Goal: Information Seeking & Learning: Learn about a topic

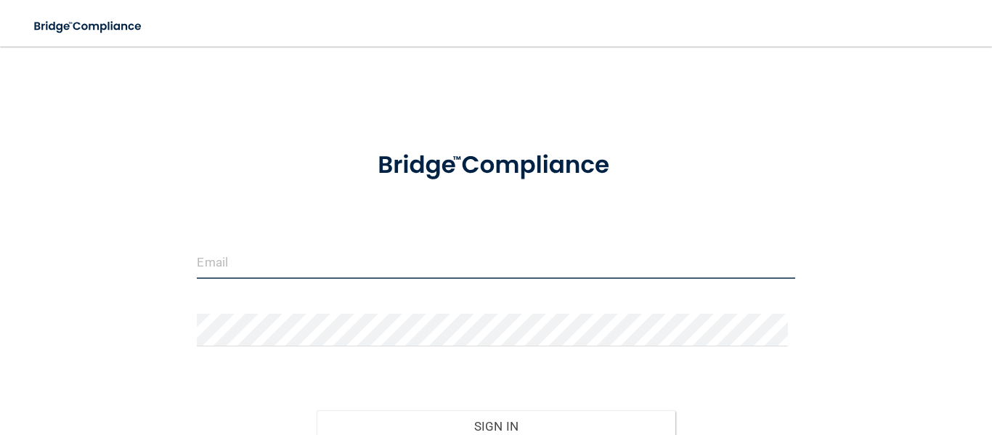
click at [317, 272] on input "email" at bounding box center [496, 262] width 598 height 33
click at [565, 241] on form "Invalid email/password. You don't have permission to access that page. Sign In …" at bounding box center [496, 324] width 598 height 381
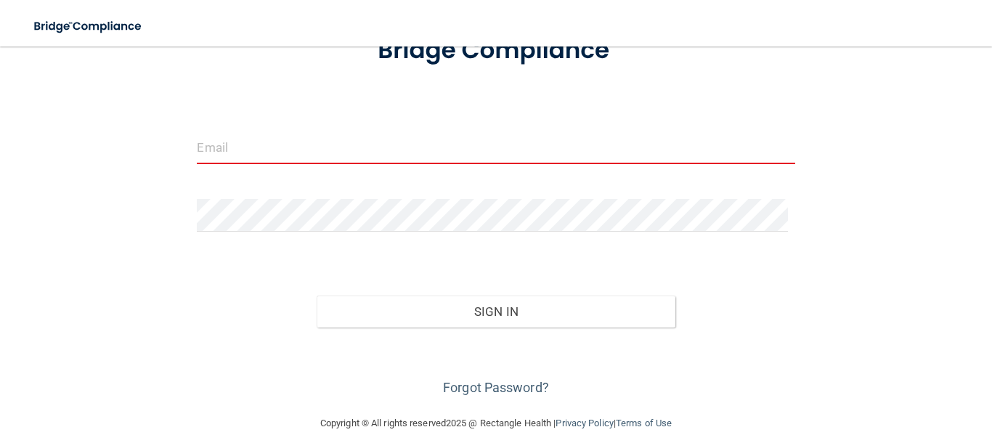
scroll to position [137, 0]
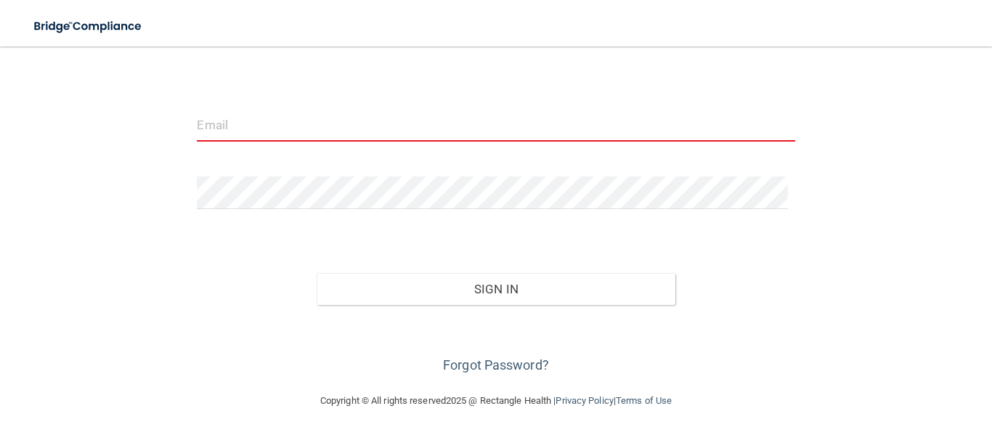
click at [310, 126] on input "email" at bounding box center [496, 125] width 598 height 33
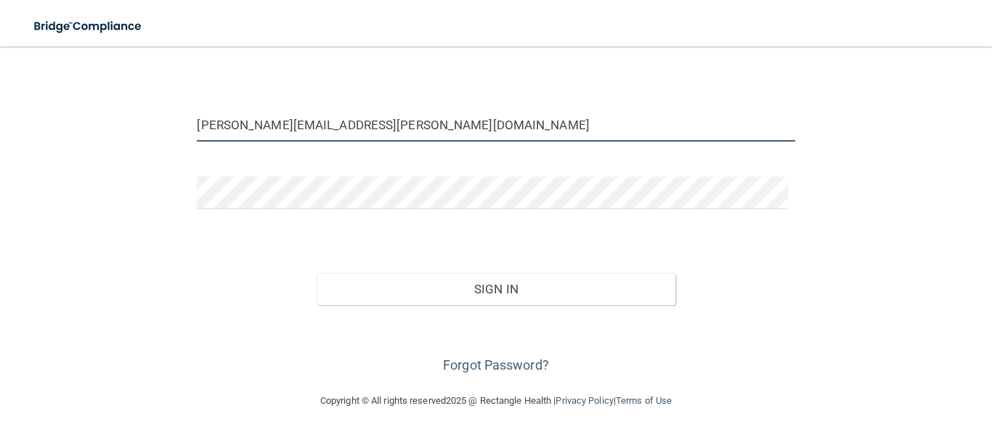
type input "[PERSON_NAME][EMAIL_ADDRESS][PERSON_NAME][DOMAIN_NAME]"
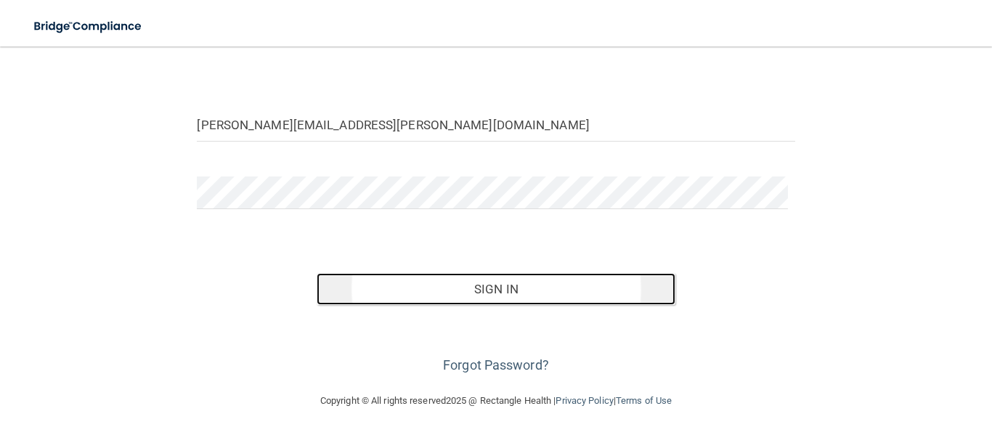
click at [438, 289] on button "Sign In" at bounding box center [496, 289] width 359 height 32
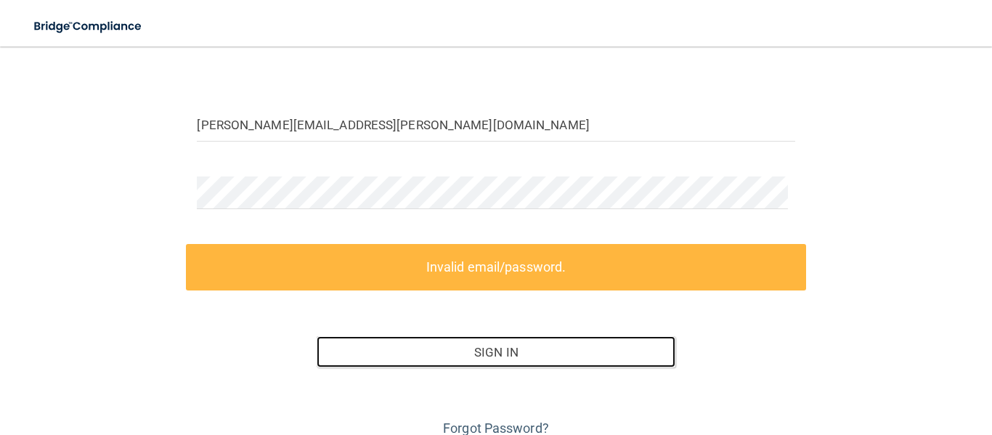
scroll to position [200, 0]
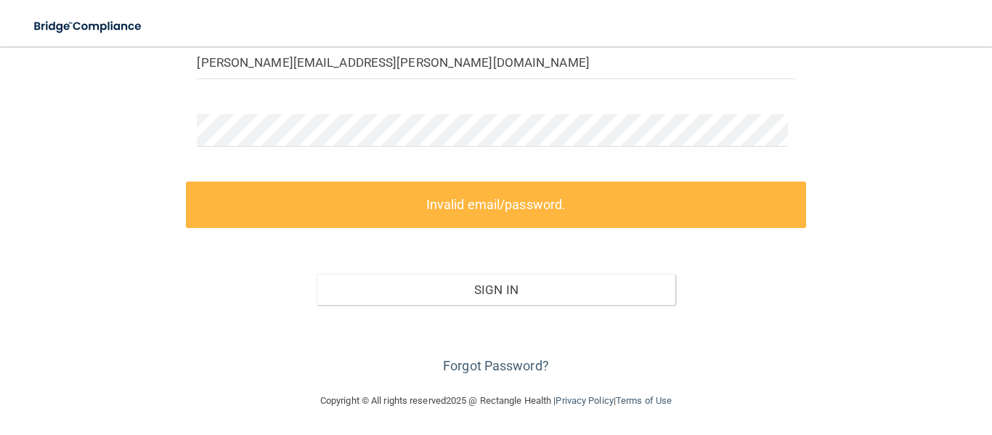
click at [842, 70] on div "[PERSON_NAME][EMAIL_ADDRESS][PERSON_NAME][DOMAIN_NAME] Invalid email/password. …" at bounding box center [496, 119] width 934 height 516
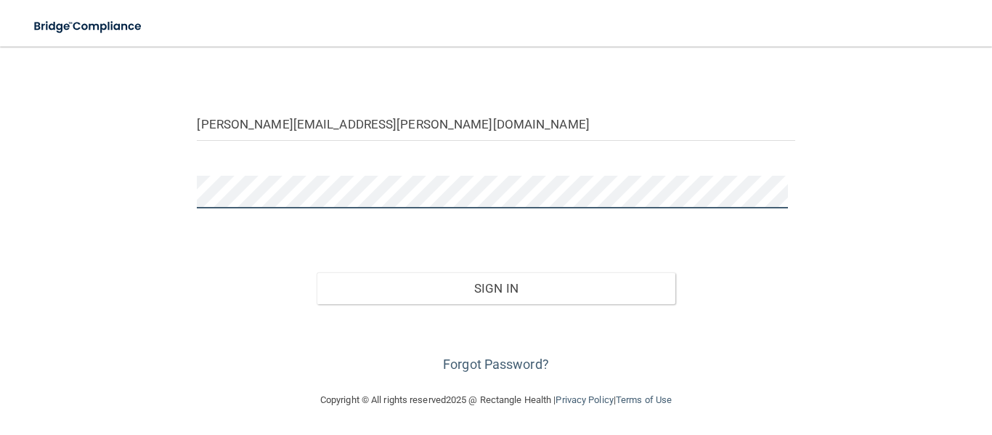
scroll to position [137, 0]
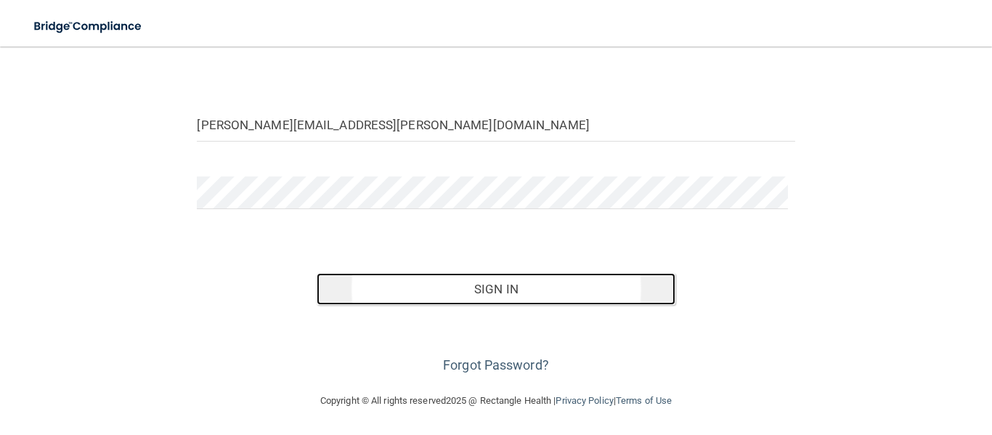
click at [380, 290] on button "Sign In" at bounding box center [496, 289] width 359 height 32
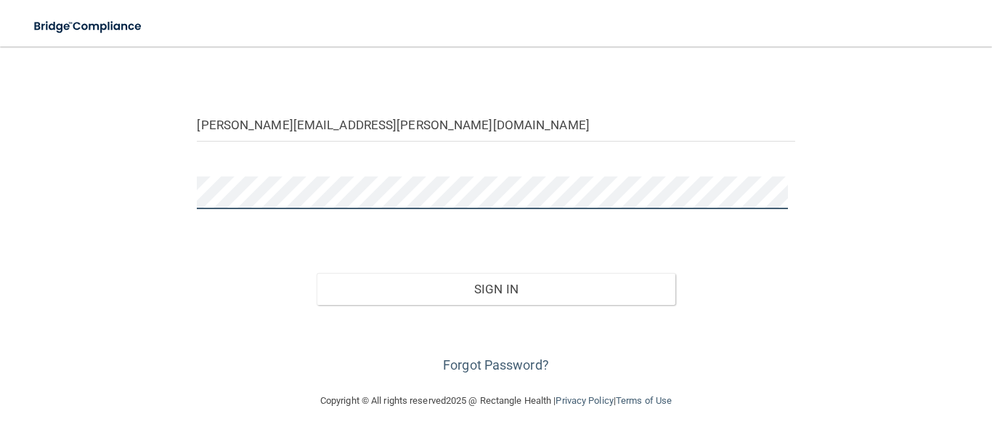
click at [317, 273] on button "Sign In" at bounding box center [496, 289] width 359 height 32
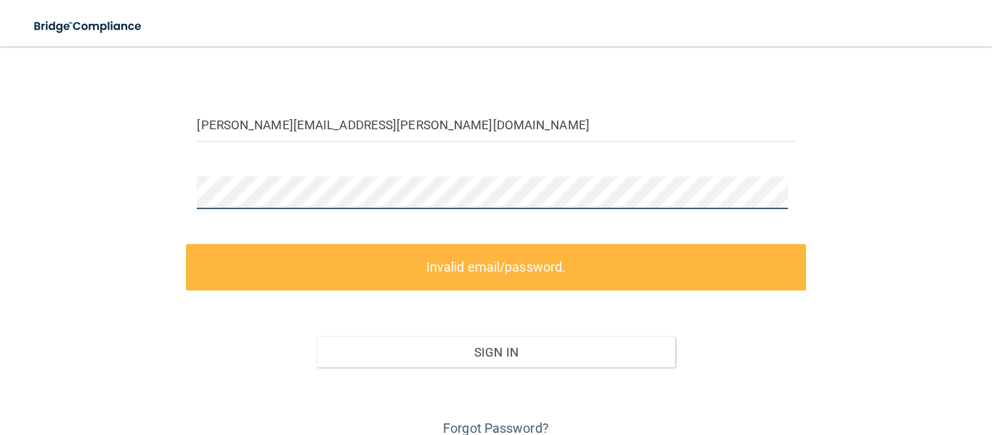
scroll to position [200, 0]
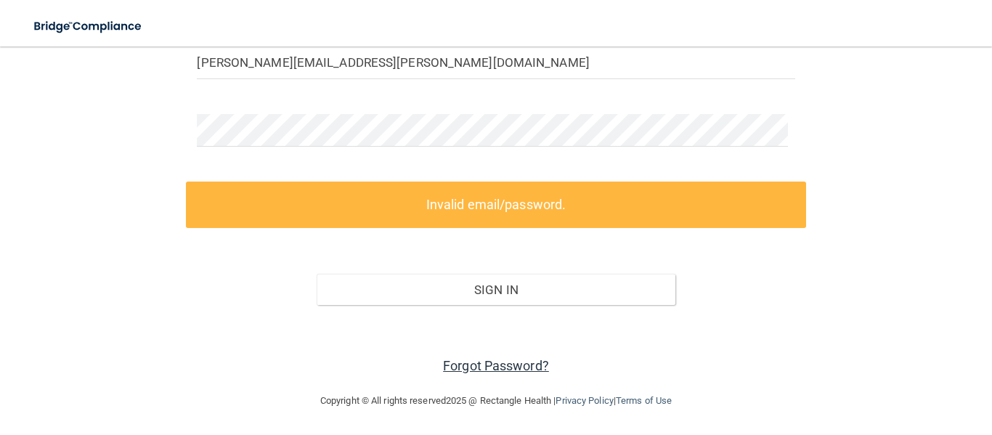
click at [489, 365] on link "Forgot Password?" at bounding box center [496, 365] width 106 height 15
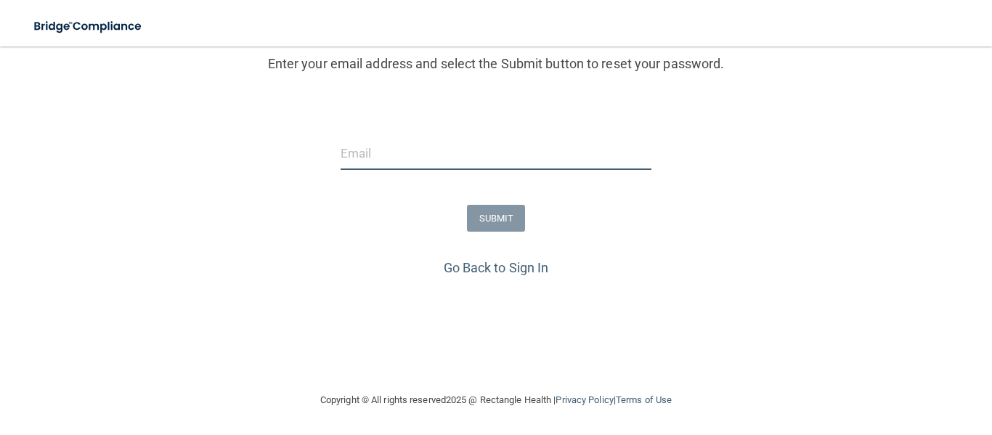
click at [418, 153] on input "email" at bounding box center [497, 153] width 312 height 33
paste input "[PERSON_NAME][EMAIL_ADDRESS][PERSON_NAME][DOMAIN_NAME]"
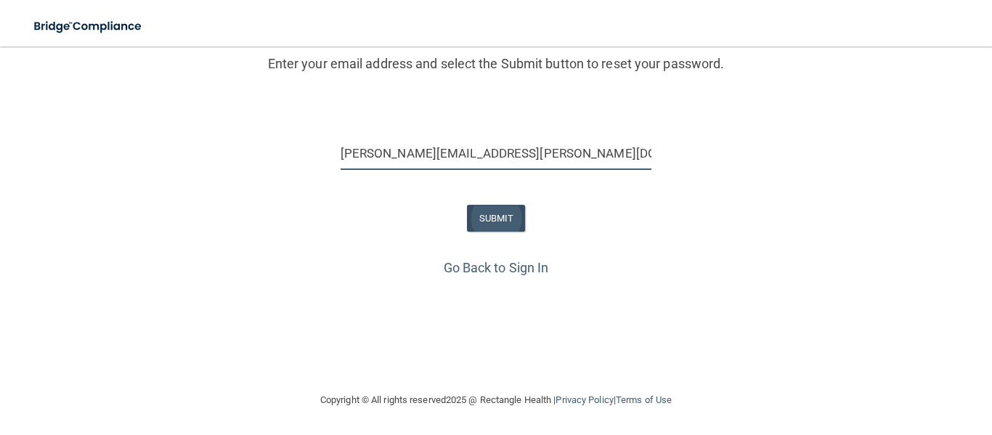
type input "[PERSON_NAME][EMAIL_ADDRESS][PERSON_NAME][DOMAIN_NAME]"
click at [487, 224] on button "SUBMIT" at bounding box center [496, 218] width 59 height 27
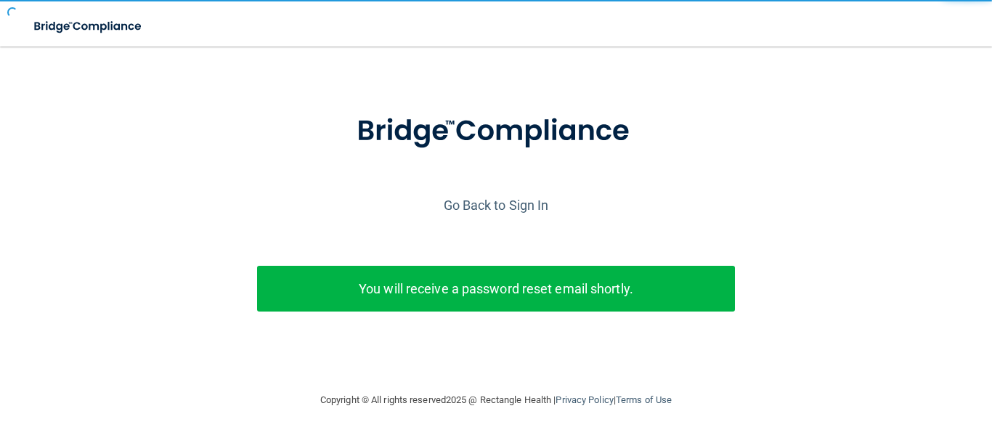
scroll to position [51, 0]
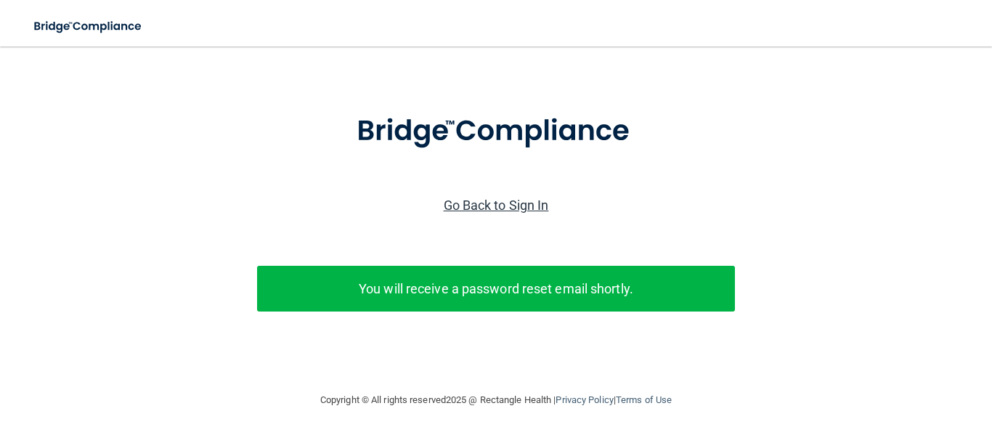
click at [471, 198] on link "Go Back to Sign In" at bounding box center [496, 205] width 105 height 15
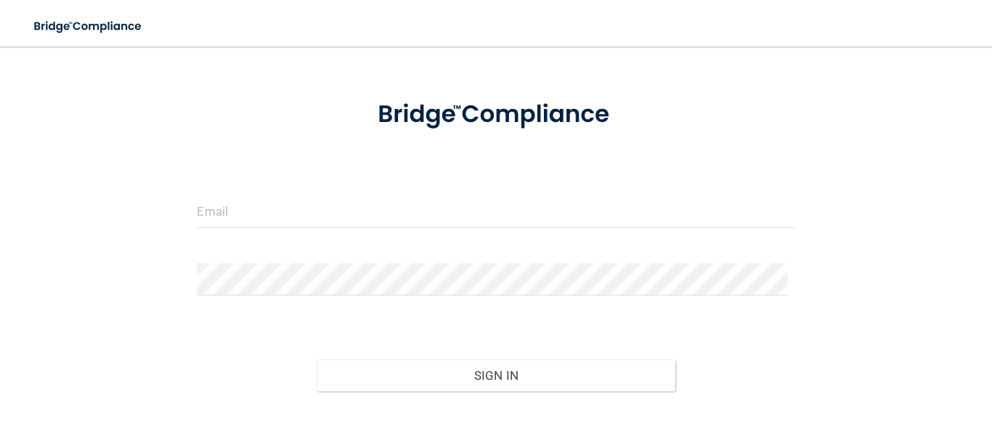
scroll to position [137, 0]
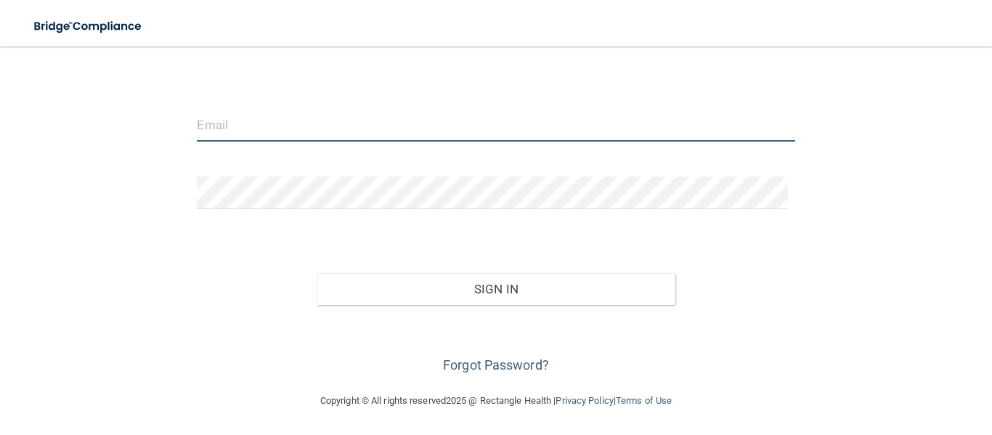
click at [407, 129] on input "email" at bounding box center [496, 125] width 598 height 33
type input "[PERSON_NAME][EMAIL_ADDRESS][PERSON_NAME][DOMAIN_NAME]"
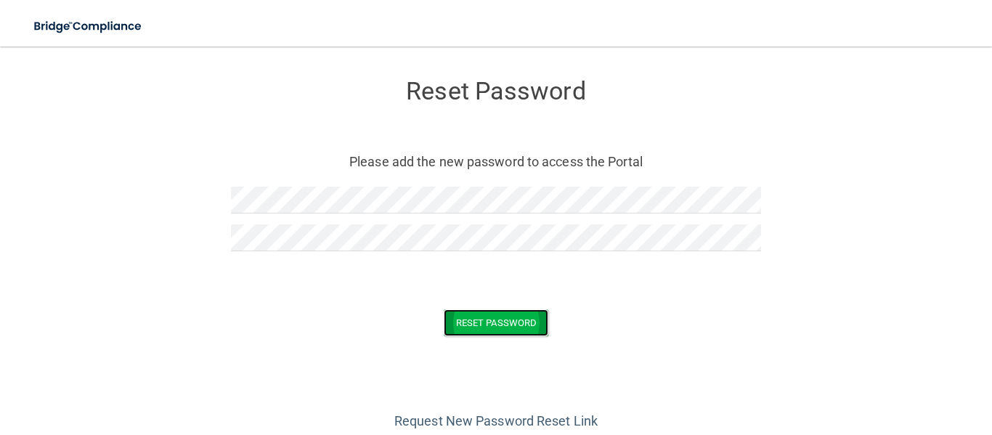
click at [490, 334] on button "Reset Password" at bounding box center [496, 322] width 105 height 27
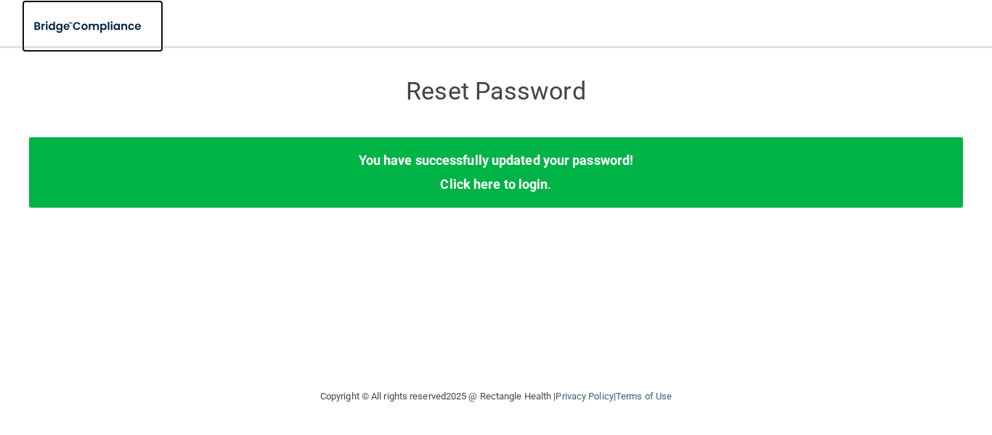
click at [104, 25] on img at bounding box center [89, 27] width 134 height 30
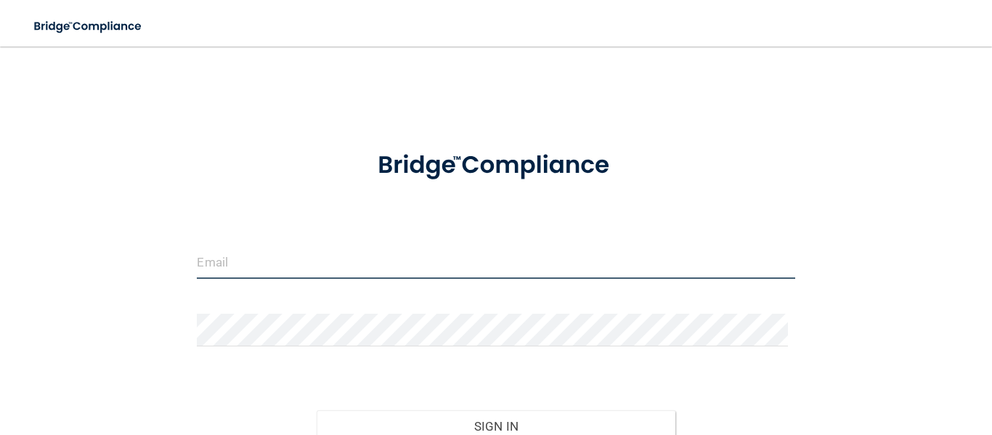
click at [346, 262] on input "email" at bounding box center [496, 262] width 598 height 33
paste input "[PERSON_NAME][EMAIL_ADDRESS][PERSON_NAME][DOMAIN_NAME]"
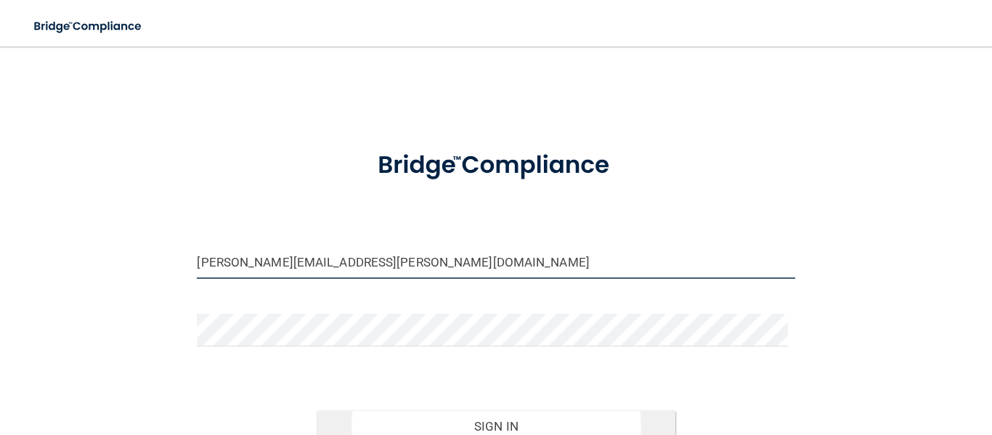
type input "[PERSON_NAME][EMAIL_ADDRESS][PERSON_NAME][DOMAIN_NAME]"
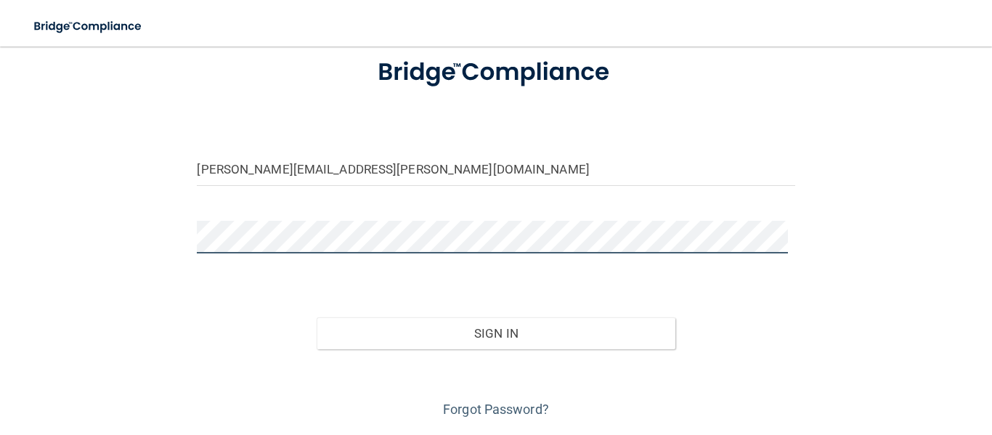
scroll to position [137, 0]
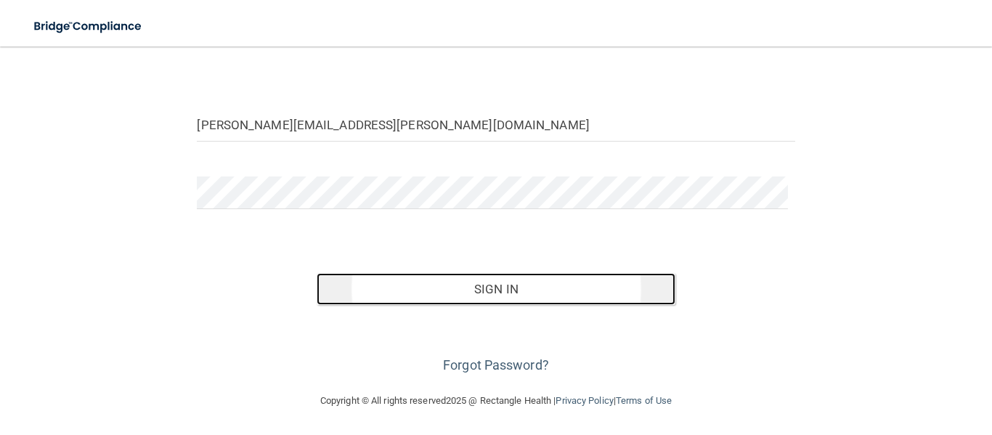
click at [578, 297] on button "Sign In" at bounding box center [496, 289] width 359 height 32
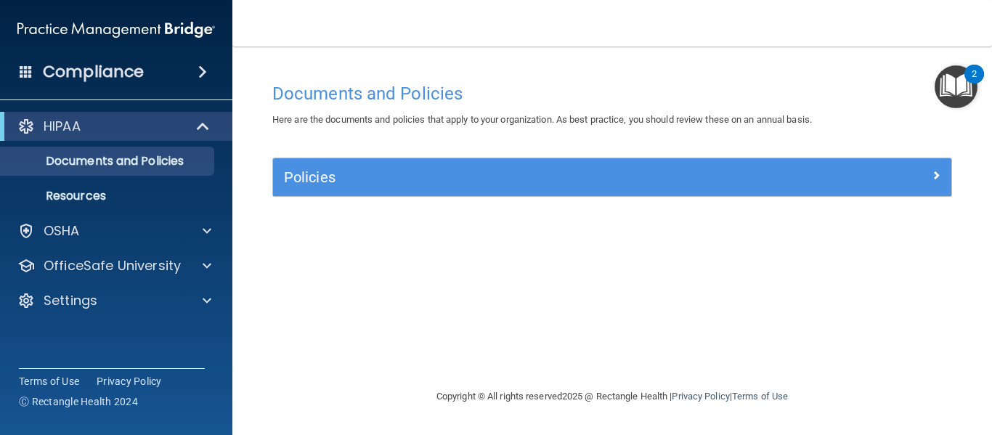
click at [858, 279] on div "Documents and Policies Here are the documents and policies that apply to your o…" at bounding box center [612, 232] width 702 height 312
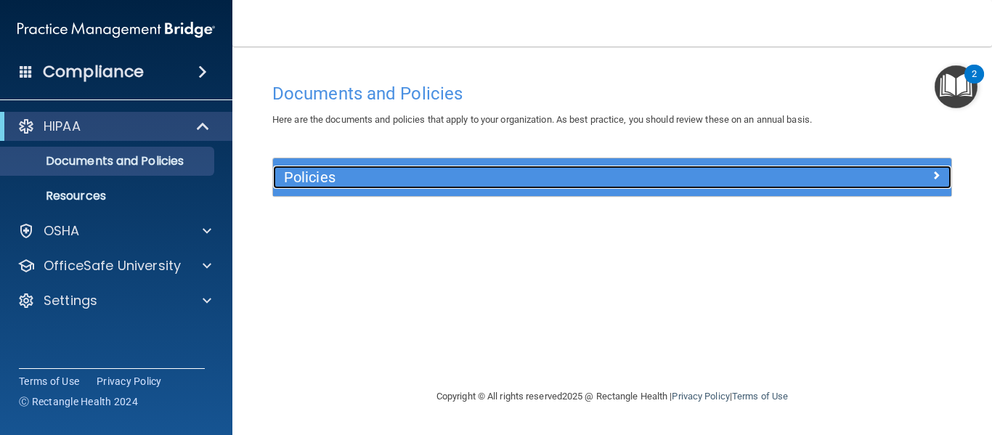
click at [461, 188] on div "Policies" at bounding box center [527, 177] width 509 height 23
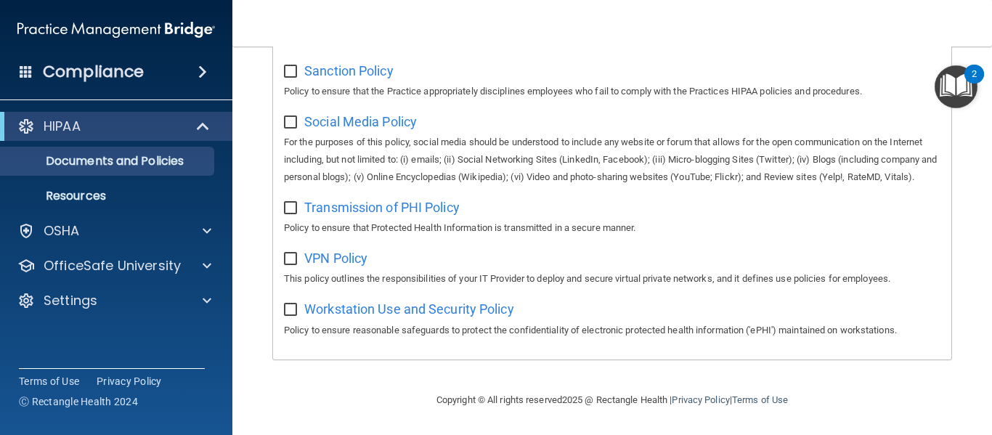
scroll to position [1160, 0]
click at [82, 125] on div "HIPAA" at bounding box center [96, 126] width 179 height 17
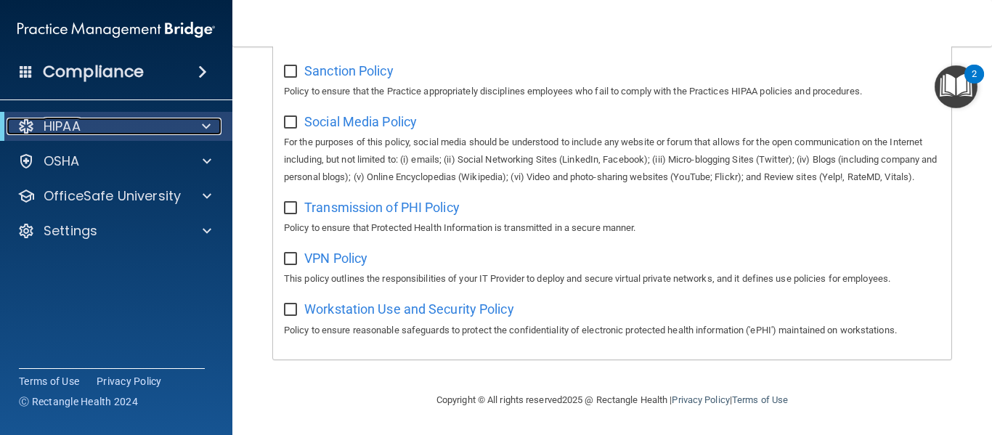
click at [82, 125] on div "HIPAA" at bounding box center [96, 126] width 179 height 17
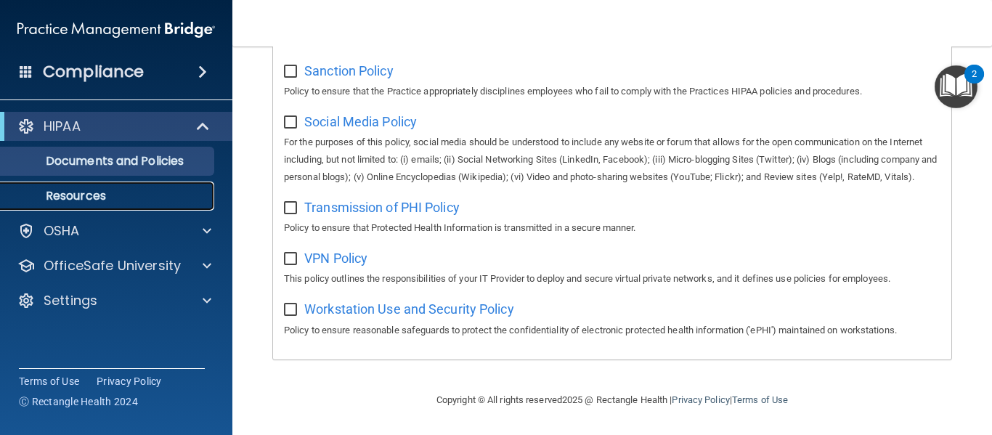
click at [84, 194] on p "Resources" at bounding box center [108, 196] width 198 height 15
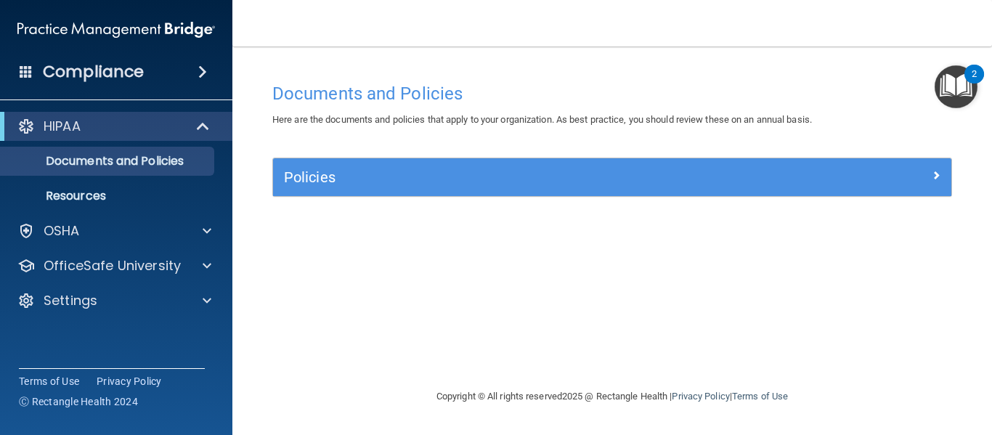
click at [861, 81] on div "Documents and Policies" at bounding box center [612, 94] width 702 height 36
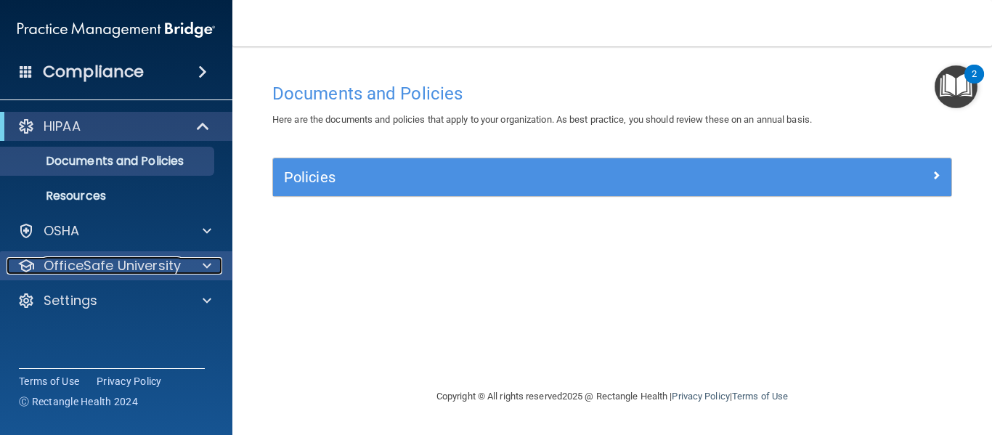
click at [162, 264] on p "OfficeSafe University" at bounding box center [112, 265] width 137 height 17
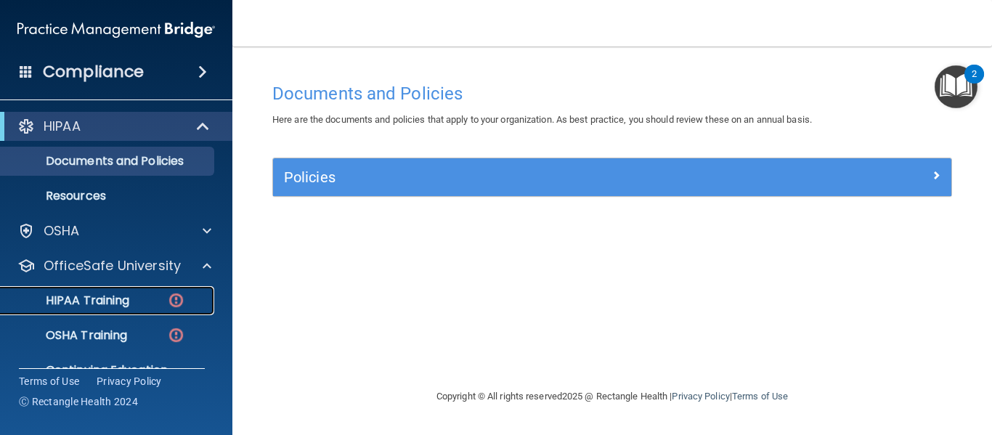
click at [163, 300] on div "HIPAA Training" at bounding box center [108, 300] width 198 height 15
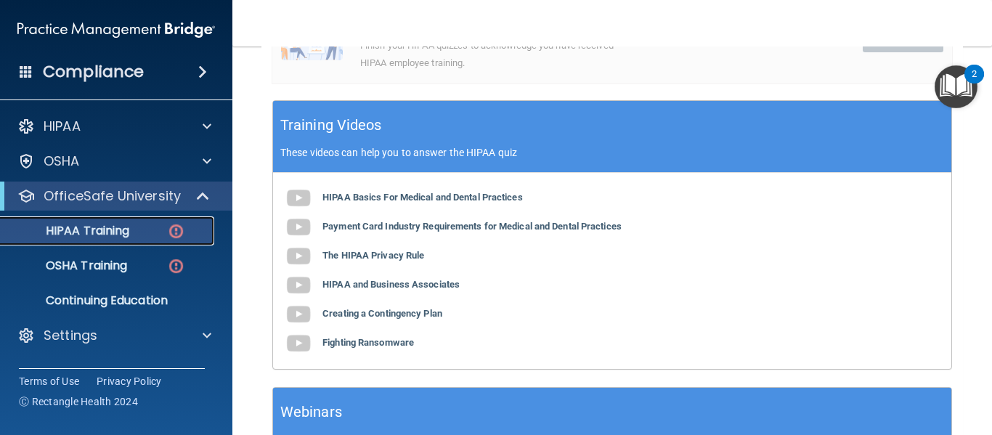
scroll to position [511, 0]
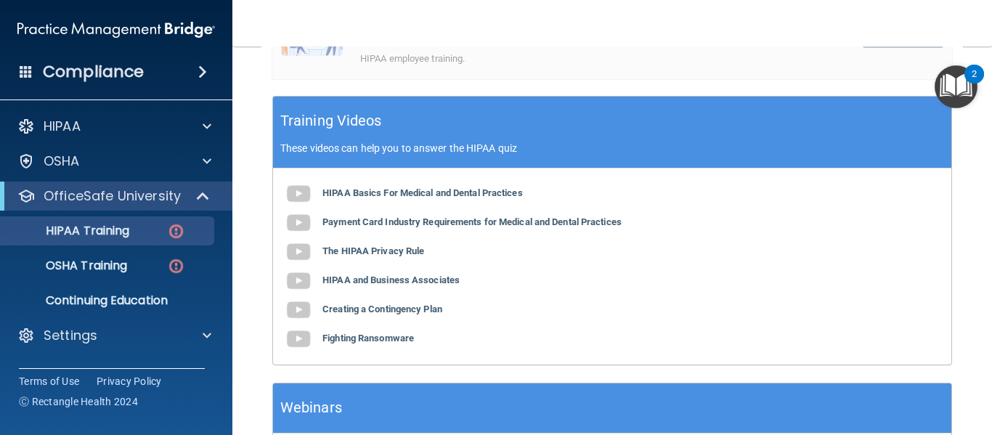
click at [243, 108] on main "Back Choose one path to get your HIPAA Certification ✓ HIPAA Officer Training ✓…" at bounding box center [612, 240] width 760 height 389
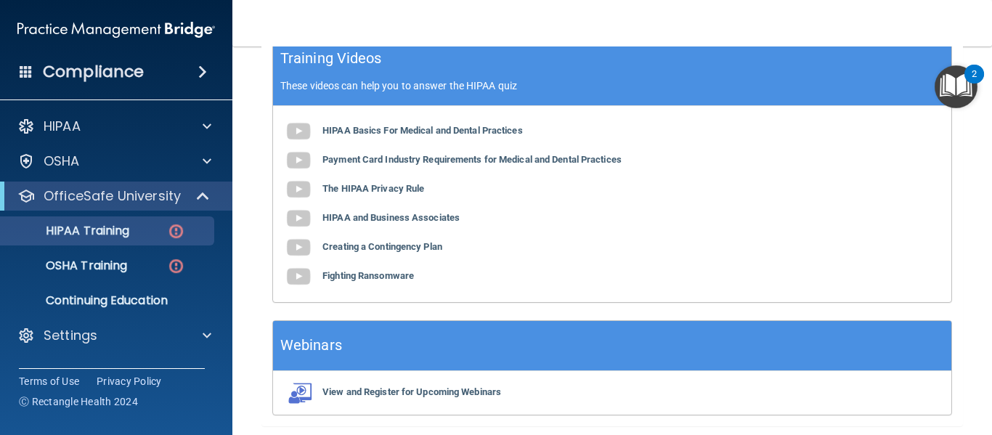
scroll to position [580, 0]
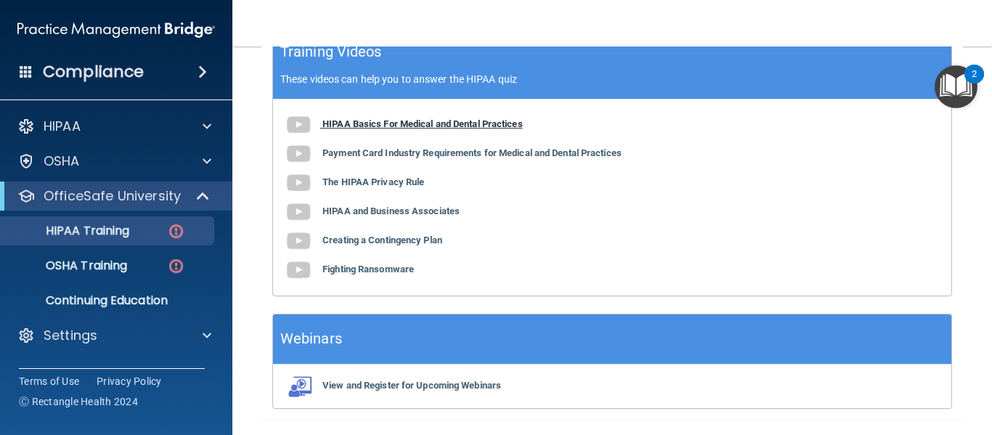
click at [361, 123] on b "HIPAA Basics For Medical and Dental Practices" at bounding box center [422, 123] width 200 height 11
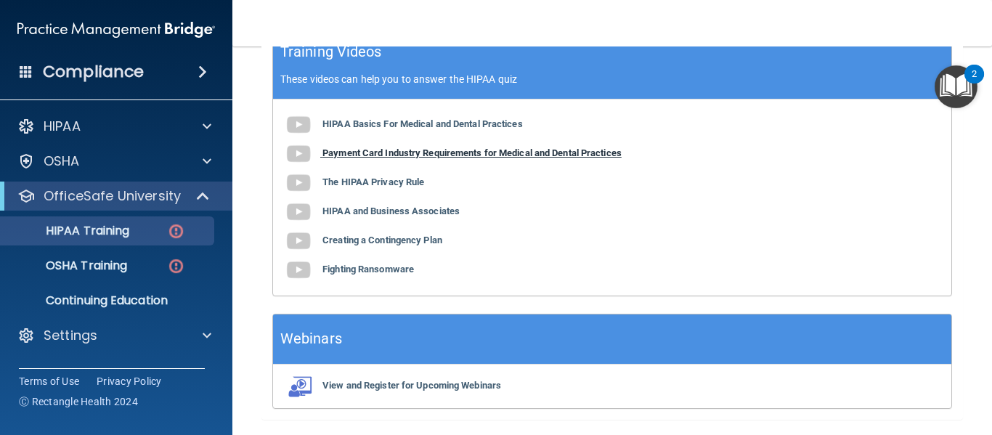
click at [378, 158] on b "Payment Card Industry Requirements for Medical and Dental Practices" at bounding box center [471, 152] width 299 height 11
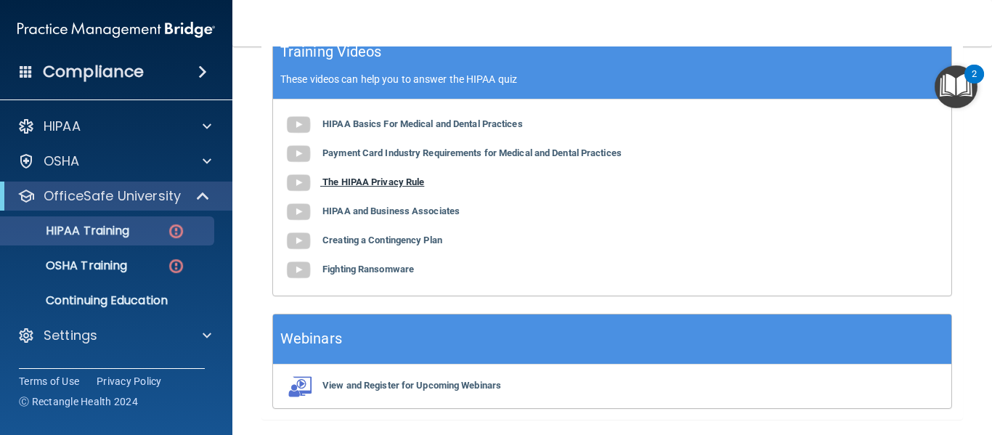
click at [370, 184] on b "The HIPAA Privacy Rule" at bounding box center [373, 181] width 102 height 11
click at [380, 215] on b "HIPAA and Business Associates" at bounding box center [390, 211] width 137 height 11
click at [342, 239] on b "Creating a Contingency Plan" at bounding box center [382, 240] width 120 height 11
click at [360, 266] on b "Fighting Ransomware" at bounding box center [368, 269] width 92 height 11
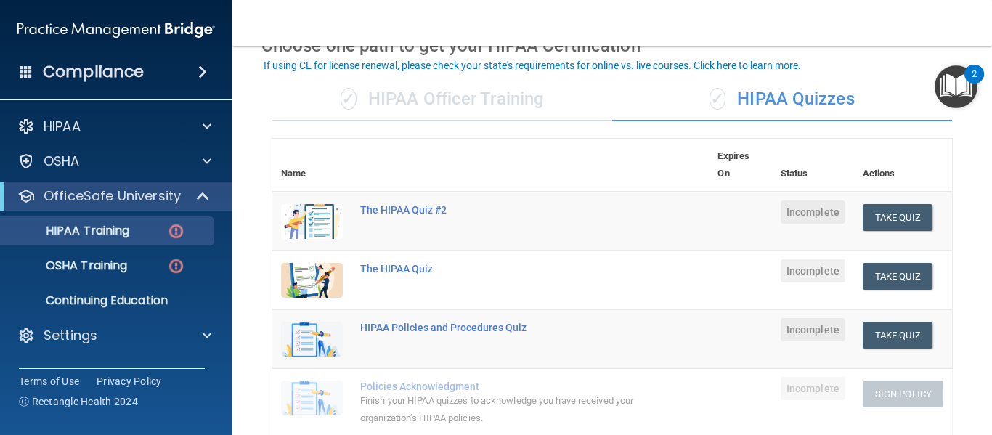
scroll to position [83, 0]
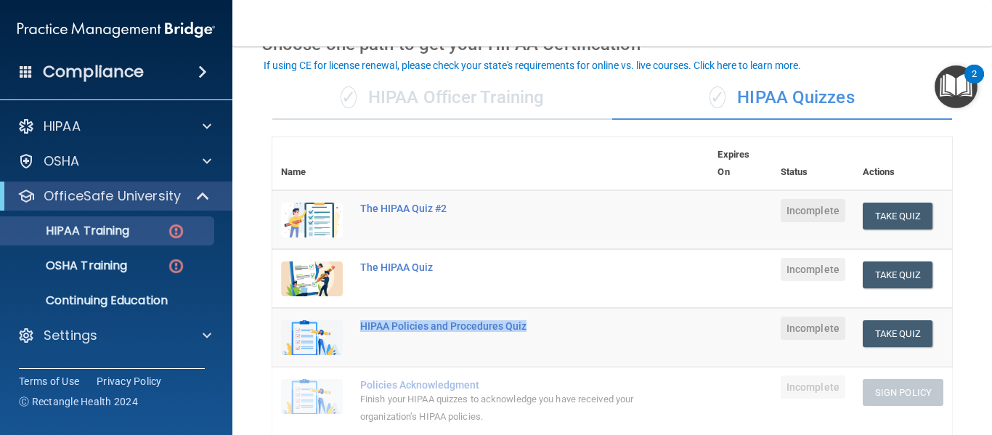
drag, startPoint x: 537, startPoint y: 322, endPoint x: 359, endPoint y: 324, distance: 177.9
click at [359, 324] on td "HIPAA Policies and Procedures Quiz" at bounding box center [529, 337] width 357 height 59
copy div "HIPAA Policies and Procedures Quiz"
click at [879, 273] on button "Take Quiz" at bounding box center [898, 274] width 70 height 27
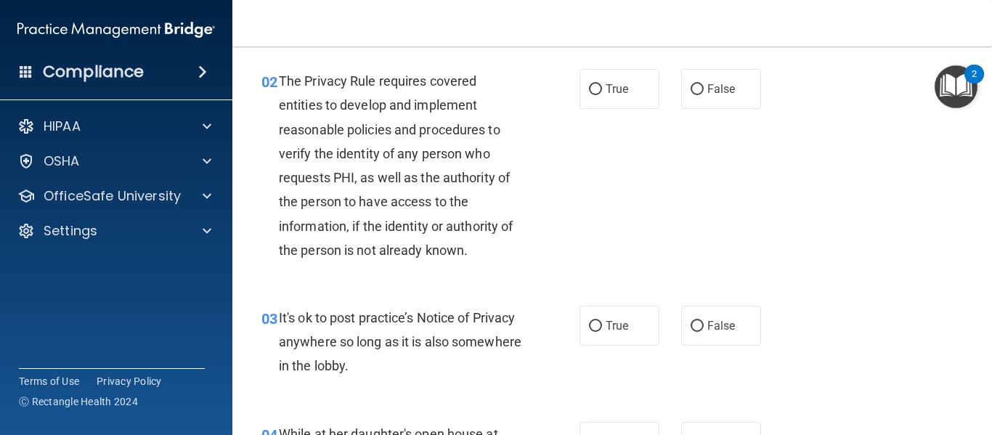
scroll to position [142, 0]
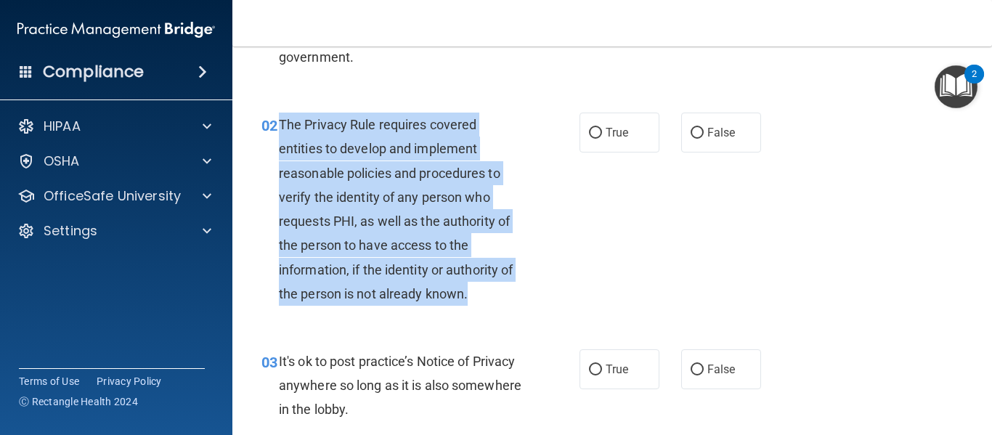
drag, startPoint x: 280, startPoint y: 122, endPoint x: 470, endPoint y: 295, distance: 256.5
click at [470, 295] on div "The Privacy Rule requires covered entities to develop and implement reasonable …" at bounding box center [406, 209] width 255 height 193
copy span "The Privacy Rule requires covered entities to develop and implement reasonable …"
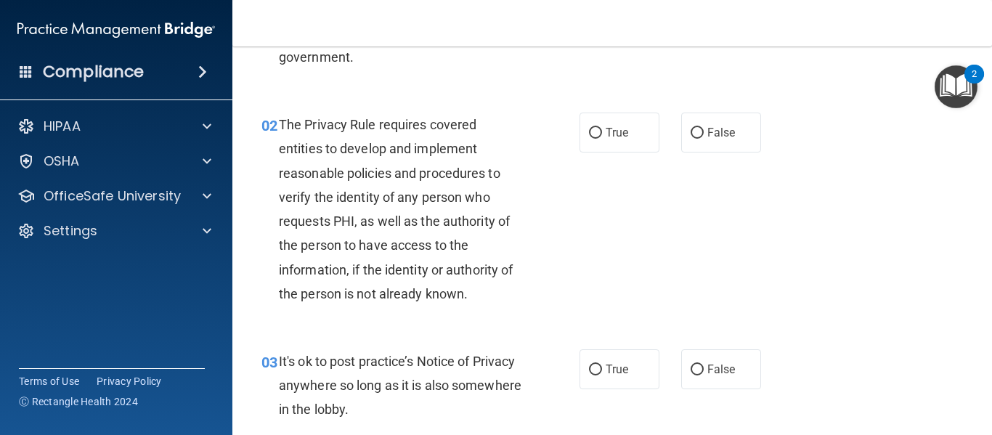
click at [509, 29] on nav "Toggle navigation Luis Rodriguez luis.rodriguez-garcia@frontline.group Manage M…" at bounding box center [612, 23] width 760 height 46
click at [584, 123] on label "True" at bounding box center [620, 133] width 80 height 40
click at [589, 128] on input "True" at bounding box center [595, 133] width 13 height 11
radio input "true"
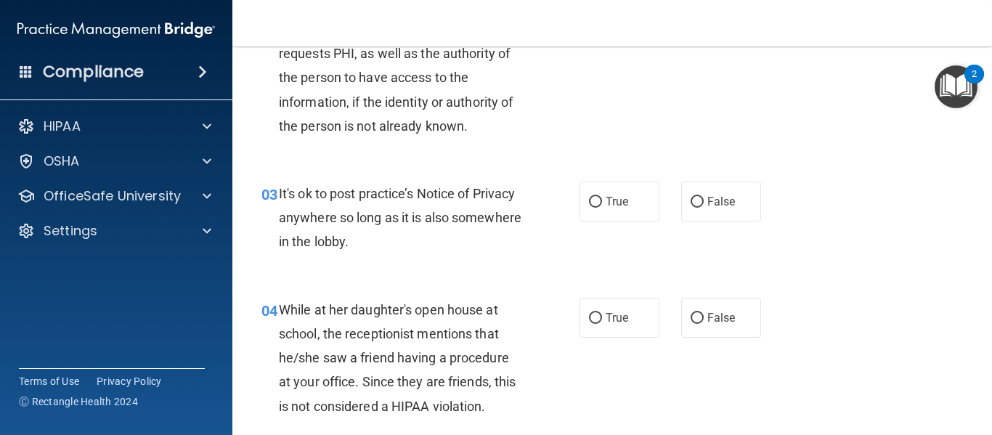
scroll to position [337, 0]
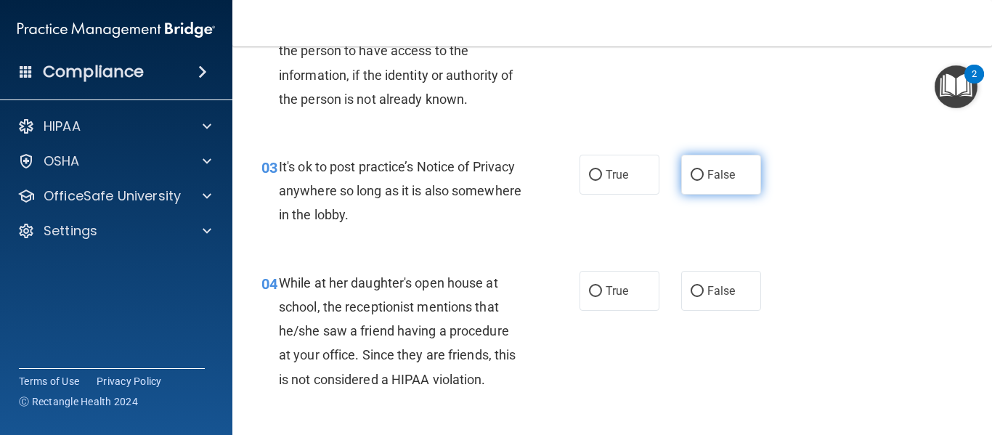
click at [700, 175] on label "False" at bounding box center [721, 175] width 80 height 40
click at [700, 175] on input "False" at bounding box center [697, 175] width 13 height 11
radio input "true"
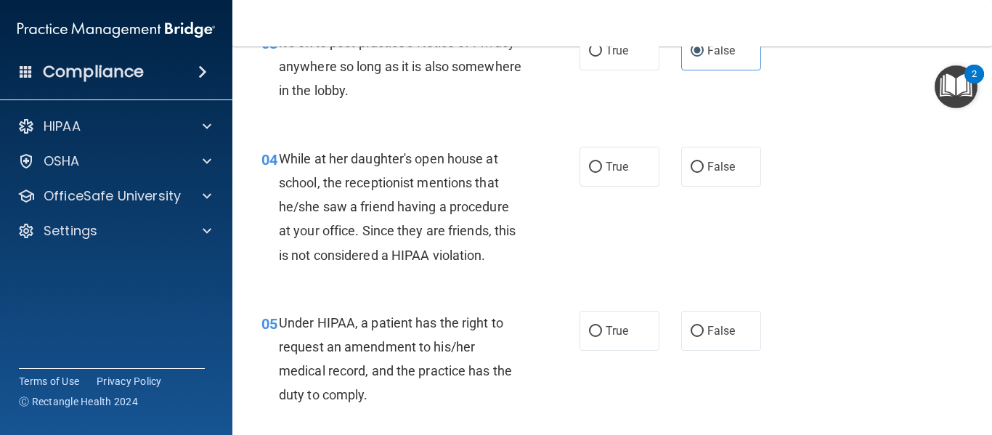
scroll to position [487, 0]
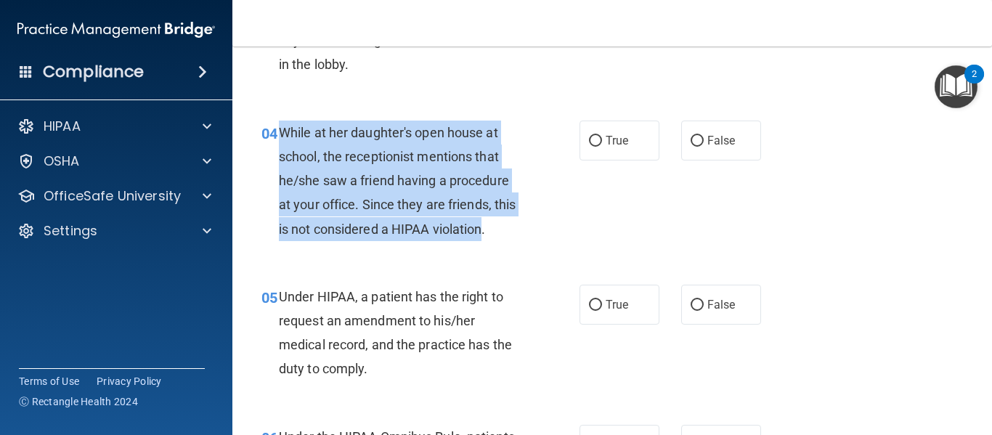
drag, startPoint x: 484, startPoint y: 229, endPoint x: 283, endPoint y: 133, distance: 223.1
click at [283, 133] on span "While at her daughter's open house at school, the receptionist mentions that he…" at bounding box center [397, 181] width 237 height 112
copy span "While at her daughter's open house at school, the receptionist mentions that he…"
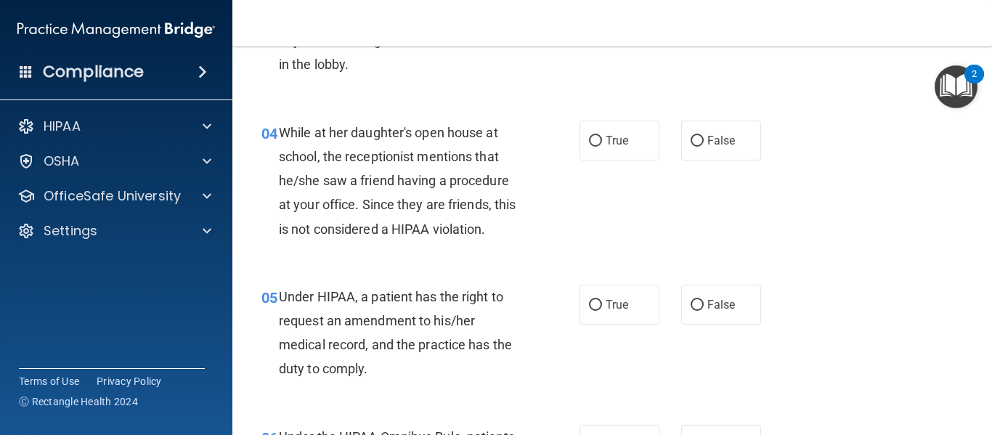
click at [590, 82] on div "03 It's ok to post practice’s Notice of Privacy anywhere so long as it is also …" at bounding box center [421, 44] width 362 height 80
click at [365, 208] on span "While at her daughter's open house at school, the receptionist mentions that he…" at bounding box center [397, 181] width 237 height 112
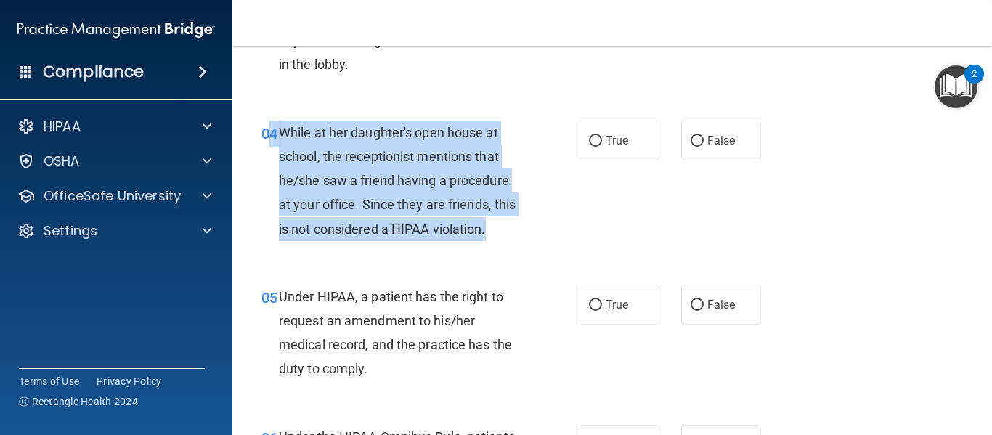
drag, startPoint x: 489, startPoint y: 227, endPoint x: 271, endPoint y: 136, distance: 236.7
click at [271, 136] on div "04 While at her daughter's open house at school, the receptionist mentions that…" at bounding box center [421, 185] width 362 height 128
click at [356, 174] on span "While at her daughter's open house at school, the receptionist mentions that he…" at bounding box center [397, 181] width 237 height 112
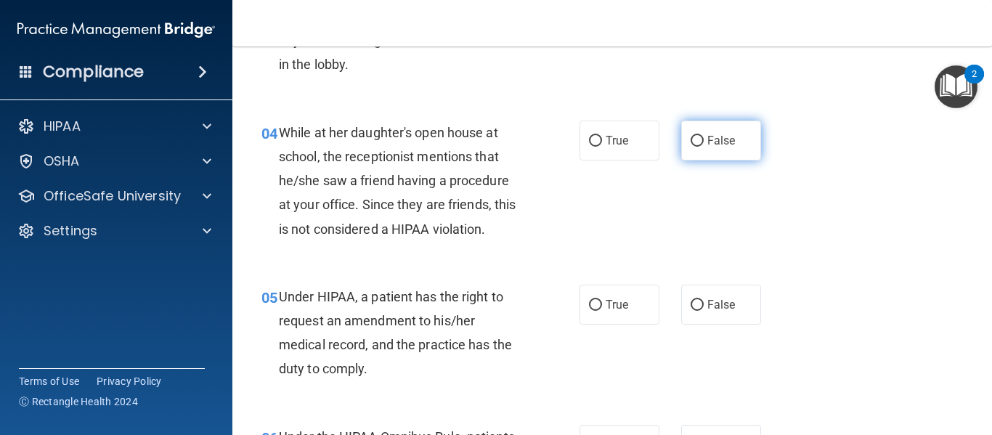
click at [691, 131] on label "False" at bounding box center [721, 141] width 80 height 40
click at [691, 136] on input "False" at bounding box center [697, 141] width 13 height 11
radio input "true"
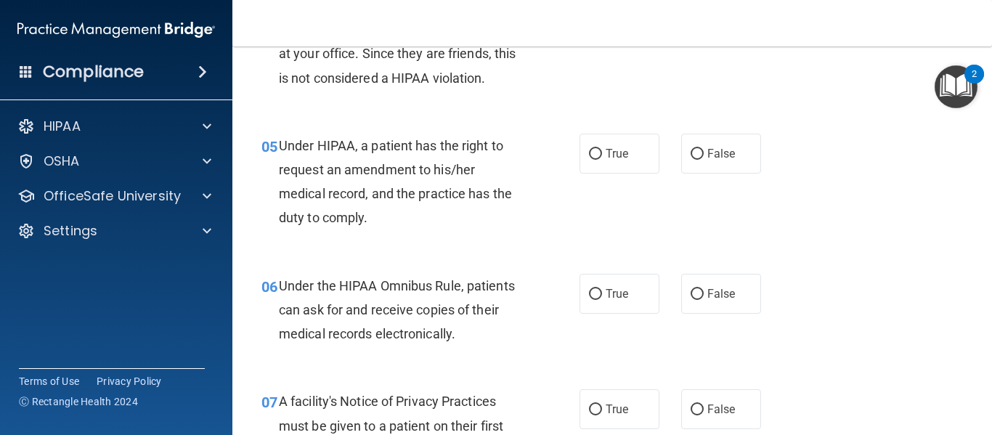
scroll to position [664, 0]
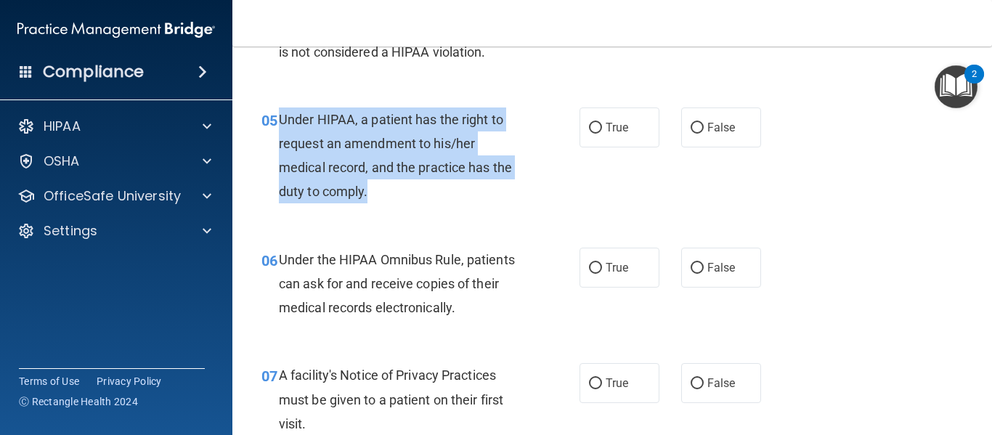
drag, startPoint x: 374, startPoint y: 192, endPoint x: 279, endPoint y: 118, distance: 120.6
click at [279, 118] on div "Under HIPAA, a patient has the right to request an amendment to his/her medical…" at bounding box center [406, 155] width 255 height 97
copy span "Under HIPAA, a patient has the right to request an amendment to his/her medical…"
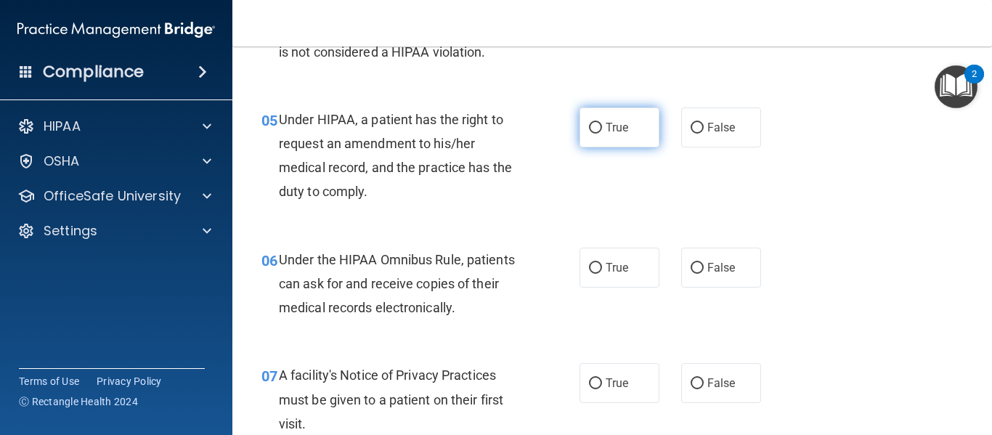
click at [599, 131] on label "True" at bounding box center [620, 127] width 80 height 40
click at [599, 131] on input "True" at bounding box center [595, 128] width 13 height 11
radio input "true"
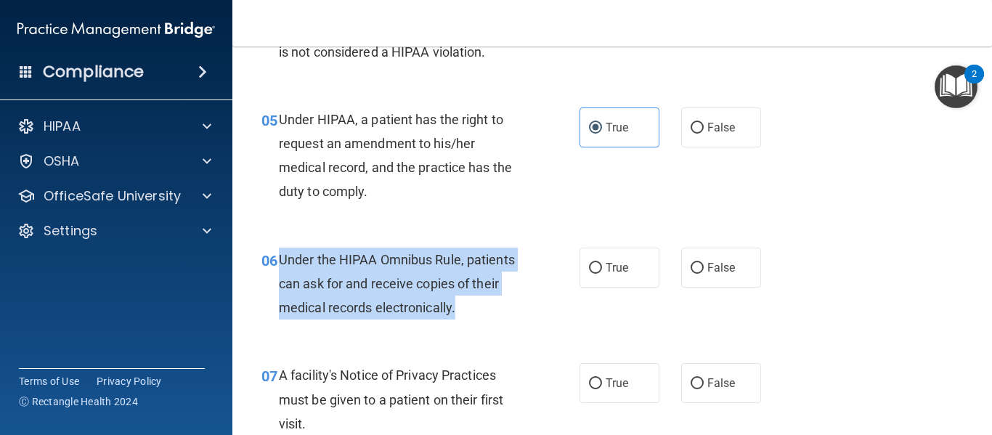
drag, startPoint x: 281, startPoint y: 258, endPoint x: 458, endPoint y: 315, distance: 185.6
click at [458, 315] on div "Under the HIPAA Omnibus Rule, patients can ask for and receive copies of their …" at bounding box center [406, 284] width 255 height 73
copy span "Under the HIPAA Omnibus Rule, patients can ask for and receive copies of their …"
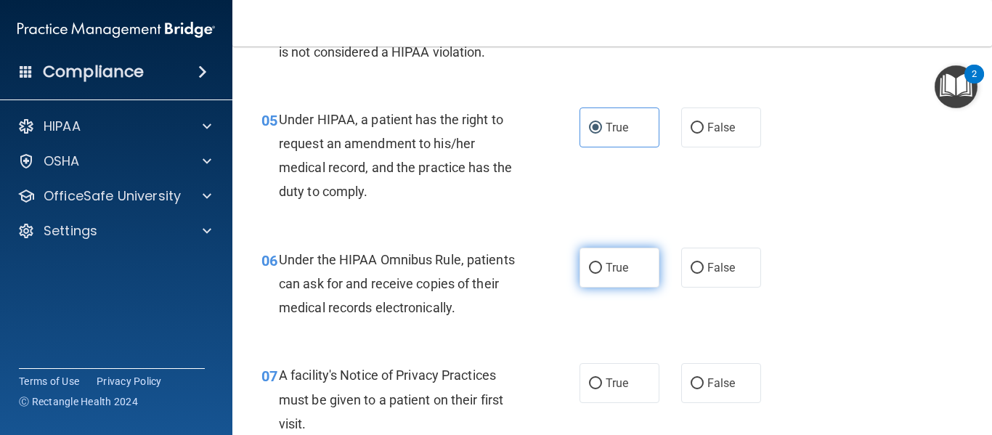
click at [589, 260] on label "True" at bounding box center [620, 268] width 80 height 40
click at [589, 263] on input "True" at bounding box center [595, 268] width 13 height 11
radio input "true"
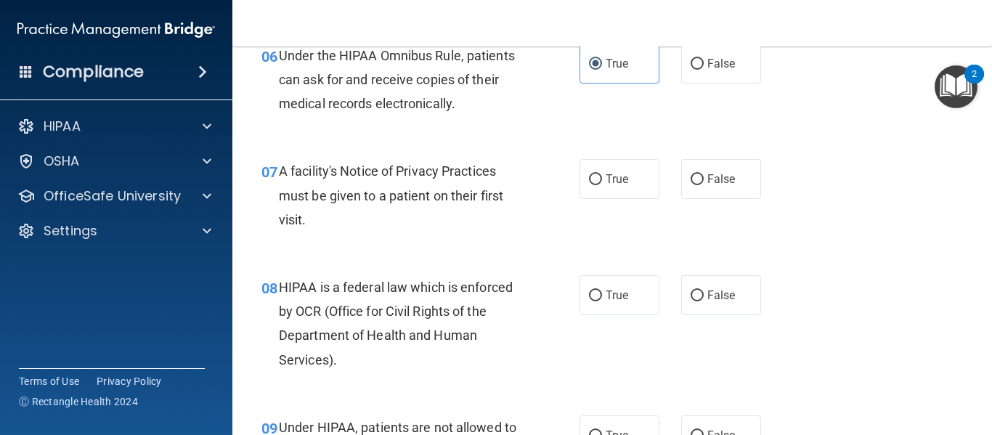
scroll to position [886, 0]
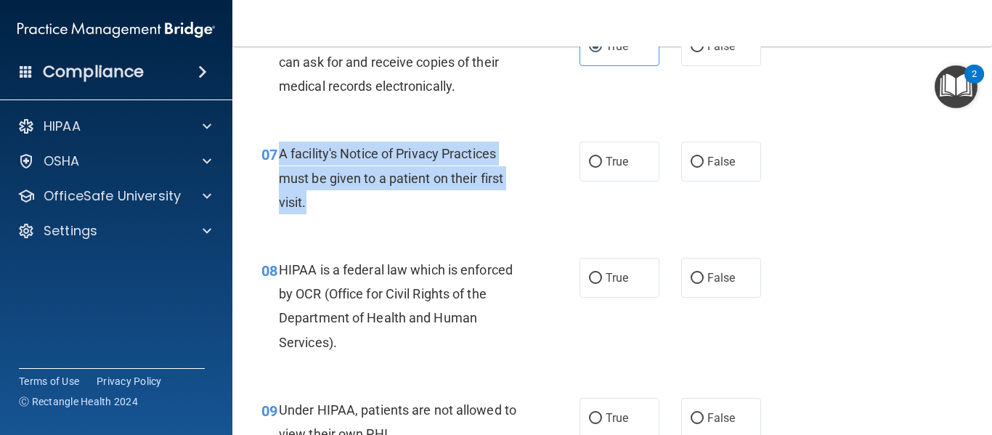
drag, startPoint x: 278, startPoint y: 153, endPoint x: 348, endPoint y: 205, distance: 87.1
click at [348, 205] on div "A facility's Notice of Privacy Practices must be given to a patient on their fi…" at bounding box center [406, 178] width 255 height 73
copy span "A facility's Notice of Privacy Practices must be given to a patient on their fi…"
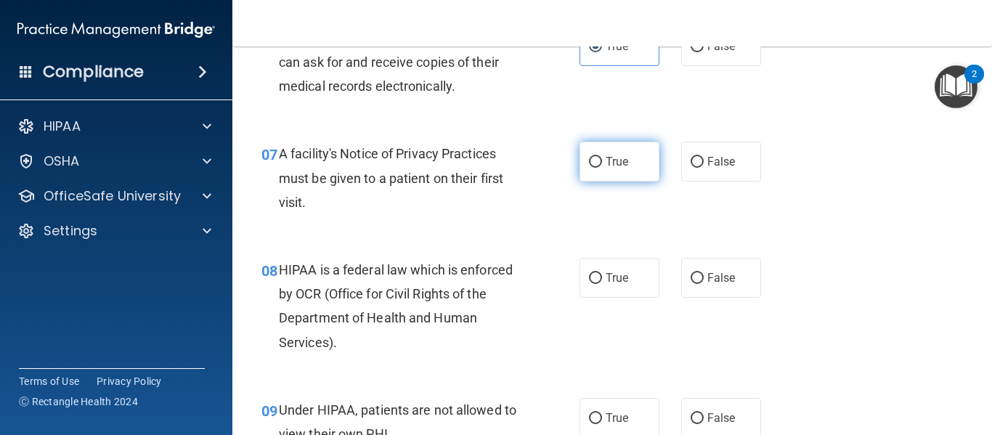
click at [583, 173] on label "True" at bounding box center [620, 162] width 80 height 40
click at [589, 168] on input "True" at bounding box center [595, 162] width 13 height 11
radio input "true"
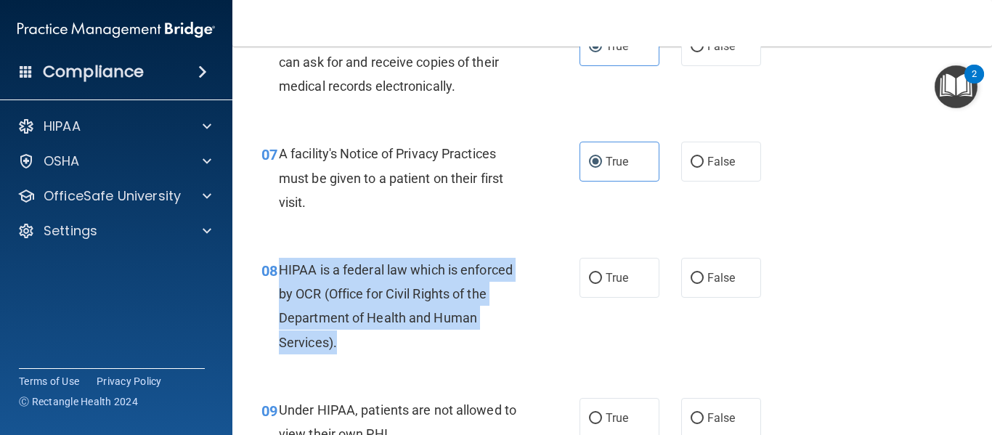
drag, startPoint x: 277, startPoint y: 268, endPoint x: 381, endPoint y: 338, distance: 124.5
click at [381, 338] on div "08 HIPAA is a federal law which is enforced by OCR (Office for Civil Rights of …" at bounding box center [421, 310] width 362 height 104
copy div "HIPAA is a federal law which is enforced by OCR (Office for Civil Rights of the…"
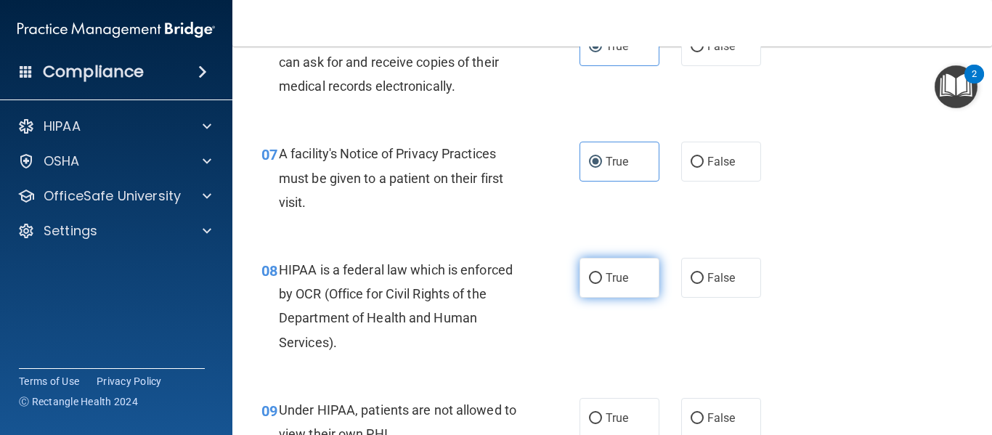
click at [601, 285] on label "True" at bounding box center [620, 278] width 80 height 40
click at [601, 284] on input "True" at bounding box center [595, 278] width 13 height 11
radio input "true"
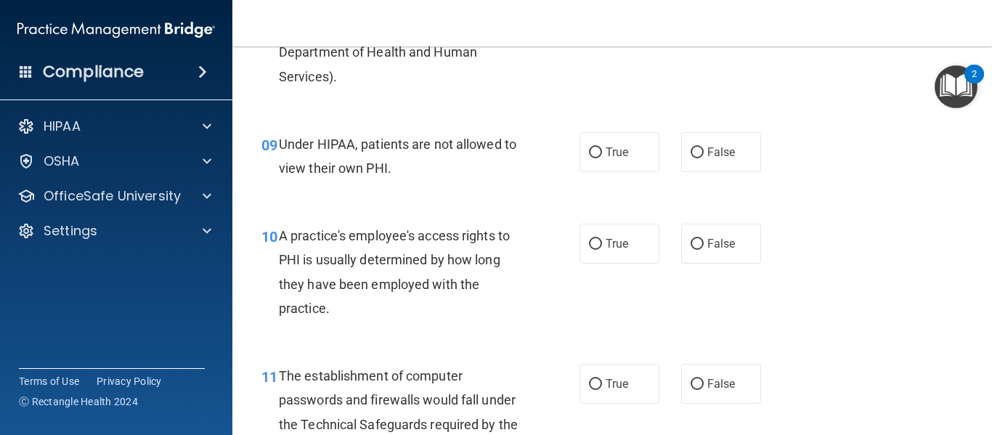
scroll to position [1161, 0]
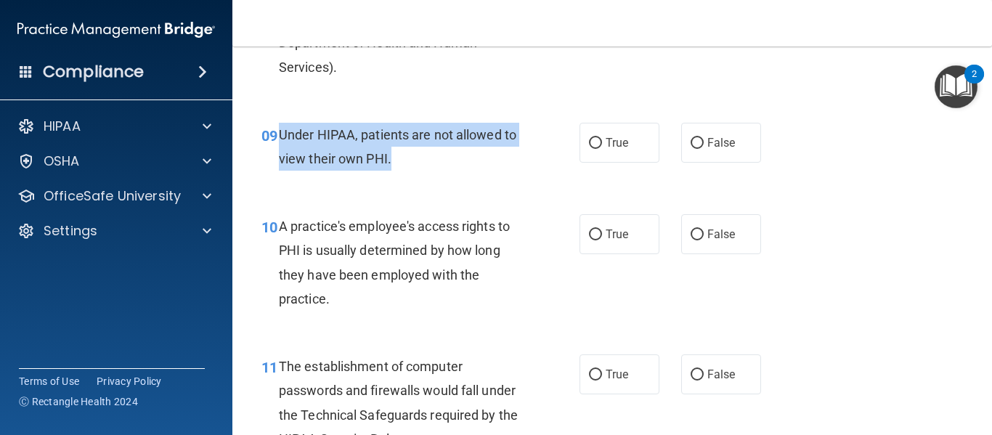
drag, startPoint x: 280, startPoint y: 135, endPoint x: 405, endPoint y: 173, distance: 130.5
click at [405, 173] on div "09 Under HIPAA, patients are not allowed to view their own PHI." at bounding box center [421, 150] width 362 height 55
copy span "Under HIPAA, patients are not allowed to view their own PHI."
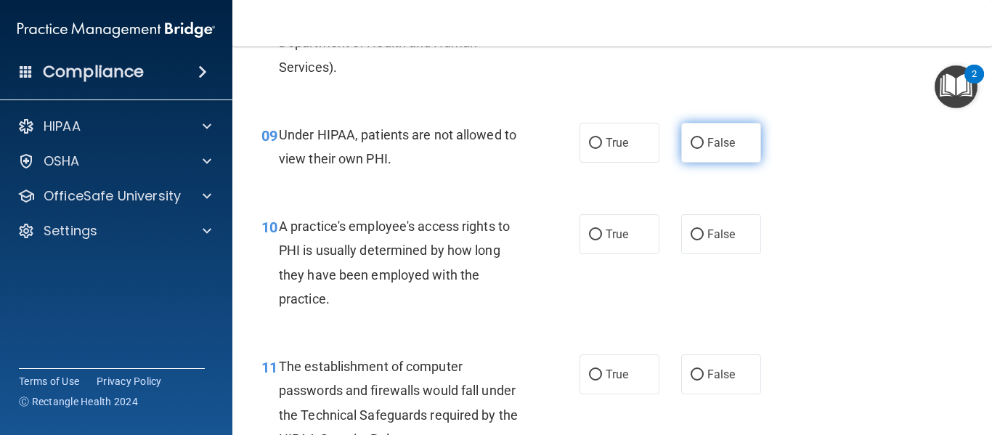
click at [699, 144] on label "False" at bounding box center [721, 143] width 80 height 40
click at [699, 144] on input "False" at bounding box center [697, 143] width 13 height 11
radio input "true"
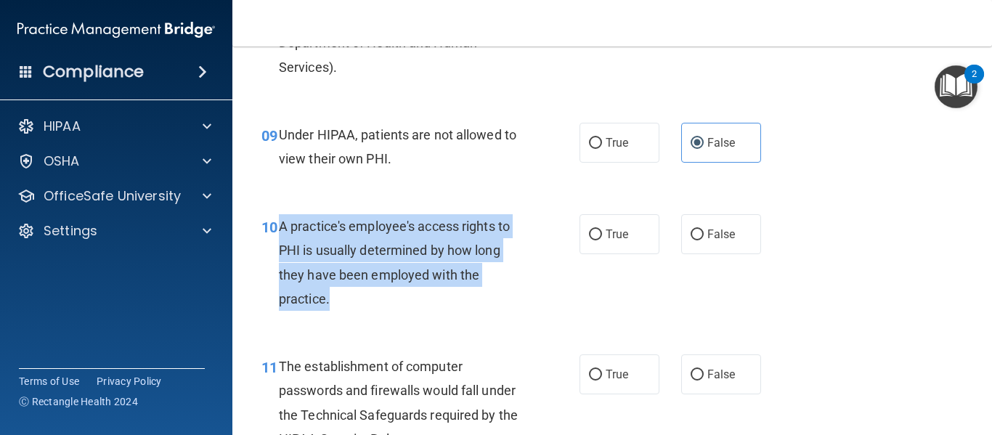
drag, startPoint x: 280, startPoint y: 226, endPoint x: 373, endPoint y: 292, distance: 114.1
click at [373, 292] on div "A practice's employee's access rights to PHI is usually determined by how long …" at bounding box center [406, 262] width 255 height 97
copy span "A practice's employee's access rights to PHI is usually determined by how long …"
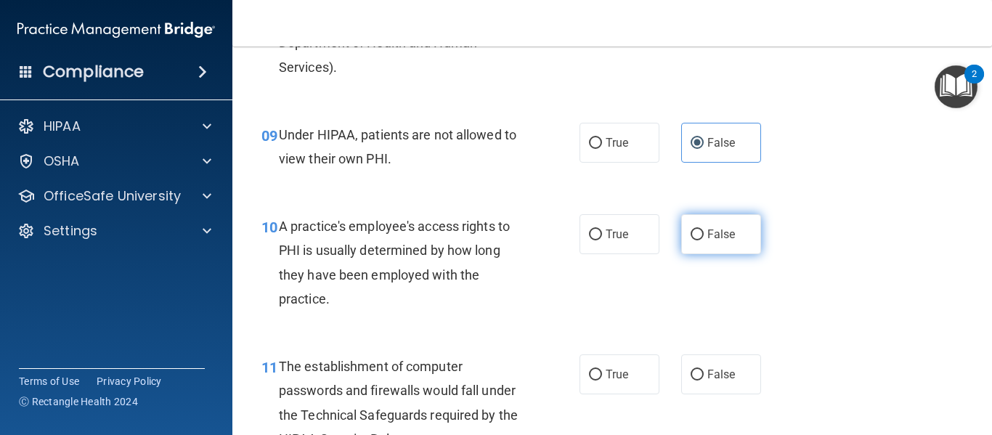
click at [708, 232] on span "False" at bounding box center [721, 234] width 28 height 14
click at [704, 232] on input "False" at bounding box center [697, 234] width 13 height 11
radio input "true"
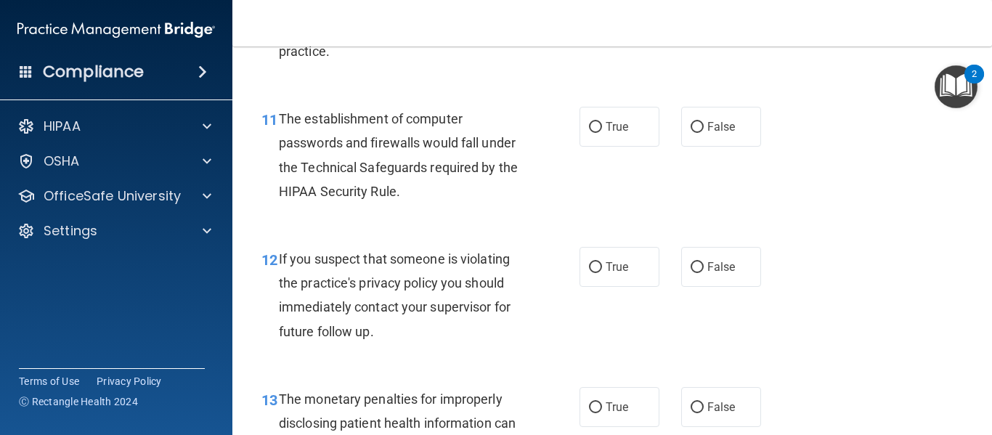
scroll to position [1400, 0]
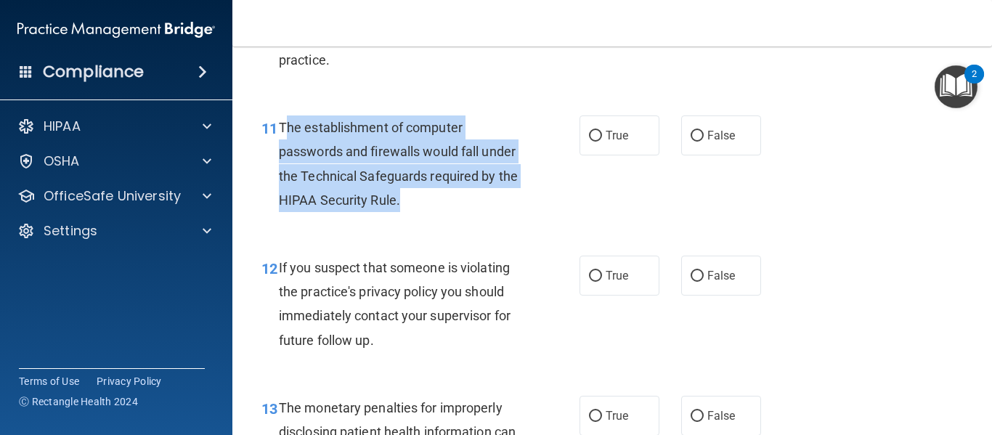
drag, startPoint x: 283, startPoint y: 126, endPoint x: 419, endPoint y: 198, distance: 153.7
click at [419, 198] on div "The establishment of computer passwords and firewalls would fall under the Tech…" at bounding box center [406, 163] width 255 height 97
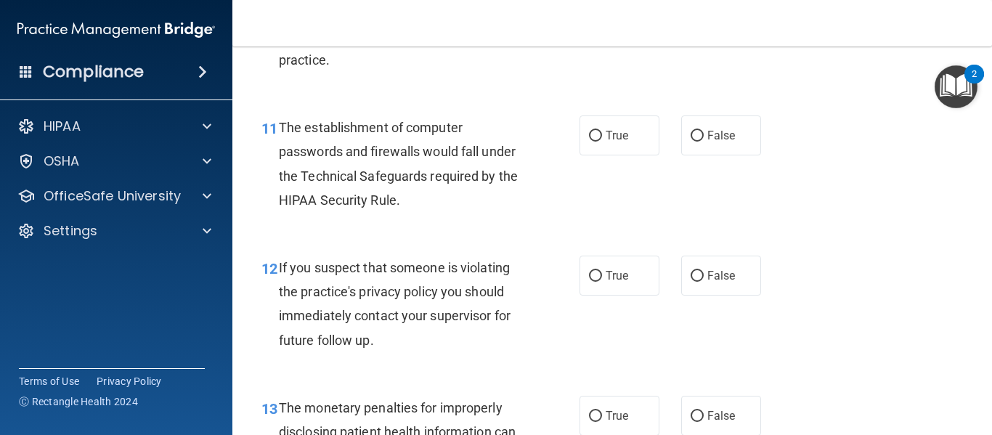
click at [281, 122] on span "The establishment of computer passwords and firewalls would fall under the Tech…" at bounding box center [398, 164] width 239 height 88
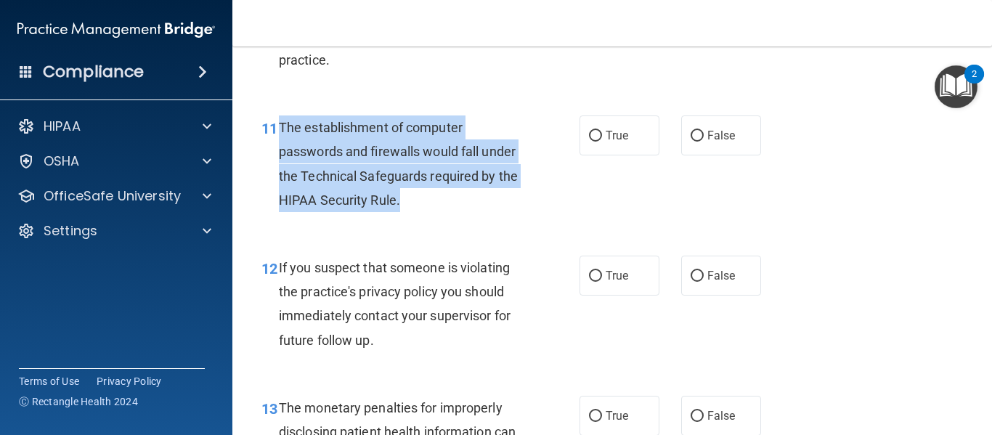
drag, startPoint x: 281, startPoint y: 122, endPoint x: 405, endPoint y: 202, distance: 147.0
click at [405, 202] on div "The establishment of computer passwords and firewalls would fall under the Tech…" at bounding box center [406, 163] width 255 height 97
copy span "The establishment of computer passwords and firewalls would fall under the Tech…"
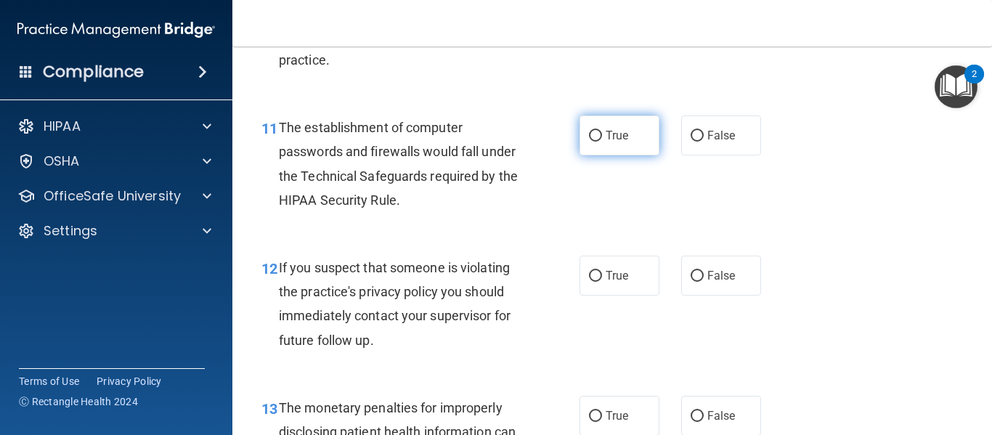
click at [606, 130] on span "True" at bounding box center [617, 136] width 23 height 14
click at [602, 131] on input "True" at bounding box center [595, 136] width 13 height 11
radio input "true"
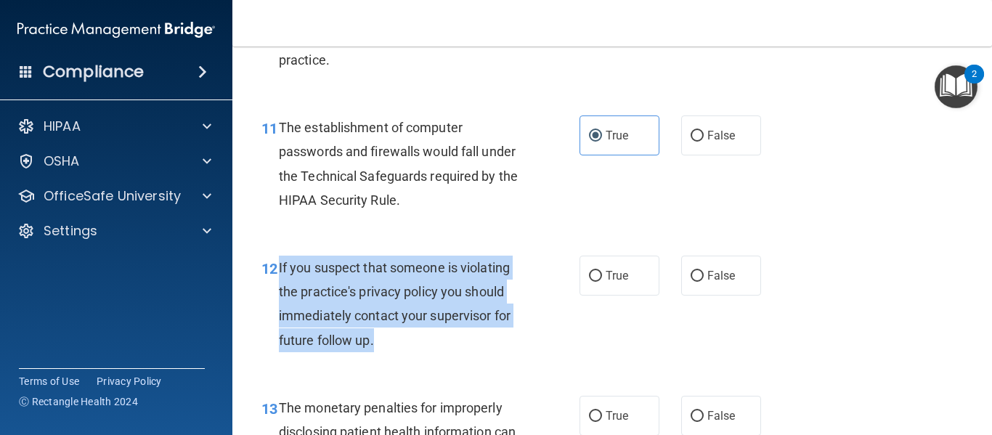
drag, startPoint x: 276, startPoint y: 266, endPoint x: 434, endPoint y: 343, distance: 176.0
click at [434, 343] on div "12 If you suspect that someone is violating the practice's privacy policy you s…" at bounding box center [421, 308] width 362 height 104
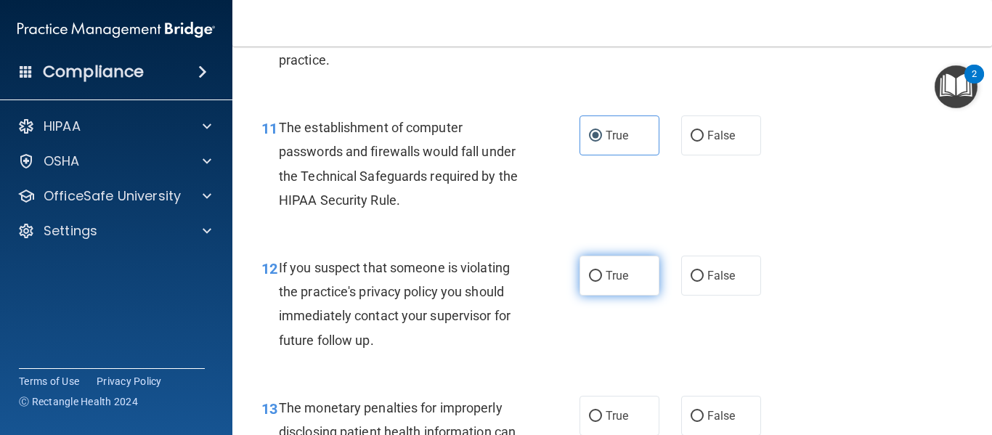
click at [606, 274] on span "True" at bounding box center [617, 276] width 23 height 14
click at [602, 274] on input "True" at bounding box center [595, 276] width 13 height 11
radio input "true"
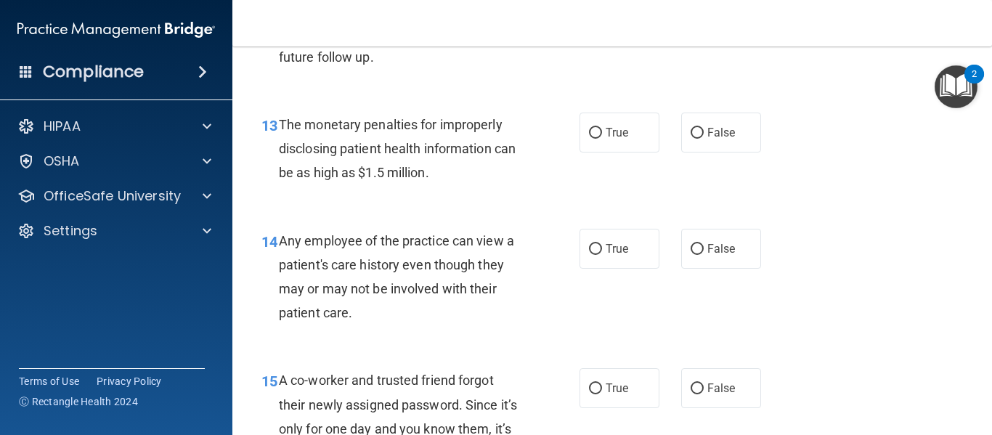
scroll to position [1693, 0]
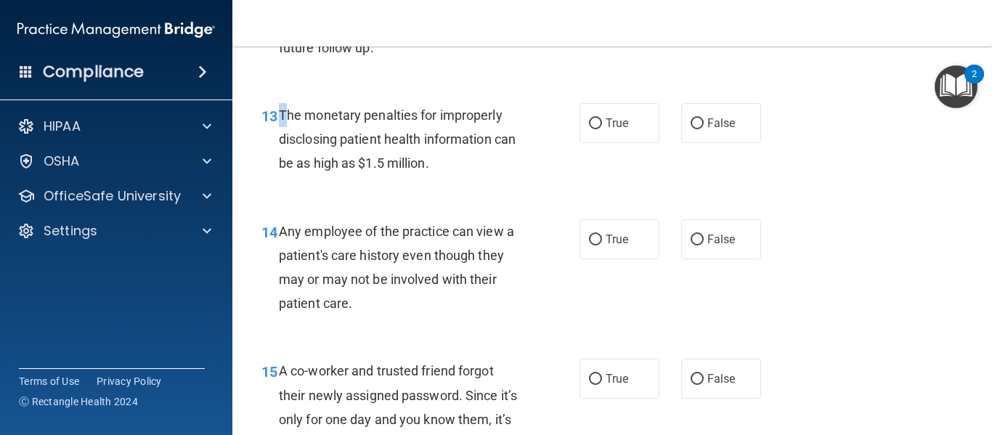
click at [279, 110] on span "The monetary penalties for improperly disclosing patient health information can…" at bounding box center [397, 138] width 237 height 63
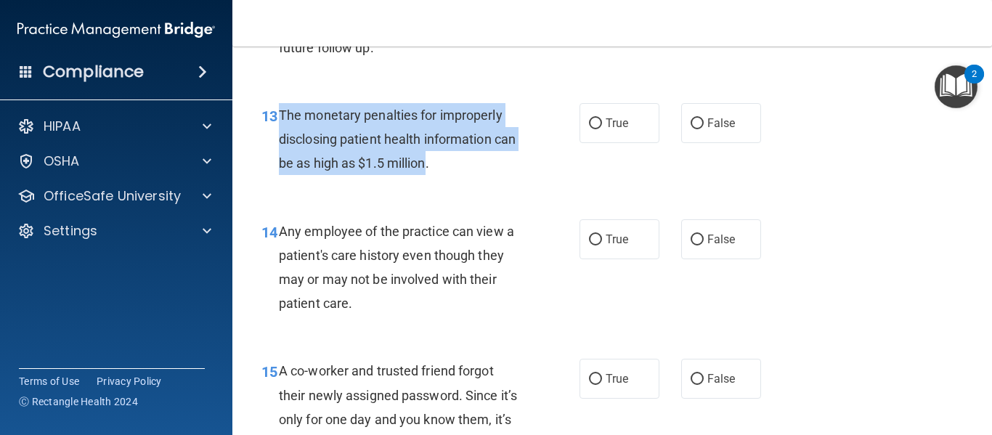
drag, startPoint x: 278, startPoint y: 110, endPoint x: 448, endPoint y: 161, distance: 177.4
click at [448, 161] on span "The monetary penalties for improperly disclosing patient health information can…" at bounding box center [397, 138] width 237 height 63
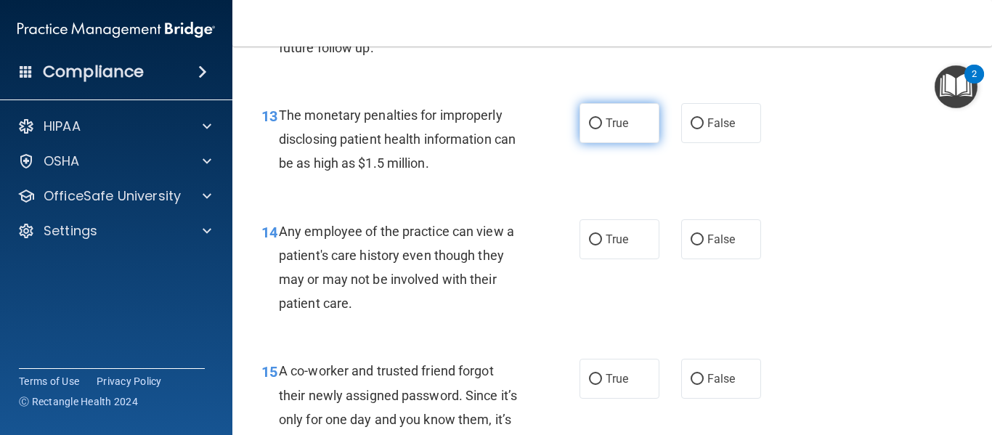
click at [643, 129] on label "True" at bounding box center [620, 123] width 80 height 40
click at [602, 129] on input "True" at bounding box center [595, 123] width 13 height 11
radio input "true"
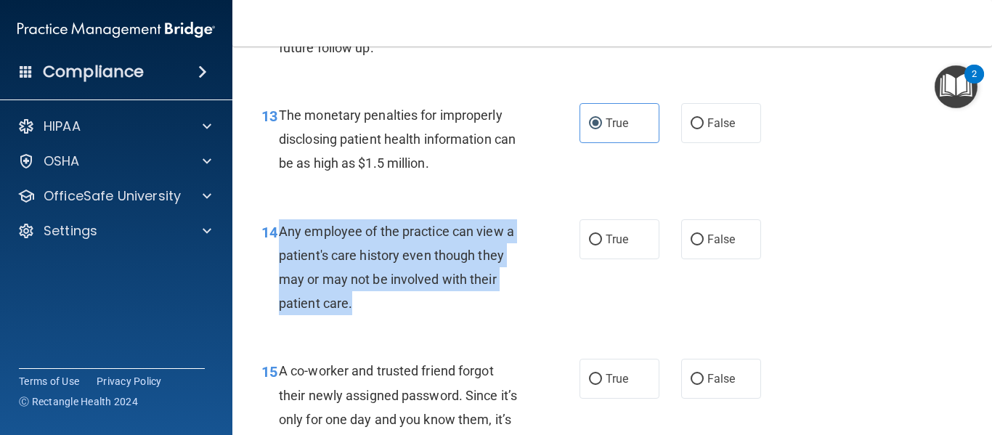
drag, startPoint x: 280, startPoint y: 235, endPoint x: 352, endPoint y: 295, distance: 93.8
click at [352, 295] on div "Any employee of the practice can view a patient's care history even though they…" at bounding box center [406, 267] width 255 height 97
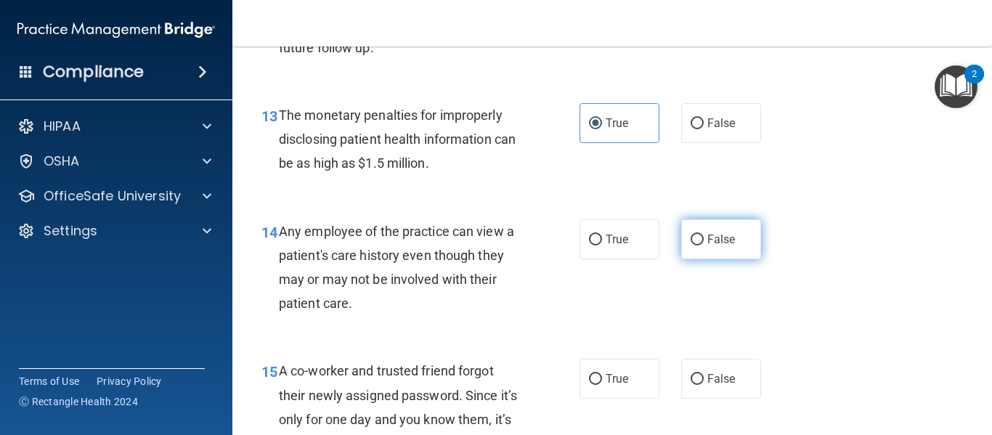
click at [710, 248] on label "False" at bounding box center [721, 239] width 80 height 40
click at [704, 245] on input "False" at bounding box center [697, 240] width 13 height 11
radio input "true"
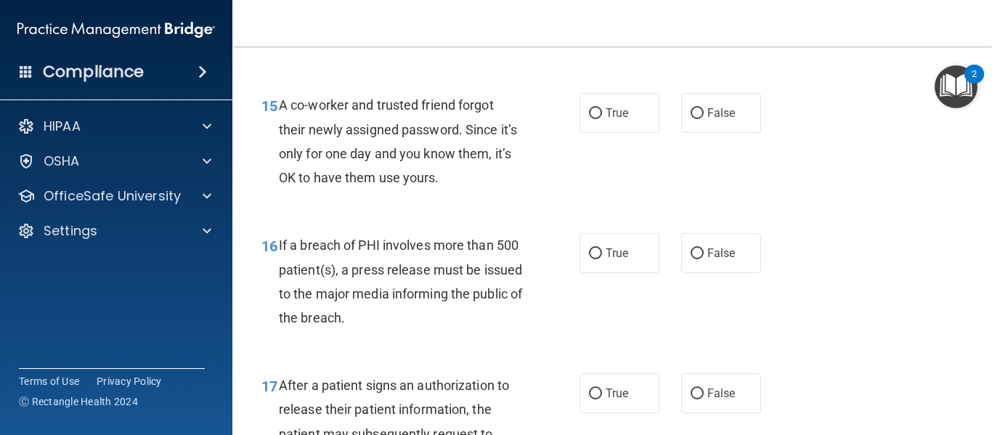
scroll to position [1976, 0]
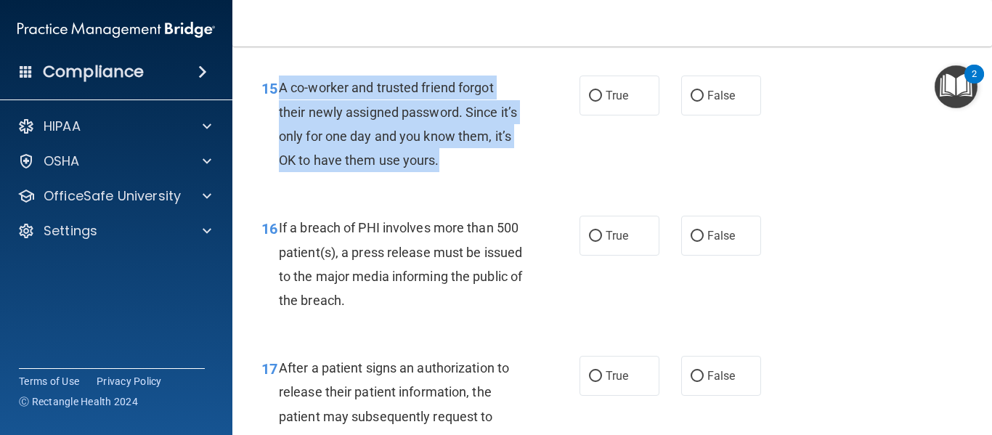
drag, startPoint x: 275, startPoint y: 89, endPoint x: 447, endPoint y: 166, distance: 187.9
click at [447, 166] on div "15 A co-worker and trusted friend forgot their newly assigned password. Since i…" at bounding box center [421, 128] width 362 height 104
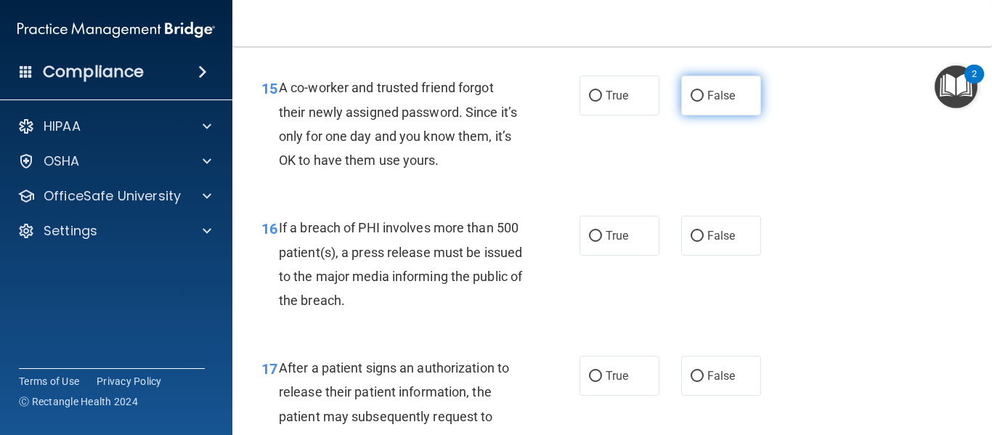
click at [699, 96] on label "False" at bounding box center [721, 96] width 80 height 40
click at [699, 96] on input "False" at bounding box center [697, 96] width 13 height 11
radio input "true"
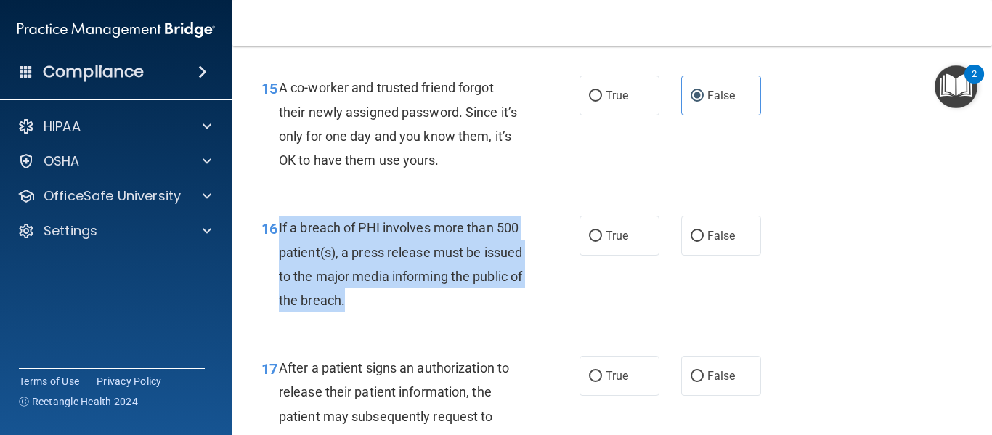
drag, startPoint x: 280, startPoint y: 229, endPoint x: 428, endPoint y: 306, distance: 167.9
click at [428, 306] on div "If a breach of PHI involves more than 500 patient(s), a press release must be i…" at bounding box center [406, 264] width 255 height 97
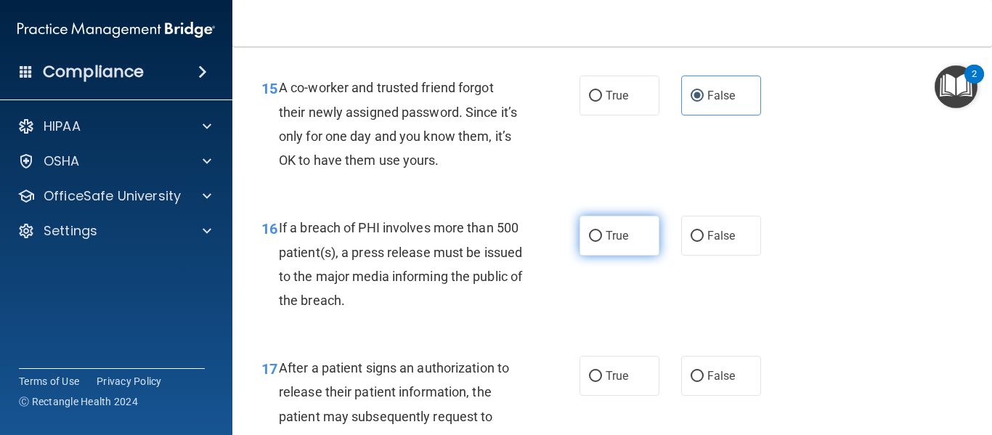
click at [617, 243] on label "True" at bounding box center [620, 236] width 80 height 40
click at [602, 242] on input "True" at bounding box center [595, 236] width 13 height 11
radio input "true"
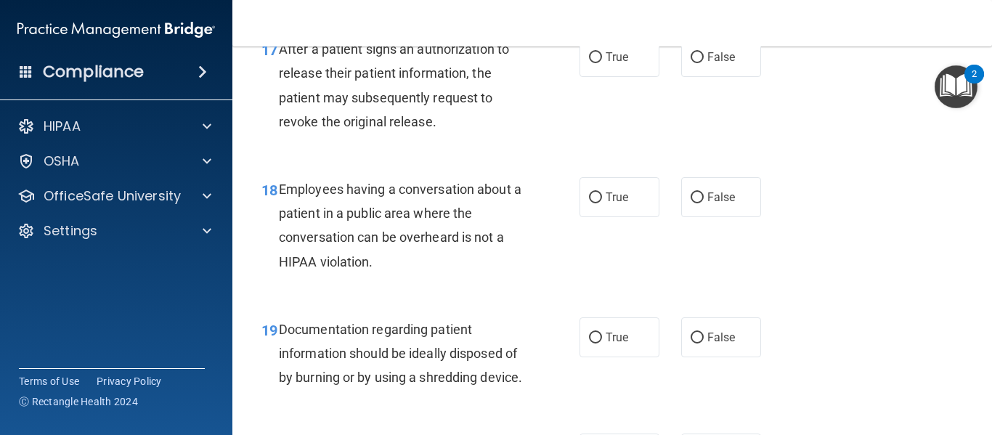
scroll to position [2242, 0]
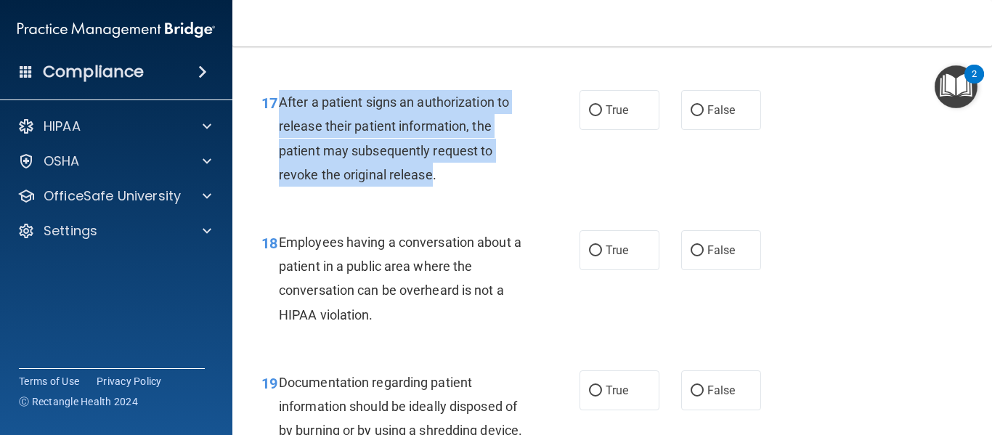
drag, startPoint x: 279, startPoint y: 103, endPoint x: 429, endPoint y: 177, distance: 167.6
click at [429, 177] on span "After a patient signs an authorization to release their patient information, th…" at bounding box center [394, 138] width 230 height 88
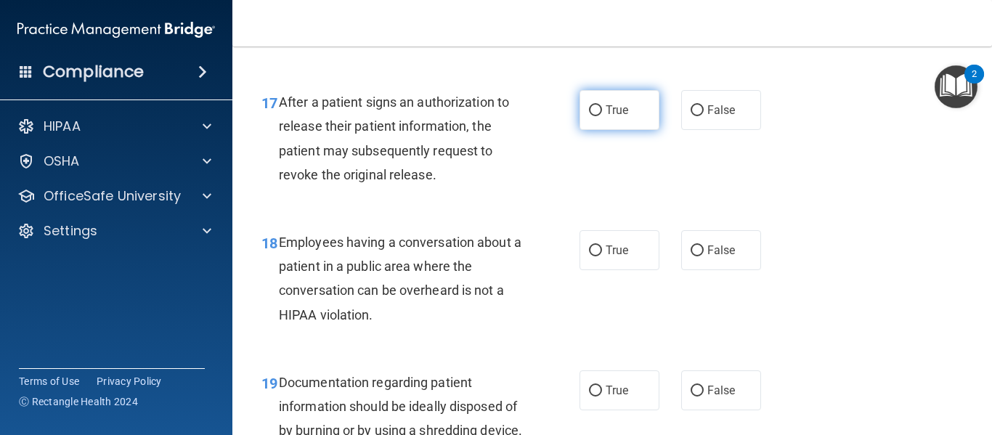
click at [606, 114] on span "True" at bounding box center [617, 110] width 23 height 14
click at [601, 114] on input "True" at bounding box center [595, 110] width 13 height 11
radio input "true"
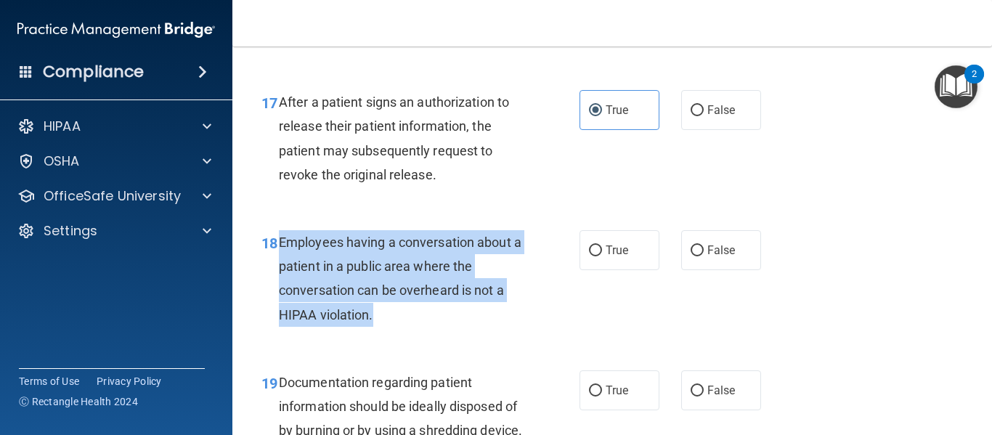
drag, startPoint x: 278, startPoint y: 241, endPoint x: 403, endPoint y: 317, distance: 146.0
click at [403, 317] on div "Employees having a conversation about a patient in a public area where the conv…" at bounding box center [406, 278] width 255 height 97
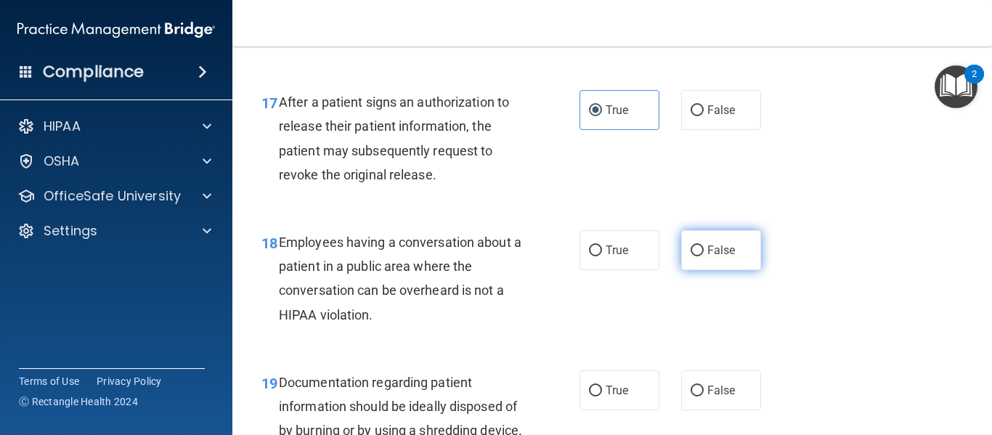
click at [723, 248] on span "False" at bounding box center [721, 250] width 28 height 14
click at [704, 248] on input "False" at bounding box center [697, 250] width 13 height 11
radio input "true"
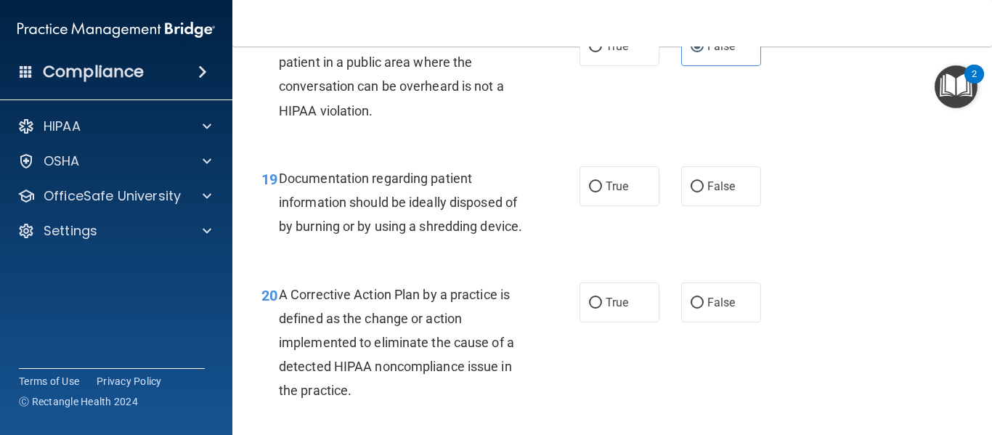
scroll to position [2463, 0]
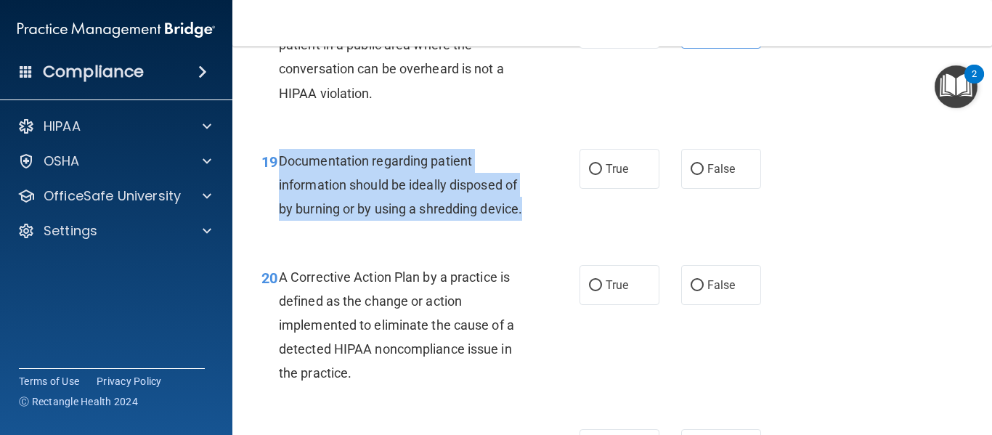
drag, startPoint x: 280, startPoint y: 161, endPoint x: 367, endPoint y: 235, distance: 113.9
click at [367, 221] on div "Documentation regarding patient information should be ideally disposed of by bu…" at bounding box center [406, 185] width 255 height 73
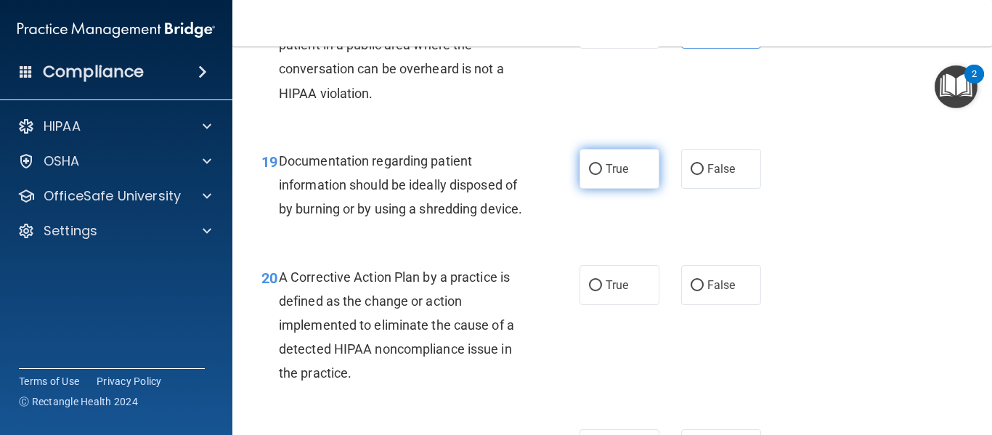
click at [617, 176] on label "True" at bounding box center [620, 169] width 80 height 40
click at [602, 175] on input "True" at bounding box center [595, 169] width 13 height 11
radio input "true"
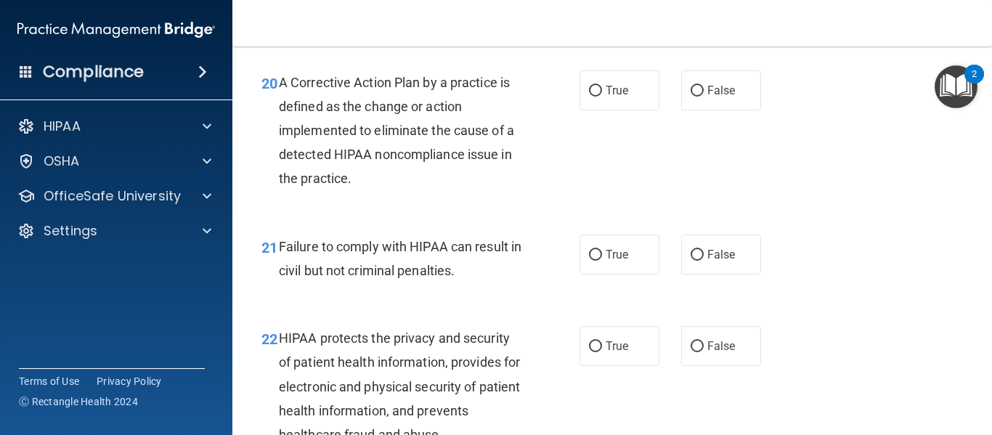
scroll to position [2667, 0]
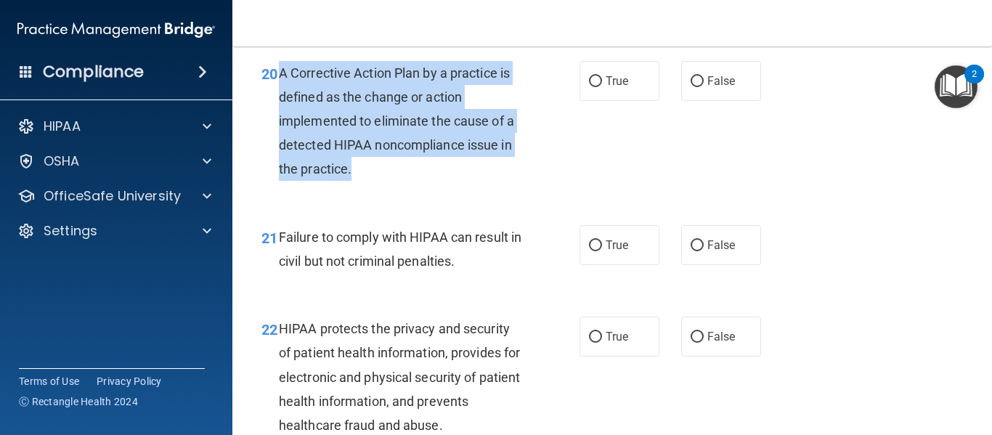
drag, startPoint x: 279, startPoint y: 97, endPoint x: 373, endPoint y: 191, distance: 133.0
click at [373, 182] on div "A Corrective Action Plan by a practice is defined as the change or action imple…" at bounding box center [406, 121] width 255 height 121
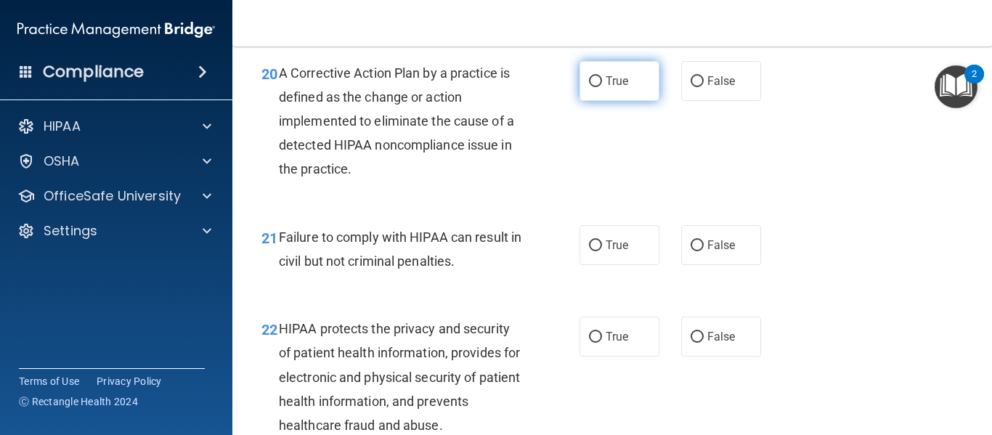
click at [622, 88] on span "True" at bounding box center [617, 81] width 23 height 14
click at [602, 87] on input "True" at bounding box center [595, 81] width 13 height 11
radio input "true"
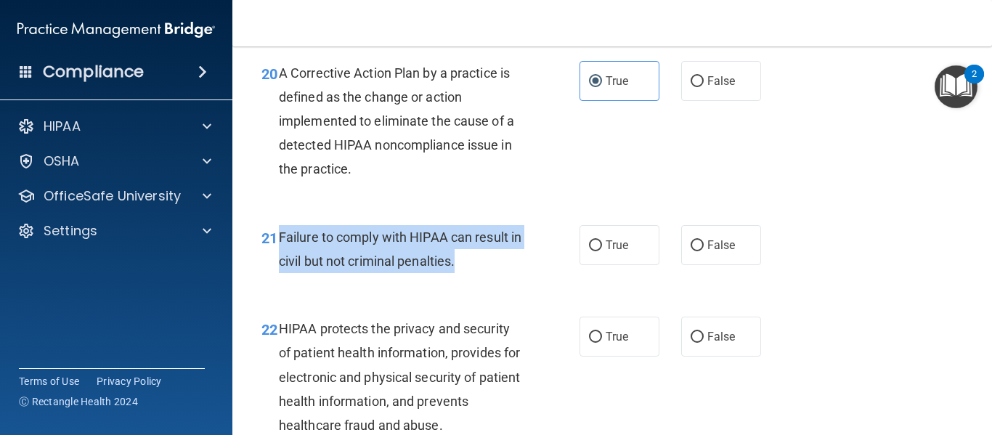
drag, startPoint x: 279, startPoint y: 265, endPoint x: 484, endPoint y: 293, distance: 206.6
click at [484, 273] on div "Failure to comply with HIPAA can result in civil but not criminal penalties." at bounding box center [406, 249] width 255 height 48
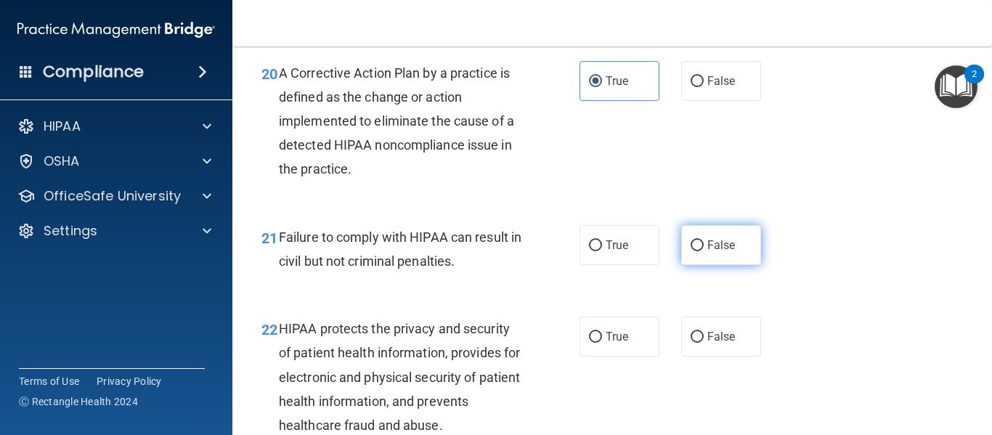
click at [699, 265] on label "False" at bounding box center [721, 245] width 80 height 40
click at [699, 251] on input "False" at bounding box center [697, 245] width 13 height 11
radio input "true"
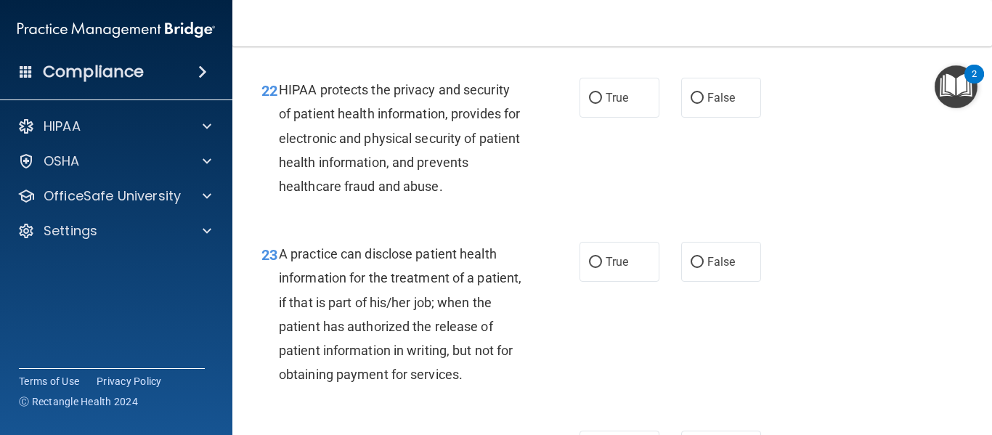
scroll to position [2915, 0]
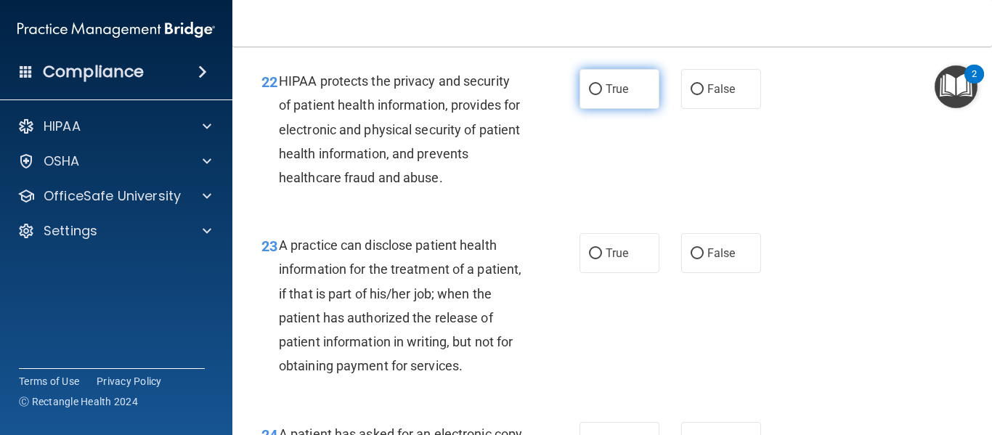
click at [597, 109] on label "True" at bounding box center [620, 89] width 80 height 40
click at [597, 95] on input "True" at bounding box center [595, 89] width 13 height 11
radio input "true"
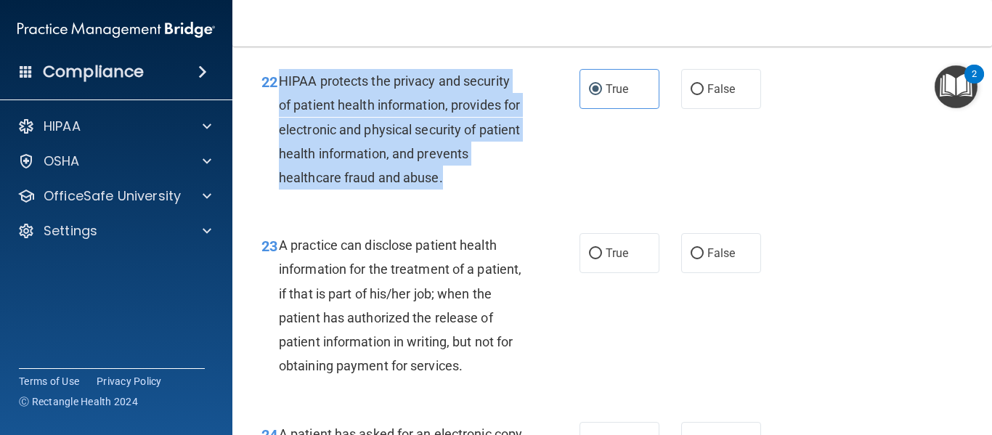
drag, startPoint x: 278, startPoint y: 108, endPoint x: 447, endPoint y: 202, distance: 192.8
click at [447, 190] on div "HIPAA protects the privacy and security of patient health information, provides…" at bounding box center [406, 129] width 255 height 121
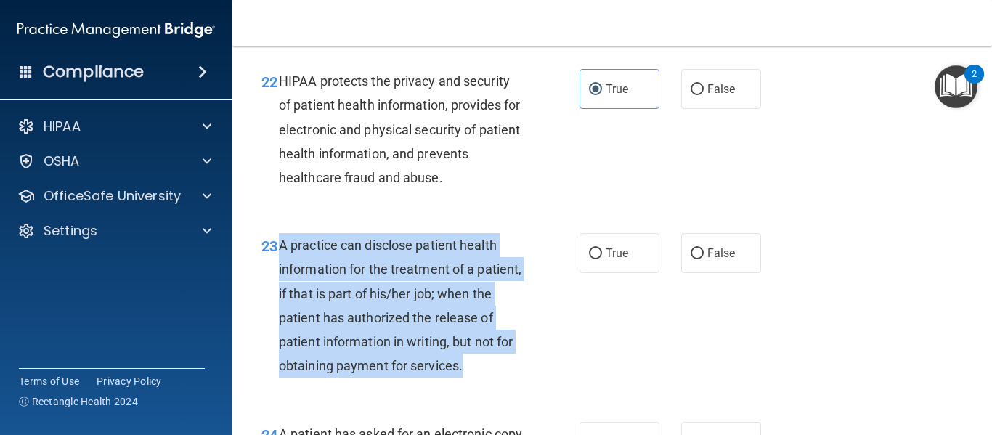
drag, startPoint x: 280, startPoint y: 270, endPoint x: 395, endPoint y: 410, distance: 181.6
click at [395, 378] on div "A practice can disclose patient health information for the treatment of a patie…" at bounding box center [406, 305] width 255 height 145
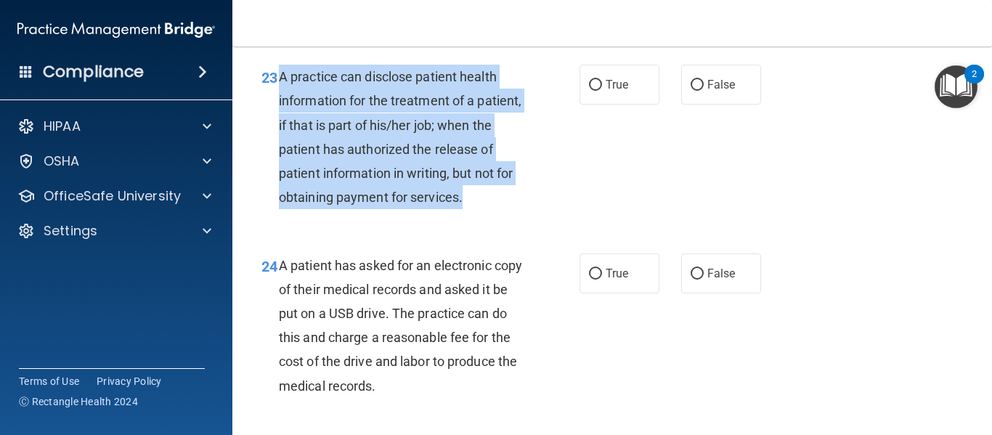
scroll to position [3128, 0]
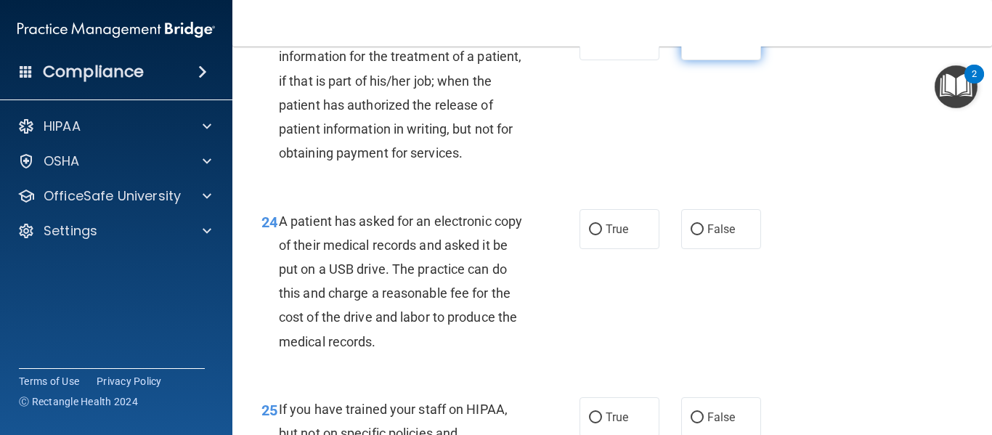
click at [707, 47] on span "False" at bounding box center [721, 40] width 28 height 14
click at [704, 46] on input "False" at bounding box center [697, 41] width 13 height 11
radio input "true"
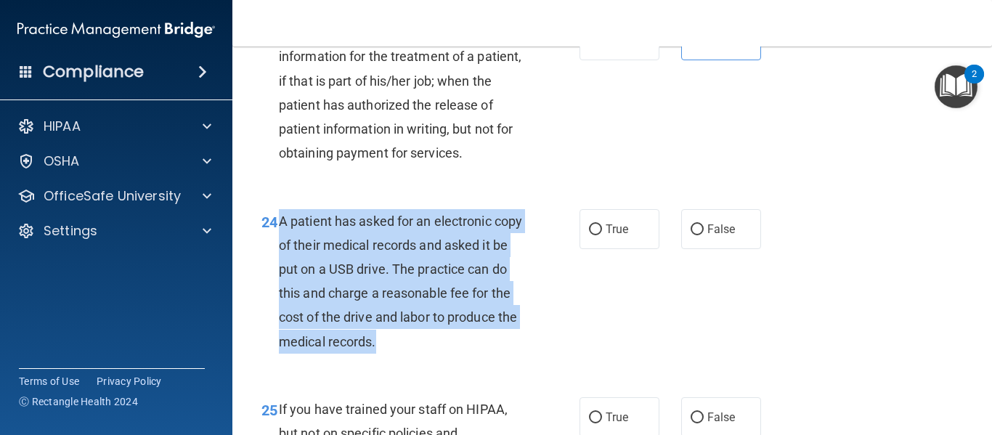
drag, startPoint x: 279, startPoint y: 268, endPoint x: 450, endPoint y: 386, distance: 207.7
click at [450, 354] on div "A patient has asked for an electronic copy of their medical records and asked i…" at bounding box center [406, 281] width 255 height 145
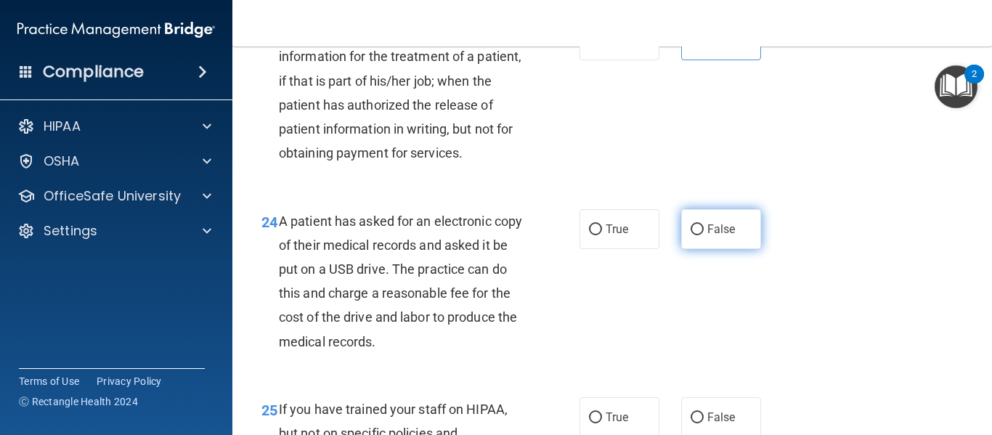
click at [711, 249] on label "False" at bounding box center [721, 229] width 80 height 40
click at [704, 235] on input "False" at bounding box center [697, 229] width 13 height 11
radio input "true"
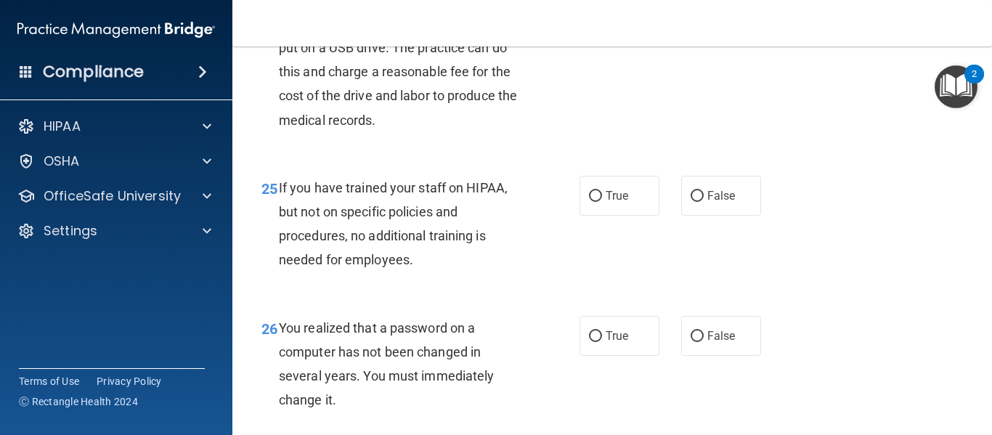
scroll to position [3385, 0]
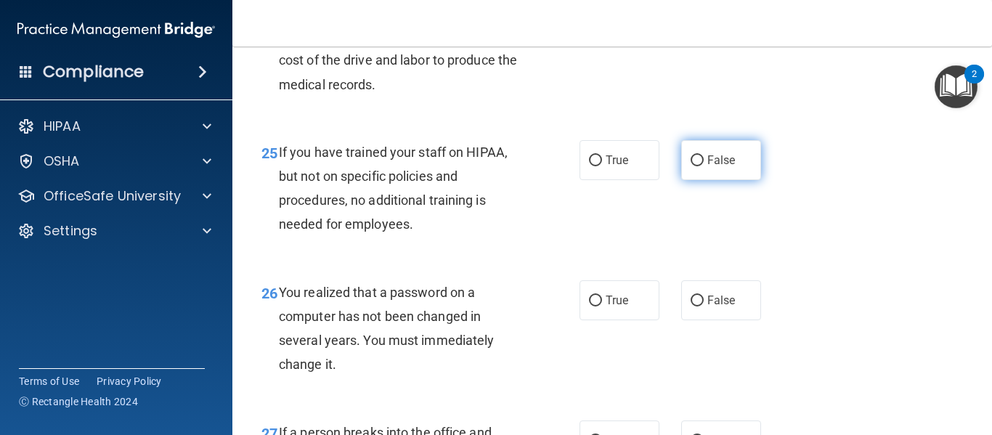
click at [702, 180] on label "False" at bounding box center [721, 160] width 80 height 40
click at [702, 166] on input "False" at bounding box center [697, 160] width 13 height 11
radio input "true"
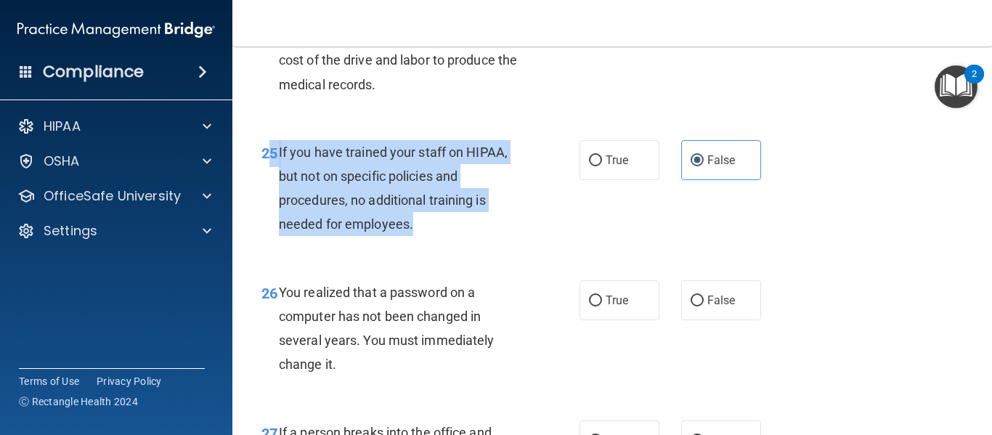
drag, startPoint x: 274, startPoint y: 199, endPoint x: 448, endPoint y: 269, distance: 188.0
click at [448, 244] on div "25 If you have trained your staff on HIPAA, but not on specific policies and pr…" at bounding box center [421, 192] width 362 height 104
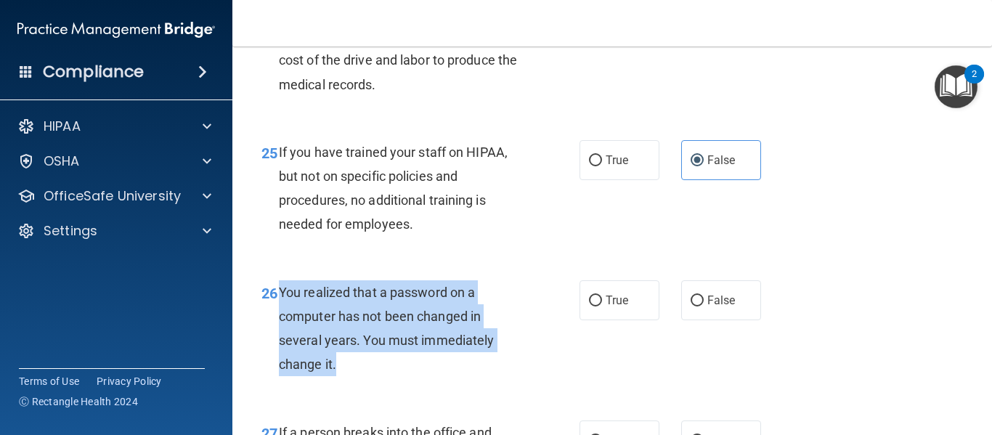
drag, startPoint x: 280, startPoint y: 339, endPoint x: 359, endPoint y: 405, distance: 103.2
click at [359, 377] on div "You realized that a password on a computer has not been changed in several year…" at bounding box center [406, 328] width 255 height 97
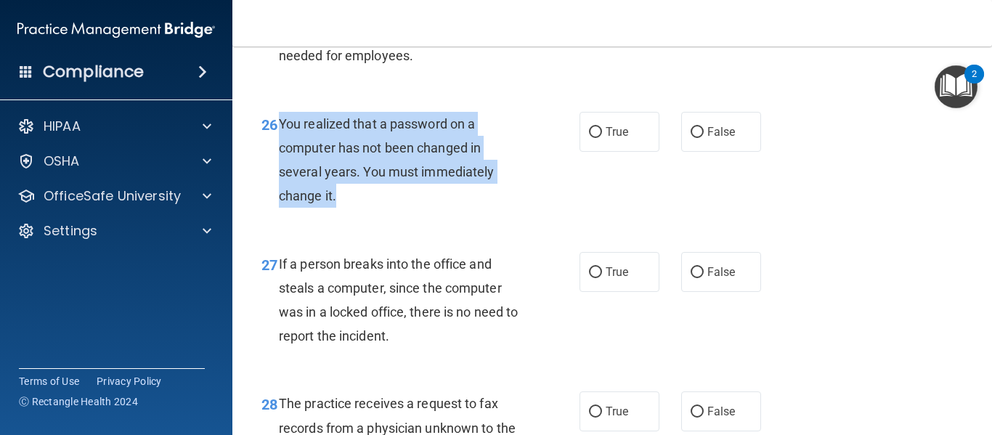
scroll to position [3562, 0]
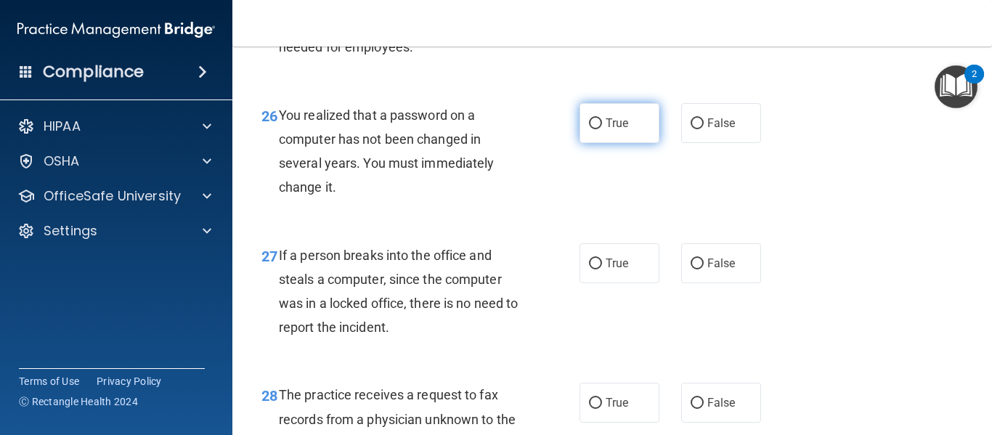
click at [622, 130] on span "True" at bounding box center [617, 123] width 23 height 14
click at [602, 129] on input "True" at bounding box center [595, 123] width 13 height 11
radio input "true"
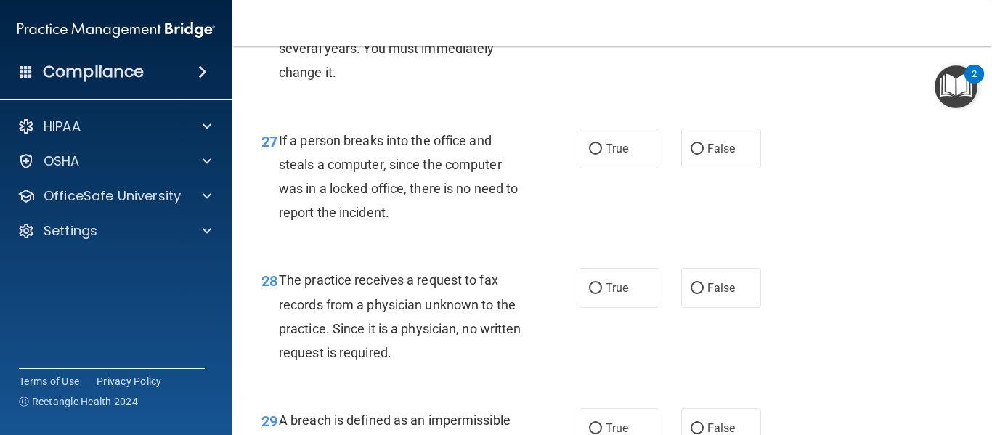
scroll to position [3686, 0]
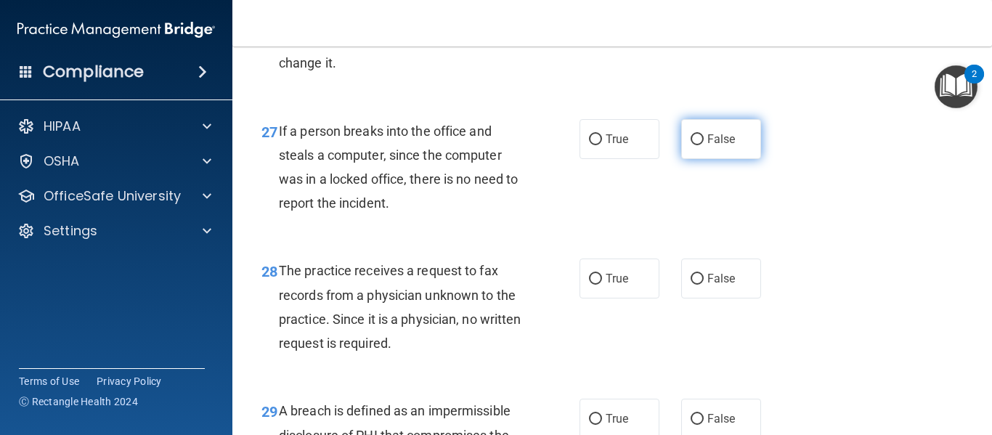
click at [736, 159] on label "False" at bounding box center [721, 139] width 80 height 40
click at [704, 145] on input "False" at bounding box center [697, 139] width 13 height 11
radio input "true"
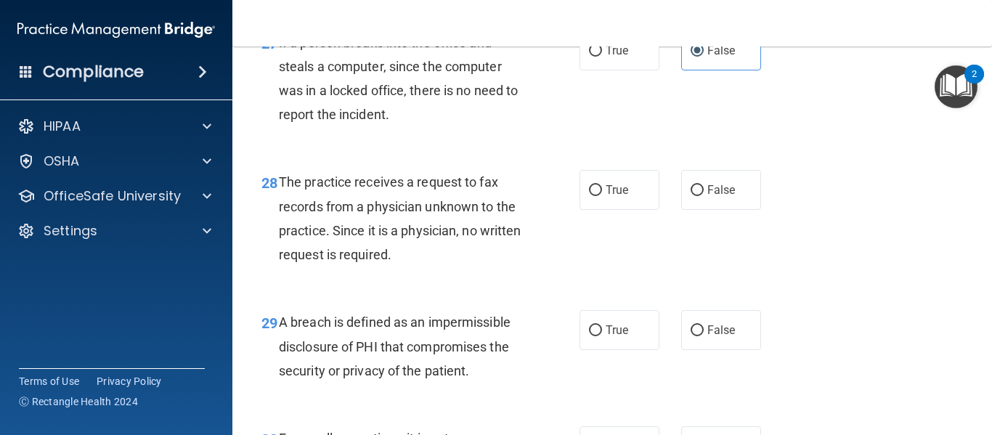
scroll to position [3784, 0]
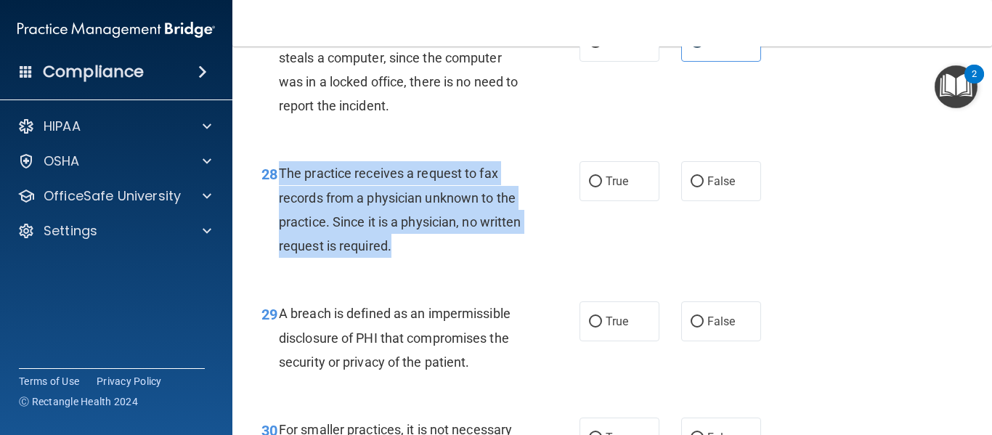
drag, startPoint x: 280, startPoint y: 217, endPoint x: 443, endPoint y: 296, distance: 181.6
click at [443, 258] on div "The practice receives a request to fax records from a physician unknown to the …" at bounding box center [406, 209] width 255 height 97
click at [691, 187] on input "False" at bounding box center [697, 181] width 13 height 11
radio input "true"
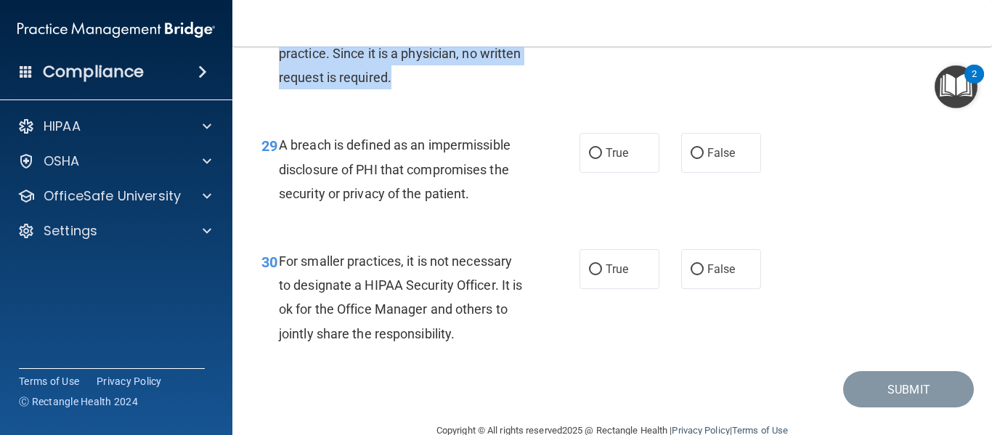
scroll to position [3978, 0]
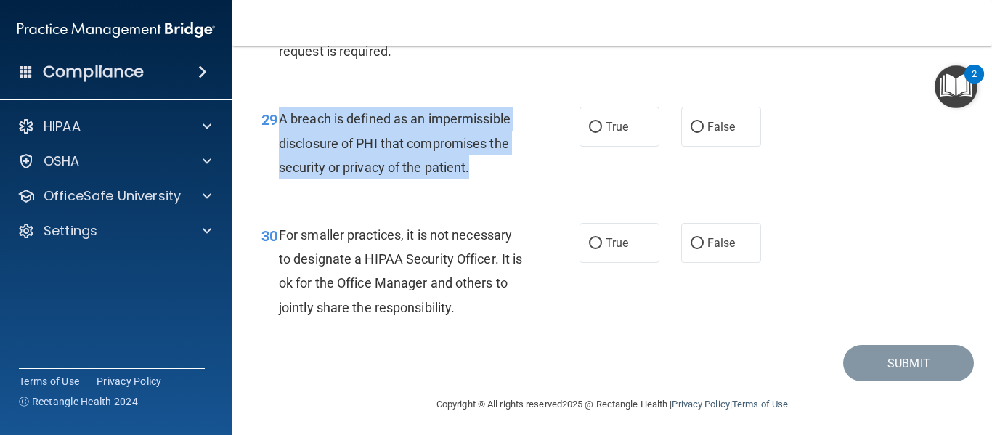
drag, startPoint x: 277, startPoint y: 166, endPoint x: 473, endPoint y: 221, distance: 203.0
click at [473, 187] on div "29 A breach is defined as an impermissible disclosure of PHI that compromises t…" at bounding box center [421, 147] width 362 height 80
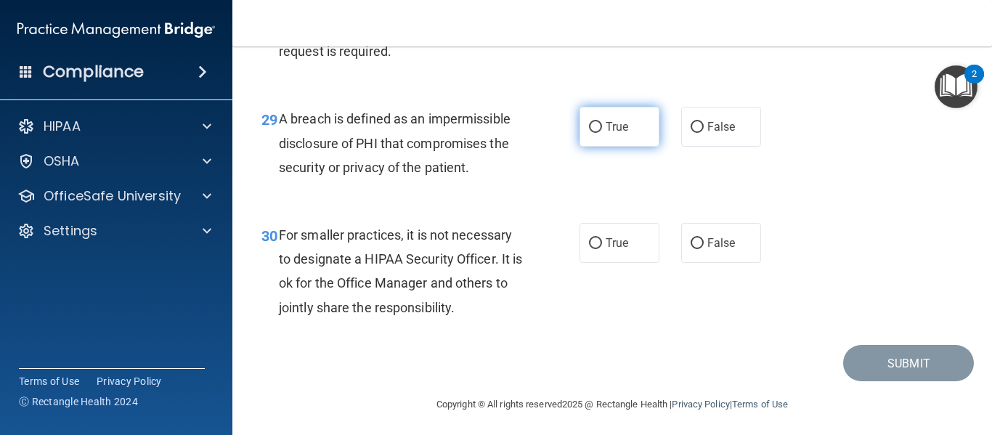
click at [601, 147] on label "True" at bounding box center [620, 127] width 80 height 40
click at [601, 133] on input "True" at bounding box center [595, 127] width 13 height 11
radio input "true"
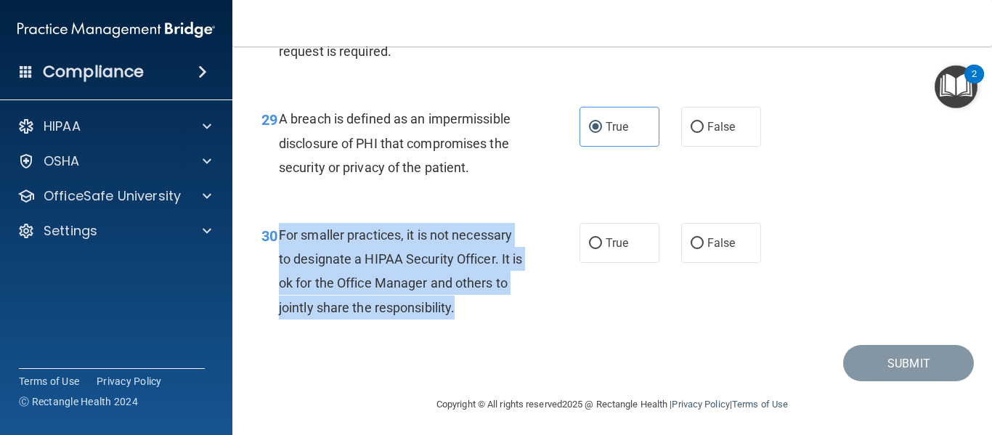
drag, startPoint x: 279, startPoint y: 282, endPoint x: 491, endPoint y: 359, distance: 225.8
click at [491, 320] on div "For smaller practices, it is not necessary to designate a HIPAA Security Office…" at bounding box center [406, 271] width 255 height 97
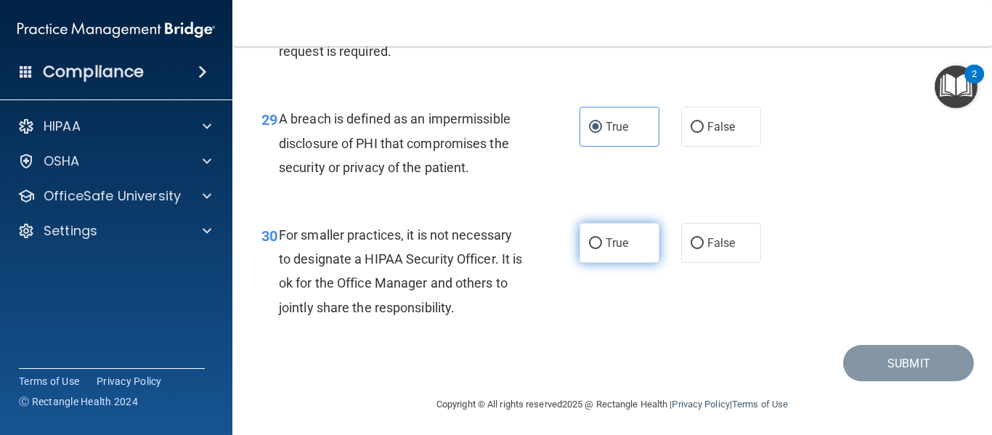
click at [600, 263] on label "True" at bounding box center [620, 243] width 80 height 40
click at [600, 249] on input "True" at bounding box center [595, 243] width 13 height 11
radio input "true"
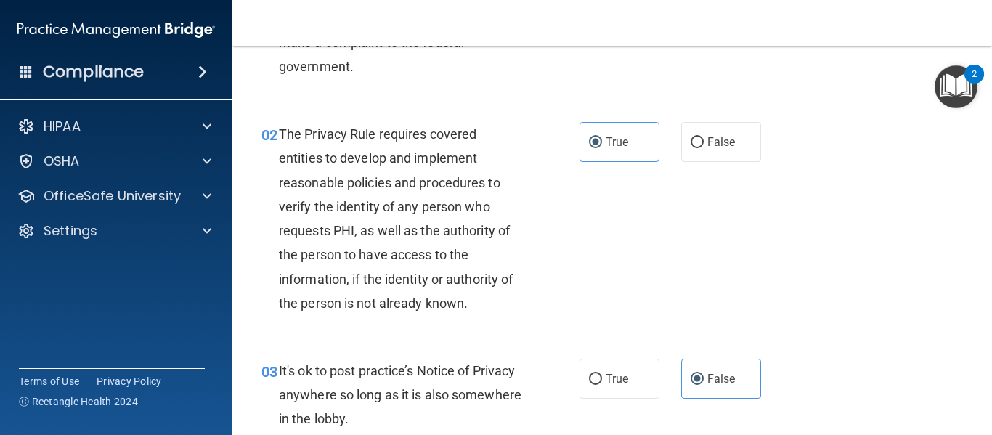
scroll to position [0, 0]
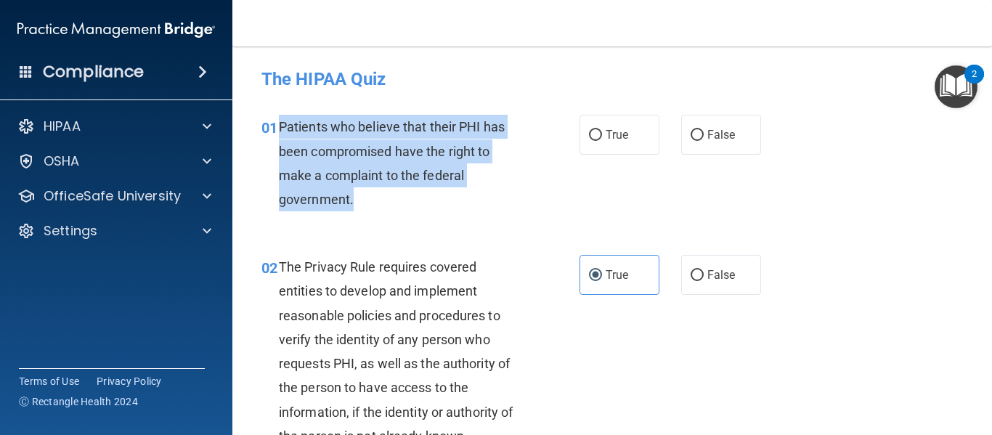
drag, startPoint x: 277, startPoint y: 125, endPoint x: 364, endPoint y: 214, distance: 124.3
click at [364, 214] on div "01 Patients who believe that their PHI has been compromised have the right to m…" at bounding box center [421, 167] width 362 height 104
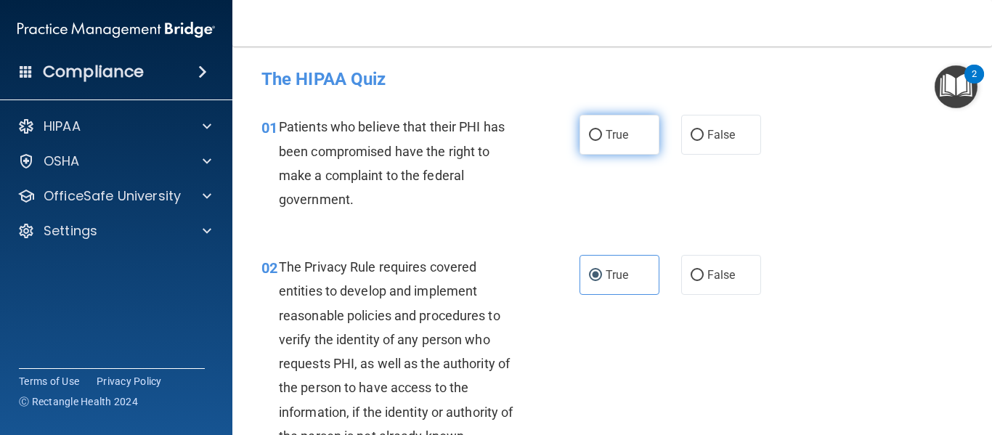
click at [614, 145] on label "True" at bounding box center [620, 135] width 80 height 40
click at [602, 141] on input "True" at bounding box center [595, 135] width 13 height 11
radio input "true"
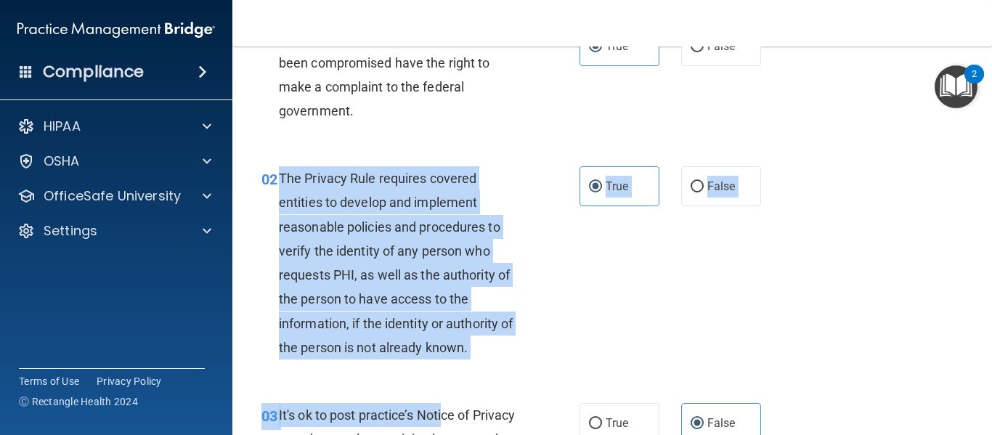
scroll to position [90, 0]
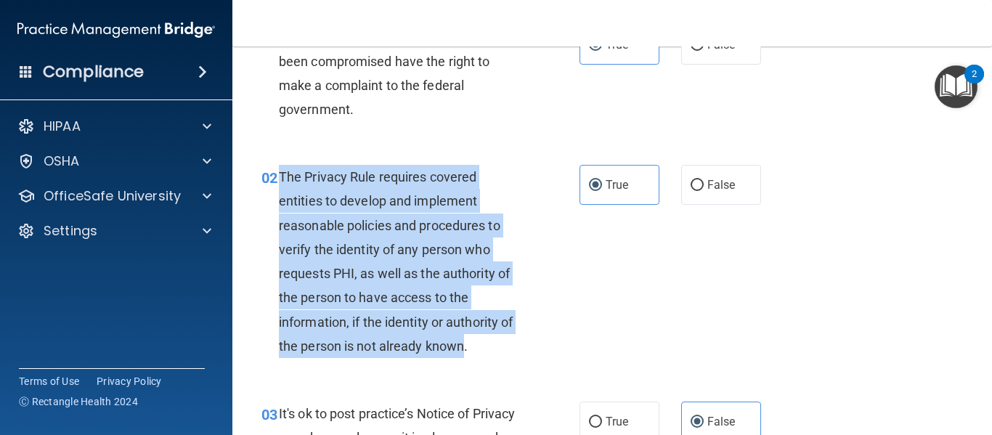
drag, startPoint x: 278, startPoint y: 267, endPoint x: 466, endPoint y: 352, distance: 206.0
click at [466, 352] on span "The Privacy Rule requires covered entities to develop and implement reasonable …" at bounding box center [396, 261] width 234 height 184
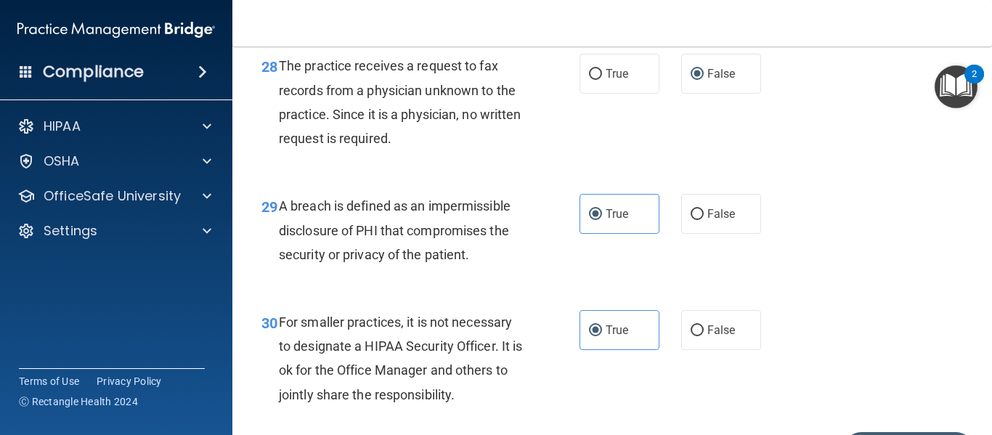
scroll to position [4031, 0]
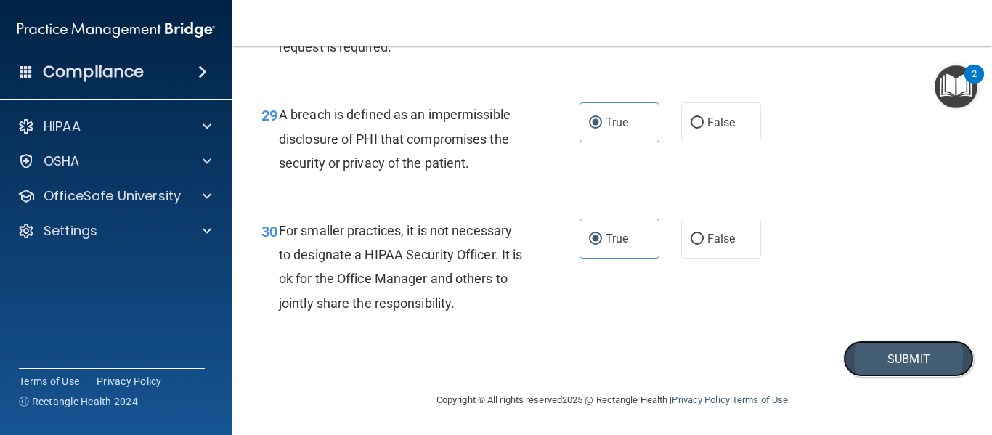
click at [898, 355] on button "Submit" at bounding box center [908, 359] width 131 height 37
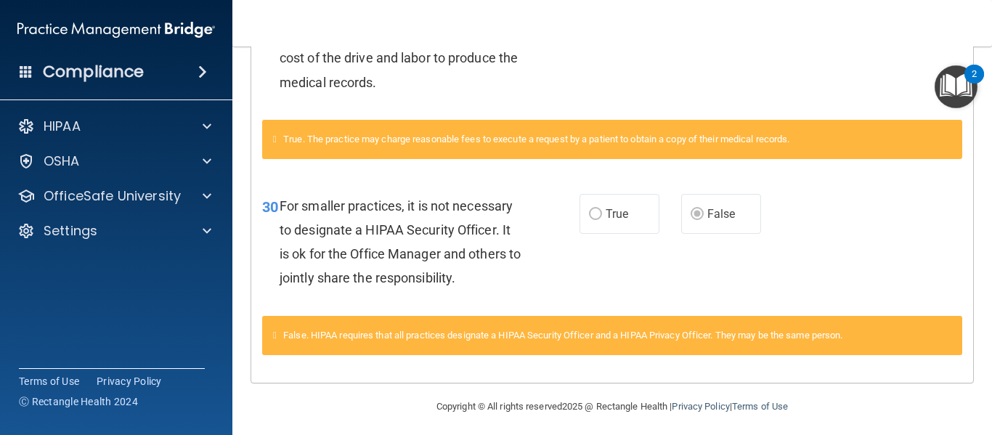
scroll to position [661, 0]
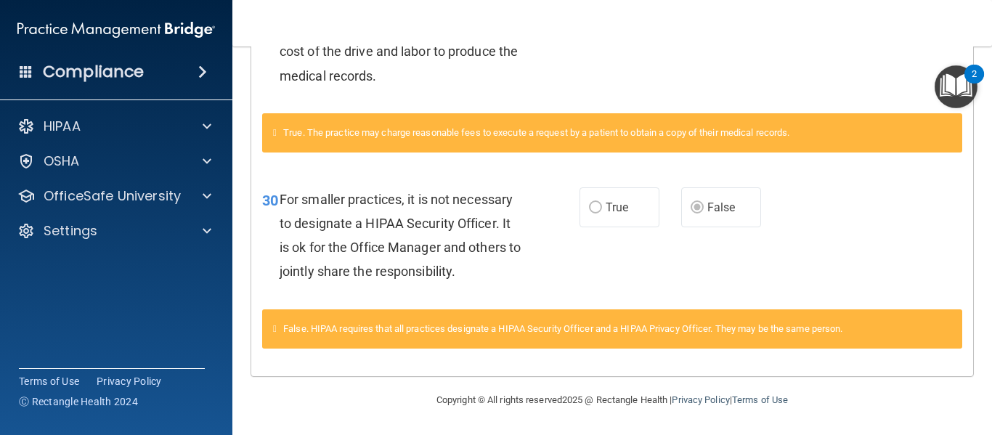
click at [803, 84] on div "24 A patient has asked for an electronic copy of their medical records and aske…" at bounding box center [612, 19] width 722 height 188
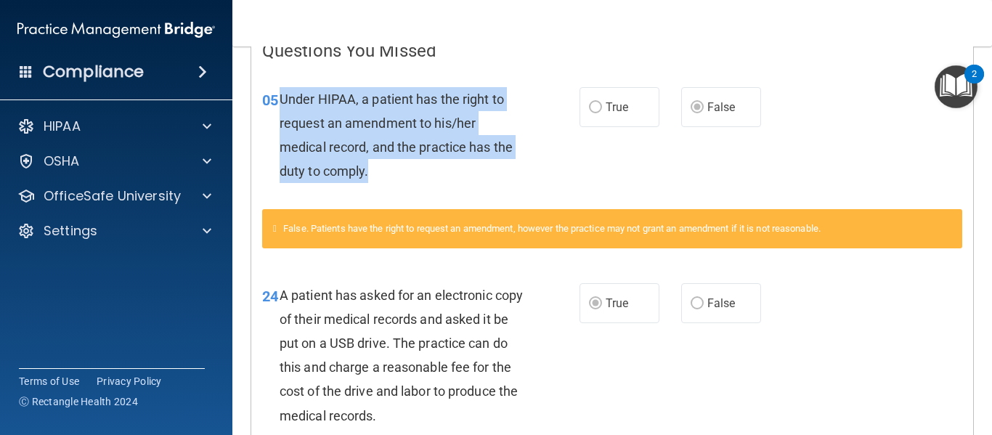
drag, startPoint x: 277, startPoint y: 97, endPoint x: 386, endPoint y: 166, distance: 128.3
click at [386, 166] on div "05 Under HIPAA, a patient has the right to request an amendment to his/her medi…" at bounding box center [420, 139] width 361 height 104
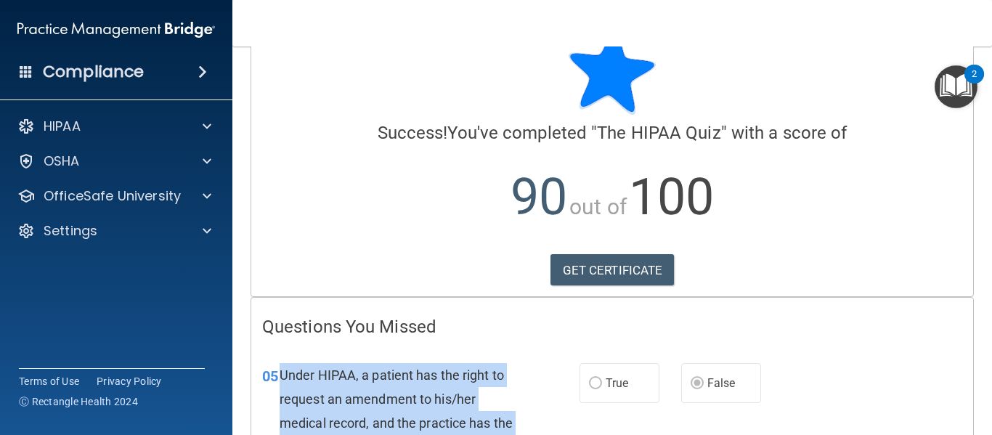
scroll to position [43, 0]
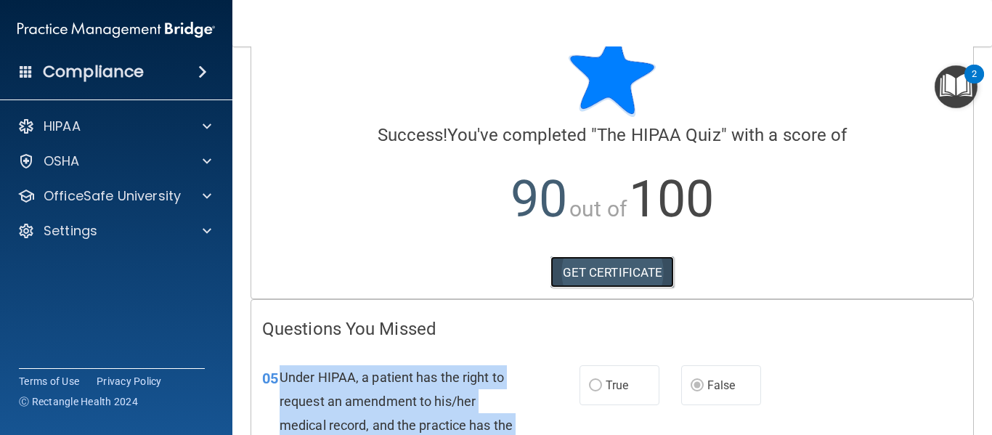
click at [582, 275] on link "GET CERTIFICATE" at bounding box center [612, 272] width 124 height 32
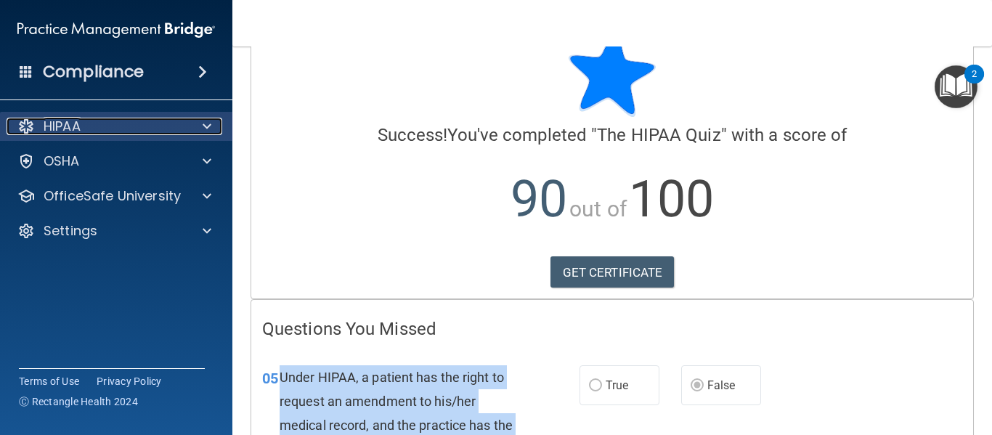
click at [118, 119] on div "HIPAA" at bounding box center [97, 126] width 180 height 17
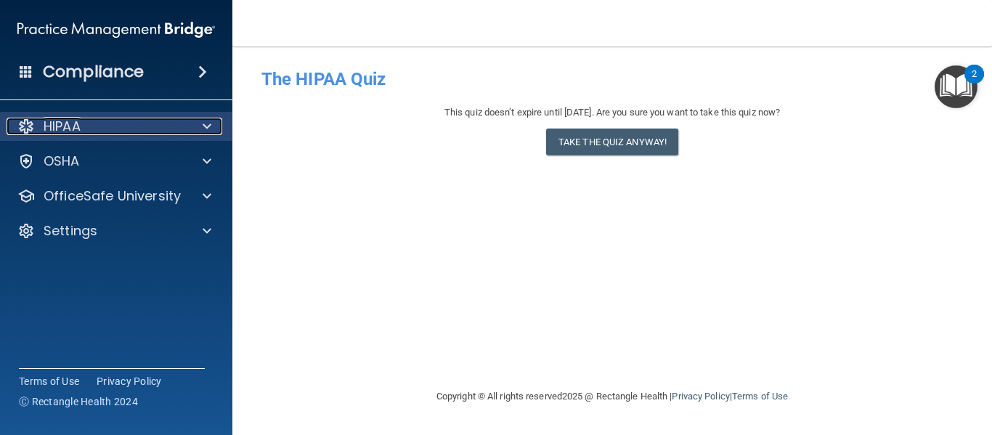
click at [204, 120] on span at bounding box center [207, 126] width 9 height 17
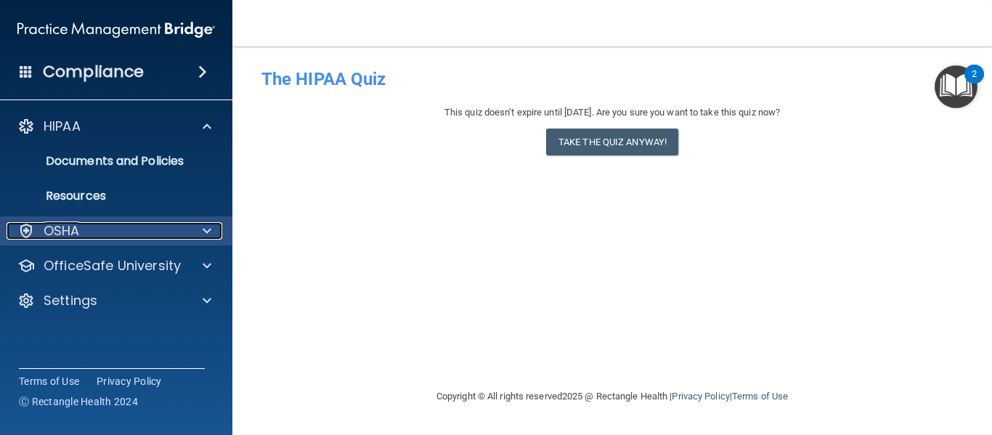
click at [205, 227] on span at bounding box center [207, 230] width 9 height 17
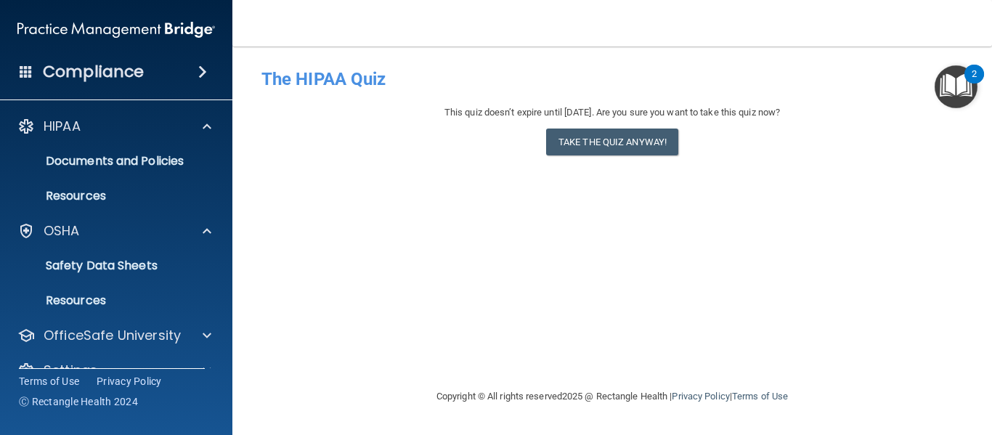
click at [991, 78] on main "- The HIPAA Quiz This quiz doesn’t expire until 10/10/2026. Are you sure you wa…" at bounding box center [612, 240] width 760 height 389
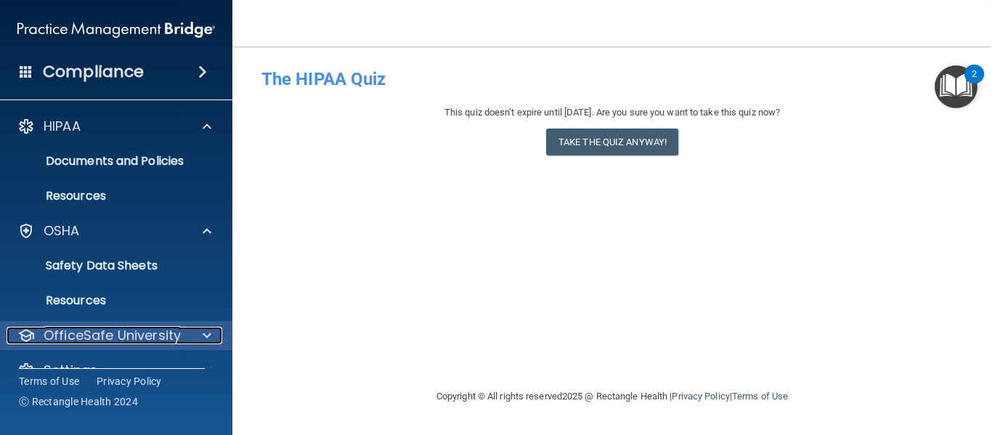
click at [118, 340] on p "OfficeSafe University" at bounding box center [112, 335] width 137 height 17
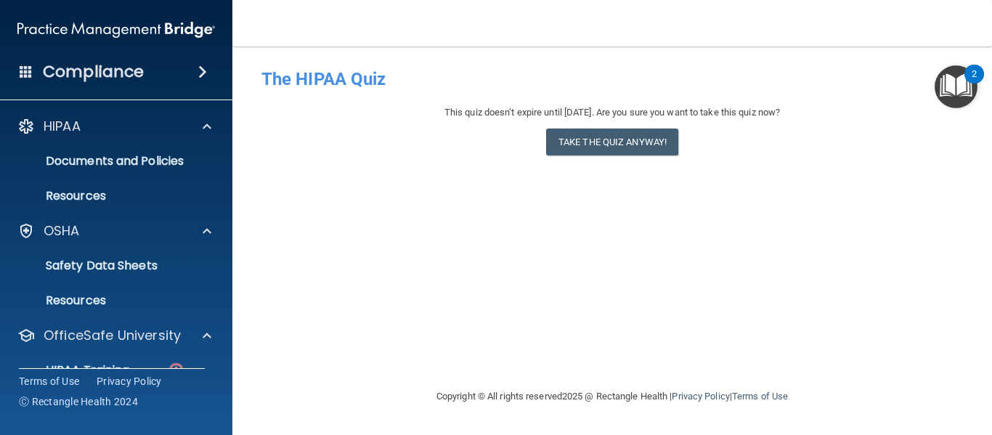
drag, startPoint x: 991, startPoint y: 101, endPoint x: 595, endPoint y: 224, distance: 415.1
click at [595, 224] on main "- The HIPAA Quiz This quiz doesn’t expire until 10/10/2026. Are you sure you wa…" at bounding box center [612, 240] width 760 height 389
click at [595, 224] on div "- The HIPAA Quiz This quiz doesn’t expire until 10/10/2026. Are you sure you wa…" at bounding box center [612, 217] width 702 height 312
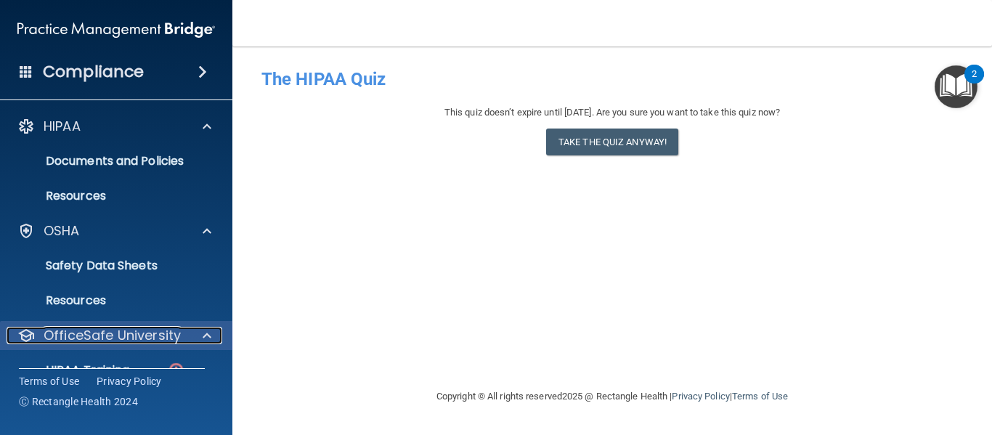
click at [104, 333] on p "OfficeSafe University" at bounding box center [112, 335] width 137 height 17
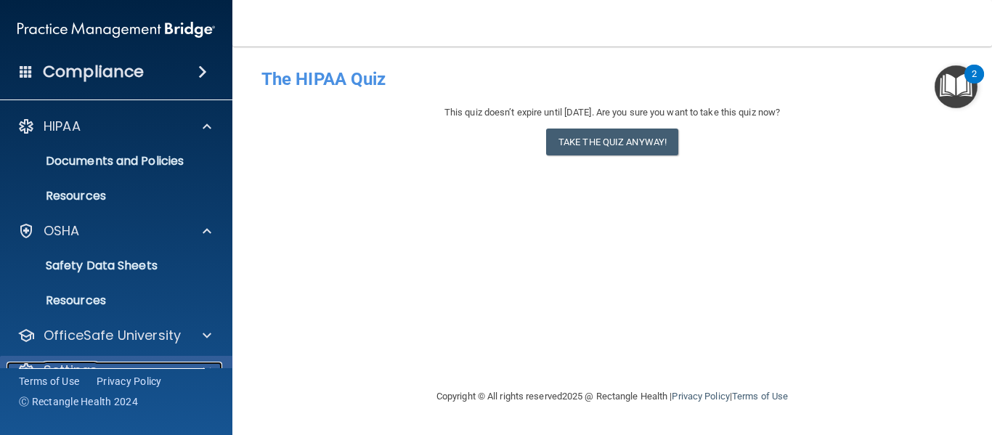
click at [81, 362] on p "Settings" at bounding box center [71, 370] width 54 height 17
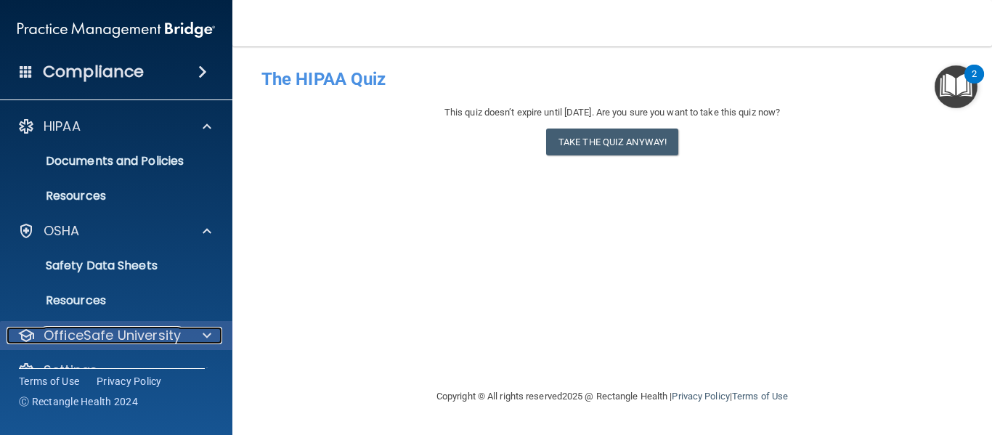
click at [94, 341] on p "OfficeSafe University" at bounding box center [112, 335] width 137 height 17
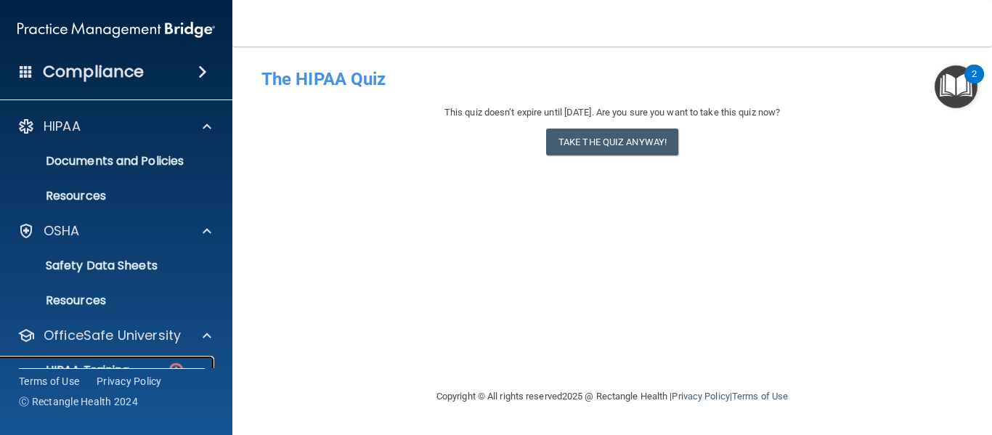
click at [78, 364] on p "HIPAA Training" at bounding box center [69, 370] width 120 height 15
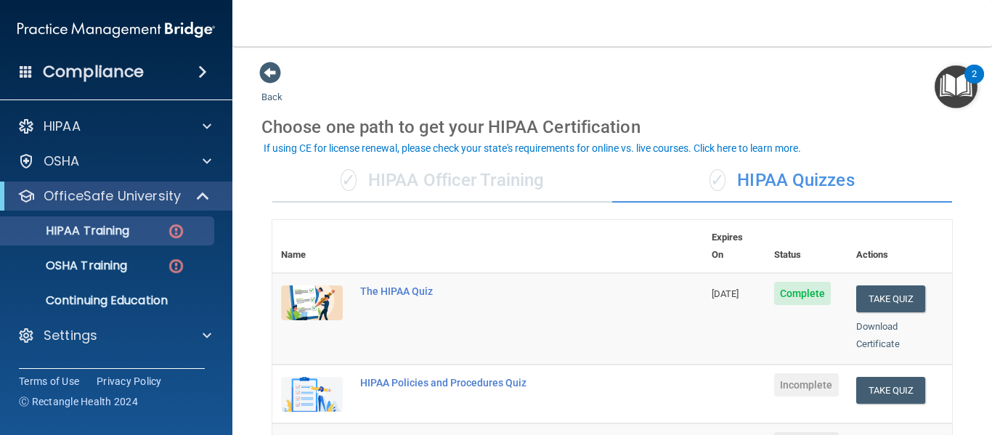
drag, startPoint x: 980, startPoint y: 131, endPoint x: 986, endPoint y: 155, distance: 24.1
click at [986, 155] on main "Back Choose one path to get your HIPAA Certification ✓ HIPAA Officer Training ✓…" at bounding box center [612, 240] width 760 height 389
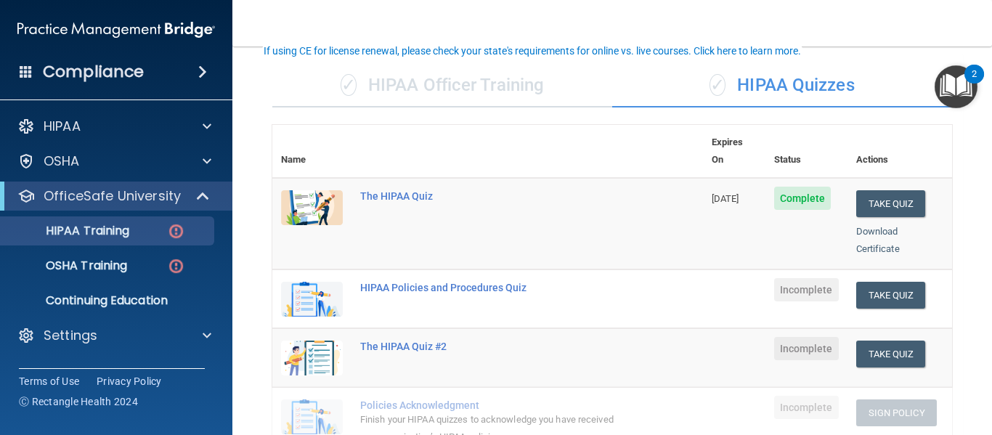
scroll to position [101, 0]
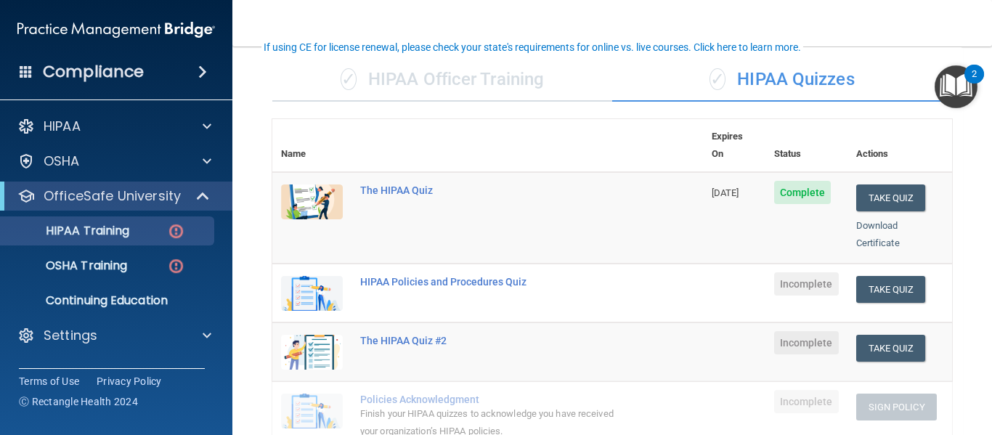
click at [610, 20] on nav "Toggle navigation Luis Rodriguez luis.rodriguez-garcia@frontline.group Manage M…" at bounding box center [612, 23] width 760 height 46
click at [873, 335] on button "Take Quiz" at bounding box center [891, 348] width 70 height 27
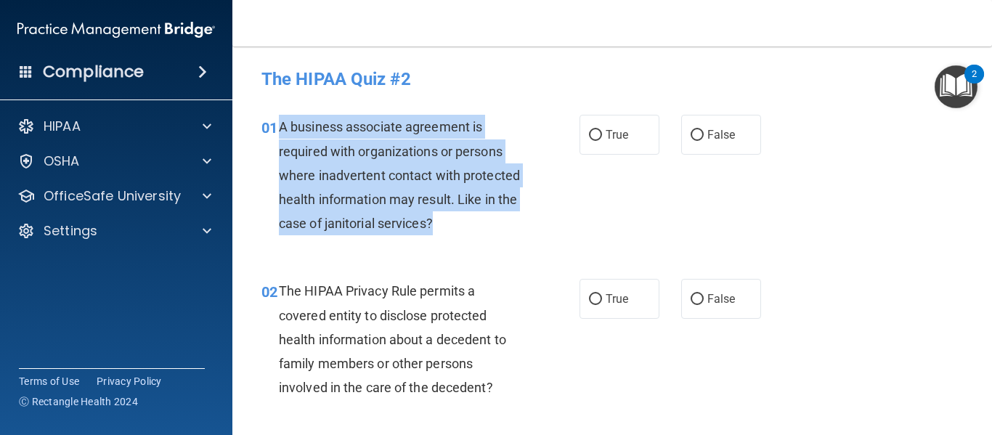
drag, startPoint x: 277, startPoint y: 125, endPoint x: 545, endPoint y: 236, distance: 290.1
click at [545, 236] on div "01 A business associate agreement is required with organizations or persons whe…" at bounding box center [421, 179] width 362 height 128
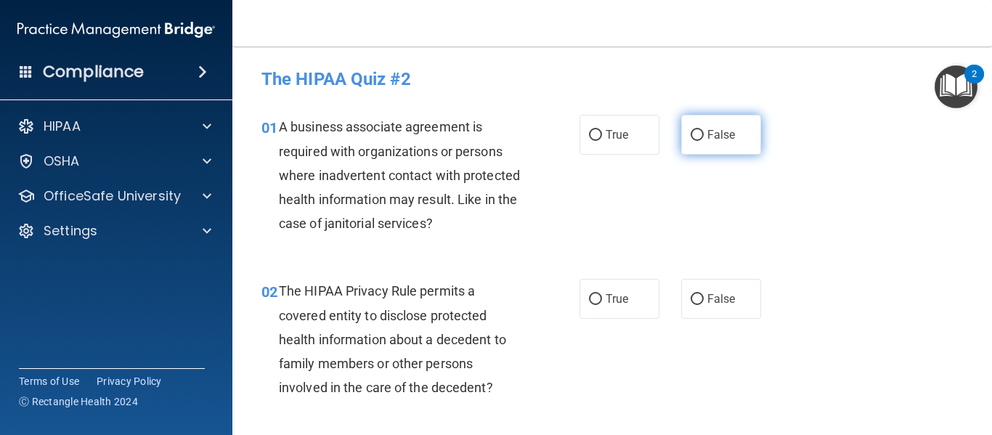
click at [725, 145] on label "False" at bounding box center [721, 135] width 80 height 40
click at [704, 141] on input "False" at bounding box center [697, 135] width 13 height 11
radio input "true"
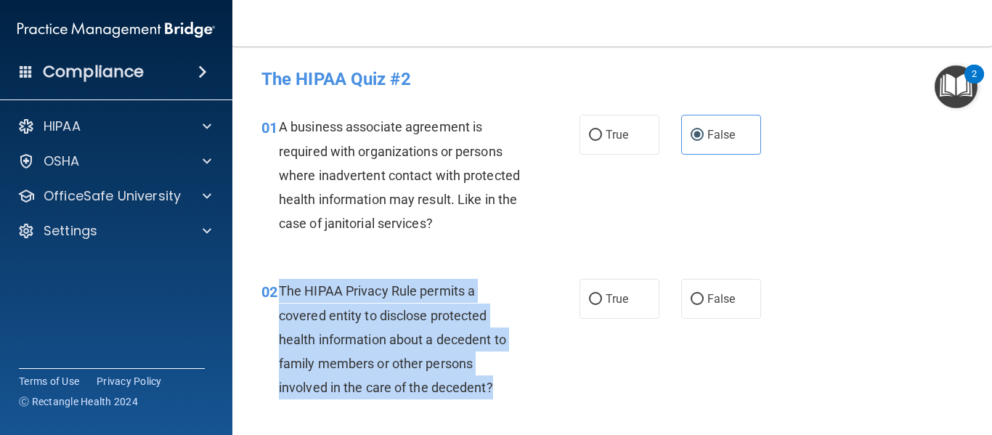
drag, startPoint x: 279, startPoint y: 288, endPoint x: 497, endPoint y: 391, distance: 241.7
click at [497, 391] on div "The HIPAA Privacy Rule permits a covered entity to disclose protected health in…" at bounding box center [406, 339] width 255 height 121
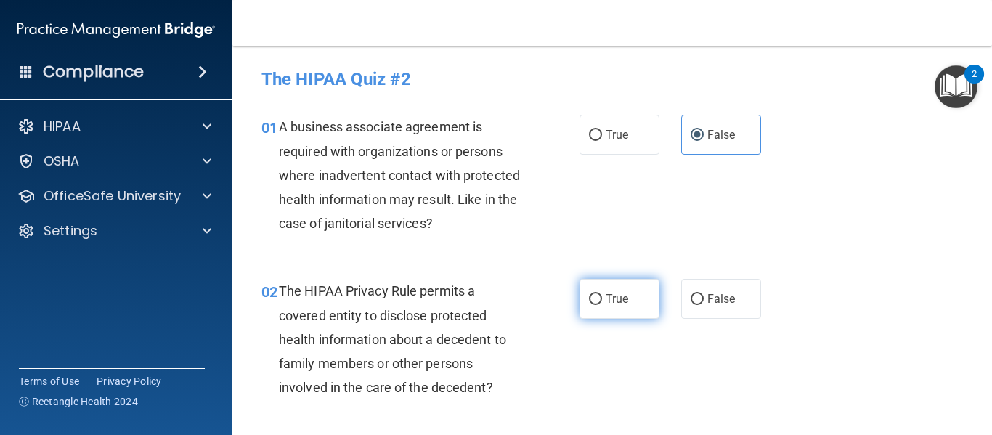
click at [617, 304] on span "True" at bounding box center [617, 299] width 23 height 14
click at [602, 304] on input "True" at bounding box center [595, 299] width 13 height 11
radio input "true"
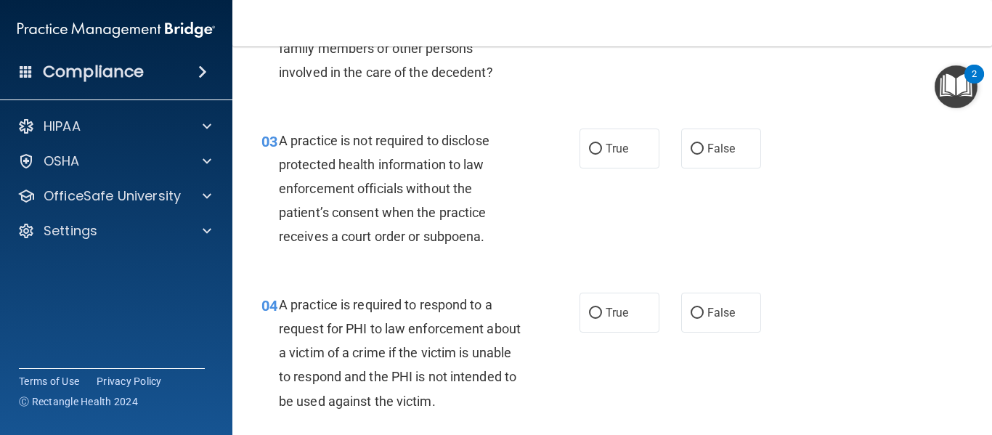
scroll to position [333, 0]
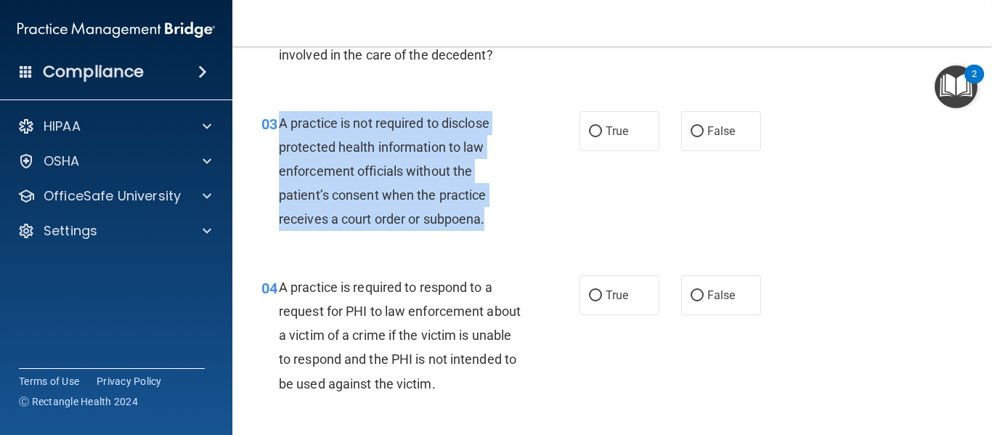
drag, startPoint x: 277, startPoint y: 123, endPoint x: 491, endPoint y: 227, distance: 238.1
click at [491, 227] on div "03 A practice is not required to disclose protected health information to law e…" at bounding box center [421, 175] width 362 height 128
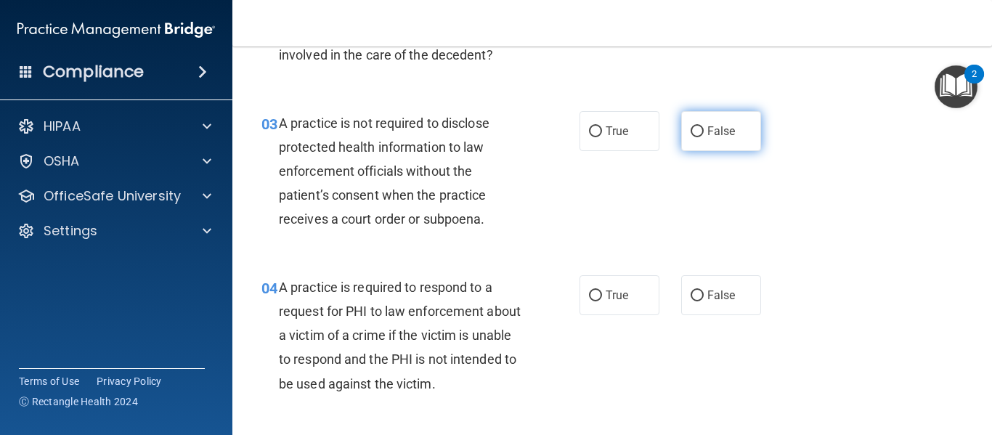
click at [697, 133] on label "False" at bounding box center [721, 131] width 80 height 40
click at [697, 133] on input "False" at bounding box center [697, 131] width 13 height 11
radio input "true"
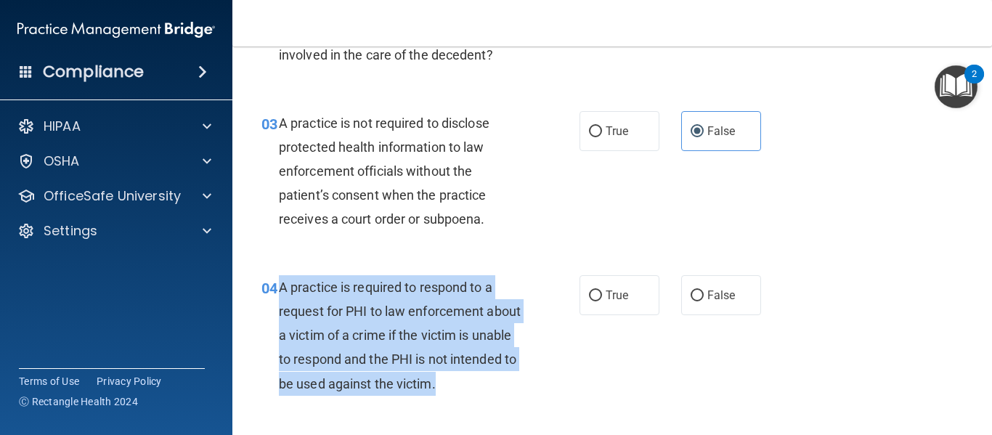
drag, startPoint x: 277, startPoint y: 282, endPoint x: 520, endPoint y: 386, distance: 263.6
click at [520, 386] on div "04 A practice is required to respond to a request for PHI to law enforcement ab…" at bounding box center [421, 339] width 362 height 128
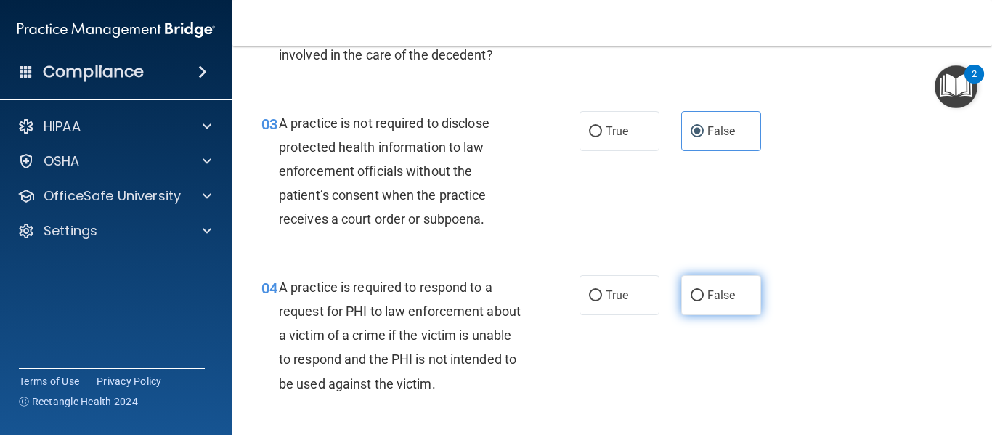
click at [700, 302] on label "False" at bounding box center [721, 295] width 80 height 40
click at [700, 301] on input "False" at bounding box center [697, 295] width 13 height 11
radio input "true"
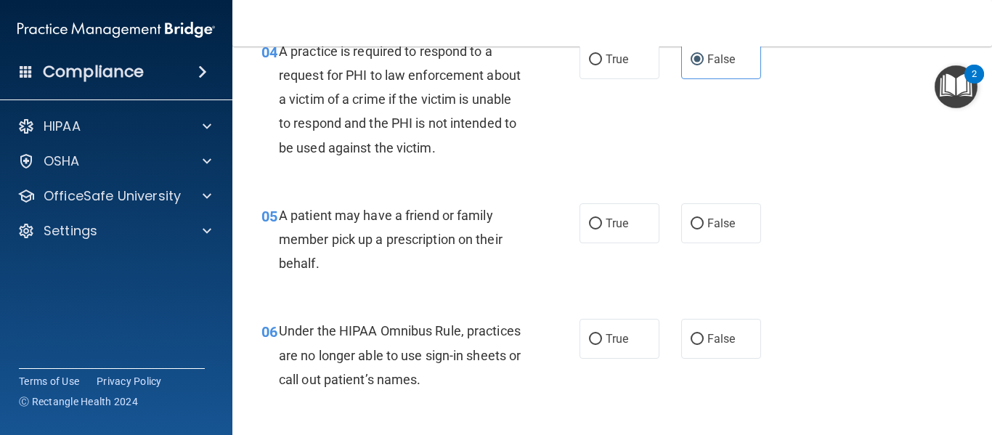
scroll to position [639, 0]
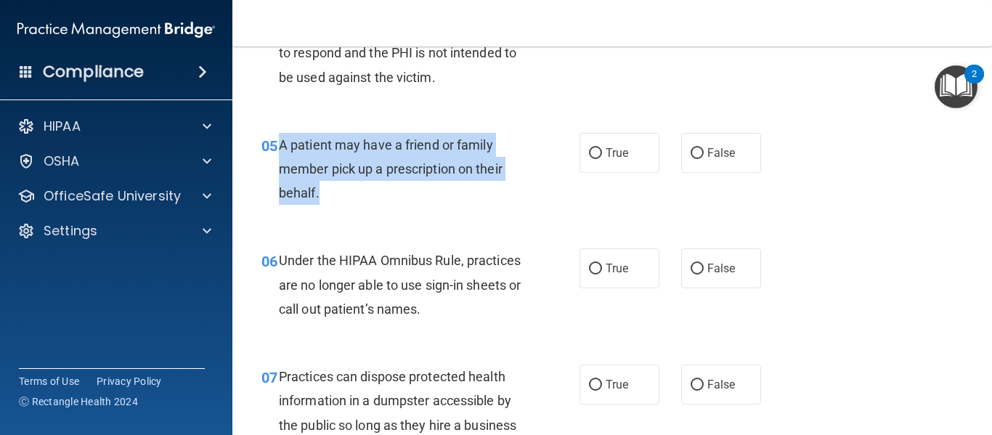
drag, startPoint x: 277, startPoint y: 145, endPoint x: 335, endPoint y: 197, distance: 77.6
click at [335, 197] on div "05 A patient may have a friend or family member pick up a prescription on their…" at bounding box center [421, 173] width 362 height 80
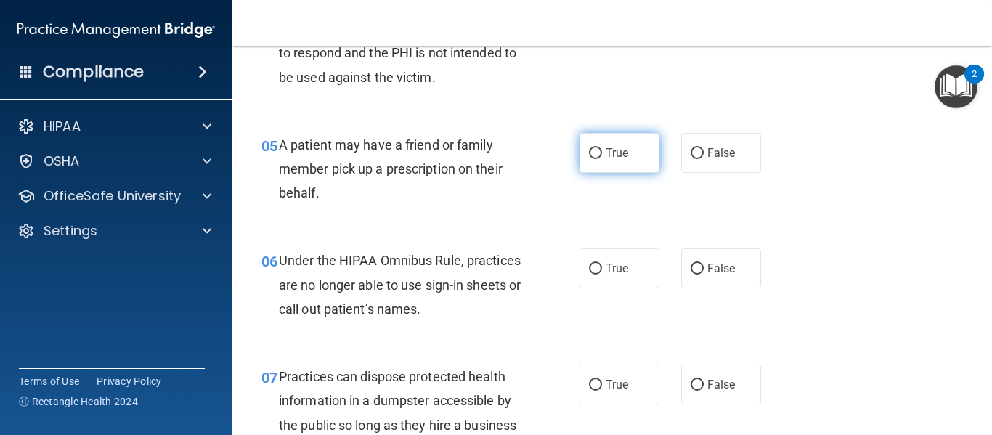
click at [622, 160] on label "True" at bounding box center [620, 153] width 80 height 40
click at [602, 159] on input "True" at bounding box center [595, 153] width 13 height 11
radio input "true"
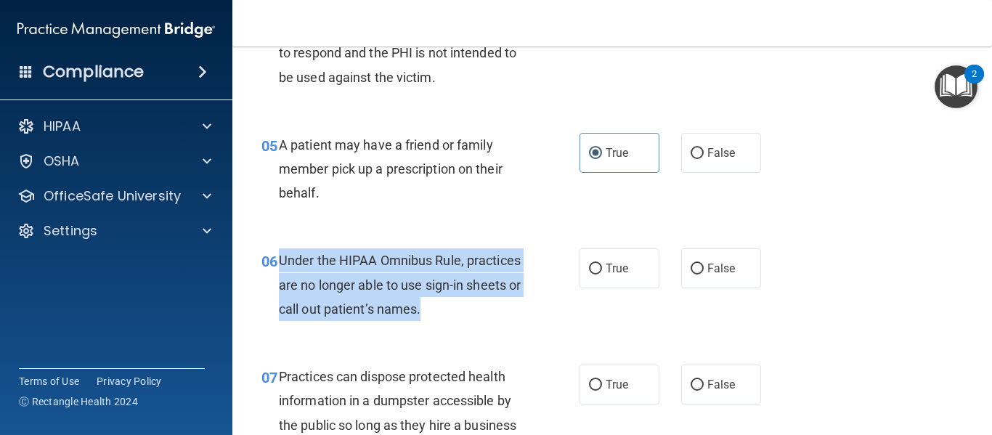
drag, startPoint x: 278, startPoint y: 261, endPoint x: 499, endPoint y: 314, distance: 227.2
click at [499, 314] on div "Under the HIPAA Omnibus Rule, practices are no longer able to use sign-in sheet…" at bounding box center [406, 284] width 255 height 73
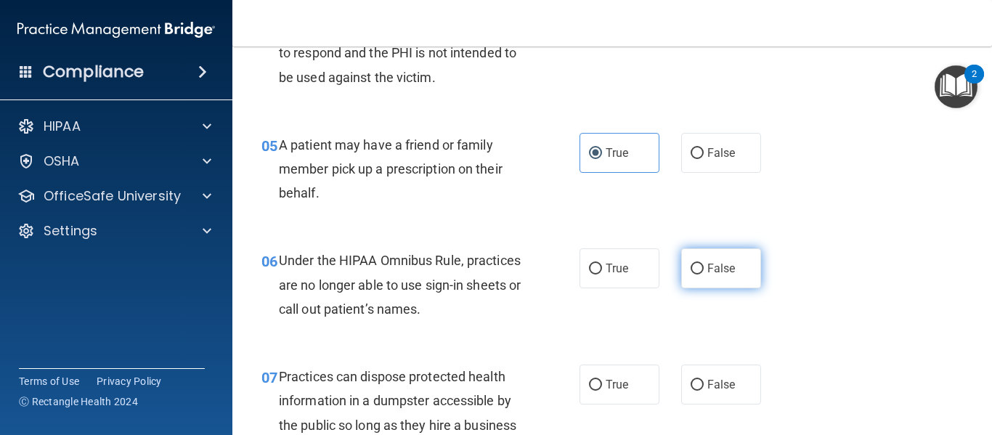
click at [696, 280] on label "False" at bounding box center [721, 268] width 80 height 40
click at [696, 275] on input "False" at bounding box center [697, 269] width 13 height 11
radio input "true"
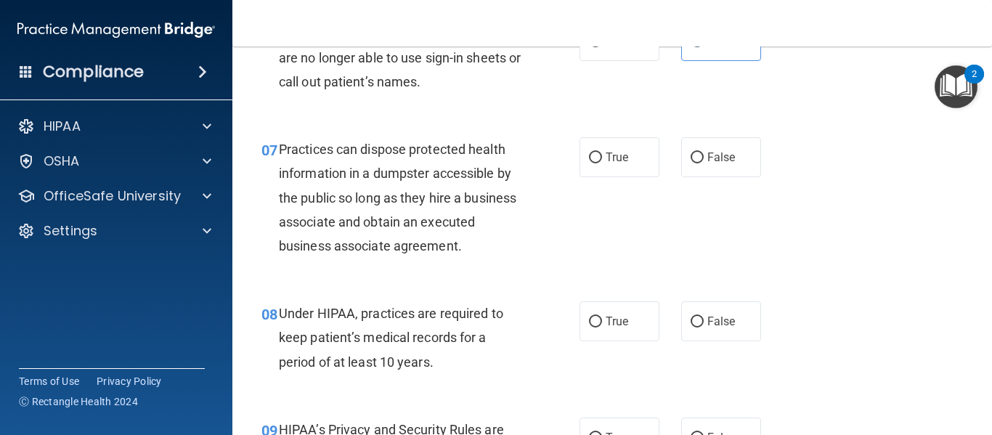
scroll to position [875, 0]
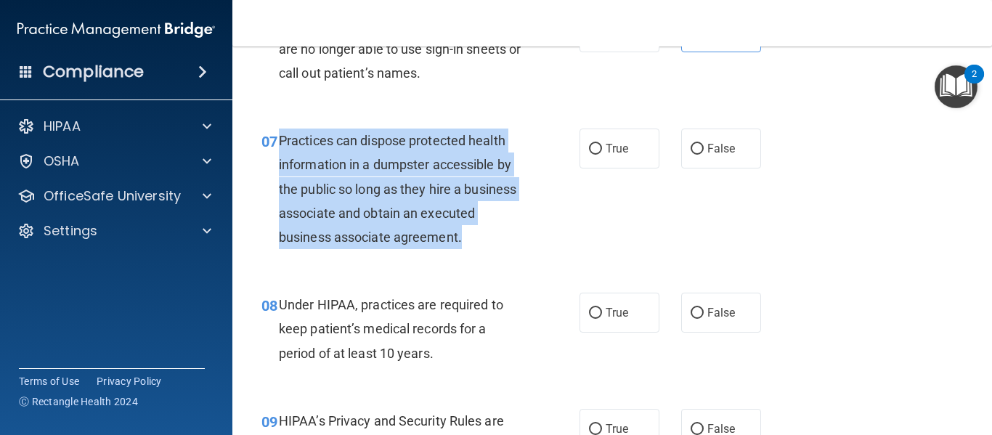
drag, startPoint x: 280, startPoint y: 140, endPoint x: 521, endPoint y: 245, distance: 262.1
click at [521, 245] on div "Practices can dispose protected health information in a dumpster accessible by …" at bounding box center [406, 189] width 255 height 121
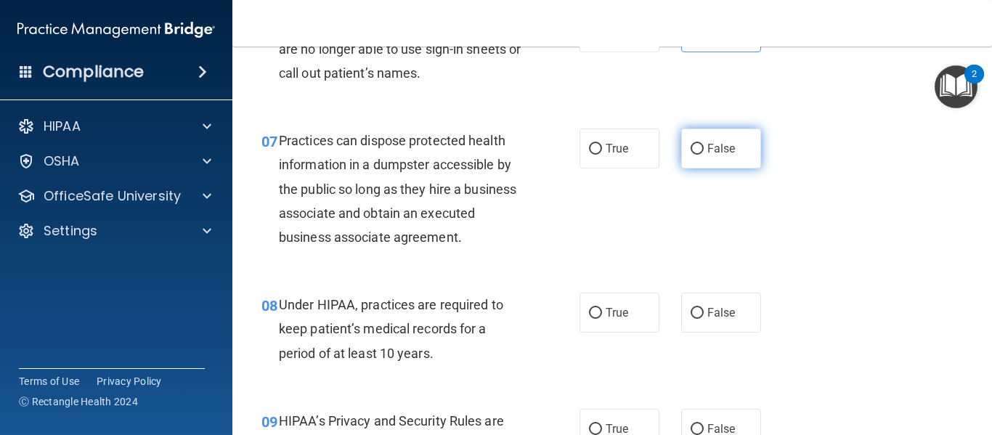
click at [710, 159] on label "False" at bounding box center [721, 149] width 80 height 40
click at [704, 155] on input "False" at bounding box center [697, 149] width 13 height 11
radio input "true"
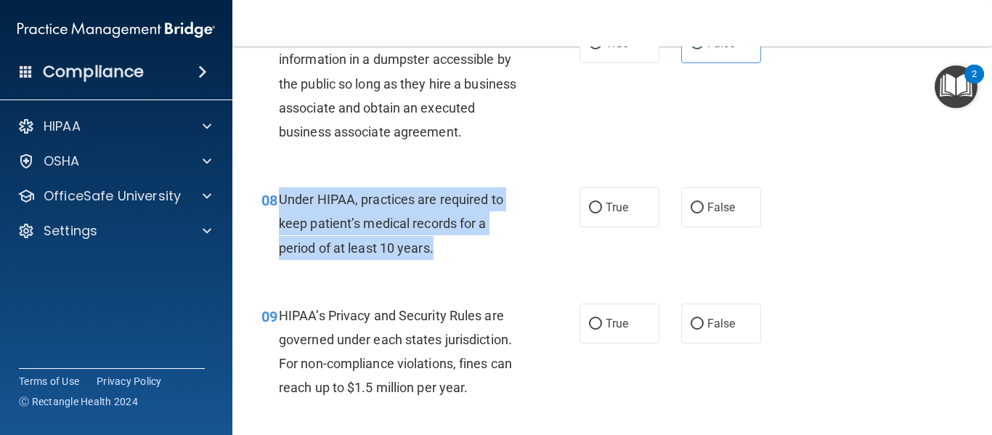
drag, startPoint x: 279, startPoint y: 196, endPoint x: 458, endPoint y: 248, distance: 185.9
click at [458, 248] on div "Under HIPAA, practices are required to keep patient’s medical records for a per…" at bounding box center [406, 223] width 255 height 73
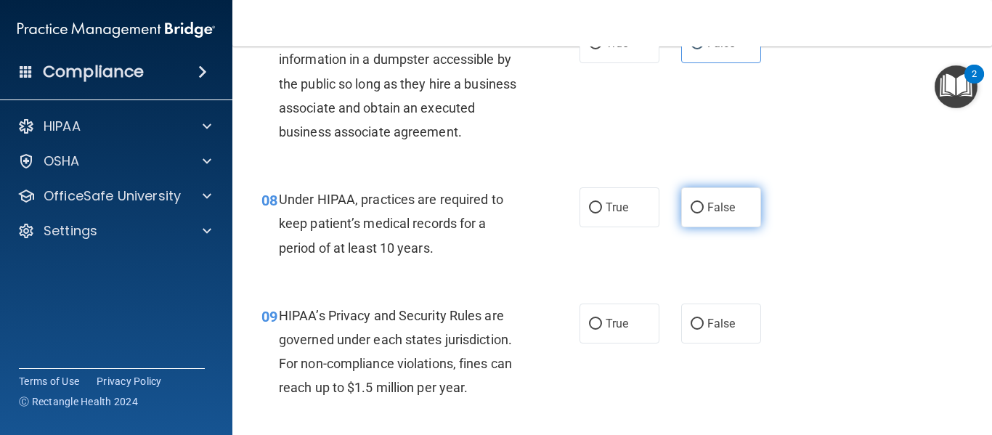
click at [708, 216] on label "False" at bounding box center [721, 207] width 80 height 40
click at [704, 214] on input "False" at bounding box center [697, 208] width 13 height 11
radio input "true"
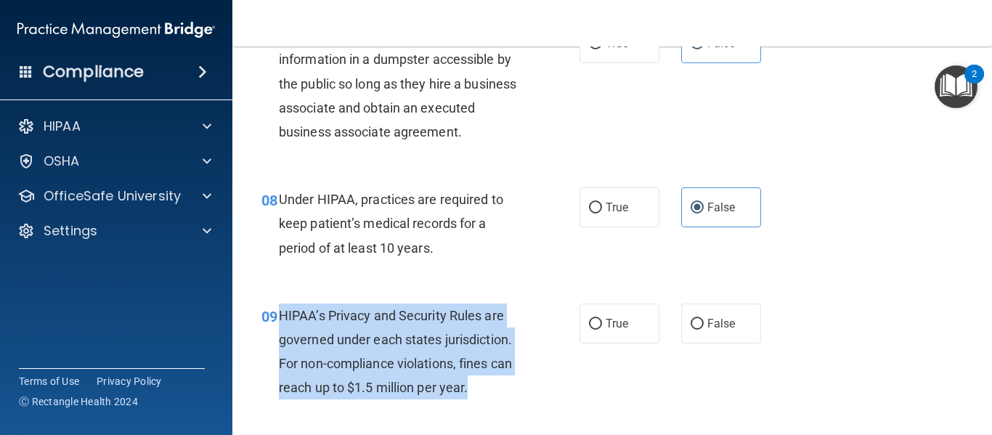
drag, startPoint x: 281, startPoint y: 318, endPoint x: 469, endPoint y: 393, distance: 202.4
click at [469, 393] on span "HIPAA’s Privacy and Security Rules are governed under each states jurisdiction.…" at bounding box center [395, 352] width 233 height 88
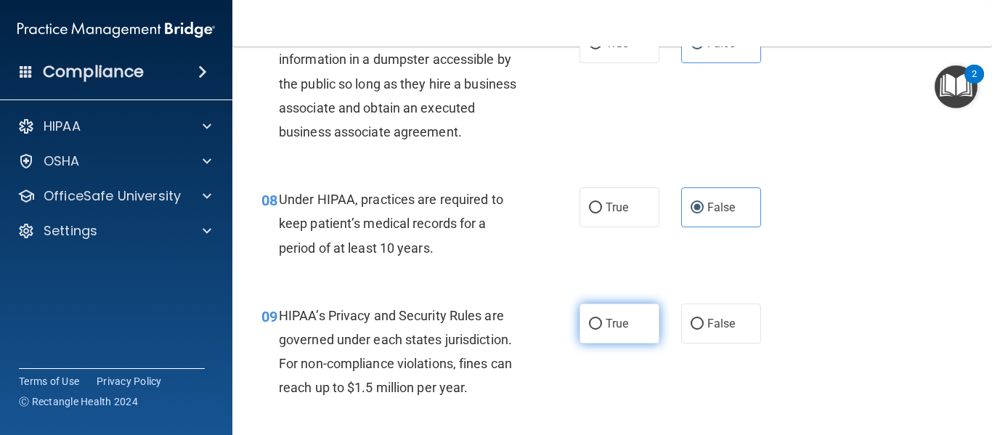
click at [635, 328] on label "True" at bounding box center [620, 324] width 80 height 40
click at [602, 328] on input "True" at bounding box center [595, 324] width 13 height 11
radio input "true"
drag, startPoint x: 980, startPoint y: 162, endPoint x: 990, endPoint y: 164, distance: 9.7
click at [990, 164] on main "- The HIPAA Quiz #2 This quiz doesn’t expire until . Are you sure you want to t…" at bounding box center [612, 240] width 760 height 389
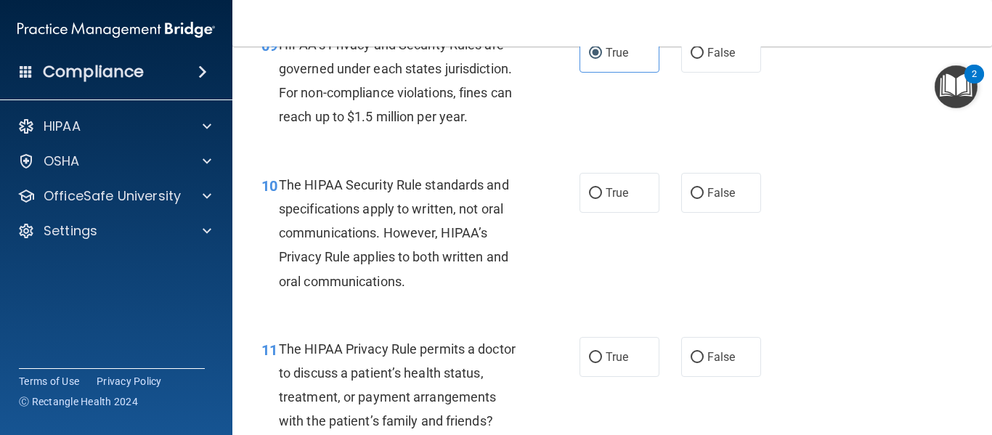
scroll to position [1269, 0]
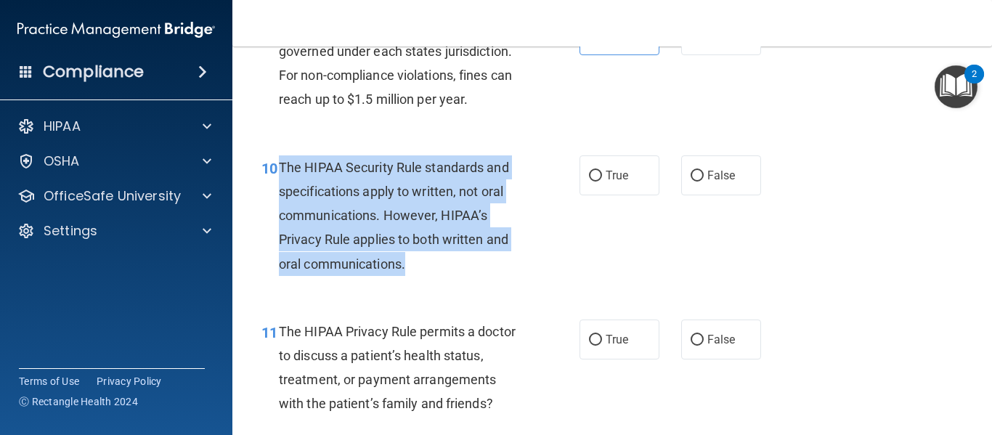
drag, startPoint x: 279, startPoint y: 163, endPoint x: 412, endPoint y: 267, distance: 168.7
click at [412, 267] on div "The HIPAA Security Rule standards and specifications apply to written, not oral…" at bounding box center [406, 215] width 255 height 121
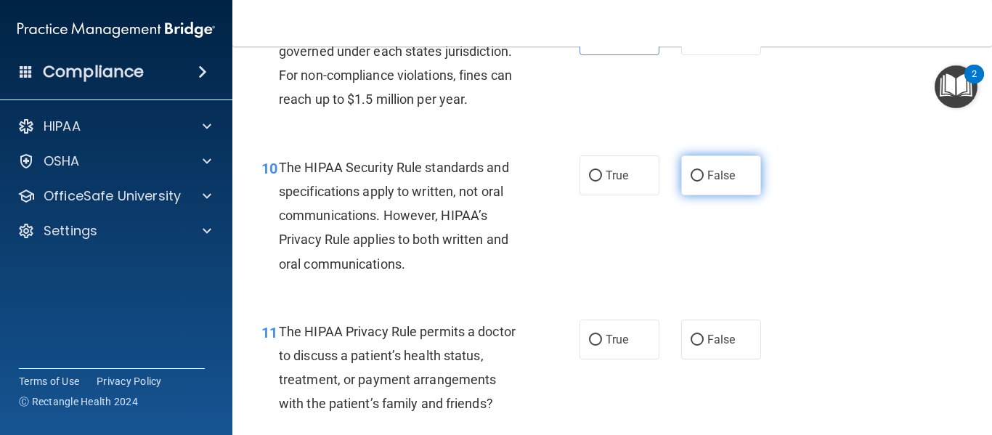
click at [715, 176] on span "False" at bounding box center [721, 175] width 28 height 14
click at [704, 176] on input "False" at bounding box center [697, 176] width 13 height 11
radio input "true"
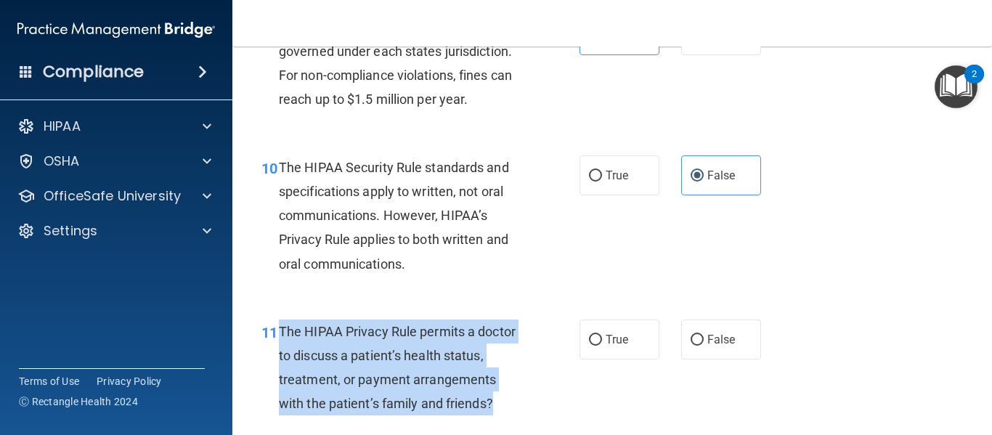
drag, startPoint x: 277, startPoint y: 329, endPoint x: 494, endPoint y: 414, distance: 232.5
click at [494, 414] on div "11 The HIPAA Privacy Rule permits a doctor to discuss a patient’s health status…" at bounding box center [421, 372] width 362 height 104
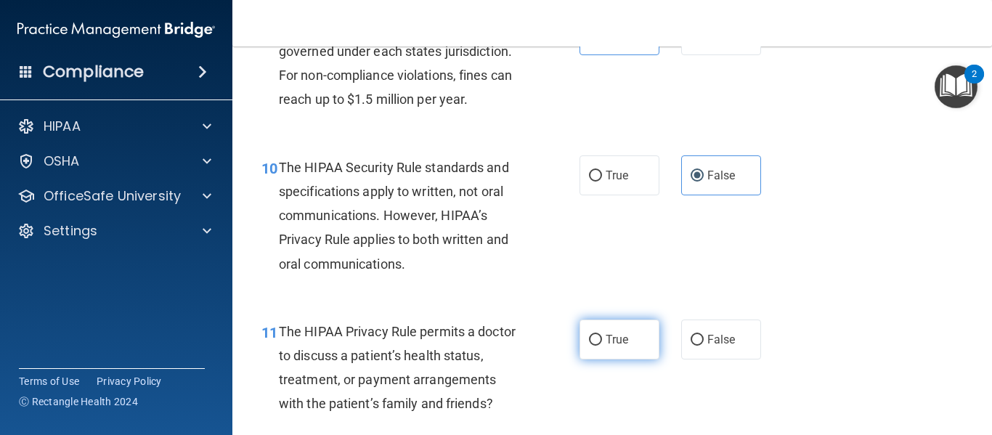
click at [580, 344] on label "True" at bounding box center [620, 340] width 80 height 40
click at [589, 344] on input "True" at bounding box center [595, 340] width 13 height 11
radio input "true"
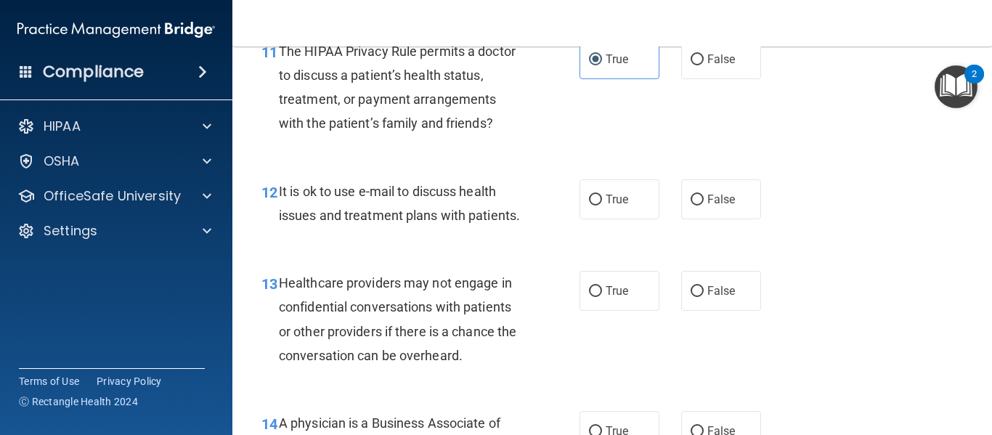
scroll to position [1575, 0]
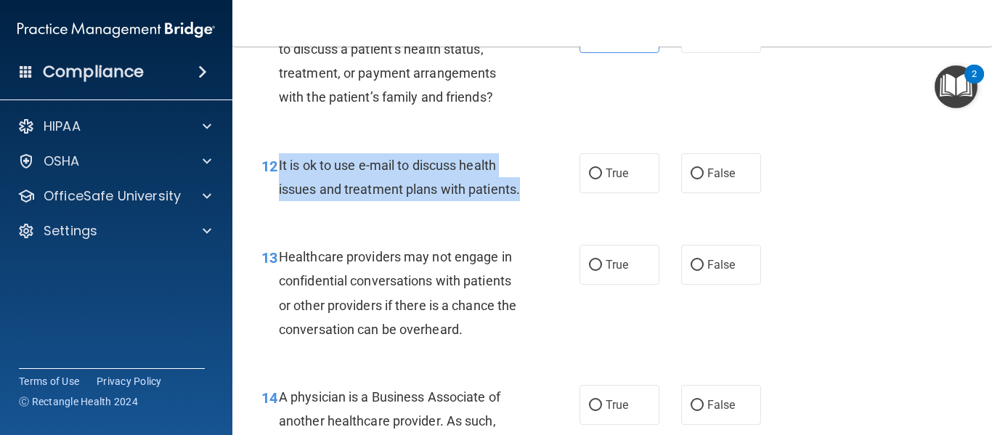
drag, startPoint x: 277, startPoint y: 162, endPoint x: 367, endPoint y: 219, distance: 106.8
click at [367, 208] on div "12 It is ok to use e-mail to discuss health issues and treatment plans with pat…" at bounding box center [421, 180] width 362 height 55
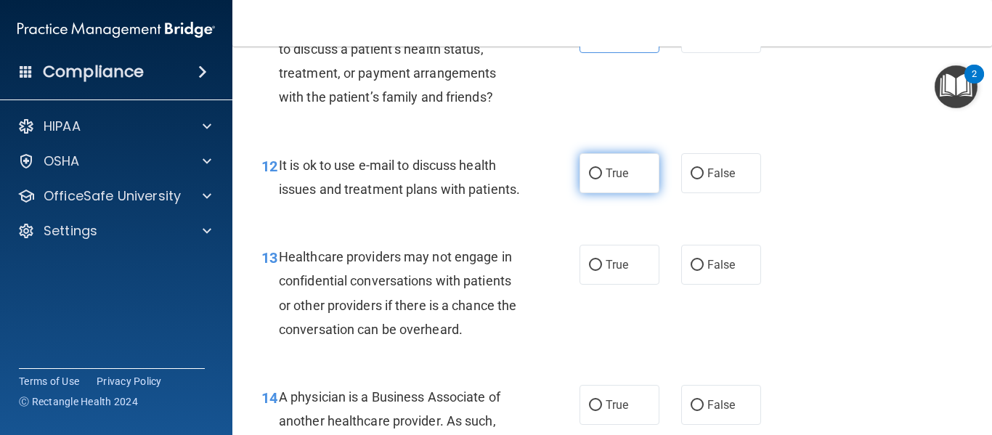
click at [614, 165] on label "True" at bounding box center [620, 173] width 80 height 40
click at [602, 168] on input "True" at bounding box center [595, 173] width 13 height 11
radio input "true"
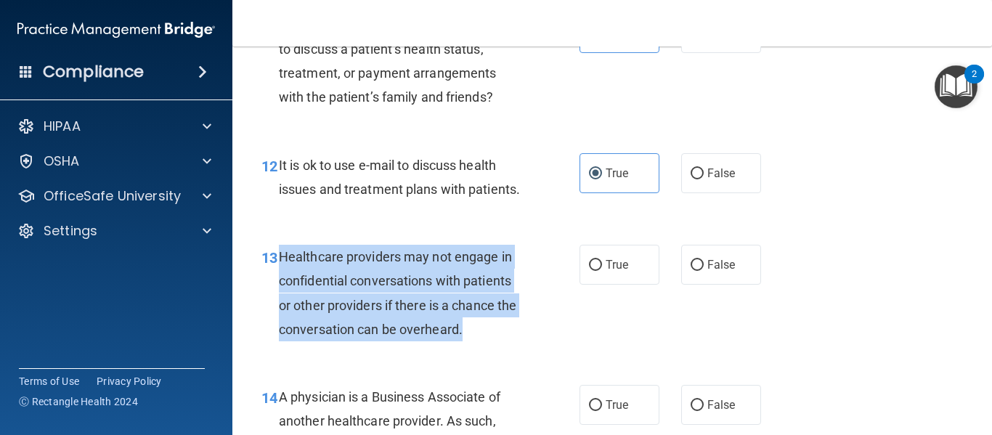
drag, startPoint x: 277, startPoint y: 278, endPoint x: 496, endPoint y: 358, distance: 232.7
click at [496, 349] on div "13 Healthcare providers may not engage in confidential conversations with patie…" at bounding box center [421, 297] width 362 height 104
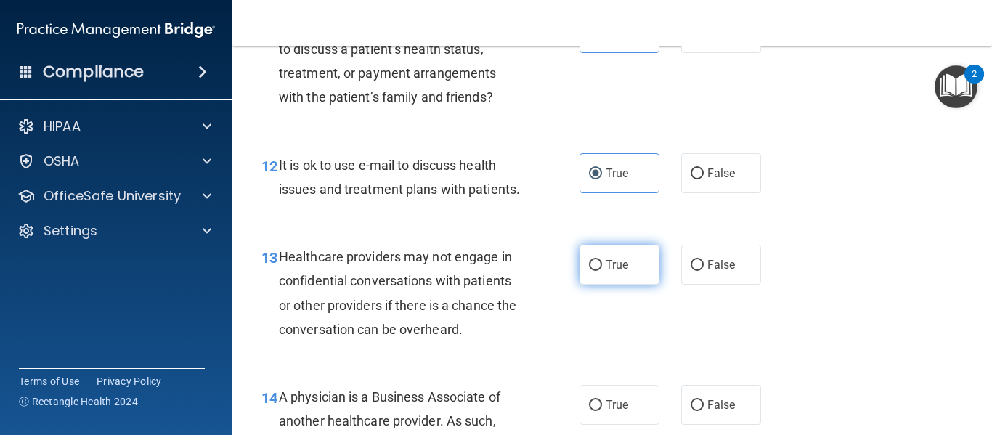
click at [606, 272] on span "True" at bounding box center [617, 265] width 23 height 14
click at [602, 271] on input "True" at bounding box center [595, 265] width 13 height 11
radio input "true"
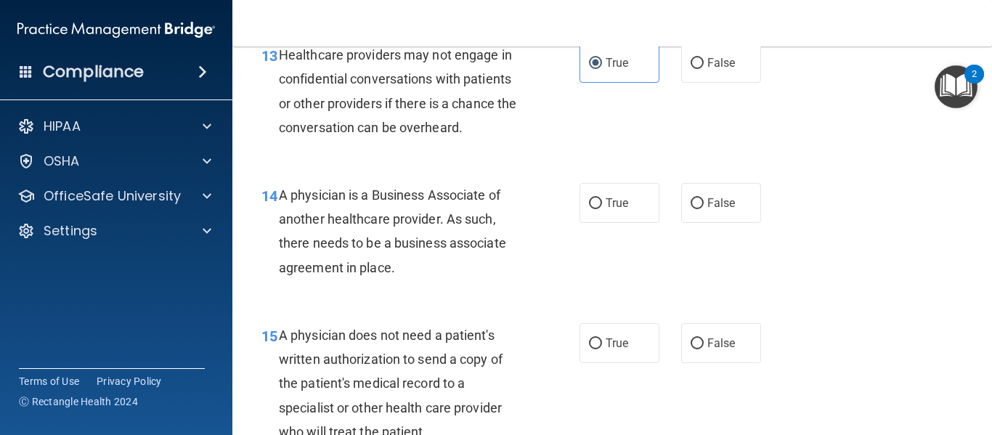
scroll to position [1803, 0]
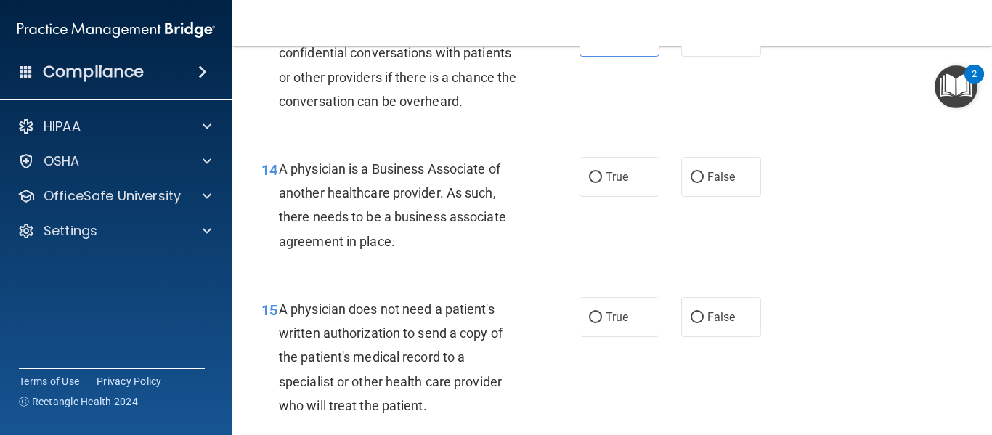
drag, startPoint x: 281, startPoint y: 190, endPoint x: 408, endPoint y: 265, distance: 147.5
click at [408, 253] on div "A physician is a Business Associate of another healthcare provider. As such, th…" at bounding box center [406, 205] width 255 height 97
click at [619, 192] on label "True" at bounding box center [620, 177] width 80 height 40
click at [602, 183] on input "True" at bounding box center [595, 177] width 13 height 11
radio input "true"
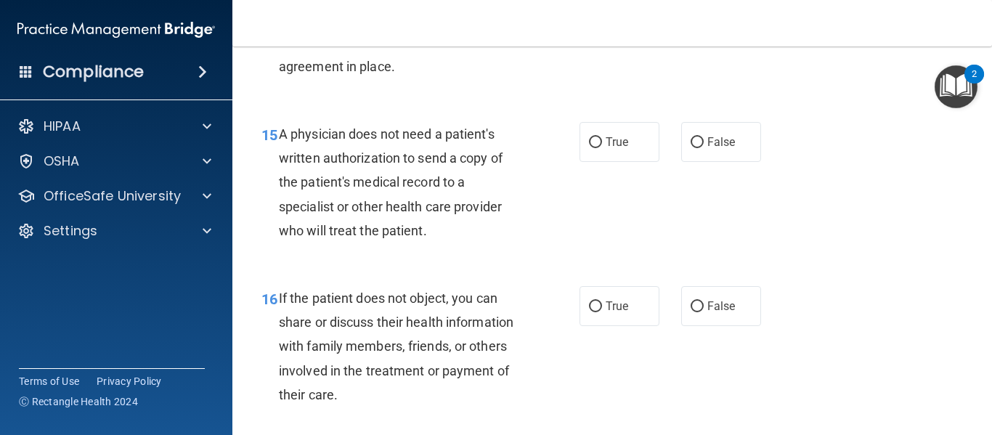
scroll to position [1961, 0]
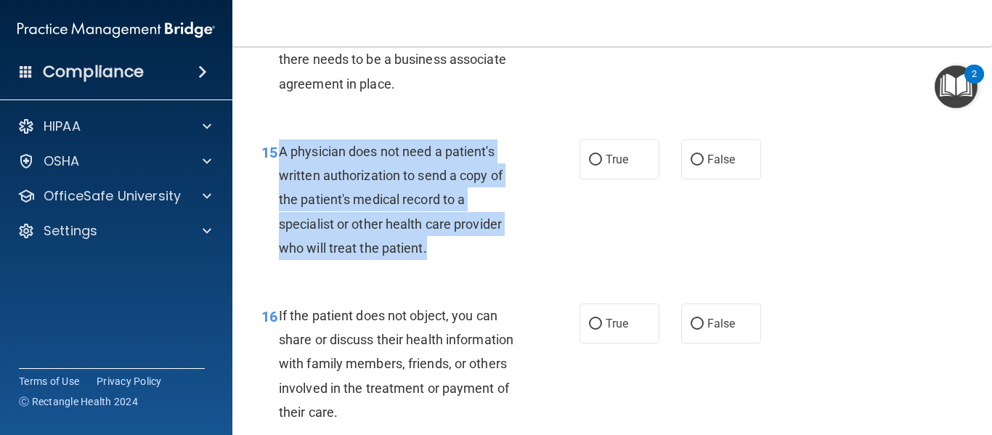
drag, startPoint x: 276, startPoint y: 176, endPoint x: 428, endPoint y: 284, distance: 186.6
click at [428, 267] on div "15 A physician does not need a patient's written authorization to send a copy o…" at bounding box center [421, 203] width 362 height 128
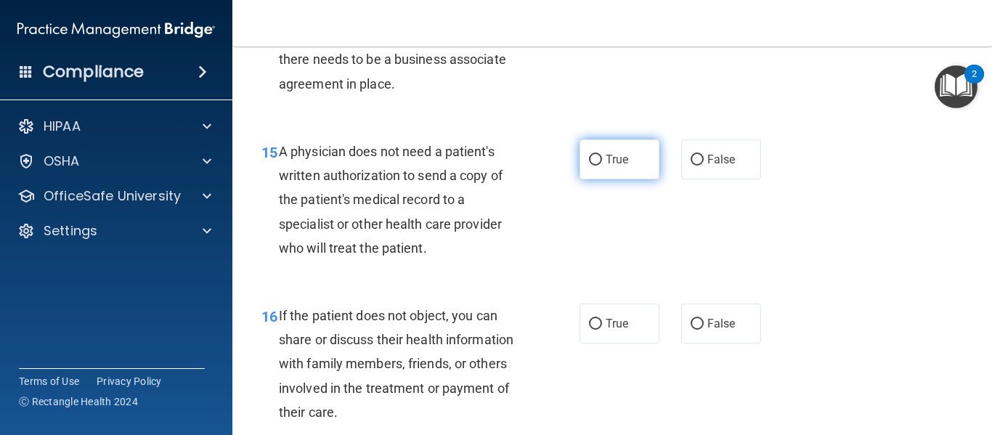
click at [620, 179] on label "True" at bounding box center [620, 159] width 80 height 40
click at [602, 166] on input "True" at bounding box center [595, 160] width 13 height 11
radio input "true"
click at [985, 235] on main "- The HIPAA Quiz #2 This quiz doesn’t expire until . Are you sure you want to t…" at bounding box center [612, 240] width 760 height 389
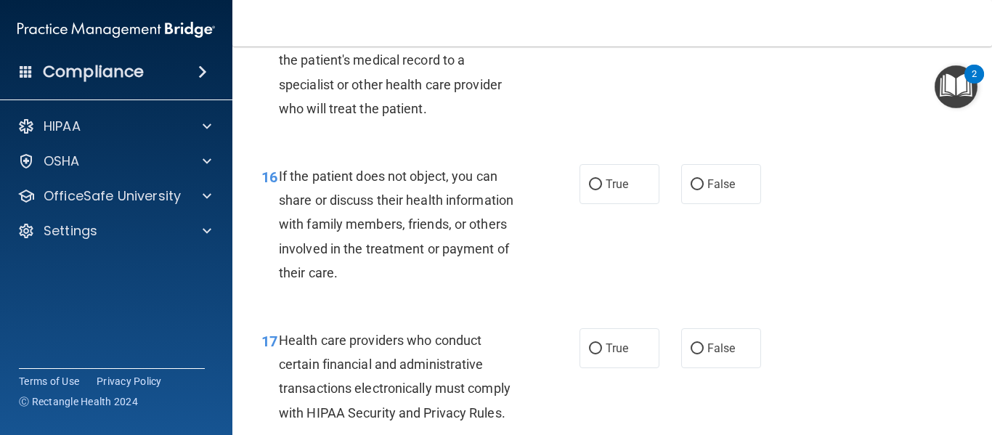
scroll to position [2110, 0]
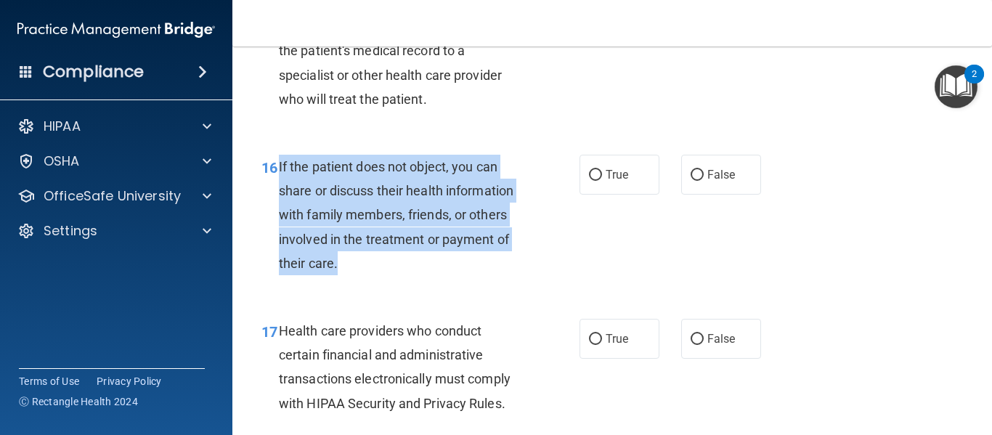
drag, startPoint x: 278, startPoint y: 186, endPoint x: 397, endPoint y: 288, distance: 156.5
click at [397, 275] on div "If the patient does not object, you can share or discuss their health informati…" at bounding box center [406, 215] width 255 height 121
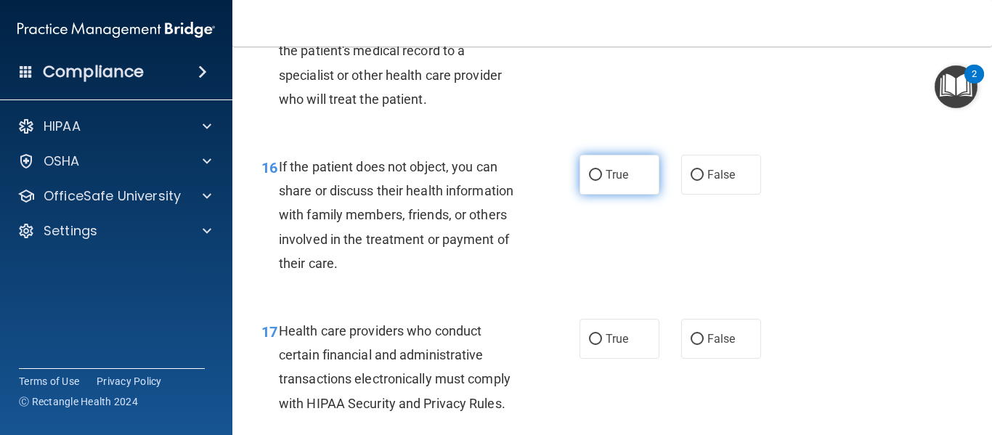
click at [625, 195] on label "True" at bounding box center [620, 175] width 80 height 40
click at [602, 181] on input "True" at bounding box center [595, 175] width 13 height 11
radio input "true"
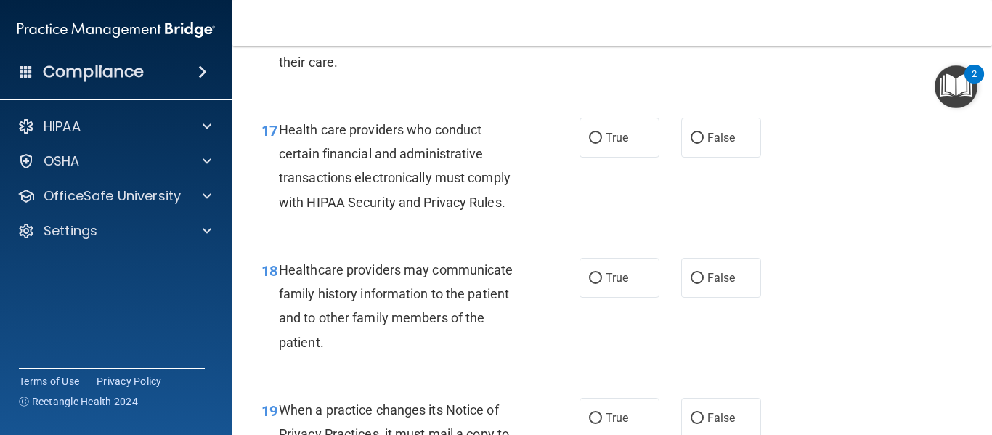
scroll to position [2346, 0]
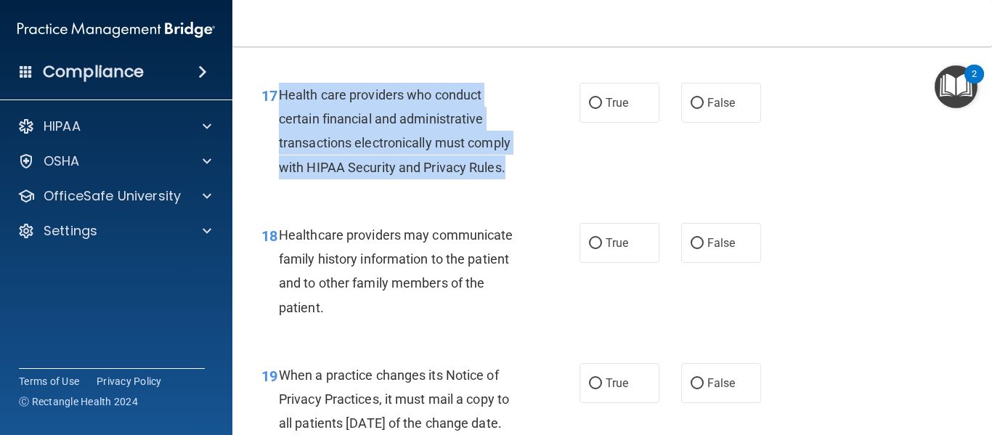
drag, startPoint x: 275, startPoint y: 118, endPoint x: 542, endPoint y: 206, distance: 281.3
click at [542, 187] on div "17 Health care providers who conduct certain financial and administrative trans…" at bounding box center [421, 135] width 362 height 104
drag, startPoint x: 605, startPoint y: 148, endPoint x: 605, endPoint y: 134, distance: 14.5
click at [605, 134] on div "17 Health care providers who conduct certain financial and administrative trans…" at bounding box center [612, 135] width 723 height 140
click at [605, 123] on label "True" at bounding box center [620, 103] width 80 height 40
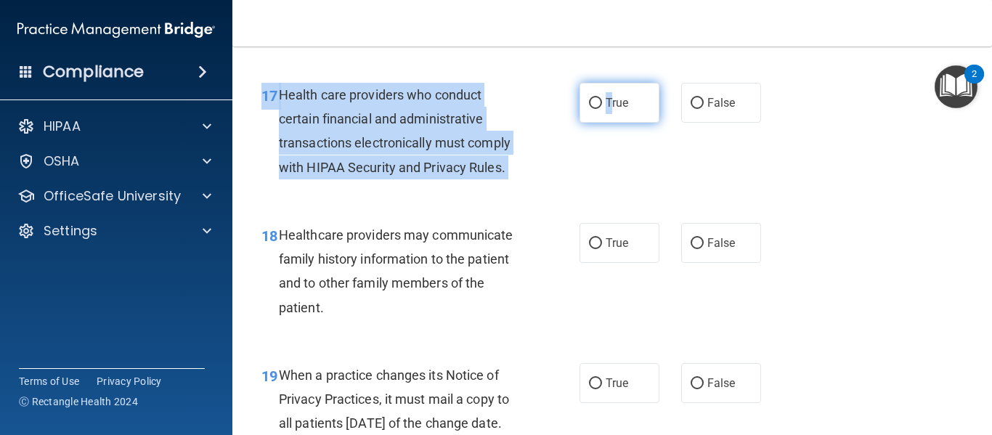
click at [602, 109] on input "True" at bounding box center [595, 103] width 13 height 11
radio input "true"
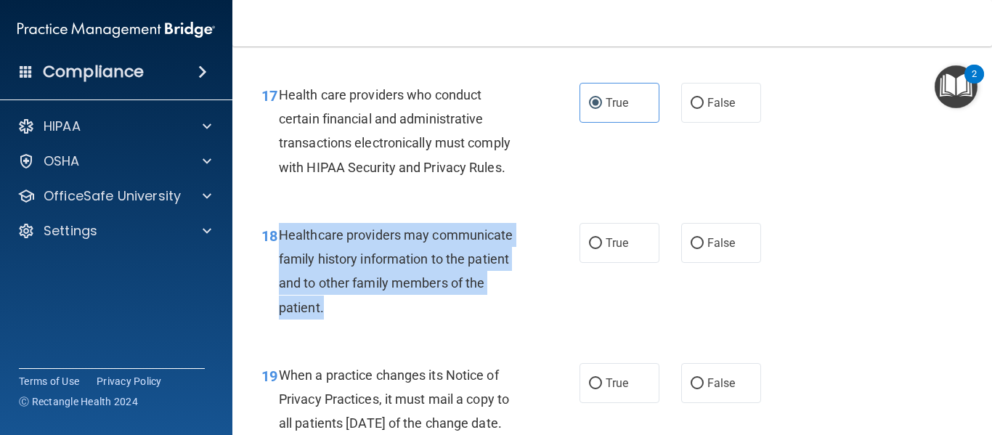
drag, startPoint x: 278, startPoint y: 261, endPoint x: 379, endPoint y: 332, distance: 123.5
click at [379, 320] on div "Healthcare providers may communicate family history information to the patient …" at bounding box center [406, 271] width 255 height 97
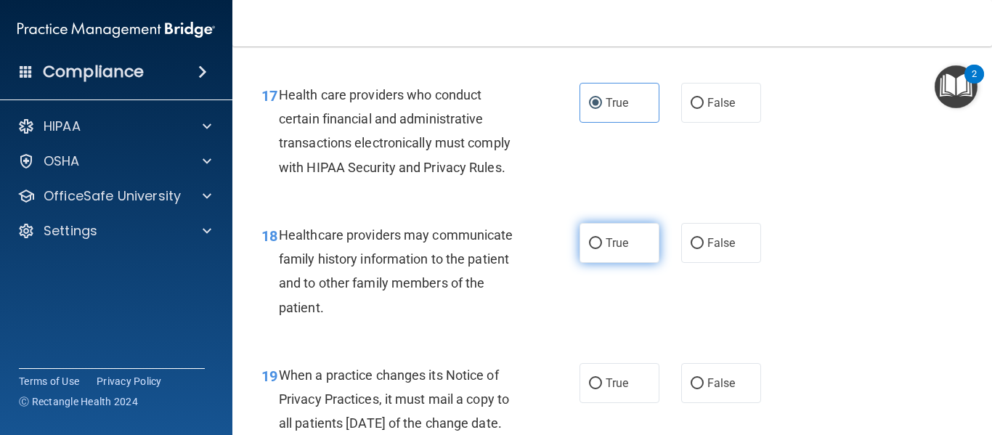
click at [601, 257] on label "True" at bounding box center [620, 243] width 80 height 40
click at [601, 249] on input "True" at bounding box center [595, 243] width 13 height 11
radio input "true"
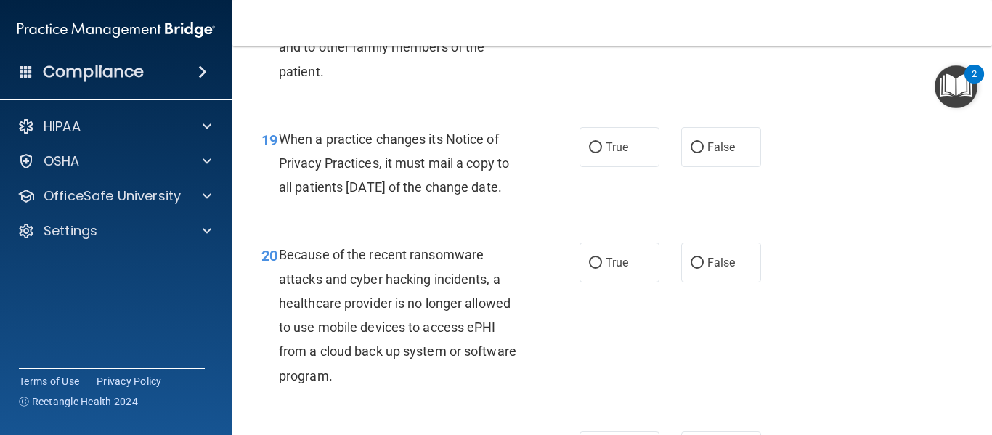
scroll to position [2590, 0]
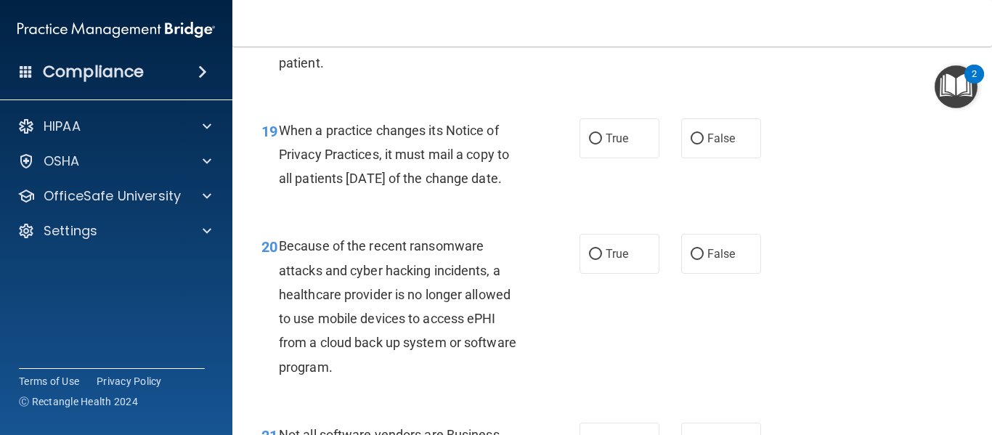
drag, startPoint x: 275, startPoint y: 154, endPoint x: 344, endPoint y: 231, distance: 103.4
click at [344, 198] on div "19 When a practice changes its Notice of Privacy Practices, it must mail a copy…" at bounding box center [421, 158] width 362 height 80
click at [609, 145] on span "True" at bounding box center [617, 138] width 23 height 14
click at [602, 145] on input "True" at bounding box center [595, 139] width 13 height 11
radio input "true"
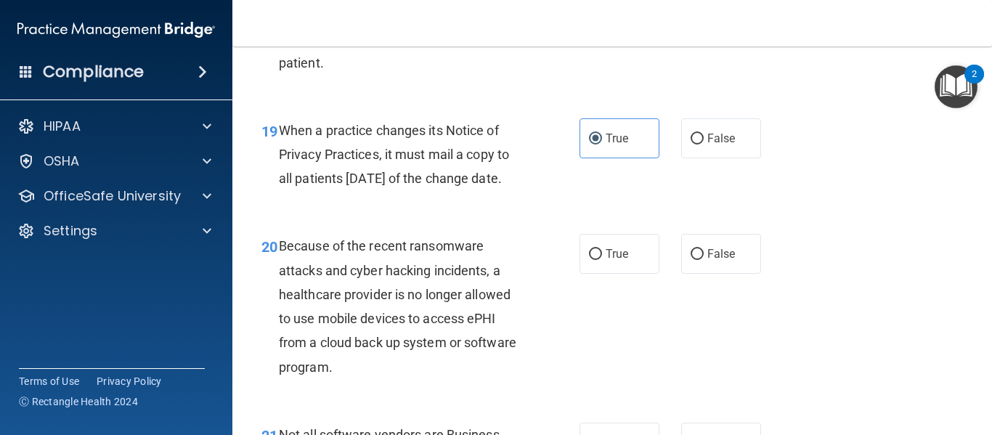
click at [279, 295] on span "Because of the recent ransomware attacks and cyber hacking incidents, a healthc…" at bounding box center [397, 306] width 237 height 136
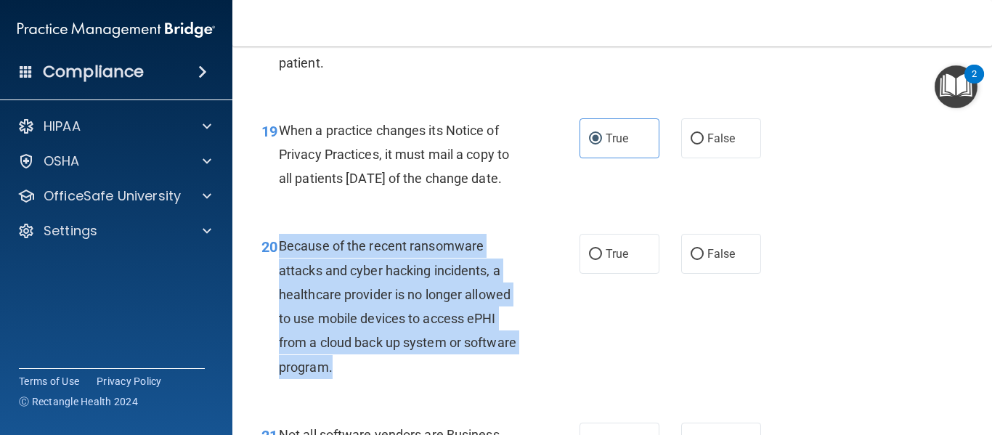
drag, startPoint x: 279, startPoint y: 295, endPoint x: 399, endPoint y: 414, distance: 169.5
click at [399, 378] on div "Because of the recent ransomware attacks and cyber hacking incidents, a healthc…" at bounding box center [406, 306] width 255 height 145
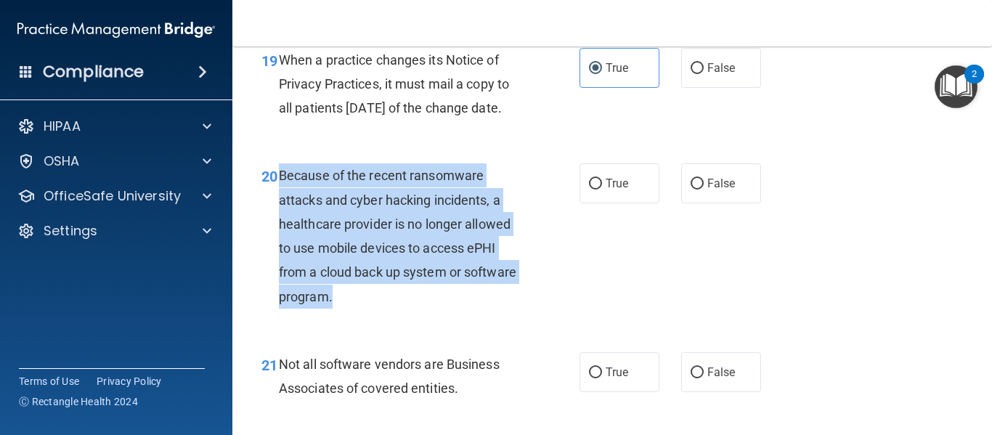
scroll to position [2652, 0]
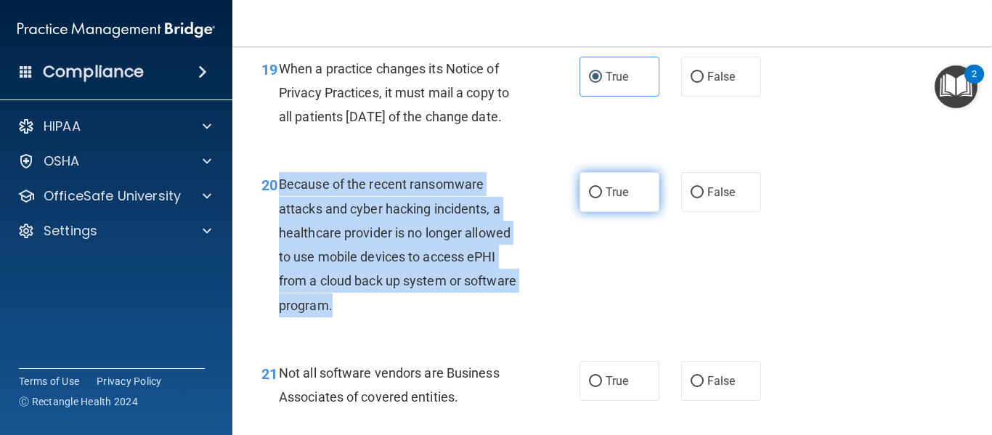
click at [591, 198] on input "True" at bounding box center [595, 192] width 13 height 11
radio input "true"
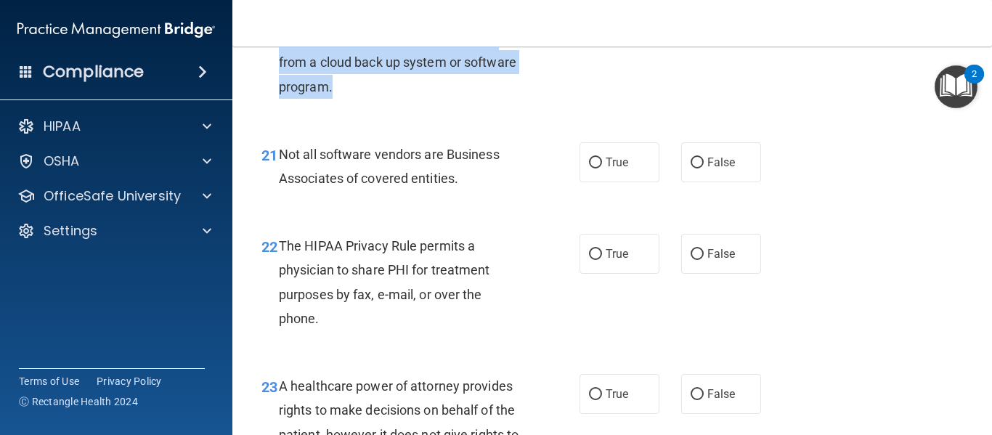
scroll to position [2888, 0]
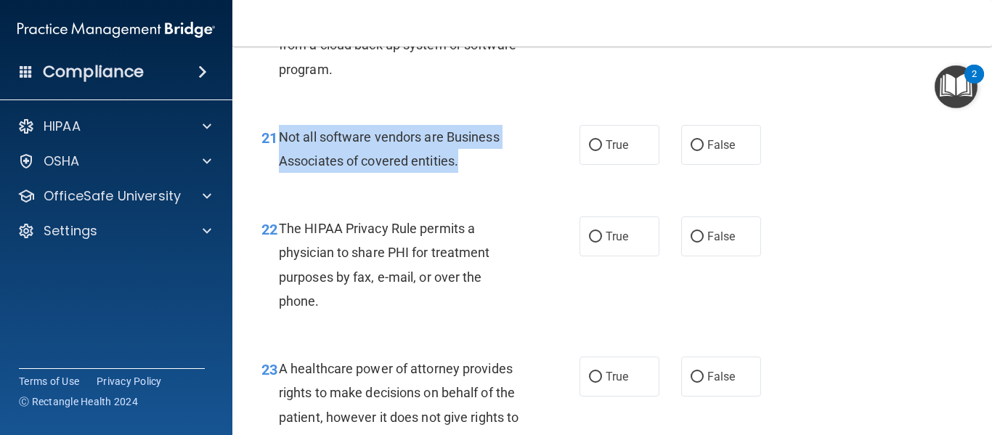
drag, startPoint x: 277, startPoint y: 182, endPoint x: 477, endPoint y: 218, distance: 203.6
click at [477, 180] on div "21 Not all software vendors are Business Associates of covered entities." at bounding box center [421, 152] width 362 height 55
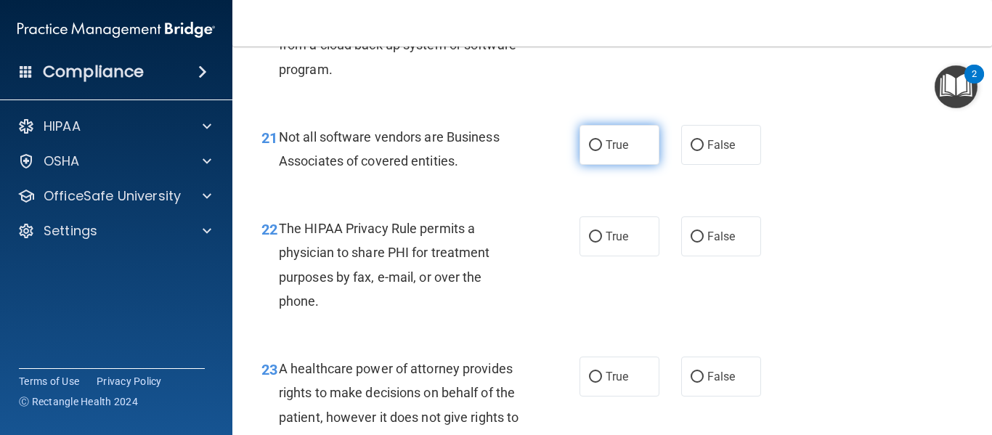
click at [621, 152] on span "True" at bounding box center [617, 145] width 23 height 14
click at [602, 151] on input "True" at bounding box center [595, 145] width 13 height 11
radio input "true"
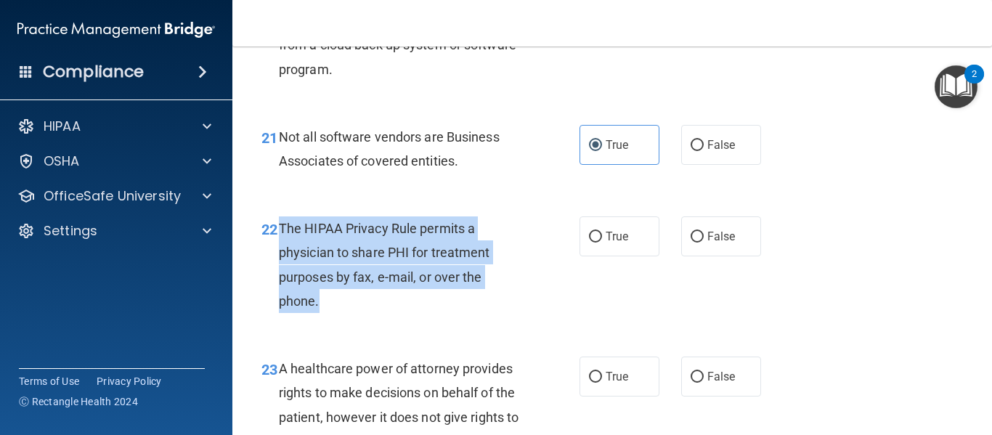
drag, startPoint x: 276, startPoint y: 278, endPoint x: 407, endPoint y: 344, distance: 146.5
click at [407, 320] on div "22 The HIPAA Privacy Rule permits a physician to share PHI for treatment purpos…" at bounding box center [421, 268] width 362 height 104
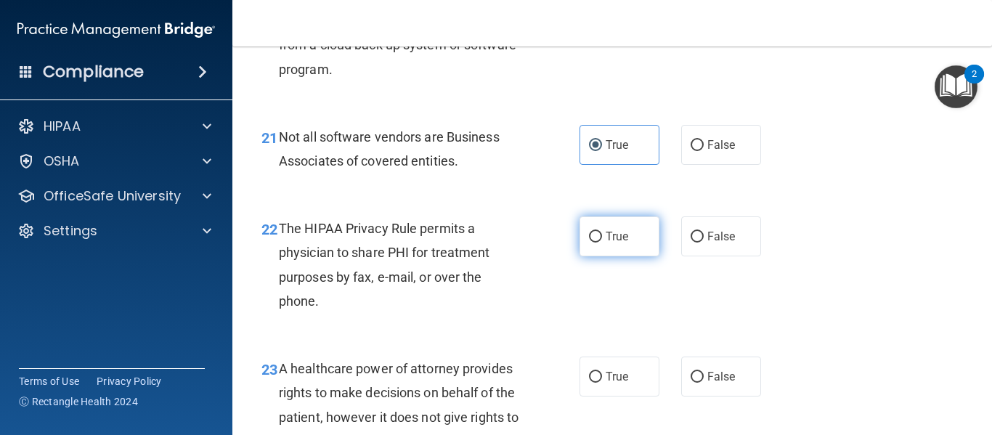
click at [617, 243] on span "True" at bounding box center [617, 236] width 23 height 14
click at [602, 243] on input "True" at bounding box center [595, 237] width 13 height 11
radio input "true"
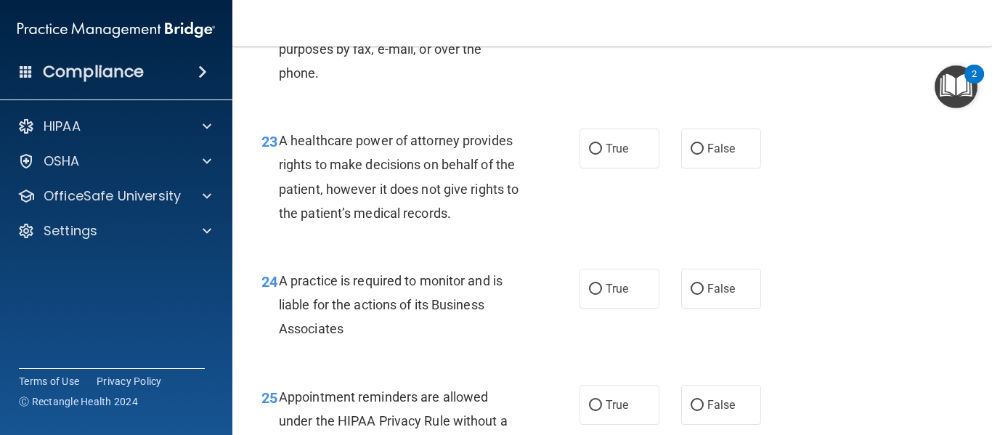
scroll to position [3125, 0]
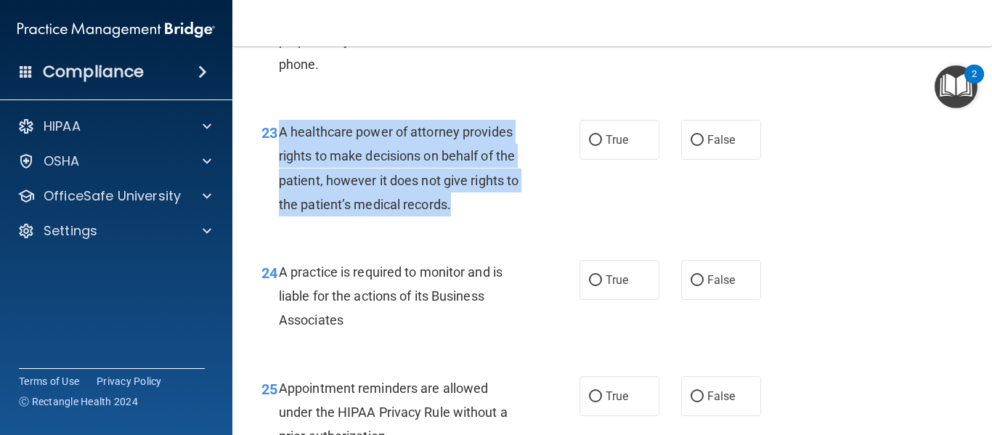
drag, startPoint x: 276, startPoint y: 179, endPoint x: 471, endPoint y: 260, distance: 211.6
click at [471, 224] on div "23 A healthcare power of attorney provides rights to make decisions on behalf o…" at bounding box center [421, 172] width 362 height 104
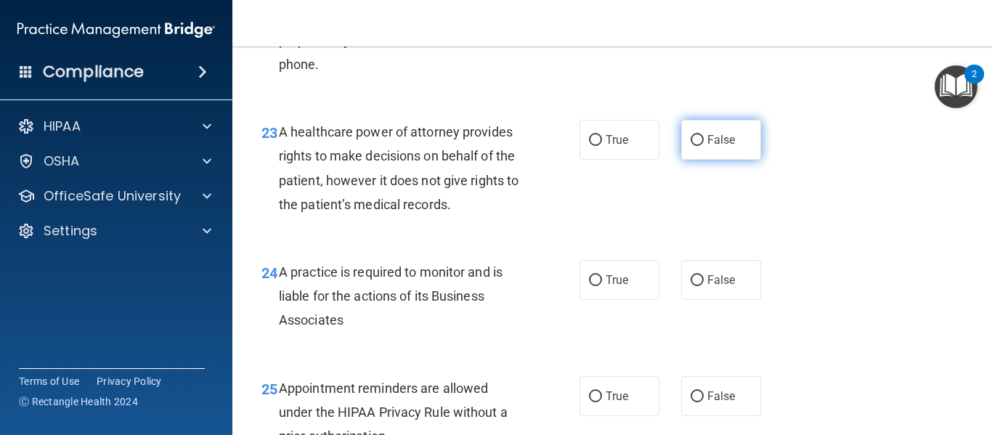
click at [713, 147] on span "False" at bounding box center [721, 140] width 28 height 14
click at [704, 146] on input "False" at bounding box center [697, 140] width 13 height 11
radio input "true"
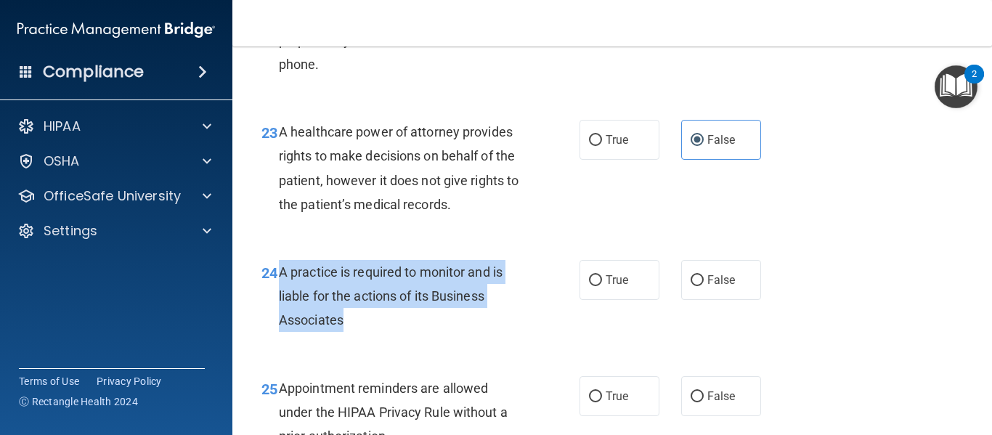
drag, startPoint x: 275, startPoint y: 318, endPoint x: 362, endPoint y: 368, distance: 99.9
click at [362, 340] on div "24 A practice is required to monitor and is liable for the actions of its Busin…" at bounding box center [421, 300] width 362 height 80
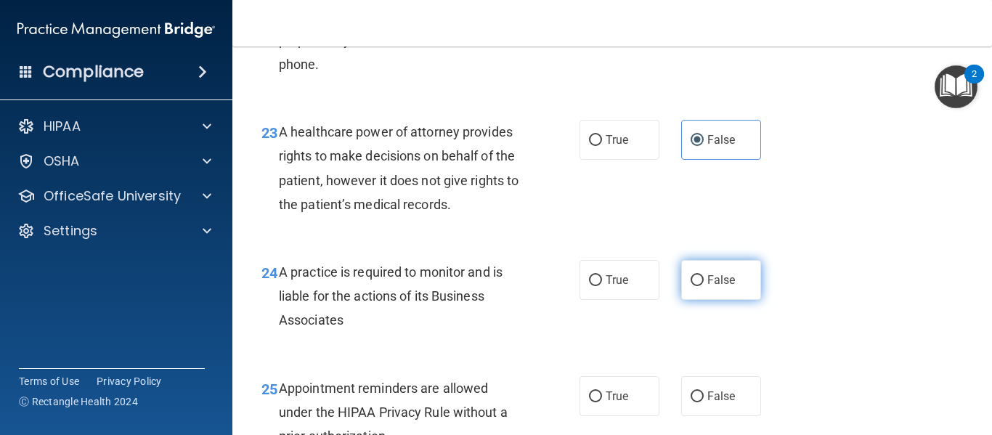
click at [712, 287] on span "False" at bounding box center [721, 280] width 28 height 14
click at [704, 286] on input "False" at bounding box center [697, 280] width 13 height 11
radio input "true"
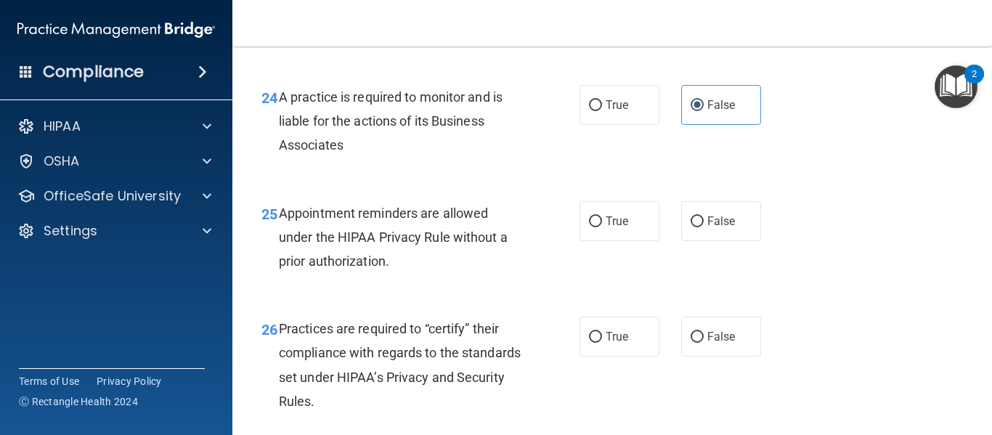
scroll to position [3326, 0]
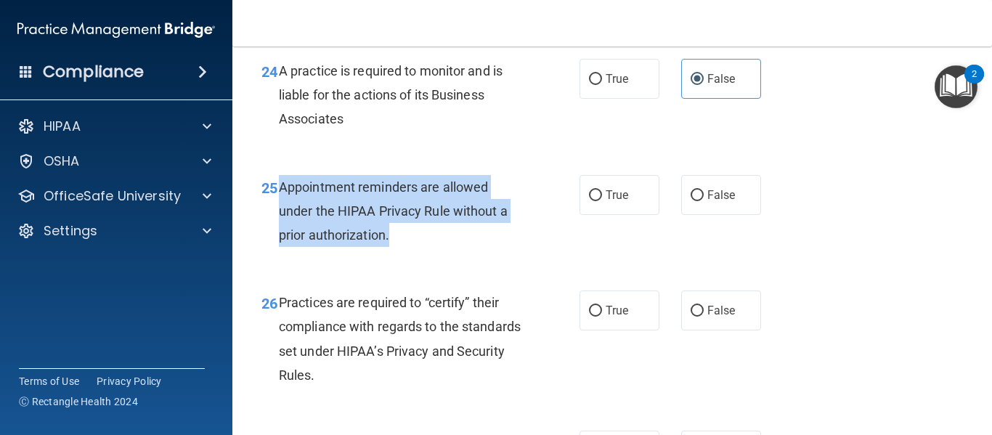
drag, startPoint x: 277, startPoint y: 232, endPoint x: 397, endPoint y: 285, distance: 130.4
click at [397, 255] on div "25 Appointment reminders are allowed under the HIPAA Privacy Rule without a pri…" at bounding box center [421, 215] width 362 height 80
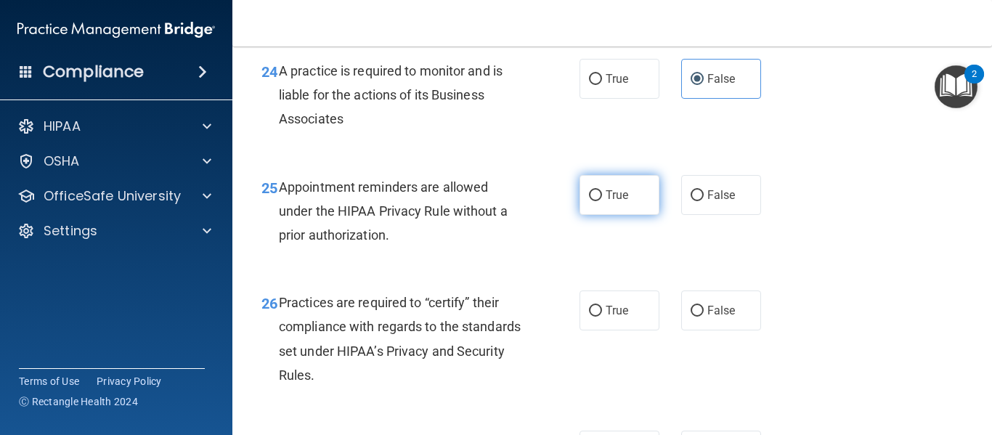
click at [606, 202] on span "True" at bounding box center [617, 195] width 23 height 14
click at [601, 201] on input "True" at bounding box center [595, 195] width 13 height 11
radio input "true"
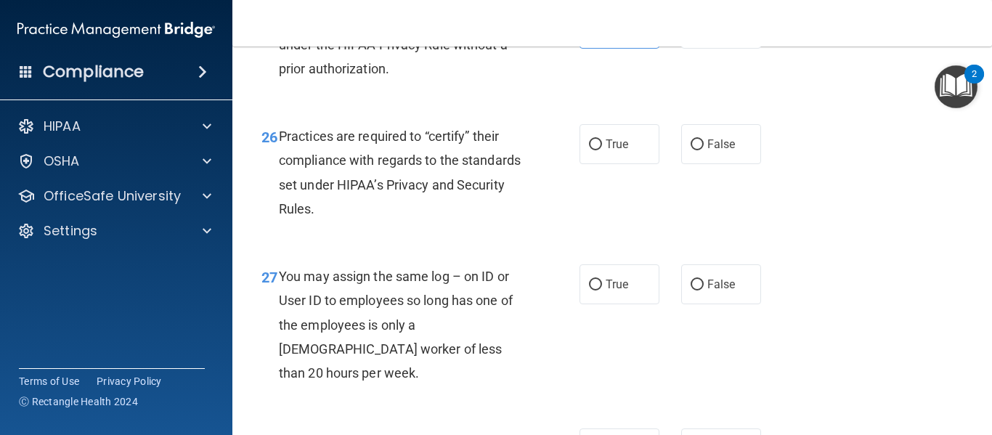
scroll to position [3527, 0]
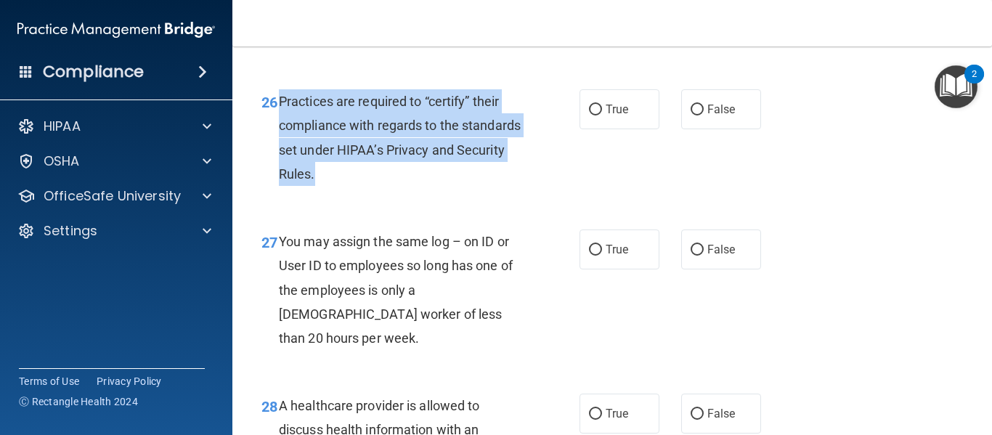
drag, startPoint x: 277, startPoint y: 148, endPoint x: 397, endPoint y: 235, distance: 147.6
click at [397, 193] on div "26 Practices are required to “certify” their compliance with regards to the sta…" at bounding box center [421, 141] width 362 height 104
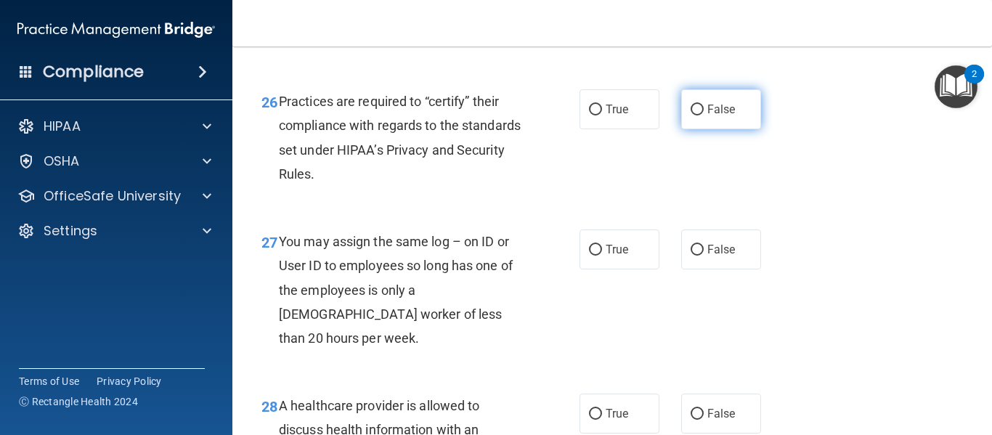
click at [703, 129] on label "False" at bounding box center [721, 109] width 80 height 40
click at [703, 115] on input "False" at bounding box center [697, 110] width 13 height 11
radio input "true"
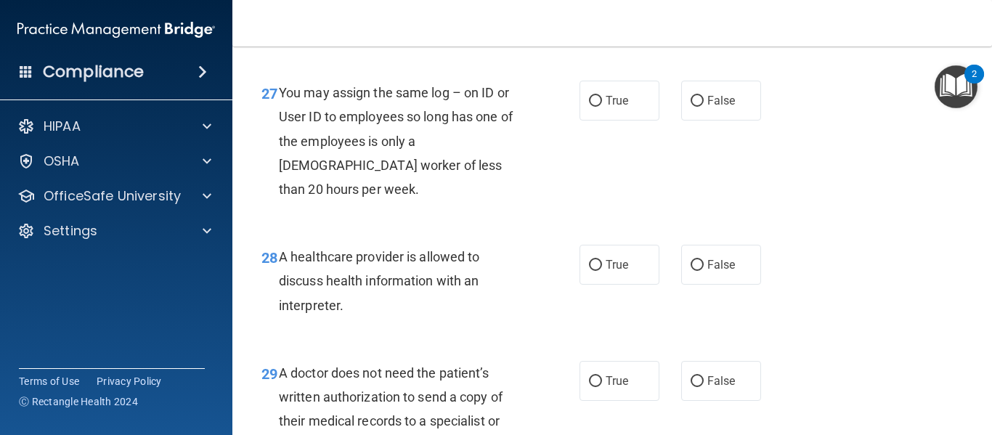
scroll to position [3685, 0]
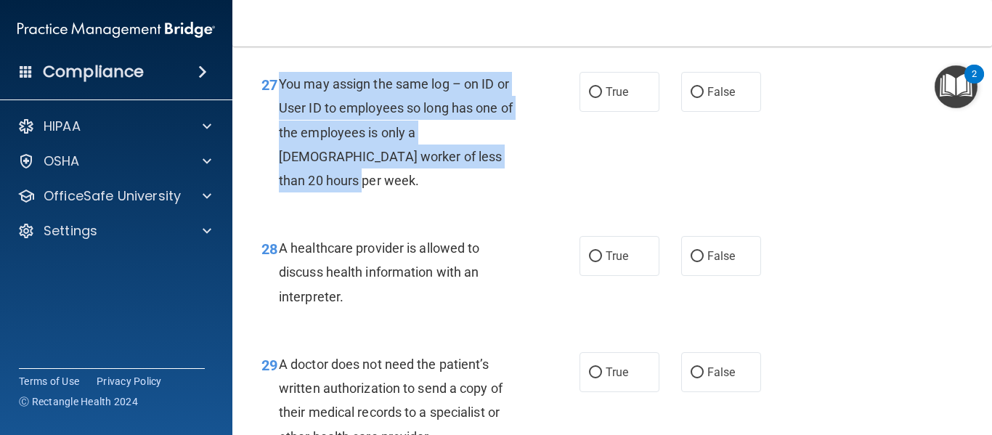
drag, startPoint x: 280, startPoint y: 131, endPoint x: 468, endPoint y: 213, distance: 205.2
click at [468, 192] on div "You may assign the same log – on ID or User ID to employees so long has one of …" at bounding box center [406, 132] width 255 height 121
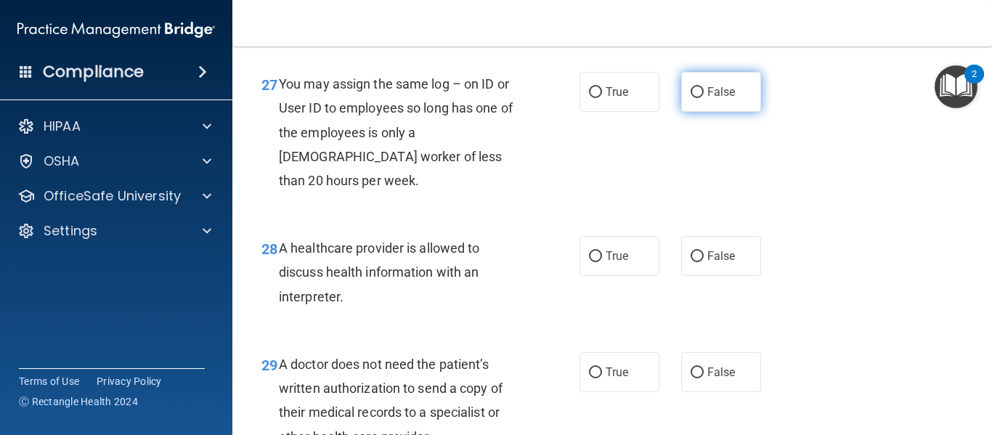
click at [712, 112] on label "False" at bounding box center [721, 92] width 80 height 40
click at [704, 98] on input "False" at bounding box center [697, 92] width 13 height 11
radio input "true"
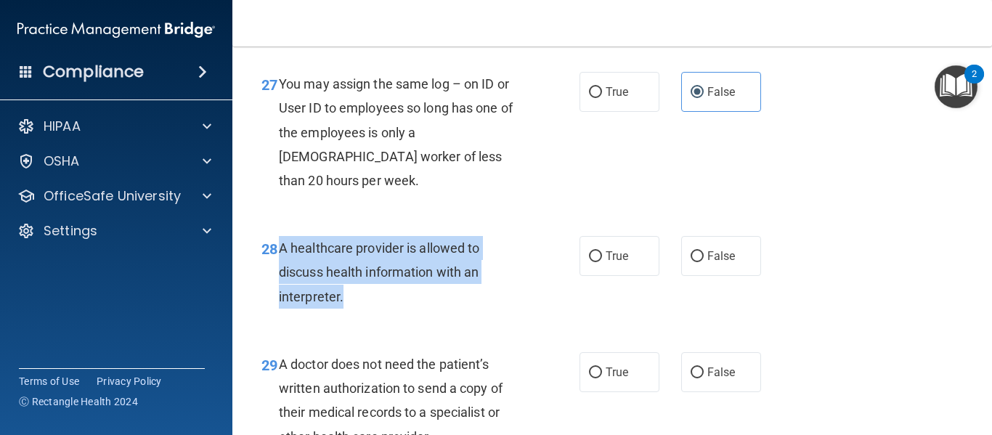
drag, startPoint x: 276, startPoint y: 274, endPoint x: 355, endPoint y: 330, distance: 97.3
click at [355, 316] on div "28 A healthcare provider is allowed to discuss health information with an inter…" at bounding box center [421, 276] width 362 height 80
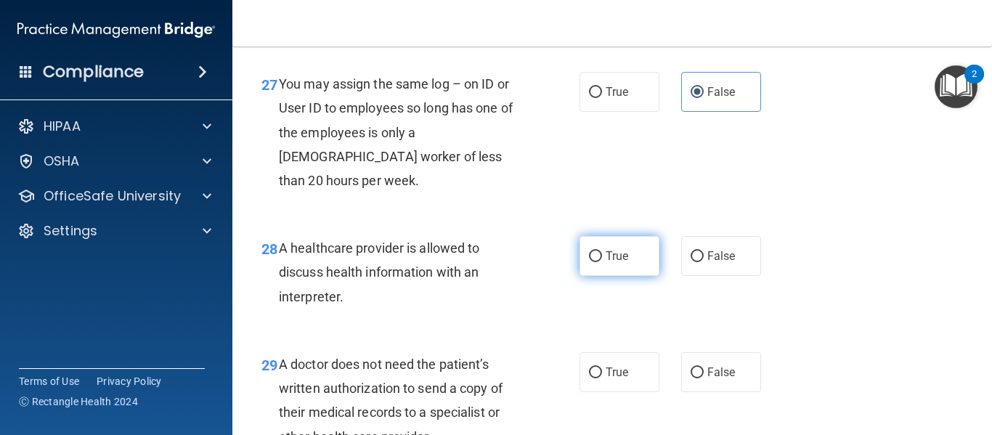
click at [606, 272] on label "True" at bounding box center [620, 256] width 80 height 40
click at [602, 262] on input "True" at bounding box center [595, 256] width 13 height 11
radio input "true"
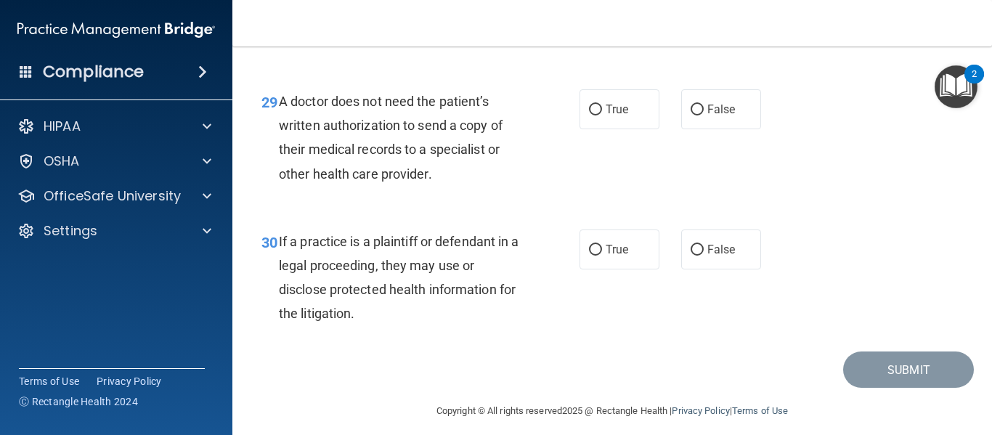
scroll to position [3974, 0]
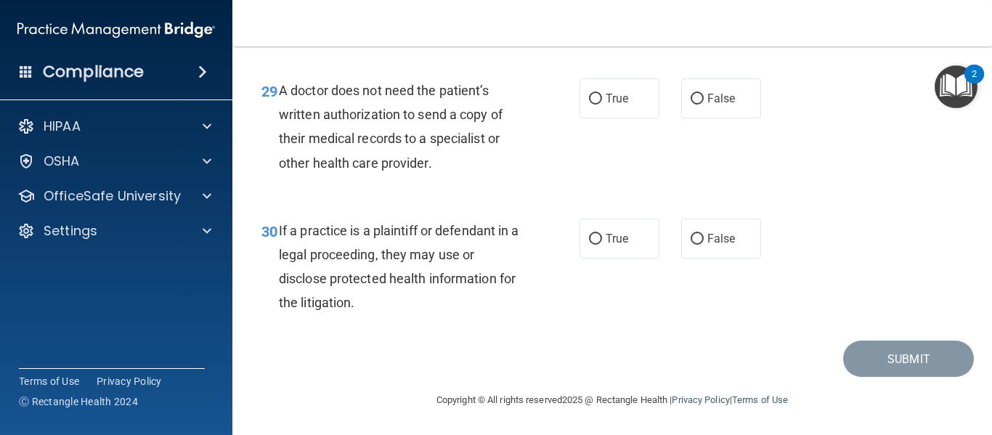
drag, startPoint x: 277, startPoint y: 98, endPoint x: 441, endPoint y: 186, distance: 186.2
click at [441, 182] on div "29 A doctor does not need the patient’s written authorization to send a copy of…" at bounding box center [421, 130] width 362 height 104
click at [609, 101] on span "True" at bounding box center [617, 99] width 23 height 14
click at [602, 101] on input "True" at bounding box center [595, 99] width 13 height 11
radio input "true"
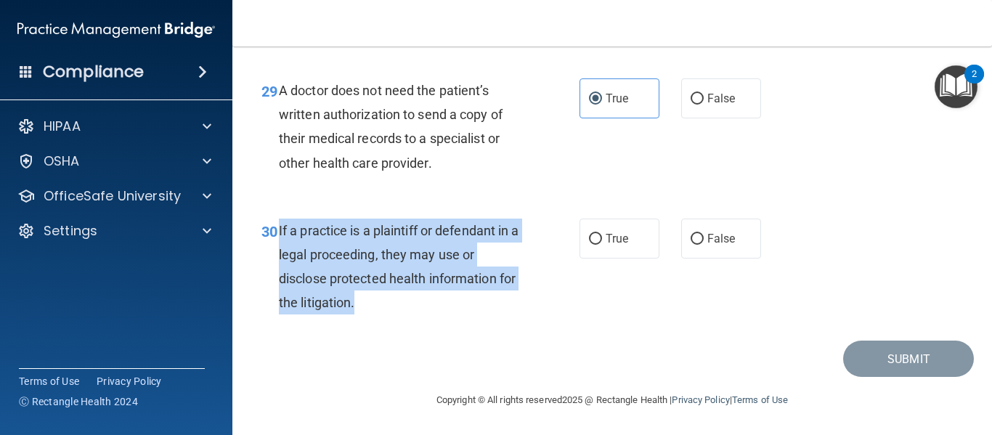
drag, startPoint x: 279, startPoint y: 236, endPoint x: 415, endPoint y: 314, distance: 156.5
click at [415, 314] on div "If a practice is a plaintiff or defendant in a legal proceeding, they may use o…" at bounding box center [406, 267] width 255 height 97
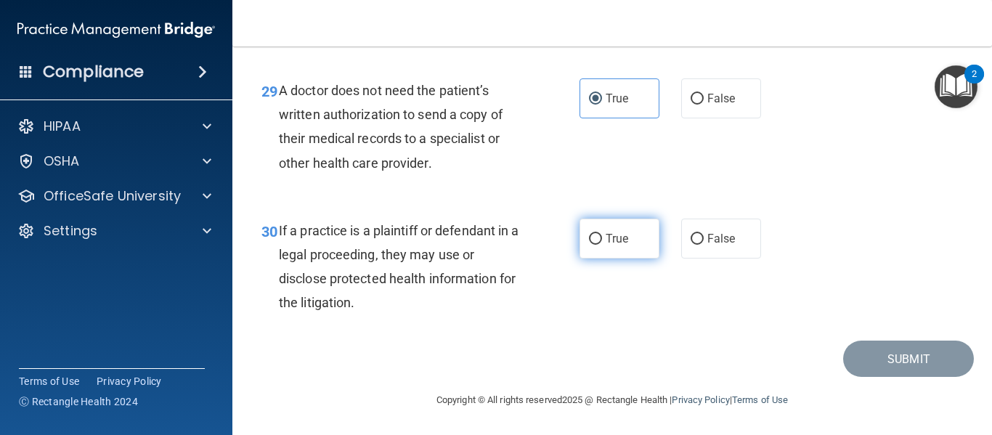
click at [606, 245] on span "True" at bounding box center [617, 239] width 23 height 14
click at [602, 245] on input "True" at bounding box center [595, 239] width 13 height 11
radio input "true"
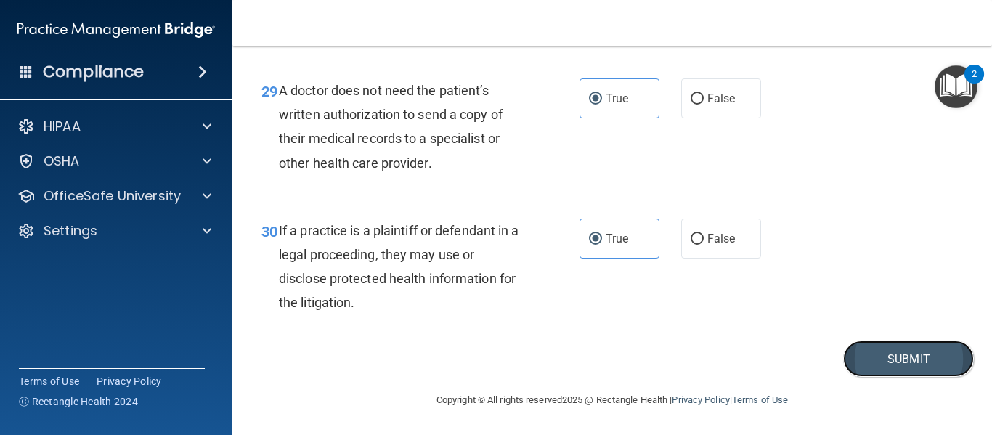
click at [903, 365] on button "Submit" at bounding box center [908, 359] width 131 height 37
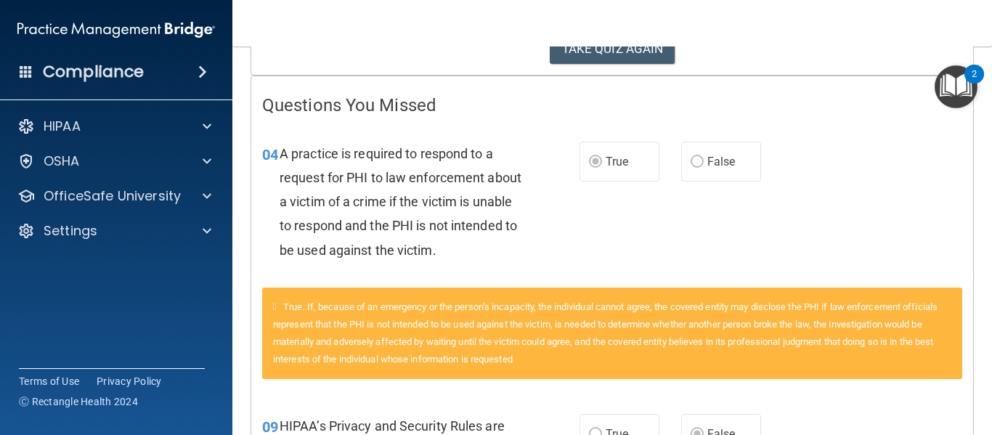
scroll to position [272, 0]
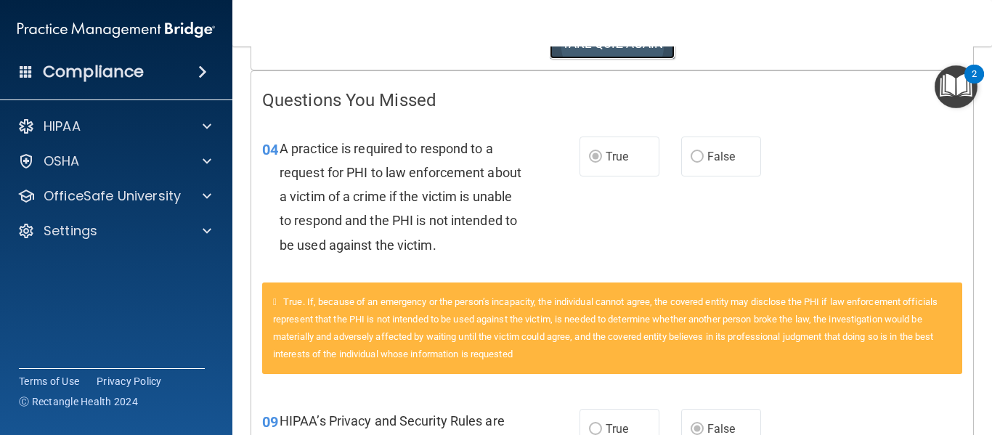
click at [625, 57] on button "TAKE QUIZ AGAIN" at bounding box center [613, 44] width 126 height 32
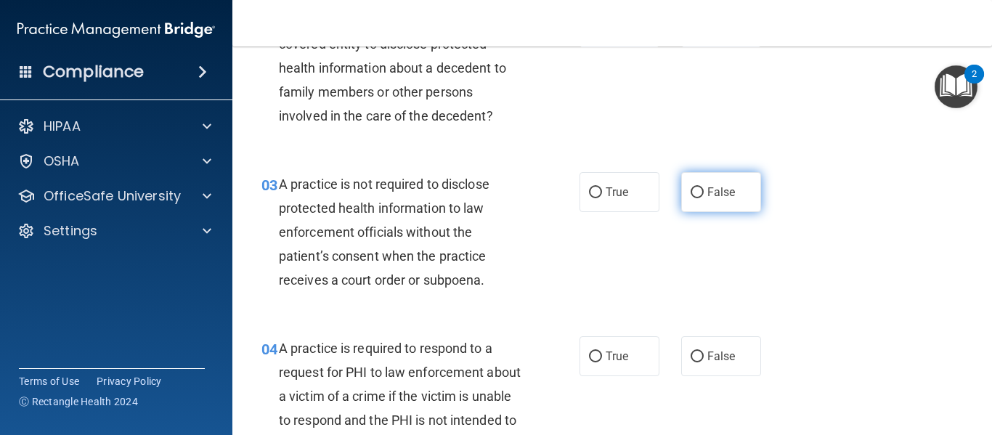
click at [707, 197] on span "False" at bounding box center [721, 192] width 28 height 14
click at [704, 197] on input "False" at bounding box center [697, 192] width 13 height 11
radio input "true"
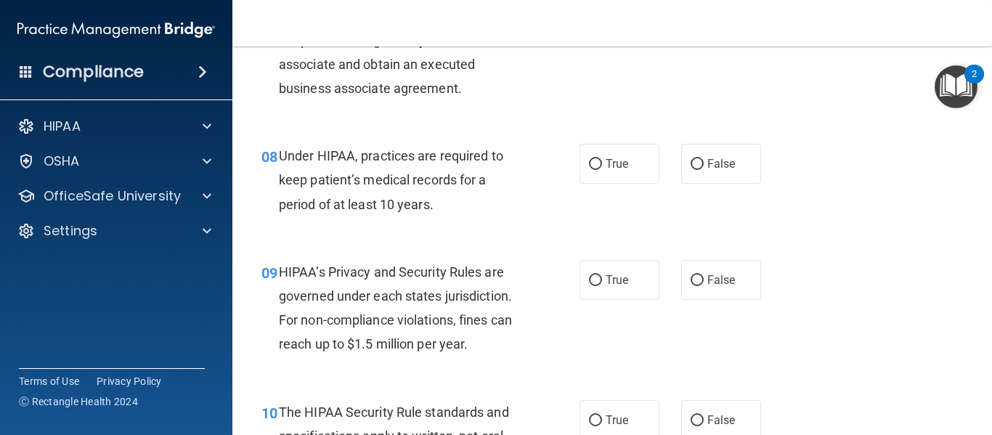
scroll to position [1033, 0]
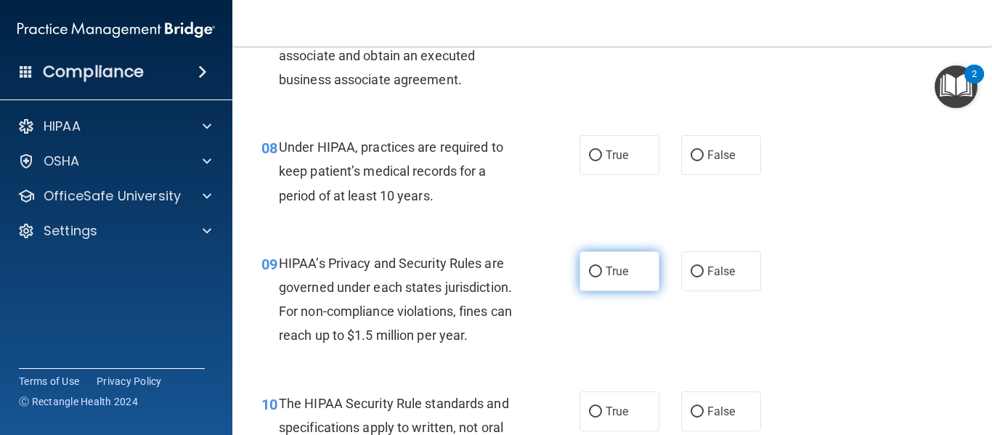
click at [612, 276] on span "True" at bounding box center [617, 271] width 23 height 14
click at [602, 276] on input "True" at bounding box center [595, 272] width 13 height 11
radio input "true"
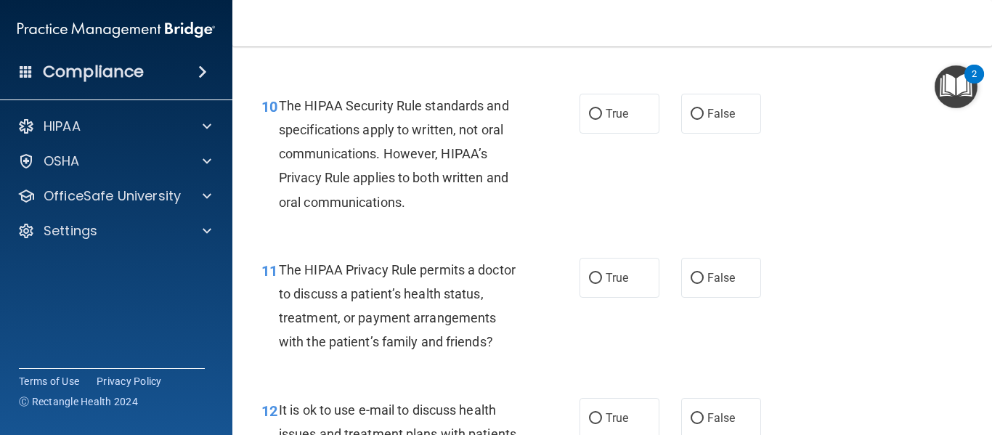
scroll to position [1243, 0]
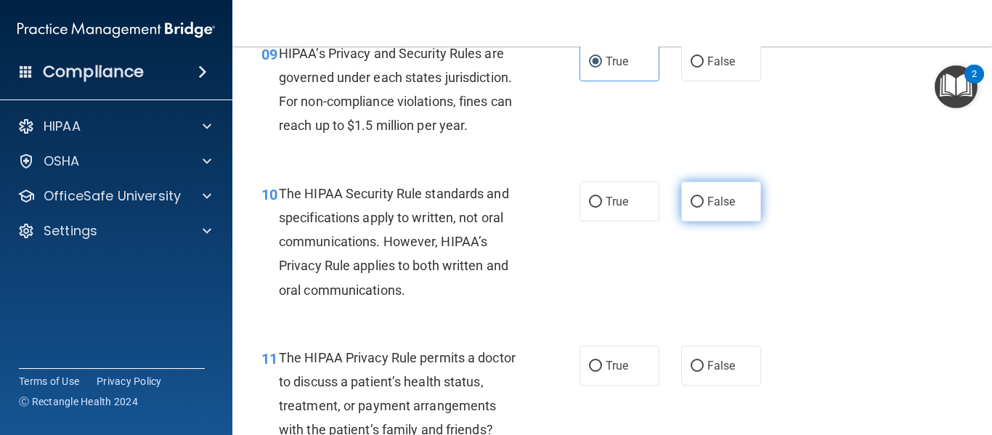
click at [717, 213] on label "False" at bounding box center [721, 202] width 80 height 40
click at [704, 208] on input "False" at bounding box center [697, 202] width 13 height 11
radio input "true"
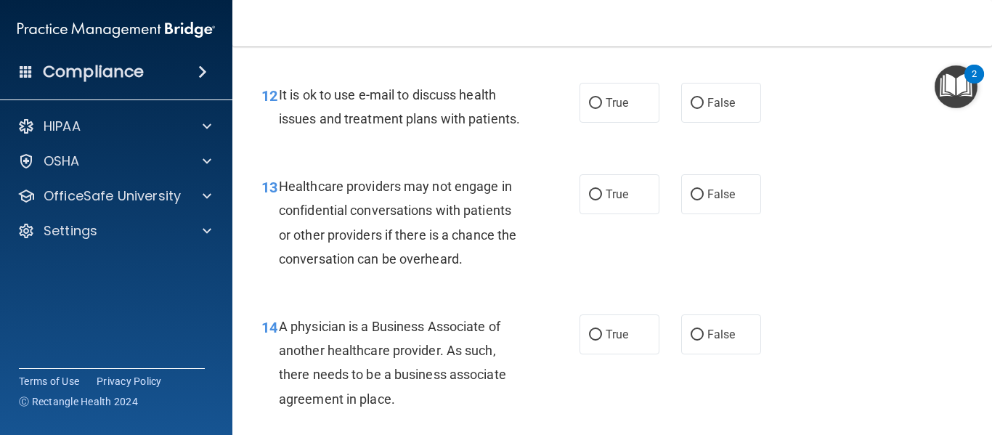
scroll to position [1663, 0]
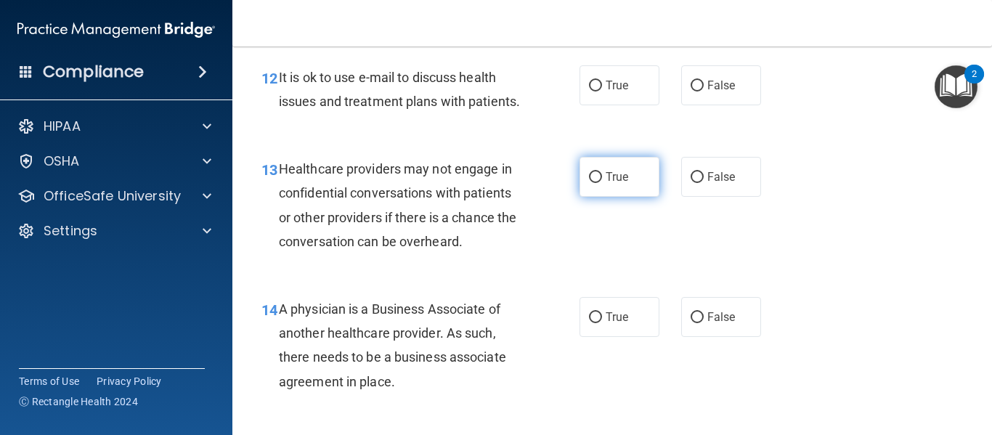
click at [606, 197] on label "True" at bounding box center [620, 177] width 80 height 40
click at [602, 183] on input "True" at bounding box center [595, 177] width 13 height 11
radio input "true"
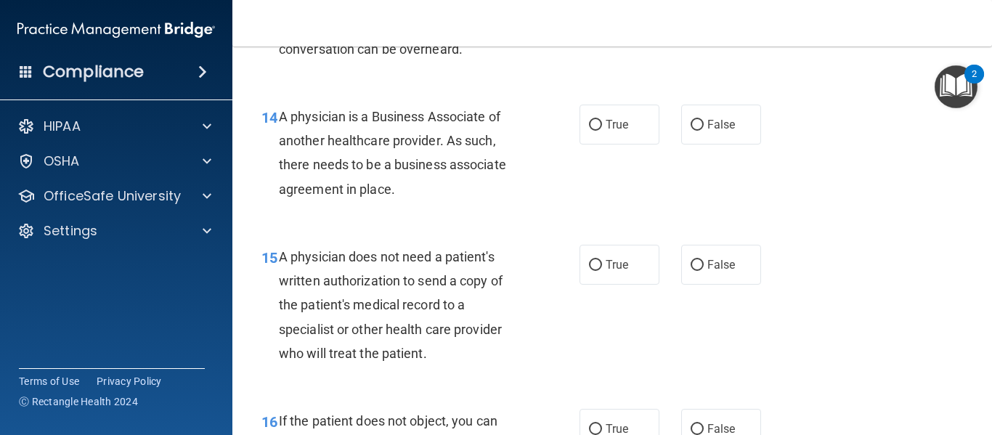
scroll to position [1847, 0]
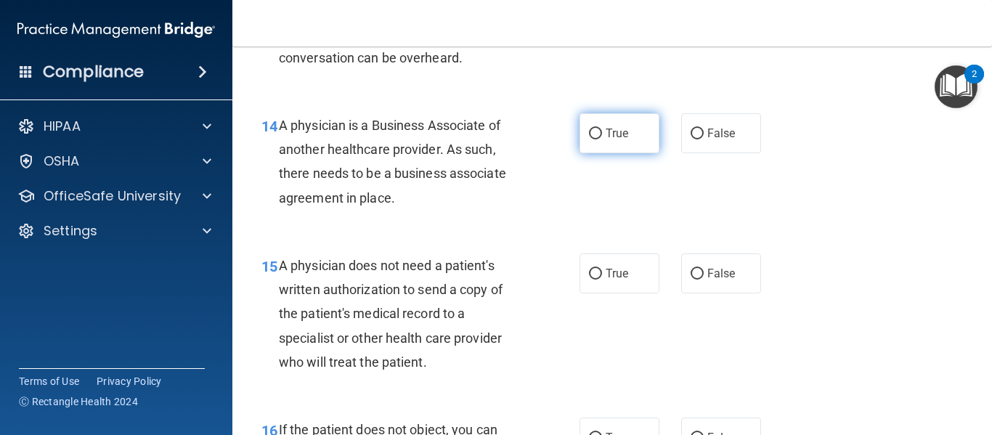
click at [598, 153] on label "True" at bounding box center [620, 133] width 80 height 40
click at [598, 139] on input "True" at bounding box center [595, 134] width 13 height 11
radio input "true"
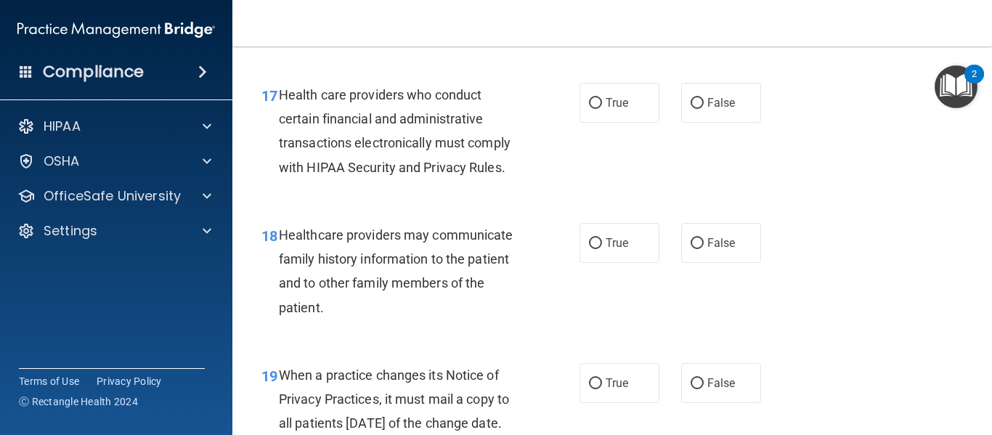
scroll to position [2389, 0]
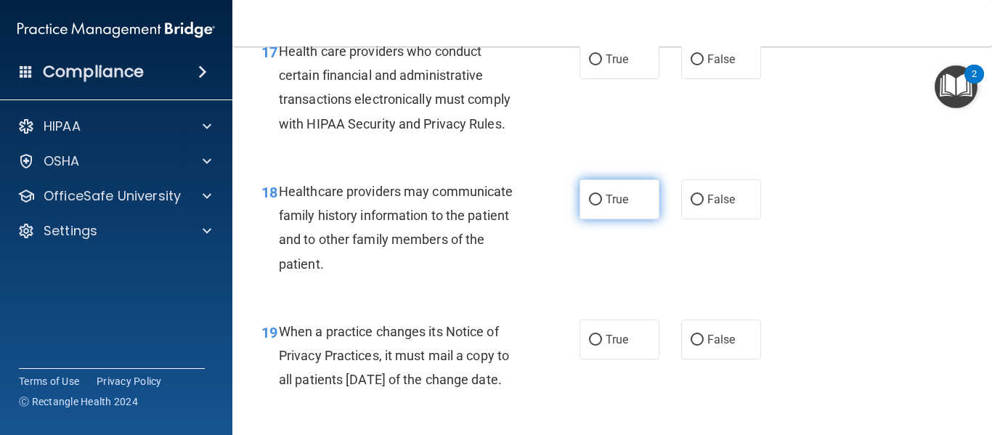
click at [614, 219] on label "True" at bounding box center [620, 199] width 80 height 40
click at [602, 206] on input "True" at bounding box center [595, 200] width 13 height 11
radio input "true"
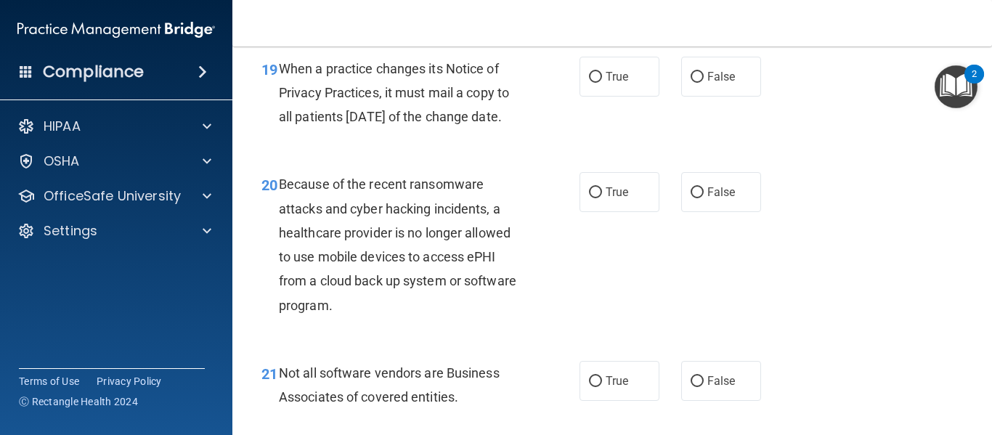
scroll to position [2609, 0]
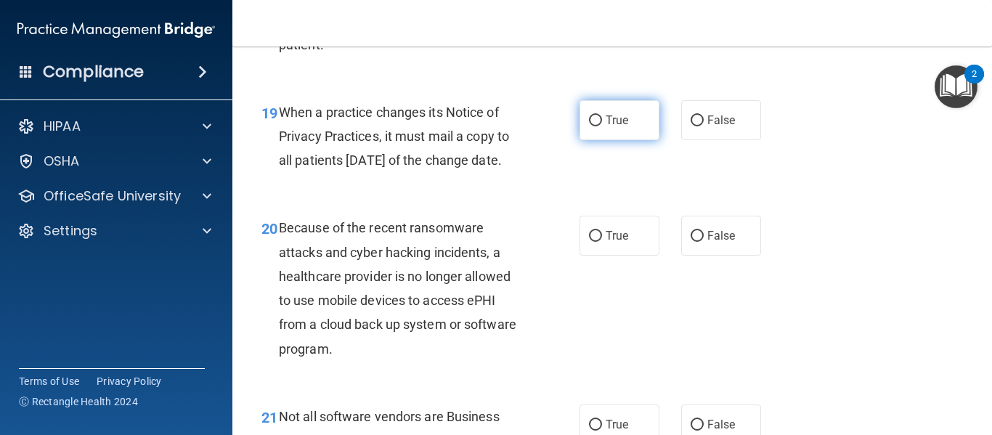
click at [611, 127] on span "True" at bounding box center [617, 120] width 23 height 14
click at [602, 126] on input "True" at bounding box center [595, 120] width 13 height 11
radio input "true"
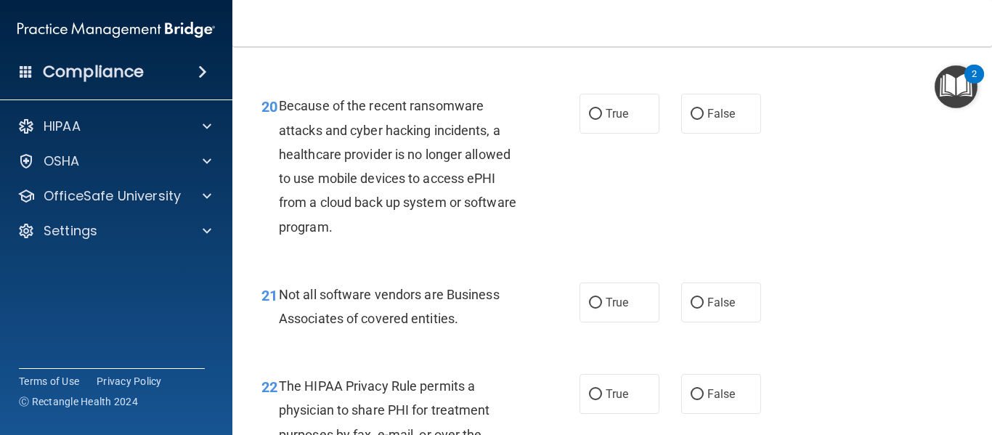
scroll to position [2766, 0]
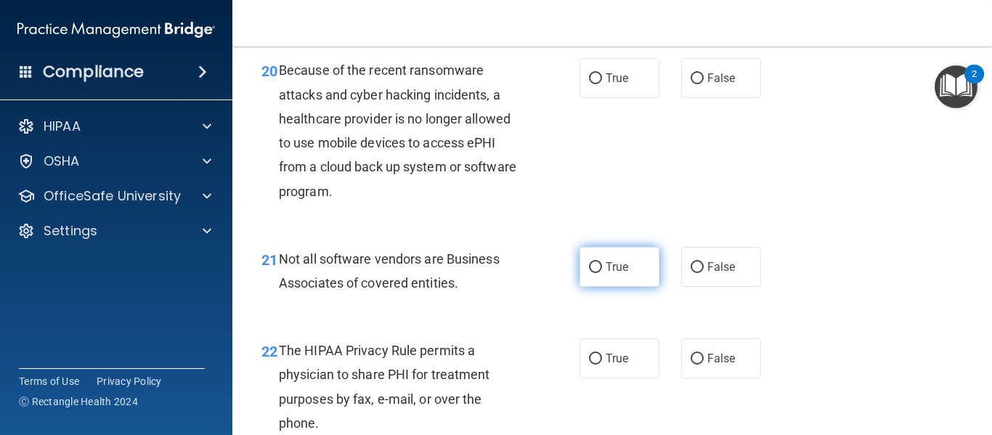
click at [596, 287] on label "True" at bounding box center [620, 267] width 80 height 40
click at [596, 273] on input "True" at bounding box center [595, 267] width 13 height 11
radio input "true"
click at [596, 287] on label "True" at bounding box center [620, 267] width 80 height 40
click at [596, 273] on input "True" at bounding box center [595, 267] width 13 height 11
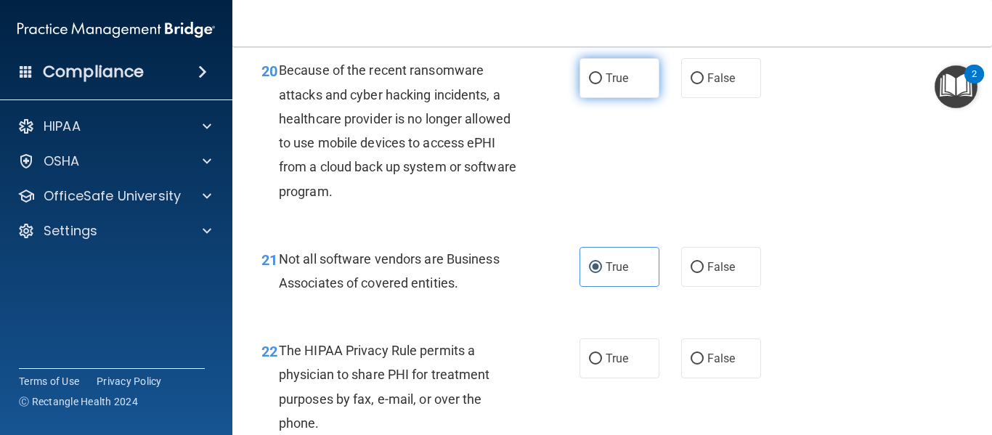
click at [595, 98] on label "True" at bounding box center [620, 78] width 80 height 40
click at [595, 84] on input "True" at bounding box center [595, 78] width 13 height 11
radio input "true"
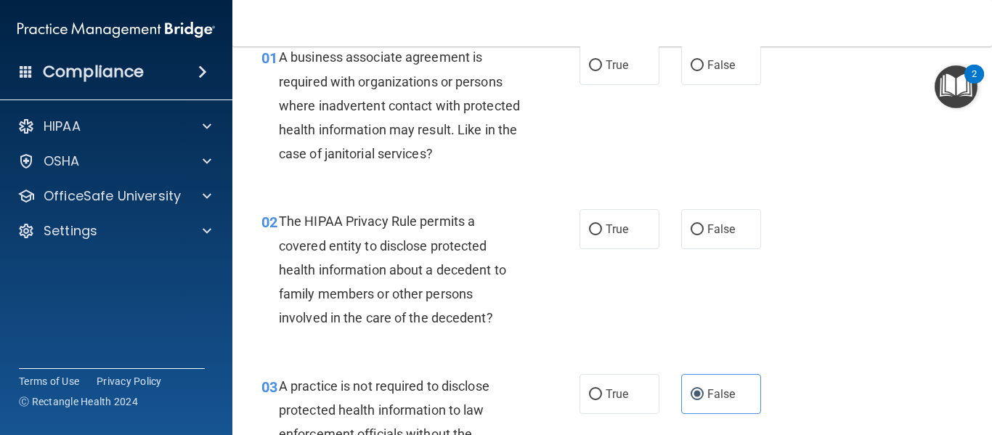
scroll to position [0, 0]
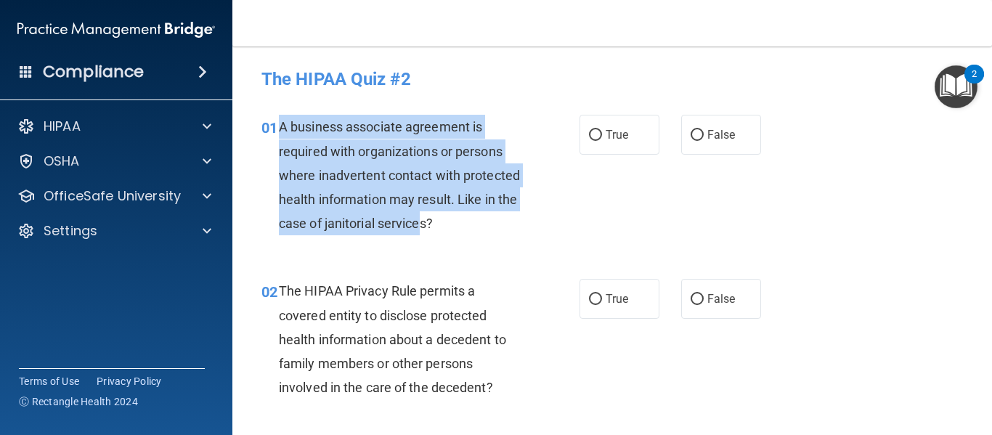
drag, startPoint x: 278, startPoint y: 126, endPoint x: 485, endPoint y: 238, distance: 235.6
click at [485, 238] on div "01 A business associate agreement is required with organizations or persons whe…" at bounding box center [421, 179] width 362 height 128
drag, startPoint x: 276, startPoint y: 129, endPoint x: 503, endPoint y: 229, distance: 248.4
click at [503, 229] on div "01 A business associate agreement is required with organizations or persons whe…" at bounding box center [421, 179] width 362 height 128
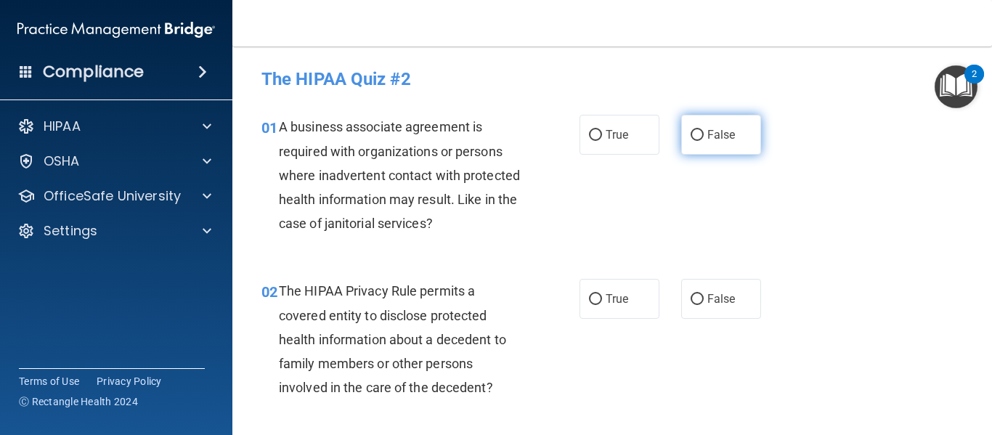
click at [681, 145] on label "False" at bounding box center [721, 135] width 80 height 40
click at [691, 141] on input "False" at bounding box center [697, 135] width 13 height 11
radio input "true"
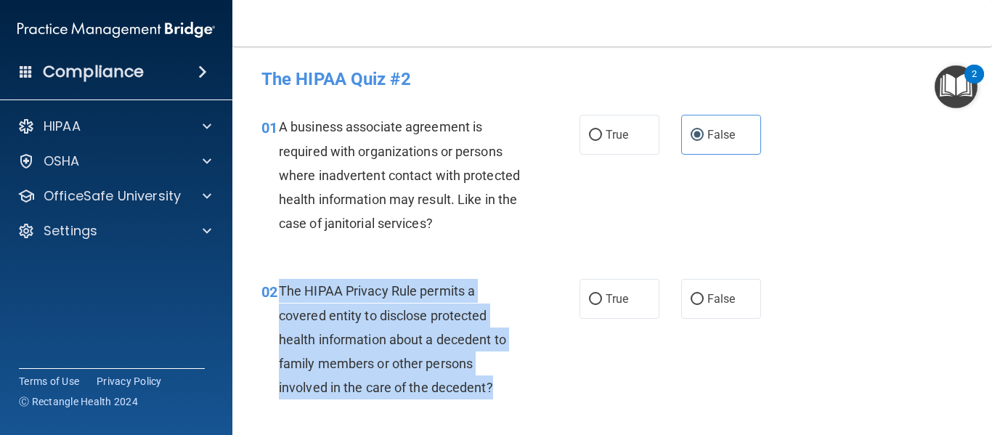
drag, startPoint x: 281, startPoint y: 291, endPoint x: 491, endPoint y: 386, distance: 230.4
click at [491, 386] on span "The HIPAA Privacy Rule permits a covered entity to disclose protected health in…" at bounding box center [392, 339] width 227 height 112
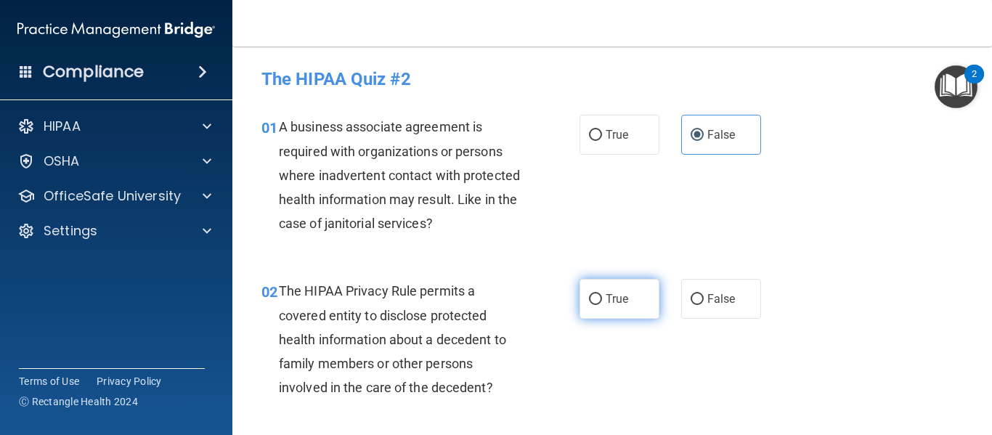
click at [606, 303] on span "True" at bounding box center [617, 299] width 23 height 14
click at [602, 303] on input "True" at bounding box center [595, 299] width 13 height 11
radio input "true"
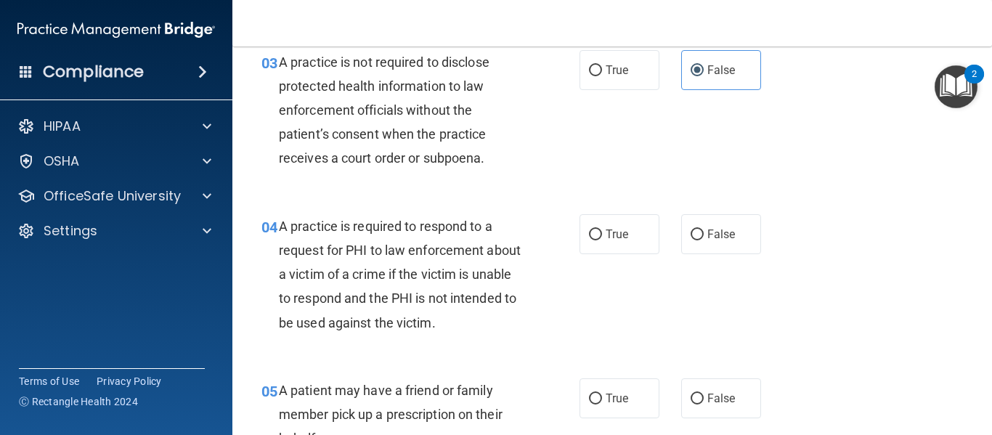
scroll to position [429, 0]
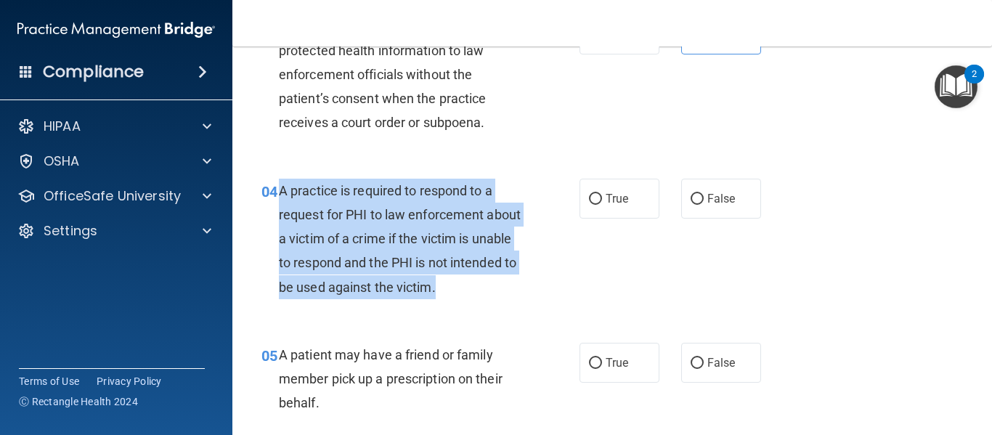
drag, startPoint x: 280, startPoint y: 190, endPoint x: 505, endPoint y: 289, distance: 246.1
click at [505, 289] on span "A practice is required to respond to a request for PHI to law enforcement about…" at bounding box center [400, 239] width 242 height 112
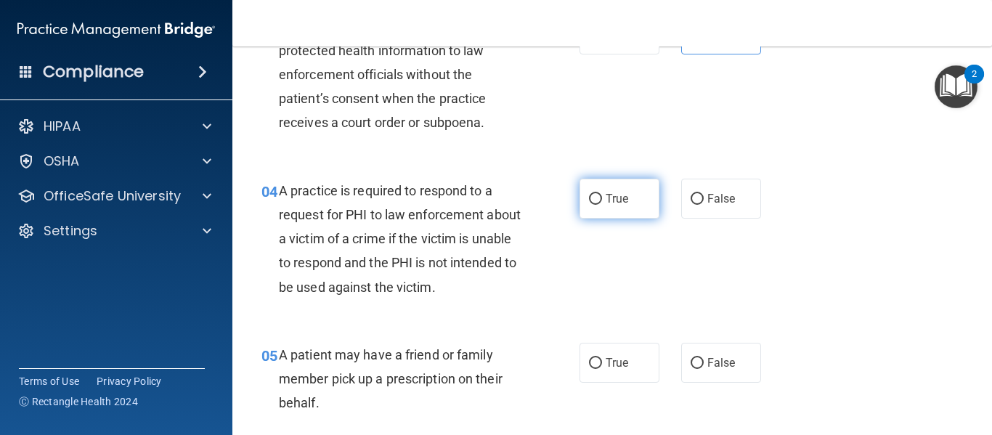
click at [605, 209] on label "True" at bounding box center [620, 199] width 80 height 40
click at [602, 205] on input "True" at bounding box center [595, 199] width 13 height 11
radio input "true"
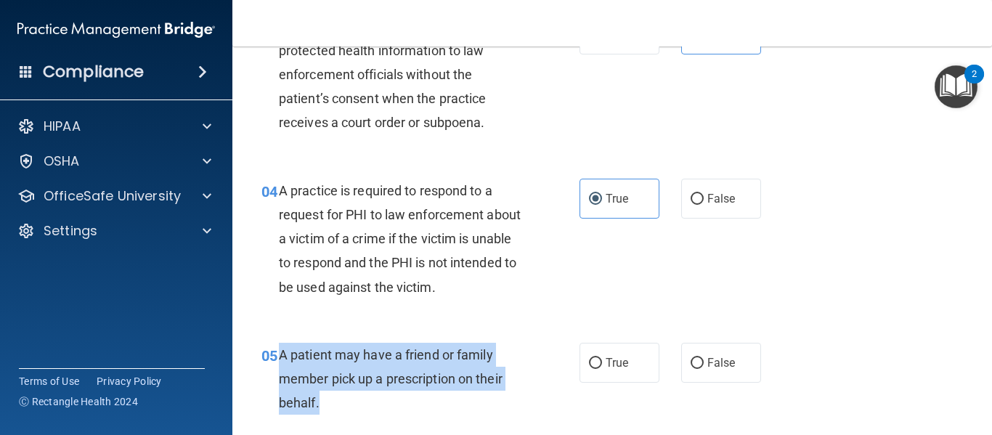
drag, startPoint x: 279, startPoint y: 351, endPoint x: 318, endPoint y: 403, distance: 64.8
click at [318, 403] on span "A patient may have a friend or family member pick up a prescription on their be…" at bounding box center [391, 378] width 224 height 63
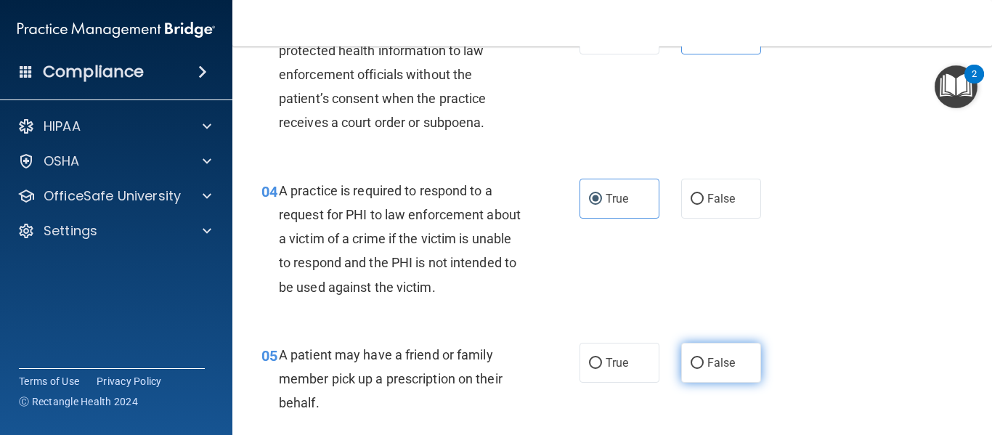
click at [703, 371] on label "False" at bounding box center [721, 363] width 80 height 40
click at [703, 369] on input "False" at bounding box center [697, 363] width 13 height 11
radio input "true"
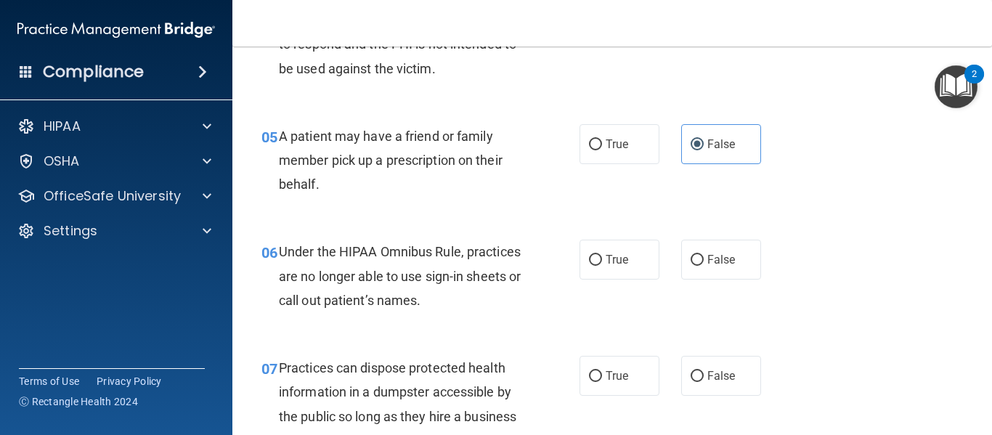
scroll to position [630, 0]
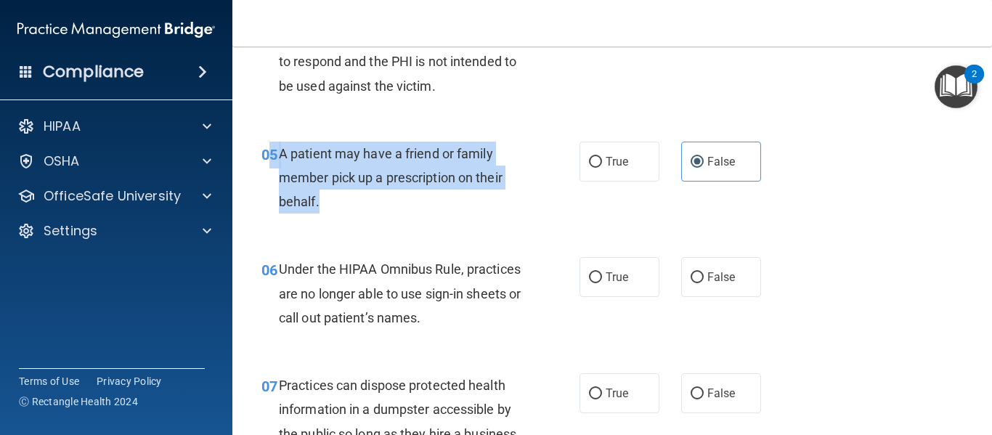
drag, startPoint x: 274, startPoint y: 152, endPoint x: 344, endPoint y: 202, distance: 86.4
click at [344, 202] on div "05 A patient may have a friend or family member pick up a prescription on their…" at bounding box center [421, 182] width 362 height 80
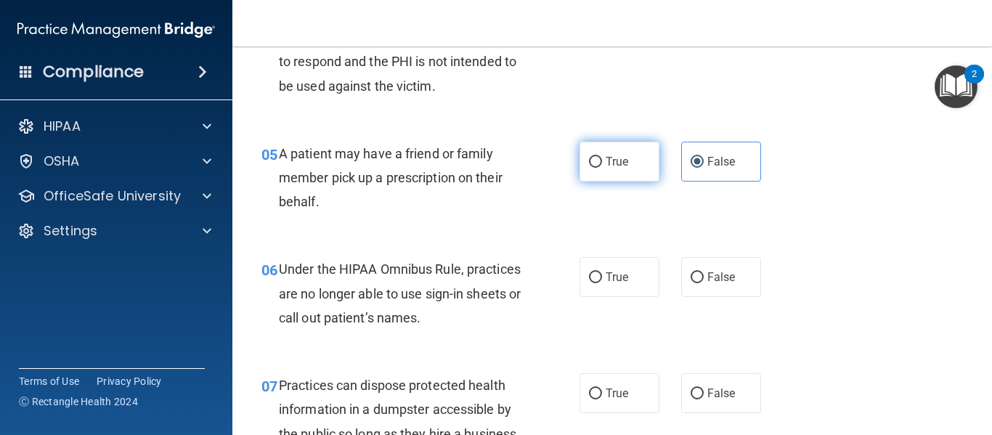
click at [609, 156] on span "True" at bounding box center [617, 162] width 23 height 14
click at [602, 157] on input "True" at bounding box center [595, 162] width 13 height 11
radio input "true"
radio input "false"
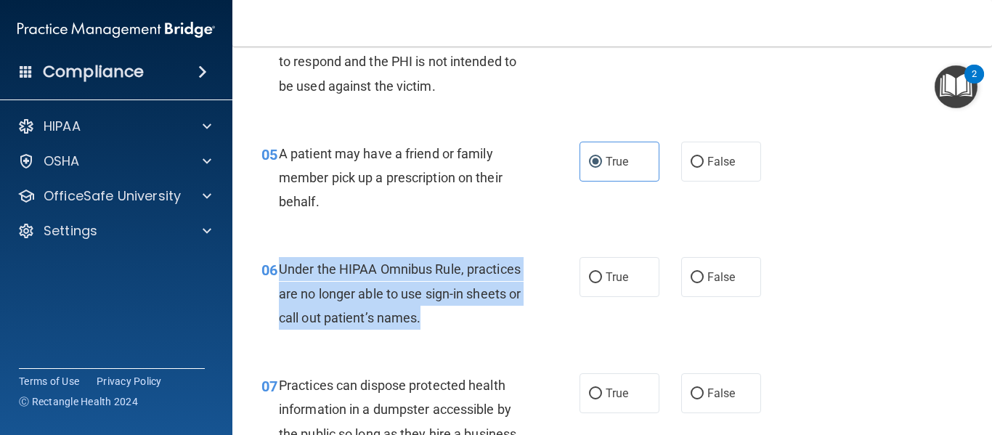
drag, startPoint x: 278, startPoint y: 268, endPoint x: 494, endPoint y: 325, distance: 223.2
click at [494, 325] on div "Under the HIPAA Omnibus Rule, practices are no longer able to use sign-in sheet…" at bounding box center [406, 293] width 255 height 73
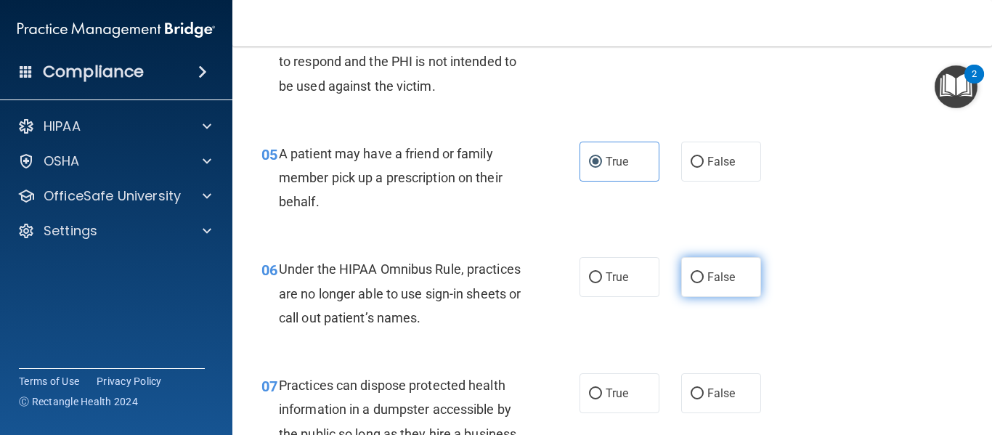
click at [707, 281] on span "False" at bounding box center [721, 277] width 28 height 14
click at [702, 281] on input "False" at bounding box center [697, 277] width 13 height 11
radio input "true"
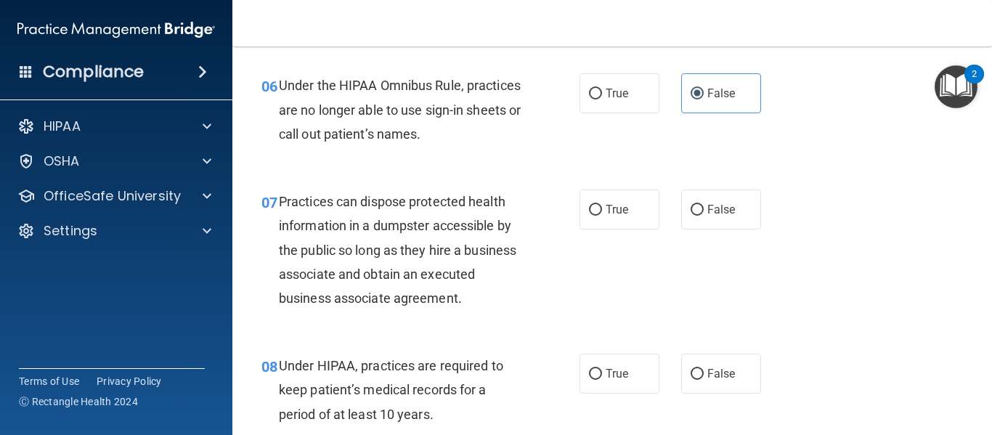
scroll to position [832, 0]
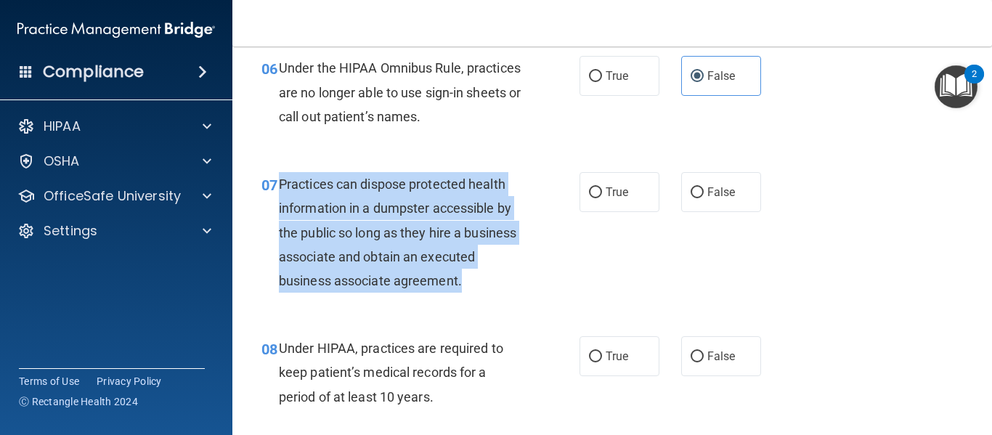
drag, startPoint x: 279, startPoint y: 183, endPoint x: 529, endPoint y: 288, distance: 271.1
click at [529, 288] on div "Practices can dispose protected health information in a dumpster accessible by …" at bounding box center [406, 232] width 255 height 121
click at [691, 187] on input "False" at bounding box center [697, 192] width 13 height 11
radio input "true"
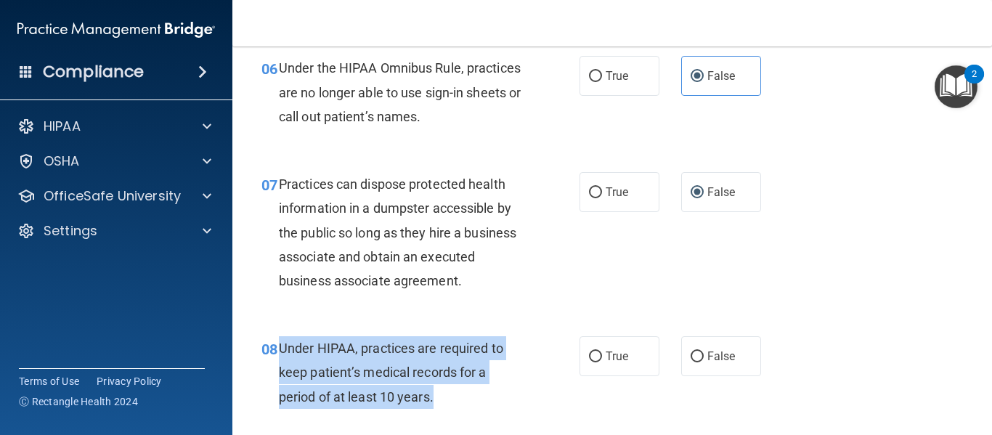
drag, startPoint x: 278, startPoint y: 346, endPoint x: 454, endPoint y: 397, distance: 182.7
click at [454, 397] on div "Under HIPAA, practices are required to keep patient’s medical records for a per…" at bounding box center [406, 372] width 255 height 73
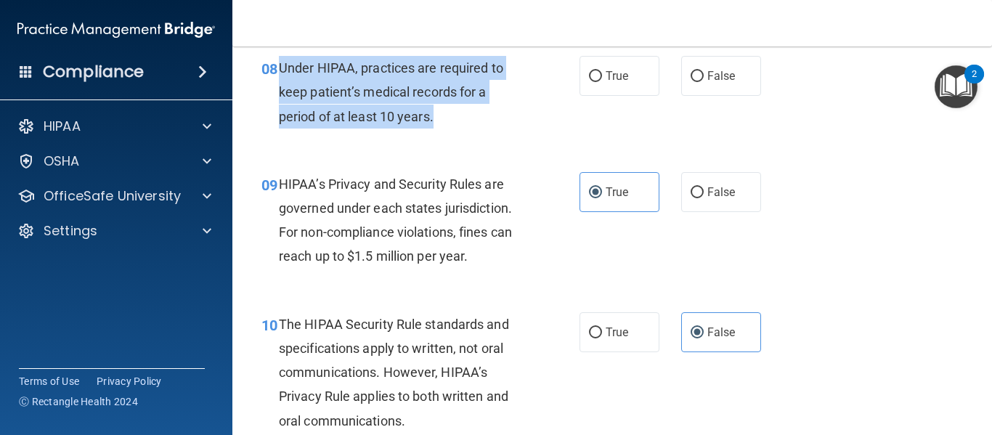
scroll to position [1094, 0]
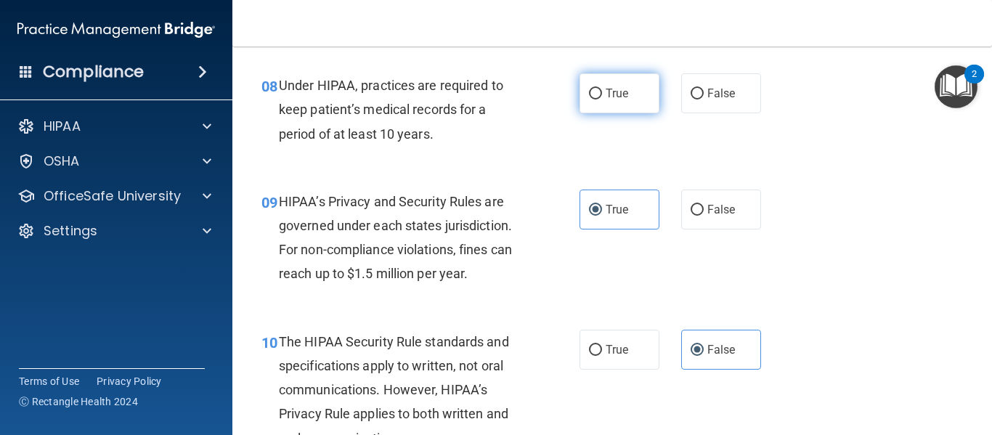
click at [624, 99] on label "True" at bounding box center [620, 93] width 80 height 40
click at [602, 99] on input "True" at bounding box center [595, 94] width 13 height 11
radio input "true"
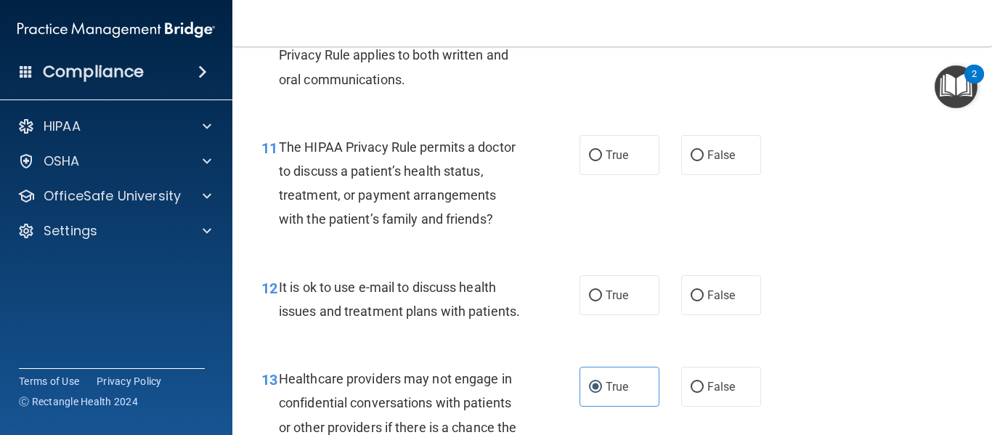
scroll to position [1462, 0]
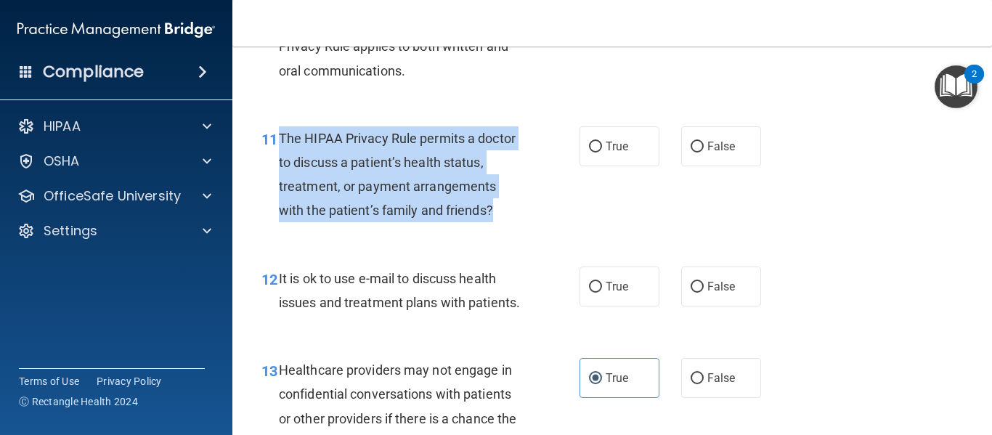
drag, startPoint x: 281, startPoint y: 139, endPoint x: 514, endPoint y: 214, distance: 244.8
click at [514, 214] on div "The HIPAA Privacy Rule permits a doctor to discuss a patient’s health status, t…" at bounding box center [406, 174] width 255 height 97
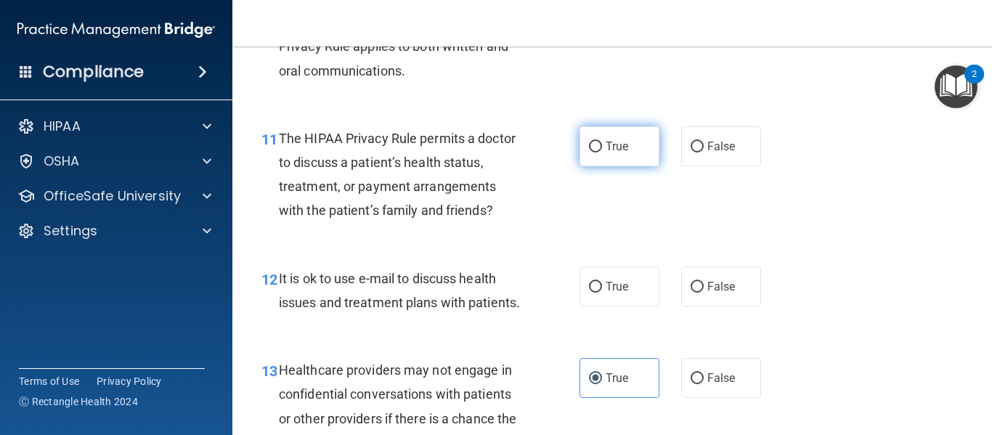
click at [594, 155] on label "True" at bounding box center [620, 146] width 80 height 40
click at [594, 153] on input "True" at bounding box center [595, 147] width 13 height 11
radio input "true"
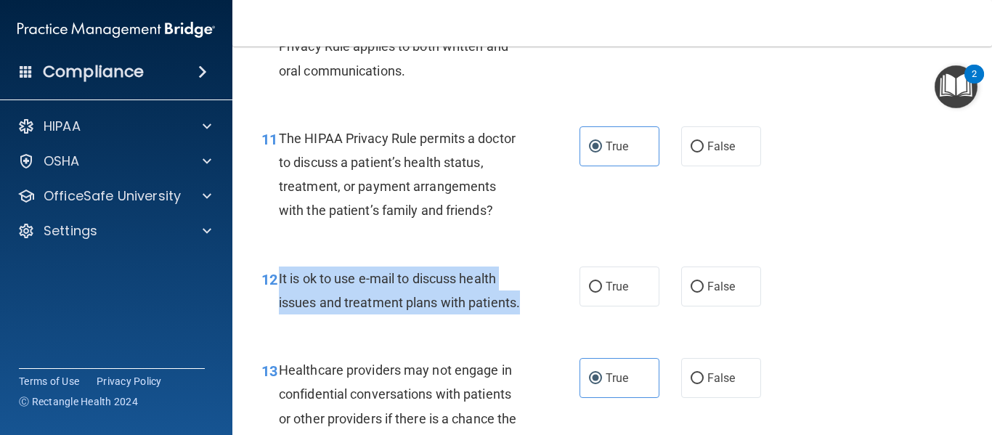
drag, startPoint x: 279, startPoint y: 276, endPoint x: 378, endPoint y: 327, distance: 111.1
click at [378, 314] on div "It is ok to use e-mail to discuss health issues and treatment plans with patien…" at bounding box center [406, 291] width 255 height 48
click at [595, 288] on input "True" at bounding box center [595, 287] width 13 height 11
radio input "true"
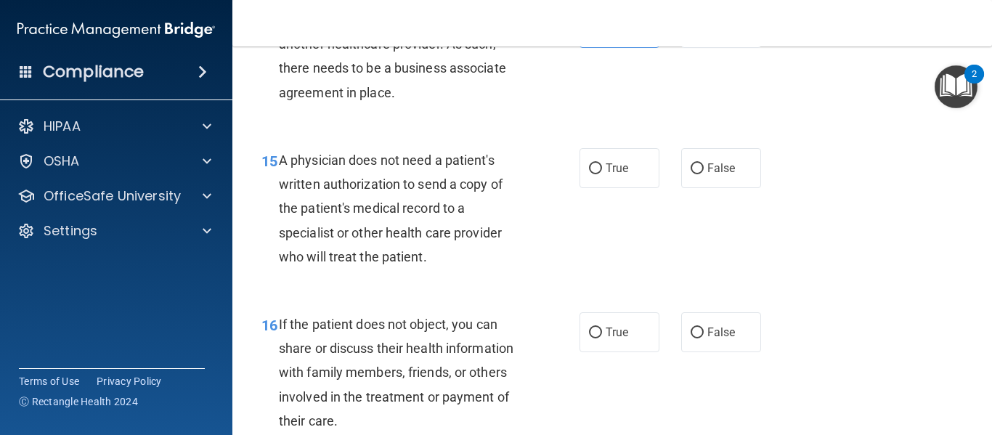
scroll to position [1961, 0]
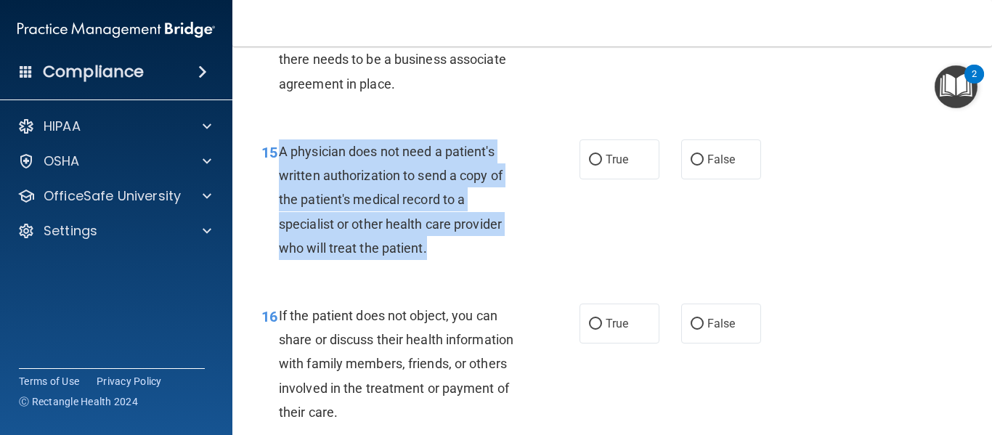
drag, startPoint x: 278, startPoint y: 176, endPoint x: 455, endPoint y: 268, distance: 199.4
click at [455, 260] on div "A physician does not need a patient's written authorization to send a copy of t…" at bounding box center [406, 199] width 255 height 121
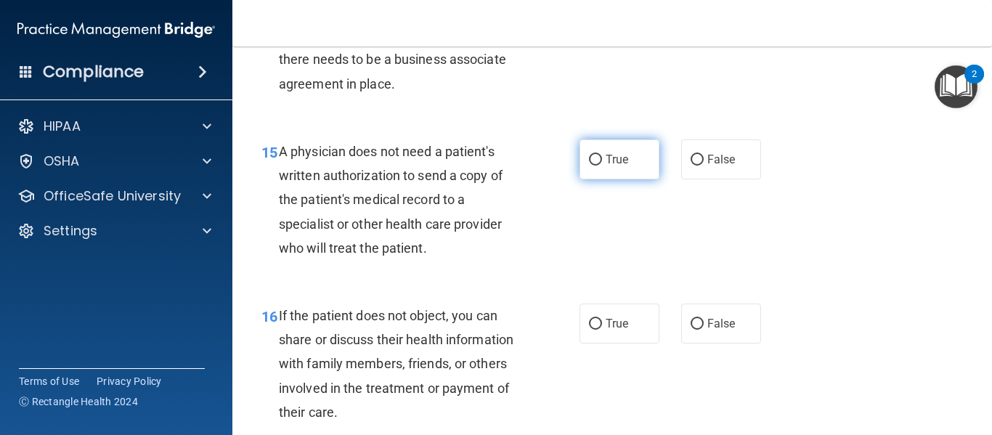
click at [599, 179] on label "True" at bounding box center [620, 159] width 80 height 40
click at [599, 166] on input "True" at bounding box center [595, 160] width 13 height 11
radio input "true"
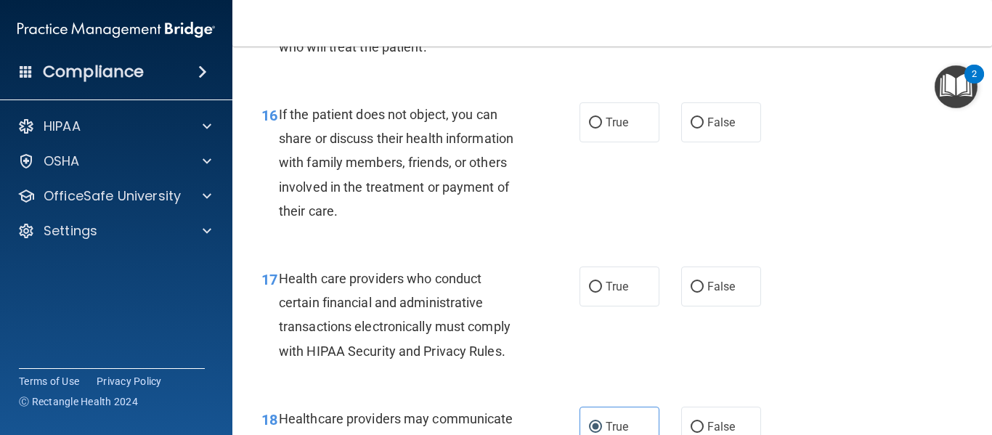
scroll to position [2171, 0]
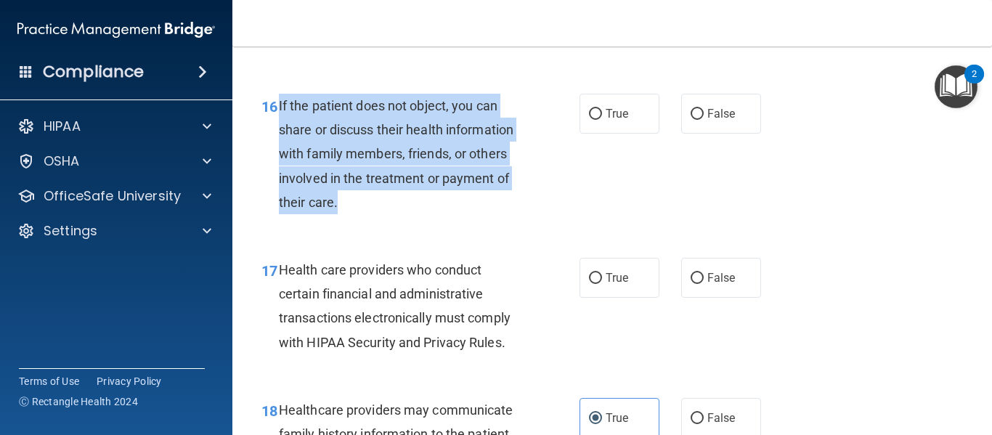
drag, startPoint x: 278, startPoint y: 127, endPoint x: 404, endPoint y: 218, distance: 155.0
click at [404, 214] on div "If the patient does not object, you can share or discuss their health informati…" at bounding box center [406, 154] width 255 height 121
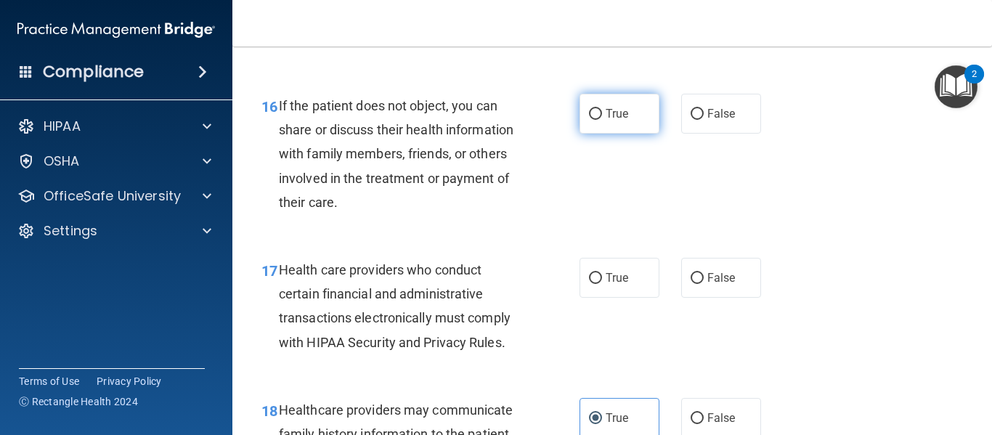
click at [630, 134] on label "True" at bounding box center [620, 114] width 80 height 40
click at [602, 120] on input "True" at bounding box center [595, 114] width 13 height 11
radio input "true"
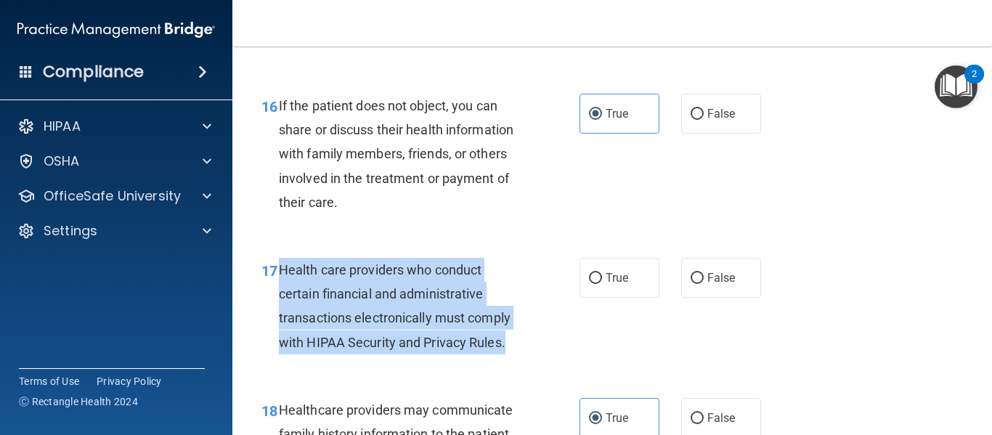
drag, startPoint x: 278, startPoint y: 293, endPoint x: 513, endPoint y: 371, distance: 248.0
click at [513, 354] on div "Health care providers who conduct certain financial and administrative transact…" at bounding box center [406, 306] width 255 height 97
click at [593, 284] on input "True" at bounding box center [595, 278] width 13 height 11
radio input "true"
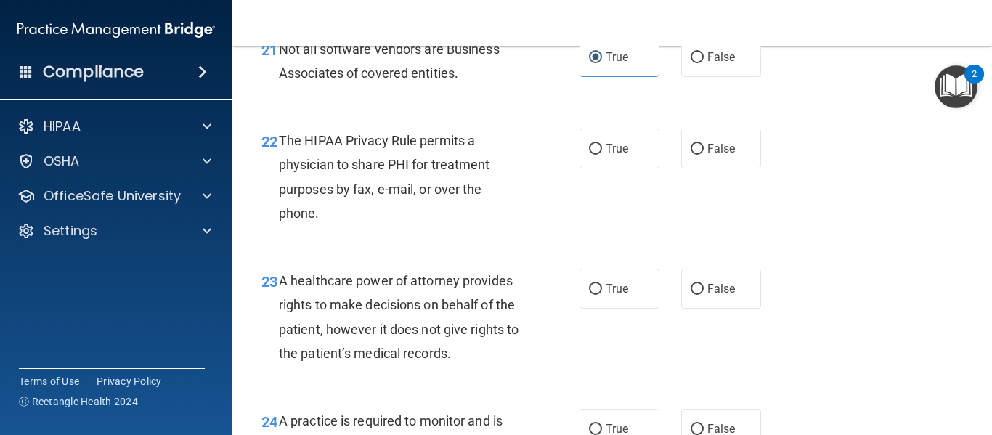
scroll to position [3002, 0]
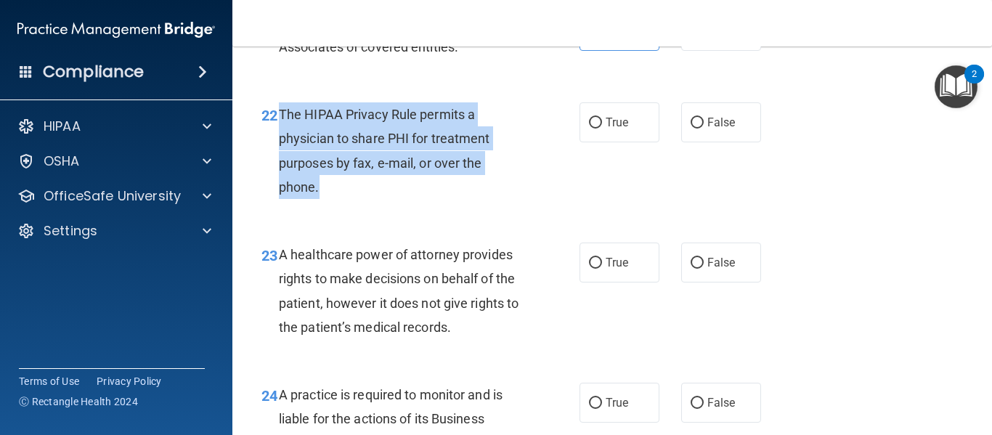
drag, startPoint x: 280, startPoint y: 161, endPoint x: 332, endPoint y: 243, distance: 96.7
click at [332, 199] on div "The HIPAA Privacy Rule permits a physician to share PHI for treatment purposes …" at bounding box center [406, 150] width 255 height 97
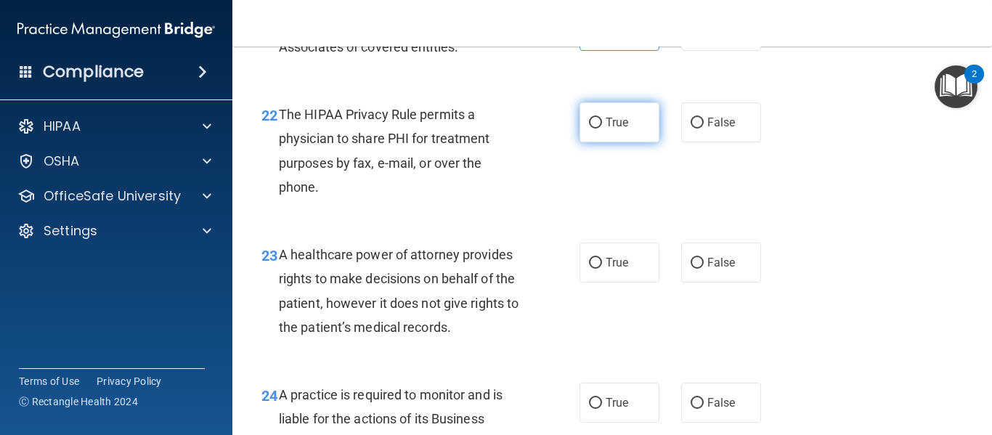
click at [606, 129] on span "True" at bounding box center [617, 122] width 23 height 14
click at [602, 129] on input "True" at bounding box center [595, 123] width 13 height 11
radio input "true"
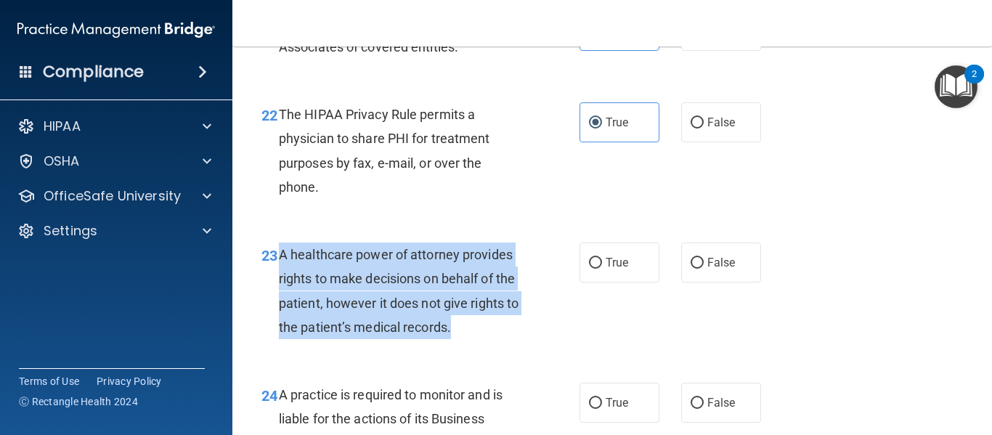
drag, startPoint x: 278, startPoint y: 302, endPoint x: 495, endPoint y: 380, distance: 229.9
click at [495, 339] on div "A healthcare power of attorney provides rights to make decisions on behalf of t…" at bounding box center [406, 291] width 255 height 97
click at [691, 269] on input "False" at bounding box center [697, 263] width 13 height 11
radio input "true"
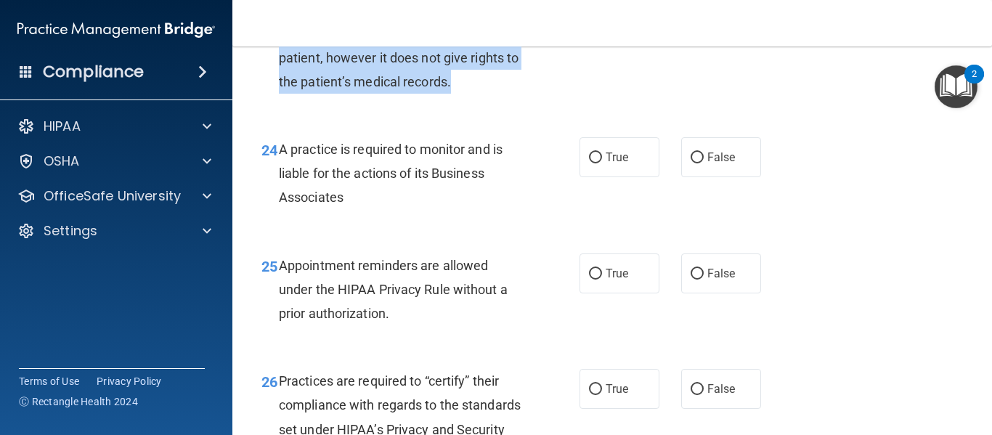
scroll to position [3256, 0]
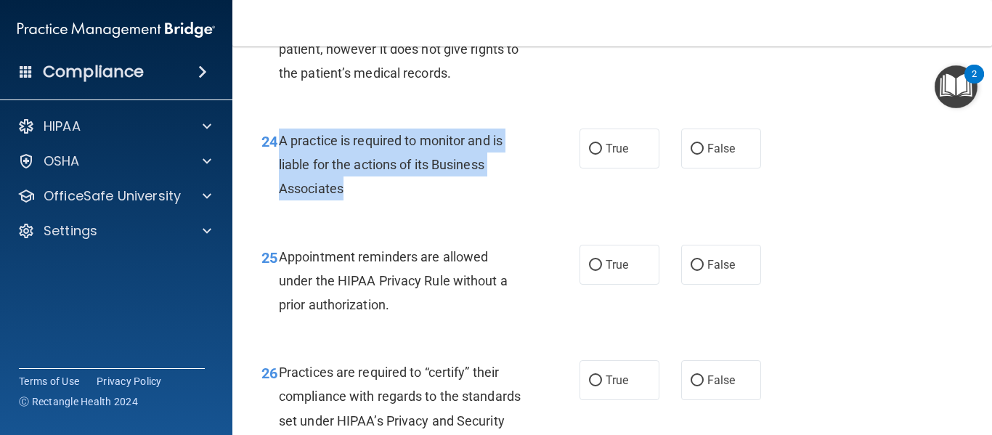
drag, startPoint x: 280, startPoint y: 190, endPoint x: 355, endPoint y: 243, distance: 92.7
click at [355, 201] on div "A practice is required to monitor and is liable for the actions of its Business…" at bounding box center [406, 165] width 255 height 73
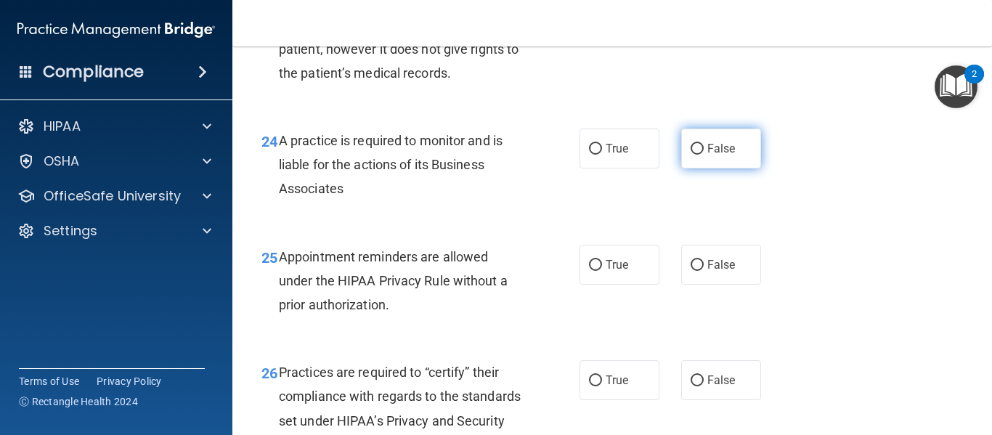
click at [699, 168] on label "False" at bounding box center [721, 149] width 80 height 40
click at [699, 155] on input "False" at bounding box center [697, 149] width 13 height 11
radio input "true"
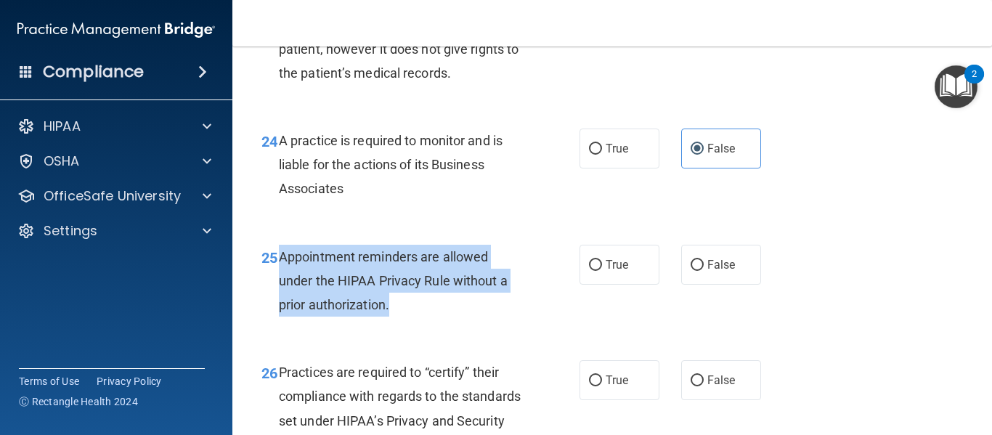
drag, startPoint x: 277, startPoint y: 306, endPoint x: 412, endPoint y: 359, distance: 144.8
click at [412, 325] on div "25 Appointment reminders are allowed under the HIPAA Privacy Rule without a pri…" at bounding box center [421, 285] width 362 height 80
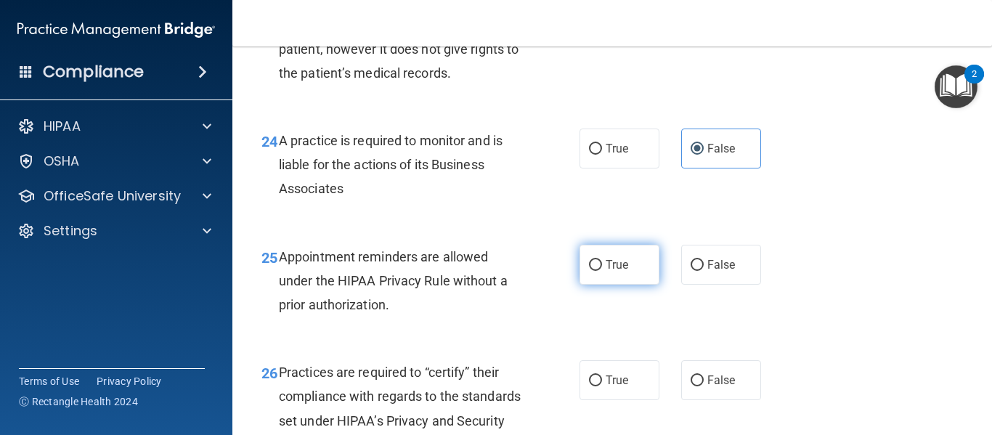
click at [617, 272] on span "True" at bounding box center [617, 265] width 23 height 14
click at [602, 271] on input "True" at bounding box center [595, 265] width 13 height 11
radio input "true"
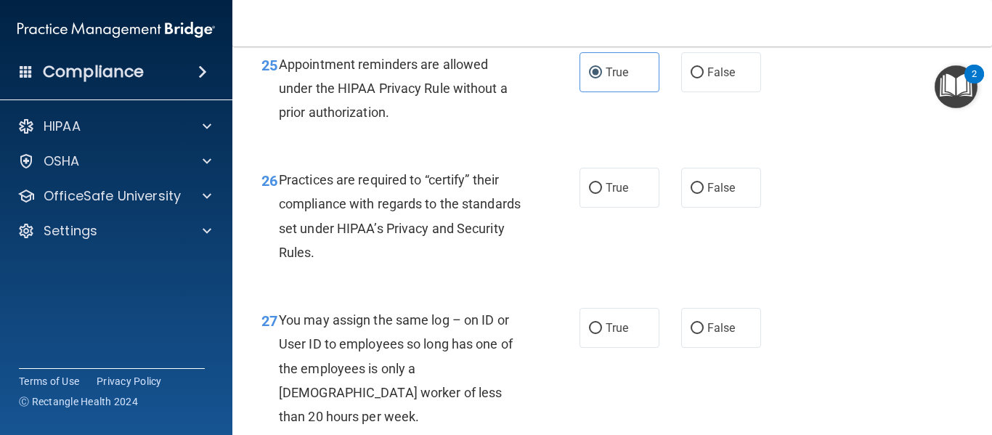
scroll to position [3475, 0]
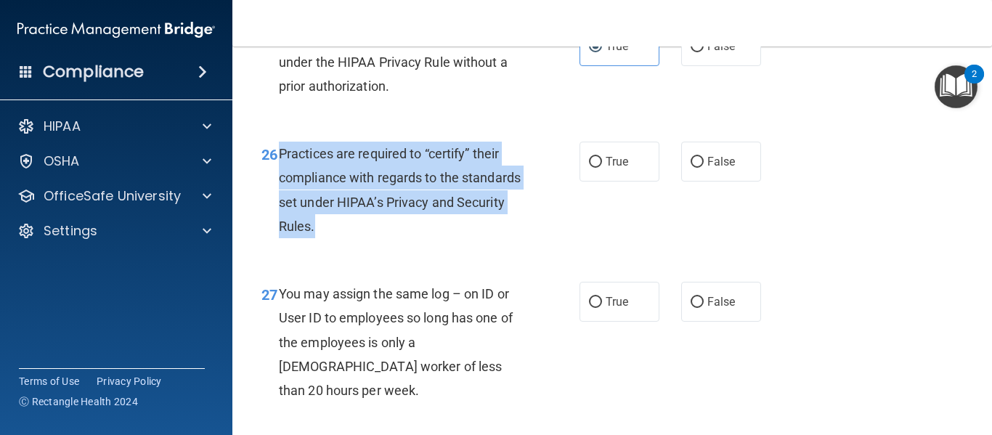
drag, startPoint x: 275, startPoint y: 197, endPoint x: 414, endPoint y: 282, distance: 163.0
click at [414, 245] on div "26 Practices are required to “certify” their compliance with regards to the sta…" at bounding box center [421, 194] width 362 height 104
click at [693, 168] on input "False" at bounding box center [697, 162] width 13 height 11
radio input "true"
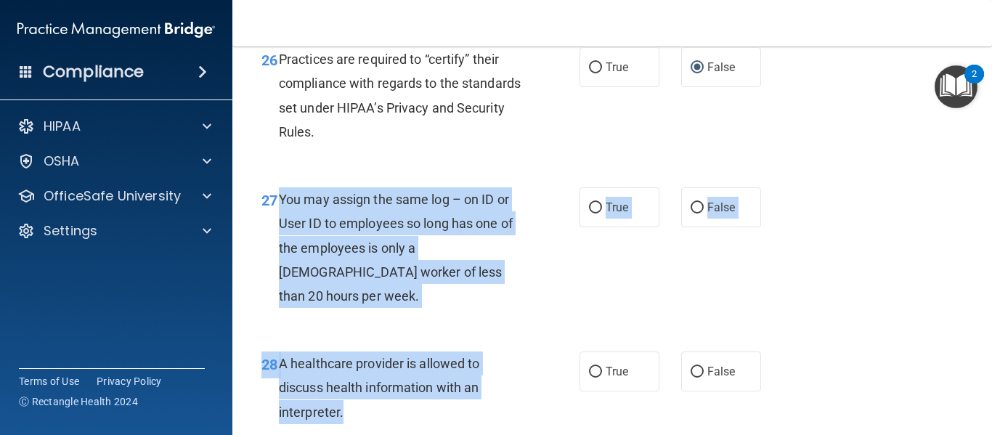
scroll to position [3594, 0]
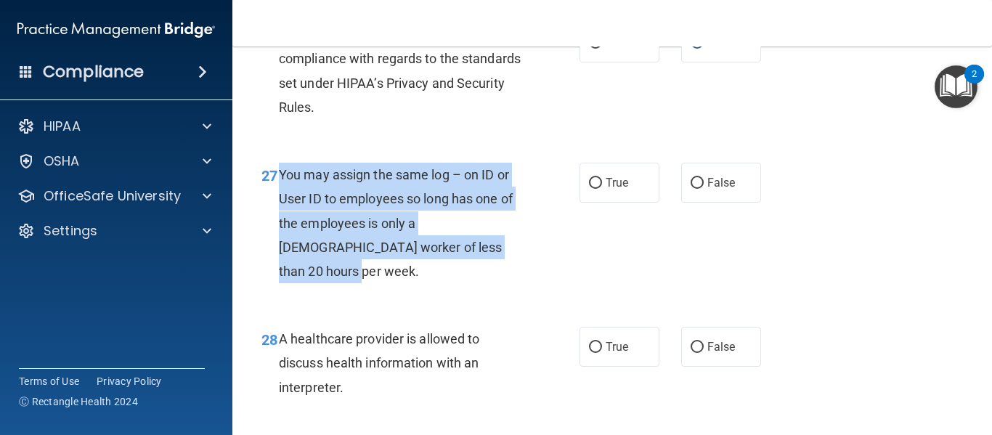
drag, startPoint x: 279, startPoint y: 339, endPoint x: 471, endPoint y: 297, distance: 197.0
click at [471, 283] on div "You may assign the same log – on ID or User ID to employees so long has one of …" at bounding box center [406, 223] width 255 height 121
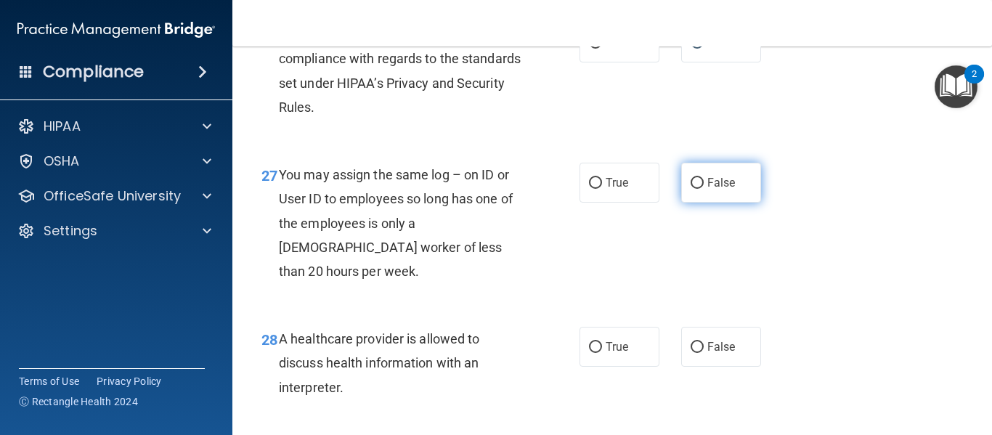
click at [707, 190] on span "False" at bounding box center [721, 183] width 28 height 14
click at [704, 189] on input "False" at bounding box center [697, 183] width 13 height 11
radio input "true"
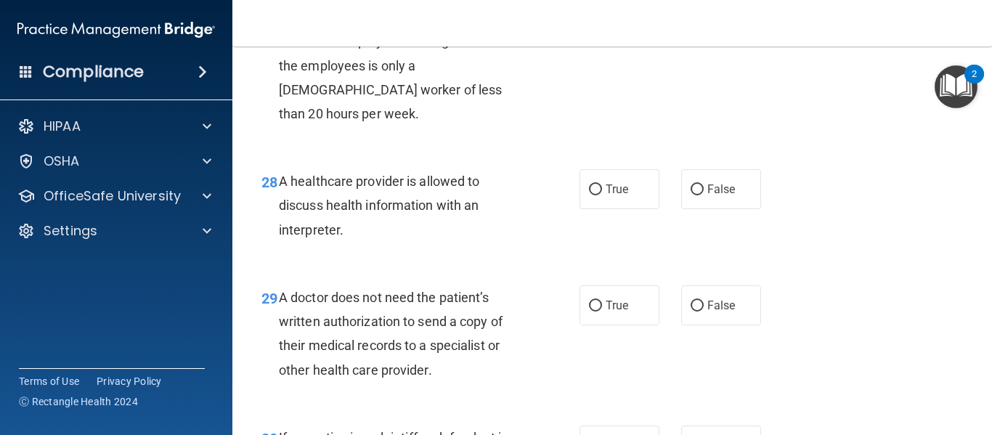
scroll to position [3786, 0]
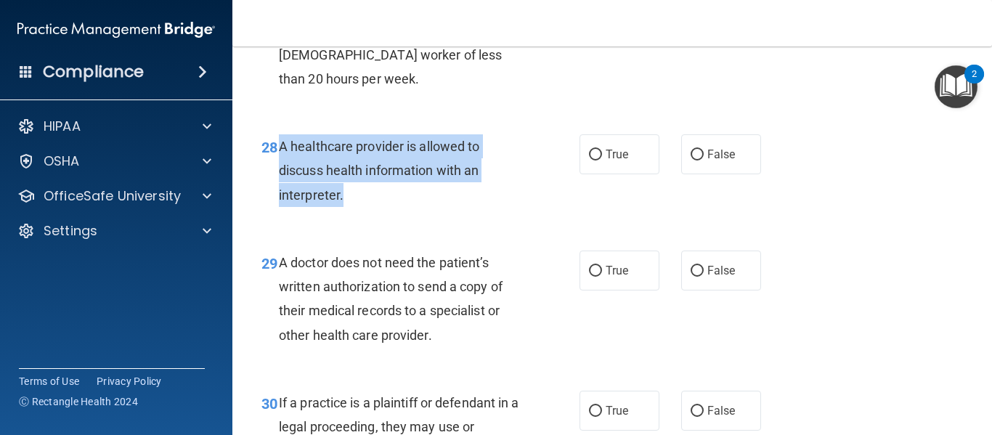
drag, startPoint x: 277, startPoint y: 170, endPoint x: 373, endPoint y: 238, distance: 118.3
click at [373, 214] on div "28 A healthcare provider is allowed to discuss health information with an inter…" at bounding box center [421, 174] width 362 height 80
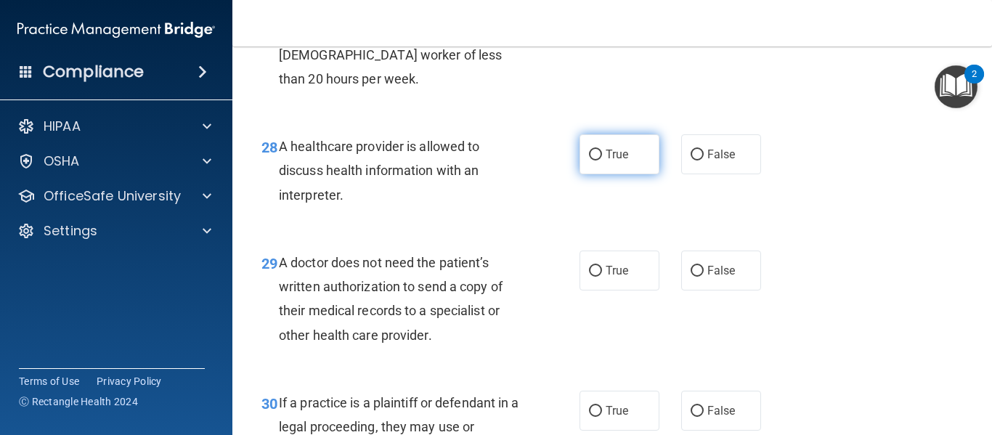
click at [608, 161] on span "True" at bounding box center [617, 154] width 23 height 14
click at [602, 160] on input "True" at bounding box center [595, 155] width 13 height 11
radio input "true"
drag, startPoint x: 276, startPoint y: 288, endPoint x: 439, endPoint y: 365, distance: 180.0
click at [439, 354] on div "29 A doctor does not need the patient’s written authorization to send a copy of…" at bounding box center [421, 303] width 362 height 104
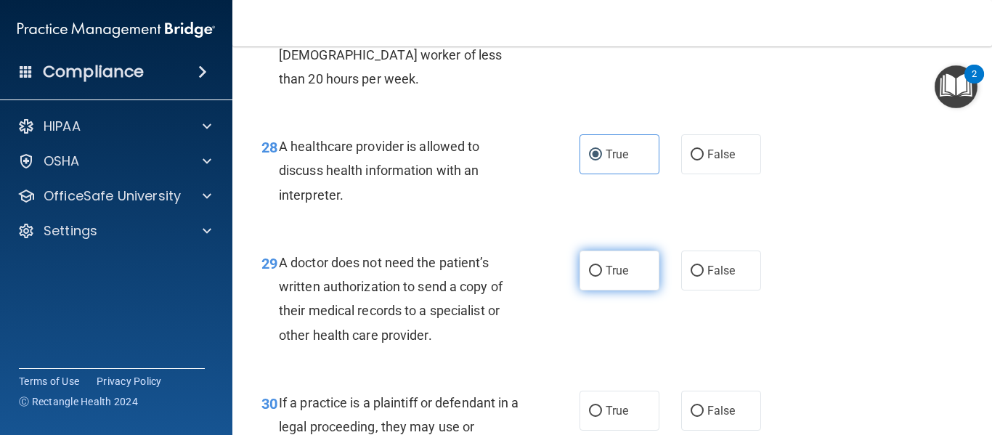
click at [601, 287] on label "True" at bounding box center [620, 271] width 80 height 40
click at [601, 277] on input "True" at bounding box center [595, 271] width 13 height 11
radio input "true"
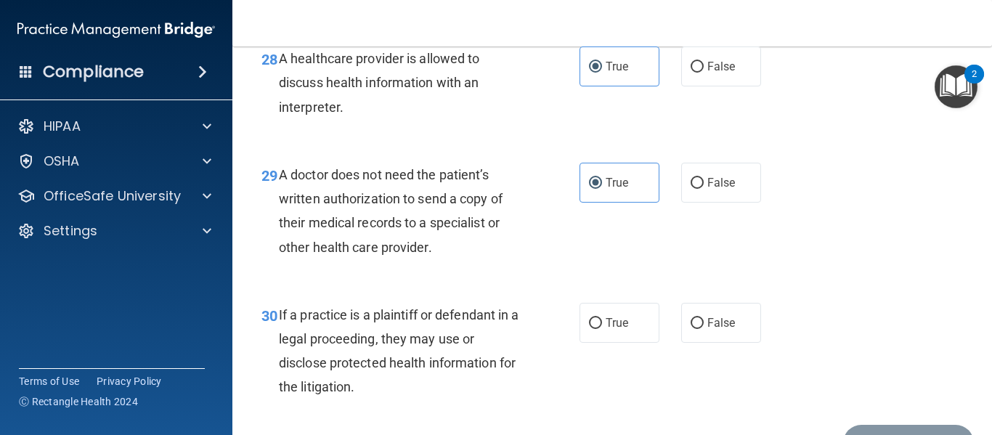
scroll to position [3909, 0]
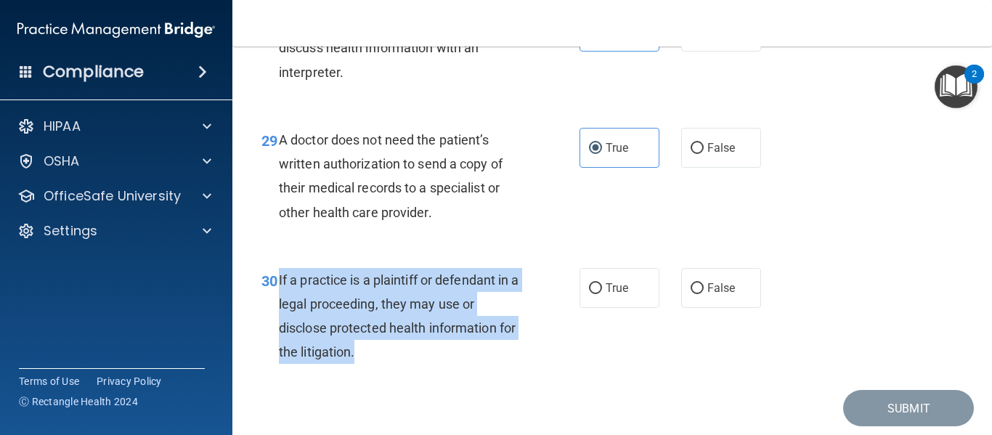
drag, startPoint x: 278, startPoint y: 301, endPoint x: 396, endPoint y: 382, distance: 142.6
click at [396, 365] on div "If a practice is a plaintiff or defendant in a legal proceeding, they may use o…" at bounding box center [406, 316] width 255 height 97
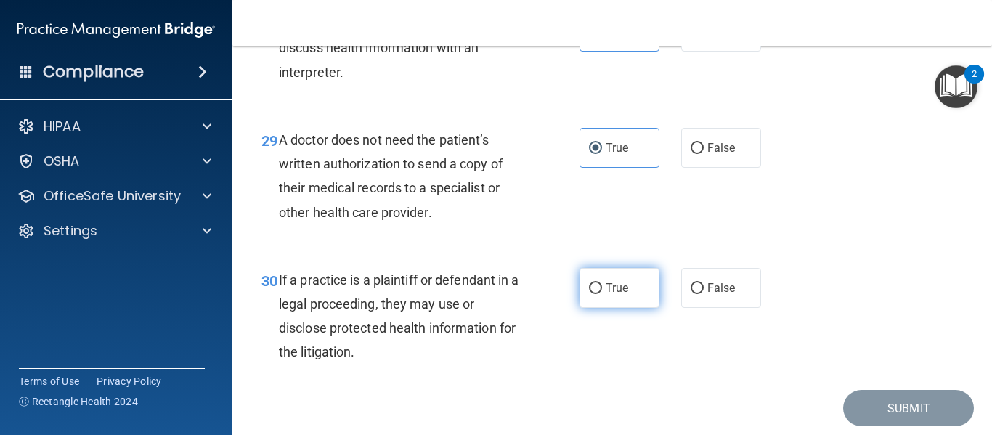
click at [635, 308] on label "True" at bounding box center [620, 288] width 80 height 40
click at [602, 294] on input "True" at bounding box center [595, 288] width 13 height 11
radio input "true"
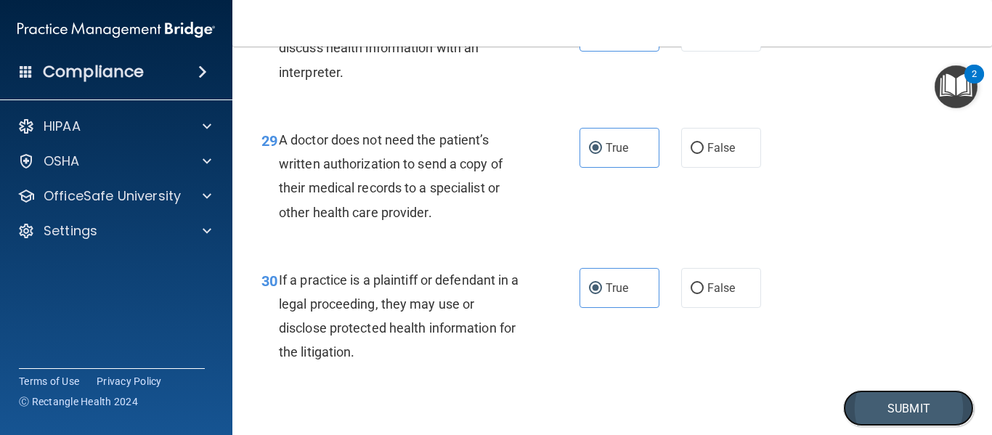
click at [887, 427] on button "Submit" at bounding box center [908, 408] width 131 height 37
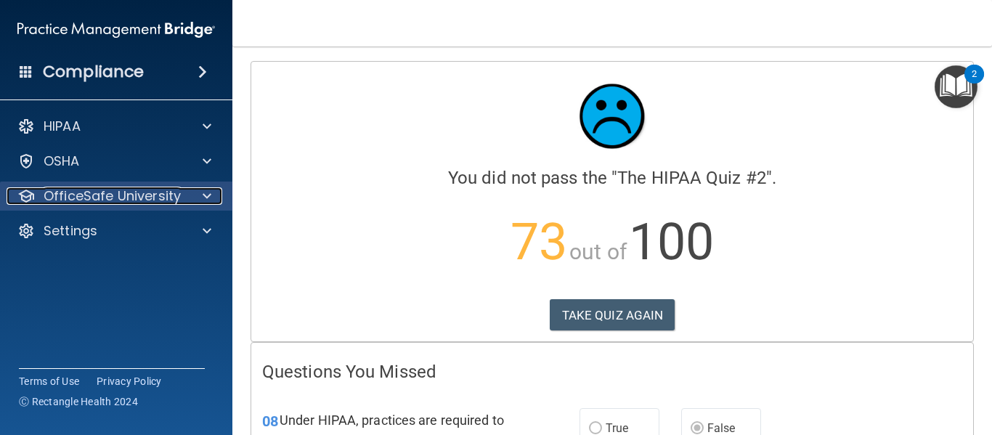
click at [169, 196] on p "OfficeSafe University" at bounding box center [112, 195] width 137 height 17
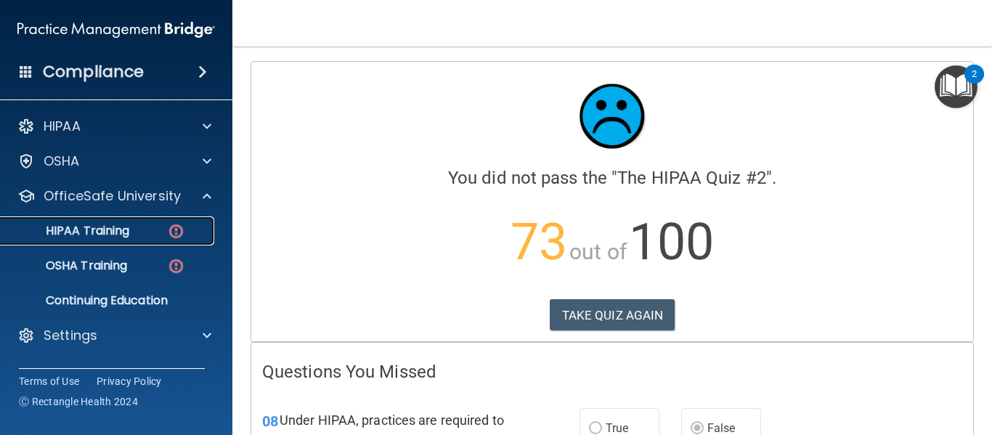
click at [145, 221] on link "HIPAA Training" at bounding box center [99, 230] width 229 height 29
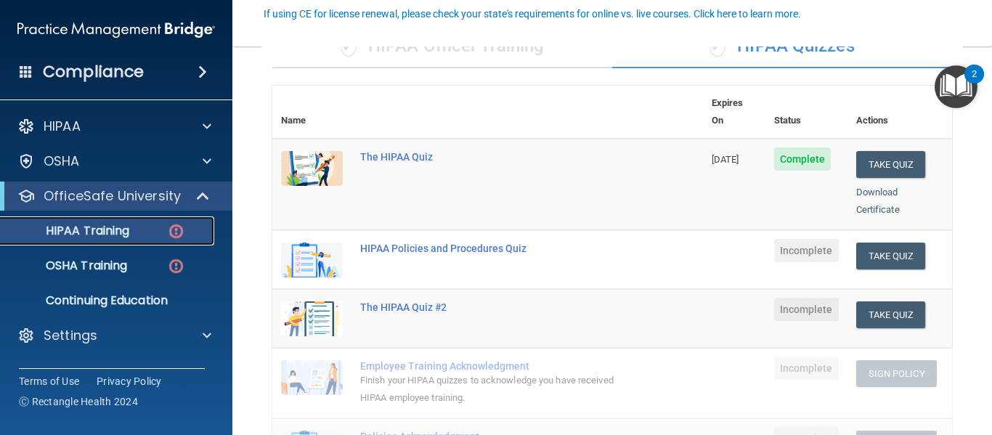
scroll to position [145, 0]
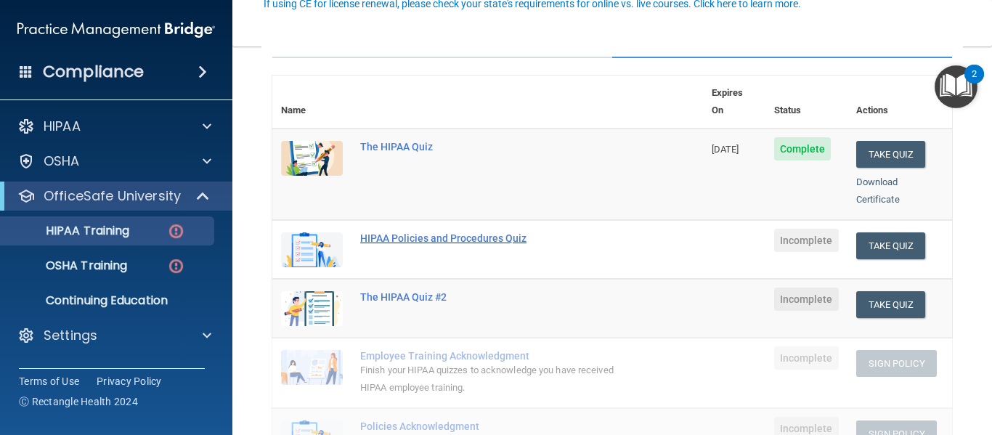
click at [435, 232] on div "HIPAA Policies and Procedures Quiz" at bounding box center [495, 238] width 270 height 12
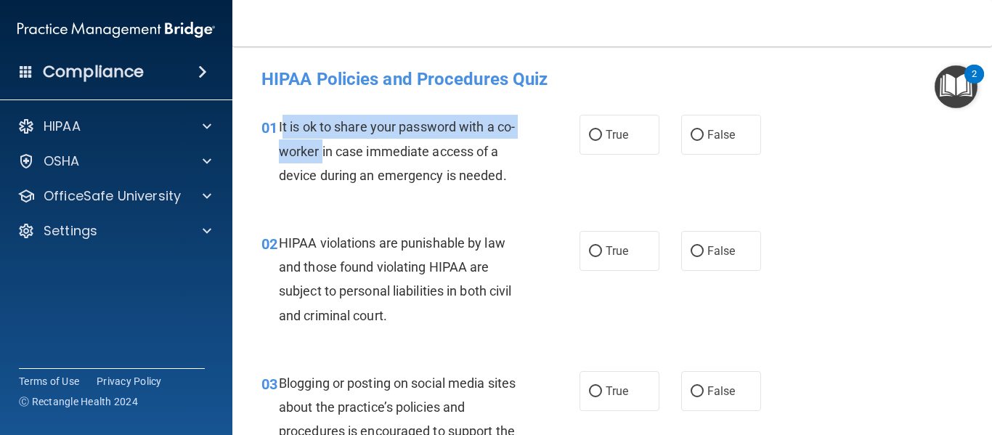
drag, startPoint x: 281, startPoint y: 130, endPoint x: 320, endPoint y: 150, distance: 44.2
click at [320, 150] on span "It is ok to share your password with a co-worker in case immediate access of a …" at bounding box center [397, 150] width 236 height 63
click at [289, 132] on span "It is ok to share your password with a co-worker in case immediate access of a …" at bounding box center [397, 150] width 236 height 63
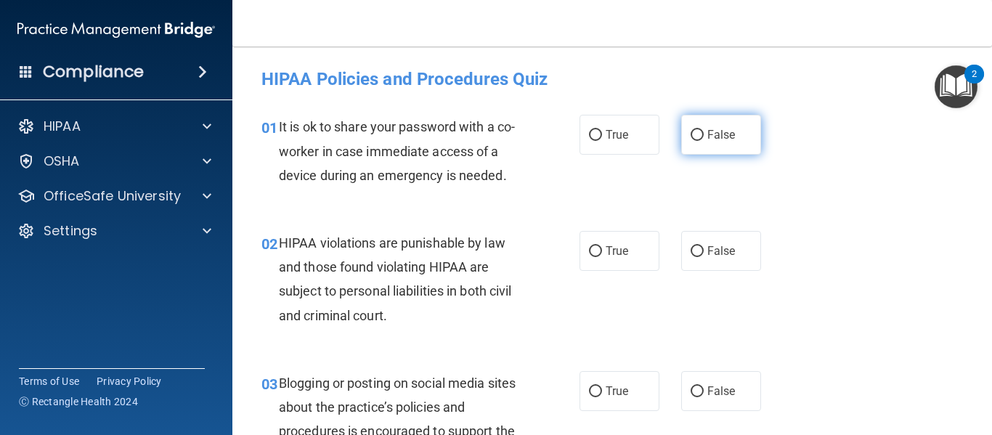
click at [700, 140] on label "False" at bounding box center [721, 135] width 80 height 40
click at [700, 140] on input "False" at bounding box center [697, 135] width 13 height 11
radio input "true"
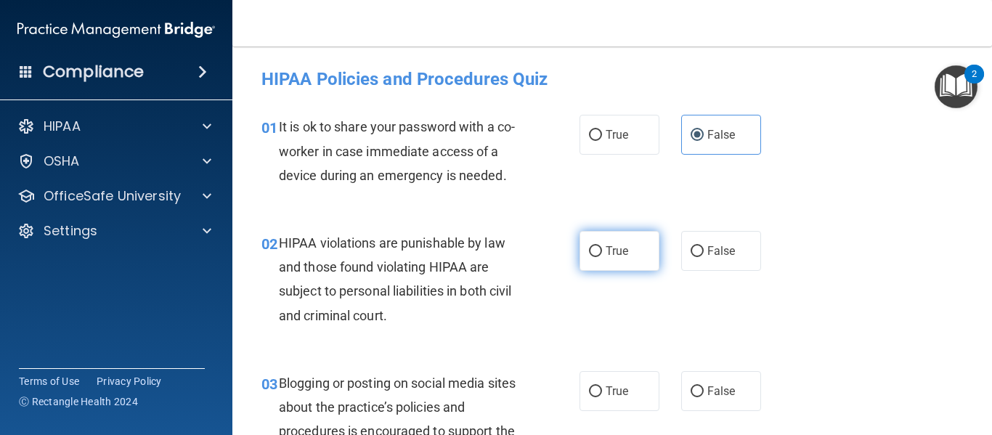
click at [608, 258] on label "True" at bounding box center [620, 251] width 80 height 40
click at [602, 257] on input "True" at bounding box center [595, 251] width 13 height 11
radio input "true"
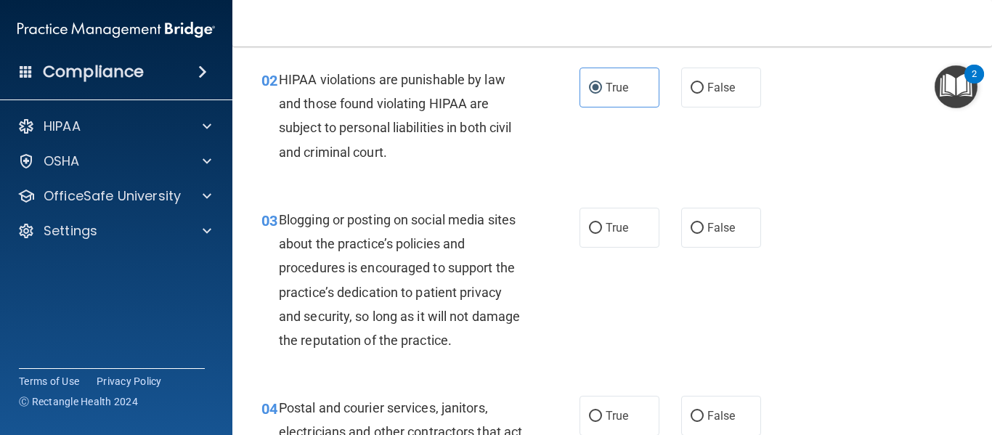
scroll to position [240, 0]
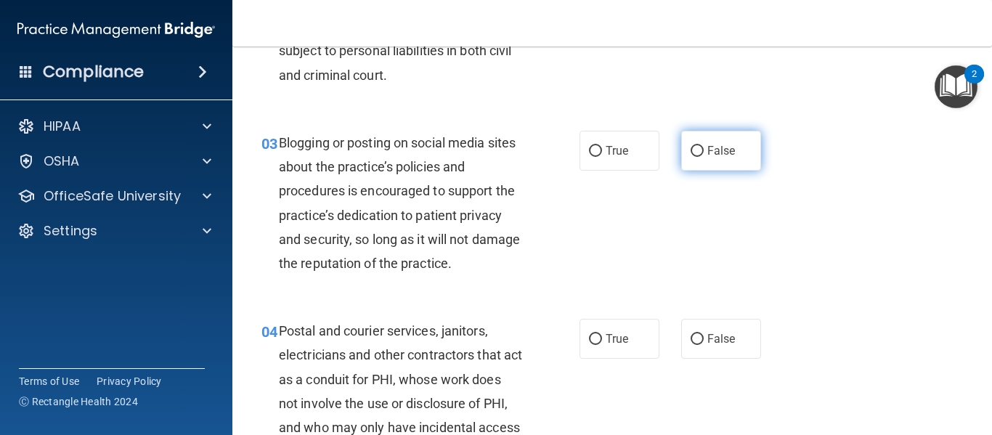
click at [699, 147] on label "False" at bounding box center [721, 151] width 80 height 40
click at [699, 147] on input "False" at bounding box center [697, 151] width 13 height 11
radio input "true"
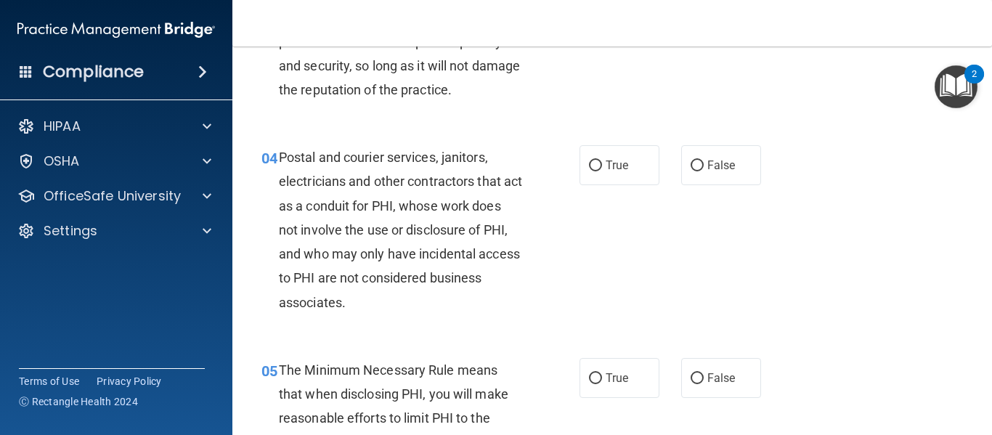
scroll to position [462, 0]
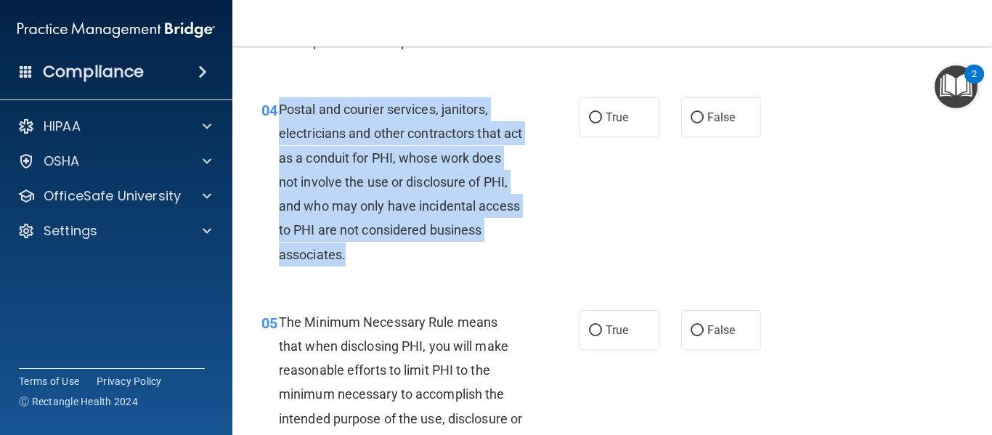
drag, startPoint x: 280, startPoint y: 107, endPoint x: 454, endPoint y: 261, distance: 232.6
click at [454, 261] on div "Postal and courier services, janitors, electricians and other contractors that …" at bounding box center [406, 181] width 255 height 169
click at [696, 121] on input "False" at bounding box center [697, 118] width 13 height 11
radio input "true"
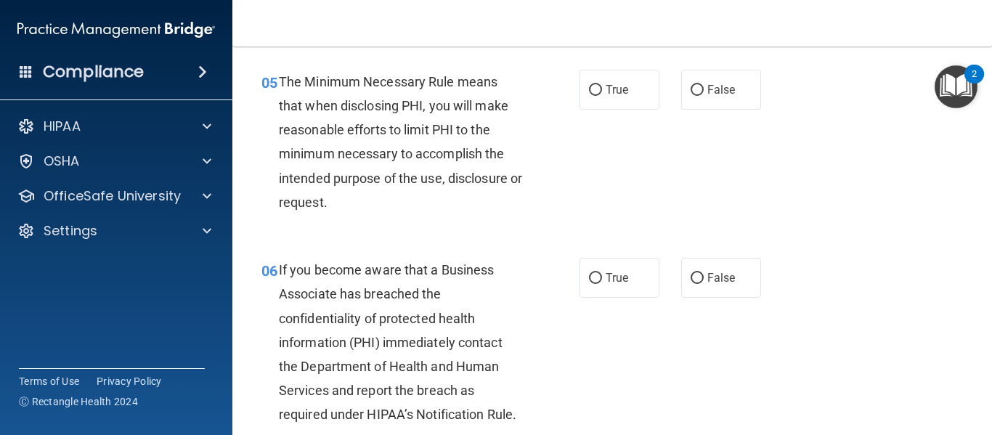
scroll to position [683, 0]
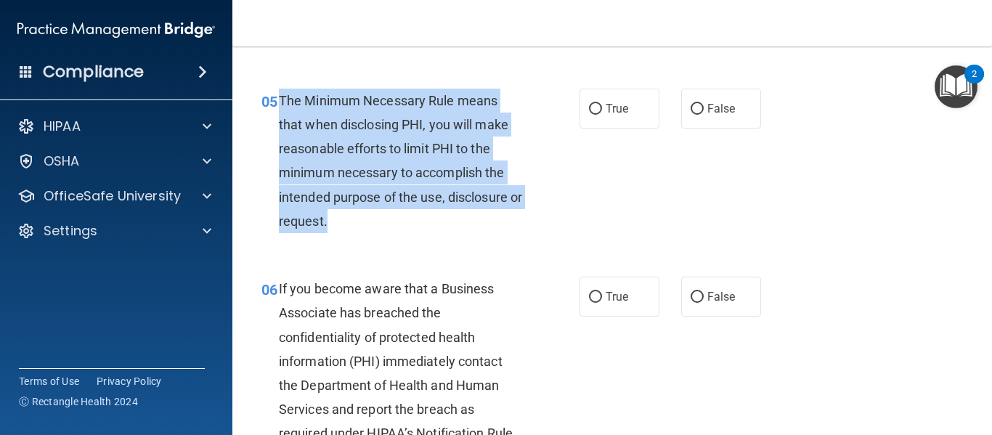
drag, startPoint x: 280, startPoint y: 100, endPoint x: 408, endPoint y: 216, distance: 172.8
click at [408, 216] on div "The Minimum Necessary Rule means that when disclosing PHI, you will make reason…" at bounding box center [406, 161] width 255 height 145
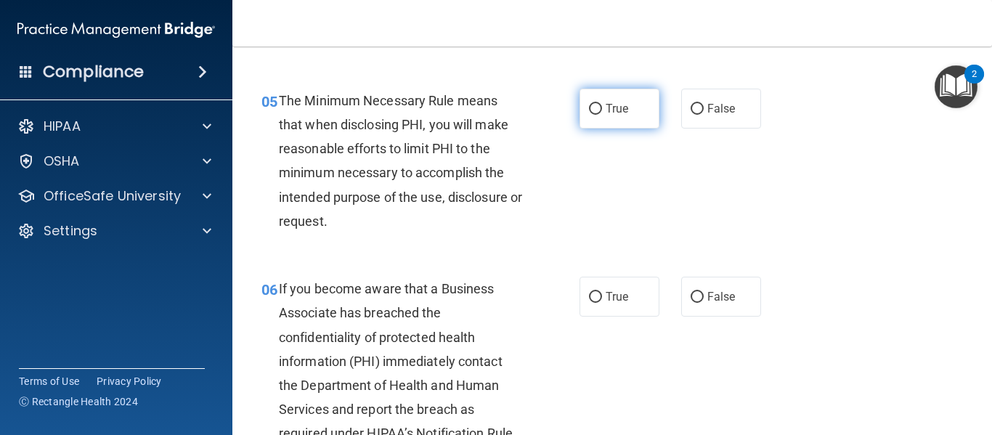
click at [606, 110] on span "True" at bounding box center [617, 109] width 23 height 14
click at [601, 110] on input "True" at bounding box center [595, 109] width 13 height 11
radio input "true"
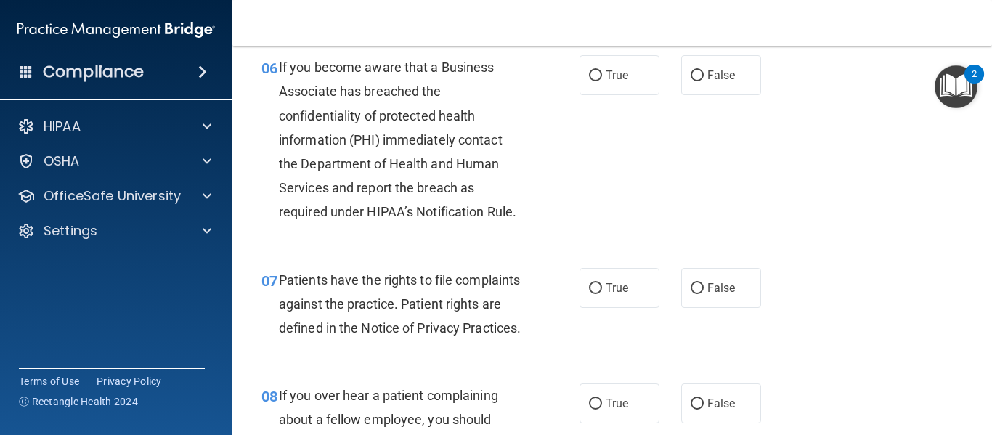
scroll to position [885, 0]
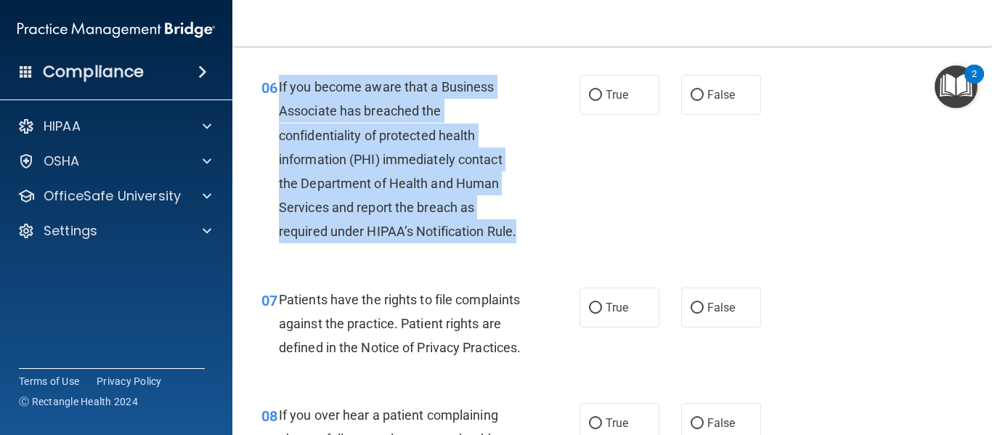
drag, startPoint x: 277, startPoint y: 86, endPoint x: 559, endPoint y: 232, distance: 317.3
click at [559, 232] on div "06 If you become aware that a Business Associate has breached the confidentiali…" at bounding box center [421, 163] width 362 height 176
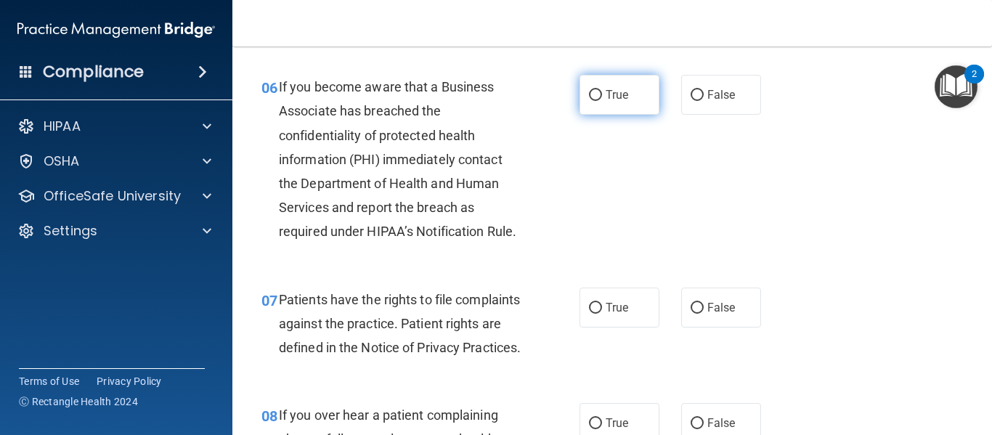
click at [606, 93] on span "True" at bounding box center [617, 95] width 23 height 14
click at [602, 93] on input "True" at bounding box center [595, 95] width 13 height 11
radio input "true"
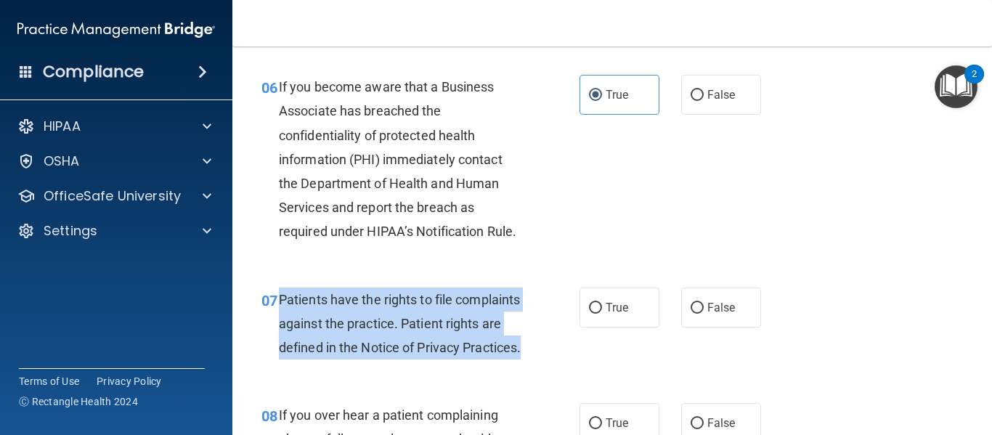
drag, startPoint x: 280, startPoint y: 298, endPoint x: 408, endPoint y: 380, distance: 152.1
click at [408, 360] on div "Patients have the rights to file complaints against the practice. Patient right…" at bounding box center [406, 324] width 255 height 73
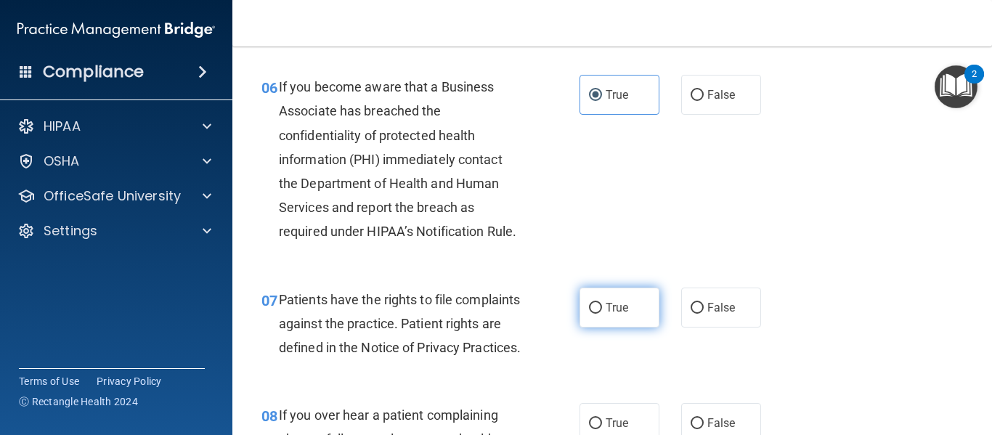
click at [603, 314] on label "True" at bounding box center [620, 308] width 80 height 40
click at [602, 314] on input "True" at bounding box center [595, 308] width 13 height 11
radio input "true"
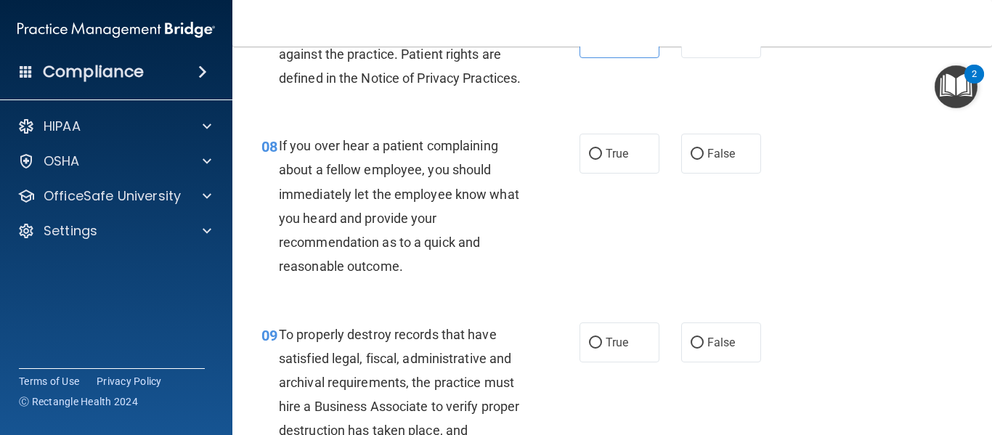
scroll to position [1193, 0]
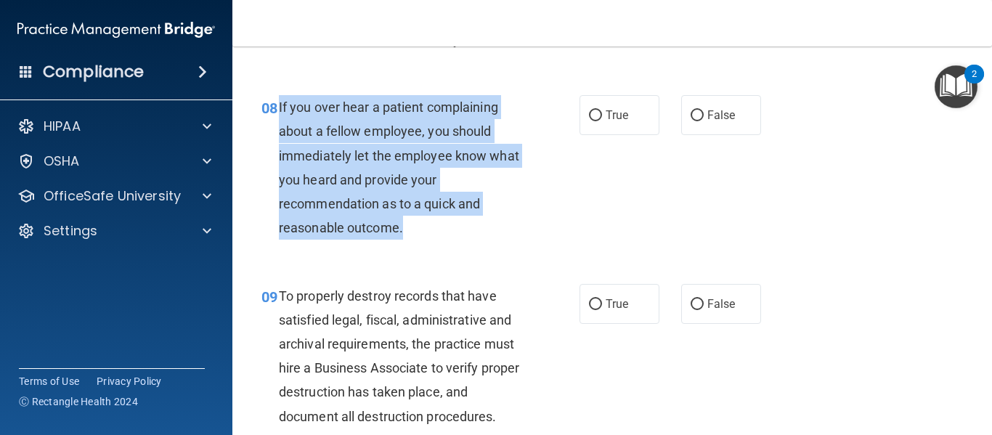
drag, startPoint x: 279, startPoint y: 132, endPoint x: 430, endPoint y: 250, distance: 191.5
click at [430, 240] on div "If you over hear a patient complaining about a fellow employee, you should imme…" at bounding box center [406, 167] width 255 height 145
click at [696, 121] on input "False" at bounding box center [697, 115] width 13 height 11
radio input "true"
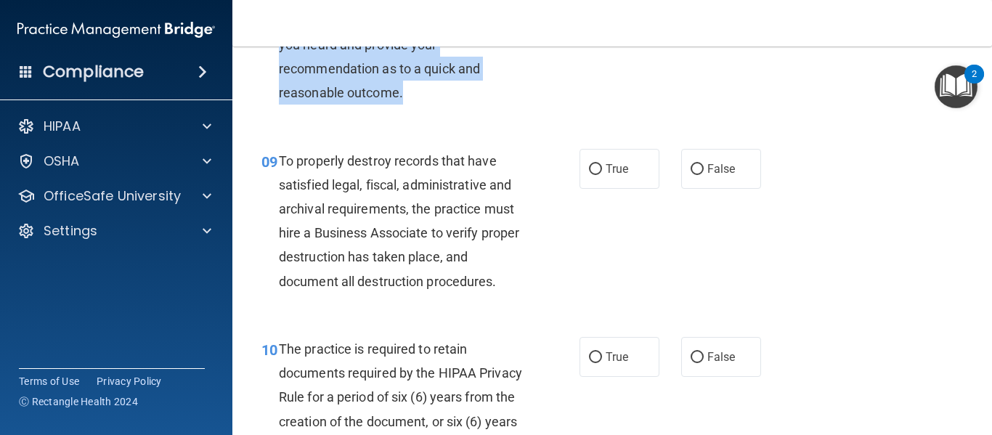
scroll to position [1405, 0]
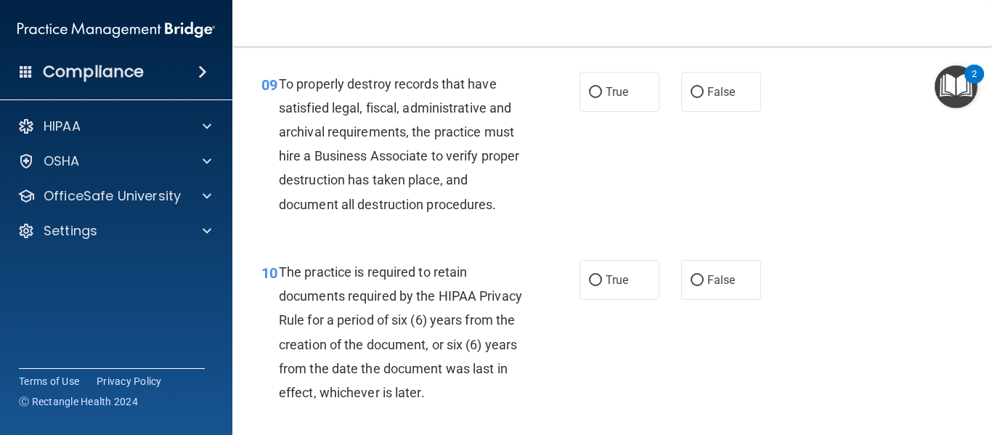
click at [280, 108] on span "To properly destroy records that have satisfied legal, fiscal, administrative a…" at bounding box center [399, 144] width 240 height 136
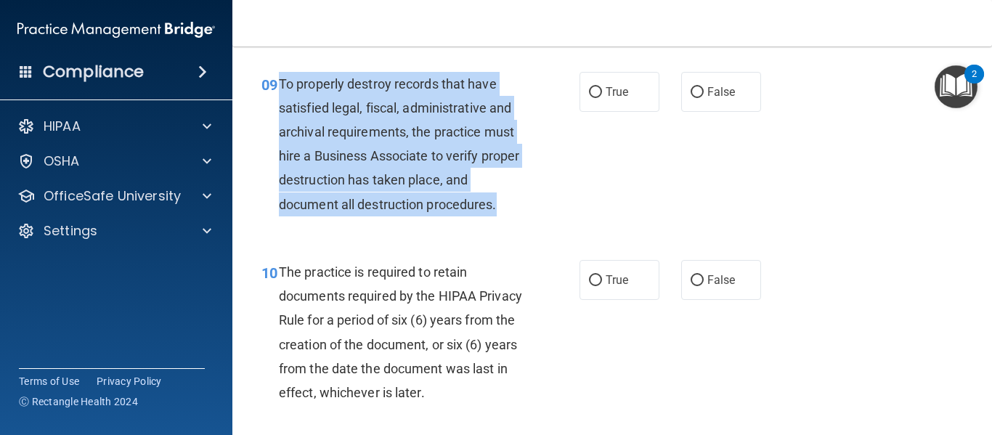
drag, startPoint x: 280, startPoint y: 108, endPoint x: 507, endPoint y: 242, distance: 263.0
click at [507, 224] on div "09 To properly destroy records that have satisfied legal, fiscal, administrativ…" at bounding box center [421, 148] width 362 height 152
drag, startPoint x: 690, startPoint y: 121, endPoint x: 282, endPoint y: 292, distance: 442.0
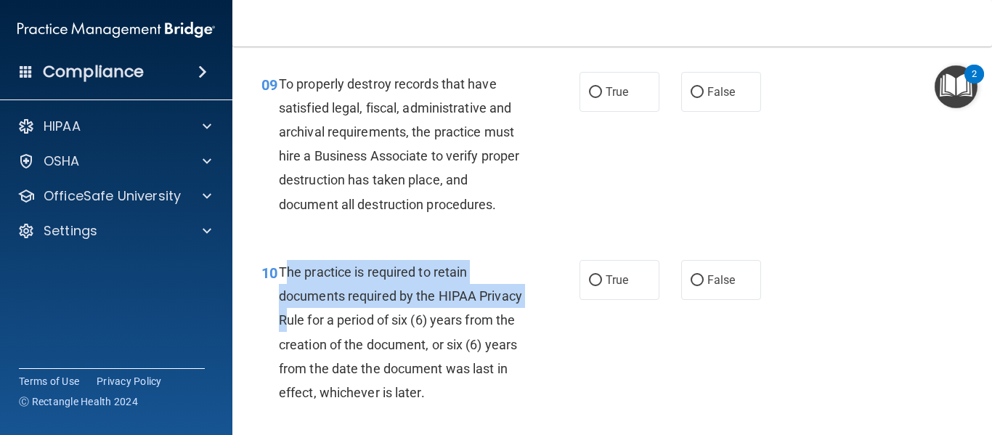
drag, startPoint x: 282, startPoint y: 292, endPoint x: 333, endPoint y: 352, distance: 78.9
click at [333, 352] on div "The practice is required to retain documents required by the HIPAA Privacy Rule…" at bounding box center [406, 332] width 255 height 145
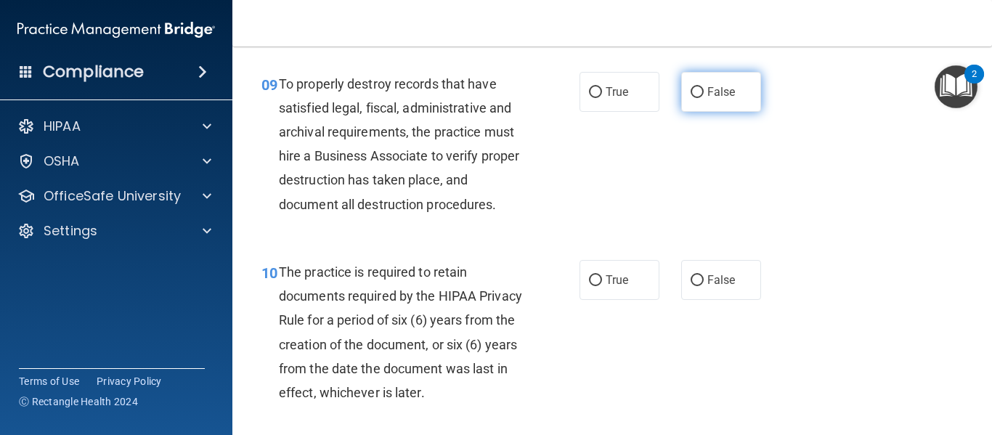
click at [696, 112] on label "False" at bounding box center [721, 92] width 80 height 40
click at [696, 98] on input "False" at bounding box center [697, 92] width 13 height 11
radio input "true"
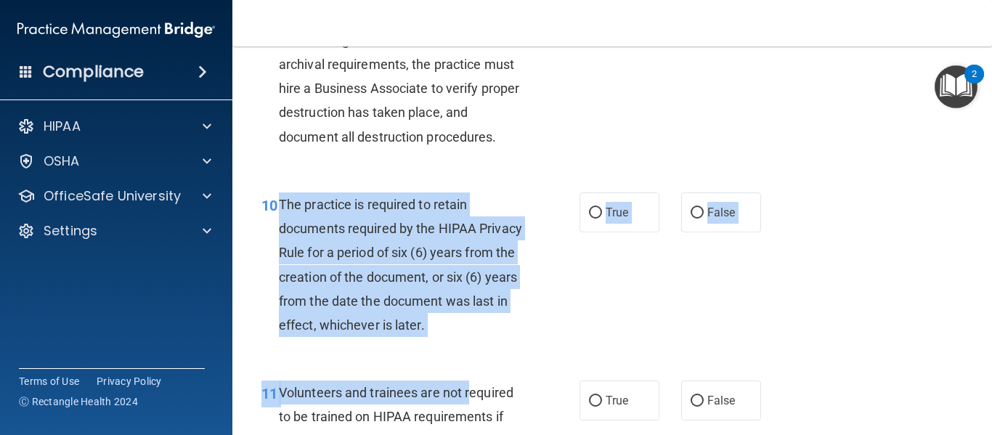
scroll to position [1490, 0]
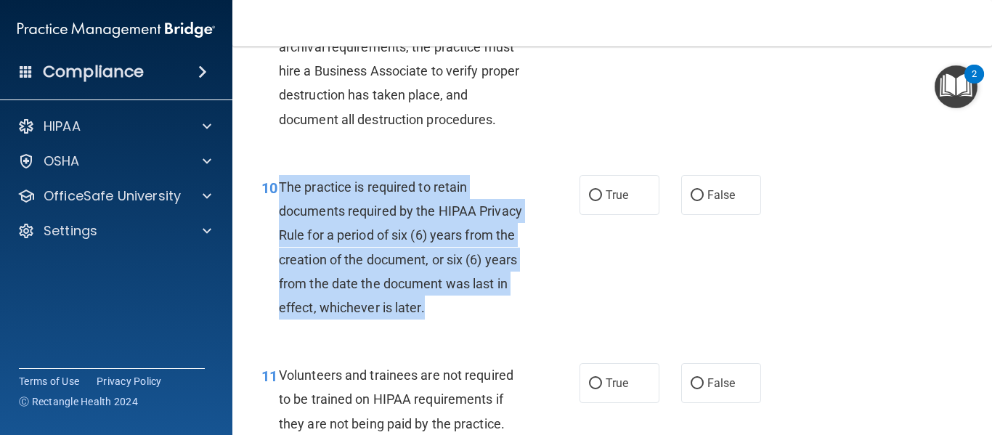
drag, startPoint x: 281, startPoint y: 298, endPoint x: 523, endPoint y: 333, distance: 244.3
click at [523, 320] on div "The practice is required to retain documents required by the HIPAA Privacy Rule…" at bounding box center [406, 247] width 255 height 145
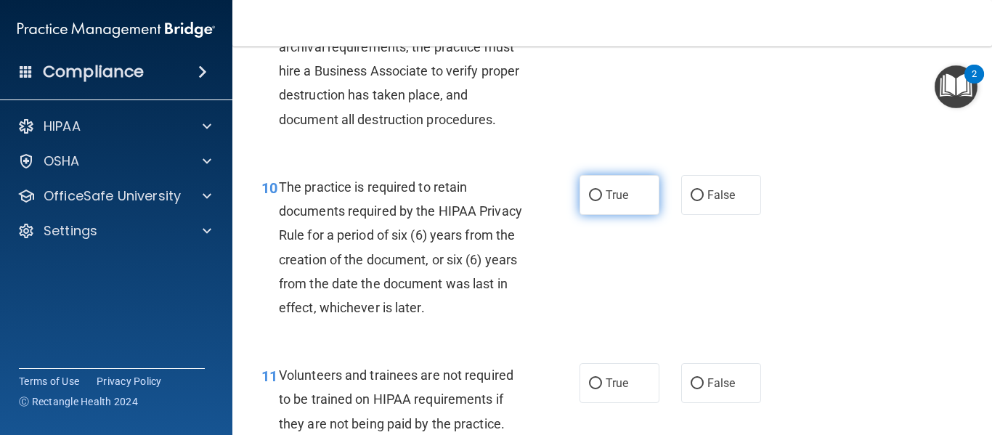
click at [626, 215] on label "True" at bounding box center [620, 195] width 80 height 40
click at [602, 201] on input "True" at bounding box center [595, 195] width 13 height 11
radio input "true"
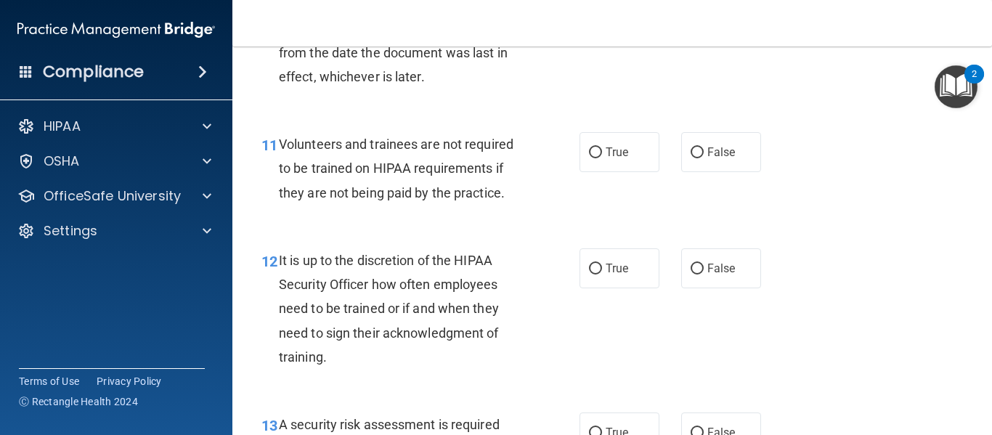
scroll to position [1750, 0]
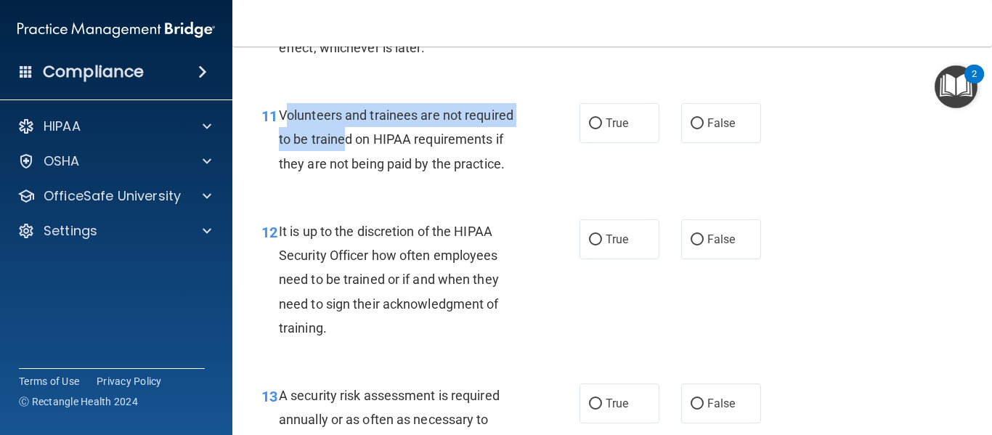
drag, startPoint x: 283, startPoint y: 136, endPoint x: 343, endPoint y: 168, distance: 67.9
click at [343, 168] on span "Volunteers and trainees are not required to be trained on HIPAA requirements if…" at bounding box center [396, 138] width 235 height 63
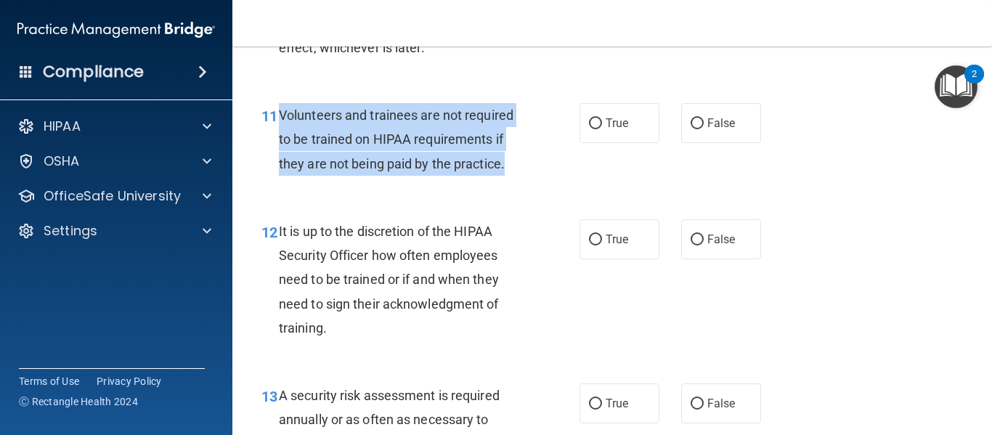
drag, startPoint x: 280, startPoint y: 138, endPoint x: 507, endPoint y: 186, distance: 232.3
click at [507, 176] on div "Volunteers and trainees are not required to be trained on HIPAA requirements if…" at bounding box center [406, 139] width 255 height 73
click at [691, 129] on input "False" at bounding box center [697, 123] width 13 height 11
radio input "true"
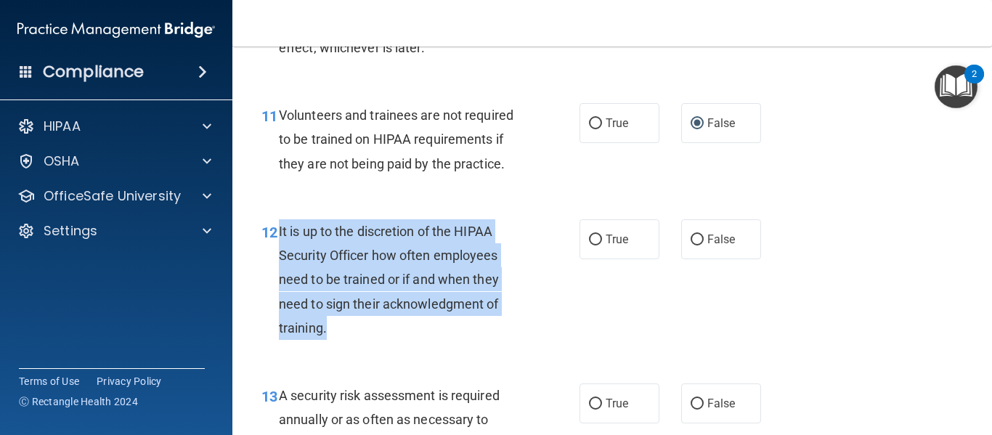
drag, startPoint x: 276, startPoint y: 255, endPoint x: 400, endPoint y: 349, distance: 155.6
click at [400, 347] on div "12 It is up to the discretion of the HIPAA Security Officer how often employees…" at bounding box center [421, 283] width 362 height 128
click at [589, 245] on input "True" at bounding box center [595, 240] width 13 height 11
radio input "true"
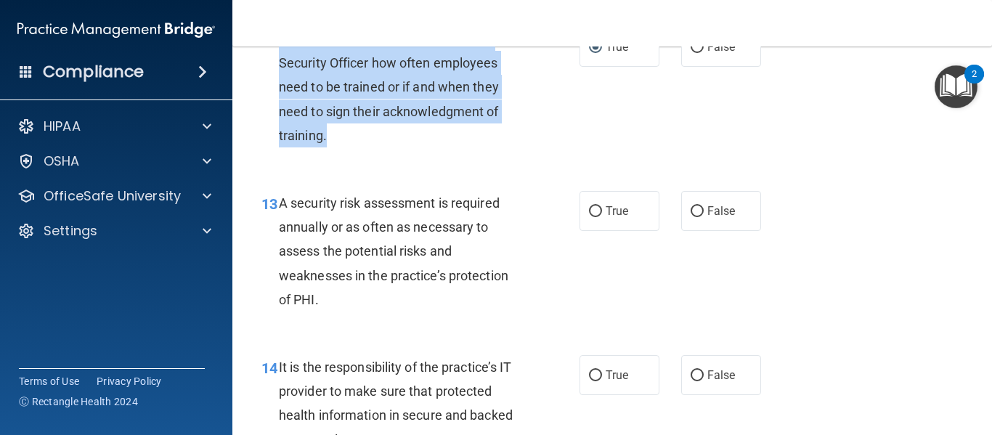
scroll to position [2009, 0]
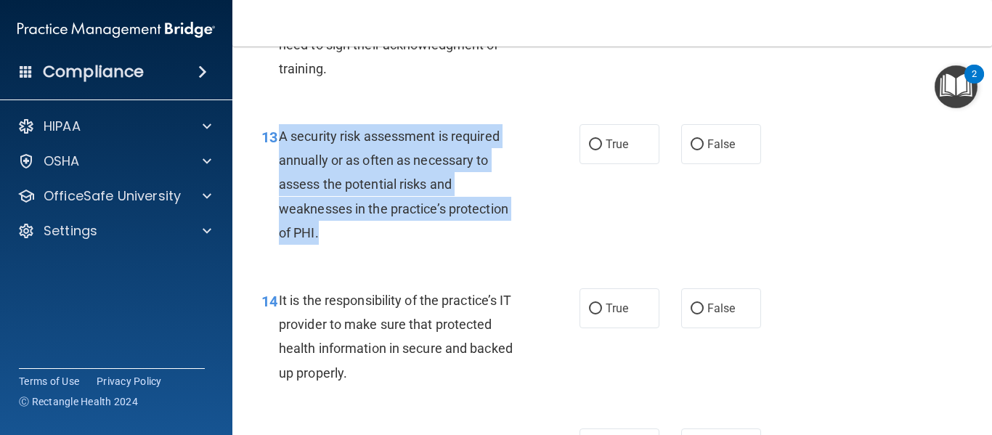
drag, startPoint x: 275, startPoint y: 160, endPoint x: 334, endPoint y: 256, distance: 112.5
click at [334, 252] on div "13 A security risk assessment is required annually or as often as necessary to …" at bounding box center [421, 188] width 362 height 128
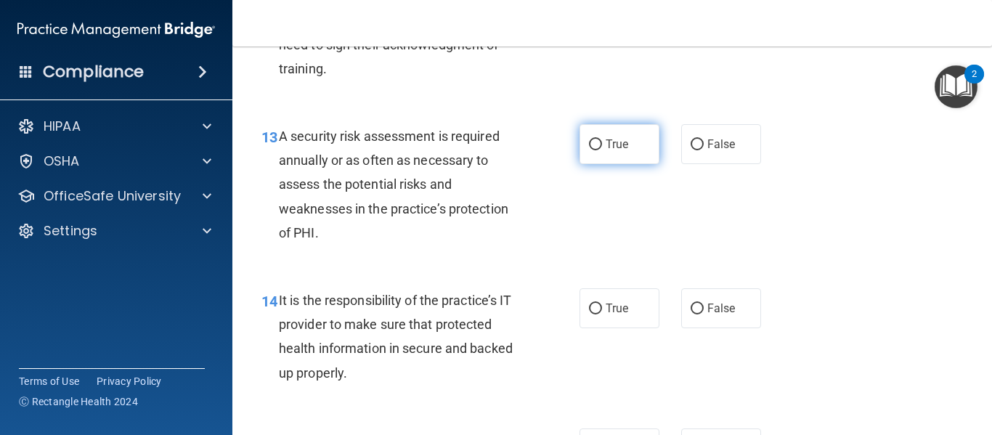
click at [609, 164] on label "True" at bounding box center [620, 144] width 80 height 40
click at [602, 150] on input "True" at bounding box center [595, 144] width 13 height 11
radio input "true"
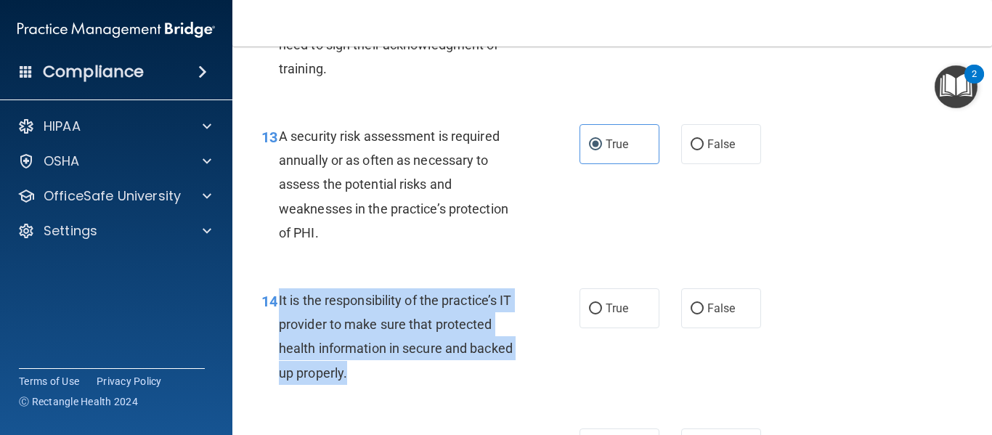
drag, startPoint x: 279, startPoint y: 325, endPoint x: 359, endPoint y: 404, distance: 112.5
click at [359, 385] on div "It is the responsibility of the practice’s IT provider to make sure that protec…" at bounding box center [406, 336] width 255 height 97
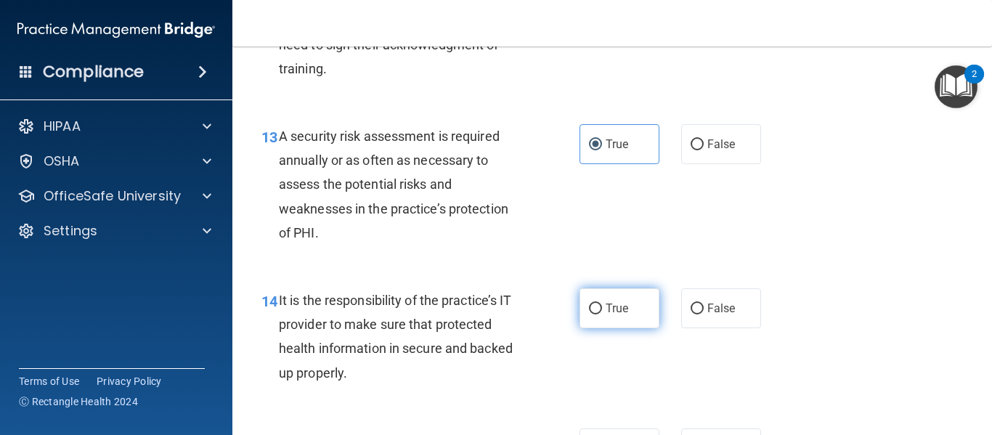
click at [611, 322] on label "True" at bounding box center [620, 308] width 80 height 40
click at [602, 314] on input "True" at bounding box center [595, 309] width 13 height 11
radio input "true"
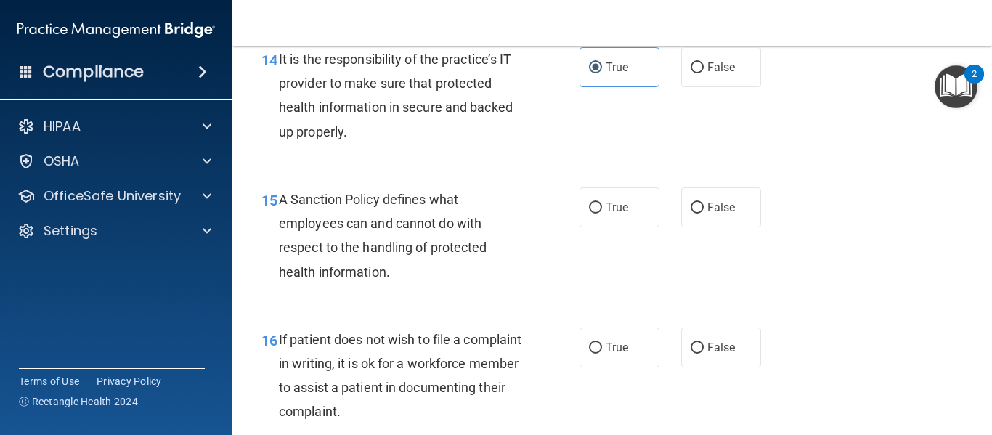
scroll to position [2346, 0]
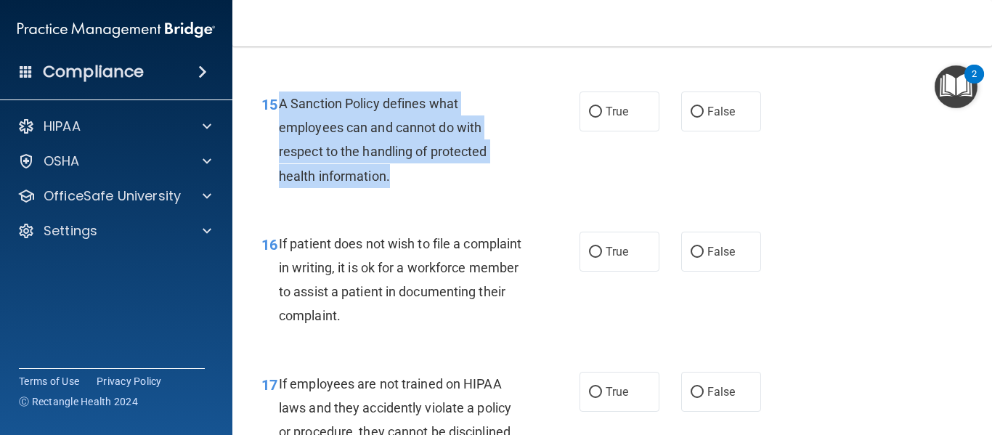
drag, startPoint x: 277, startPoint y: 128, endPoint x: 402, endPoint y: 208, distance: 148.3
click at [402, 195] on div "15 A Sanction Policy defines what employees can and cannot do with respect to t…" at bounding box center [421, 144] width 362 height 104
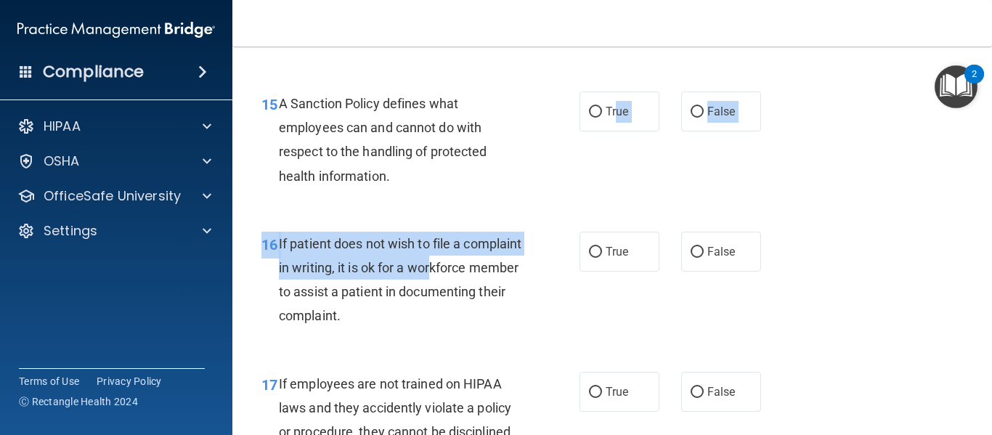
drag, startPoint x: 611, startPoint y: 139, endPoint x: 294, endPoint y: 320, distance: 364.3
click at [294, 320] on div "01 It is ok to share your password with a co-worker in case immediate access of…" at bounding box center [612, 56] width 723 height 4612
click at [297, 270] on span "If patient does not wish to file a complaint in writing, it is ok for a workfor…" at bounding box center [400, 280] width 243 height 88
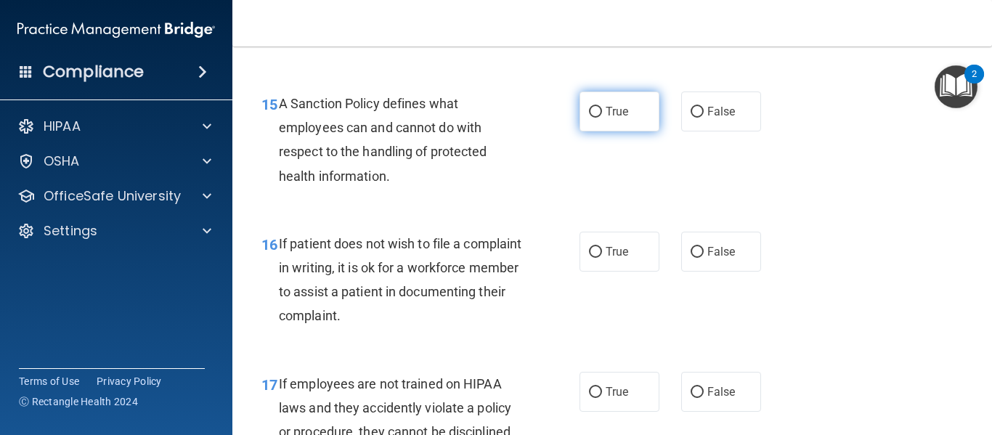
click at [593, 118] on input "True" at bounding box center [595, 112] width 13 height 11
radio input "true"
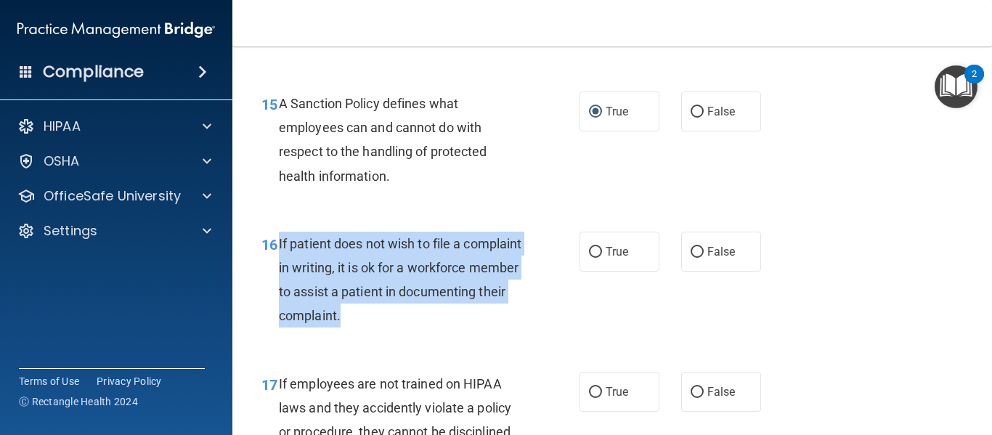
drag, startPoint x: 278, startPoint y: 269, endPoint x: 476, endPoint y: 349, distance: 213.5
click at [476, 328] on div "If patient does not wish to file a complaint in writing, it is ok for a workfor…" at bounding box center [406, 280] width 255 height 97
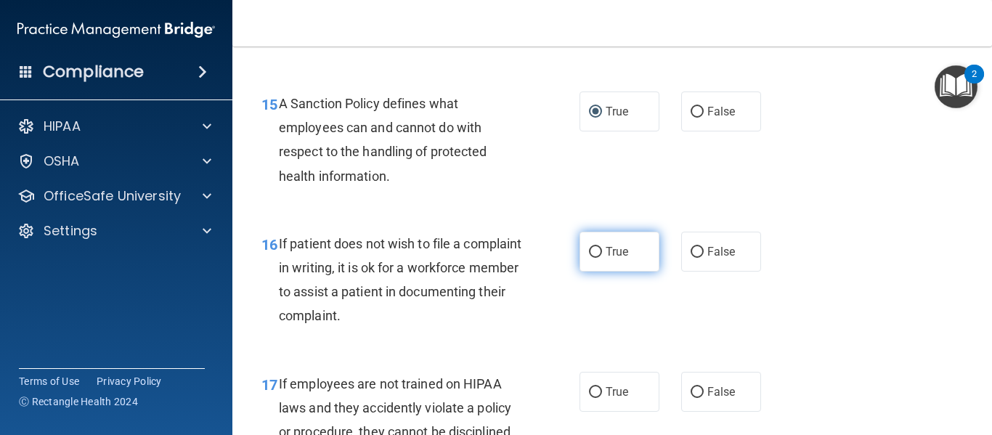
click at [606, 259] on span "True" at bounding box center [617, 252] width 23 height 14
click at [602, 258] on input "True" at bounding box center [595, 252] width 13 height 11
radio input "true"
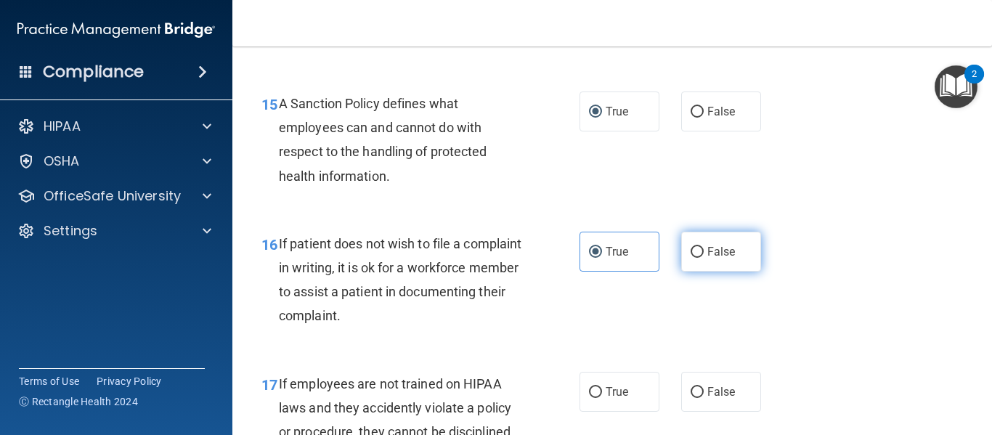
click at [728, 272] on label "False" at bounding box center [721, 252] width 80 height 40
click at [704, 258] on input "False" at bounding box center [697, 252] width 13 height 11
radio input "true"
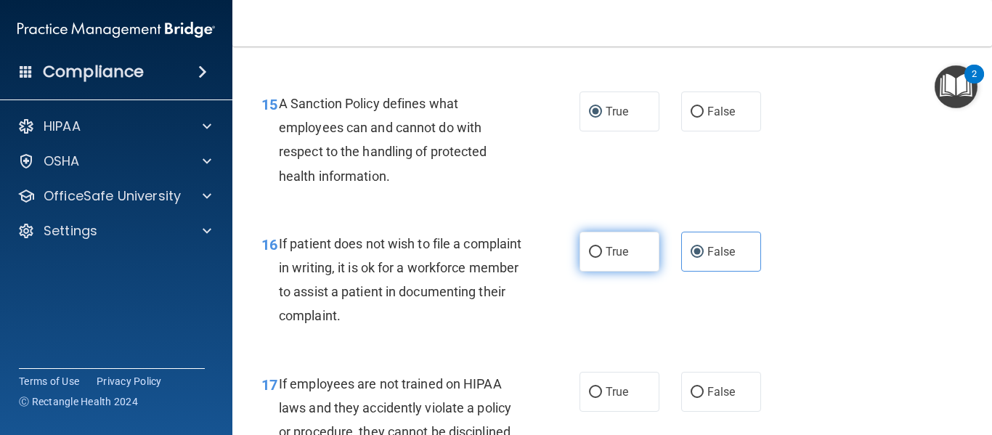
click at [598, 272] on label "True" at bounding box center [620, 252] width 80 height 40
click at [598, 258] on input "True" at bounding box center [595, 252] width 13 height 11
radio input "true"
radio input "false"
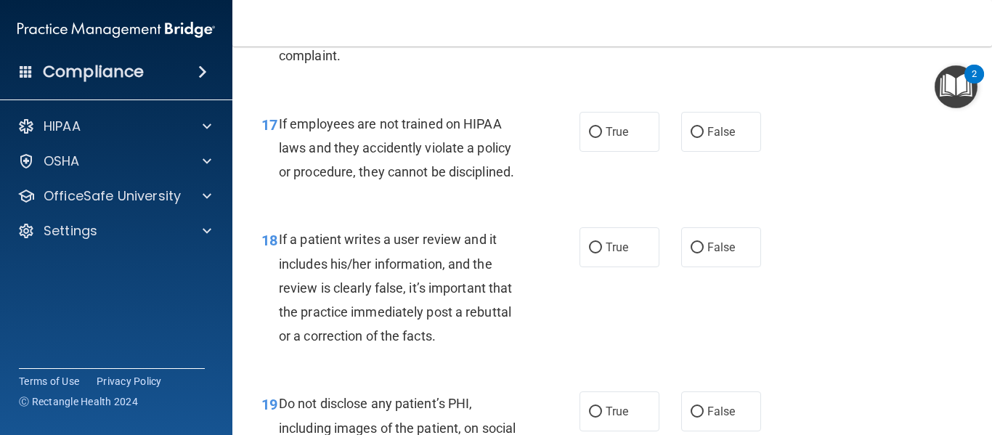
scroll to position [2635, 0]
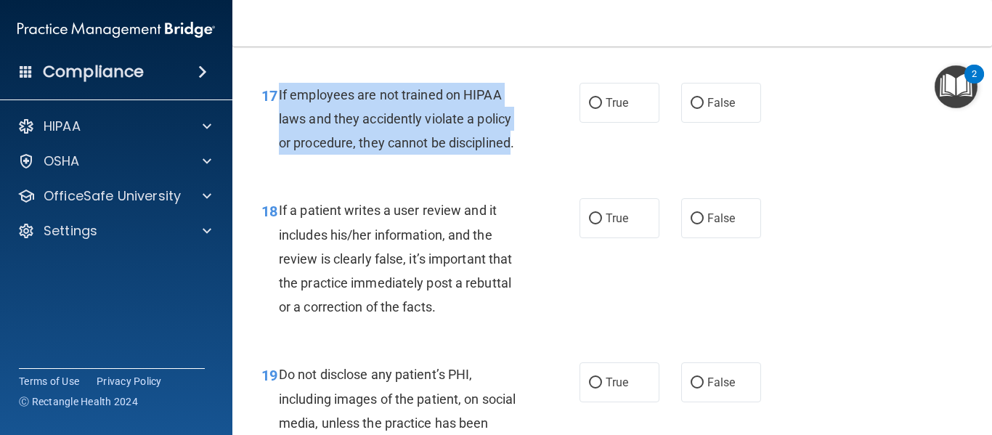
drag, startPoint x: 276, startPoint y: 118, endPoint x: 511, endPoint y: 172, distance: 241.5
click at [511, 163] on div "17 If employees are not trained on HIPAA laws and they accidently violate a pol…" at bounding box center [421, 123] width 362 height 80
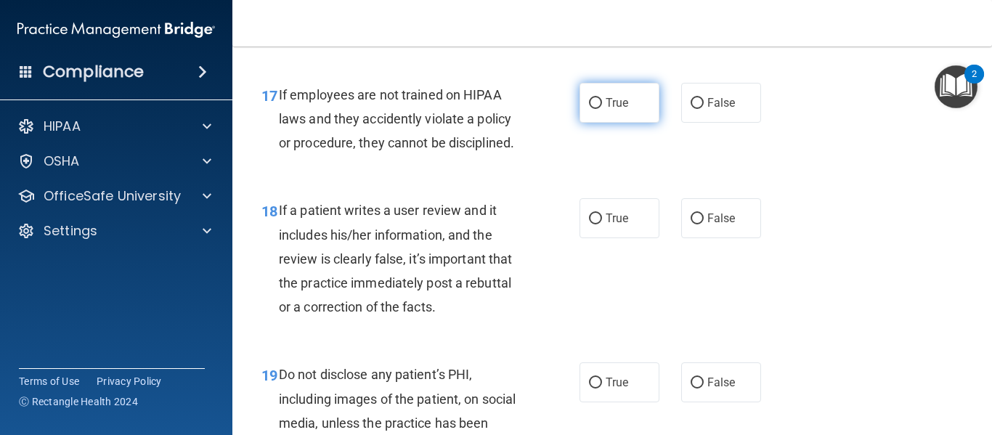
click at [628, 123] on label "True" at bounding box center [620, 103] width 80 height 40
click at [602, 109] on input "True" at bounding box center [595, 103] width 13 height 11
radio input "true"
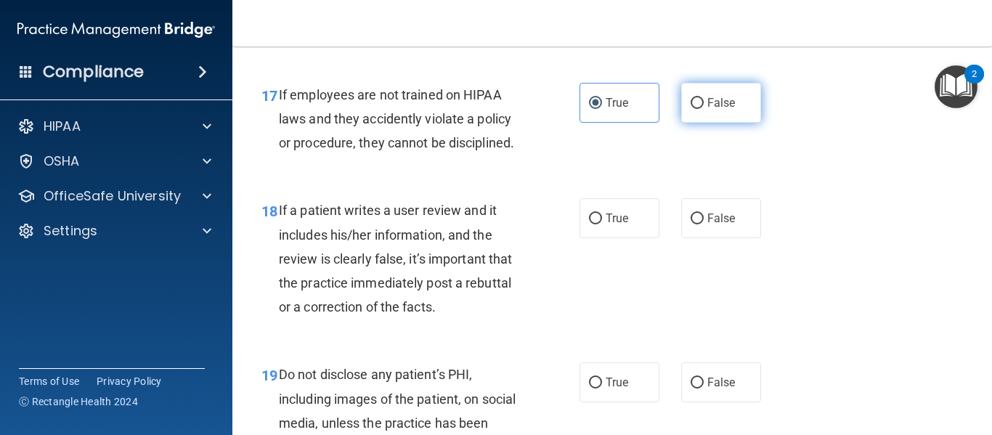
click at [699, 123] on label "False" at bounding box center [721, 103] width 80 height 40
click at [699, 109] on input "False" at bounding box center [697, 103] width 13 height 11
radio input "true"
radio input "false"
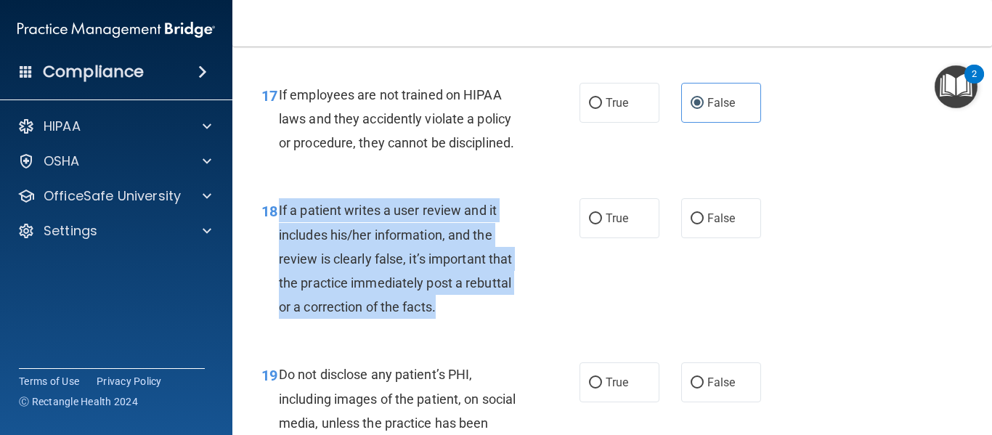
drag, startPoint x: 276, startPoint y: 234, endPoint x: 470, endPoint y: 339, distance: 220.6
click at [470, 326] on div "18 If a patient writes a user review and it includes his/her information, and t…" at bounding box center [421, 262] width 362 height 128
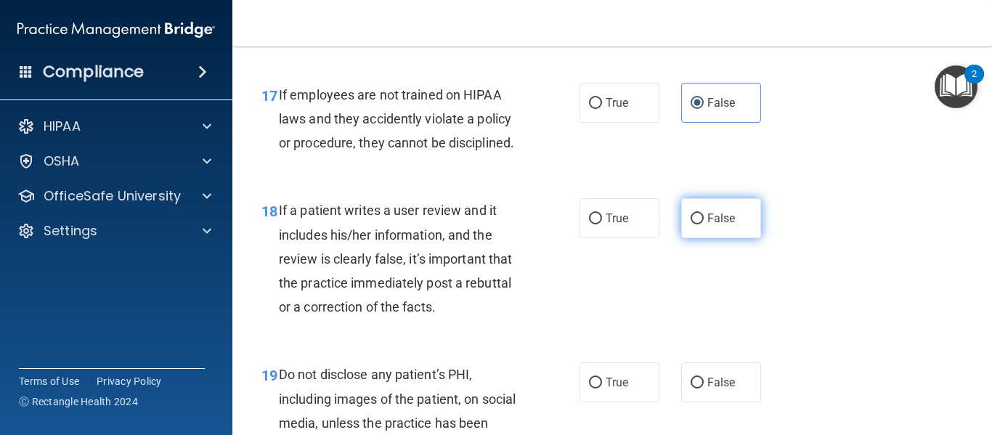
click at [706, 238] on label "False" at bounding box center [721, 218] width 80 height 40
click at [704, 224] on input "False" at bounding box center [697, 219] width 13 height 11
radio input "true"
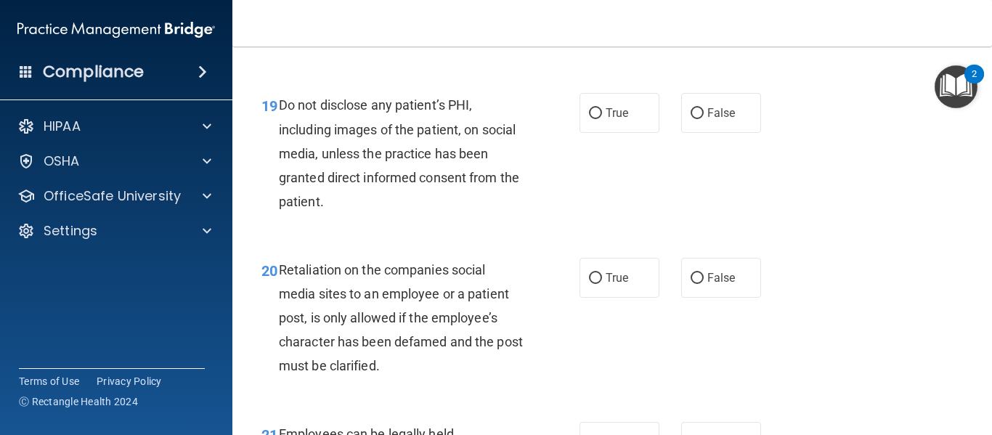
scroll to position [2914, 0]
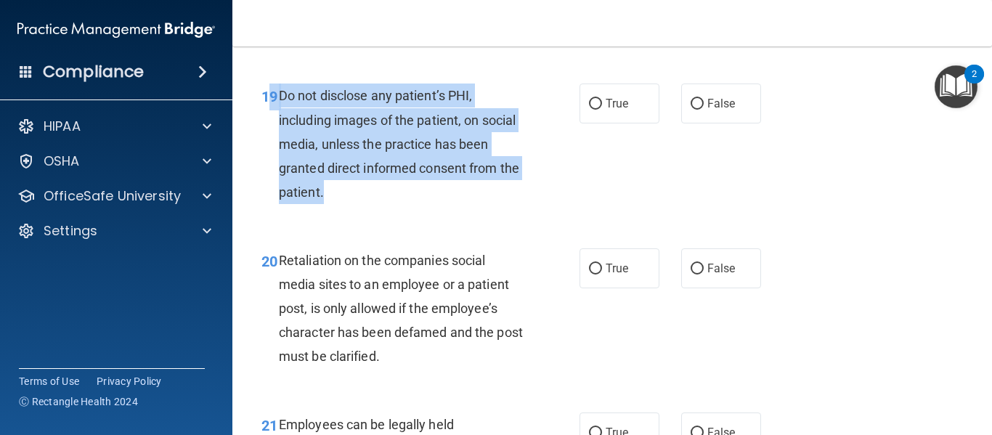
drag, startPoint x: 274, startPoint y: 121, endPoint x: 405, endPoint y: 227, distance: 168.9
click at [405, 211] on div "19 Do not disclose any patient’s PHI, including images of the patient, on socia…" at bounding box center [421, 148] width 362 height 128
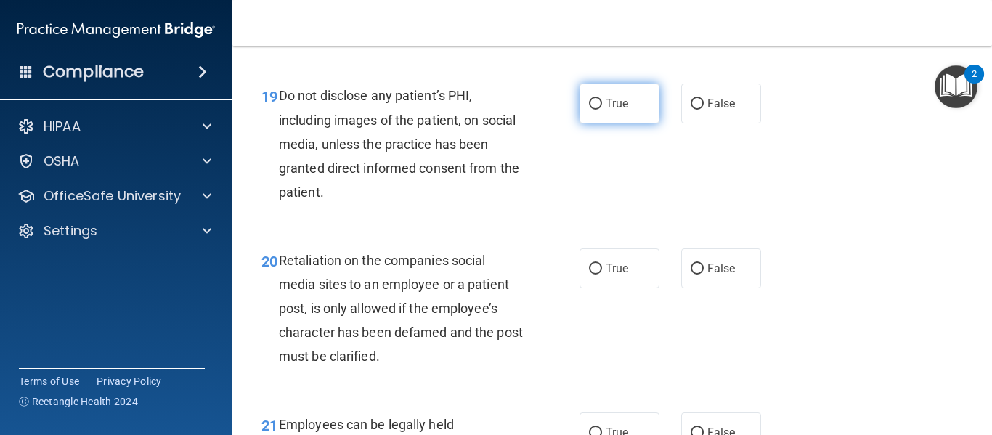
click at [611, 110] on span "True" at bounding box center [617, 104] width 23 height 14
click at [602, 110] on input "True" at bounding box center [595, 104] width 13 height 11
radio input "true"
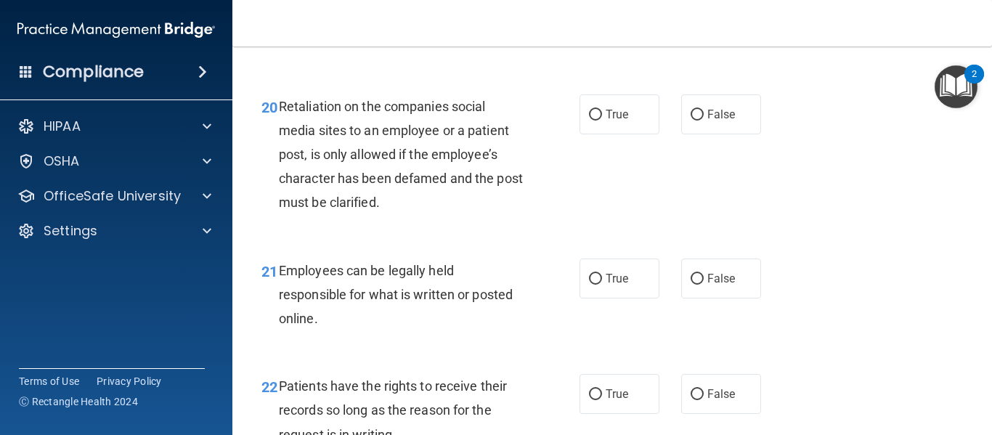
scroll to position [3059, 0]
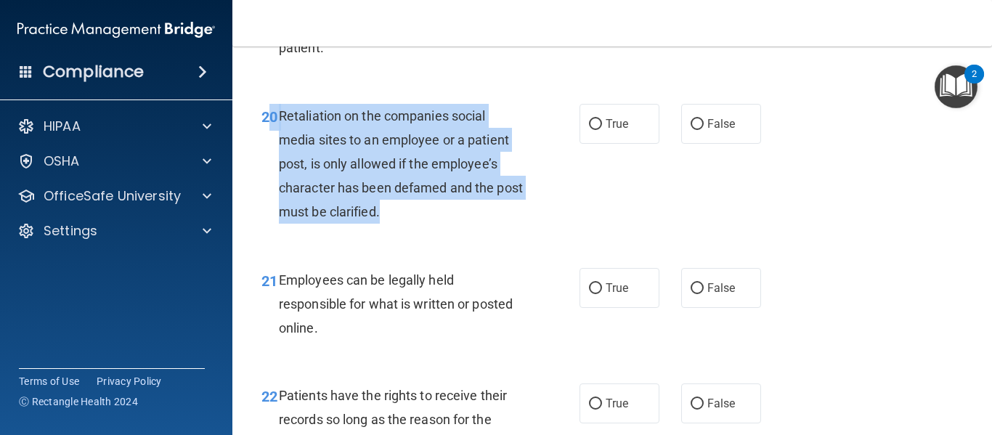
drag, startPoint x: 274, startPoint y: 134, endPoint x: 425, endPoint y: 242, distance: 185.4
click at [425, 232] on div "20 Retaliation on the companies social media sites to an employee or a patient …" at bounding box center [421, 168] width 362 height 128
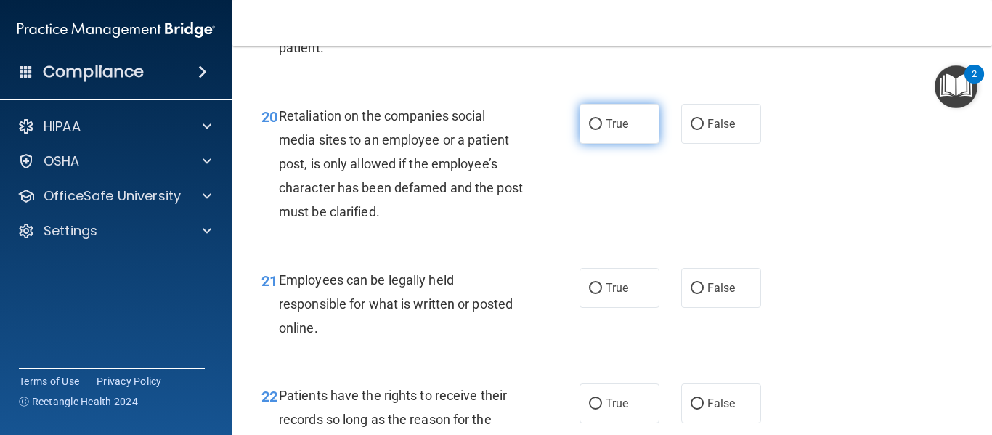
click at [605, 144] on label "True" at bounding box center [620, 124] width 80 height 40
click at [602, 130] on input "True" at bounding box center [595, 124] width 13 height 11
radio input "true"
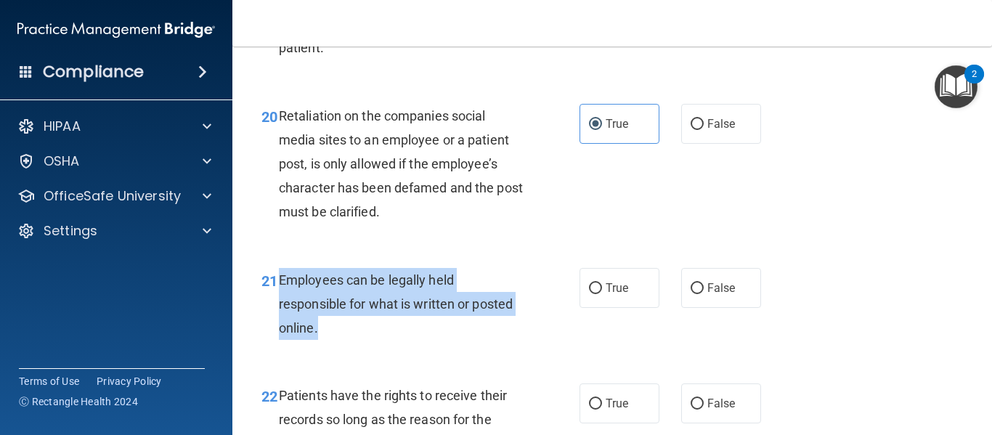
drag, startPoint x: 277, startPoint y: 304, endPoint x: 365, endPoint y: 357, distance: 102.3
click at [365, 348] on div "21 Employees can be legally held responsible for what is written or posted onli…" at bounding box center [421, 308] width 362 height 80
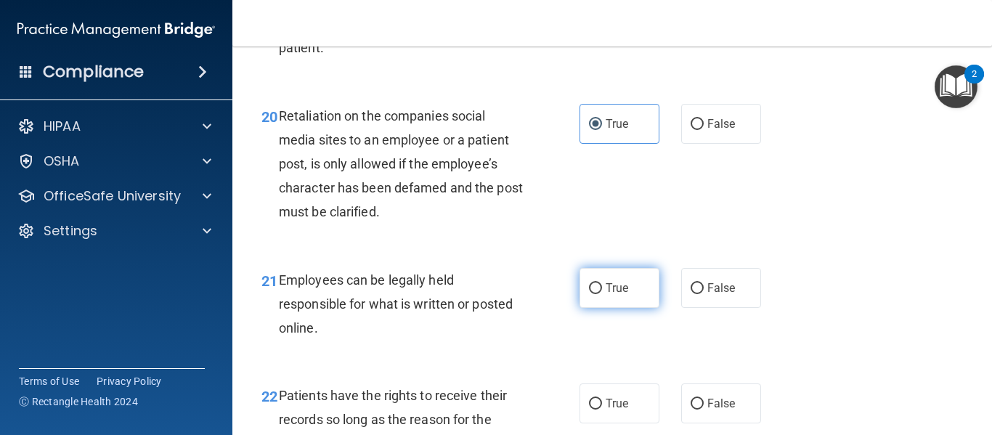
click at [614, 295] on span "True" at bounding box center [617, 288] width 23 height 14
click at [602, 294] on input "True" at bounding box center [595, 288] width 13 height 11
radio input "true"
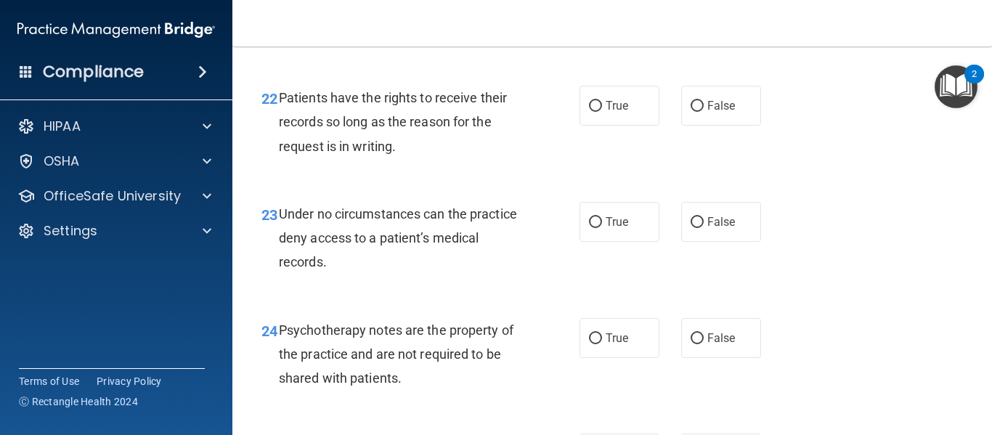
scroll to position [3376, 0]
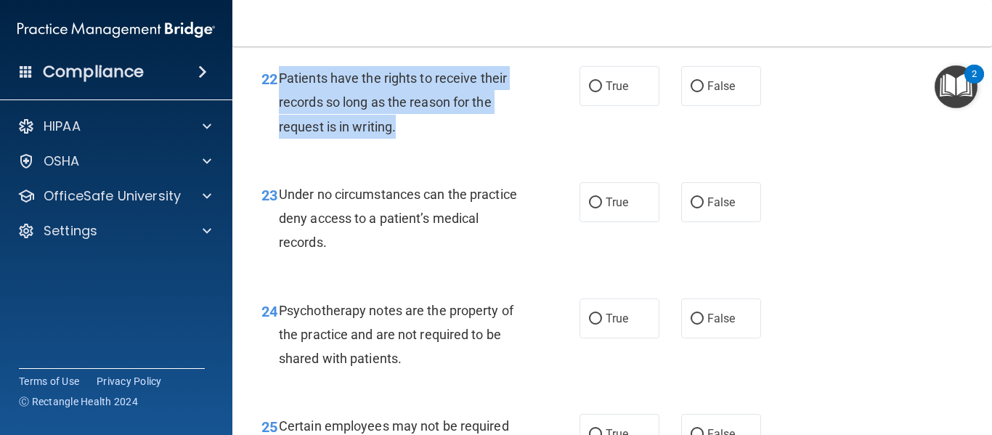
drag, startPoint x: 279, startPoint y: 103, endPoint x: 423, endPoint y: 165, distance: 156.5
click at [423, 146] on div "22 Patients have the rights to receive their records so long as the reason for …" at bounding box center [421, 106] width 362 height 80
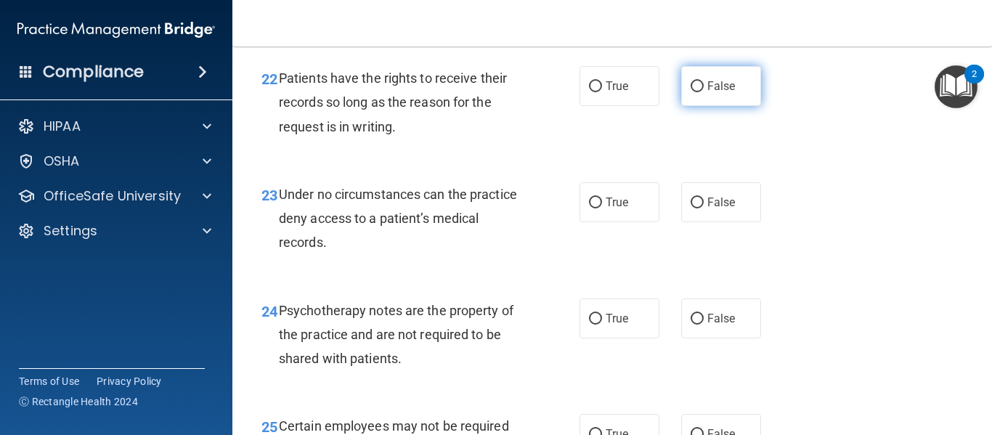
click at [703, 106] on label "False" at bounding box center [721, 86] width 80 height 40
click at [703, 92] on input "False" at bounding box center [697, 86] width 13 height 11
radio input "true"
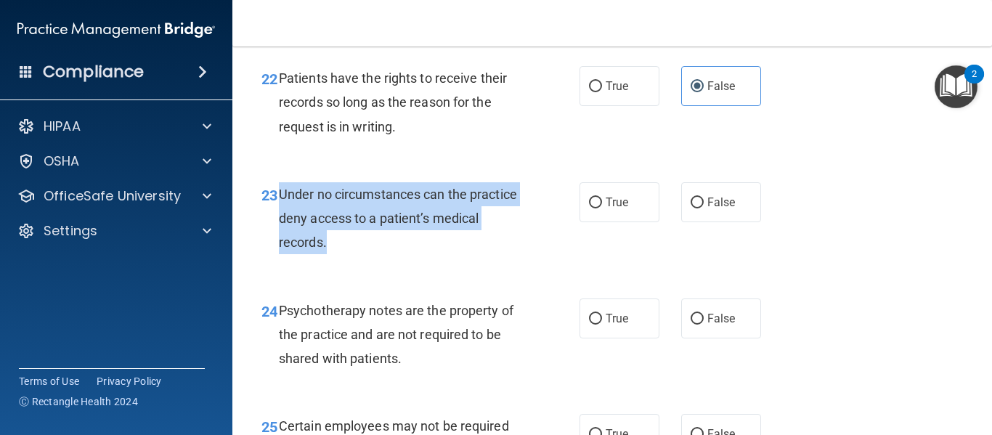
drag, startPoint x: 279, startPoint y: 219, endPoint x: 408, endPoint y: 270, distance: 138.9
click at [408, 255] on div "Under no circumstances can the practice deny access to a patient’s medical reco…" at bounding box center [406, 218] width 255 height 73
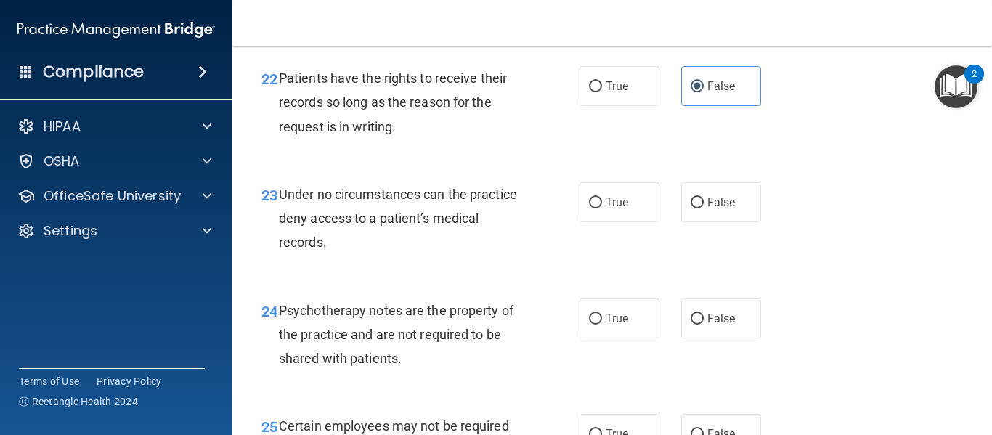
drag, startPoint x: 697, startPoint y: 233, endPoint x: 665, endPoint y: 219, distance: 35.1
click at [665, 219] on div "True False" at bounding box center [676, 202] width 192 height 40
click at [712, 209] on span "False" at bounding box center [721, 202] width 28 height 14
click at [704, 208] on input "False" at bounding box center [697, 203] width 13 height 11
radio input "true"
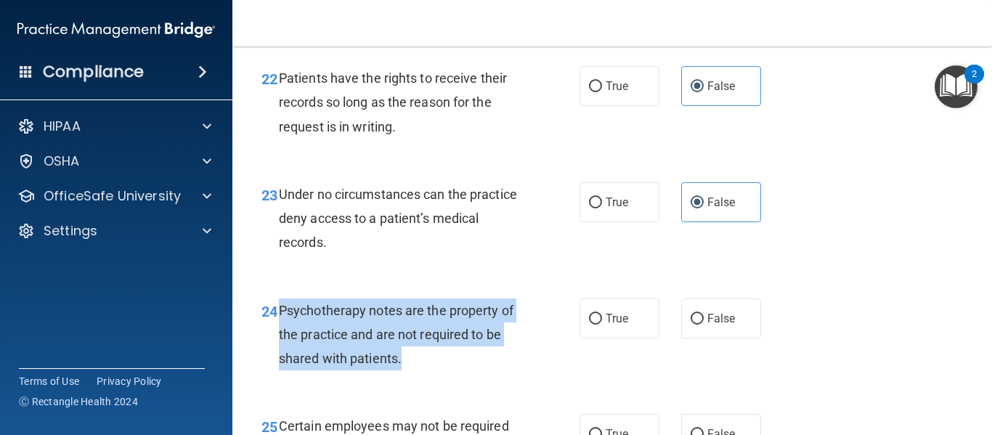
drag, startPoint x: 281, startPoint y: 333, endPoint x: 428, endPoint y: 380, distance: 154.6
click at [428, 371] on div "Psychotherapy notes are the property of the practice and are not required to be…" at bounding box center [406, 334] width 255 height 73
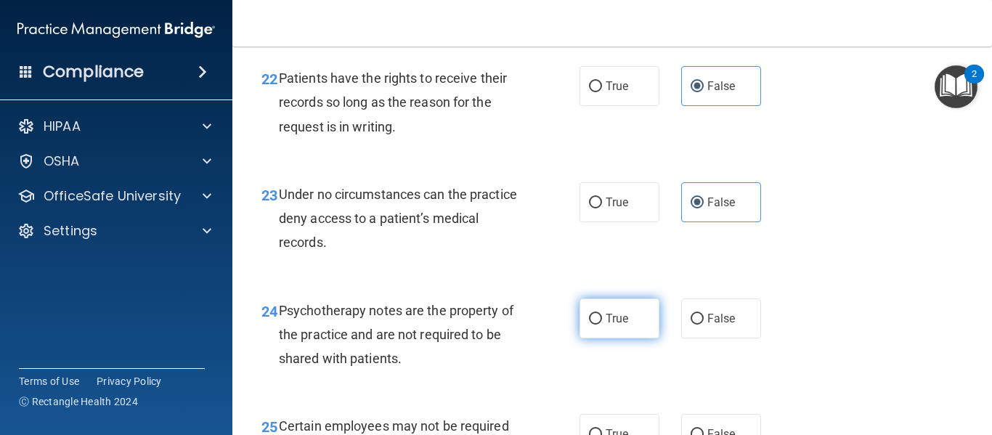
click at [600, 338] on label "True" at bounding box center [620, 318] width 80 height 40
click at [600, 325] on input "True" at bounding box center [595, 319] width 13 height 11
radio input "true"
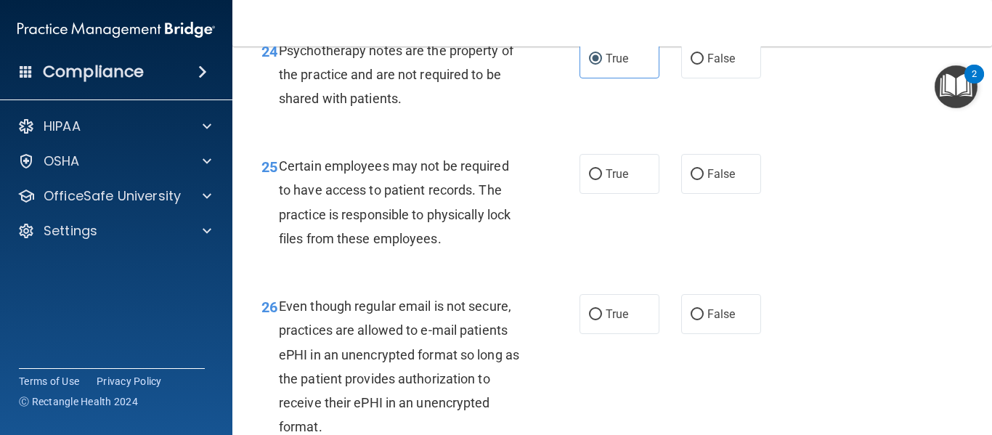
scroll to position [3655, 0]
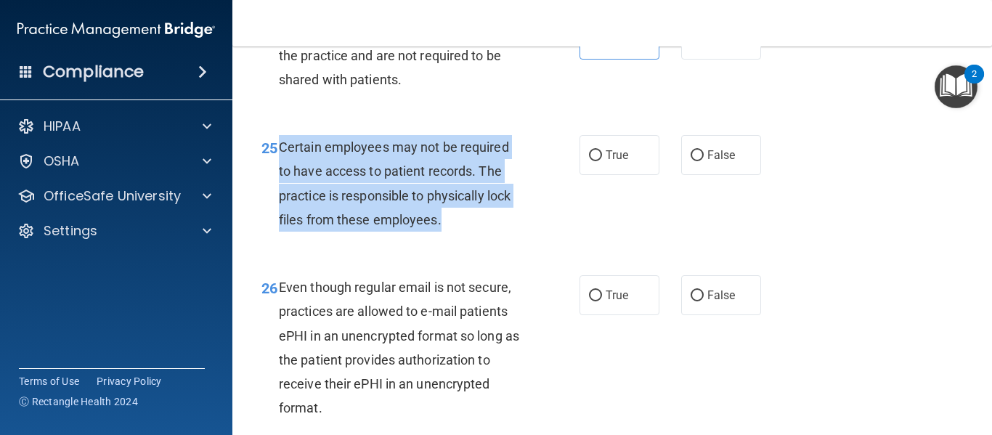
drag, startPoint x: 277, startPoint y: 170, endPoint x: 492, endPoint y: 259, distance: 233.2
click at [492, 239] on div "25 Certain employees may not be required to have access to patient records. The…" at bounding box center [421, 187] width 362 height 104
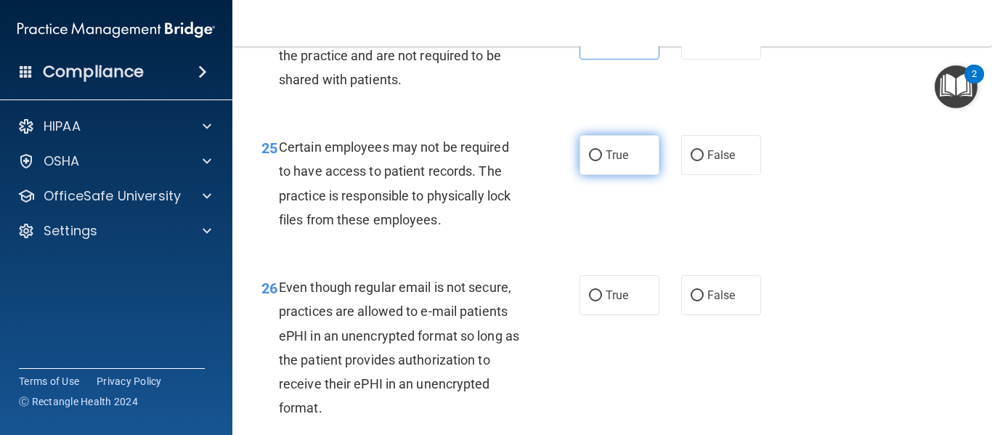
click at [618, 162] on span "True" at bounding box center [617, 155] width 23 height 14
click at [602, 161] on input "True" at bounding box center [595, 155] width 13 height 11
radio input "true"
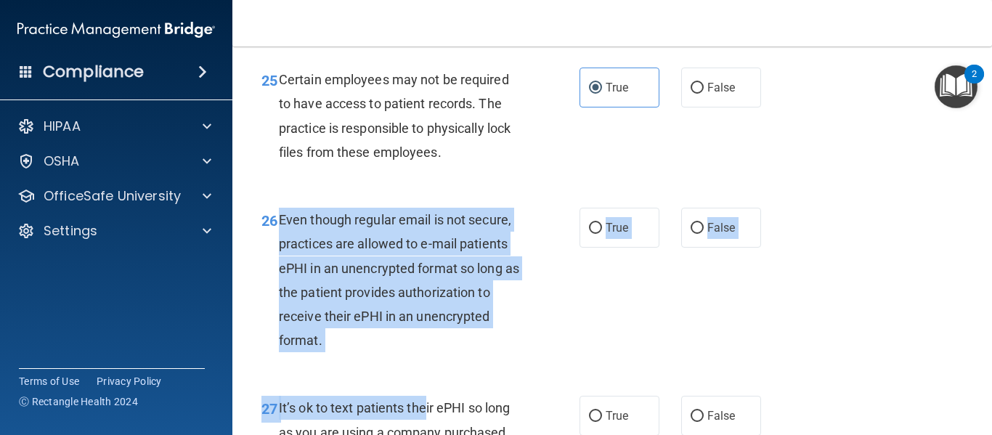
scroll to position [3733, 0]
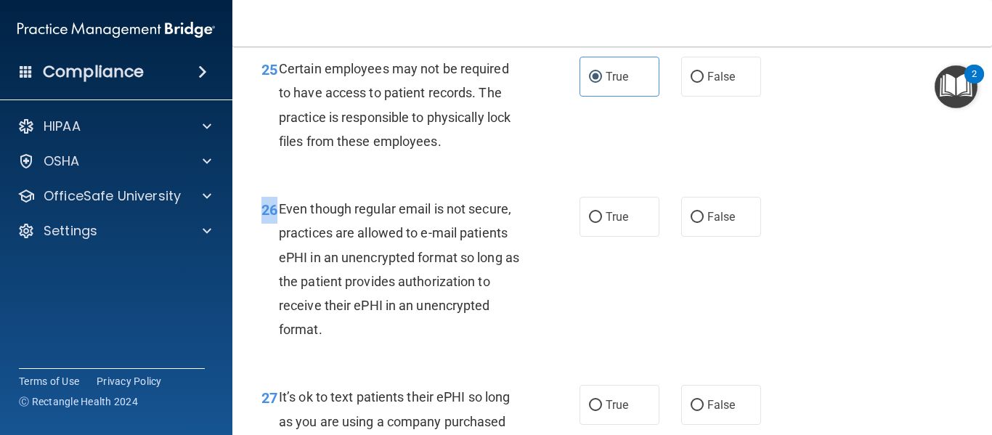
drag, startPoint x: 275, startPoint y: 312, endPoint x: 416, endPoint y: 384, distance: 158.2
click at [416, 367] on div "26 Even though regular email is not secure, practices are allowed to e-mail pat…" at bounding box center [612, 273] width 723 height 188
click at [277, 219] on span "26" at bounding box center [269, 209] width 16 height 17
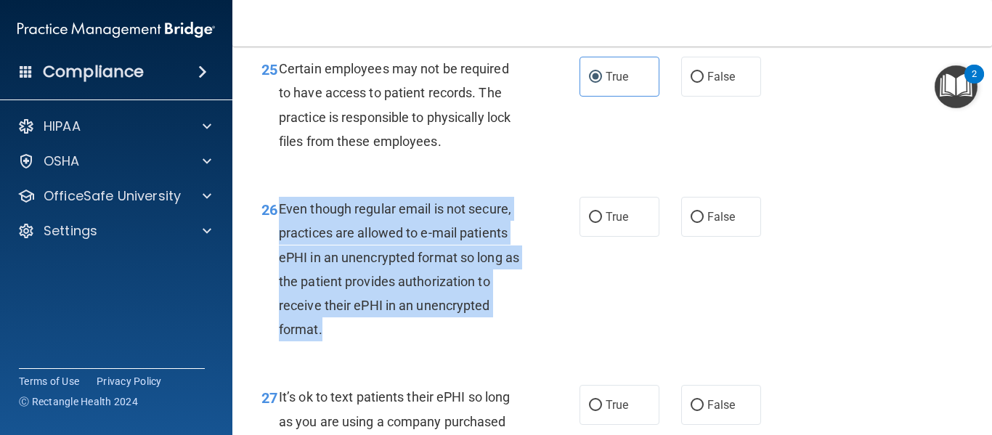
drag, startPoint x: 277, startPoint y: 234, endPoint x: 349, endPoint y: 357, distance: 142.6
click at [349, 349] on div "26 Even though regular email is not secure, practices are allowed to e-mail pat…" at bounding box center [421, 273] width 362 height 152
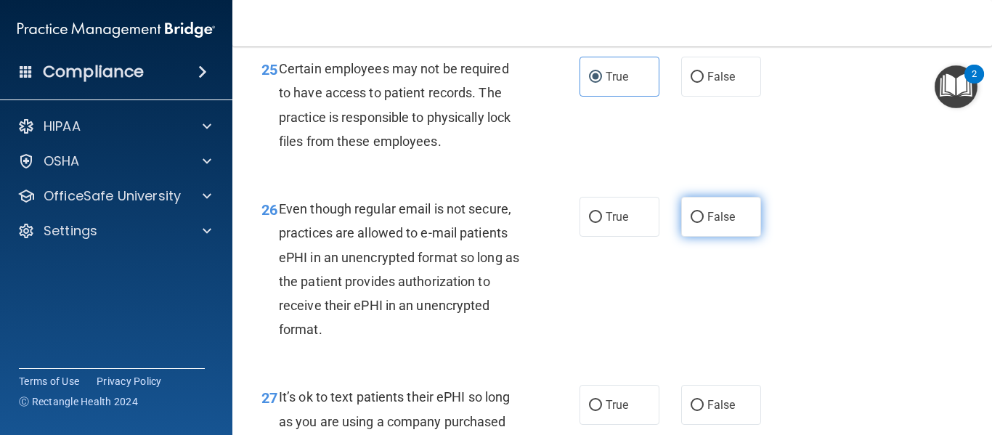
click at [714, 227] on label "False" at bounding box center [721, 217] width 80 height 40
click at [704, 223] on input "False" at bounding box center [697, 217] width 13 height 11
radio input "true"
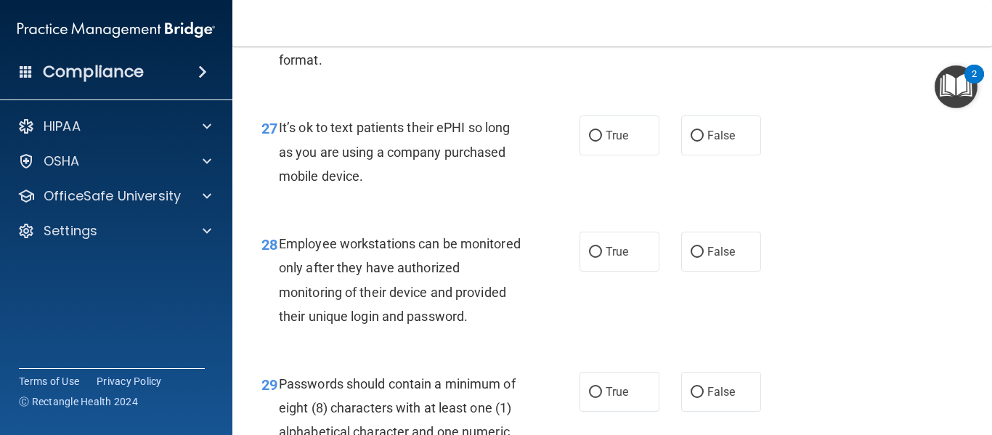
scroll to position [4012, 0]
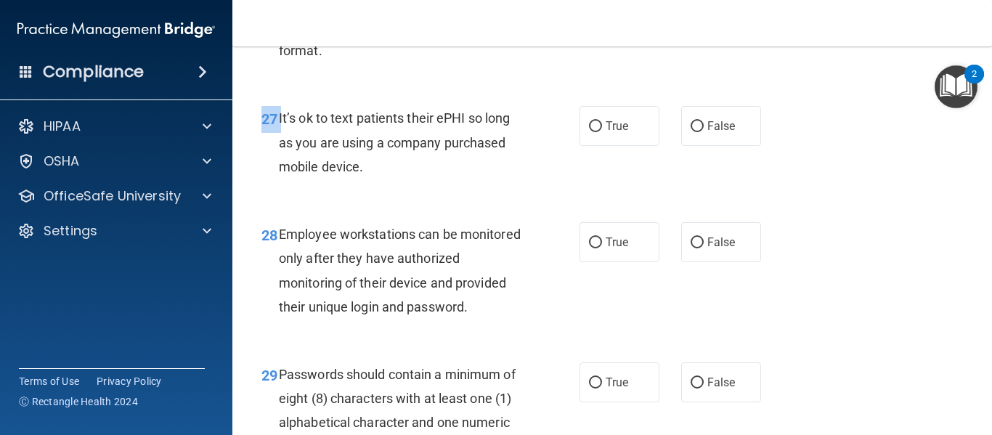
drag, startPoint x: 278, startPoint y: 142, endPoint x: 394, endPoint y: 215, distance: 136.4
click at [394, 204] on div "27 It’s ok to text patients their ePHI so long as you are using a company purch…" at bounding box center [612, 146] width 723 height 116
click at [284, 153] on div "It’s ok to text patients their ePHI so long as you are using a company purchase…" at bounding box center [406, 142] width 255 height 73
drag, startPoint x: 277, startPoint y: 143, endPoint x: 394, endPoint y: 198, distance: 129.9
click at [394, 186] on div "27 It’s ok to text patients their ePHI so long as you are using a company purch…" at bounding box center [421, 146] width 362 height 80
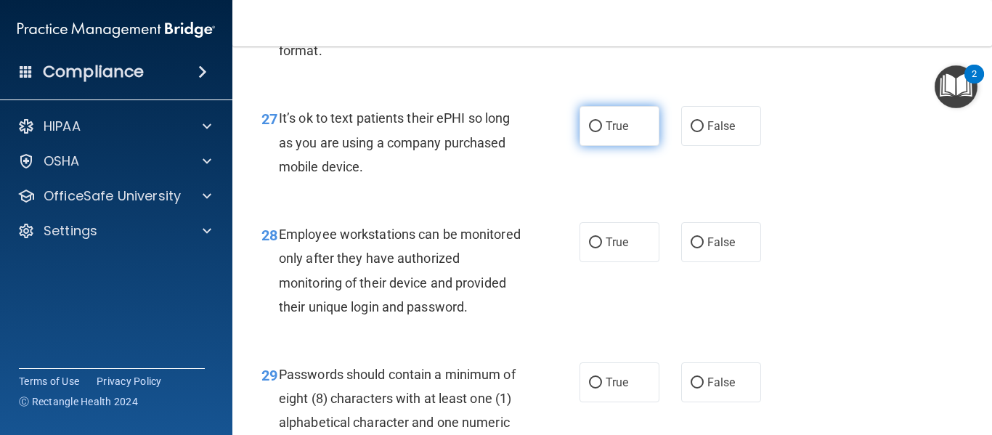
click at [607, 133] on span "True" at bounding box center [617, 126] width 23 height 14
click at [602, 132] on input "True" at bounding box center [595, 126] width 13 height 11
radio input "true"
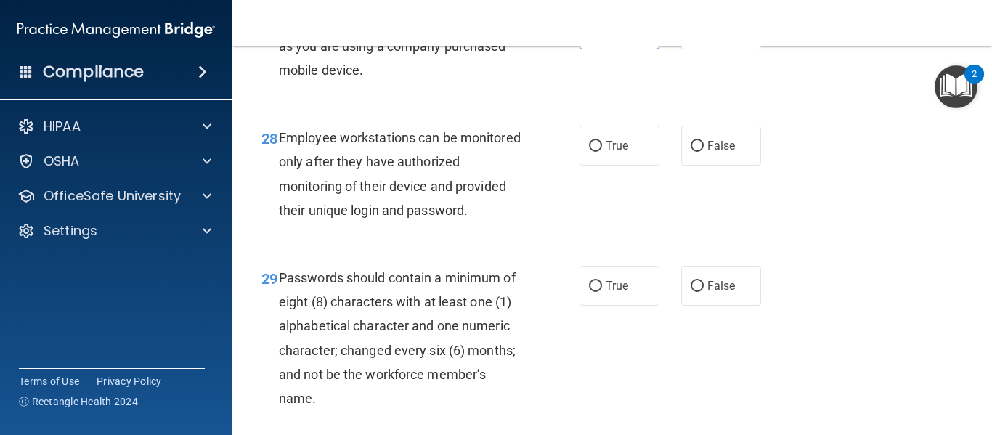
scroll to position [4128, 0]
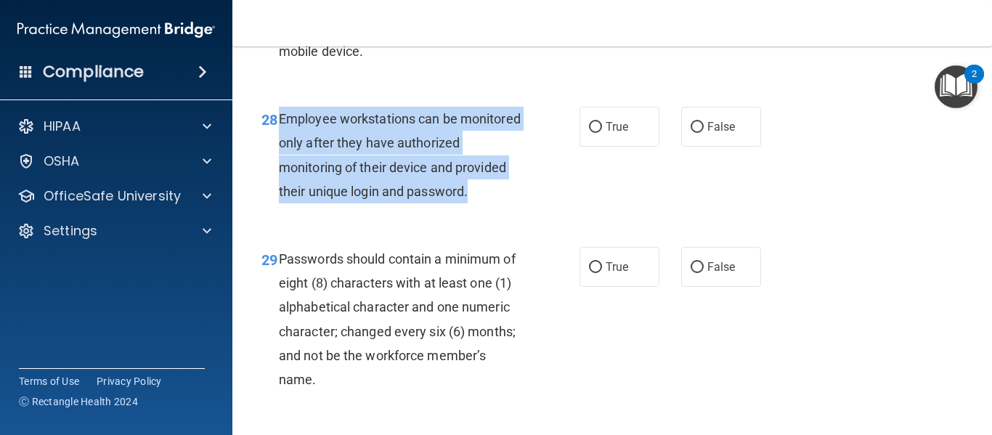
drag, startPoint x: 277, startPoint y: 143, endPoint x: 357, endPoint y: 235, distance: 122.0
click at [357, 211] on div "28 Employee workstations can be monitored only after they have authorized monit…" at bounding box center [421, 159] width 362 height 104
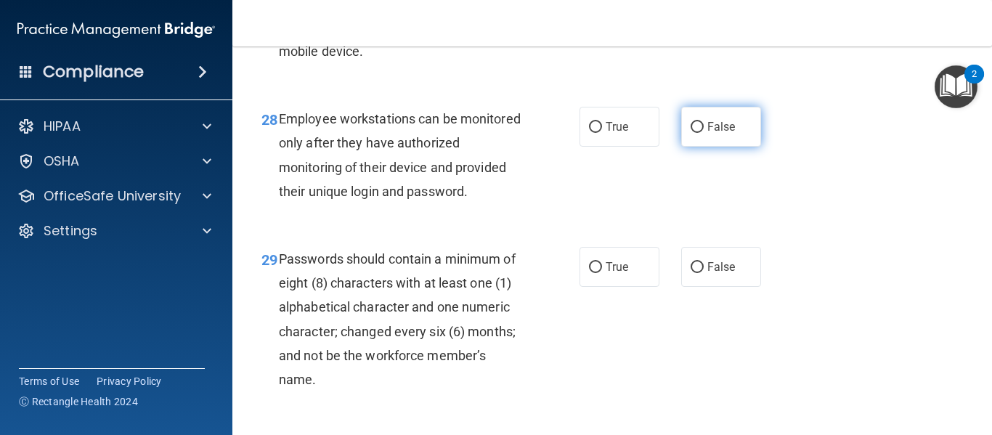
click at [713, 147] on label "False" at bounding box center [721, 127] width 80 height 40
click at [704, 133] on input "False" at bounding box center [697, 127] width 13 height 11
radio input "true"
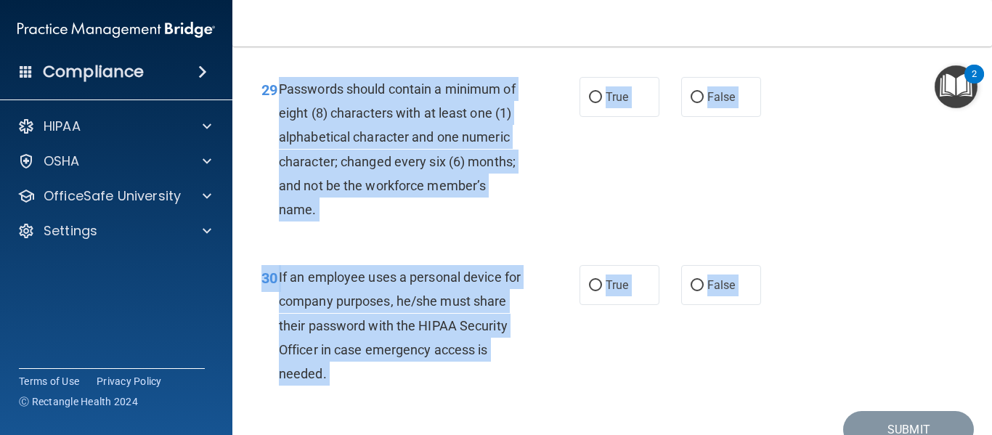
scroll to position [4407, 0]
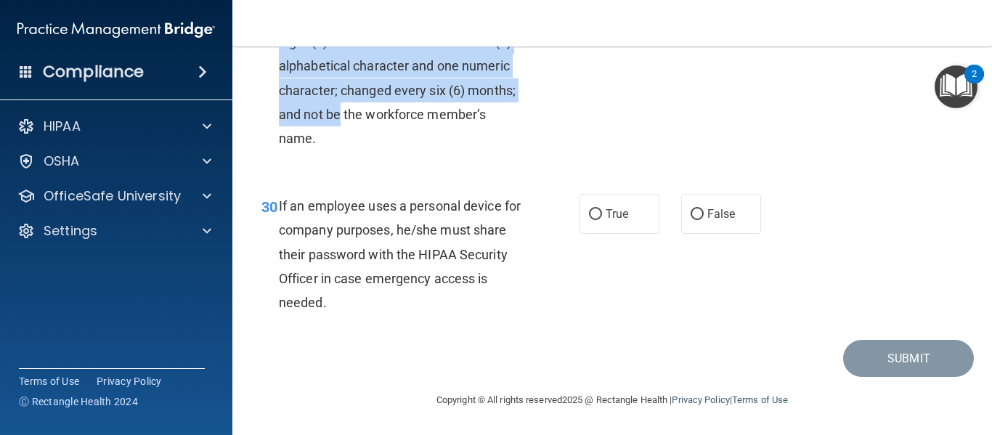
drag, startPoint x: 276, startPoint y: 301, endPoint x: 390, endPoint y: 119, distance: 215.0
click at [390, 119] on div "29 Passwords should contain a minimum of eight (8) characters with at least one…" at bounding box center [421, 82] width 362 height 152
click at [304, 90] on div "Passwords should contain a minimum of eight (8) characters with at least one (1…" at bounding box center [406, 78] width 255 height 145
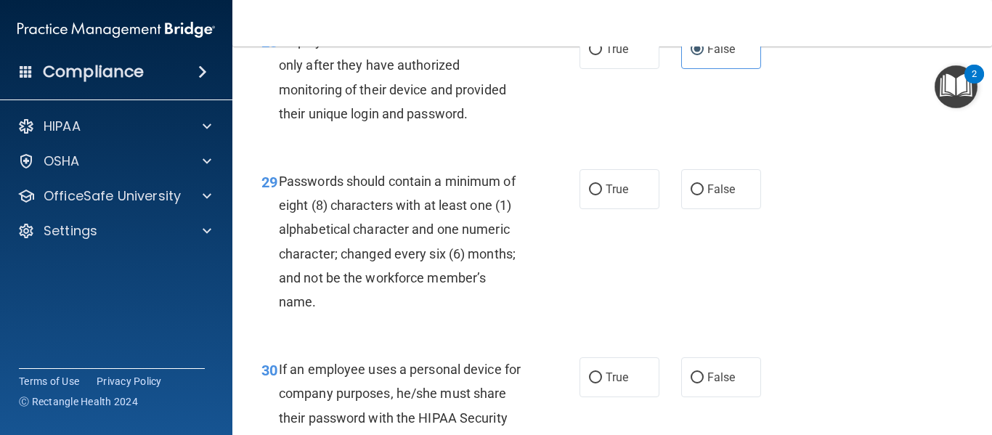
scroll to position [4196, 0]
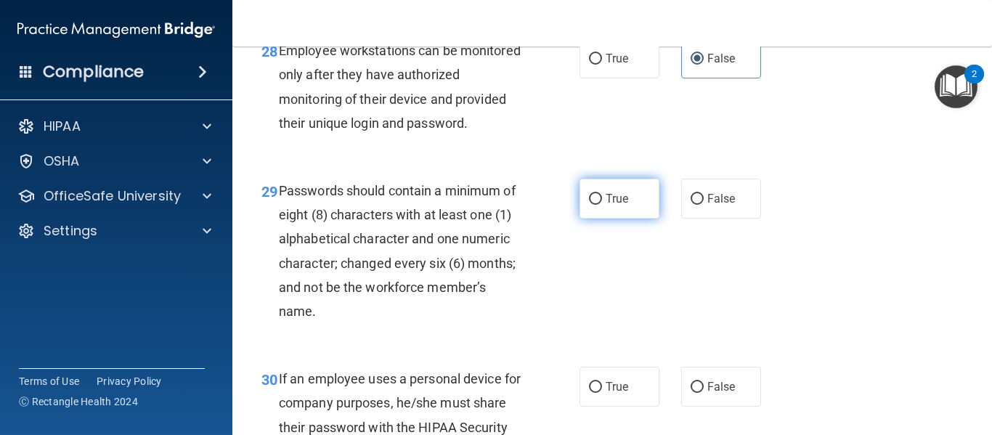
click at [596, 219] on label "True" at bounding box center [620, 199] width 80 height 40
click at [596, 205] on input "True" at bounding box center [595, 199] width 13 height 11
radio input "true"
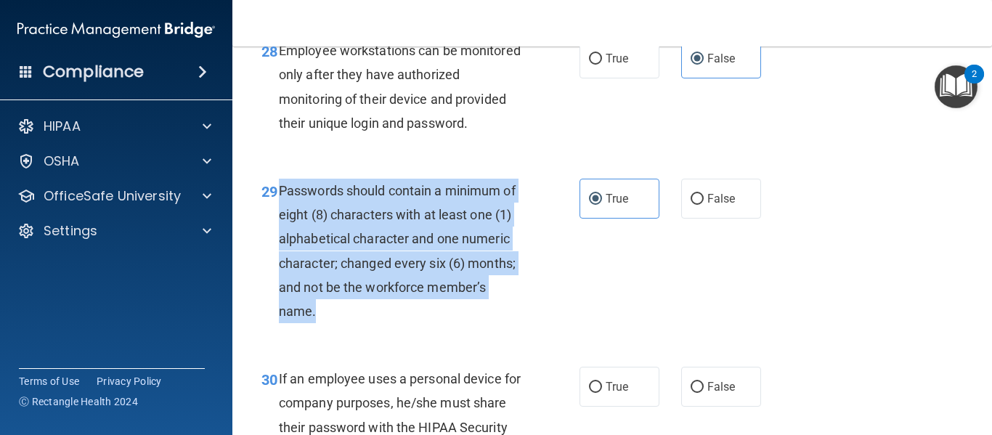
drag, startPoint x: 279, startPoint y: 240, endPoint x: 404, endPoint y: 350, distance: 166.7
click at [404, 323] on div "Passwords should contain a minimum of eight (8) characters with at least one (1…" at bounding box center [406, 251] width 255 height 145
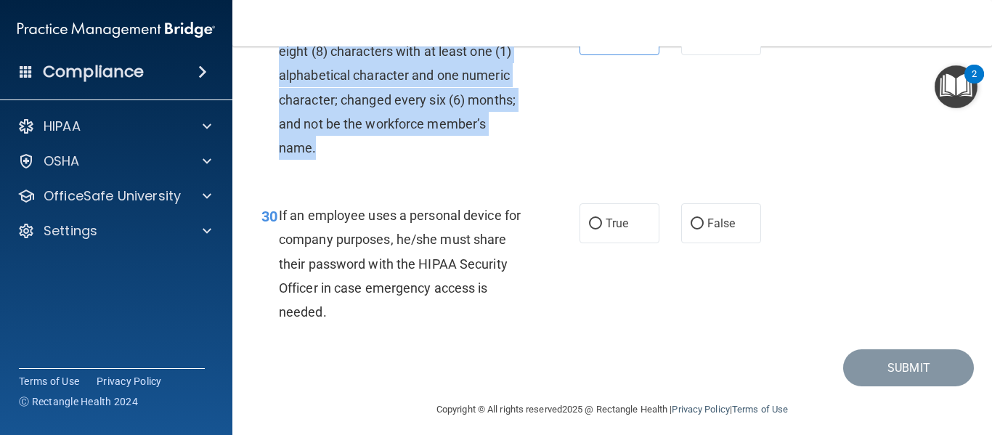
scroll to position [4417, 0]
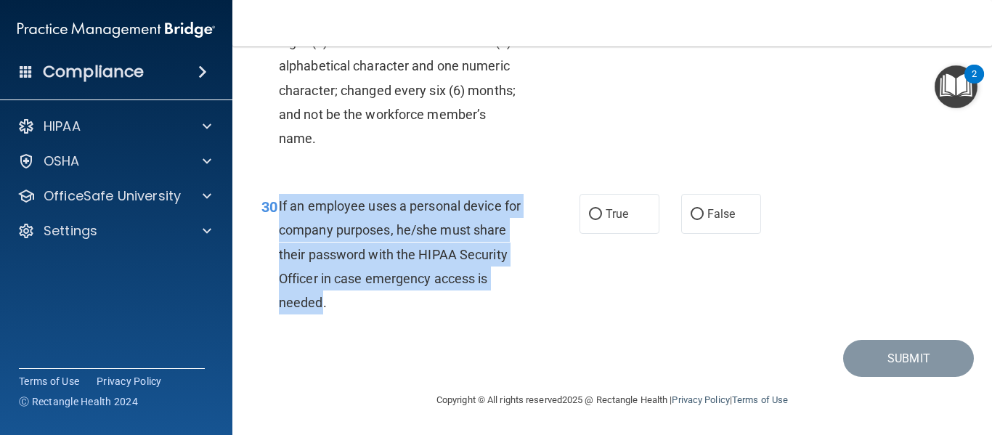
drag, startPoint x: 278, startPoint y: 208, endPoint x: 381, endPoint y: 304, distance: 140.8
click at [381, 304] on span "If an employee uses a personal device for company purposes, he/she must share t…" at bounding box center [400, 254] width 242 height 112
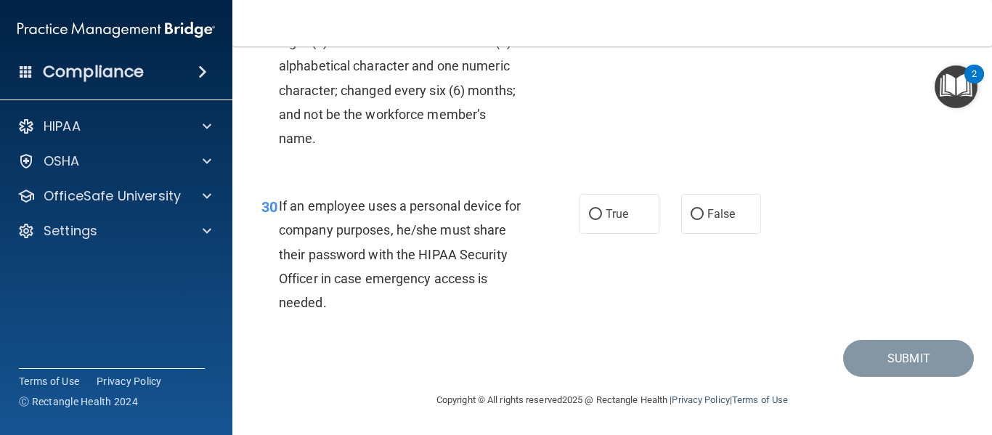
click at [385, 299] on div "If an employee uses a personal device for company purposes, he/she must share t…" at bounding box center [406, 254] width 255 height 121
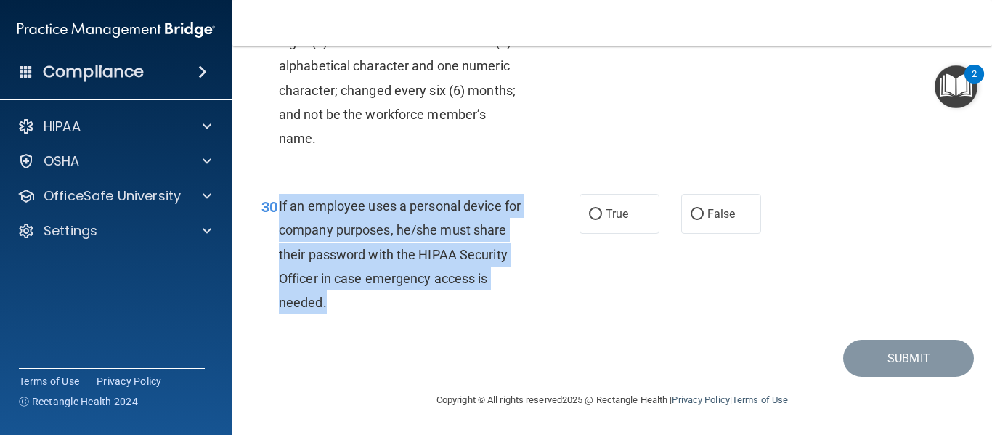
drag, startPoint x: 280, startPoint y: 208, endPoint x: 390, endPoint y: 304, distance: 146.2
click at [390, 304] on div "If an employee uses a personal device for company purposes, he/she must share t…" at bounding box center [406, 254] width 255 height 121
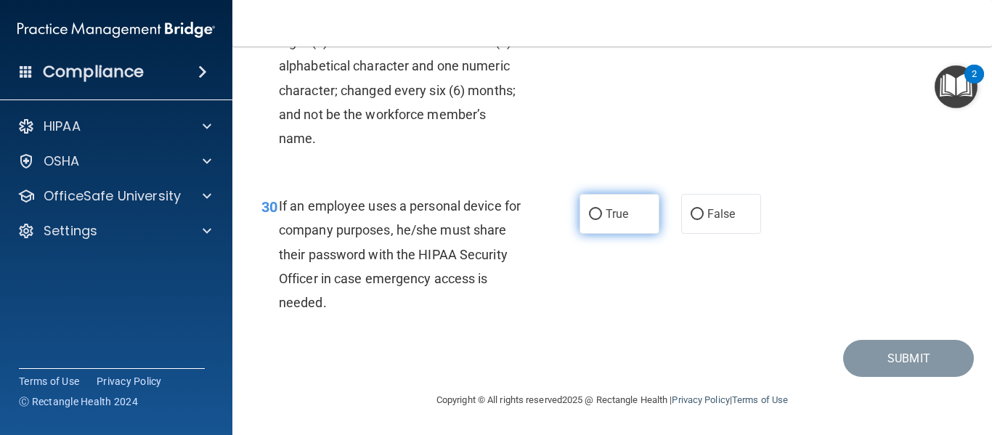
click at [619, 224] on label "True" at bounding box center [620, 214] width 80 height 40
click at [602, 220] on input "True" at bounding box center [595, 214] width 13 height 11
radio input "true"
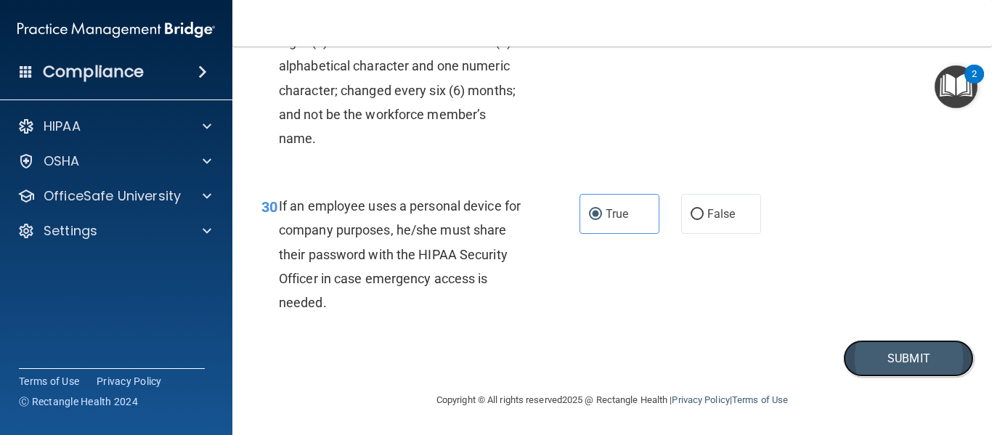
click at [904, 360] on button "Submit" at bounding box center [908, 358] width 131 height 37
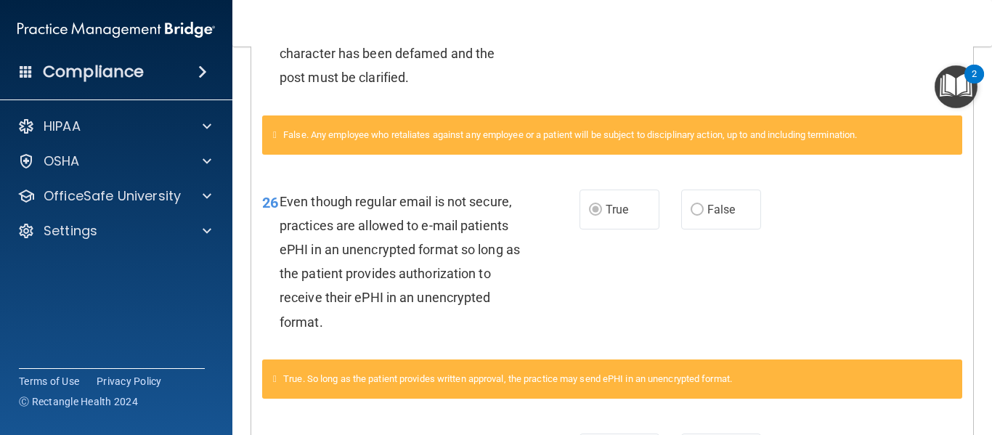
scroll to position [2082, 0]
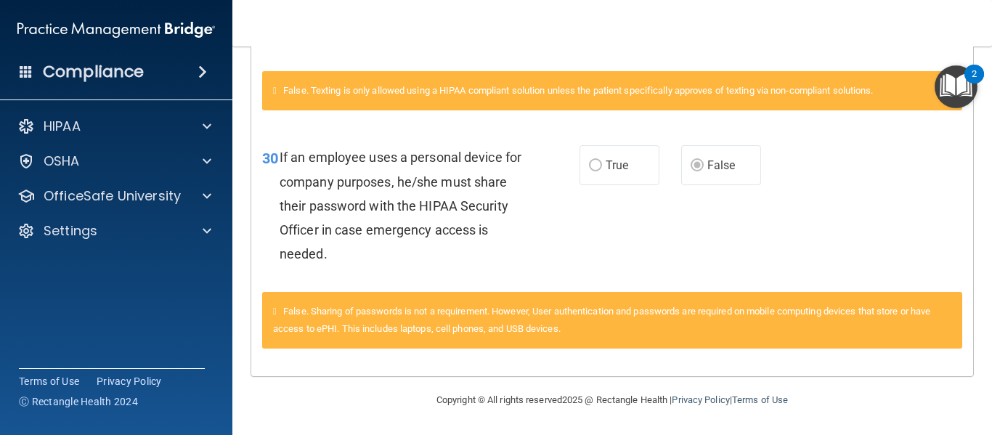
click at [611, 165] on span "True" at bounding box center [617, 165] width 23 height 14
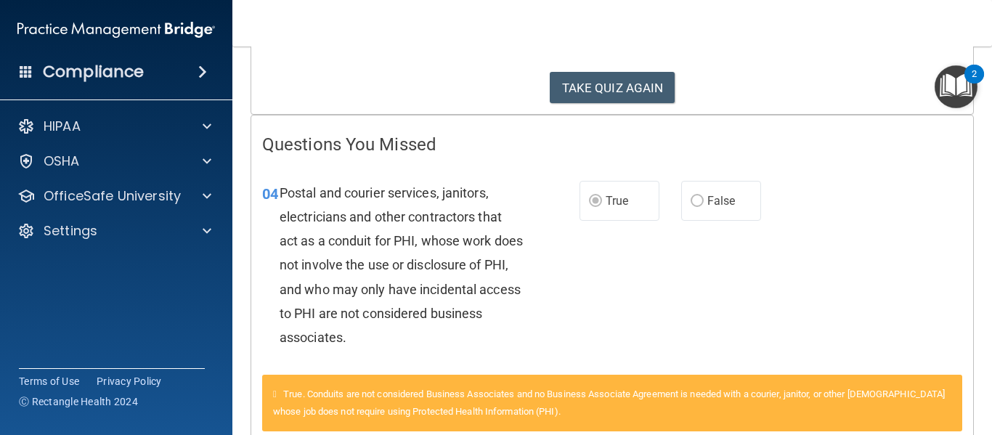
scroll to position [237, 0]
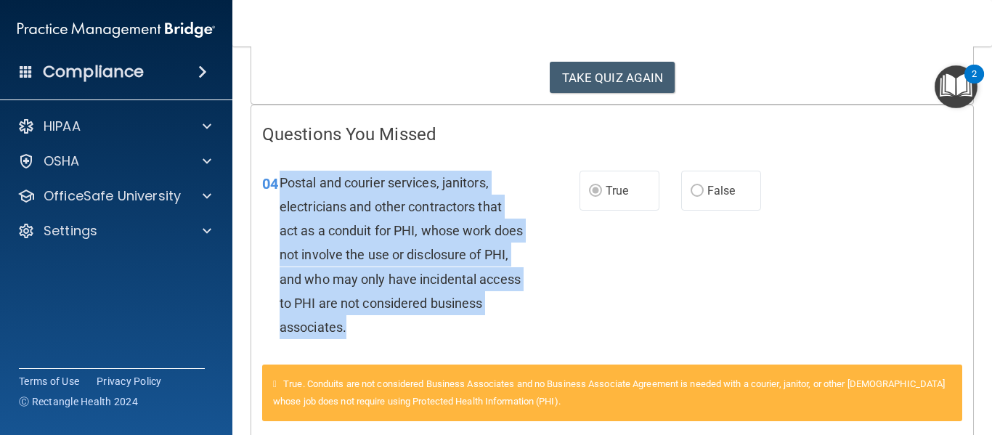
drag, startPoint x: 280, startPoint y: 184, endPoint x: 455, endPoint y: 331, distance: 228.9
click at [455, 331] on div "Postal and courier services, janitors, electricians and other contractors that …" at bounding box center [407, 255] width 254 height 169
click at [603, 76] on button "TAKE QUIZ AGAIN" at bounding box center [613, 78] width 126 height 32
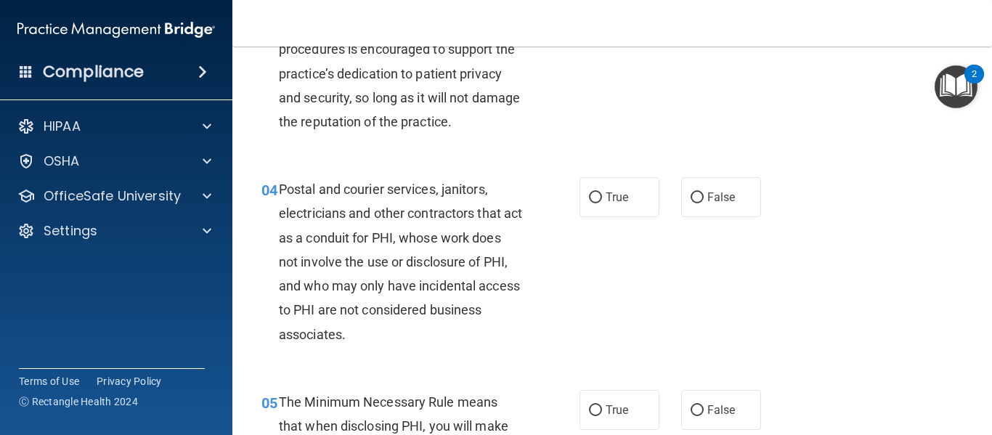
scroll to position [391, 0]
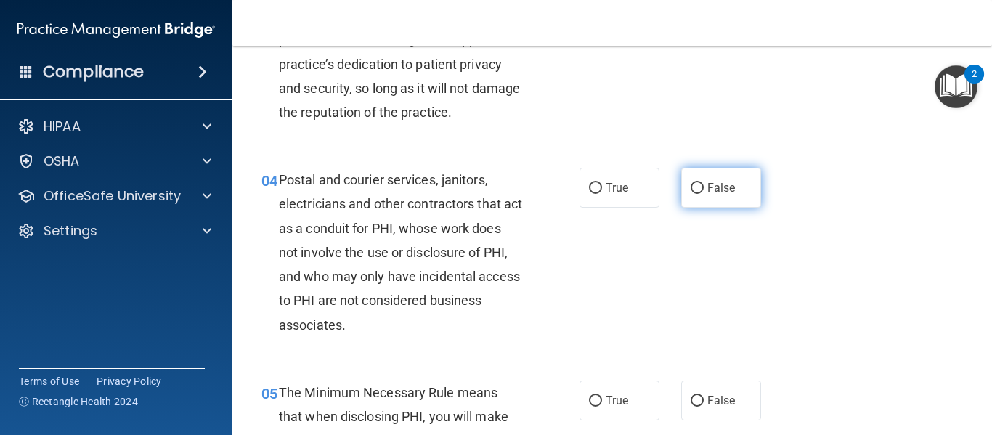
click at [715, 189] on span "False" at bounding box center [721, 188] width 28 height 14
click at [704, 189] on input "False" at bounding box center [697, 188] width 13 height 11
radio input "true"
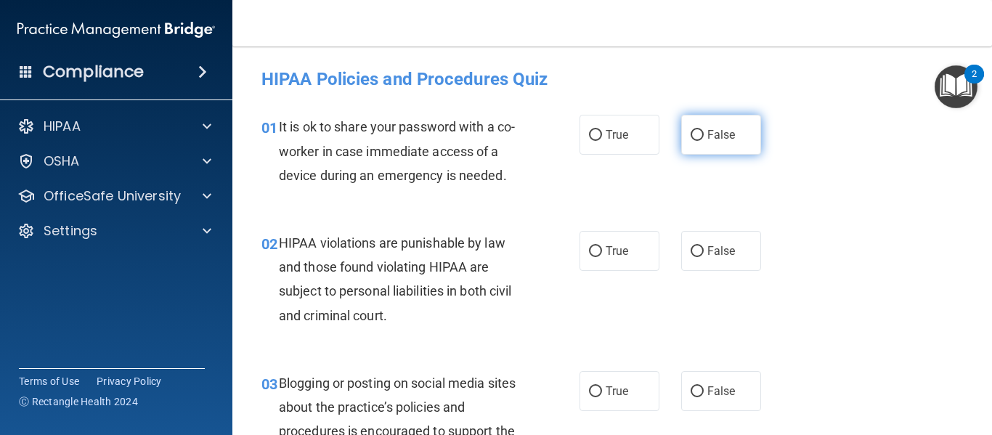
click at [697, 144] on label "False" at bounding box center [721, 135] width 80 height 40
click at [697, 141] on input "False" at bounding box center [697, 135] width 13 height 11
radio input "true"
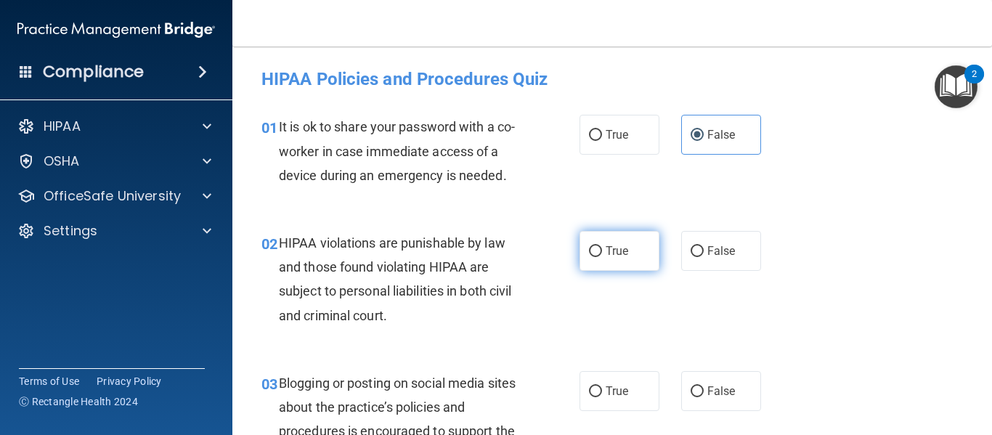
click at [627, 259] on label "True" at bounding box center [620, 251] width 80 height 40
click at [602, 257] on input "True" at bounding box center [595, 251] width 13 height 11
radio input "true"
click at [987, 84] on body "Compliance HIPAA Documents and Policies Report an Incident Business Associates …" at bounding box center [496, 217] width 992 height 435
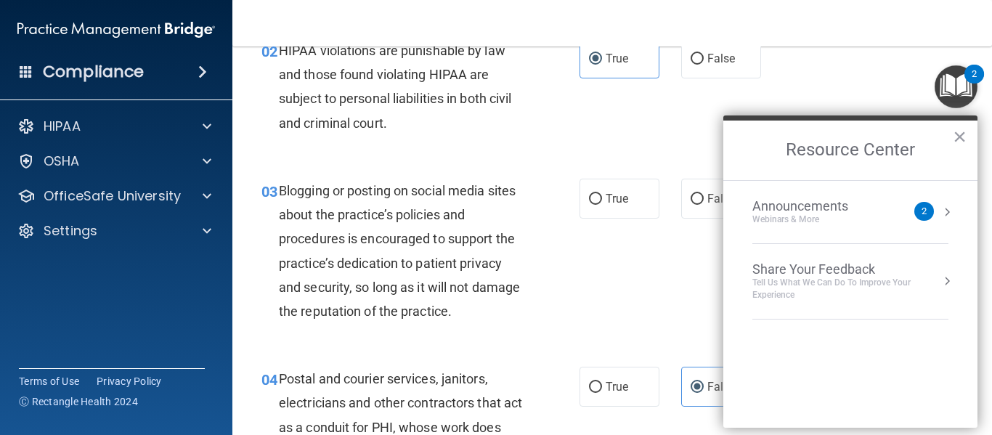
scroll to position [212, 0]
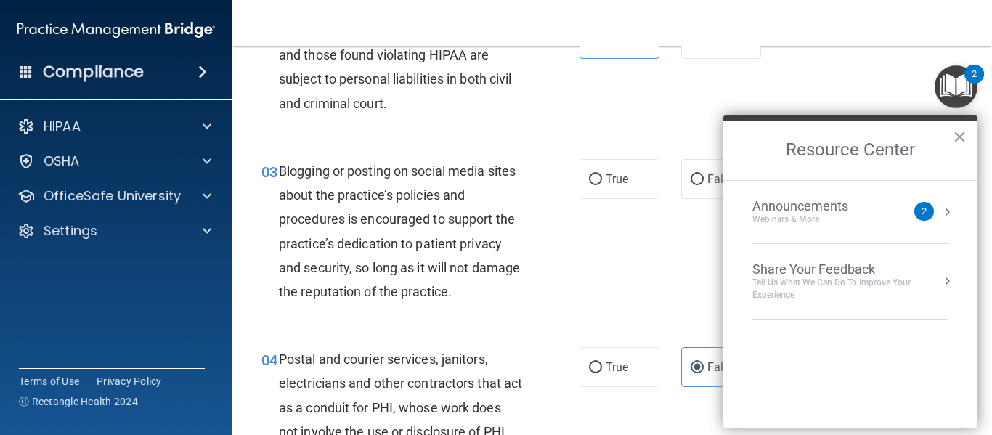
click at [560, 24] on nav "Toggle navigation Luis Rodriguez luis.rodriguez-garcia@frontline.group Manage M…" at bounding box center [612, 23] width 760 height 46
click at [959, 131] on button "×" at bounding box center [960, 136] width 14 height 23
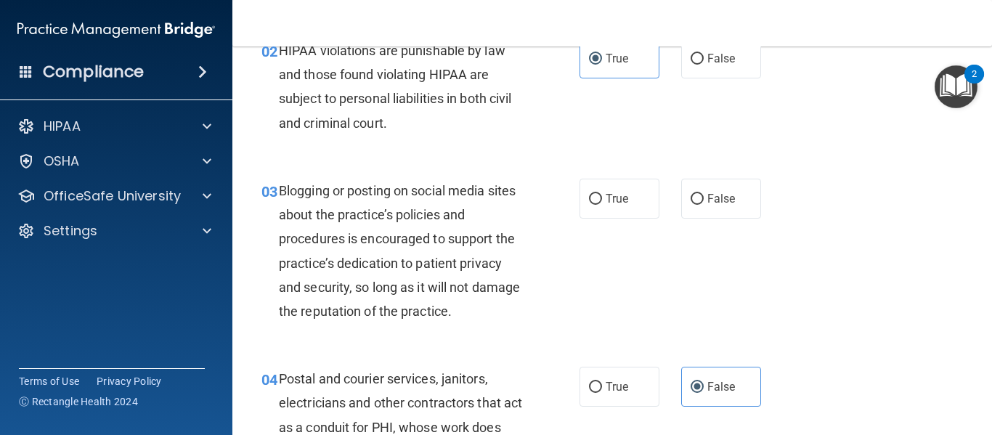
scroll to position [203, 0]
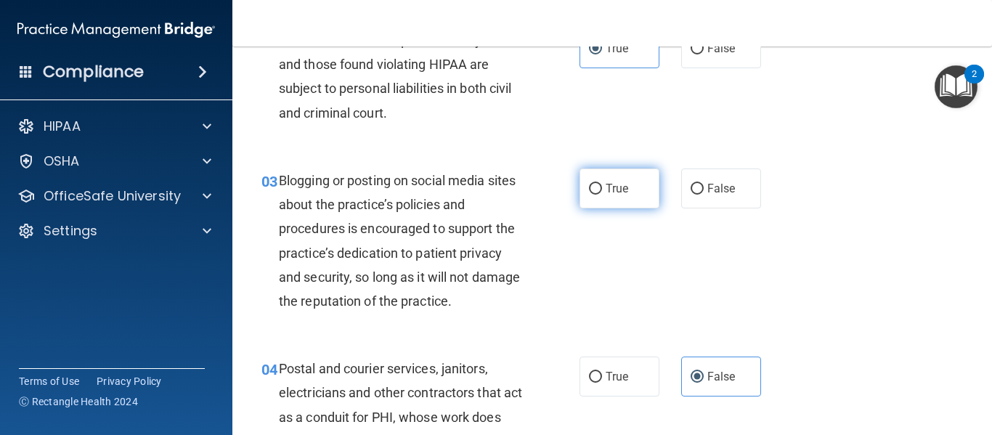
click at [599, 195] on label "True" at bounding box center [620, 188] width 80 height 40
click at [599, 195] on input "True" at bounding box center [595, 189] width 13 height 11
radio input "true"
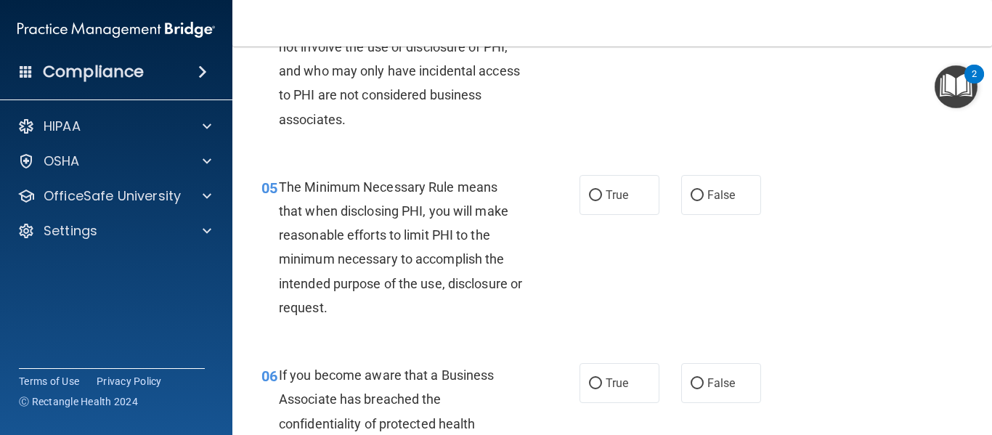
scroll to position [626, 0]
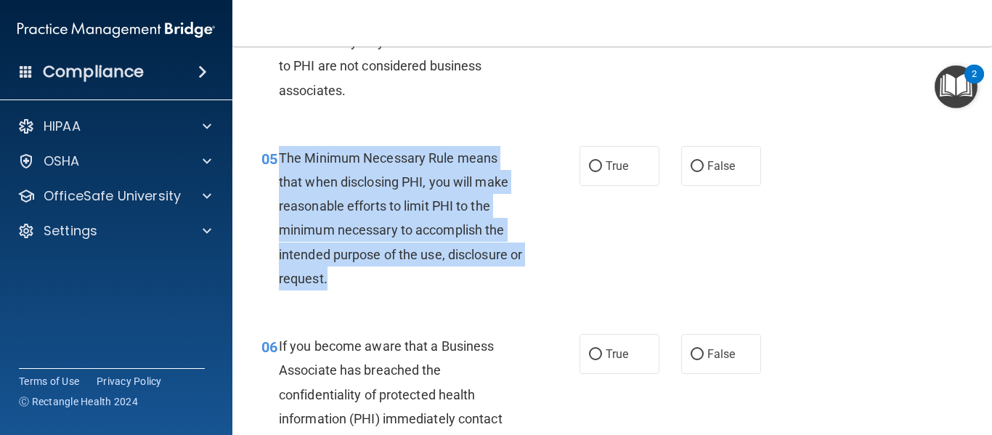
drag, startPoint x: 276, startPoint y: 155, endPoint x: 415, endPoint y: 285, distance: 190.6
click at [415, 285] on div "05 The Minimum Necessary Rule means that when disclosing PHI, you will make rea…" at bounding box center [421, 222] width 362 height 152
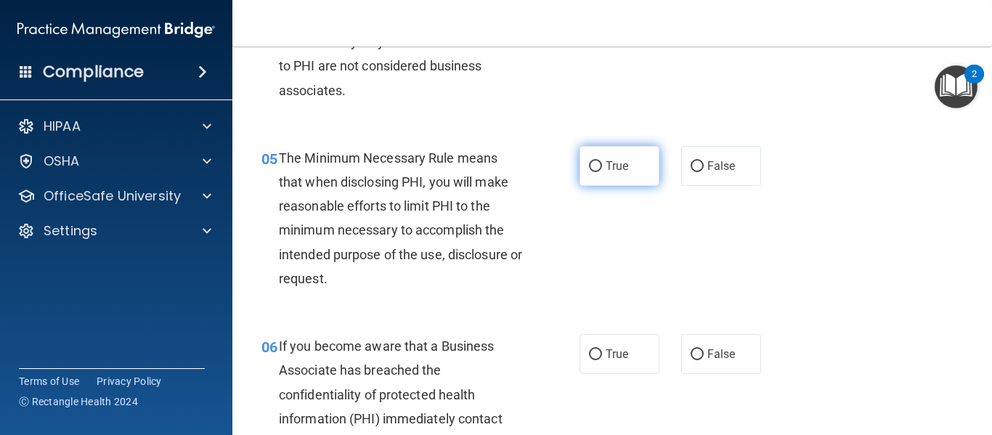
click at [613, 168] on span "True" at bounding box center [617, 166] width 23 height 14
click at [602, 168] on input "True" at bounding box center [595, 166] width 13 height 11
radio input "true"
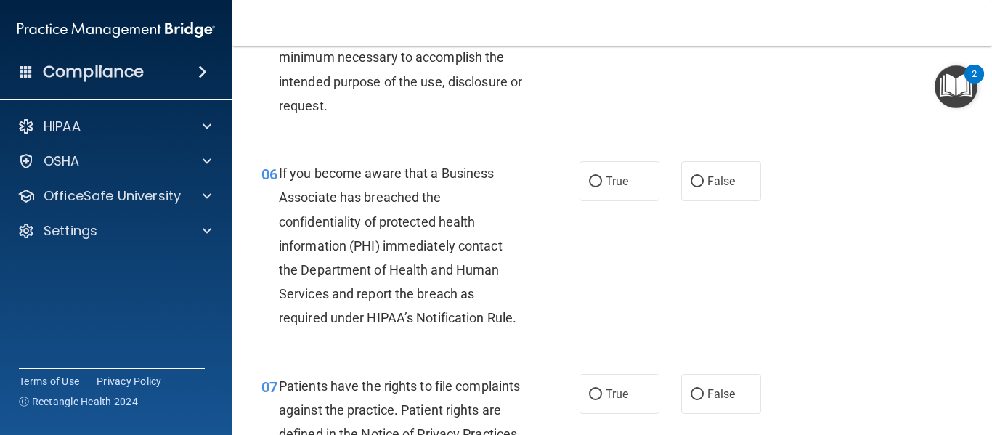
scroll to position [808, 0]
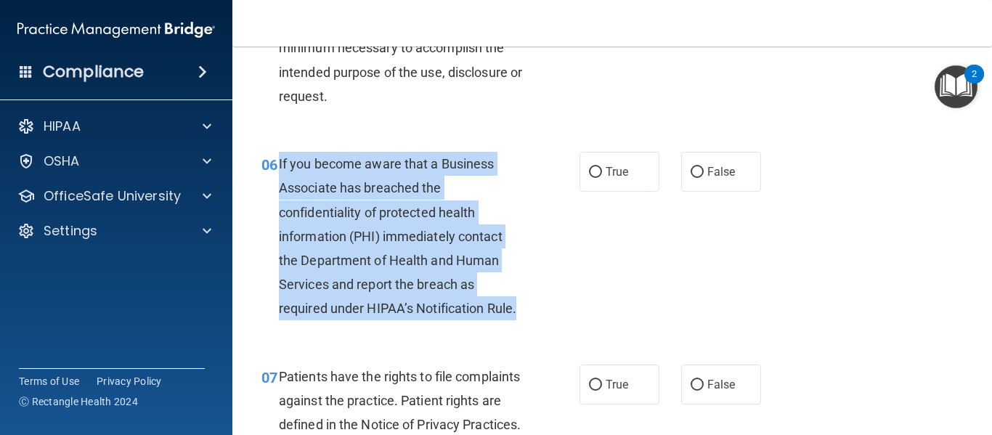
drag, startPoint x: 275, startPoint y: 158, endPoint x: 558, endPoint y: 317, distance: 325.1
click at [558, 317] on div "06 If you become aware that a Business Associate has breached the confidentiali…" at bounding box center [421, 240] width 362 height 176
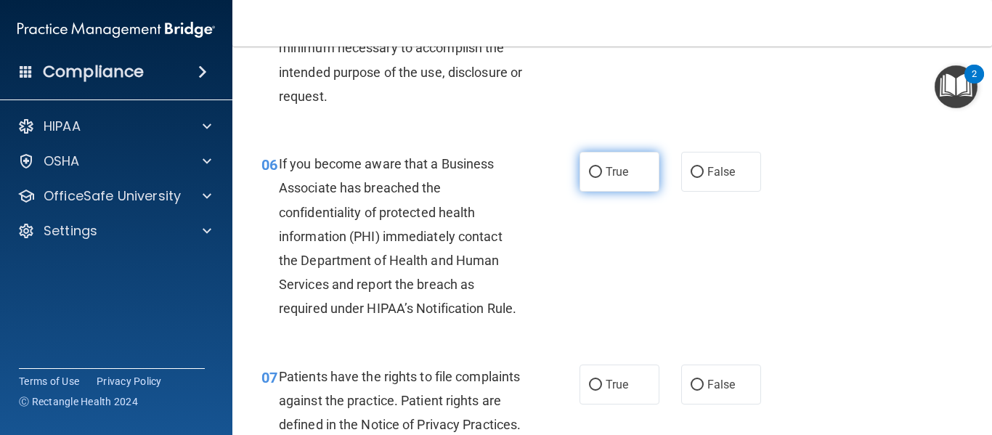
click at [606, 177] on span "True" at bounding box center [617, 172] width 23 height 14
click at [602, 177] on input "True" at bounding box center [595, 172] width 13 height 11
radio input "true"
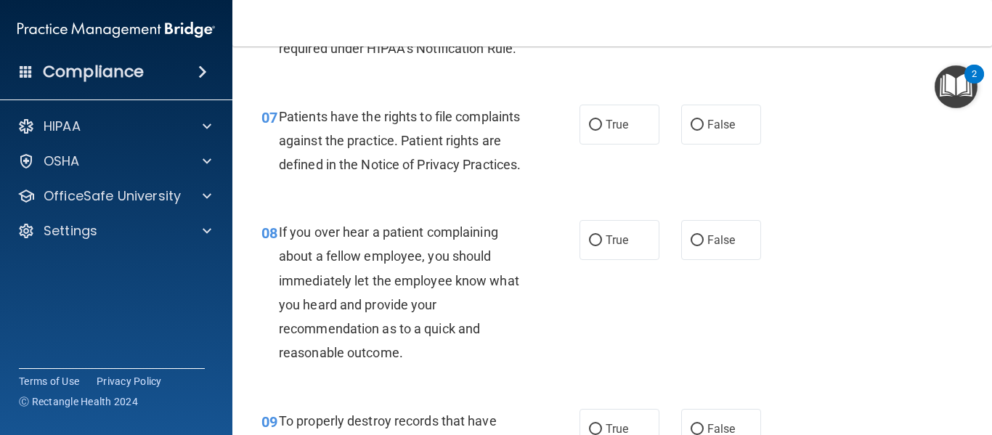
scroll to position [1088, 0]
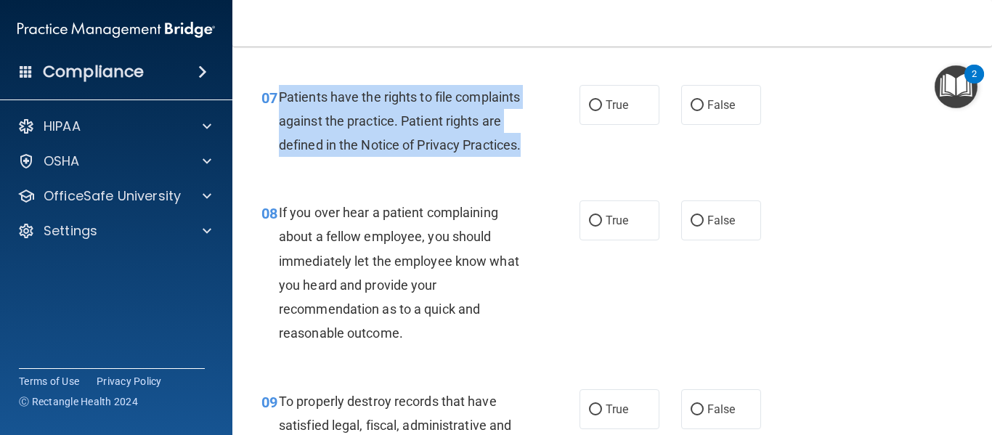
drag, startPoint x: 277, startPoint y: 99, endPoint x: 397, endPoint y: 176, distance: 142.6
click at [397, 165] on div "07 Patients have the rights to file complaints against the practice. Patient ri…" at bounding box center [421, 125] width 362 height 80
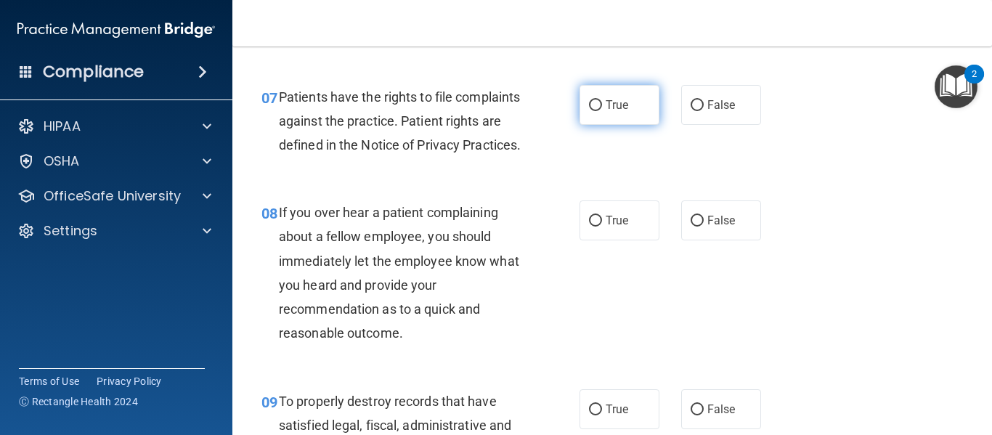
click at [603, 114] on label "True" at bounding box center [620, 105] width 80 height 40
click at [602, 111] on input "True" at bounding box center [595, 105] width 13 height 11
radio input "true"
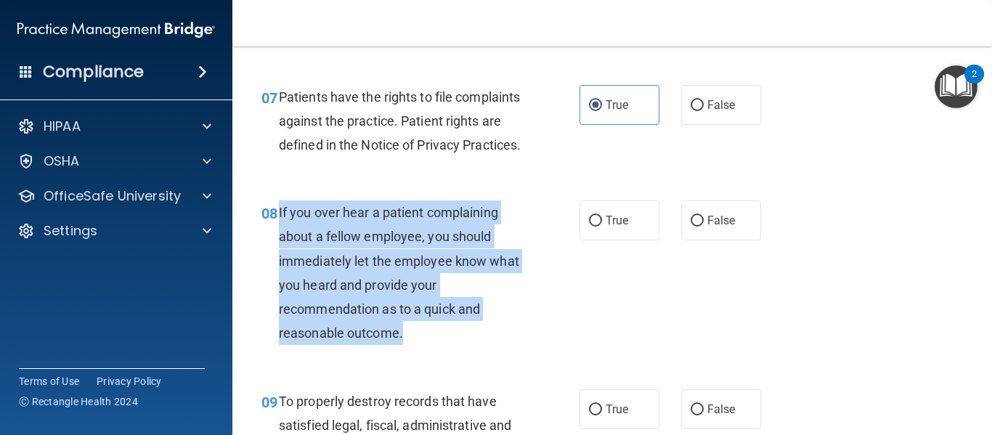
drag, startPoint x: 277, startPoint y: 240, endPoint x: 415, endPoint y: 360, distance: 183.3
click at [415, 352] on div "08 If you over hear a patient complaining about a fellow employee, you should i…" at bounding box center [421, 276] width 362 height 152
click at [693, 227] on input "False" at bounding box center [697, 221] width 13 height 11
radio input "true"
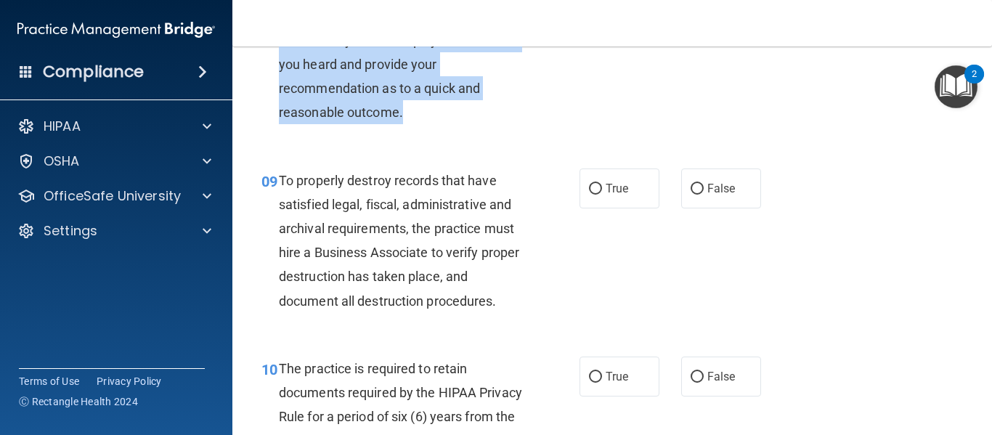
scroll to position [1434, 0]
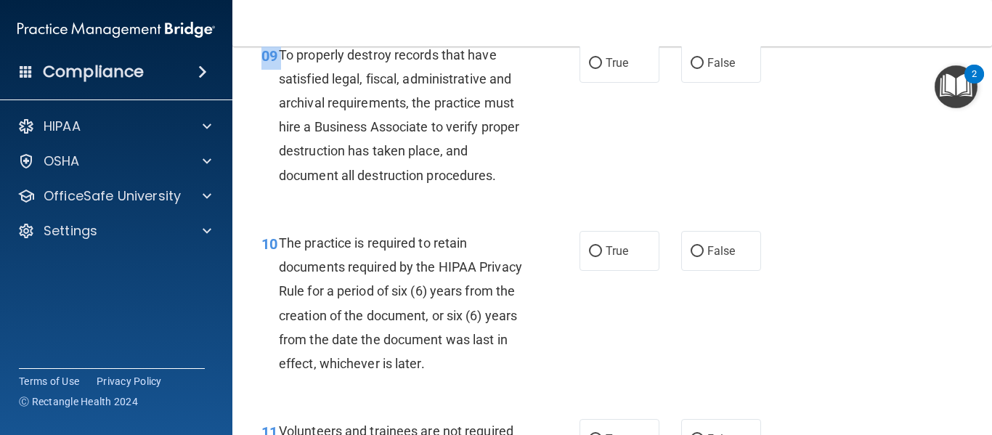
drag, startPoint x: 280, startPoint y: 76, endPoint x: 550, endPoint y: 219, distance: 306.7
click at [550, 213] on div "09 To properly destroy records that have satisfied legal, fiscal, administrativ…" at bounding box center [612, 119] width 723 height 188
click at [293, 87] on div "To properly destroy records that have satisfied legal, fiscal, administrative a…" at bounding box center [406, 115] width 255 height 145
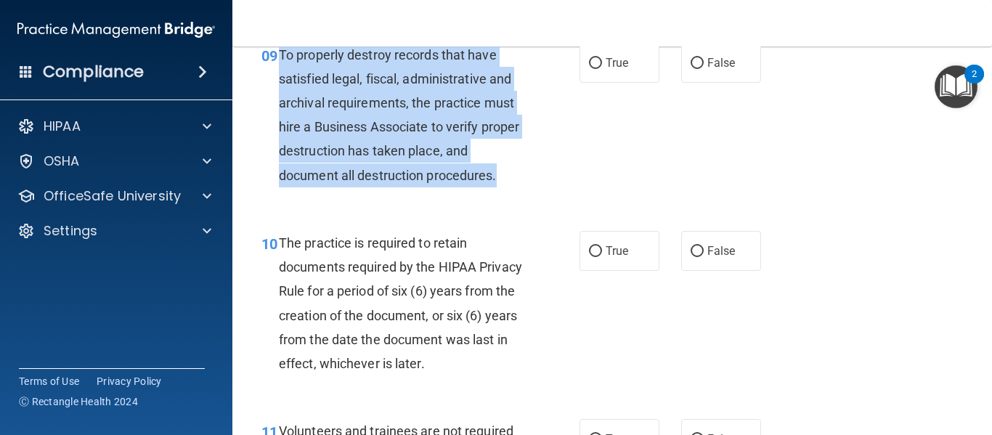
drag, startPoint x: 281, startPoint y: 78, endPoint x: 497, endPoint y: 202, distance: 249.5
click at [497, 183] on span "To properly destroy records that have satisfied legal, fiscal, administrative a…" at bounding box center [399, 115] width 240 height 136
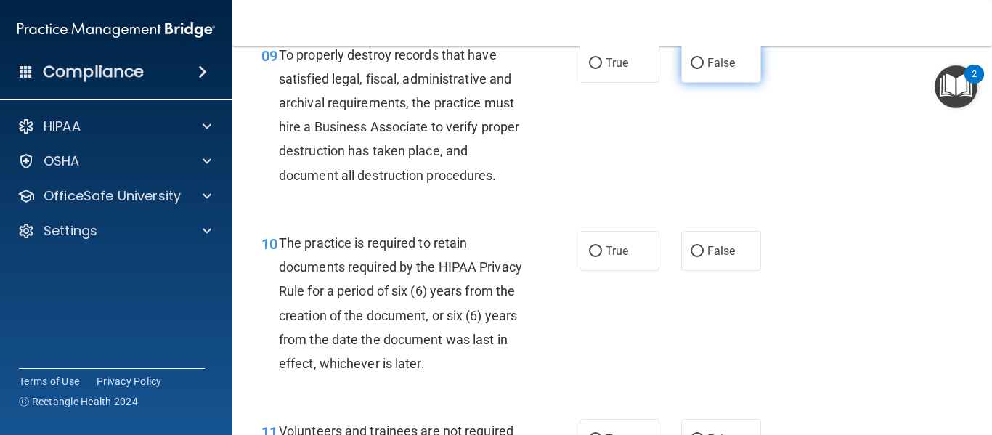
click at [699, 83] on label "False" at bounding box center [721, 63] width 80 height 40
click at [699, 69] on input "False" at bounding box center [697, 63] width 13 height 11
radio input "true"
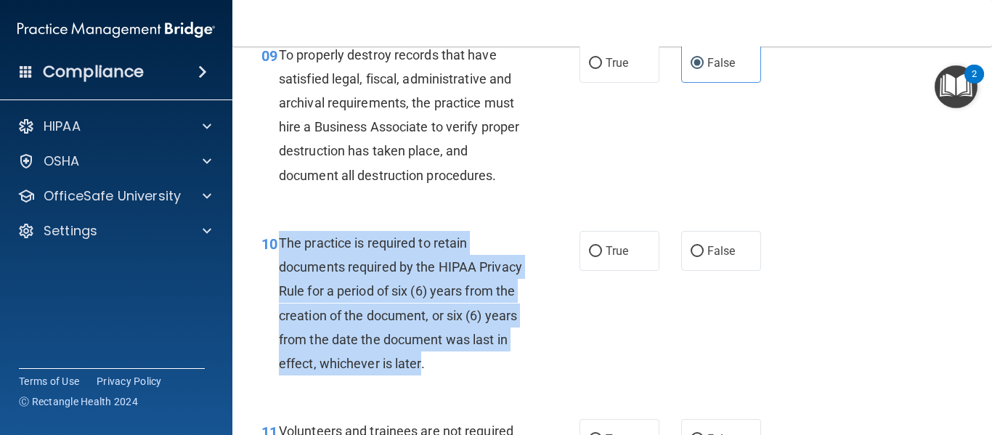
drag, startPoint x: 280, startPoint y: 264, endPoint x: 488, endPoint y: 385, distance: 240.8
click at [488, 371] on span "The practice is required to retain documents required by the HIPAA Privacy Rule…" at bounding box center [400, 303] width 243 height 136
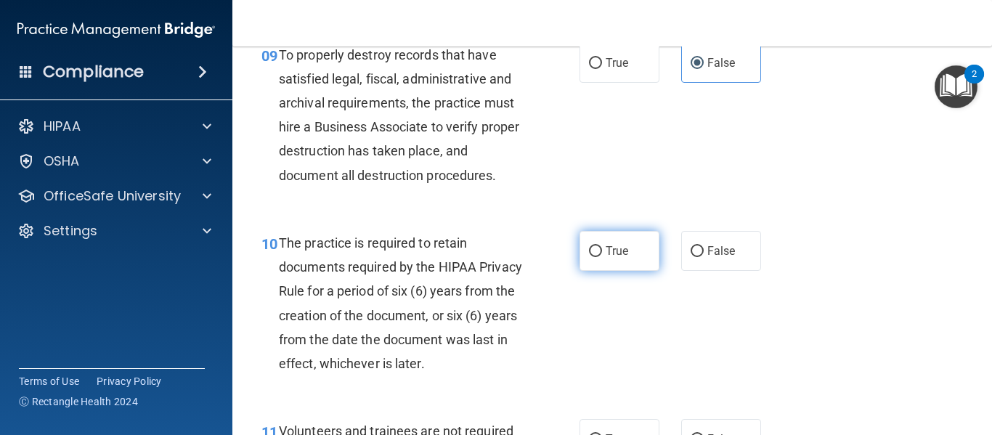
click at [598, 271] on label "True" at bounding box center [620, 251] width 80 height 40
click at [598, 257] on input "True" at bounding box center [595, 251] width 13 height 11
radio input "true"
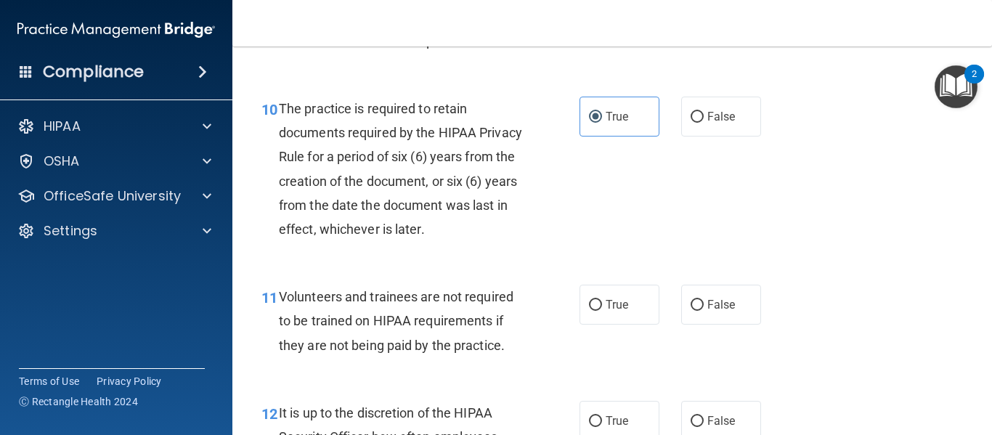
scroll to position [1588, 0]
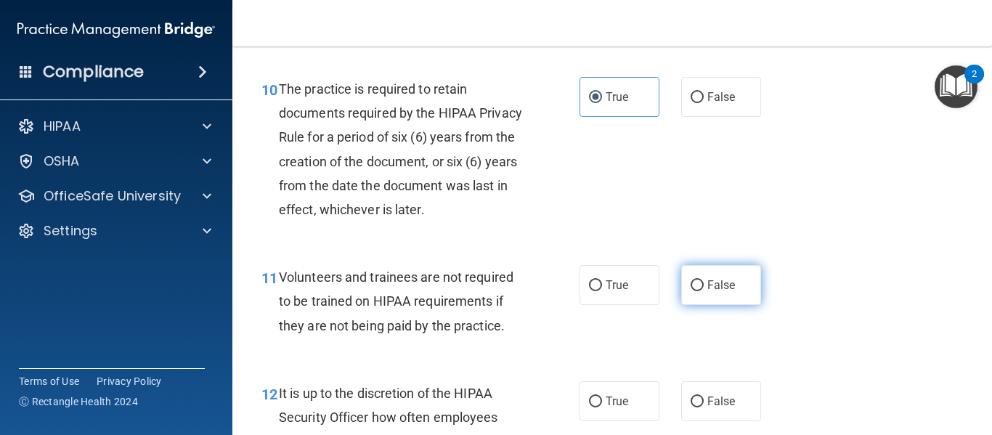
click at [714, 292] on span "False" at bounding box center [721, 285] width 28 height 14
click at [704, 291] on input "False" at bounding box center [697, 285] width 13 height 11
radio input "true"
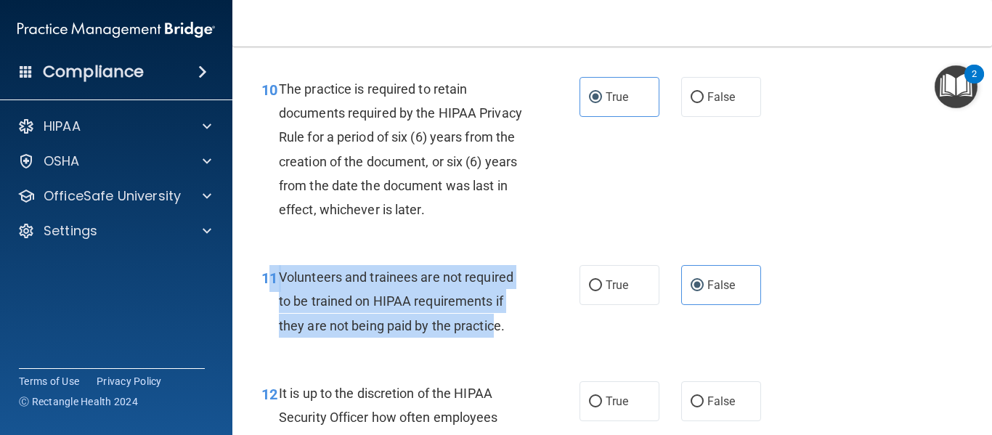
drag, startPoint x: 274, startPoint y: 298, endPoint x: 495, endPoint y: 361, distance: 229.4
click at [495, 345] on div "11 Volunteers and trainees are not required to be trained on HIPAA requirements…" at bounding box center [421, 305] width 362 height 80
click at [284, 301] on span "Volunteers and trainees are not required to be trained on HIPAA requirements if…" at bounding box center [396, 300] width 235 height 63
drag, startPoint x: 282, startPoint y: 301, endPoint x: 508, endPoint y: 362, distance: 234.6
click at [508, 345] on div "11 Volunteers and trainees are not required to be trained on HIPAA requirements…" at bounding box center [421, 305] width 362 height 80
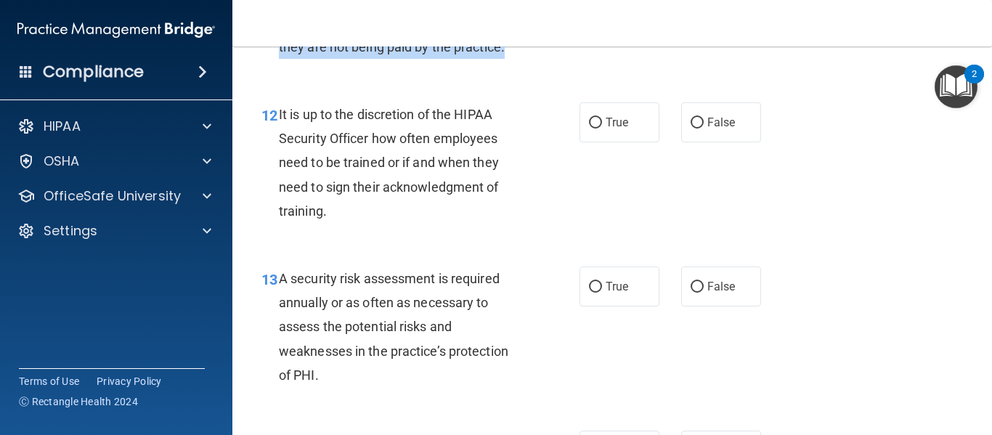
scroll to position [1924, 0]
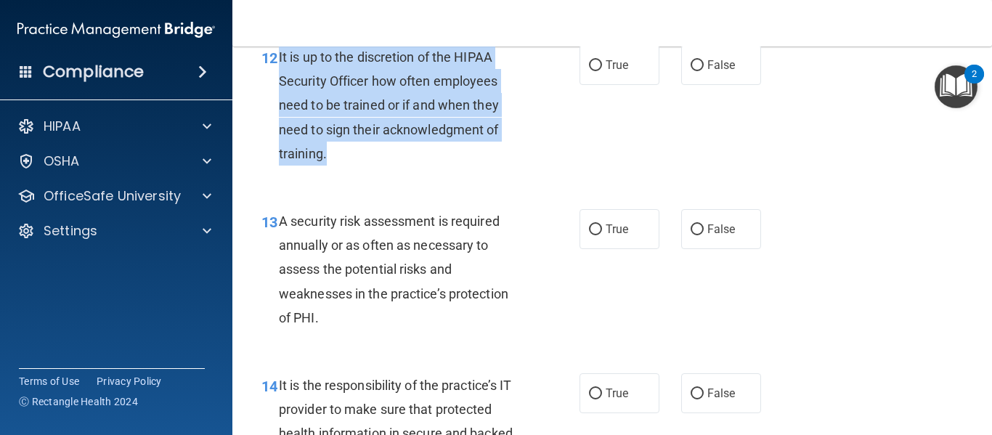
drag, startPoint x: 278, startPoint y: 79, endPoint x: 381, endPoint y: 171, distance: 137.8
click at [381, 166] on div "It is up to the discretion of the HIPAA Security Officer how often employees ne…" at bounding box center [406, 105] width 255 height 121
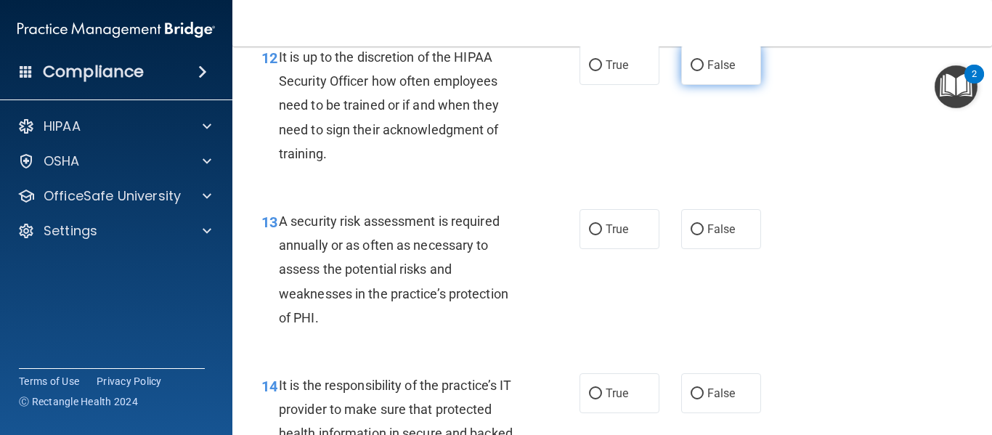
click at [698, 85] on label "False" at bounding box center [721, 65] width 80 height 40
click at [698, 71] on input "False" at bounding box center [697, 65] width 13 height 11
radio input "true"
click at [620, 85] on label "True" at bounding box center [620, 65] width 80 height 40
click at [602, 71] on input "True" at bounding box center [595, 65] width 13 height 11
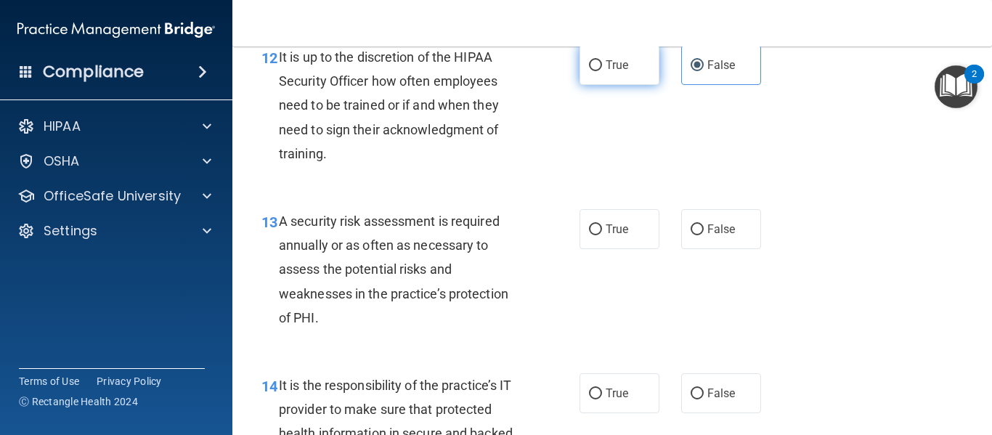
radio input "true"
radio input "false"
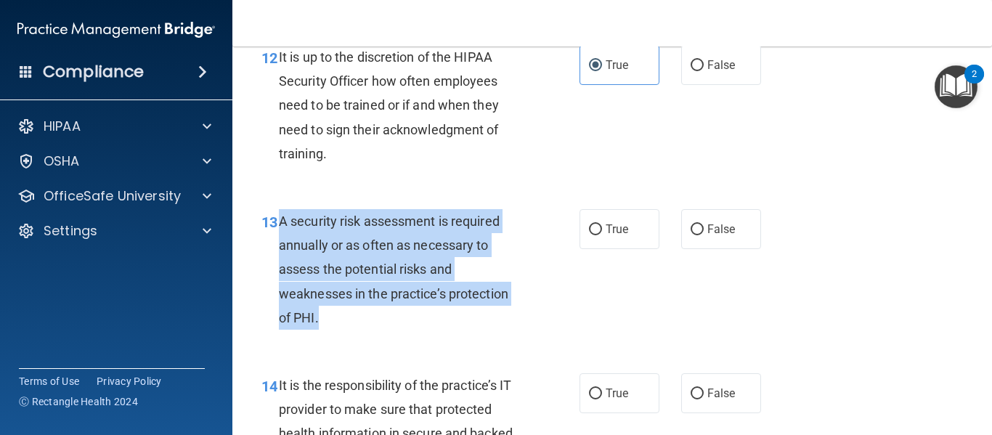
drag, startPoint x: 279, startPoint y: 245, endPoint x: 391, endPoint y: 335, distance: 143.1
click at [391, 330] on div "A security risk assessment is required annually or as often as necessary to ass…" at bounding box center [406, 269] width 255 height 121
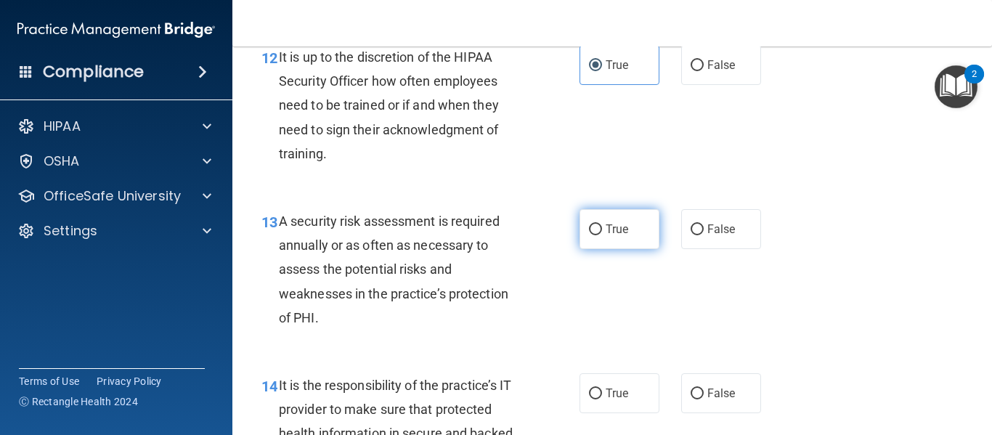
click at [611, 236] on span "True" at bounding box center [617, 229] width 23 height 14
click at [602, 235] on input "True" at bounding box center [595, 229] width 13 height 11
radio input "true"
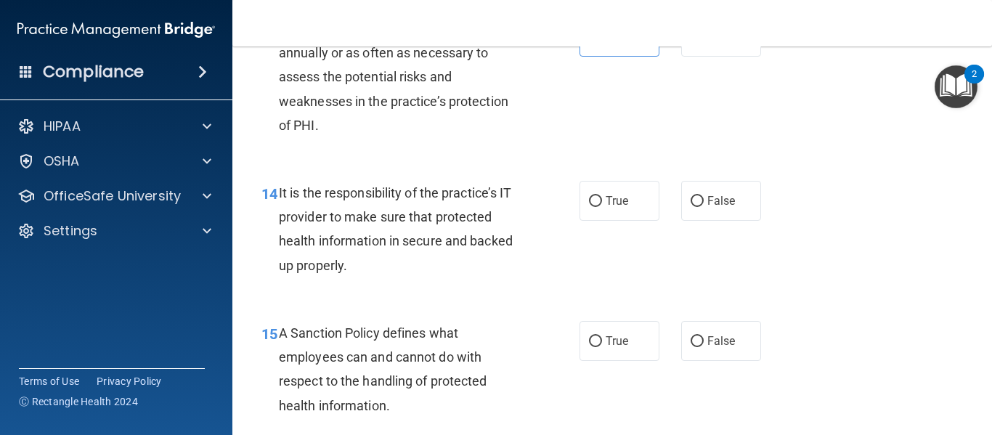
scroll to position [2040, 0]
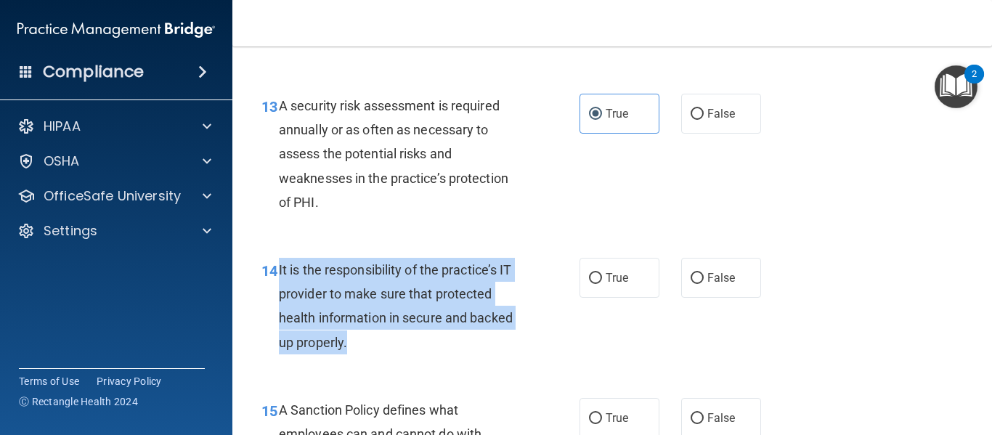
drag, startPoint x: 275, startPoint y: 295, endPoint x: 362, endPoint y: 369, distance: 113.8
click at [362, 362] on div "14 It is the responsibility of the practice’s IT provider to make sure that pro…" at bounding box center [421, 310] width 362 height 104
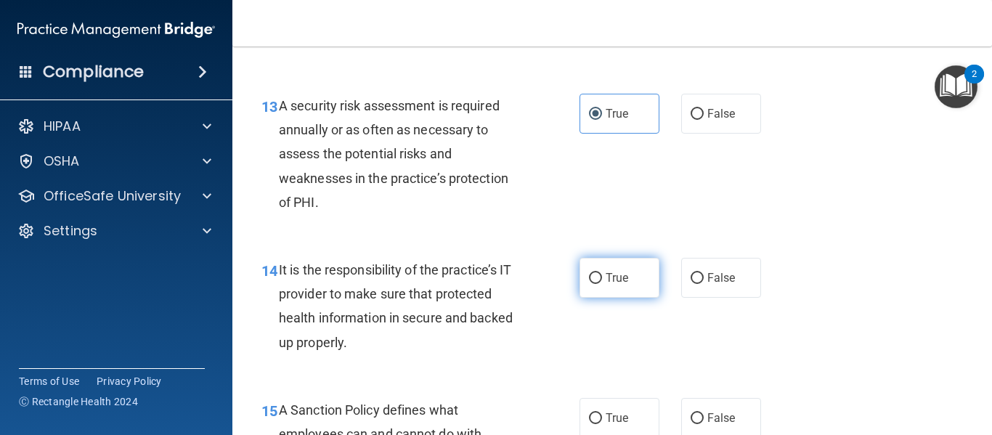
click at [600, 298] on label "True" at bounding box center [620, 278] width 80 height 40
click at [600, 284] on input "True" at bounding box center [595, 278] width 13 height 11
radio input "true"
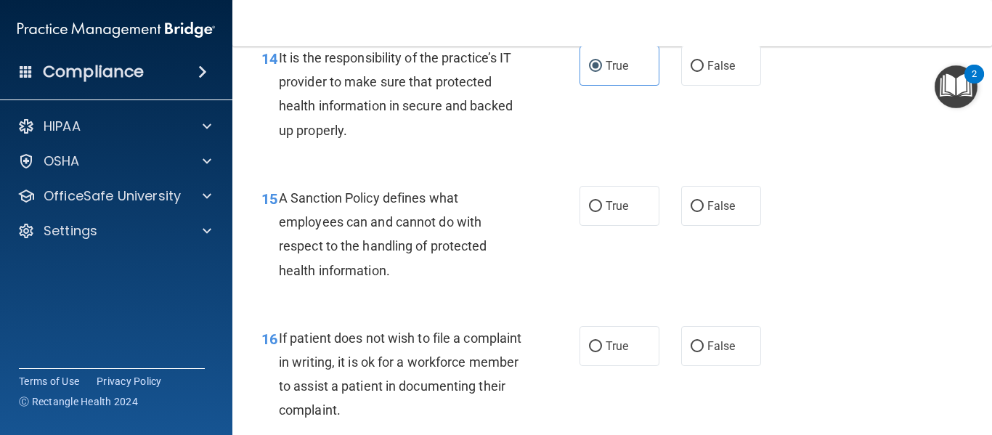
scroll to position [2309, 0]
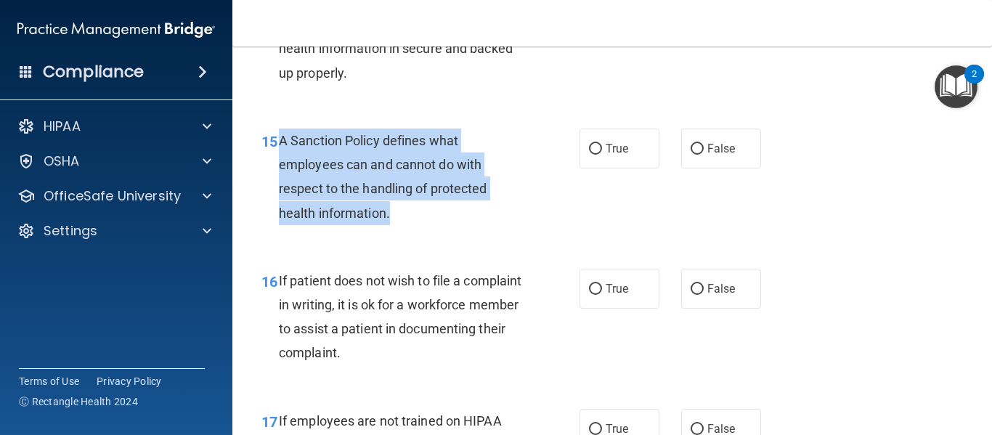
drag, startPoint x: 275, startPoint y: 160, endPoint x: 420, endPoint y: 241, distance: 165.5
click at [420, 232] on div "15 A Sanction Policy defines what employees can and cannot do with respect to t…" at bounding box center [421, 181] width 362 height 104
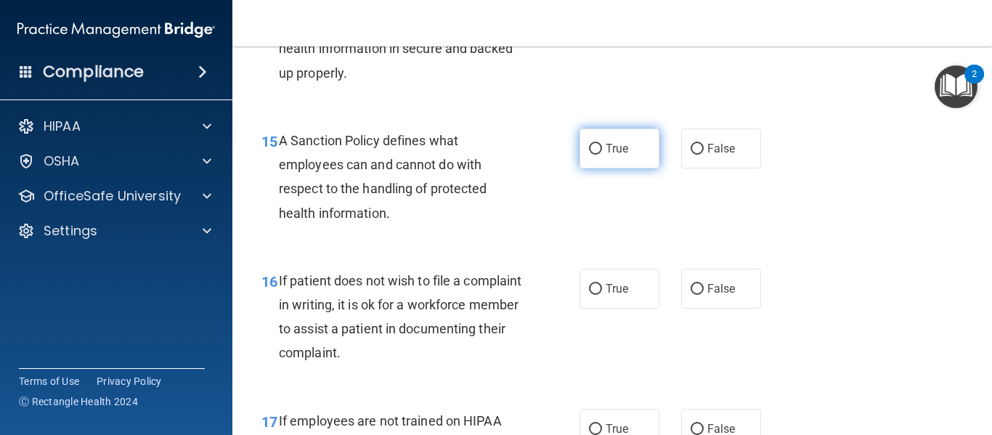
click at [608, 168] on label "True" at bounding box center [620, 149] width 80 height 40
click at [602, 155] on input "True" at bounding box center [595, 149] width 13 height 11
radio input "true"
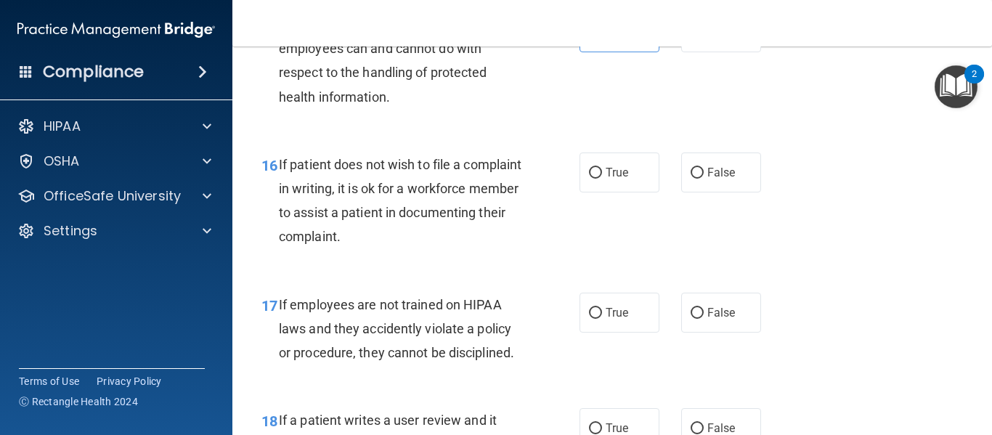
scroll to position [2435, 0]
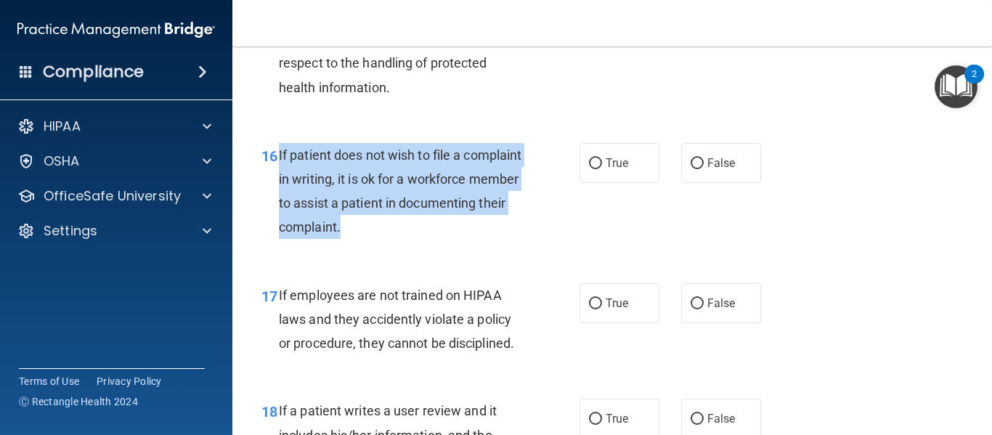
drag, startPoint x: 277, startPoint y: 179, endPoint x: 490, endPoint y: 266, distance: 230.6
click at [490, 247] on div "16 If patient does not wish to file a complaint in writing, it is ok for a work…" at bounding box center [421, 195] width 362 height 104
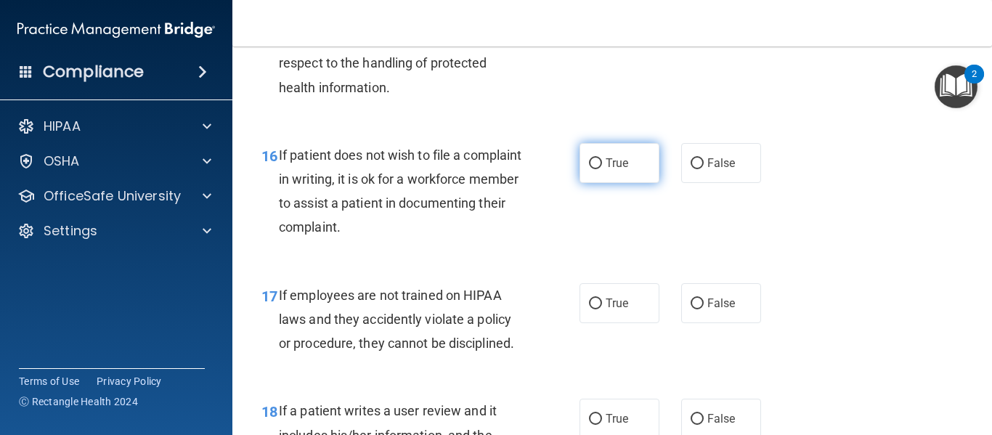
click at [611, 183] on label "True" at bounding box center [620, 163] width 80 height 40
click at [602, 169] on input "True" at bounding box center [595, 163] width 13 height 11
radio input "true"
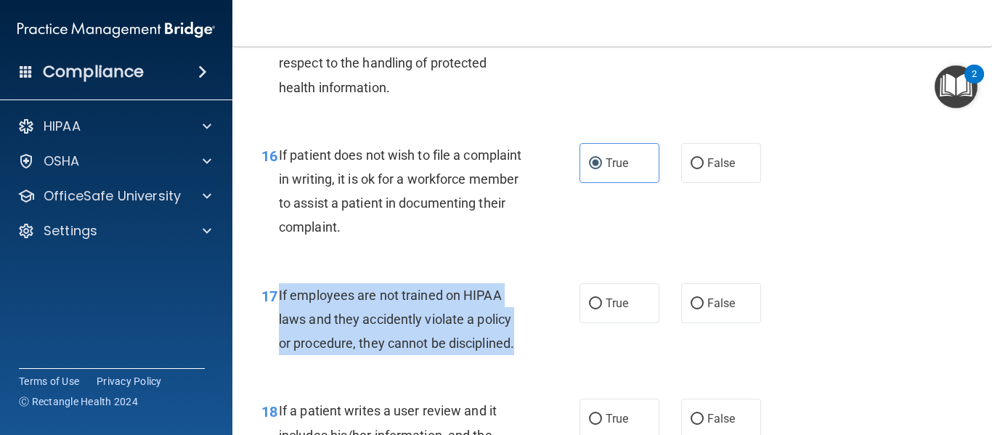
drag, startPoint x: 280, startPoint y: 318, endPoint x: 521, endPoint y: 367, distance: 246.1
click at [521, 356] on div "If employees are not trained on HIPAA laws and they accidently violate a policy…" at bounding box center [406, 319] width 255 height 73
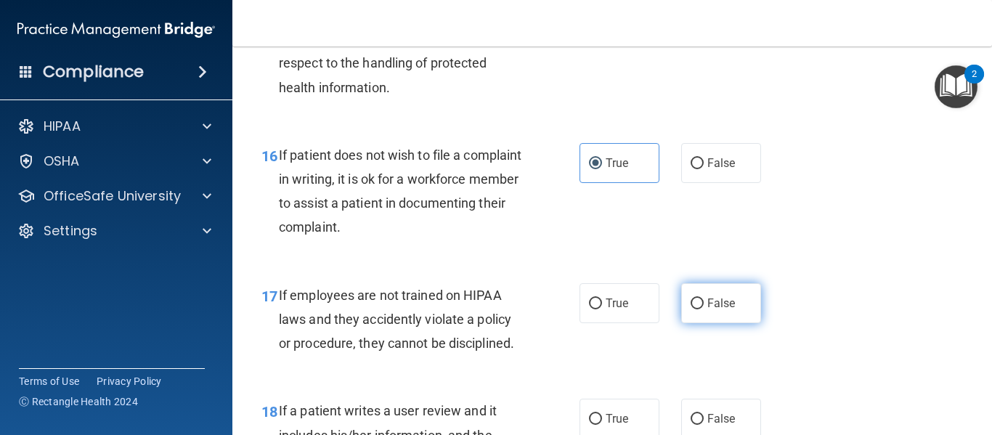
click at [701, 319] on label "False" at bounding box center [721, 303] width 80 height 40
click at [701, 309] on input "False" at bounding box center [697, 303] width 13 height 11
radio input "true"
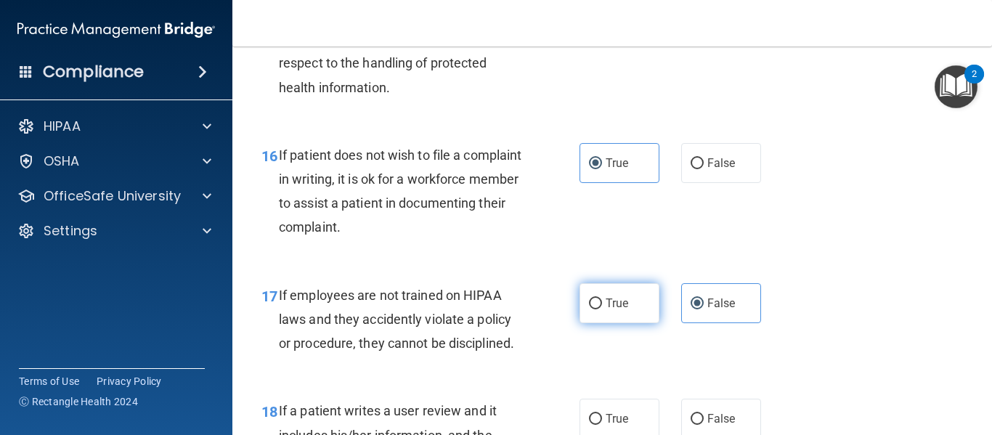
click at [597, 323] on label "True" at bounding box center [620, 303] width 80 height 40
click at [597, 309] on input "True" at bounding box center [595, 303] width 13 height 11
radio input "true"
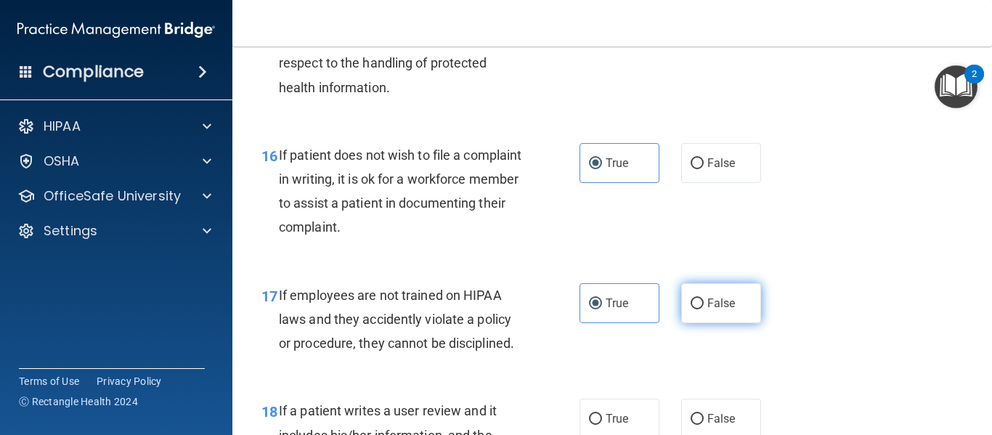
click at [696, 309] on input "False" at bounding box center [697, 303] width 13 height 11
radio input "true"
radio input "false"
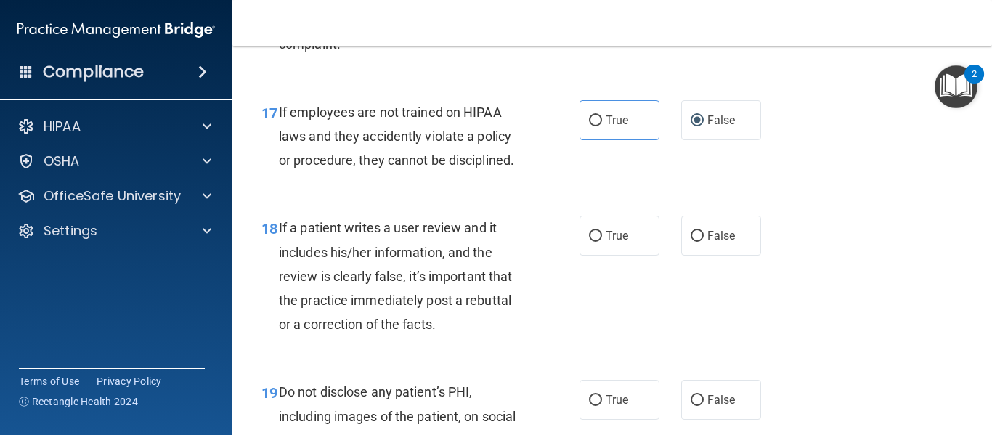
scroll to position [2656, 0]
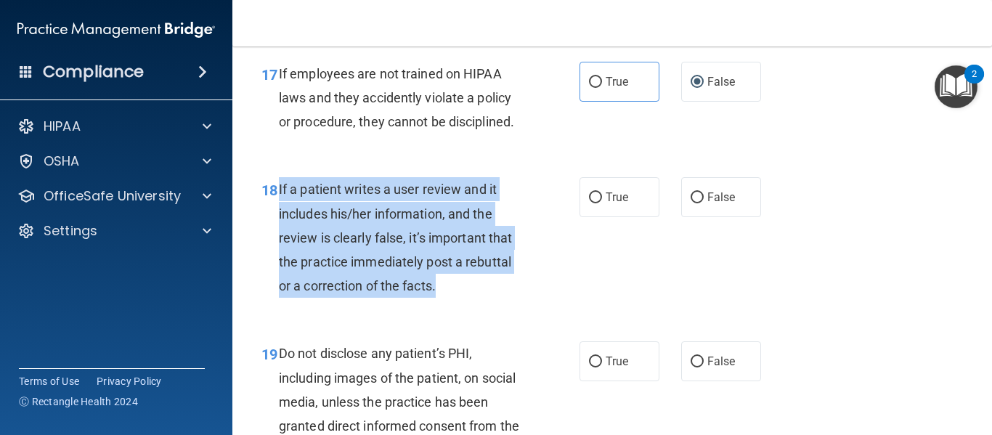
drag, startPoint x: 275, startPoint y: 211, endPoint x: 475, endPoint y: 311, distance: 223.4
click at [475, 305] on div "18 If a patient writes a user review and it includes his/her information, and t…" at bounding box center [421, 241] width 362 height 128
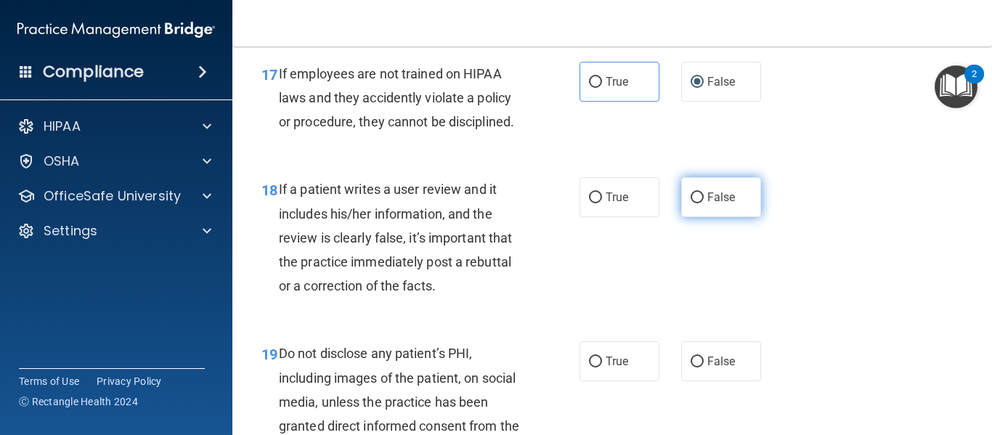
click at [710, 217] on label "False" at bounding box center [721, 197] width 80 height 40
click at [704, 203] on input "False" at bounding box center [697, 197] width 13 height 11
radio input "true"
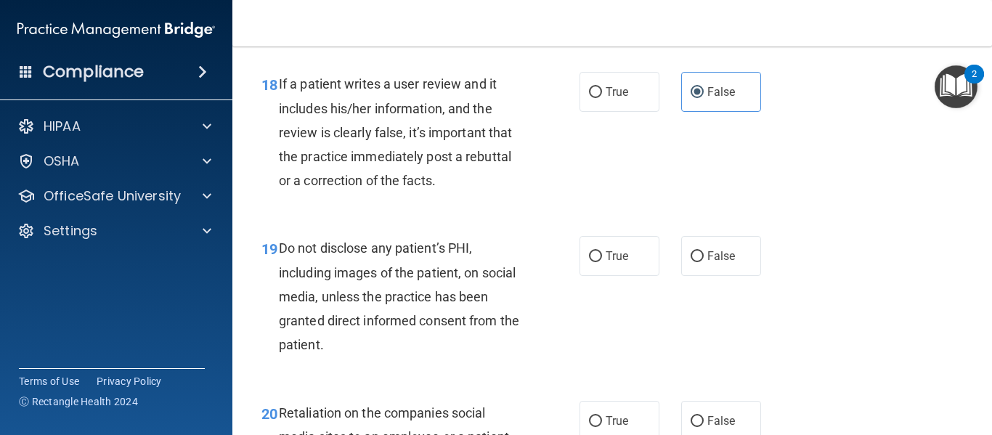
scroll to position [2791, 0]
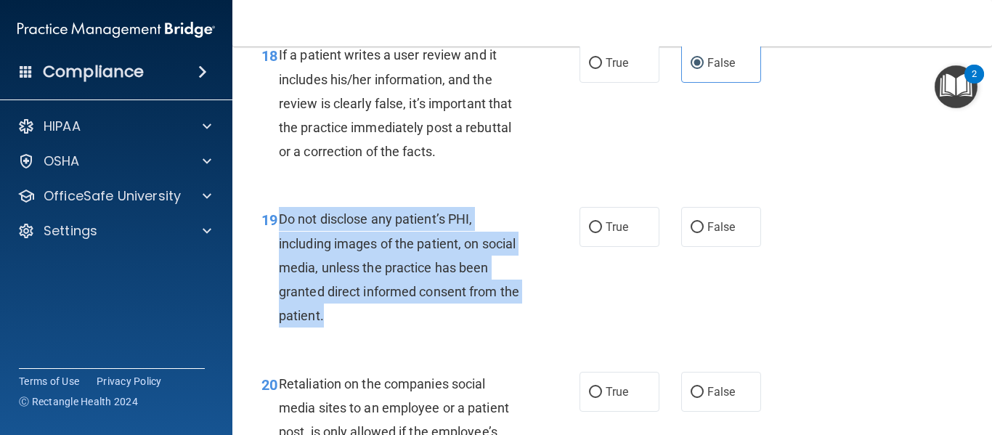
drag, startPoint x: 277, startPoint y: 241, endPoint x: 410, endPoint y: 347, distance: 170.0
click at [410, 335] on div "19 Do not disclose any patient’s PHI, including images of the patient, on socia…" at bounding box center [421, 271] width 362 height 128
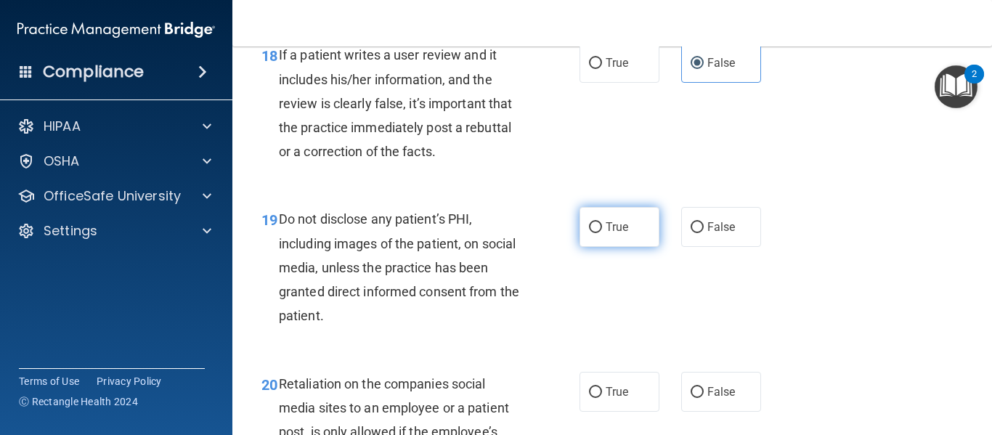
click at [609, 247] on label "True" at bounding box center [620, 227] width 80 height 40
click at [602, 233] on input "True" at bounding box center [595, 227] width 13 height 11
radio input "true"
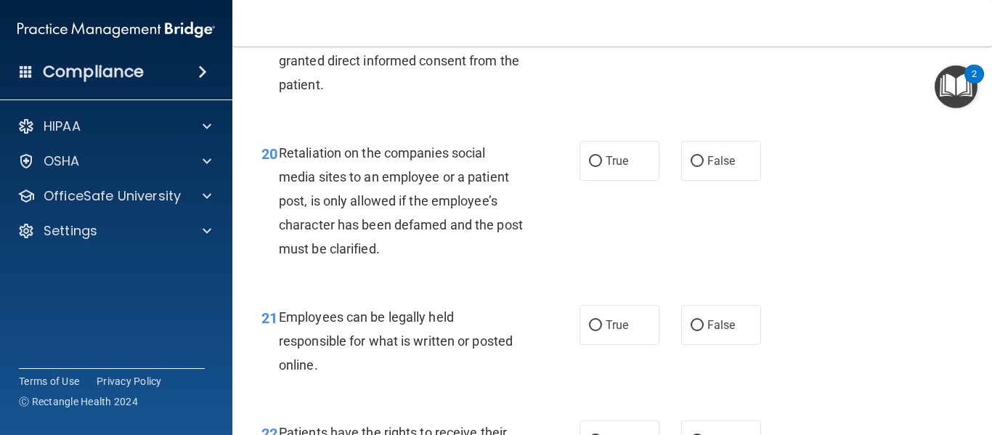
scroll to position [3089, 0]
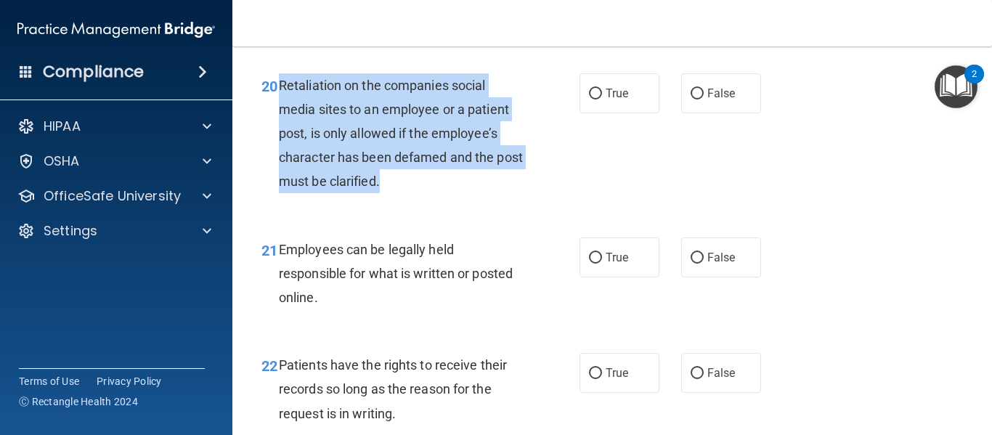
drag, startPoint x: 278, startPoint y: 111, endPoint x: 416, endPoint y: 208, distance: 168.4
click at [416, 194] on div "Retaliation on the companies social media sites to an employee or a patient pos…" at bounding box center [406, 133] width 255 height 121
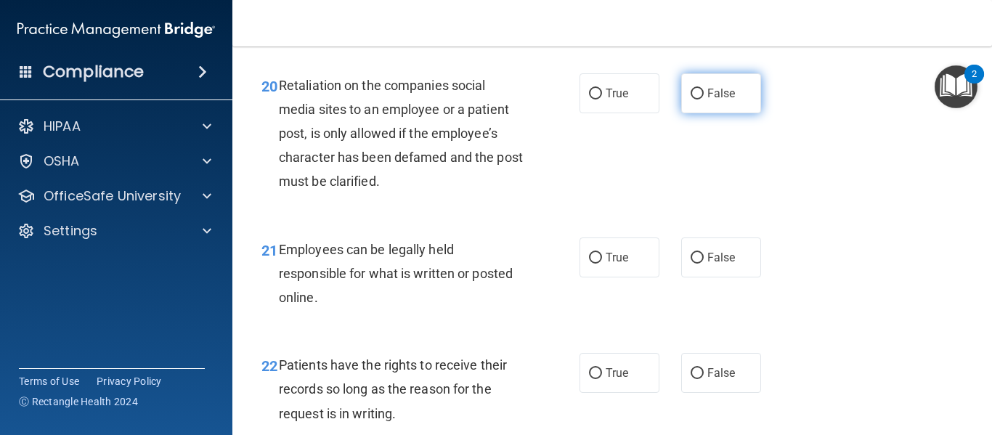
click at [720, 113] on label "False" at bounding box center [721, 93] width 80 height 40
click at [704, 99] on input "False" at bounding box center [697, 94] width 13 height 11
radio input "true"
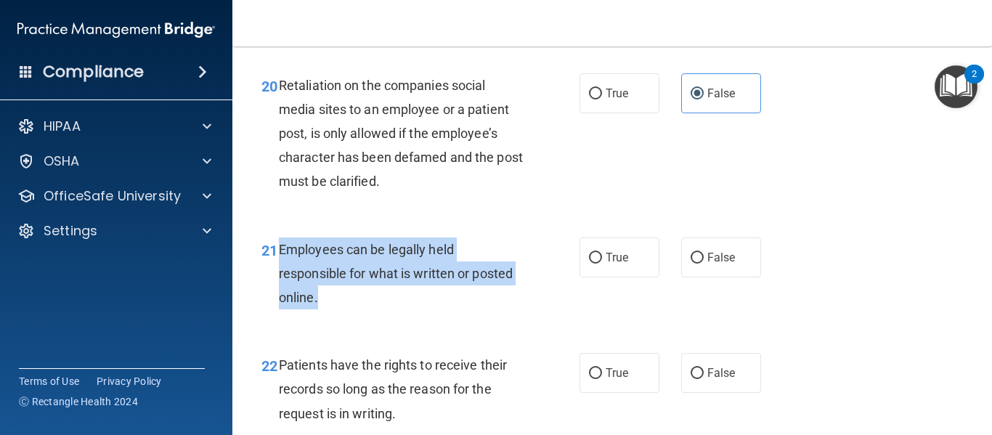
drag, startPoint x: 275, startPoint y: 274, endPoint x: 386, endPoint y: 331, distance: 124.4
click at [386, 317] on div "21 Employees can be legally held responsible for what is written or posted onli…" at bounding box center [421, 277] width 362 height 80
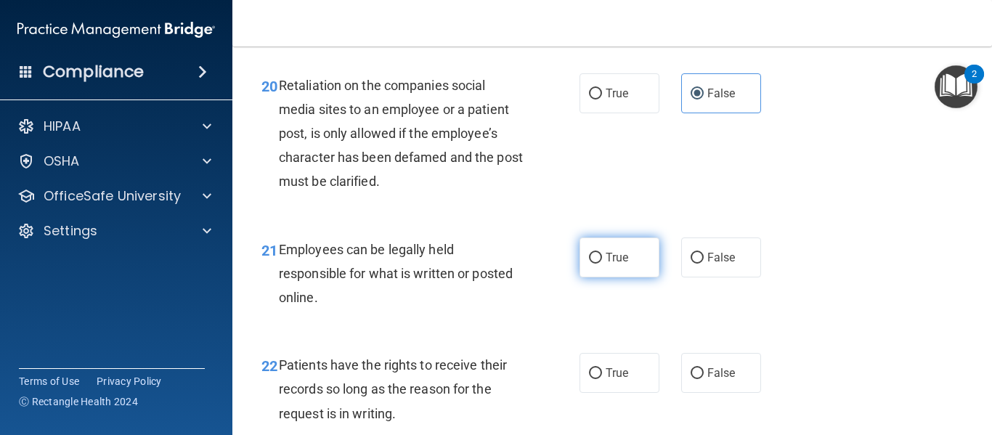
click at [620, 264] on span "True" at bounding box center [617, 258] width 23 height 14
click at [602, 264] on input "True" at bounding box center [595, 258] width 13 height 11
radio input "true"
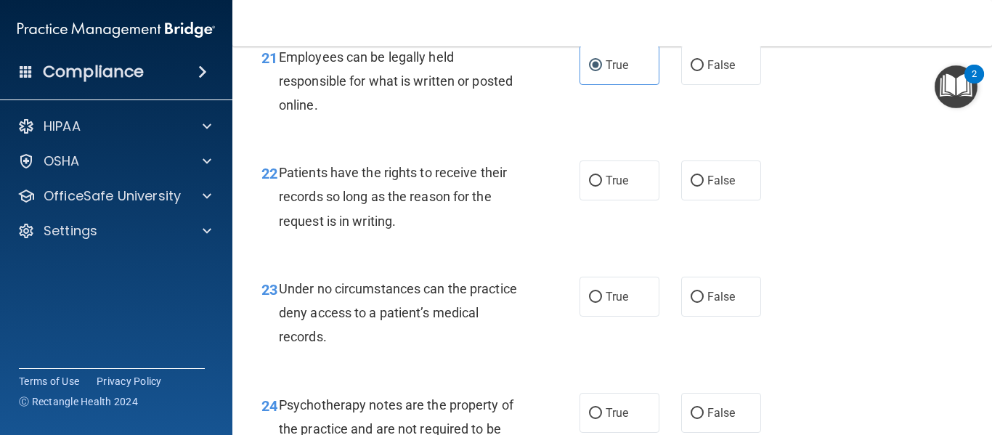
scroll to position [3301, 0]
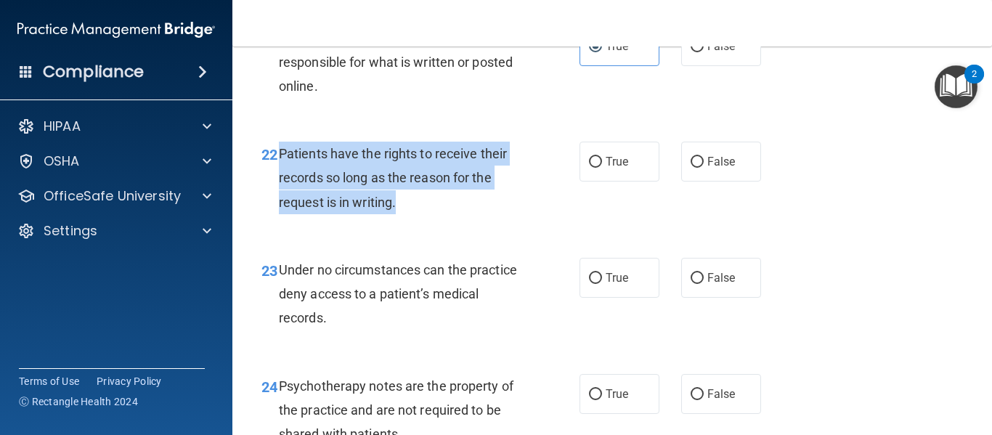
drag, startPoint x: 278, startPoint y: 177, endPoint x: 433, endPoint y: 244, distance: 168.5
click at [433, 221] on div "22 Patients have the rights to receive their records so long as the reason for …" at bounding box center [421, 182] width 362 height 80
click at [596, 168] on input "True" at bounding box center [595, 162] width 13 height 11
radio input "true"
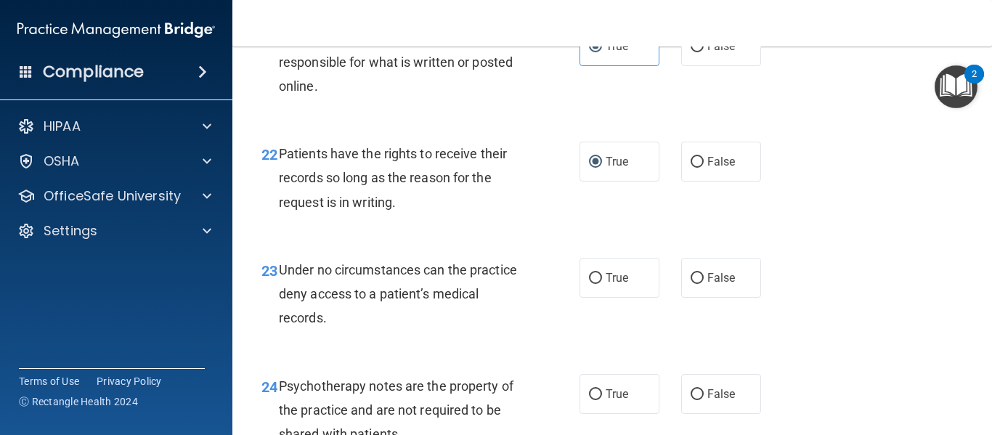
click at [281, 293] on span "Under no circumstances can the practice deny access to a patient’s medical reco…" at bounding box center [398, 293] width 238 height 63
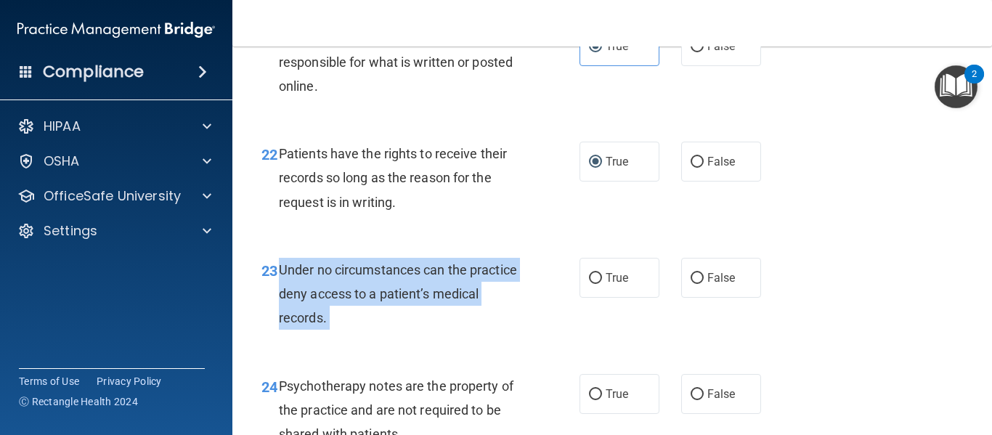
drag, startPoint x: 281, startPoint y: 293, endPoint x: 384, endPoint y: 351, distance: 118.0
click at [384, 330] on div "Under no circumstances can the practice deny access to a patient’s medical reco…" at bounding box center [406, 294] width 255 height 73
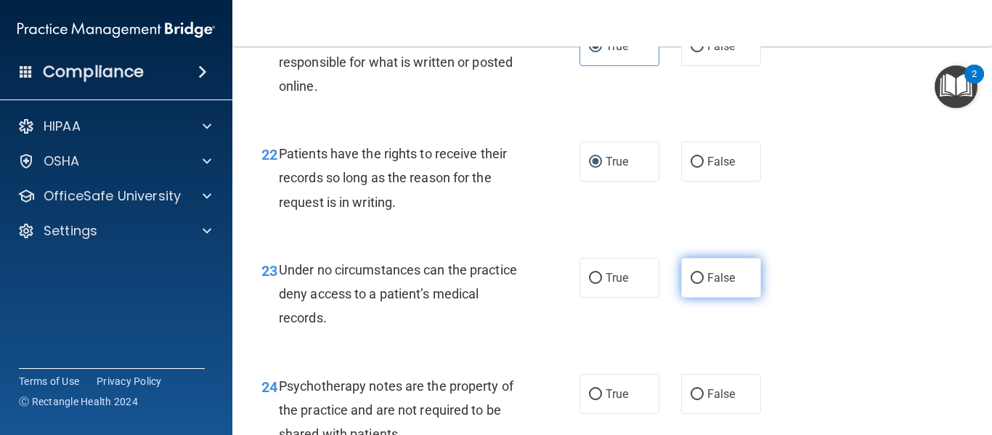
click at [711, 298] on label "False" at bounding box center [721, 278] width 80 height 40
click at [704, 284] on input "False" at bounding box center [697, 278] width 13 height 11
radio input "true"
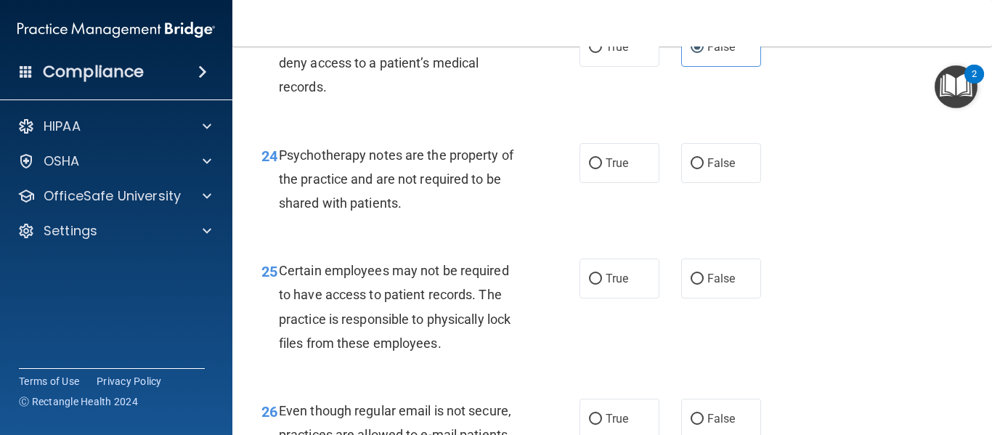
scroll to position [3590, 0]
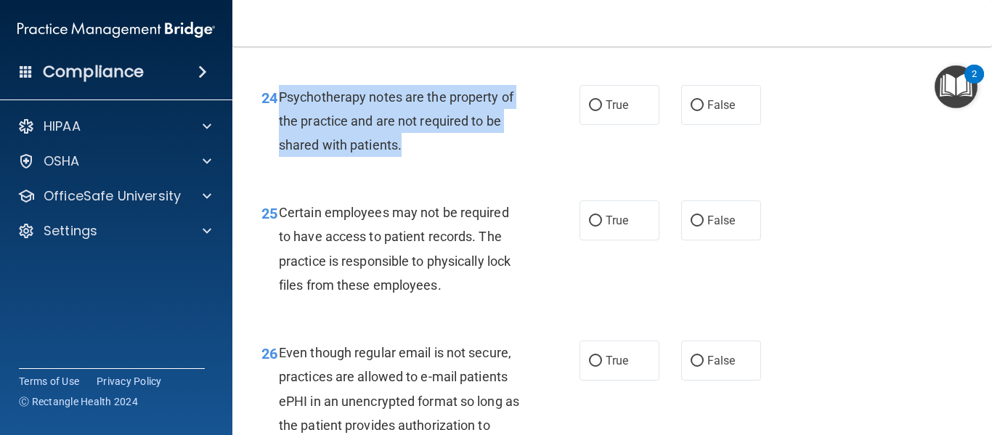
drag, startPoint x: 280, startPoint y: 123, endPoint x: 416, endPoint y: 171, distance: 144.9
click at [416, 158] on div "Psychotherapy notes are the property of the practice and are not required to be…" at bounding box center [406, 121] width 255 height 73
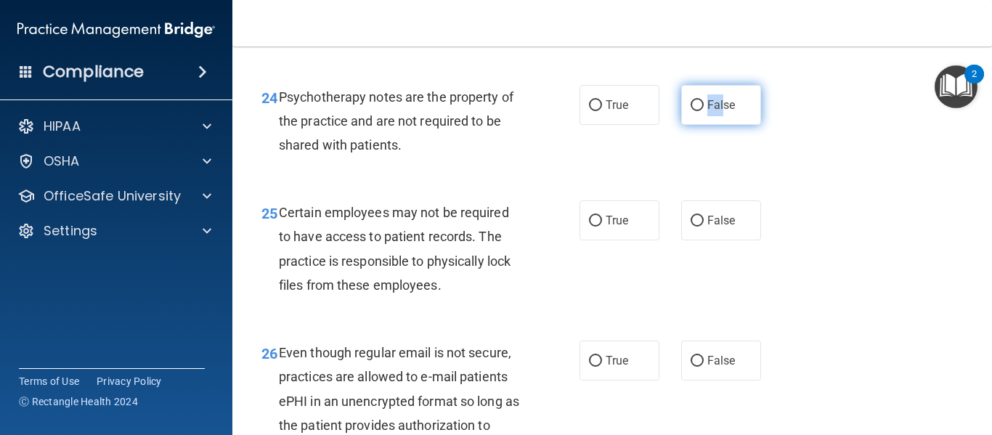
drag, startPoint x: 696, startPoint y: 142, endPoint x: 715, endPoint y: 123, distance: 27.7
click at [715, 123] on label "False" at bounding box center [721, 105] width 80 height 40
click at [715, 112] on span "False" at bounding box center [721, 105] width 28 height 14
click at [704, 111] on input "False" at bounding box center [697, 105] width 13 height 11
radio input "true"
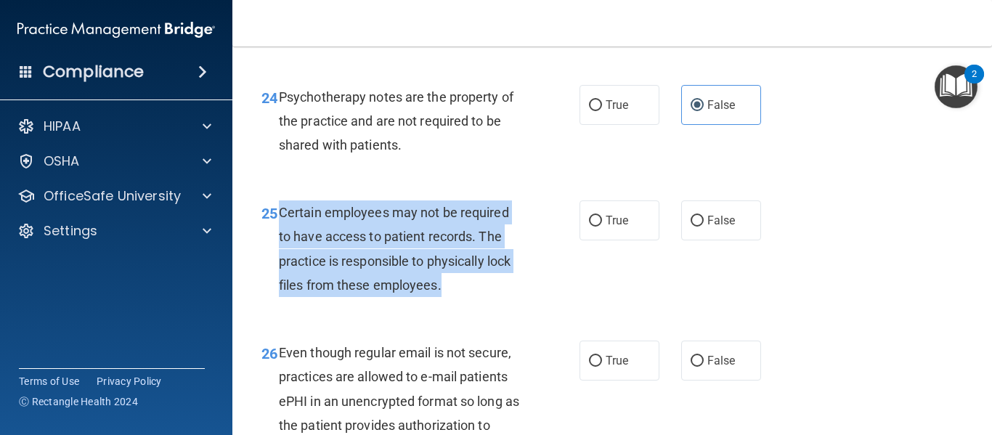
drag, startPoint x: 278, startPoint y: 237, endPoint x: 481, endPoint y: 323, distance: 220.9
click at [481, 304] on div "25 Certain employees may not be required to have access to patient records. The…" at bounding box center [421, 252] width 362 height 104
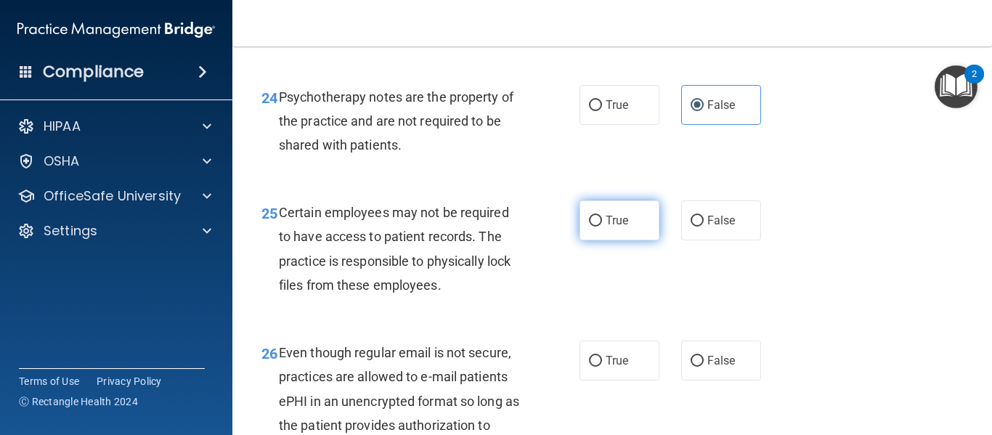
click at [597, 240] on label "True" at bounding box center [620, 220] width 80 height 40
click at [597, 227] on input "True" at bounding box center [595, 221] width 13 height 11
radio input "true"
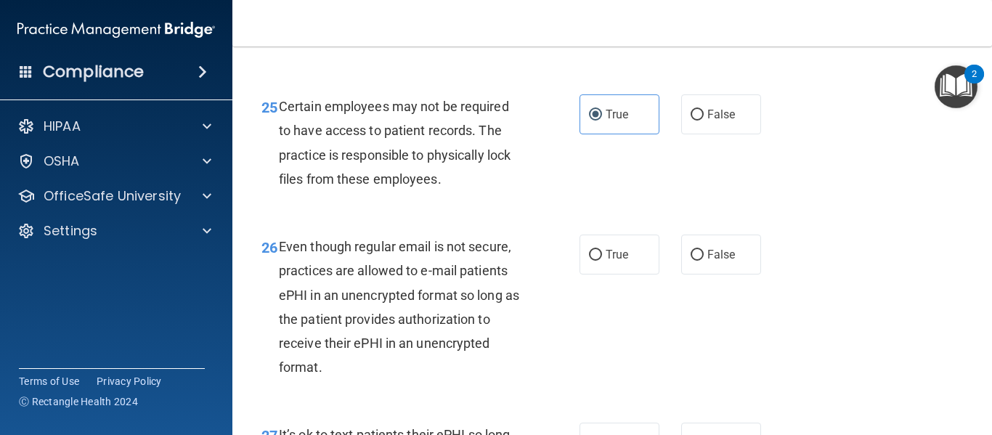
scroll to position [3724, 0]
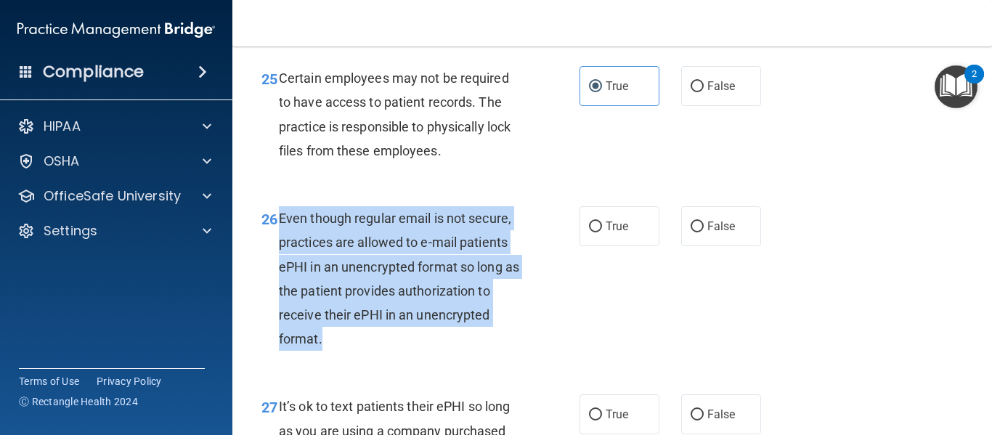
drag, startPoint x: 277, startPoint y: 237, endPoint x: 363, endPoint y: 359, distance: 148.9
click at [363, 358] on div "26 Even though regular email is not secure, practices are allowed to e-mail pat…" at bounding box center [421, 282] width 362 height 152
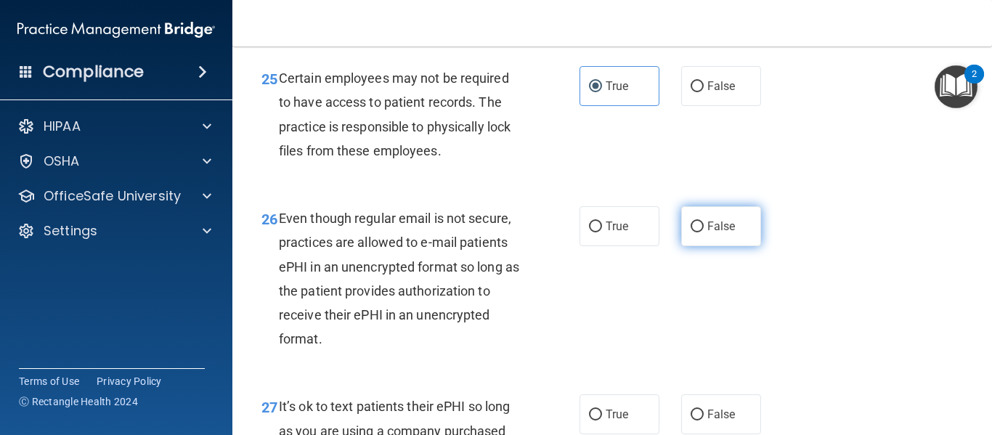
click at [704, 246] on label "False" at bounding box center [721, 226] width 80 height 40
click at [704, 232] on input "False" at bounding box center [697, 226] width 13 height 11
radio input "true"
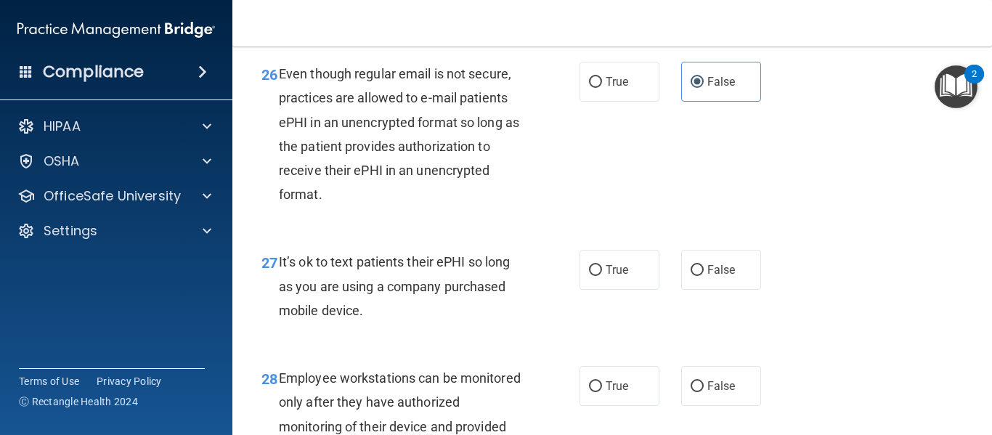
scroll to position [3898, 0]
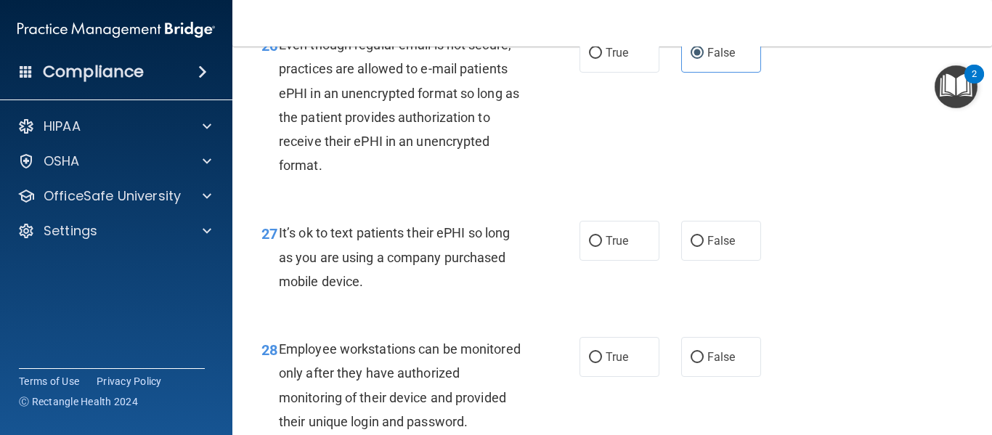
drag, startPoint x: 279, startPoint y: 256, endPoint x: 385, endPoint y: 312, distance: 119.5
click at [385, 293] on div "It’s ok to text patients their ePHI so long as you are using a company purchase…" at bounding box center [406, 257] width 255 height 73
click at [599, 254] on label "True" at bounding box center [620, 241] width 80 height 40
click at [599, 247] on input "True" at bounding box center [595, 241] width 13 height 11
radio input "true"
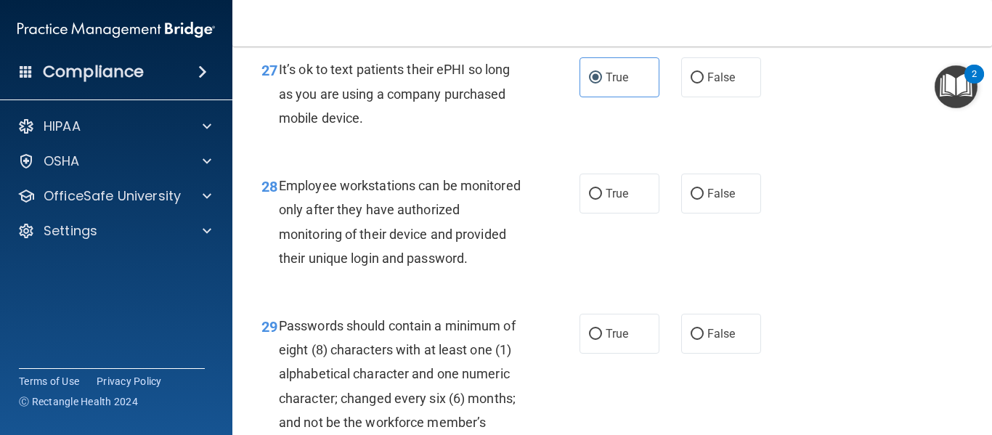
scroll to position [4099, 0]
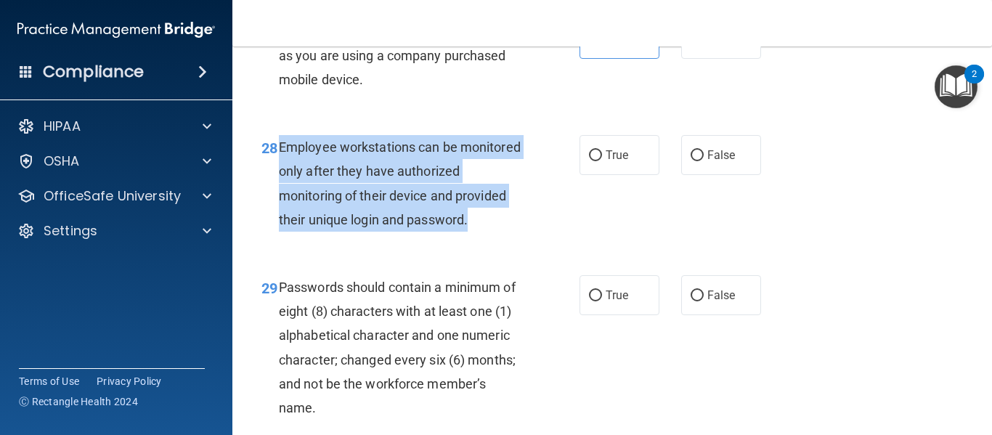
drag, startPoint x: 280, startPoint y: 168, endPoint x: 374, endPoint y: 284, distance: 149.7
click at [374, 239] on div "28 Employee workstations can be monitored only after they have authorized monit…" at bounding box center [421, 187] width 362 height 104
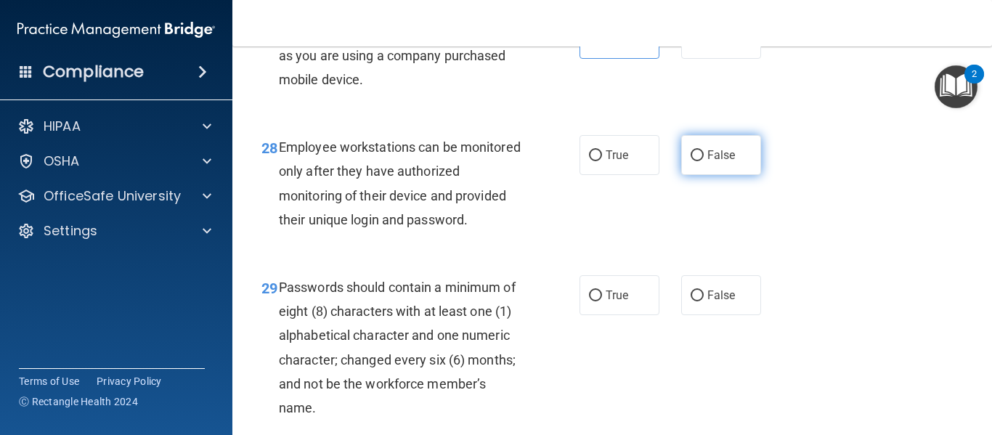
click at [698, 175] on label "False" at bounding box center [721, 155] width 80 height 40
click at [698, 161] on input "False" at bounding box center [697, 155] width 13 height 11
radio input "true"
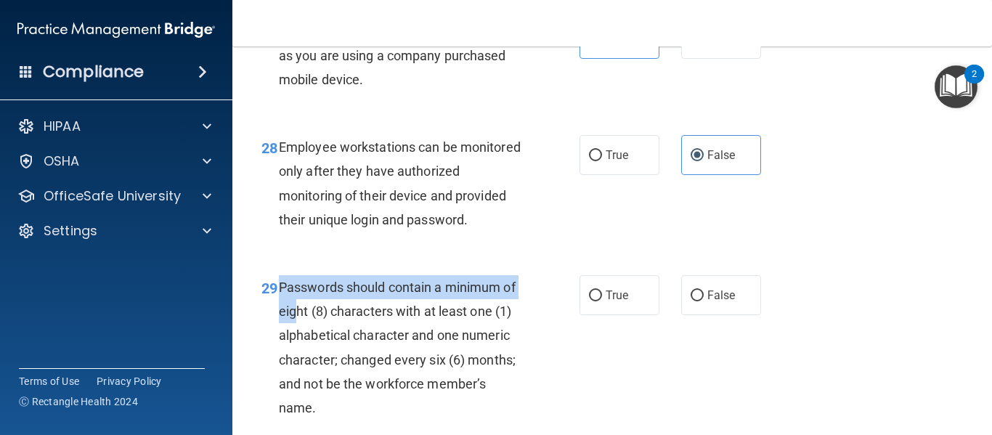
drag, startPoint x: 279, startPoint y: 336, endPoint x: 309, endPoint y: 367, distance: 42.6
click at [309, 367] on span "Passwords should contain a minimum of eight (8) characters with at least one (1…" at bounding box center [397, 348] width 237 height 136
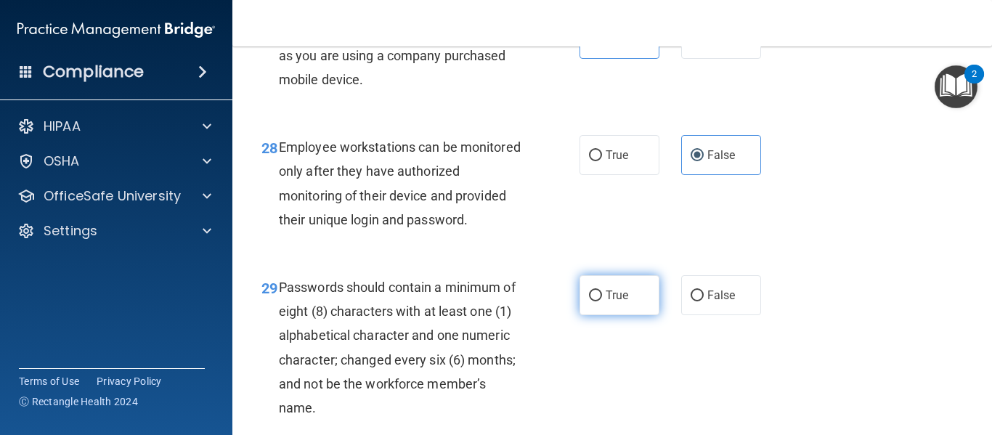
click at [593, 315] on label "True" at bounding box center [620, 295] width 80 height 40
click at [593, 301] on input "True" at bounding box center [595, 295] width 13 height 11
radio input "true"
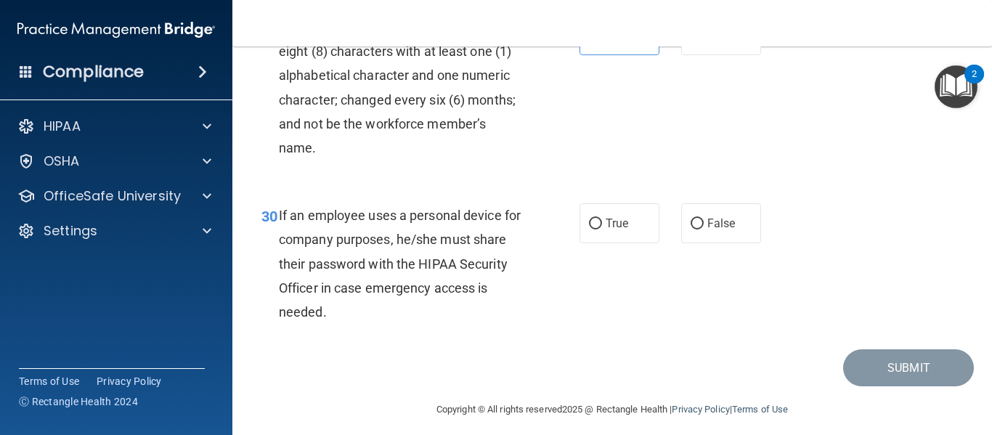
scroll to position [4398, 0]
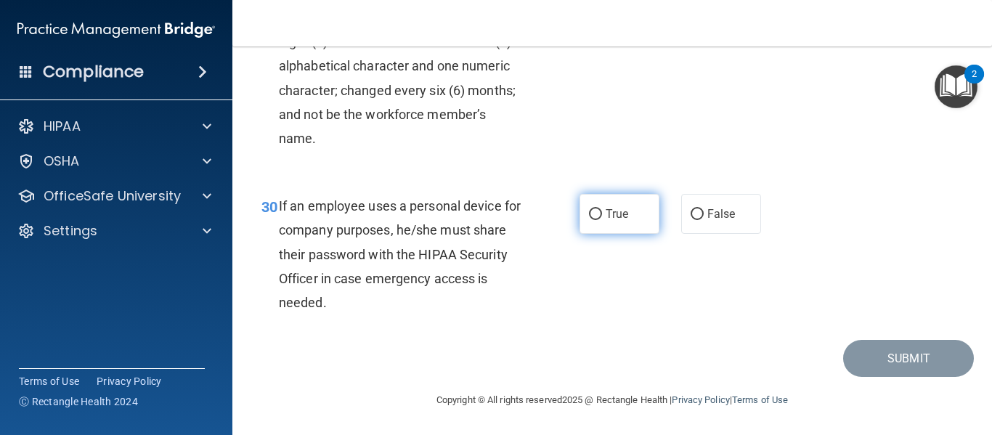
click at [606, 221] on span "True" at bounding box center [617, 214] width 23 height 14
click at [601, 220] on input "True" at bounding box center [595, 214] width 13 height 11
radio input "true"
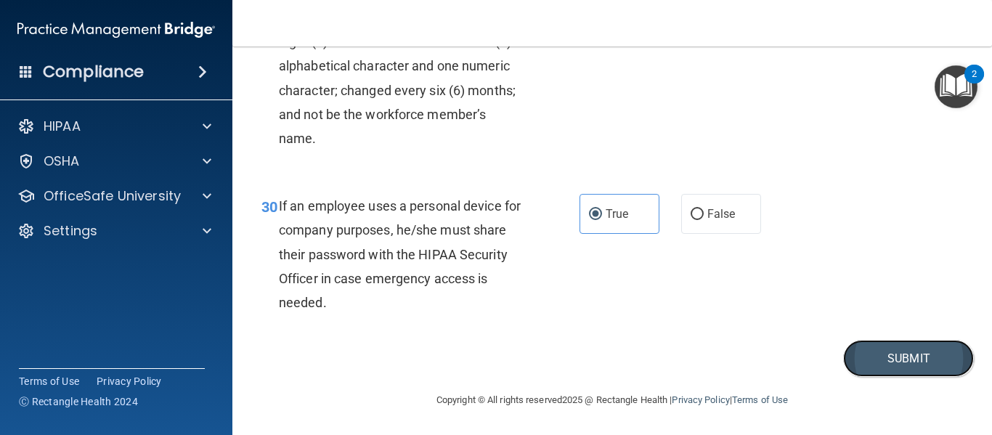
click at [893, 377] on button "Submit" at bounding box center [908, 358] width 131 height 37
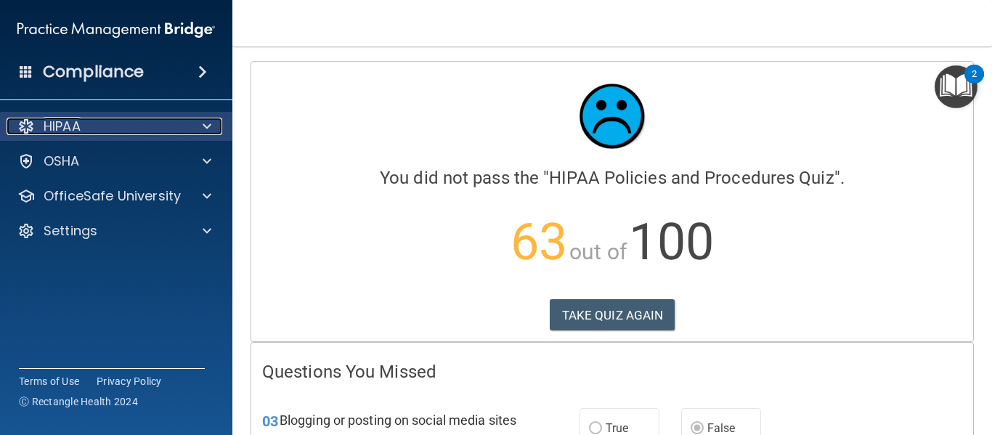
click at [204, 129] on span at bounding box center [207, 126] width 9 height 17
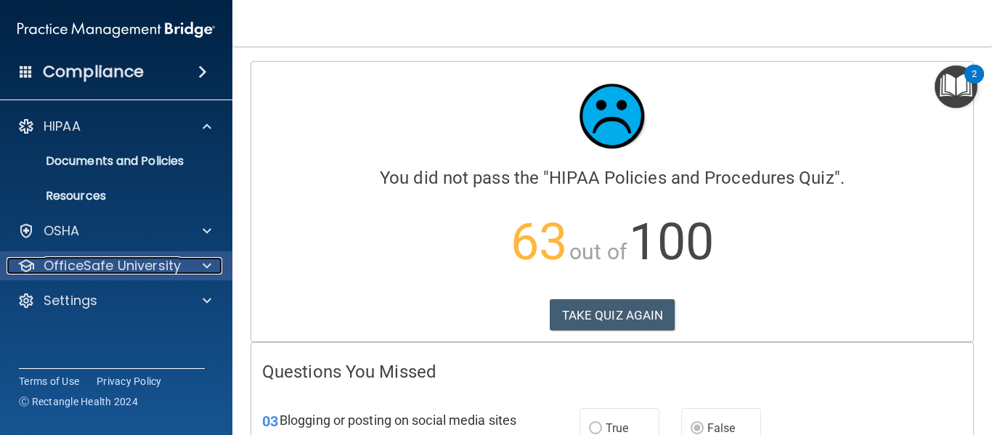
click at [174, 264] on p "OfficeSafe University" at bounding box center [112, 265] width 137 height 17
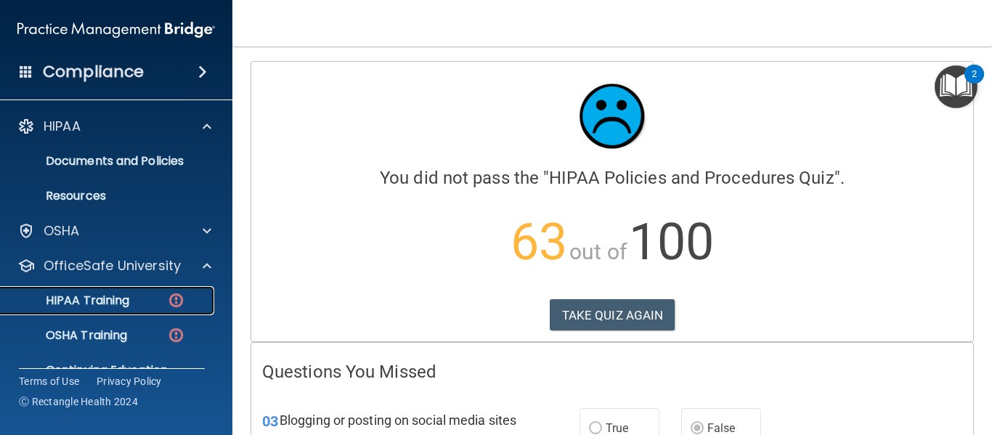
click at [154, 296] on div "HIPAA Training" at bounding box center [108, 300] width 198 height 15
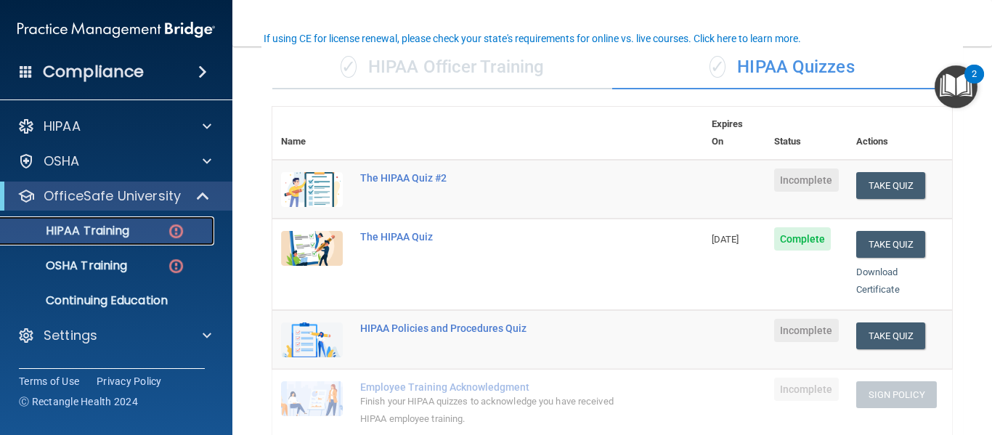
scroll to position [118, 0]
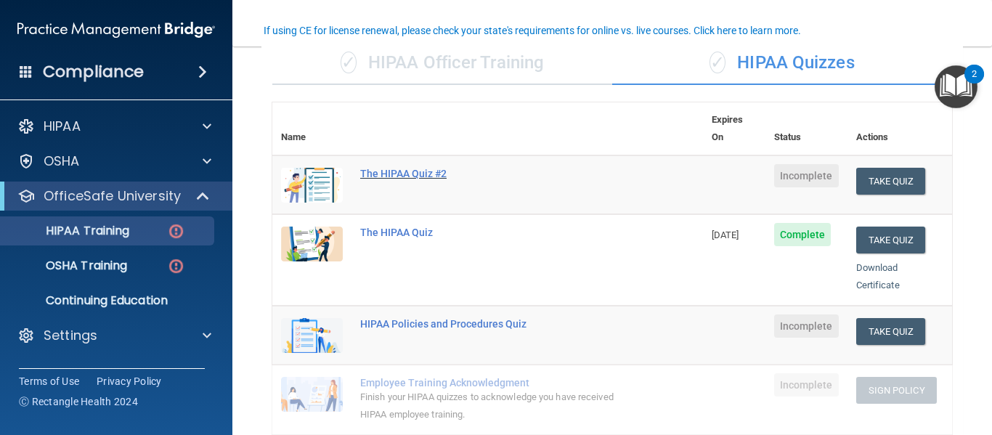
click at [400, 168] on div "The HIPAA Quiz #2" at bounding box center [495, 174] width 270 height 12
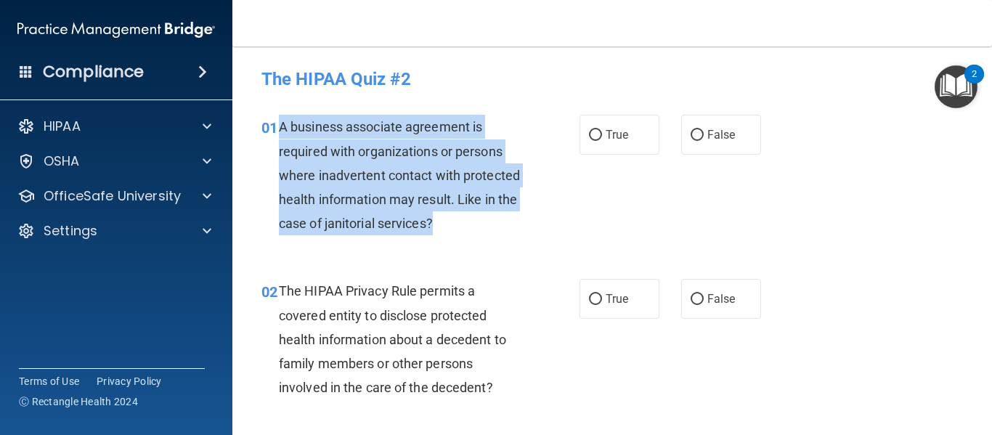
drag, startPoint x: 277, startPoint y: 127, endPoint x: 520, endPoint y: 239, distance: 267.1
click at [520, 239] on div "01 A business associate agreement is required with organizations or persons whe…" at bounding box center [421, 179] width 362 height 128
click at [691, 134] on input "False" at bounding box center [697, 135] width 13 height 11
radio input "true"
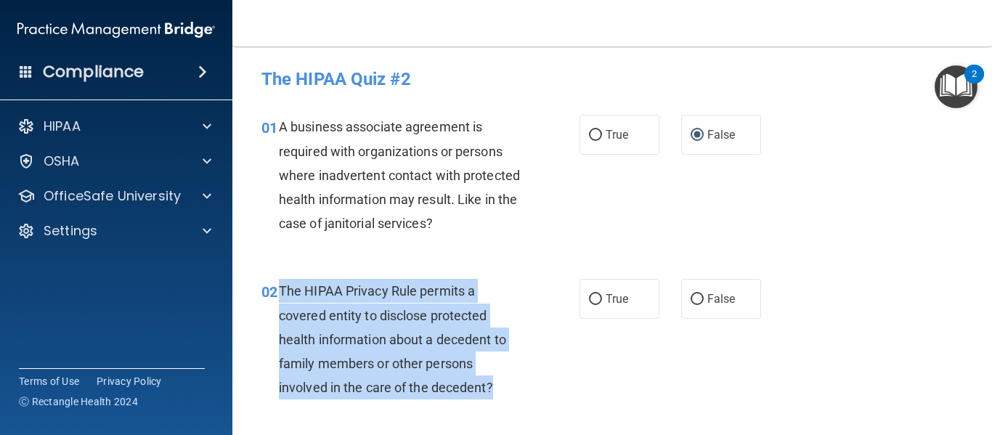
drag, startPoint x: 279, startPoint y: 292, endPoint x: 496, endPoint y: 383, distance: 235.3
click at [496, 383] on div "The HIPAA Privacy Rule permits a covered entity to disclose protected health in…" at bounding box center [406, 339] width 255 height 121
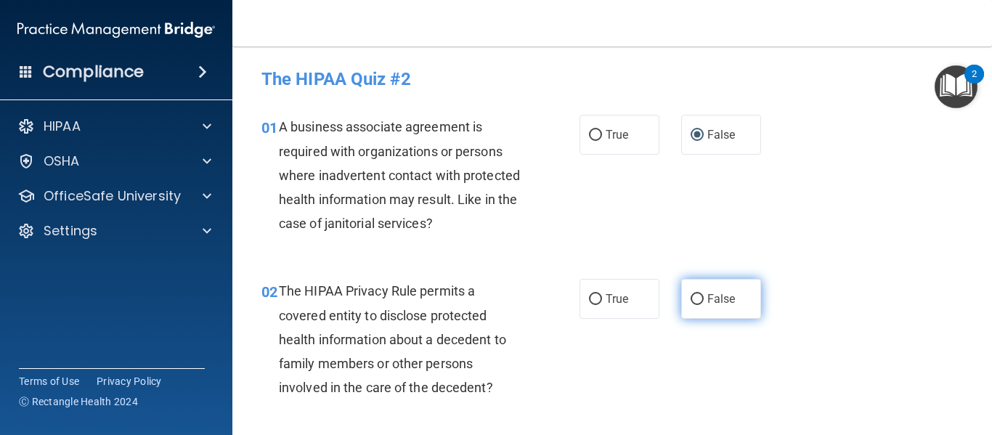
click at [712, 291] on label "False" at bounding box center [721, 299] width 80 height 40
click at [704, 294] on input "False" at bounding box center [697, 299] width 13 height 11
radio input "true"
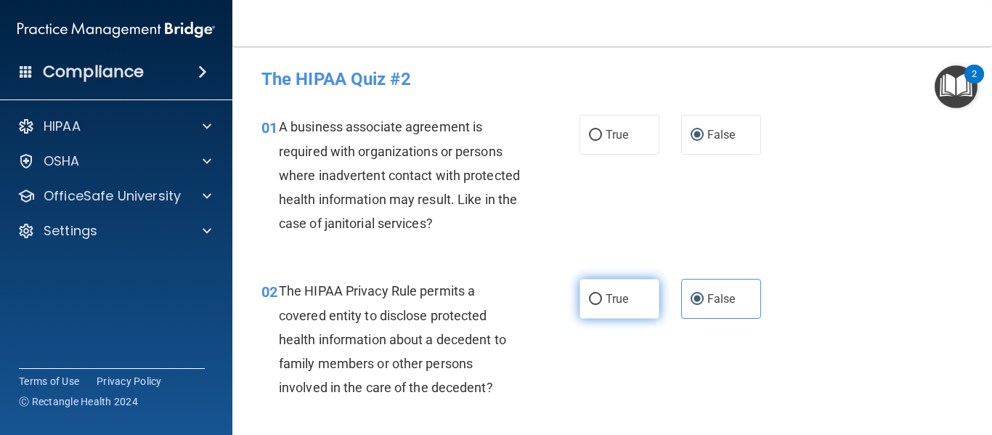
click at [611, 297] on span "True" at bounding box center [617, 299] width 23 height 14
click at [602, 297] on input "True" at bounding box center [595, 299] width 13 height 11
radio input "true"
radio input "false"
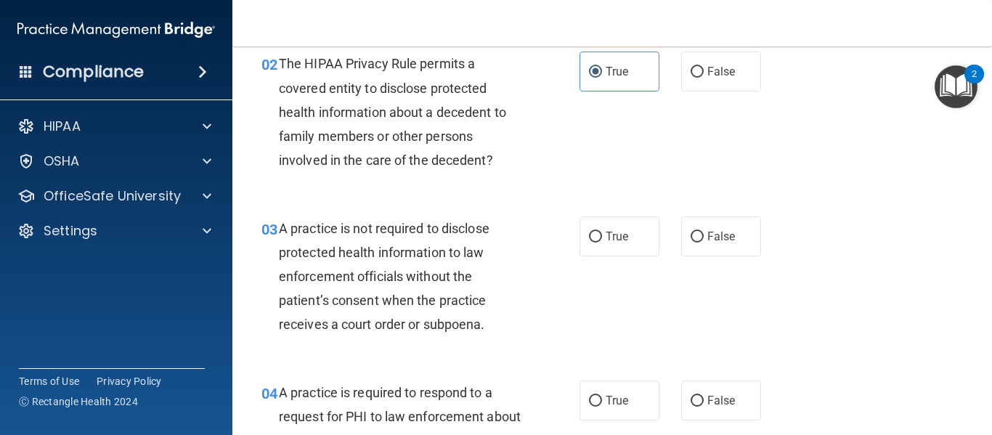
scroll to position [315, 0]
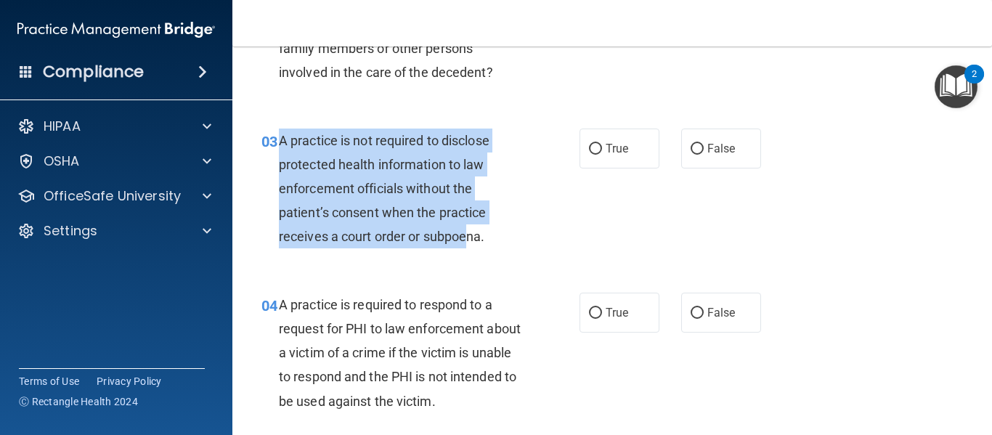
drag, startPoint x: 282, startPoint y: 139, endPoint x: 473, endPoint y: 243, distance: 218.4
click at [473, 243] on span "A practice is not required to disclose protected health information to law enfo…" at bounding box center [384, 189] width 211 height 112
drag, startPoint x: 492, startPoint y: 240, endPoint x: 275, endPoint y: 140, distance: 238.8
click at [275, 140] on div "03 A practice is not required to disclose protected health information to law e…" at bounding box center [421, 193] width 362 height 128
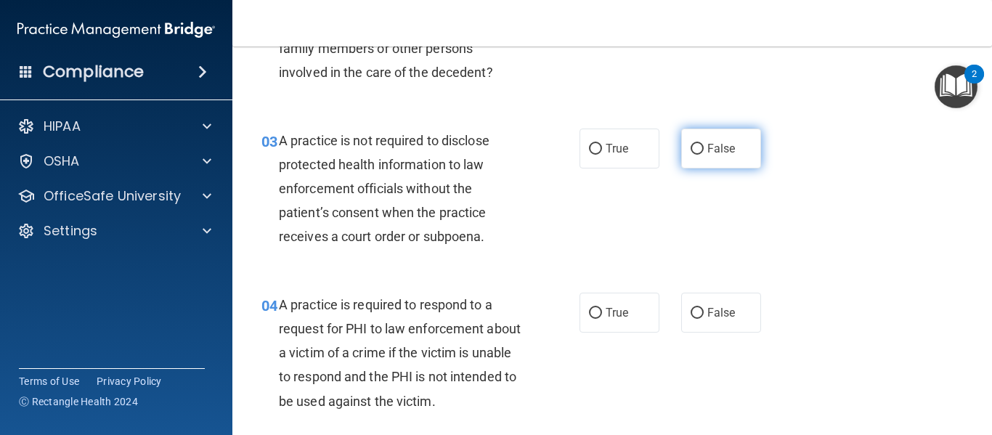
click at [717, 160] on label "False" at bounding box center [721, 149] width 80 height 40
click at [704, 155] on input "False" at bounding box center [697, 149] width 13 height 11
radio input "true"
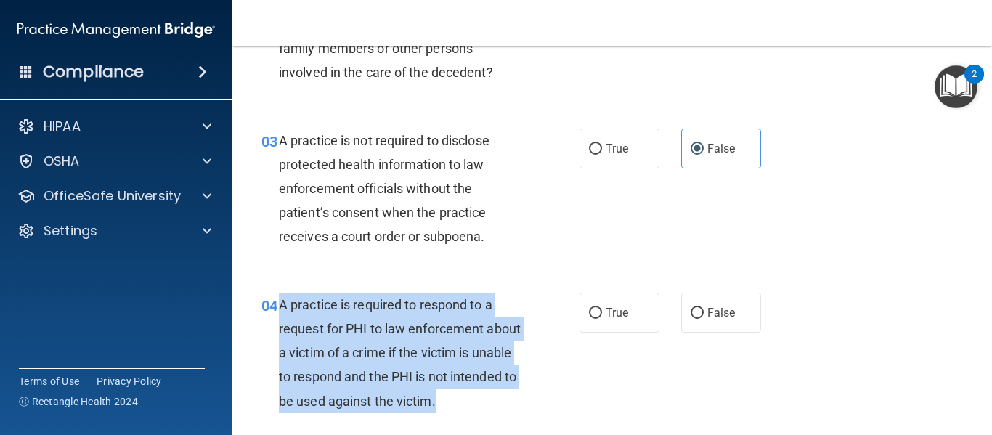
drag, startPoint x: 275, startPoint y: 304, endPoint x: 564, endPoint y: 405, distance: 307.1
click at [564, 405] on div "04 A practice is required to respond to a request for PHI to law enforcement ab…" at bounding box center [421, 357] width 362 height 128
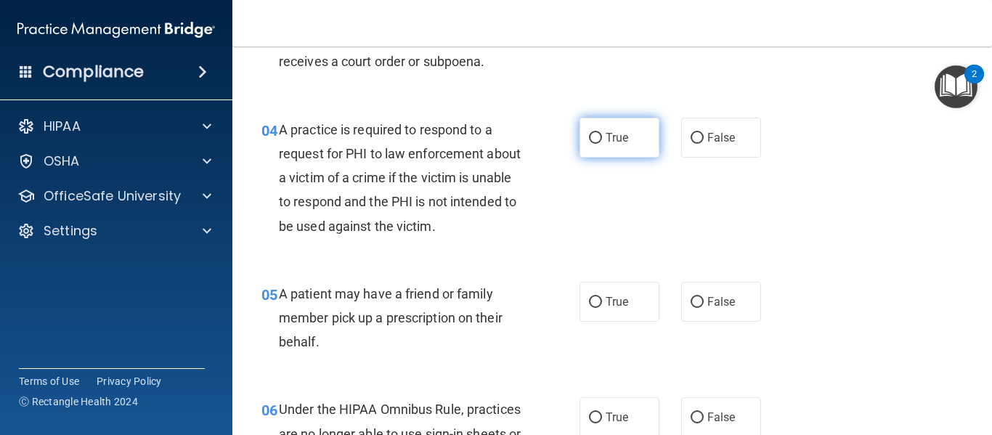
click at [622, 149] on label "True" at bounding box center [620, 138] width 80 height 40
click at [602, 144] on input "True" at bounding box center [595, 138] width 13 height 11
radio input "true"
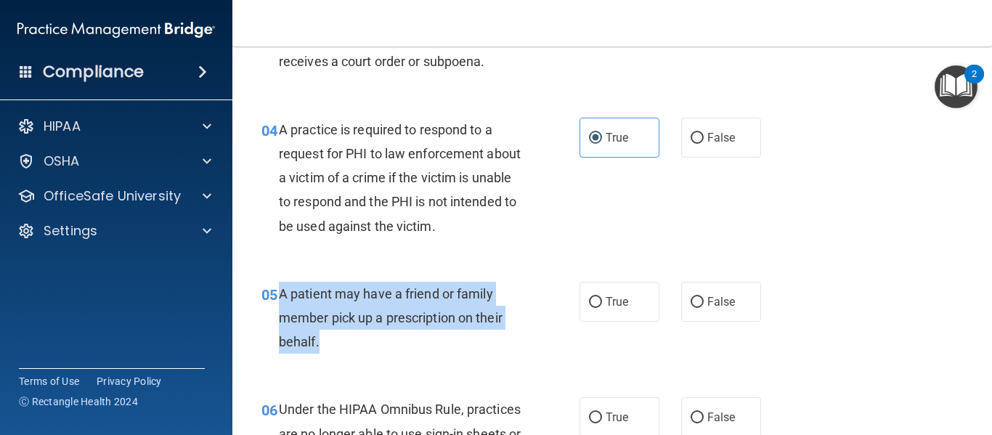
drag, startPoint x: 276, startPoint y: 296, endPoint x: 383, endPoint y: 349, distance: 119.2
click at [383, 349] on div "05 A patient may have a friend or family member pick up a prescription on their…" at bounding box center [421, 322] width 362 height 80
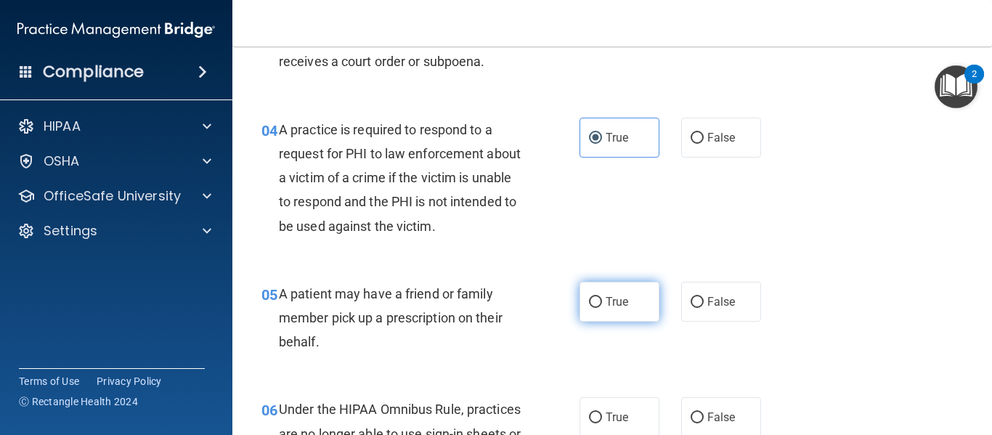
click at [631, 308] on label "True" at bounding box center [620, 302] width 80 height 40
click at [602, 308] on input "True" at bounding box center [595, 302] width 13 height 11
radio input "true"
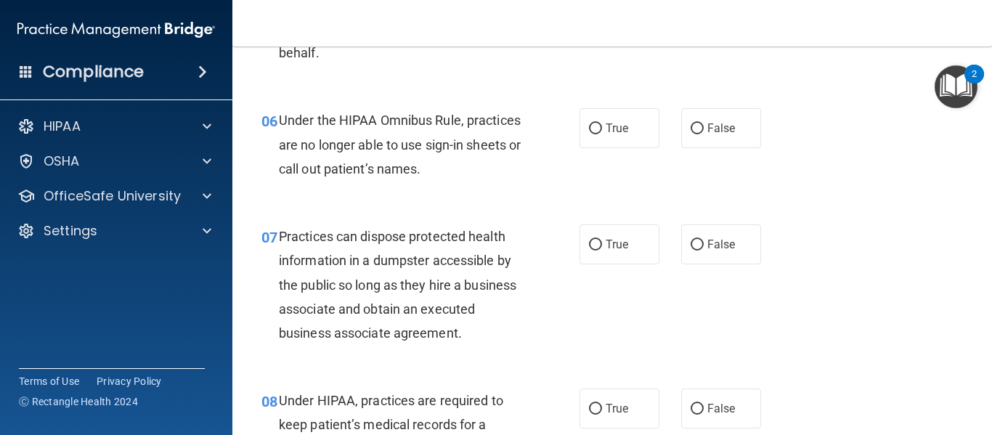
scroll to position [788, 0]
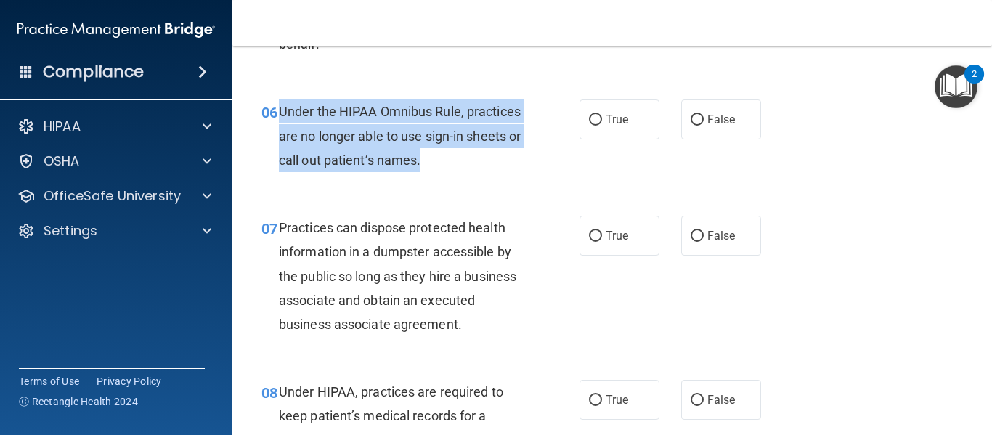
drag, startPoint x: 280, startPoint y: 112, endPoint x: 501, endPoint y: 160, distance: 225.9
click at [501, 160] on div "Under the HIPAA Omnibus Rule, practices are no longer able to use sign-in sheet…" at bounding box center [406, 135] width 255 height 73
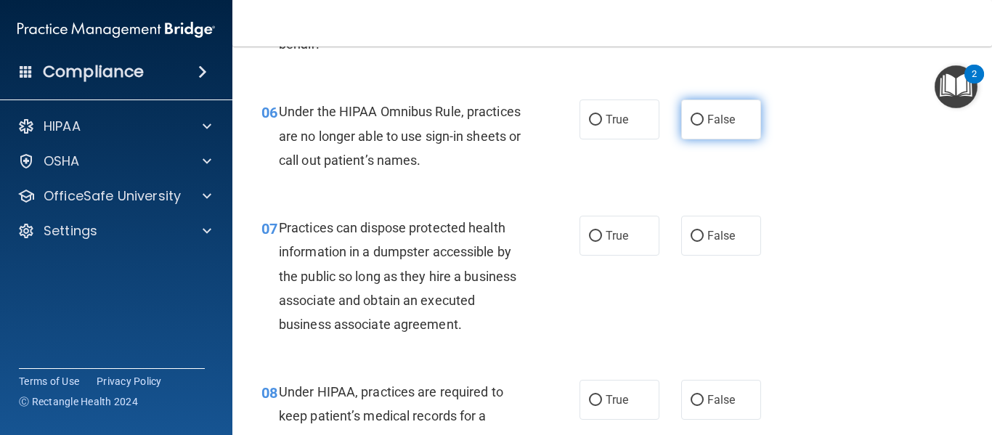
click at [701, 138] on label "False" at bounding box center [721, 119] width 80 height 40
click at [701, 126] on input "False" at bounding box center [697, 120] width 13 height 11
radio input "true"
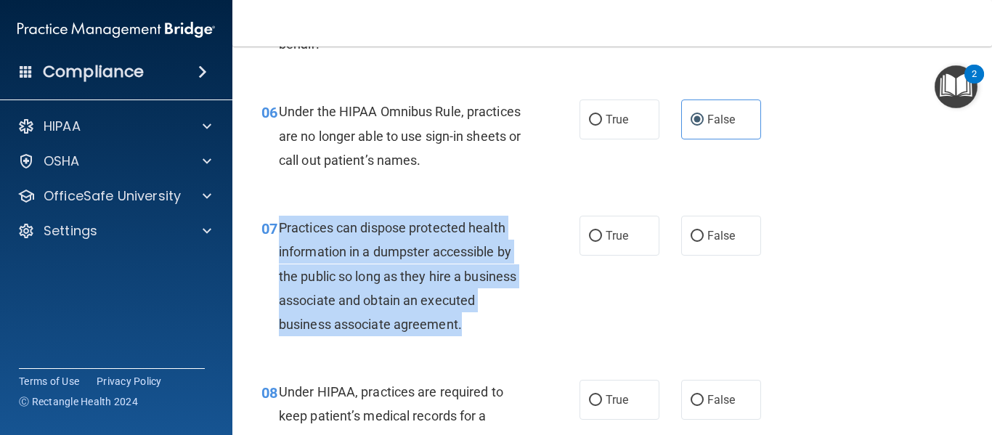
drag, startPoint x: 277, startPoint y: 223, endPoint x: 526, endPoint y: 337, distance: 273.9
click at [526, 337] on div "07 Practices can dispose protected health information in a dumpster accessible …" at bounding box center [421, 280] width 362 height 128
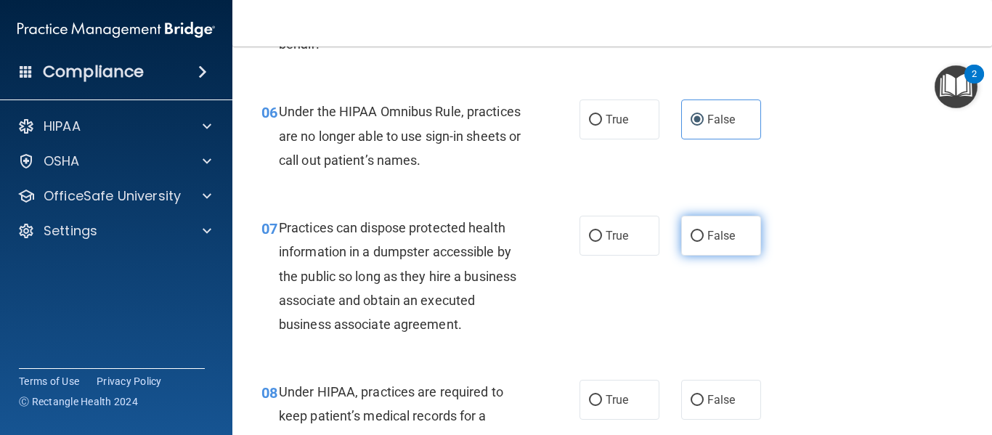
click at [681, 240] on label "False" at bounding box center [721, 236] width 80 height 40
click at [691, 240] on input "False" at bounding box center [697, 236] width 13 height 11
radio input "true"
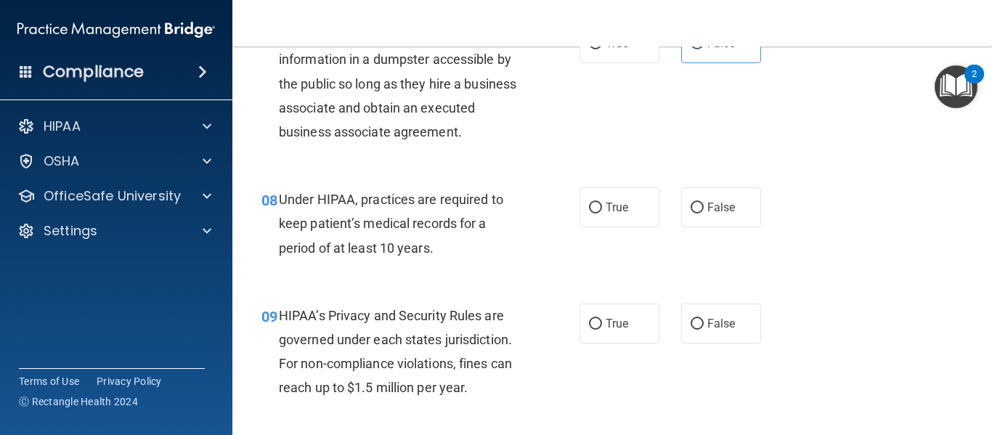
scroll to position [998, 0]
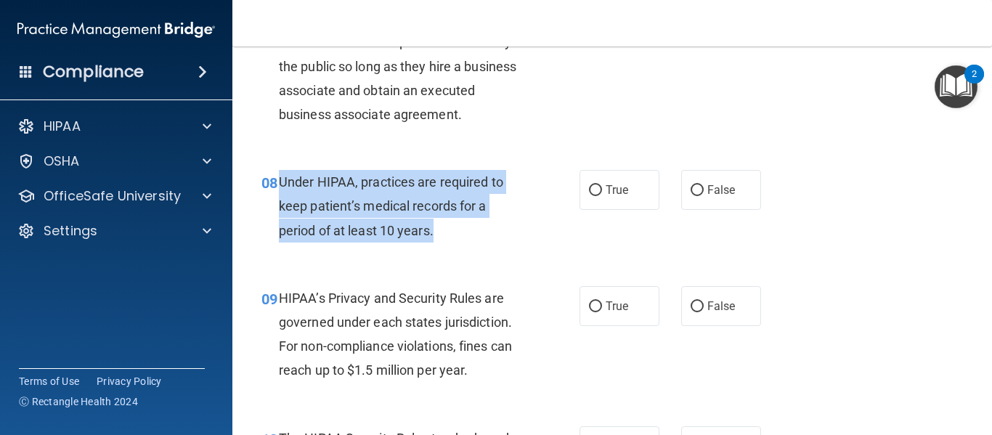
drag, startPoint x: 277, startPoint y: 178, endPoint x: 455, endPoint y: 232, distance: 186.1
click at [455, 232] on div "08 Under HIPAA, practices are required to keep patient’s medical records for a …" at bounding box center [421, 210] width 362 height 80
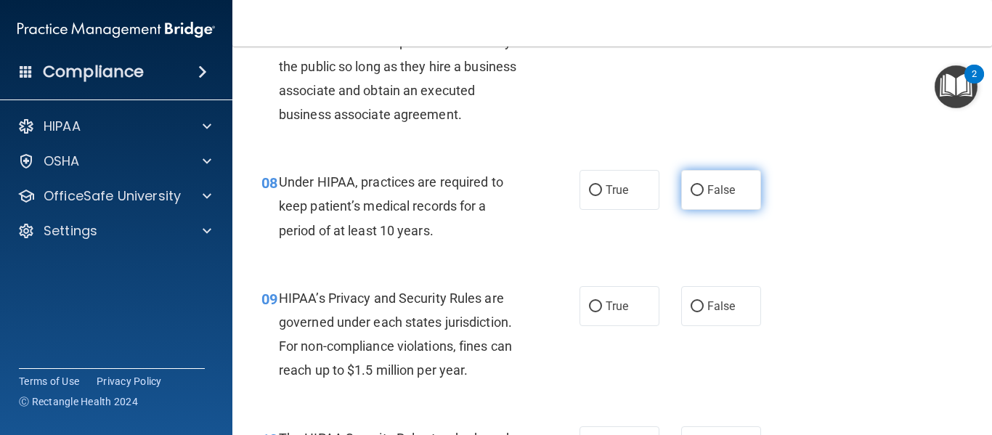
click at [689, 199] on label "False" at bounding box center [721, 190] width 80 height 40
click at [691, 196] on input "False" at bounding box center [697, 190] width 13 height 11
radio input "true"
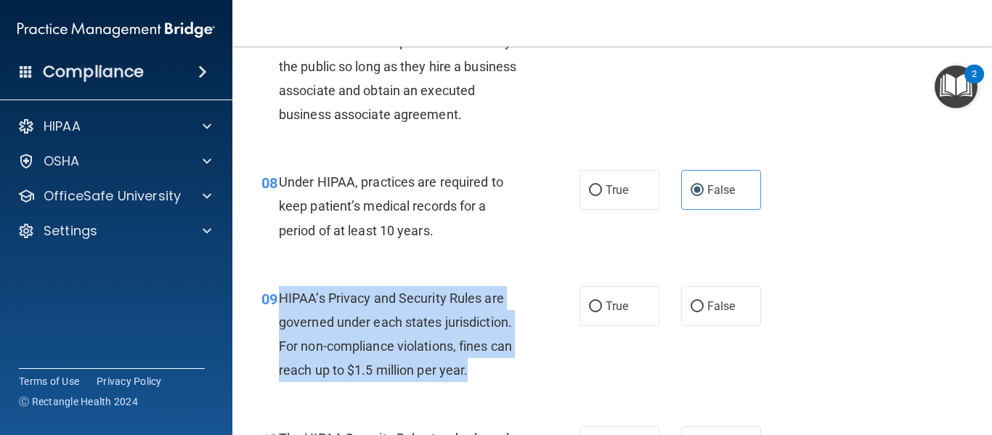
drag, startPoint x: 281, startPoint y: 297, endPoint x: 479, endPoint y: 368, distance: 210.0
click at [479, 368] on div "HIPAA’s Privacy and Security Rules are governed under each states jurisdiction.…" at bounding box center [406, 334] width 255 height 97
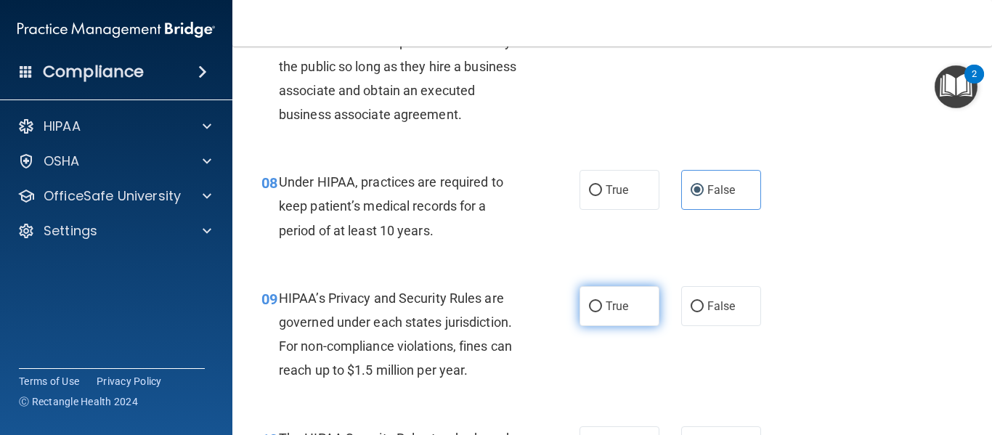
click at [624, 309] on label "True" at bounding box center [620, 306] width 80 height 40
click at [602, 309] on input "True" at bounding box center [595, 306] width 13 height 11
radio input "true"
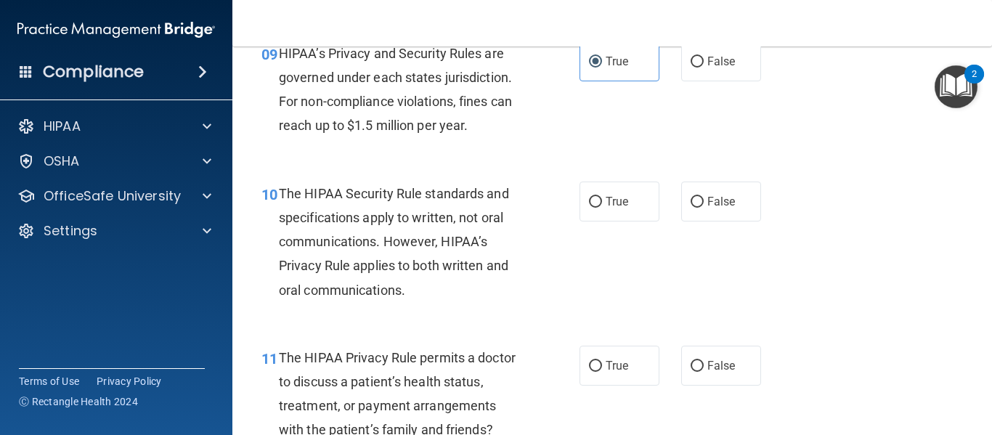
scroll to position [1269, 0]
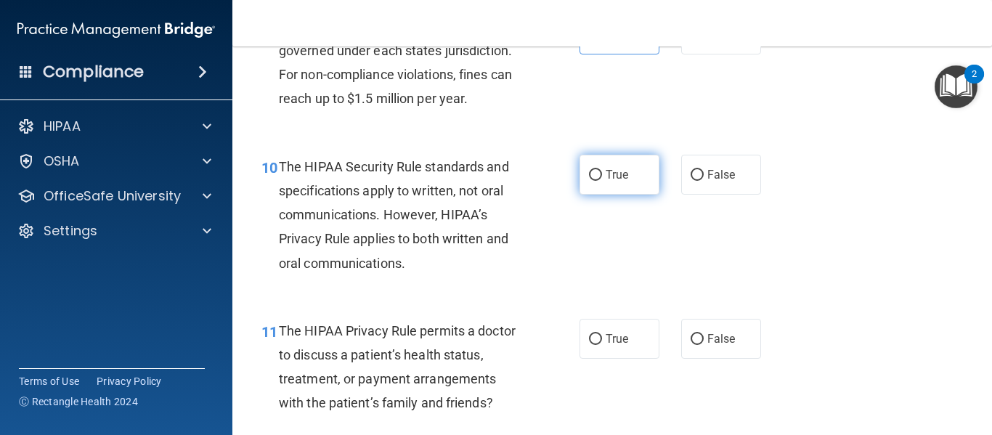
click at [629, 184] on label "True" at bounding box center [620, 175] width 80 height 40
click at [602, 181] on input "True" at bounding box center [595, 175] width 13 height 11
radio input "true"
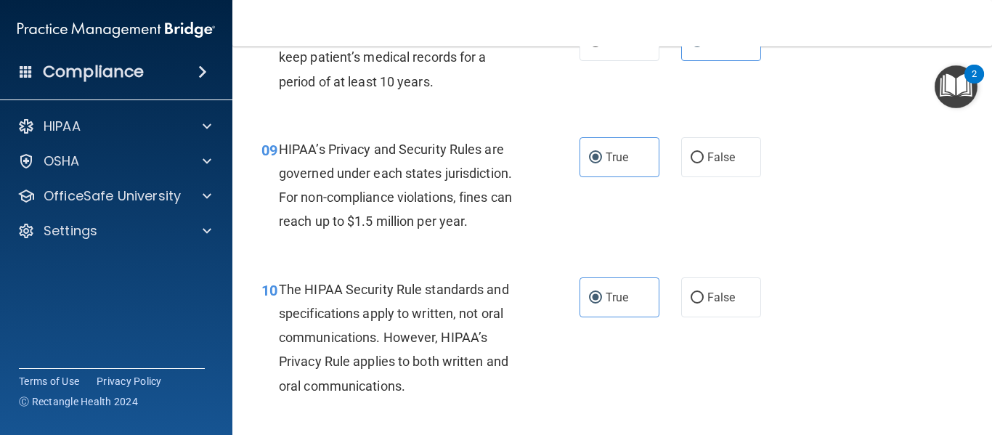
scroll to position [1138, 0]
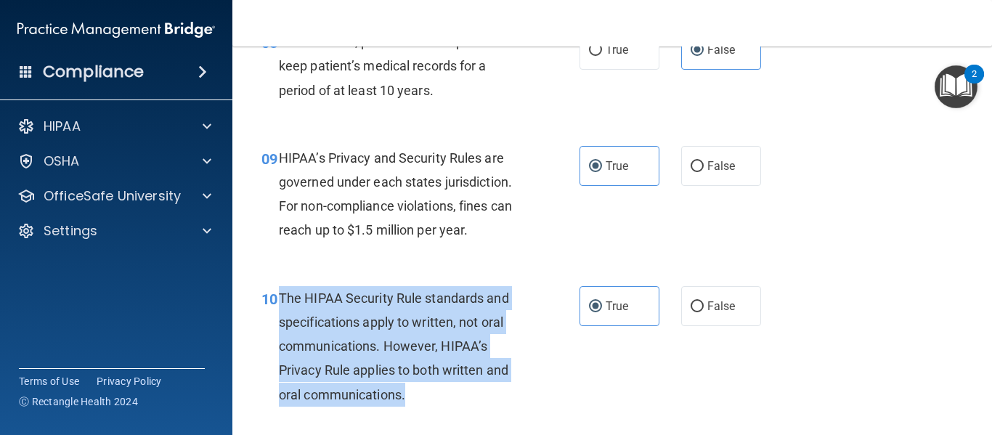
drag, startPoint x: 282, startPoint y: 302, endPoint x: 420, endPoint y: 387, distance: 162.7
click at [420, 387] on div "The HIPAA Security Rule standards and specifications apply to written, not oral…" at bounding box center [406, 346] width 255 height 121
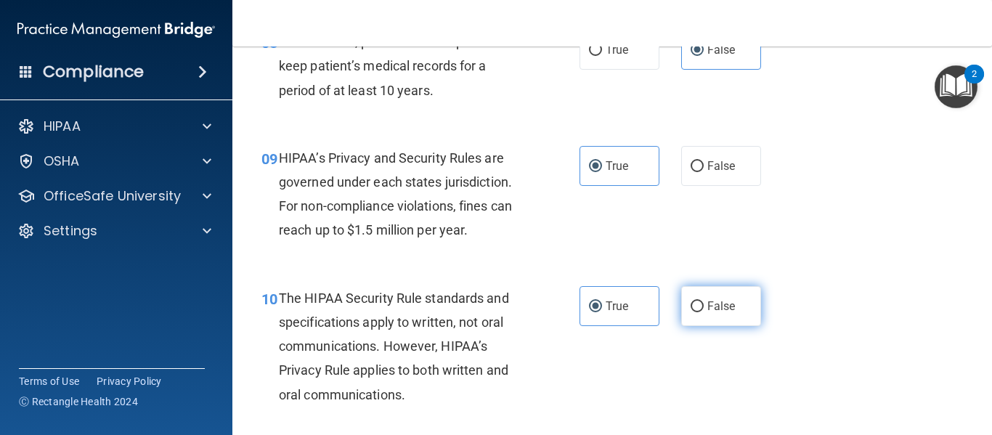
click at [692, 315] on label "False" at bounding box center [721, 306] width 80 height 40
click at [692, 312] on input "False" at bounding box center [697, 306] width 13 height 11
radio input "true"
radio input "false"
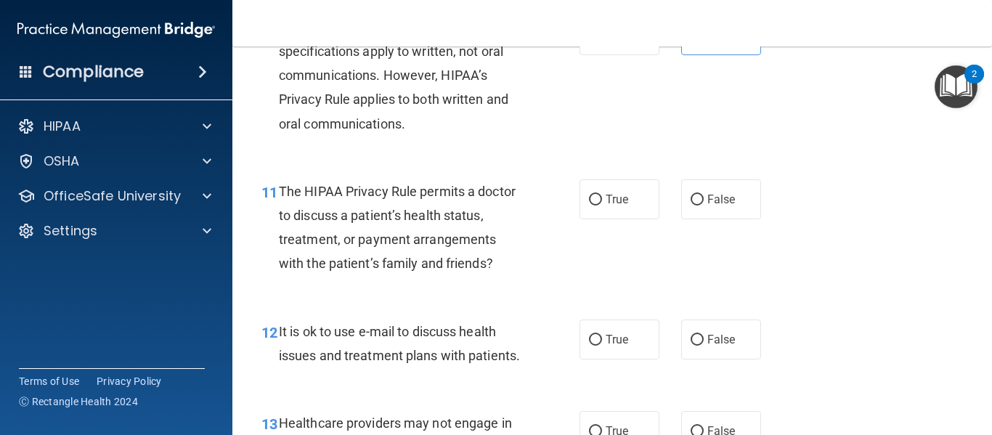
scroll to position [1479, 0]
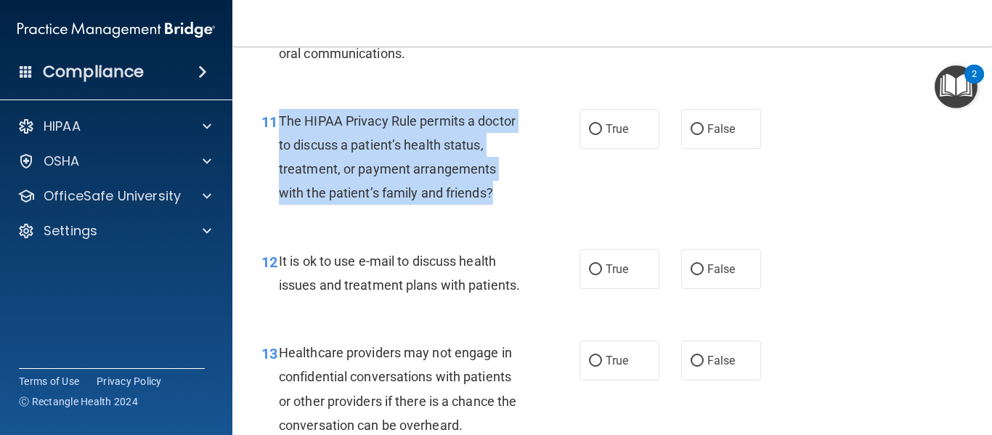
drag, startPoint x: 278, startPoint y: 120, endPoint x: 494, endPoint y: 206, distance: 232.4
click at [494, 206] on div "11 The HIPAA Privacy Rule permits a doctor to discuss a patient’s health status…" at bounding box center [421, 161] width 362 height 104
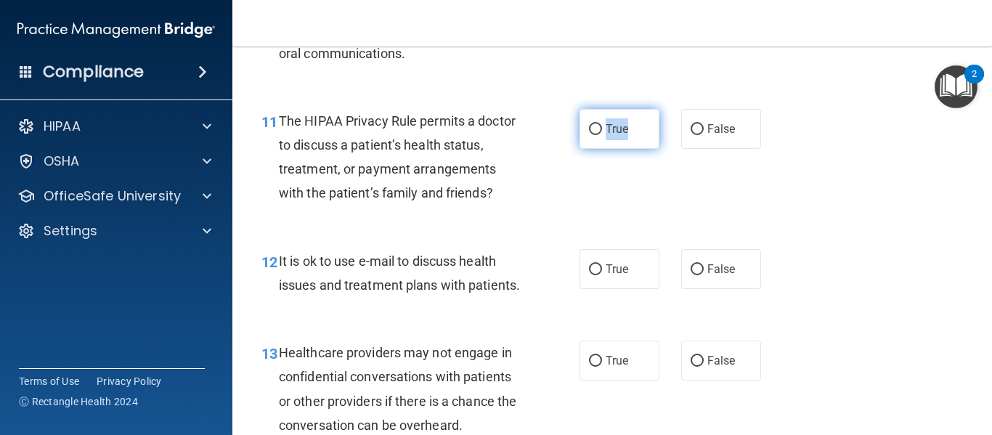
drag, startPoint x: 656, startPoint y: 131, endPoint x: 598, endPoint y: 132, distance: 58.1
click at [598, 132] on div "True False" at bounding box center [676, 129] width 192 height 40
click at [598, 132] on label "True" at bounding box center [620, 129] width 80 height 40
click at [598, 132] on input "True" at bounding box center [595, 129] width 13 height 11
radio input "true"
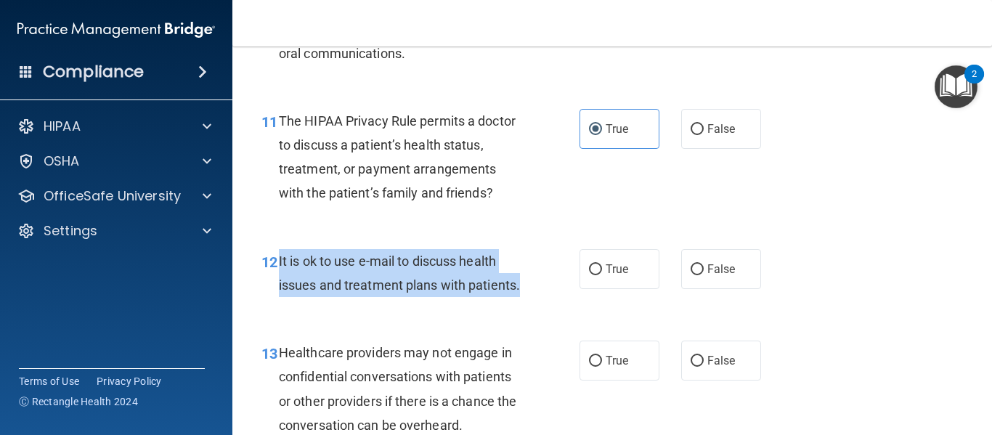
drag, startPoint x: 277, startPoint y: 259, endPoint x: 374, endPoint y: 315, distance: 111.6
click at [374, 304] on div "12 It is ok to use e-mail to discuss health issues and treatment plans with pat…" at bounding box center [421, 276] width 362 height 55
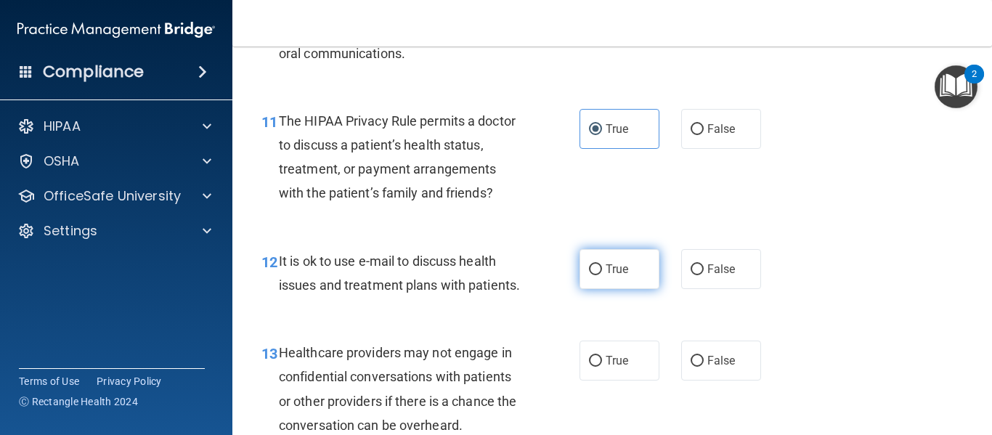
click at [600, 275] on label "True" at bounding box center [620, 269] width 80 height 40
click at [600, 275] on input "True" at bounding box center [595, 269] width 13 height 11
radio input "true"
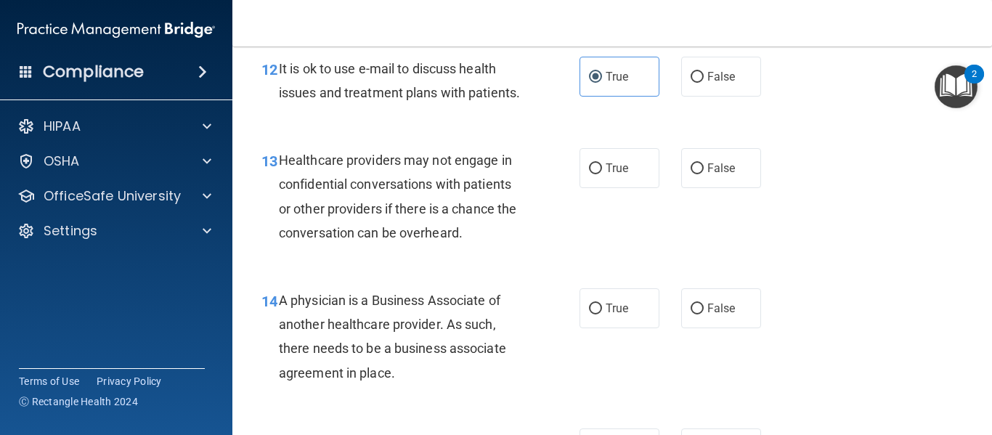
scroll to position [1733, 0]
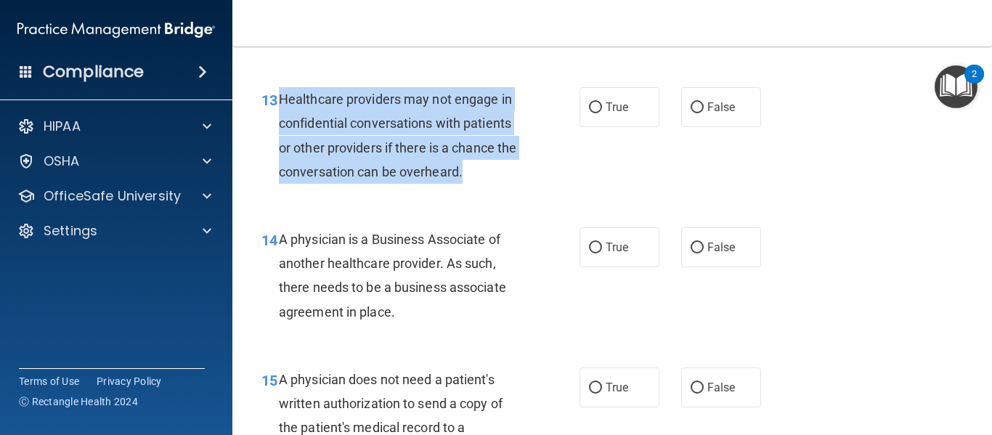
drag, startPoint x: 277, startPoint y: 122, endPoint x: 492, endPoint y: 209, distance: 232.0
click at [492, 191] on div "13 Healthcare providers may not engage in confidential conversations with patie…" at bounding box center [421, 139] width 362 height 104
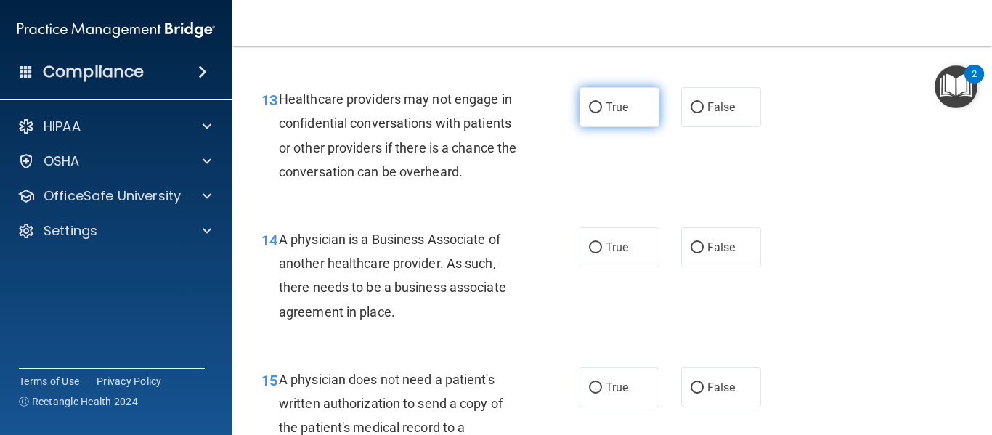
click at [633, 127] on label "True" at bounding box center [620, 107] width 80 height 40
click at [602, 113] on input "True" at bounding box center [595, 107] width 13 height 11
radio input "true"
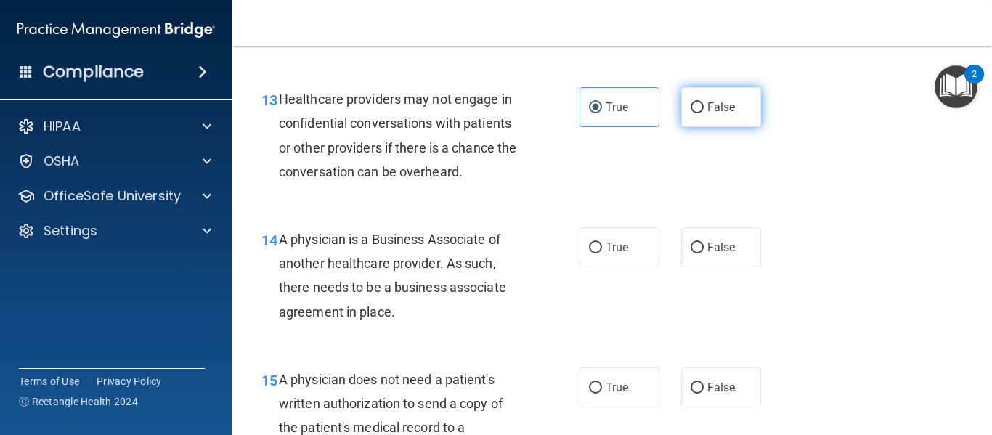
click at [719, 114] on span "False" at bounding box center [721, 107] width 28 height 14
click at [704, 113] on input "False" at bounding box center [697, 107] width 13 height 11
radio input "true"
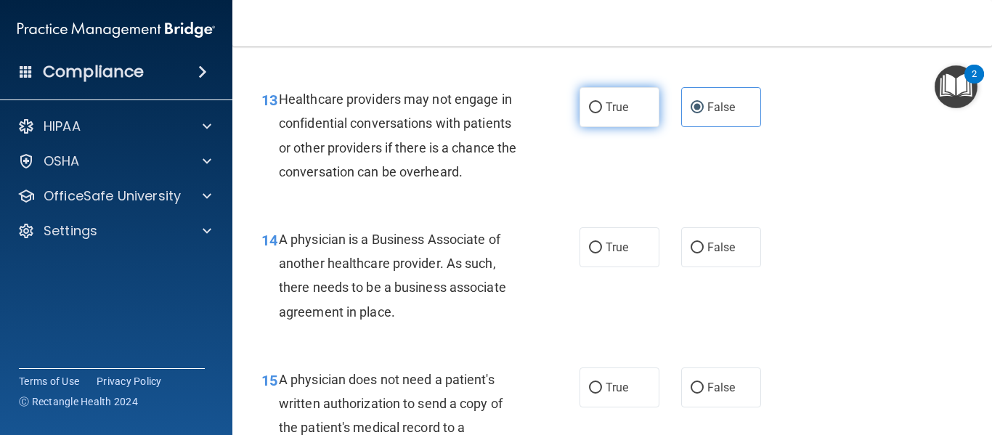
click at [625, 127] on label "True" at bounding box center [620, 107] width 80 height 40
click at [602, 113] on input "True" at bounding box center [595, 107] width 13 height 11
radio input "true"
radio input "false"
drag, startPoint x: 278, startPoint y: 264, endPoint x: 419, endPoint y: 354, distance: 167.2
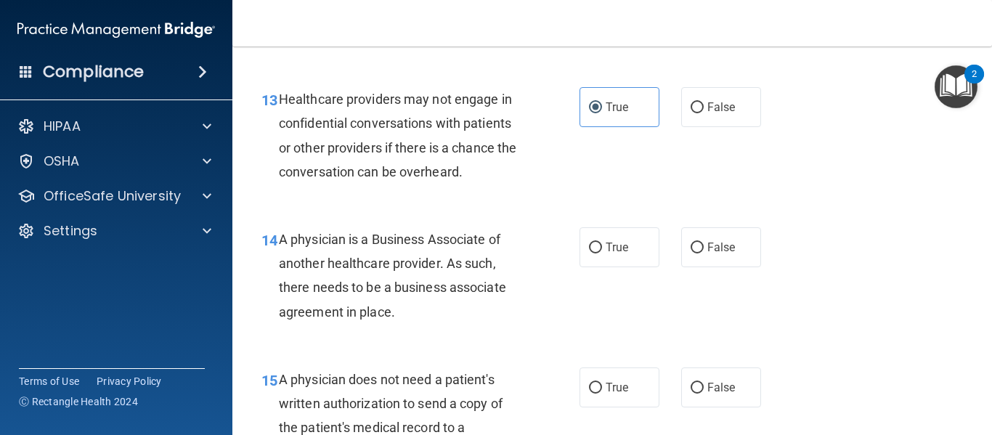
click at [419, 331] on div "14 A physician is a Business Associate of another healthcare provider. As such,…" at bounding box center [421, 279] width 362 height 104
click at [619, 267] on label "True" at bounding box center [620, 247] width 80 height 40
click at [602, 253] on input "True" at bounding box center [595, 248] width 13 height 11
radio input "true"
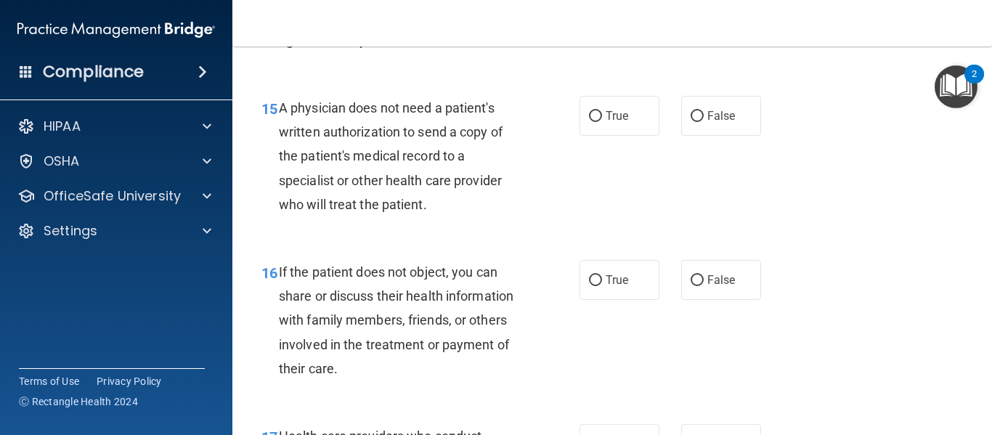
scroll to position [1987, 0]
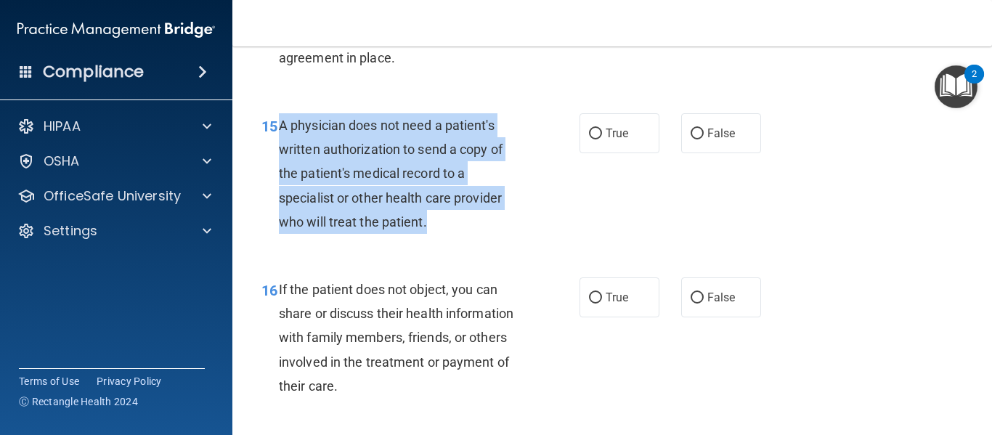
drag, startPoint x: 277, startPoint y: 147, endPoint x: 427, endPoint y: 244, distance: 178.1
click at [427, 241] on div "15 A physician does not need a patient's written authorization to send a copy o…" at bounding box center [421, 177] width 362 height 128
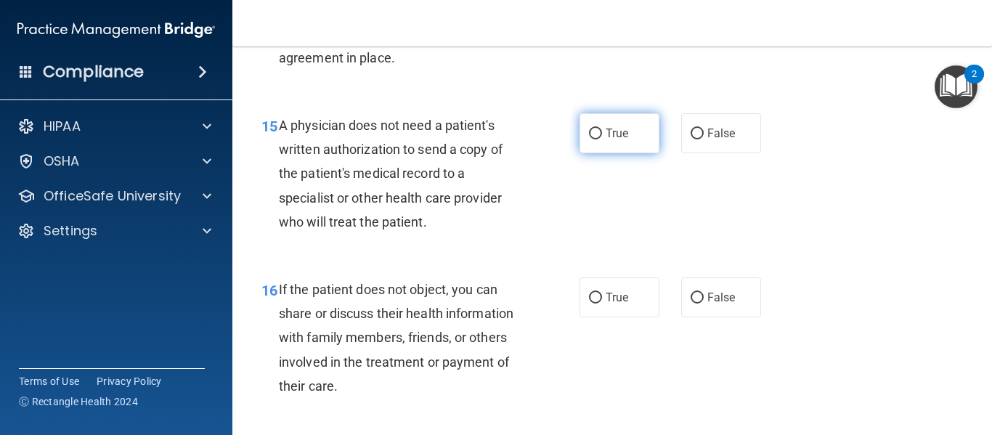
click at [614, 153] on label "True" at bounding box center [620, 133] width 80 height 40
click at [602, 139] on input "True" at bounding box center [595, 134] width 13 height 11
radio input "true"
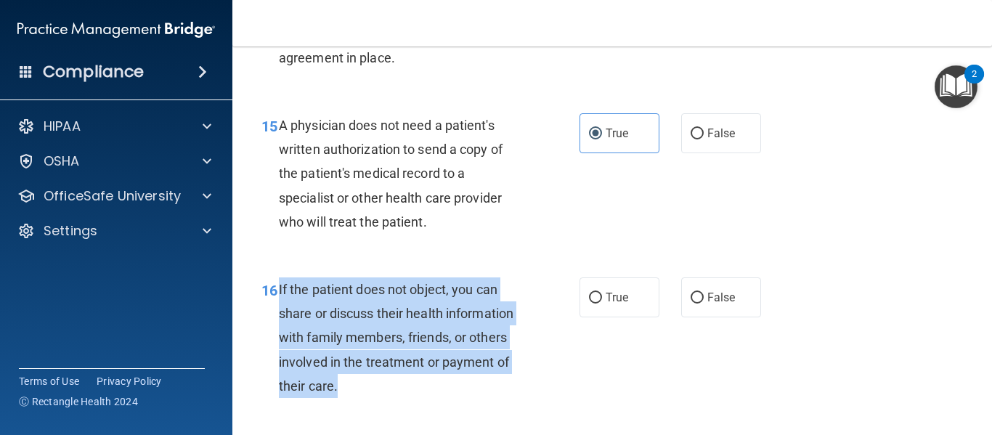
drag, startPoint x: 276, startPoint y: 314, endPoint x: 399, endPoint y: 407, distance: 154.0
click at [399, 405] on div "16 If the patient does not object, you can share or discuss their health inform…" at bounding box center [421, 341] width 362 height 128
click at [591, 304] on input "True" at bounding box center [595, 298] width 13 height 11
radio input "true"
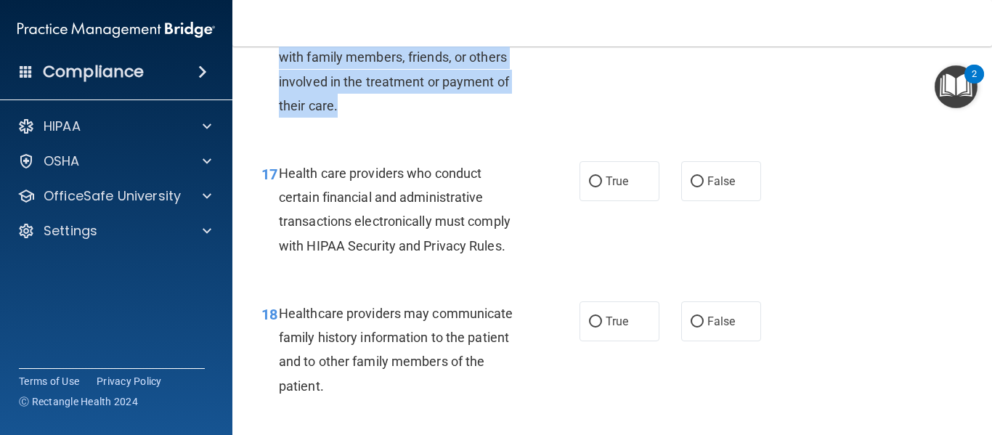
scroll to position [2276, 0]
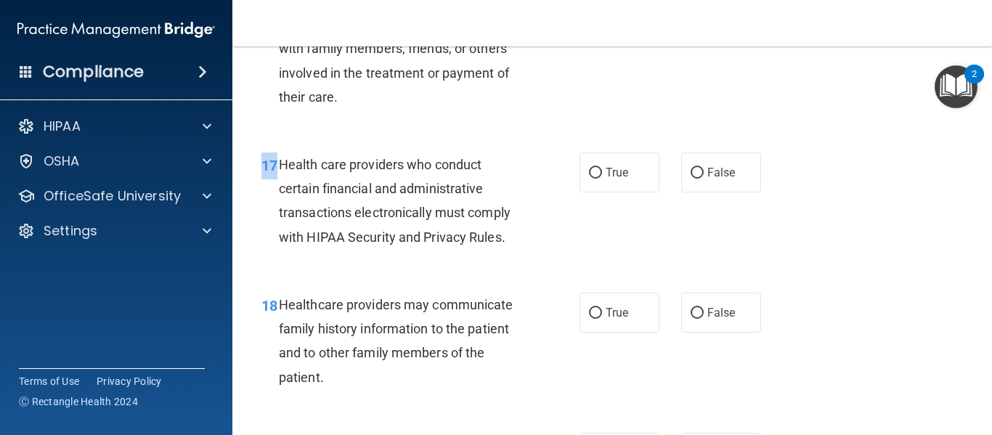
drag, startPoint x: 276, startPoint y: 184, endPoint x: 548, endPoint y: 283, distance: 289.3
click at [548, 275] on div "17 Health care providers who conduct certain financial and administrative trans…" at bounding box center [612, 204] width 723 height 140
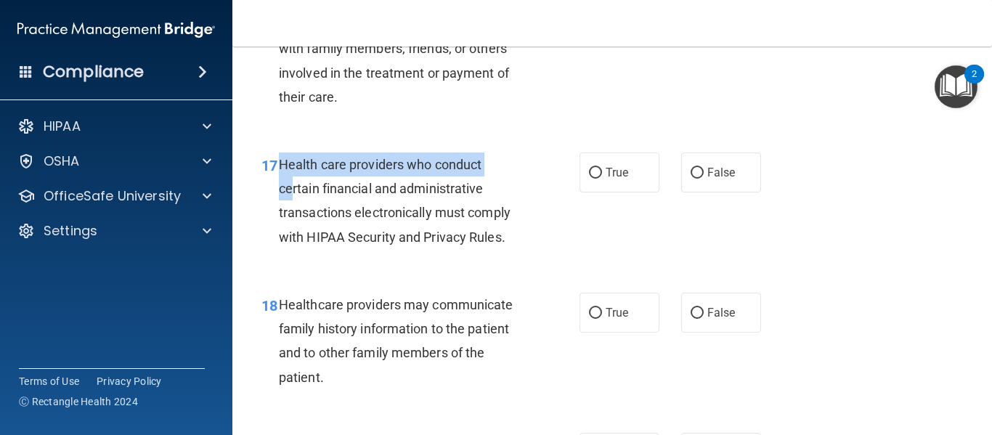
drag, startPoint x: 293, startPoint y: 201, endPoint x: 280, endPoint y: 187, distance: 19.5
click at [280, 187] on div "Health care providers who conduct certain financial and administrative transact…" at bounding box center [406, 201] width 255 height 97
click at [280, 187] on span "Health care providers who conduct certain financial and administrative transact…" at bounding box center [395, 201] width 232 height 88
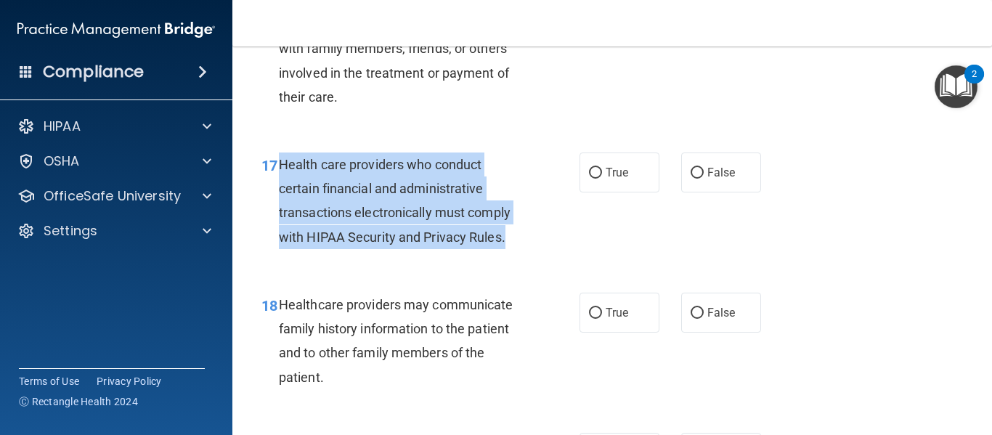
drag, startPoint x: 280, startPoint y: 187, endPoint x: 510, endPoint y: 268, distance: 244.2
click at [510, 249] on div "Health care providers who conduct certain financial and administrative transact…" at bounding box center [406, 201] width 255 height 97
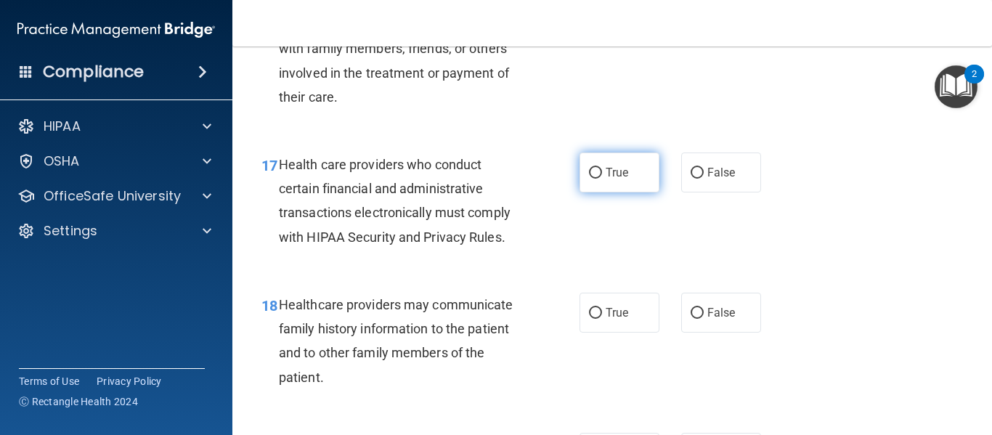
click at [607, 187] on label "True" at bounding box center [620, 173] width 80 height 40
click at [602, 179] on input "True" at bounding box center [595, 173] width 13 height 11
radio input "true"
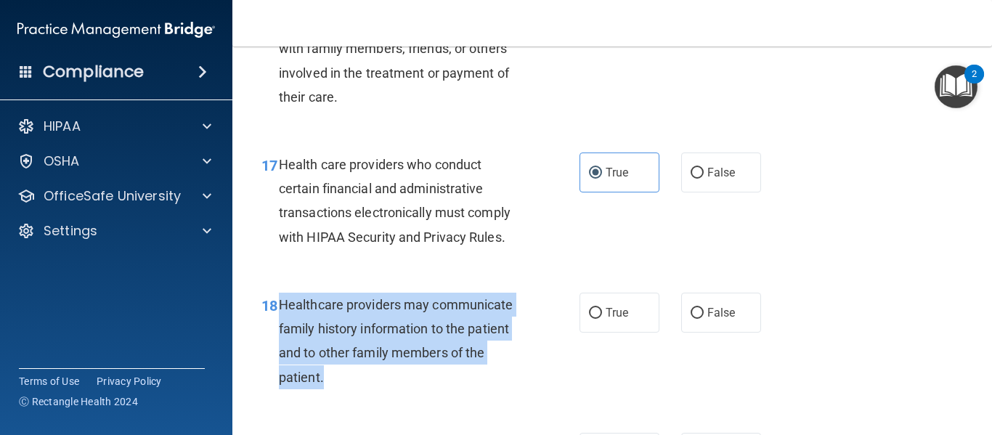
drag, startPoint x: 279, startPoint y: 328, endPoint x: 353, endPoint y: 395, distance: 99.8
click at [353, 389] on div "Healthcare providers may communicate family history information to the patient …" at bounding box center [406, 341] width 255 height 97
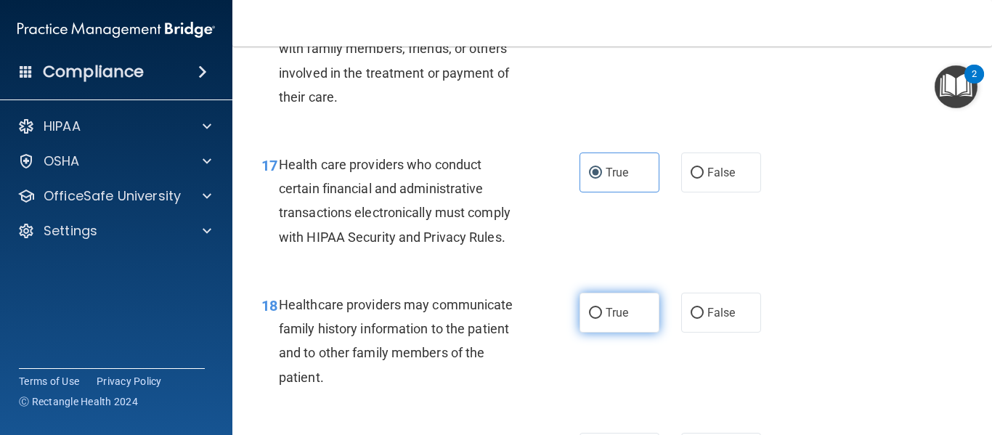
click at [606, 320] on span "True" at bounding box center [617, 313] width 23 height 14
click at [602, 319] on input "True" at bounding box center [595, 313] width 13 height 11
radio input "true"
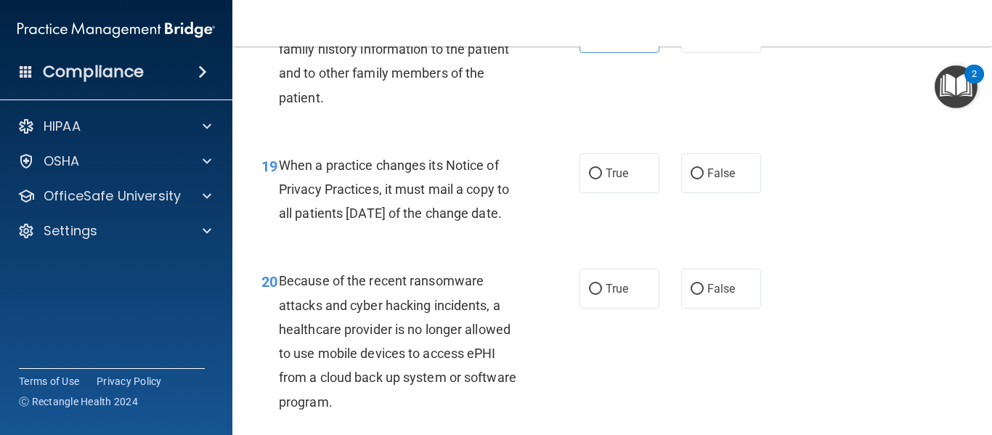
scroll to position [2591, 0]
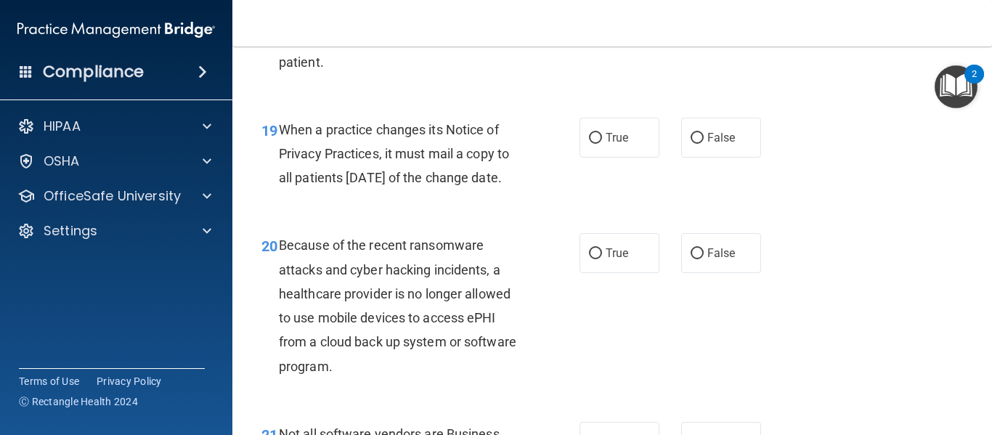
drag, startPoint x: 281, startPoint y: 152, endPoint x: 351, endPoint y: 221, distance: 99.1
click at [351, 190] on div "When a practice changes its Notice of Privacy Practices, it must mail a copy to…" at bounding box center [406, 154] width 255 height 73
click at [609, 145] on span "True" at bounding box center [617, 138] width 23 height 14
click at [602, 144] on input "True" at bounding box center [595, 138] width 13 height 11
radio input "true"
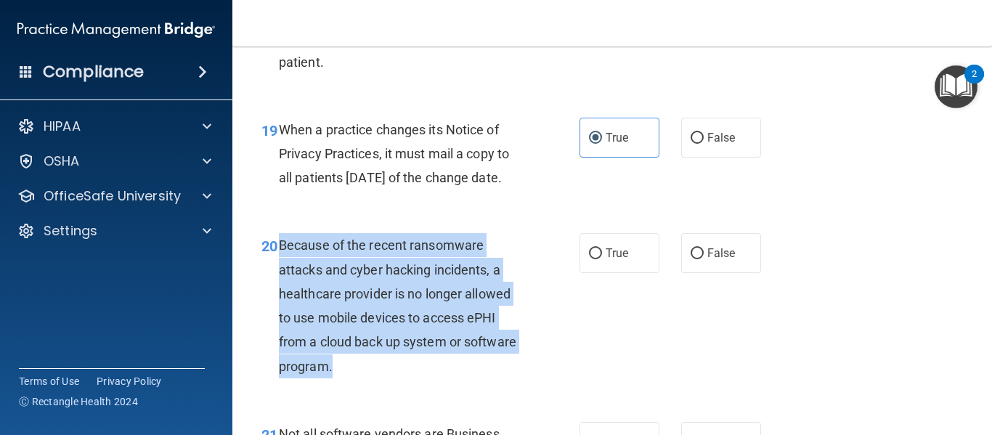
drag, startPoint x: 275, startPoint y: 293, endPoint x: 410, endPoint y: 411, distance: 179.1
click at [410, 385] on div "20 Because of the recent ransomware attacks and cyber hacking incidents, a heal…" at bounding box center [421, 309] width 362 height 152
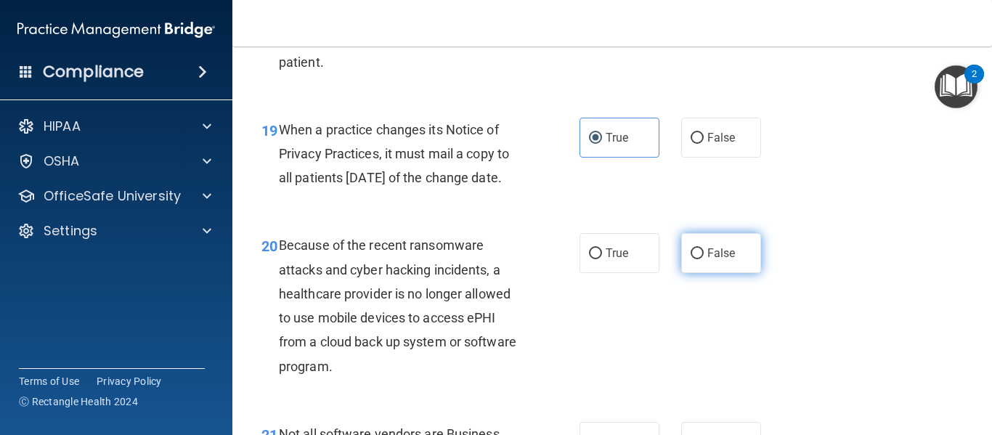
click at [703, 273] on label "False" at bounding box center [721, 253] width 80 height 40
click at [703, 259] on input "False" at bounding box center [697, 253] width 13 height 11
radio input "true"
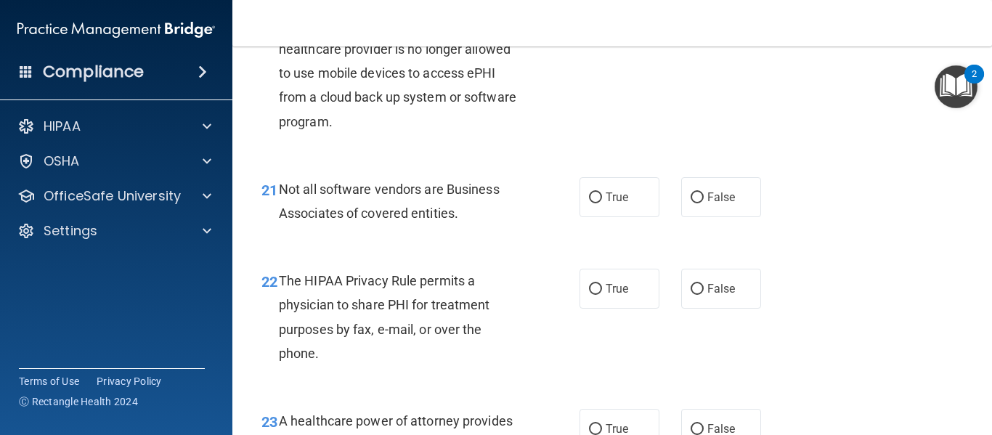
scroll to position [2906, 0]
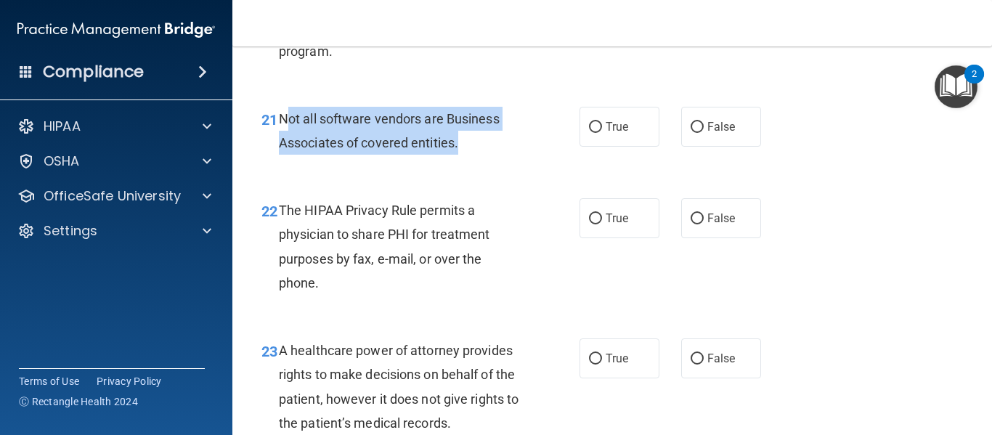
drag, startPoint x: 283, startPoint y: 168, endPoint x: 479, endPoint y: 209, distance: 199.7
click at [479, 162] on div "21 Not all software vendors are Business Associates of covered entities." at bounding box center [421, 134] width 362 height 55
drag, startPoint x: 281, startPoint y: 168, endPoint x: 492, endPoint y: 195, distance: 213.0
click at [492, 155] on div "Not all software vendors are Business Associates of covered entities." at bounding box center [406, 131] width 255 height 48
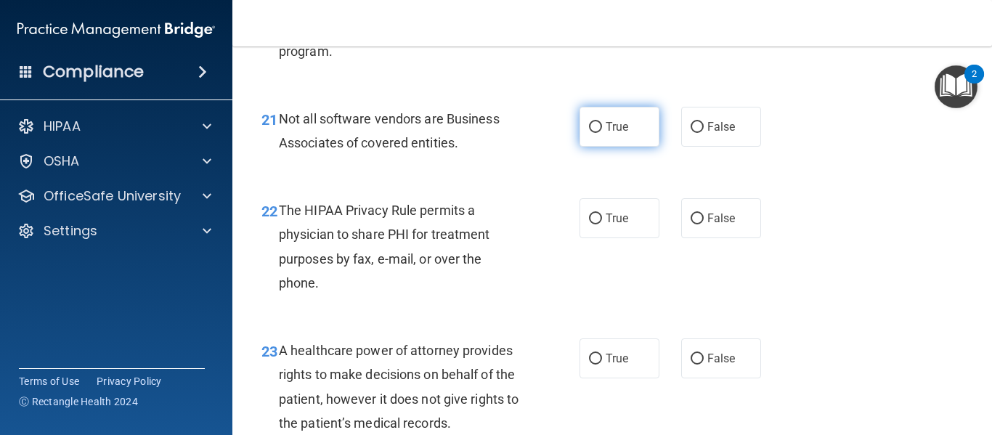
click at [612, 134] on span "True" at bounding box center [617, 127] width 23 height 14
click at [602, 133] on input "True" at bounding box center [595, 127] width 13 height 11
radio input "true"
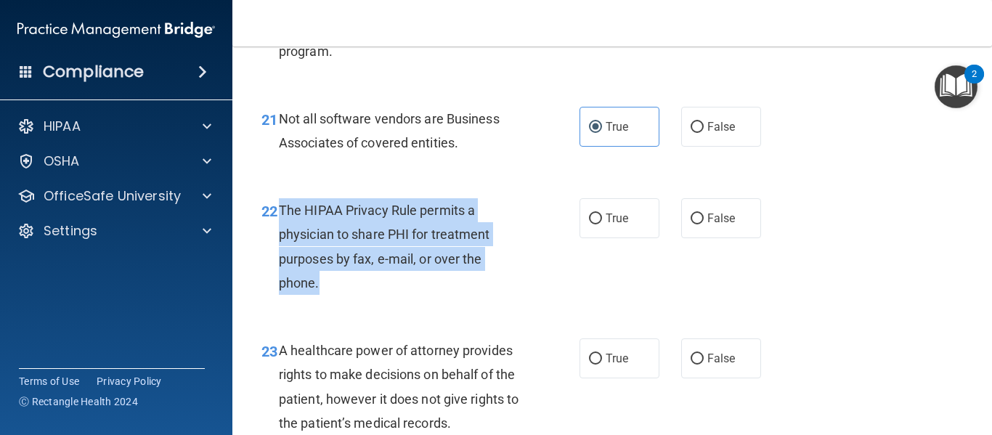
drag, startPoint x: 276, startPoint y: 258, endPoint x: 333, endPoint y: 345, distance: 103.9
click at [333, 302] on div "22 The HIPAA Privacy Rule permits a physician to share PHI for treatment purpos…" at bounding box center [421, 250] width 362 height 104
click at [593, 224] on input "True" at bounding box center [595, 219] width 13 height 11
radio input "true"
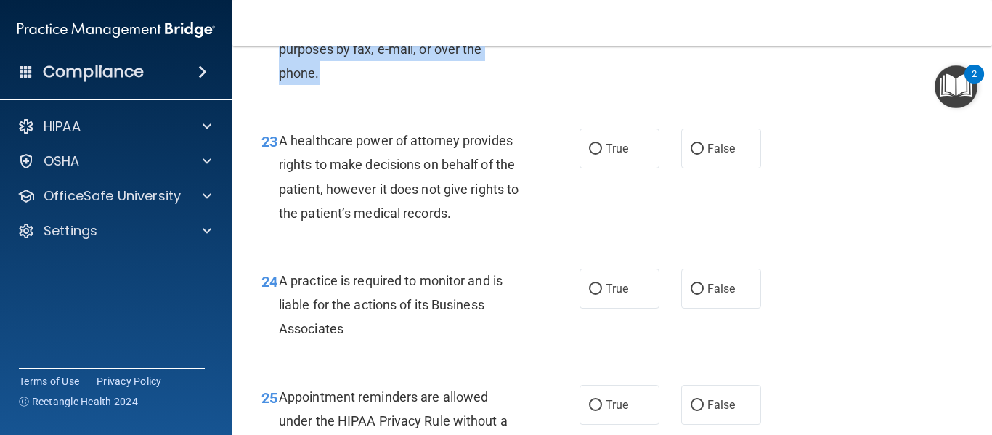
scroll to position [3142, 0]
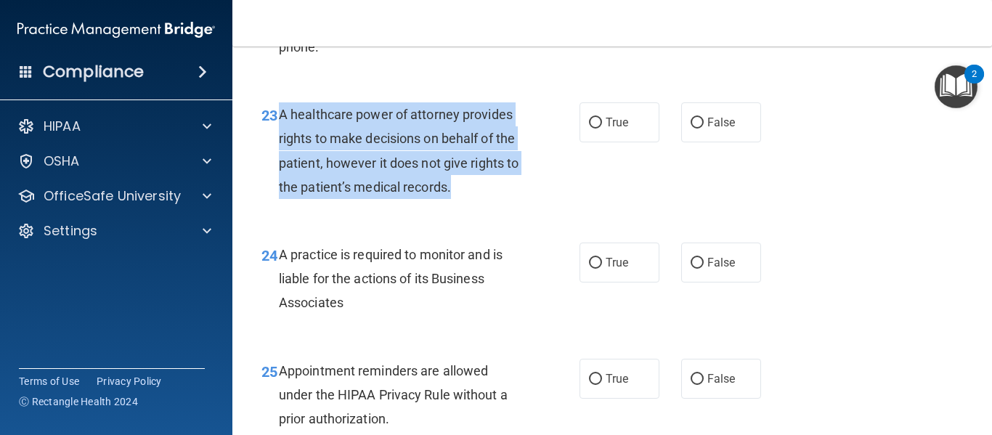
drag, startPoint x: 277, startPoint y: 166, endPoint x: 479, endPoint y: 250, distance: 219.4
click at [479, 206] on div "23 A healthcare power of attorney provides rights to make decisions on behalf o…" at bounding box center [421, 154] width 362 height 104
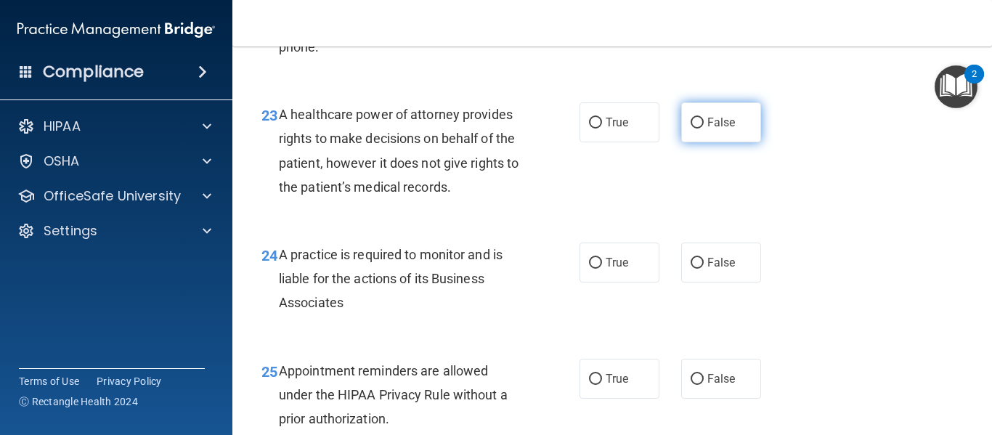
click at [693, 142] on label "False" at bounding box center [721, 122] width 80 height 40
click at [693, 129] on input "False" at bounding box center [697, 123] width 13 height 11
radio input "true"
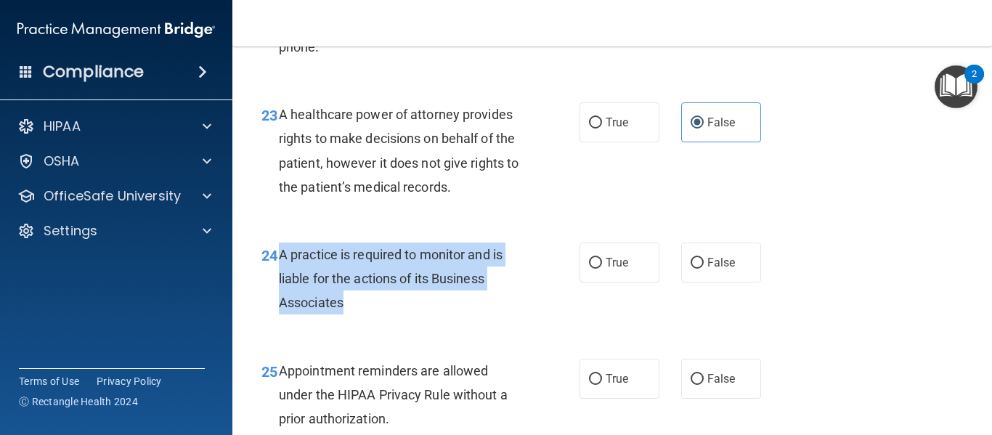
drag, startPoint x: 276, startPoint y: 302, endPoint x: 389, endPoint y: 355, distance: 124.4
click at [389, 322] on div "24 A practice is required to monitor and is liable for the actions of its Busin…" at bounding box center [421, 283] width 362 height 80
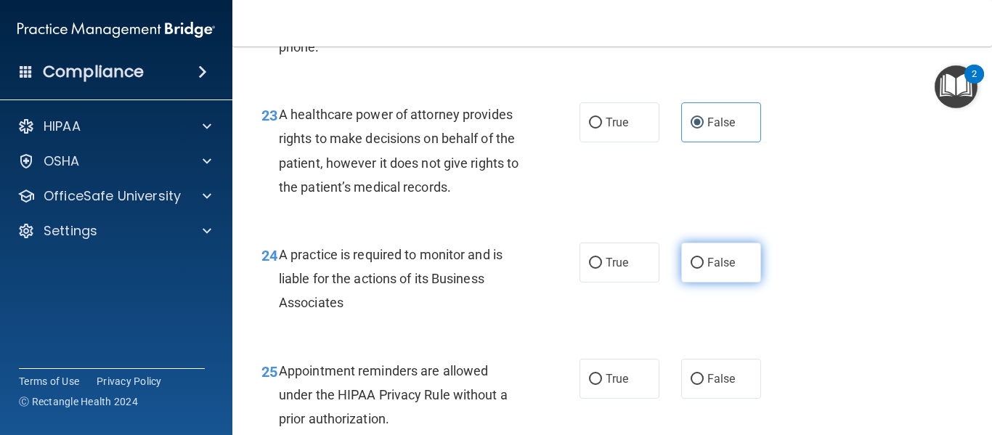
click at [707, 269] on span "False" at bounding box center [721, 263] width 28 height 14
click at [704, 269] on input "False" at bounding box center [697, 263] width 13 height 11
radio input "true"
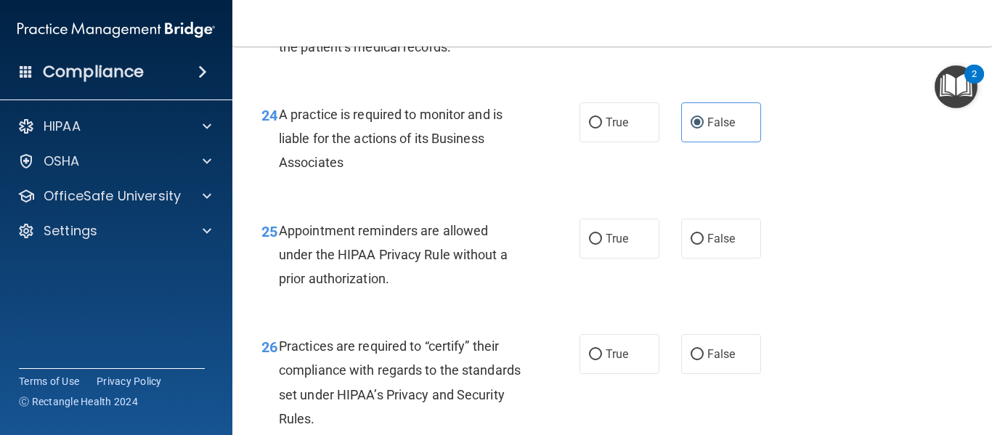
scroll to position [3326, 0]
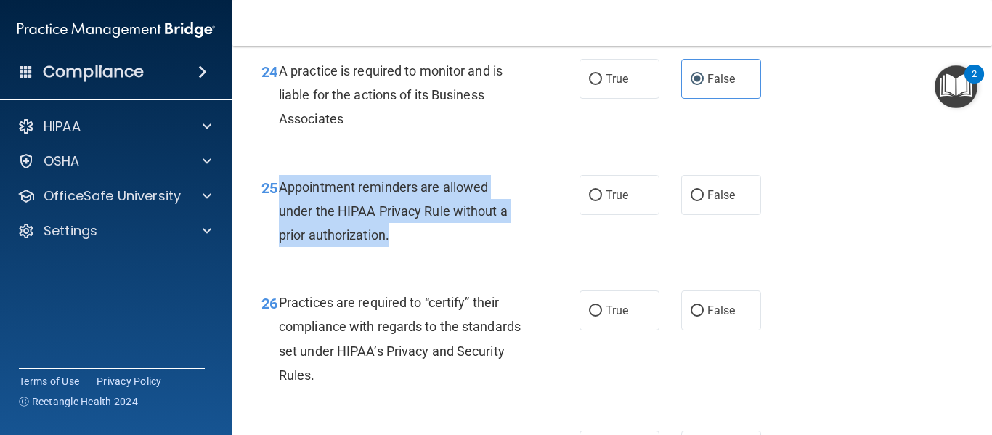
drag, startPoint x: 277, startPoint y: 232, endPoint x: 418, endPoint y: 291, distance: 153.0
click at [418, 255] on div "25 Appointment reminders are allowed under the HIPAA Privacy Rule without a pri…" at bounding box center [421, 215] width 362 height 80
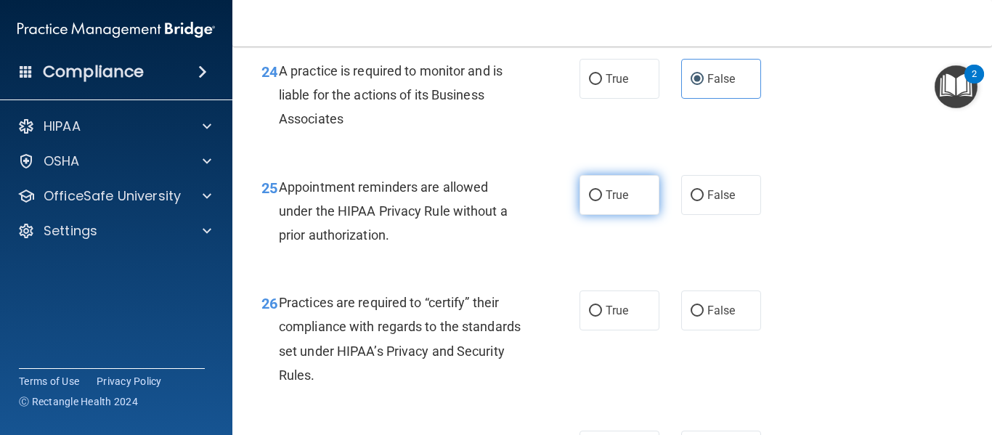
click at [595, 215] on label "True" at bounding box center [620, 195] width 80 height 40
click at [595, 201] on input "True" at bounding box center [595, 195] width 13 height 11
radio input "true"
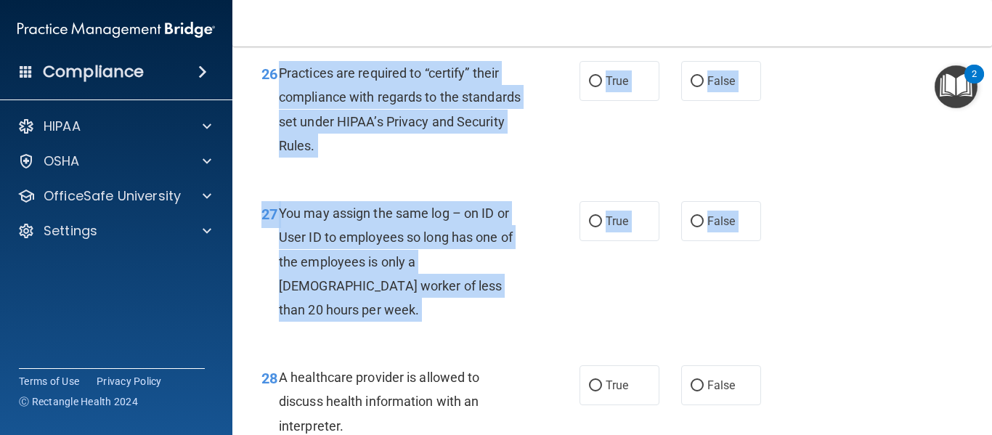
scroll to position [3620, 0]
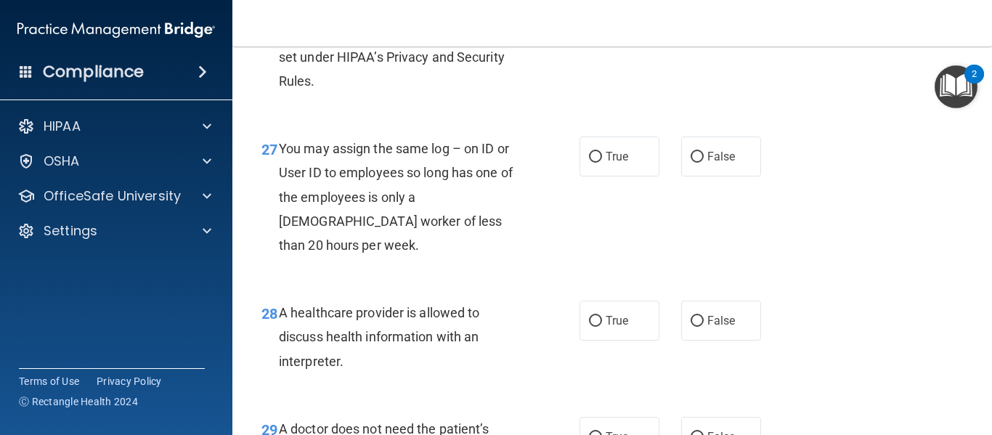
drag, startPoint x: 282, startPoint y: 346, endPoint x: 405, endPoint y: 90, distance: 284.5
click at [405, 90] on div "Practices are required to “certify” their compliance with regards to the standa…" at bounding box center [406, 44] width 255 height 97
click at [288, 62] on span "Practices are required to “certify” their compliance with regards to the standa…" at bounding box center [400, 45] width 242 height 88
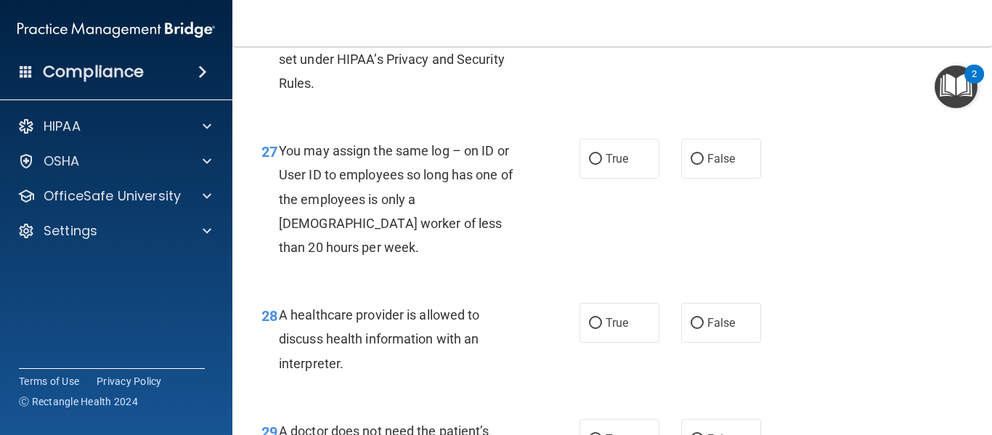
drag, startPoint x: 277, startPoint y: 54, endPoint x: 389, endPoint y: 153, distance: 149.2
click at [389, 121] on div "26 Practices are required to “certify” their compliance with regards to the sta…" at bounding box center [612, 50] width 723 height 140
click at [279, 59] on span "Practices are required to “certify” their compliance with regards to the standa…" at bounding box center [400, 47] width 242 height 88
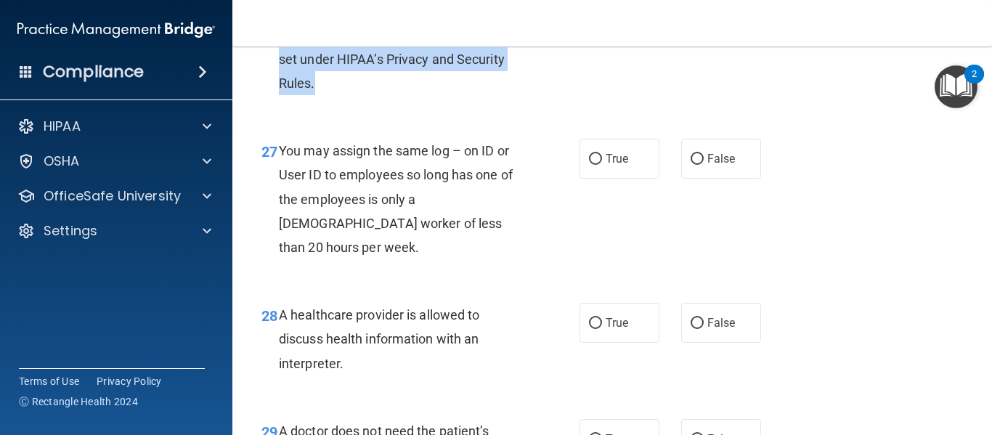
drag, startPoint x: 278, startPoint y: 59, endPoint x: 381, endPoint y: 146, distance: 135.0
click at [381, 102] on div "26 Practices are required to “certify” their compliance with regards to the sta…" at bounding box center [421, 51] width 362 height 104
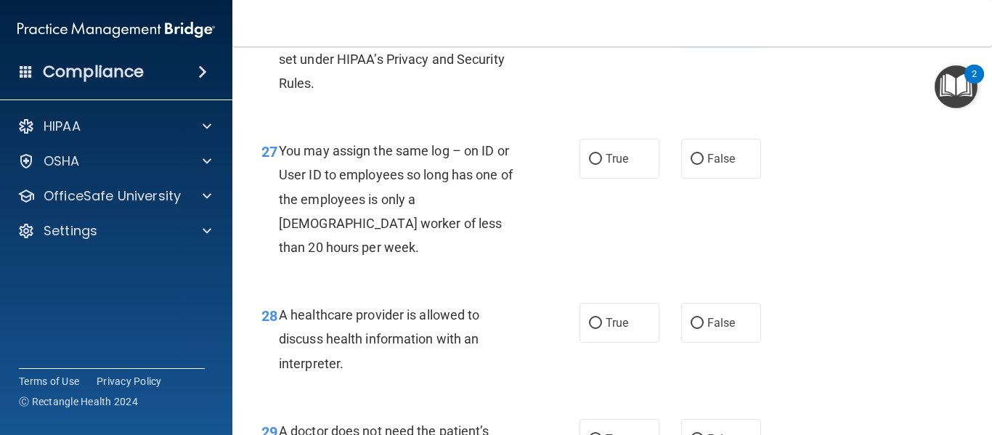
click at [707, 38] on label "False" at bounding box center [721, 19] width 80 height 40
click at [704, 25] on input "False" at bounding box center [697, 19] width 13 height 11
radio input "true"
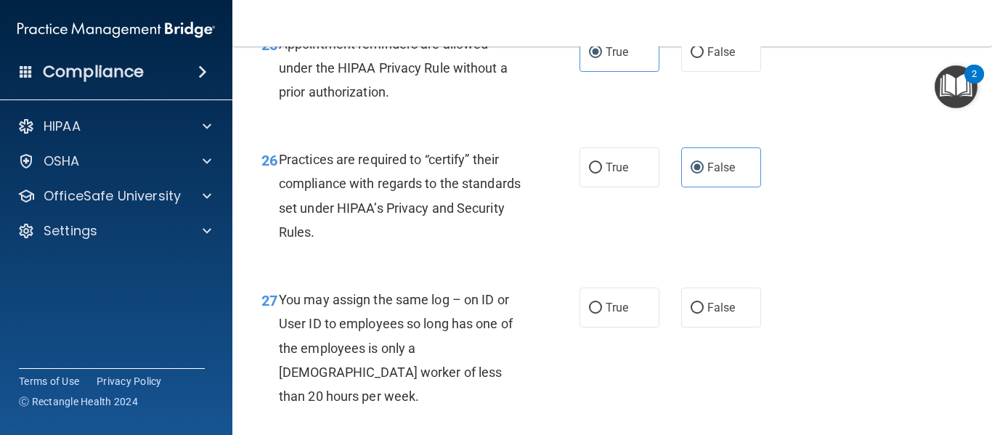
scroll to position [3478, 0]
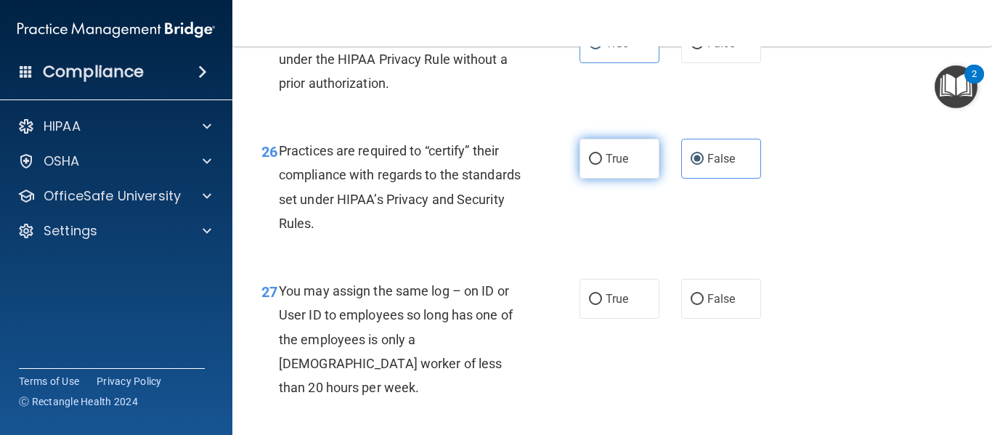
click at [611, 179] on label "True" at bounding box center [620, 159] width 80 height 40
click at [602, 165] on input "True" at bounding box center [595, 159] width 13 height 11
radio input "true"
radio input "false"
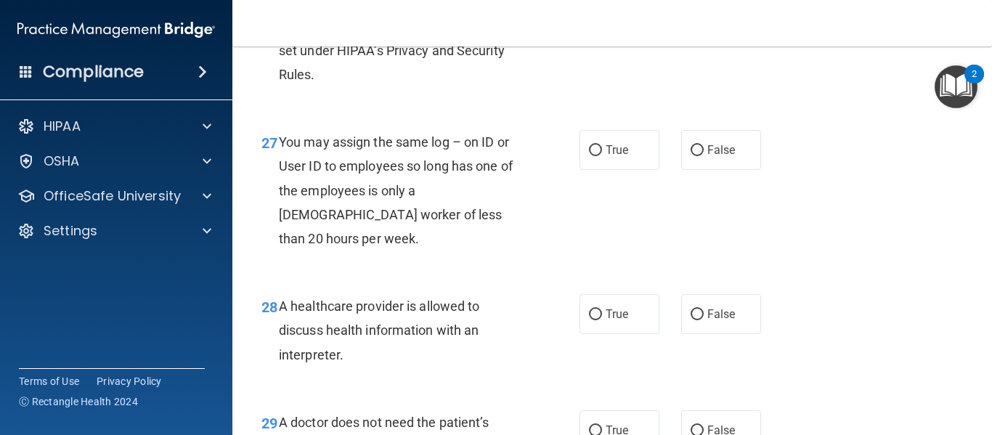
scroll to position [3635, 0]
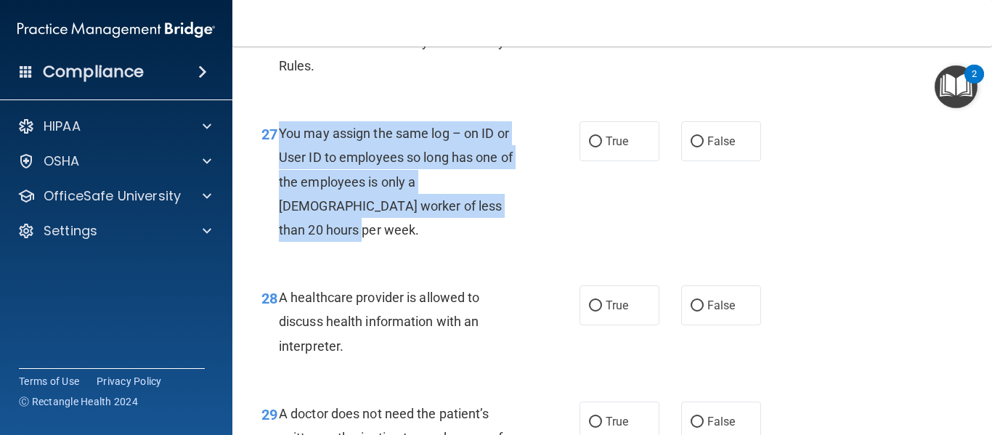
drag, startPoint x: 278, startPoint y: 182, endPoint x: 535, endPoint y: 248, distance: 265.4
click at [535, 248] on div "27 You may assign the same log – on ID or User ID to employees so long has one …" at bounding box center [421, 185] width 362 height 128
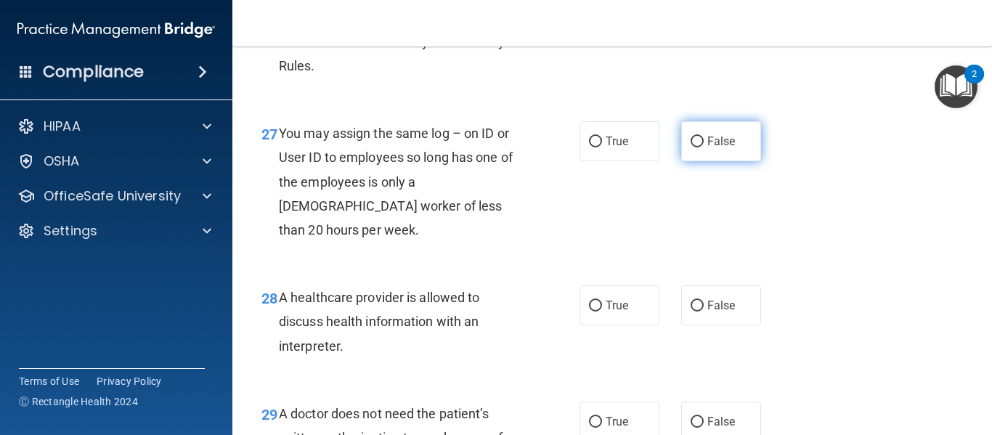
click at [707, 148] on span "False" at bounding box center [721, 141] width 28 height 14
click at [704, 147] on input "False" at bounding box center [697, 142] width 13 height 11
radio input "true"
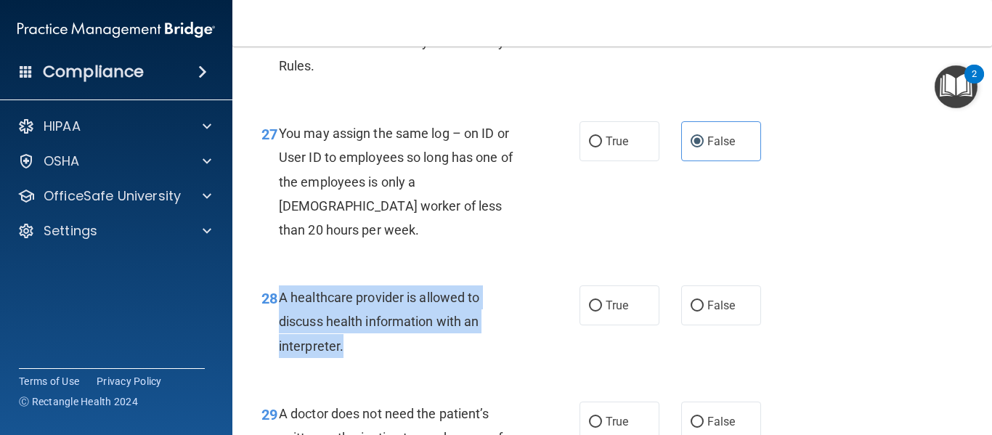
drag, startPoint x: 277, startPoint y: 317, endPoint x: 386, endPoint y: 363, distance: 117.5
click at [386, 363] on div "28 A healthcare provider is allowed to discuss health information with an inter…" at bounding box center [421, 325] width 362 height 80
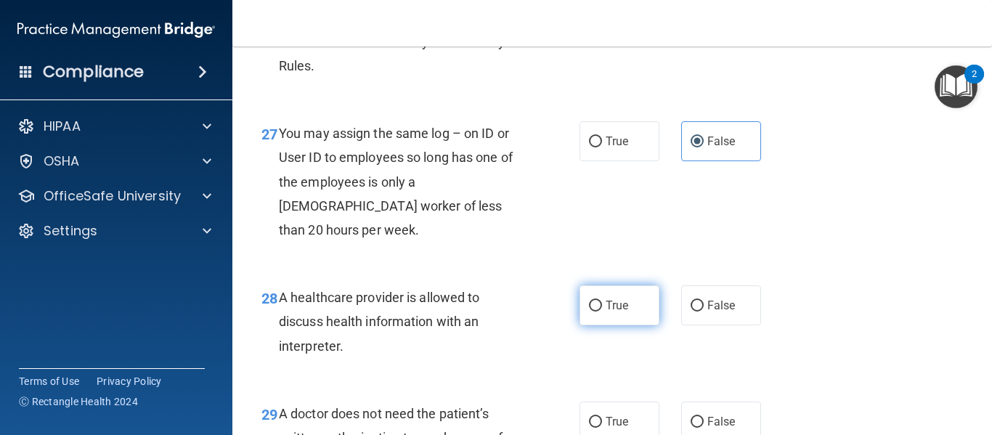
click at [606, 312] on span "True" at bounding box center [617, 305] width 23 height 14
click at [602, 312] on input "True" at bounding box center [595, 306] width 13 height 11
radio input "true"
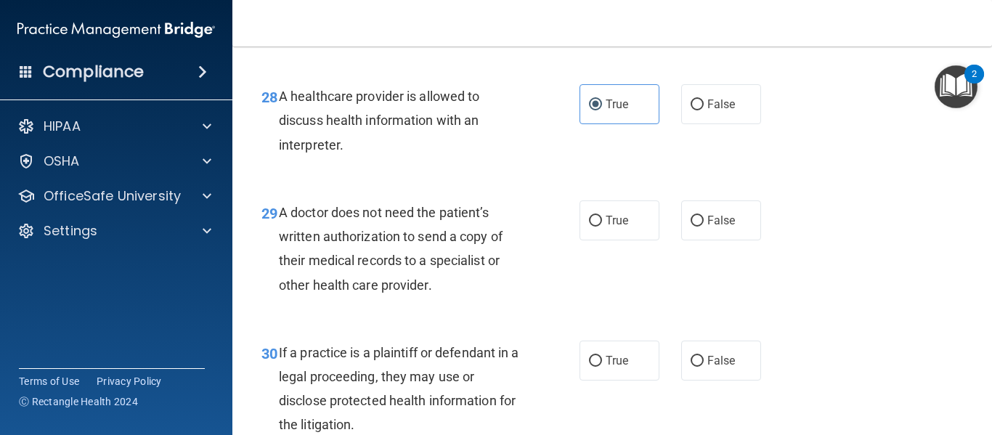
scroll to position [3863, 0]
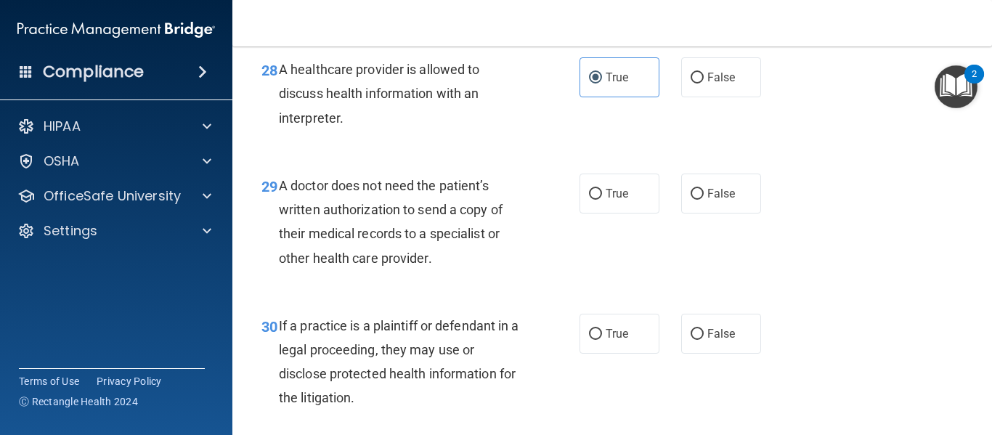
drag, startPoint x: 280, startPoint y: 207, endPoint x: 467, endPoint y: 282, distance: 201.3
click at [467, 270] on div "A doctor does not need the patient’s written authorization to send a copy of th…" at bounding box center [406, 222] width 255 height 97
click at [614, 200] on span "True" at bounding box center [617, 194] width 23 height 14
click at [602, 200] on input "True" at bounding box center [595, 194] width 13 height 11
radio input "true"
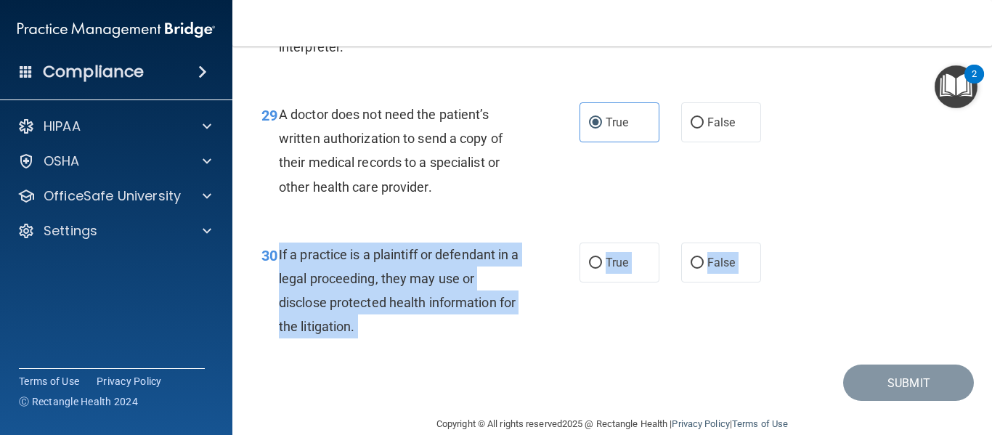
scroll to position [3956, 0]
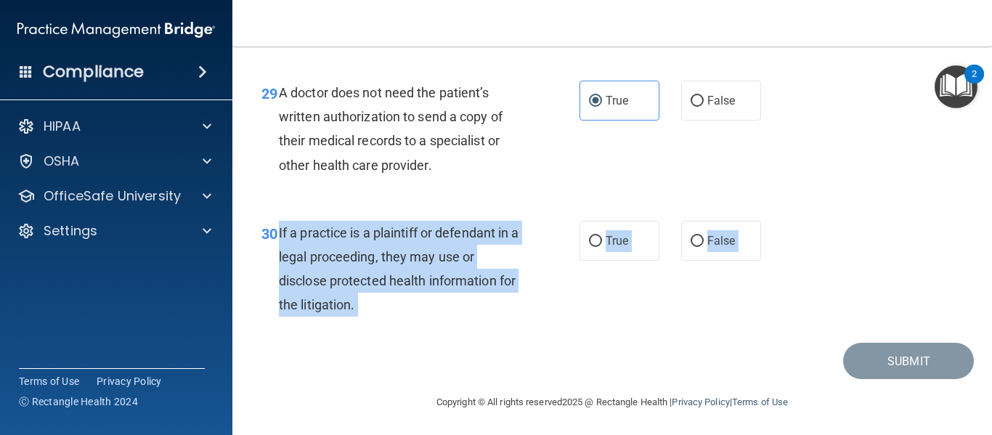
drag, startPoint x: 280, startPoint y: 353, endPoint x: 413, endPoint y: 403, distance: 142.7
click at [413, 403] on main "- The HIPAA Quiz #2 This quiz doesn’t expire until . Are you sure you want to t…" at bounding box center [612, 240] width 760 height 389
click at [279, 255] on span "If a practice is a plaintiff or defendant in a legal proceeding, they may use o…" at bounding box center [399, 269] width 240 height 88
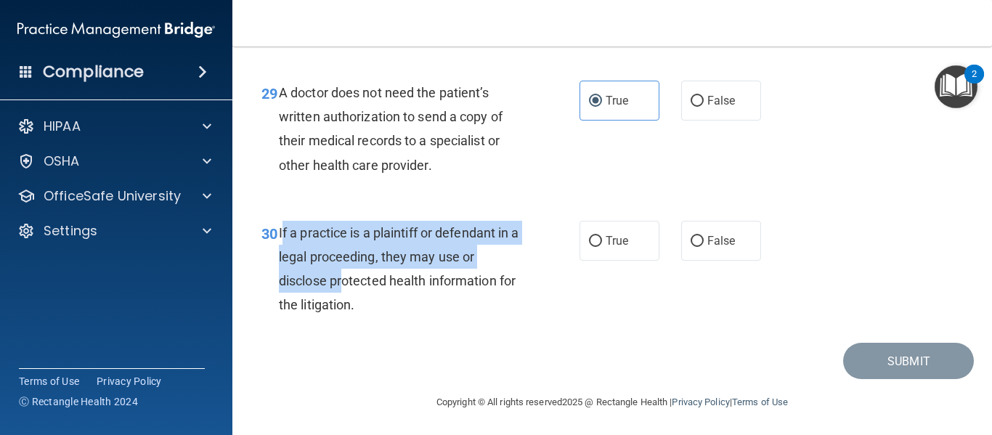
drag, startPoint x: 281, startPoint y: 256, endPoint x: 347, endPoint y: 304, distance: 81.6
click at [347, 304] on span "If a practice is a plaintiff or defendant in a legal proceeding, they may use o…" at bounding box center [399, 269] width 240 height 88
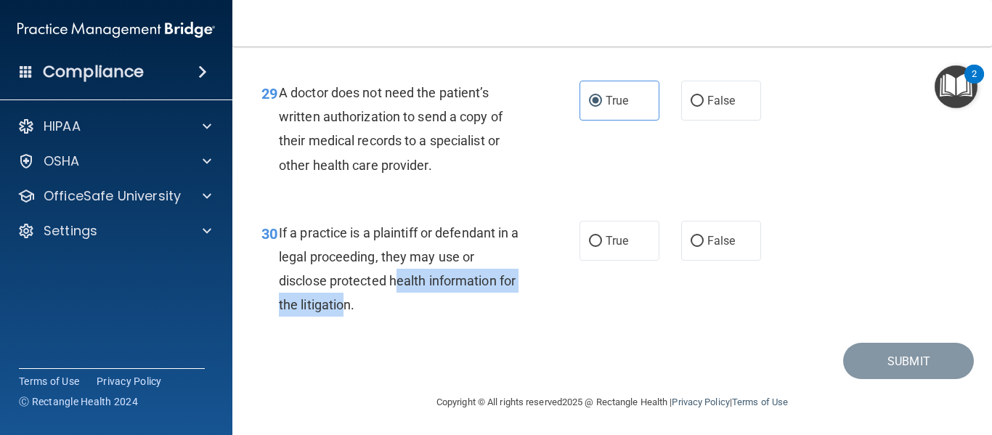
drag, startPoint x: 396, startPoint y: 312, endPoint x: 367, endPoint y: 326, distance: 31.8
click at [367, 313] on span "If a practice is a plaintiff or defendant in a legal proceeding, they may use o…" at bounding box center [399, 269] width 240 height 88
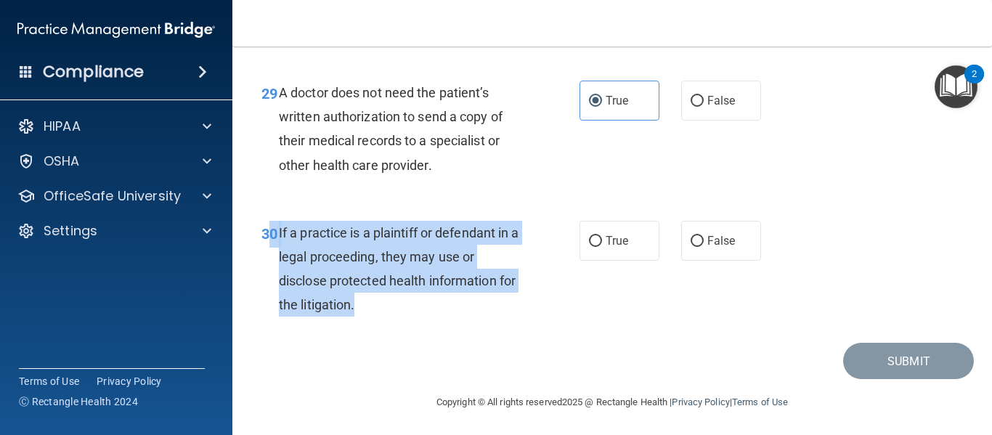
drag, startPoint x: 380, startPoint y: 330, endPoint x: 273, endPoint y: 253, distance: 131.6
click at [273, 253] on div "30 If a practice is a plaintiff or defendant in a legal proceeding, they may us…" at bounding box center [421, 273] width 362 height 104
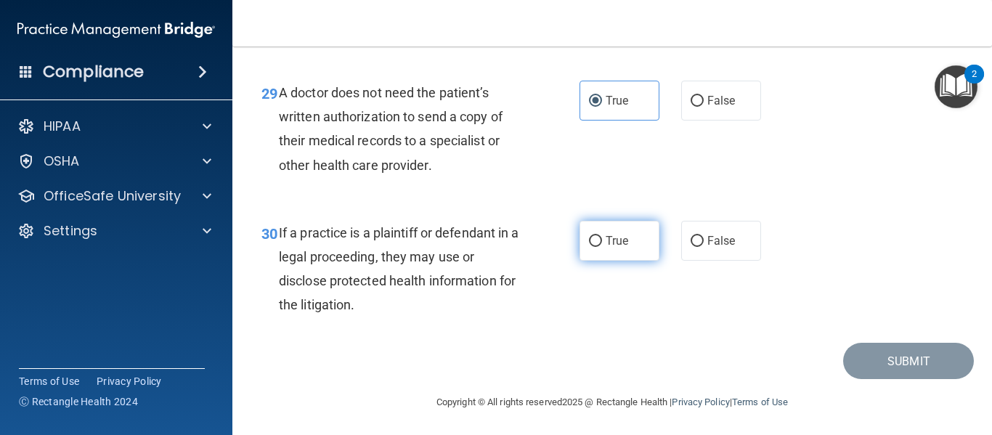
click at [606, 248] on span "True" at bounding box center [617, 241] width 23 height 14
click at [601, 247] on input "True" at bounding box center [595, 241] width 13 height 11
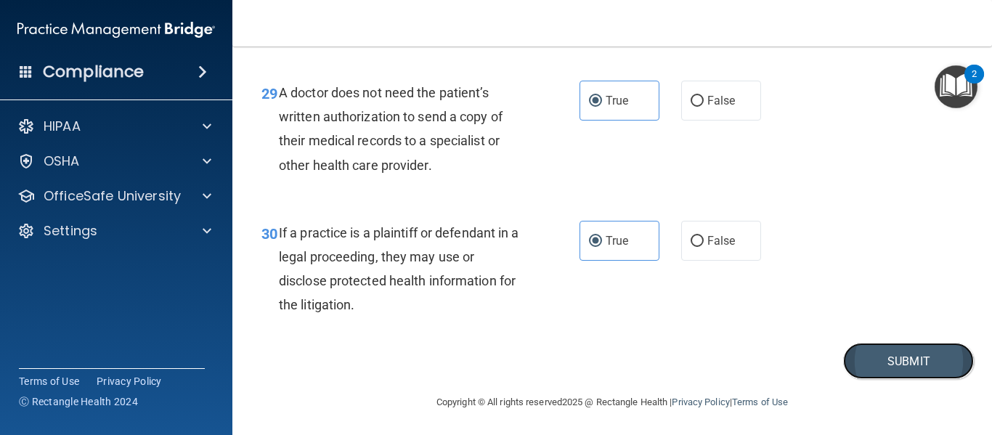
click at [893, 380] on button "Submit" at bounding box center [908, 361] width 131 height 37
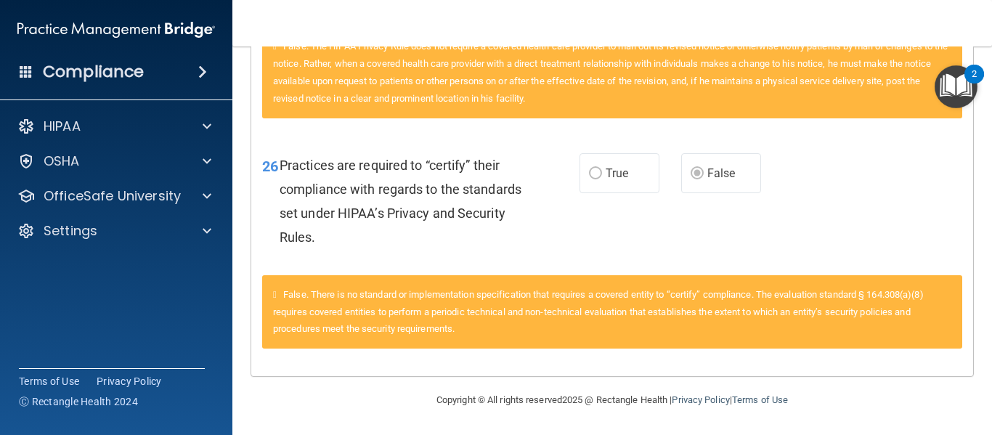
scroll to position [1647, 0]
drag, startPoint x: 980, startPoint y: 391, endPoint x: 985, endPoint y: 381, distance: 12.3
click at [985, 381] on main "Calculating your score.... You did not pass the " The HIPAA Quiz #2 ". 76 out o…" at bounding box center [612, 240] width 760 height 389
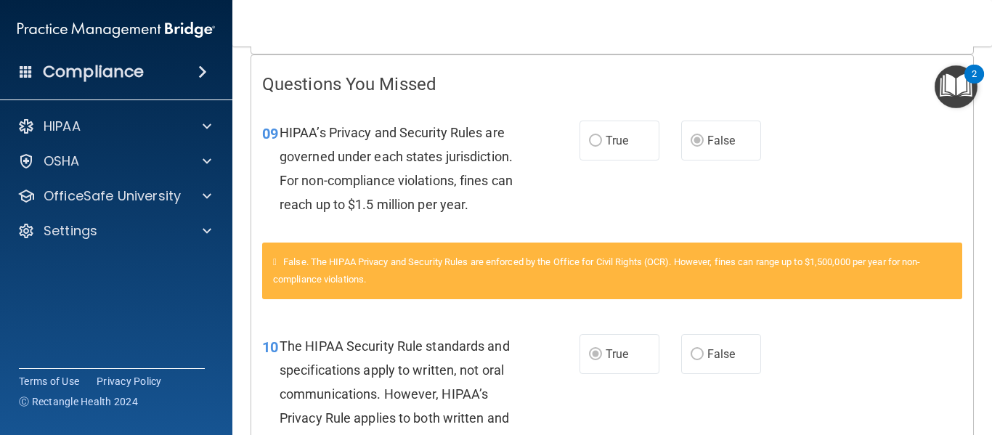
scroll to position [0, 0]
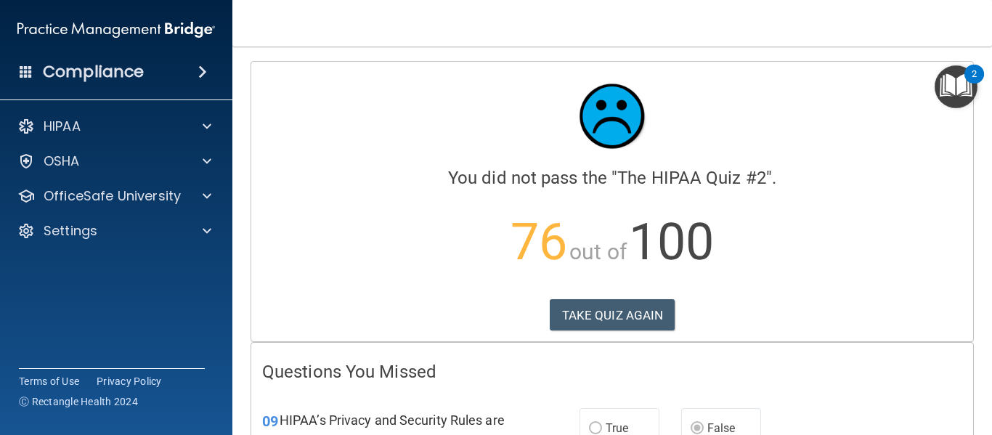
click at [619, 297] on div "Calculating your score.... You did not pass the " The HIPAA Quiz #2 ". 76 out o…" at bounding box center [612, 202] width 722 height 280
click at [603, 320] on button "TAKE QUIZ AGAIN" at bounding box center [613, 315] width 126 height 32
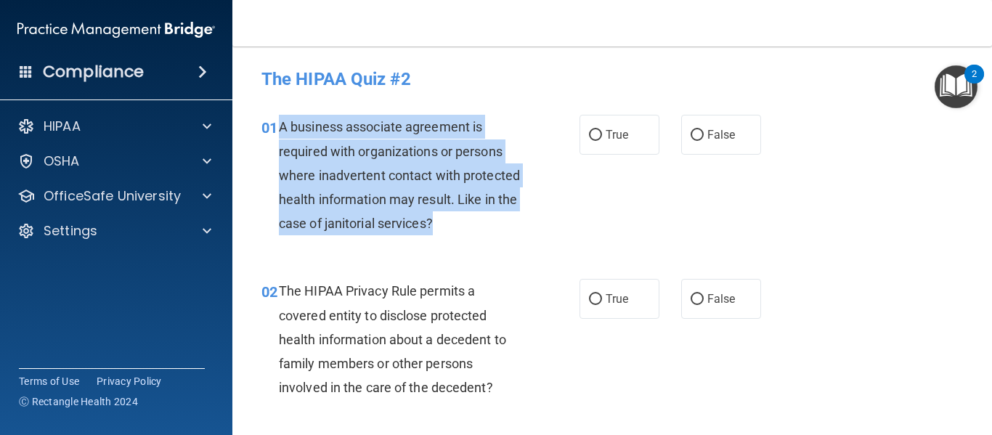
drag, startPoint x: 275, startPoint y: 130, endPoint x: 505, endPoint y: 235, distance: 252.8
click at [505, 235] on div "01 A business associate agreement is required with organizations or persons whe…" at bounding box center [421, 179] width 362 height 128
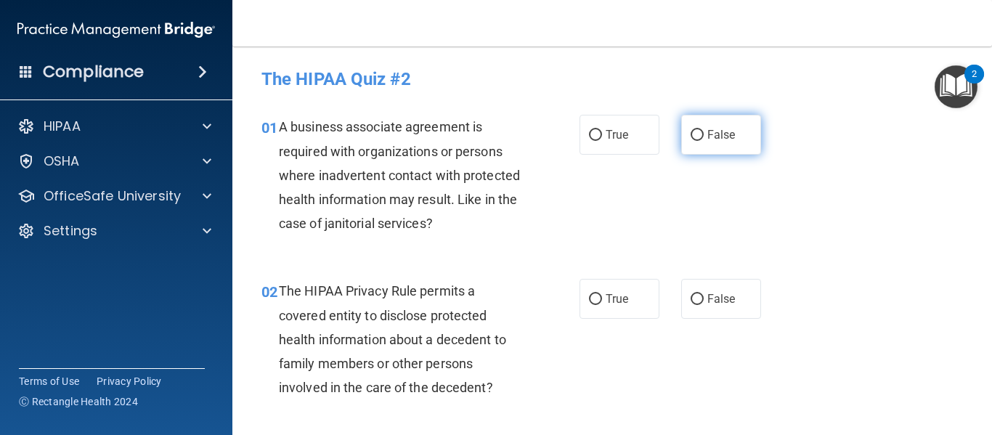
click at [696, 144] on label "False" at bounding box center [721, 135] width 80 height 40
click at [696, 141] on input "False" at bounding box center [697, 135] width 13 height 11
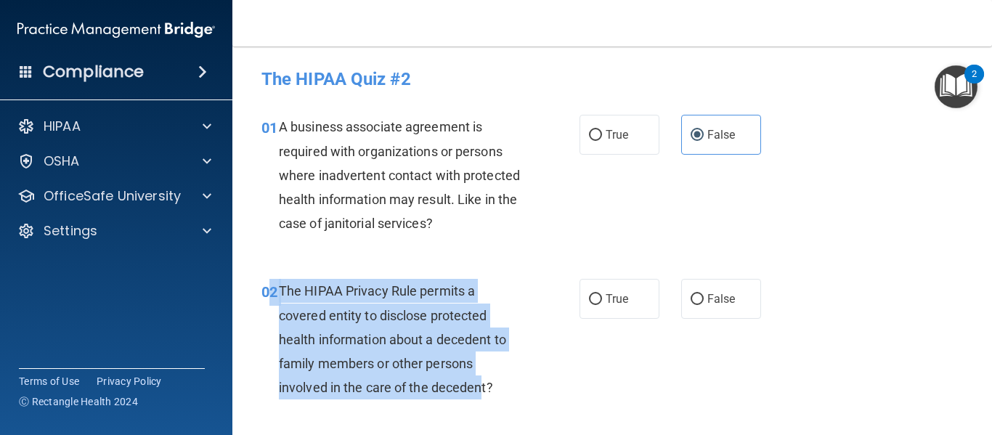
drag, startPoint x: 269, startPoint y: 284, endPoint x: 484, endPoint y: 392, distance: 240.0
click at [484, 392] on div "02 The HIPAA Privacy Rule permits a covered entity to disclose protected health…" at bounding box center [421, 343] width 362 height 128
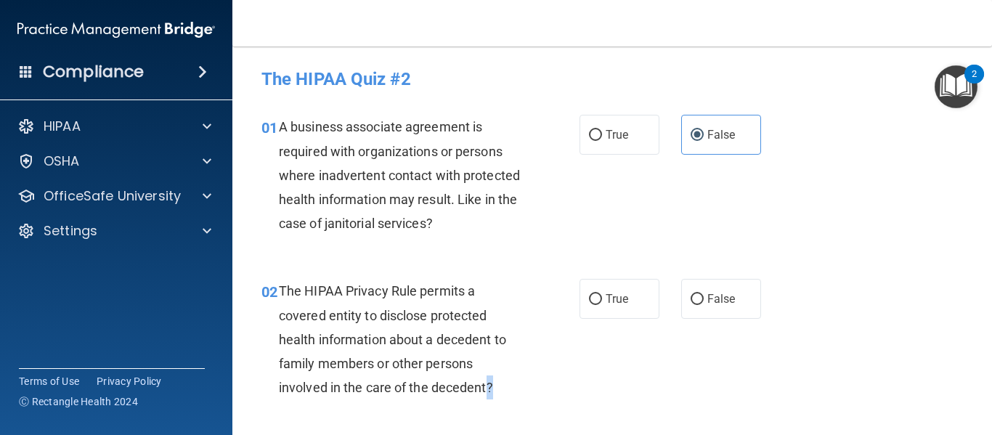
drag, startPoint x: 495, startPoint y: 391, endPoint x: 484, endPoint y: 385, distance: 12.1
click at [484, 385] on div "The HIPAA Privacy Rule permits a covered entity to disclose protected health in…" at bounding box center [406, 339] width 255 height 121
click at [499, 384] on div "The HIPAA Privacy Rule permits a covered entity to disclose protected health in…" at bounding box center [406, 339] width 255 height 121
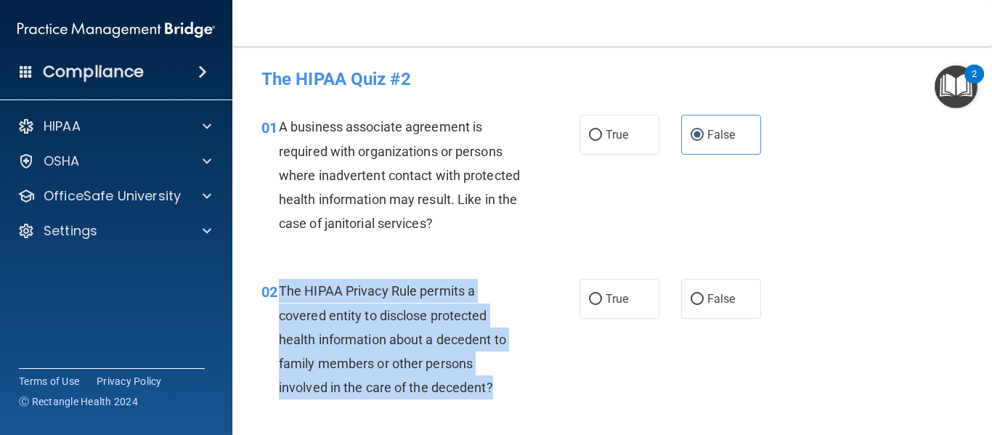
drag, startPoint x: 493, startPoint y: 388, endPoint x: 278, endPoint y: 292, distance: 235.4
click at [279, 292] on div "The HIPAA Privacy Rule permits a covered entity to disclose protected health in…" at bounding box center [406, 339] width 255 height 121
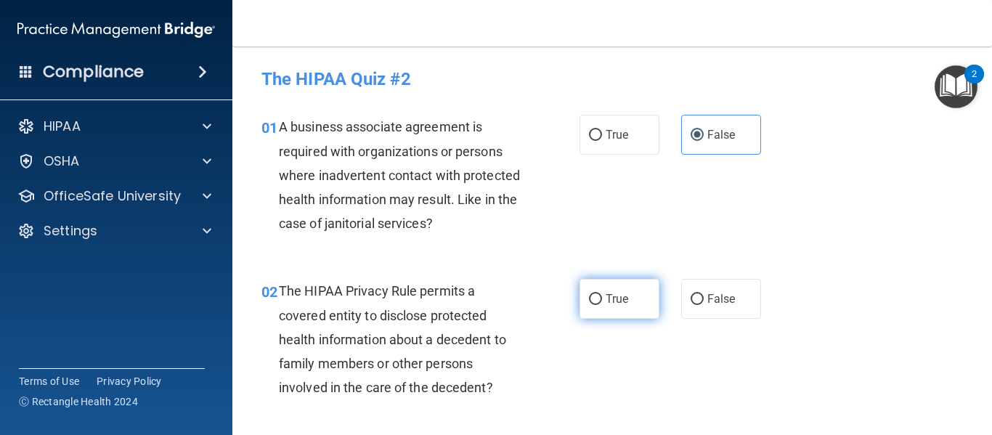
click at [588, 284] on label "True" at bounding box center [620, 299] width 80 height 40
click at [589, 294] on input "True" at bounding box center [595, 299] width 13 height 11
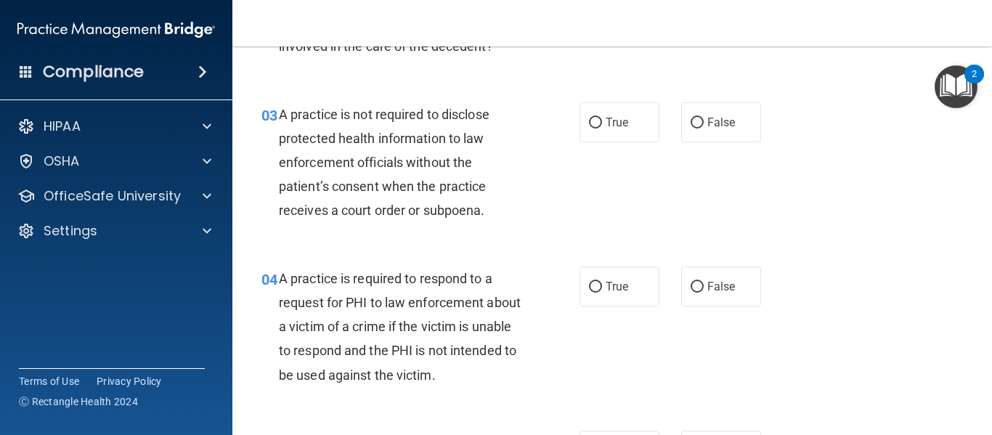
scroll to position [359, 0]
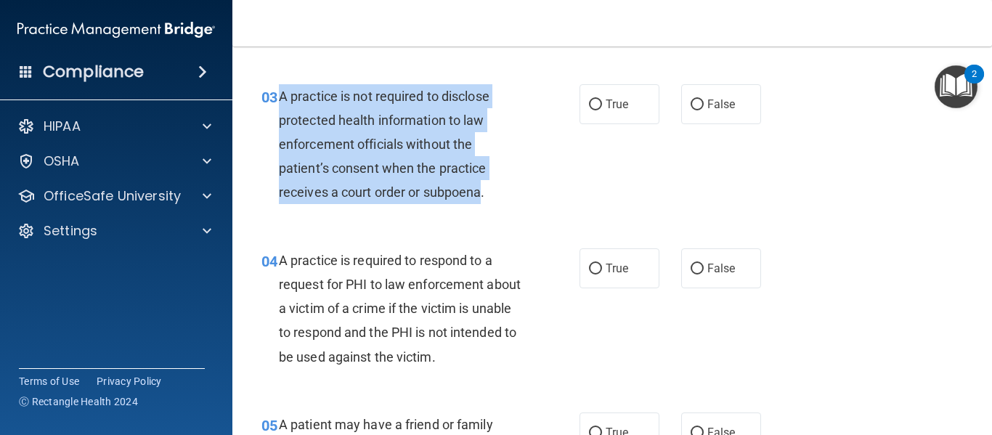
drag, startPoint x: 279, startPoint y: 97, endPoint x: 480, endPoint y: 195, distance: 223.8
click at [480, 195] on span "A practice is not required to disclose protected health information to law enfo…" at bounding box center [384, 145] width 211 height 112
click at [692, 105] on input "False" at bounding box center [697, 104] width 13 height 11
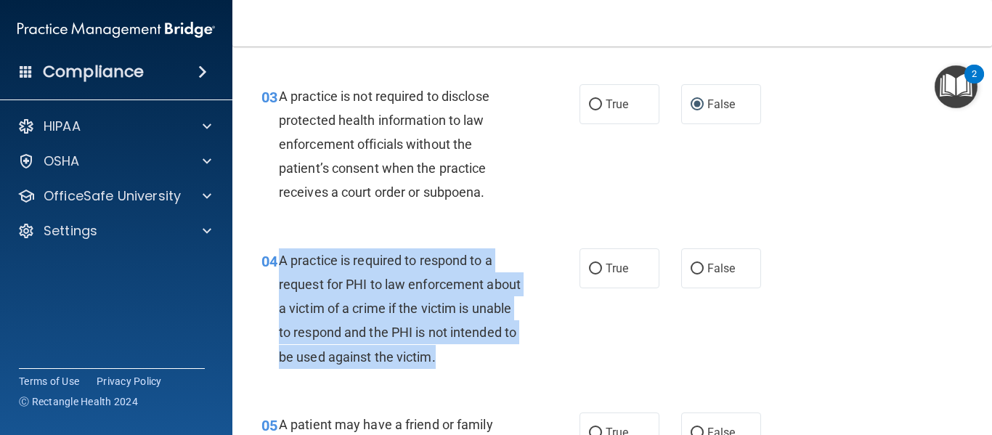
drag, startPoint x: 277, startPoint y: 262, endPoint x: 509, endPoint y: 362, distance: 252.4
click at [509, 362] on div "04 A practice is required to respond to a request for PHI to law enforcement ab…" at bounding box center [421, 312] width 362 height 128
click at [692, 271] on input "False" at bounding box center [697, 269] width 13 height 11
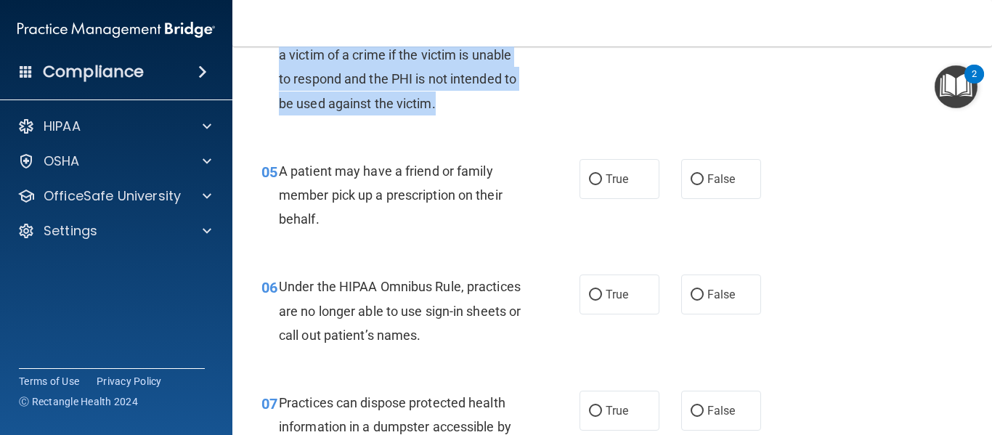
scroll to position [622, 0]
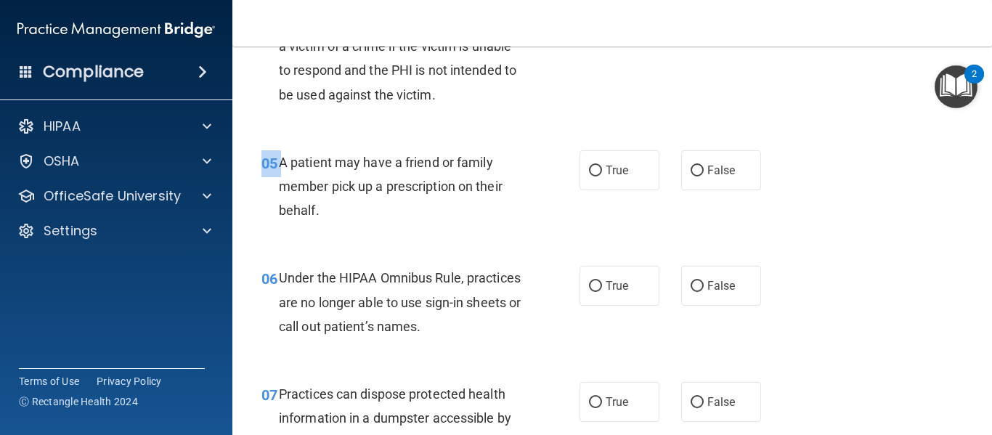
drag, startPoint x: 279, startPoint y: 166, endPoint x: 391, endPoint y: 235, distance: 131.8
click at [391, 235] on div "05 A patient may have a friend or family member pick up a prescription on their…" at bounding box center [612, 190] width 723 height 116
click at [333, 211] on div "A patient may have a friend or family member pick up a prescription on their be…" at bounding box center [406, 186] width 255 height 73
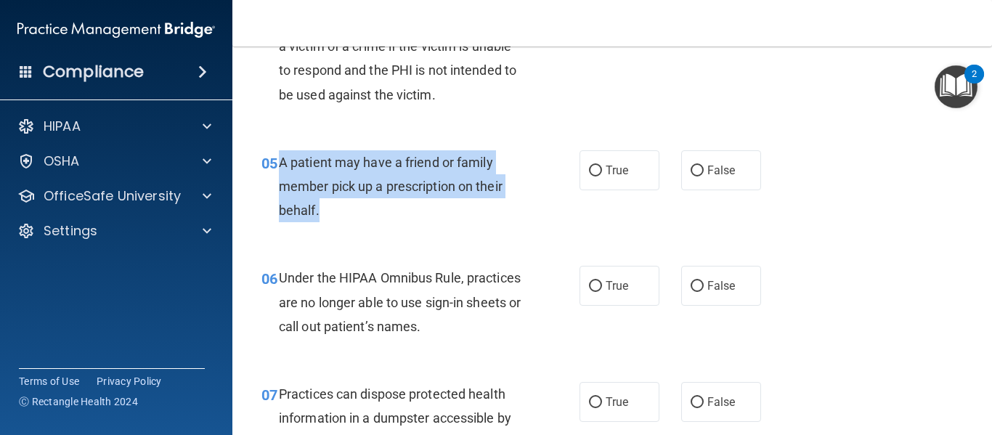
drag, startPoint x: 326, startPoint y: 212, endPoint x: 278, endPoint y: 163, distance: 68.8
click at [279, 163] on div "A patient may have a friend or family member pick up a prescription on their be…" at bounding box center [406, 186] width 255 height 73
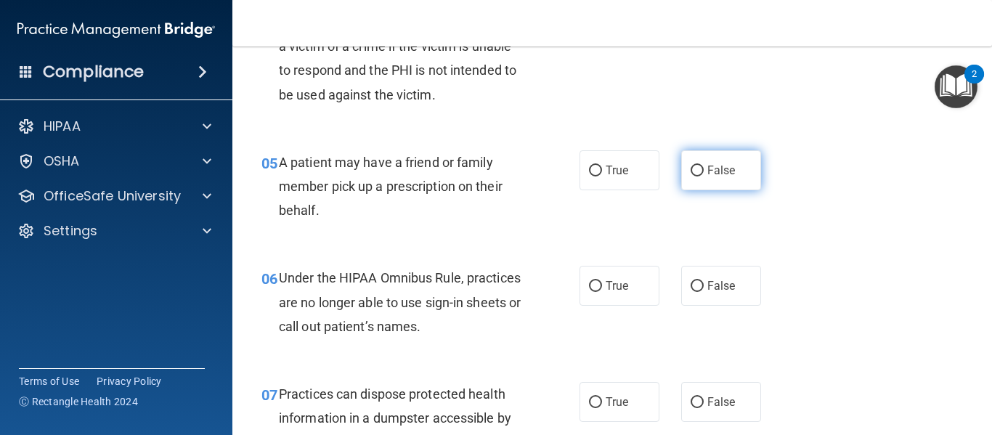
click at [695, 178] on label "False" at bounding box center [721, 170] width 80 height 40
click at [695, 176] on input "False" at bounding box center [697, 171] width 13 height 11
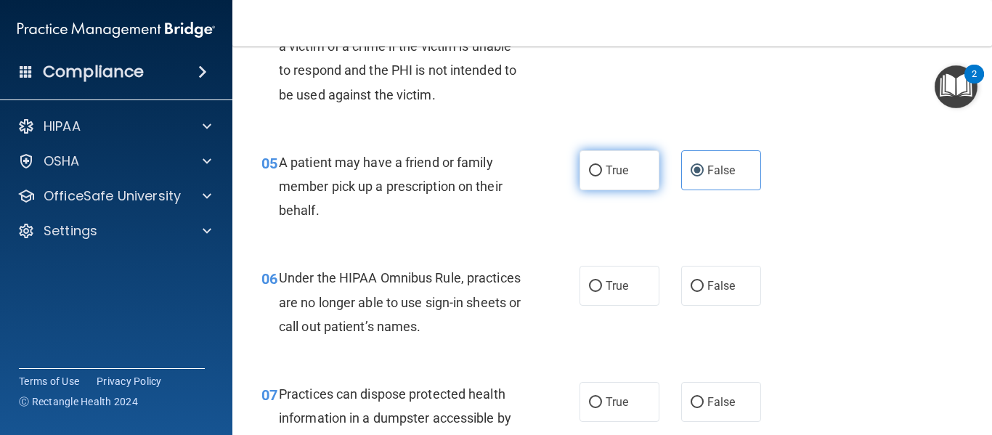
click at [593, 171] on input "True" at bounding box center [595, 171] width 13 height 11
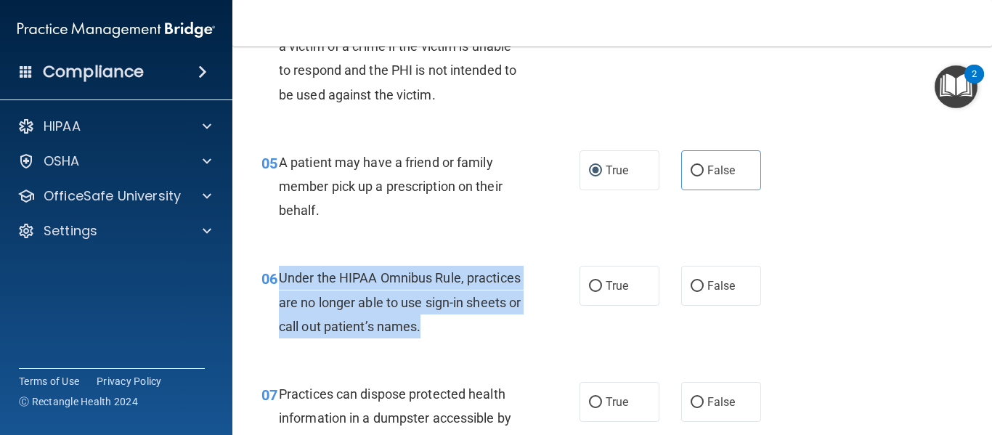
drag, startPoint x: 279, startPoint y: 275, endPoint x: 510, endPoint y: 333, distance: 238.0
click at [510, 333] on div "Under the HIPAA Omnibus Rule, practices are no longer able to use sign-in sheet…" at bounding box center [406, 302] width 255 height 73
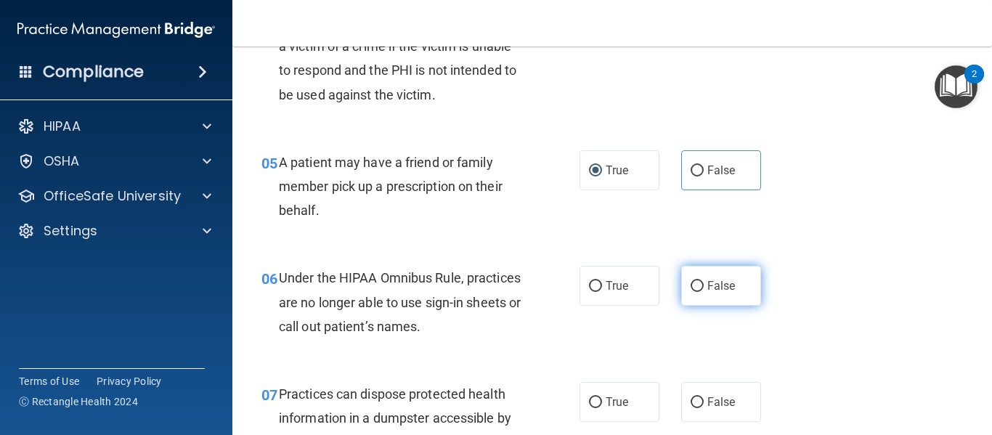
click at [696, 294] on label "False" at bounding box center [721, 286] width 80 height 40
click at [696, 292] on input "False" at bounding box center [697, 286] width 13 height 11
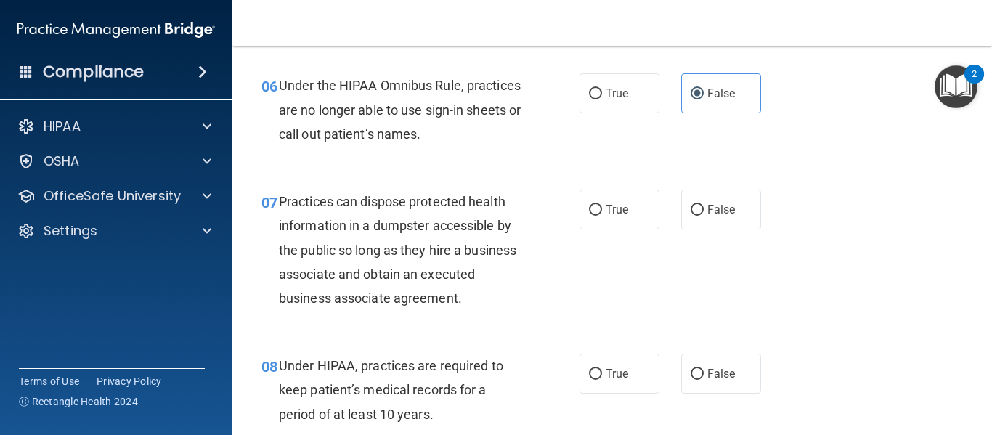
scroll to position [850, 0]
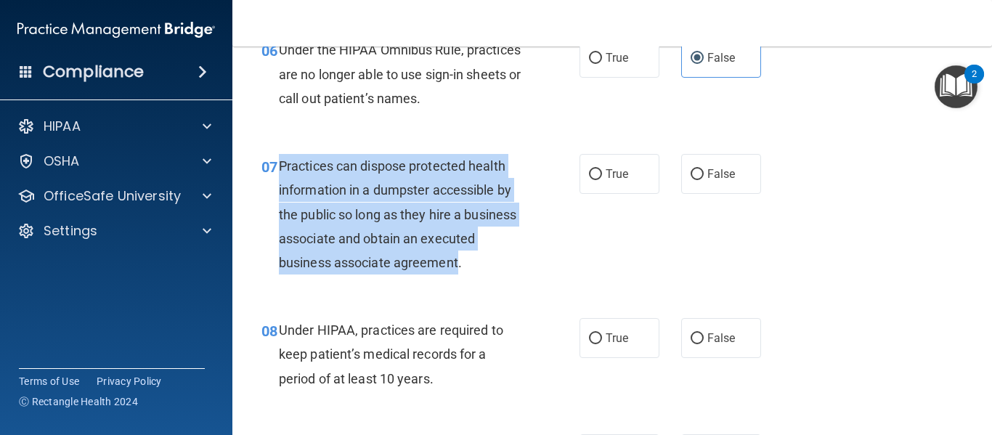
drag, startPoint x: 275, startPoint y: 166, endPoint x: 517, endPoint y: 280, distance: 267.1
click at [517, 280] on div "07 Practices can dispose protected health information in a dumpster accessible …" at bounding box center [421, 218] width 362 height 128
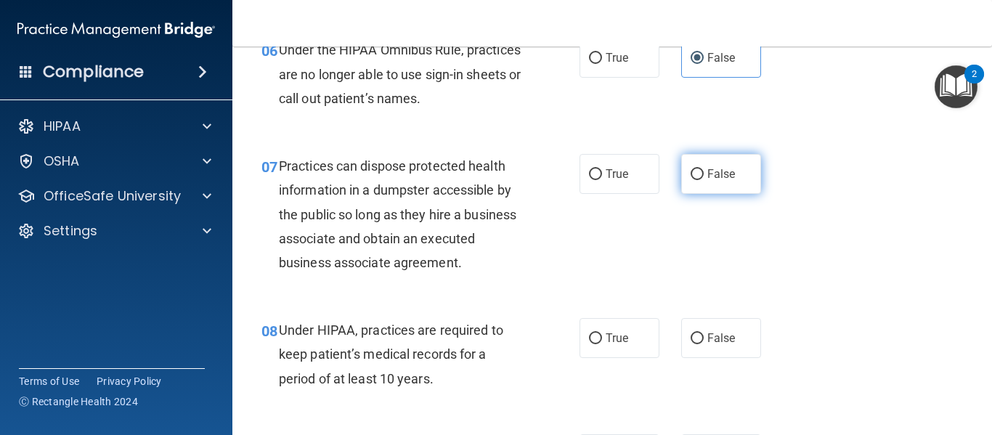
click at [684, 182] on label "False" at bounding box center [721, 174] width 80 height 40
click at [691, 180] on input "False" at bounding box center [697, 174] width 13 height 11
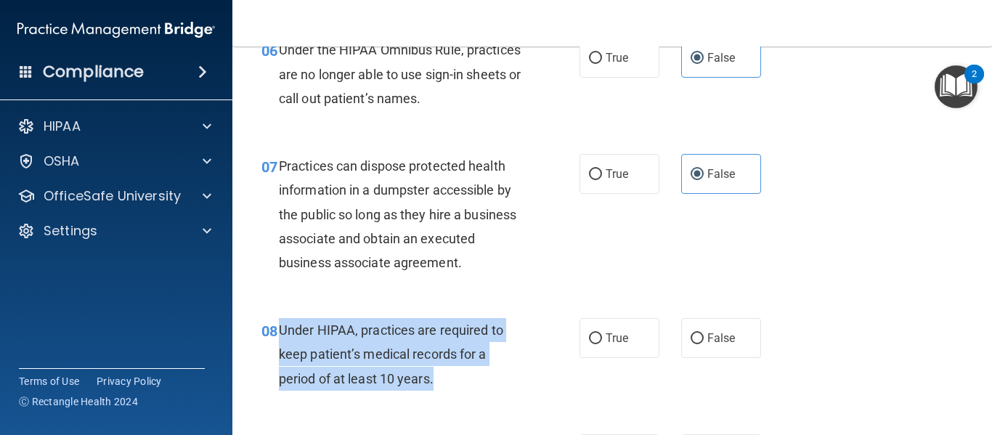
drag, startPoint x: 277, startPoint y: 331, endPoint x: 457, endPoint y: 387, distance: 187.9
click at [457, 387] on div "08 Under HIPAA, practices are required to keep patient’s medical records for a …" at bounding box center [421, 358] width 362 height 80
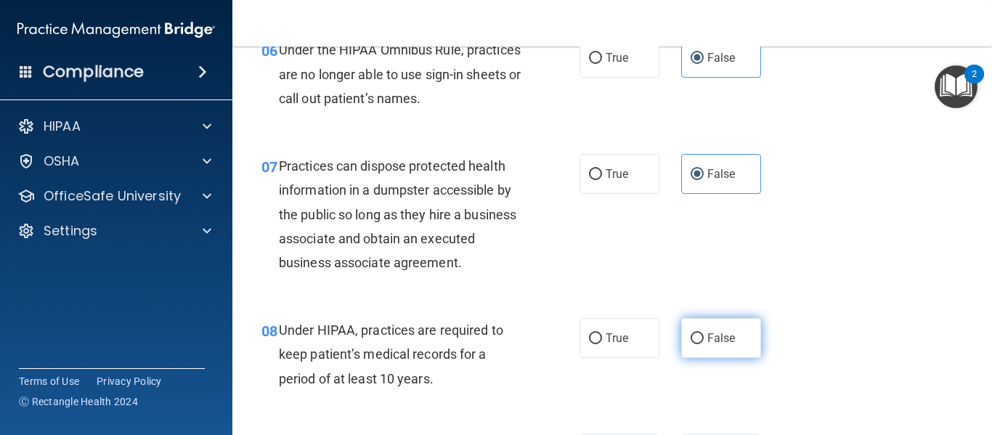
click at [699, 331] on label "False" at bounding box center [721, 338] width 80 height 40
click at [699, 333] on input "False" at bounding box center [697, 338] width 13 height 11
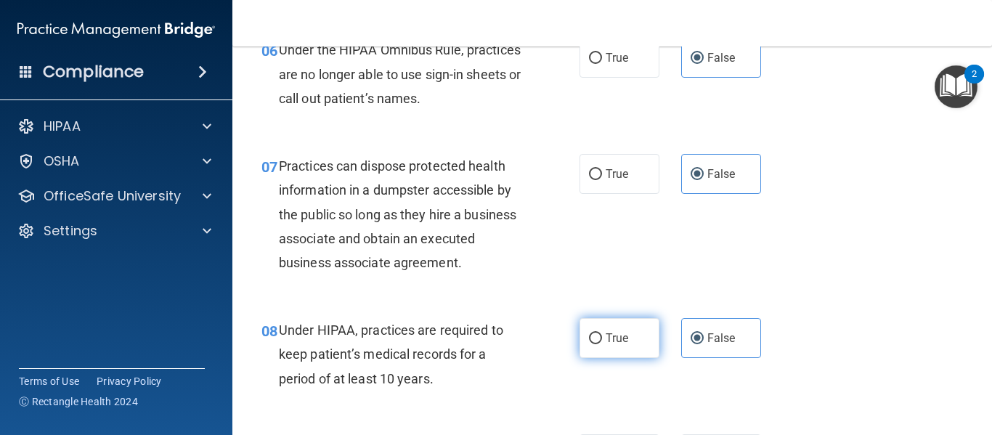
click at [606, 337] on span "True" at bounding box center [617, 338] width 23 height 14
click at [602, 337] on input "True" at bounding box center [595, 338] width 13 height 11
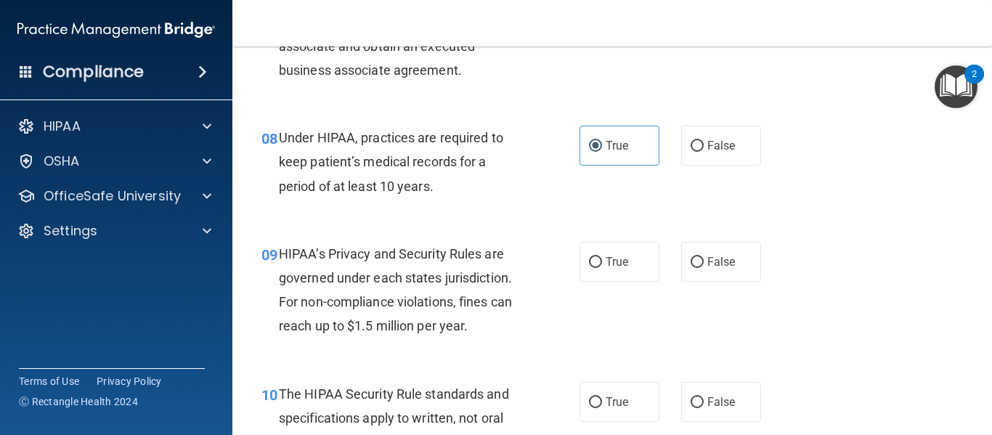
scroll to position [1051, 0]
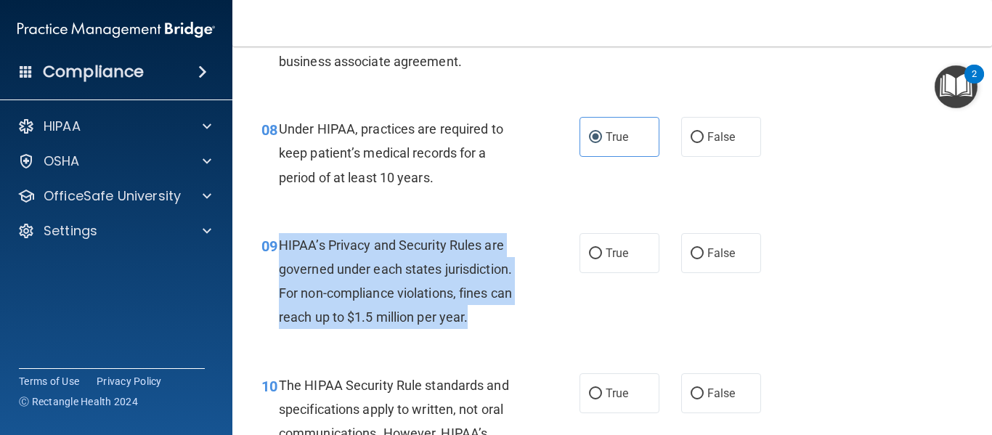
drag, startPoint x: 276, startPoint y: 244, endPoint x: 500, endPoint y: 324, distance: 238.2
click at [500, 324] on div "09 HIPAA’s Privacy and Security Rules are governed under each states jurisdicti…" at bounding box center [421, 285] width 362 height 104
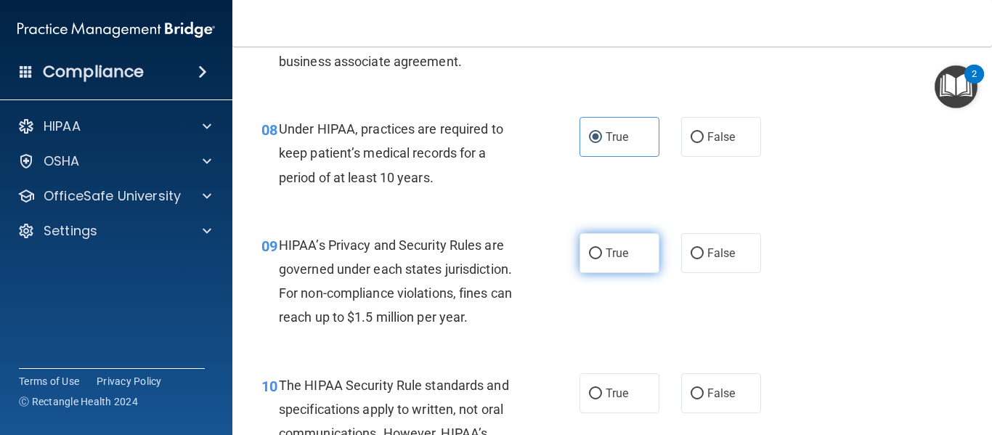
click at [611, 254] on span "True" at bounding box center [617, 253] width 23 height 14
click at [602, 254] on input "True" at bounding box center [595, 253] width 13 height 11
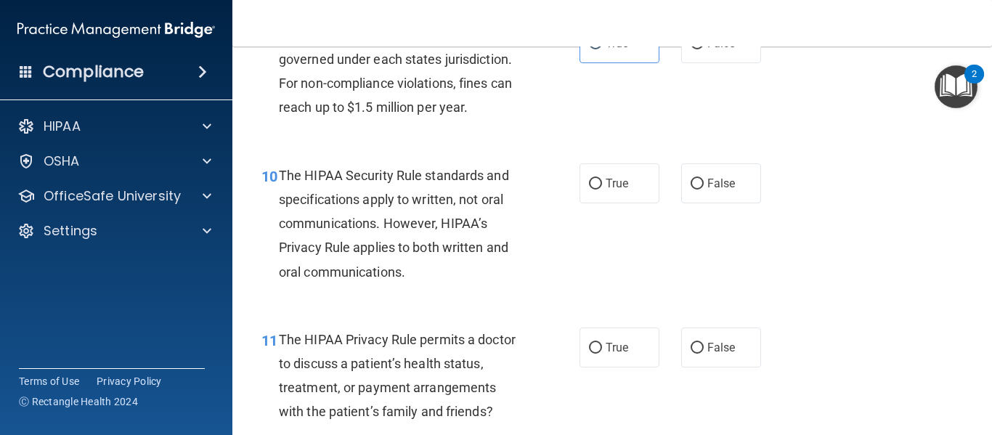
scroll to position [1287, 0]
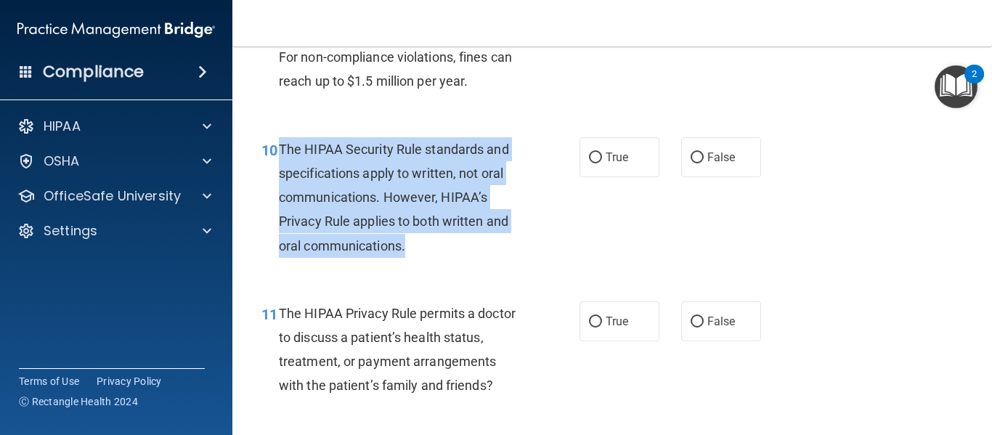
drag, startPoint x: 277, startPoint y: 144, endPoint x: 428, endPoint y: 248, distance: 183.9
click at [428, 248] on div "10 The HIPAA Security Rule standards and specifications apply to written, not o…" at bounding box center [421, 201] width 362 height 128
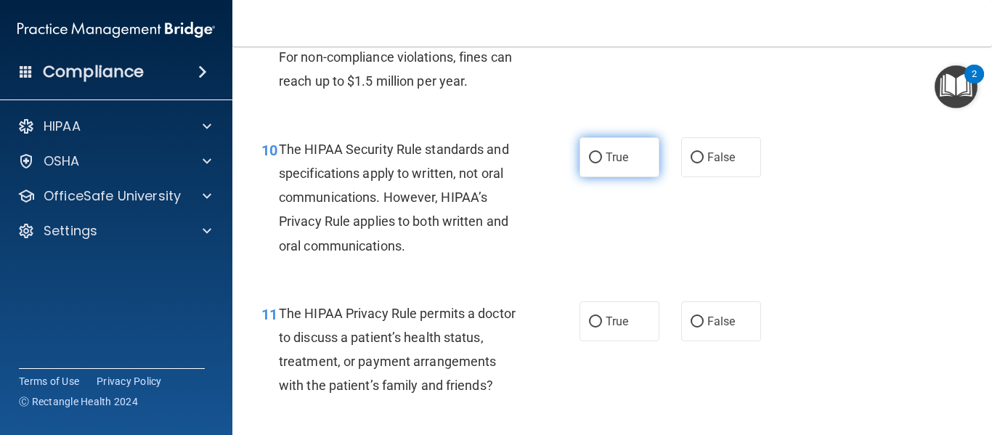
click at [609, 158] on span "True" at bounding box center [617, 157] width 23 height 14
click at [602, 158] on input "True" at bounding box center [595, 158] width 13 height 11
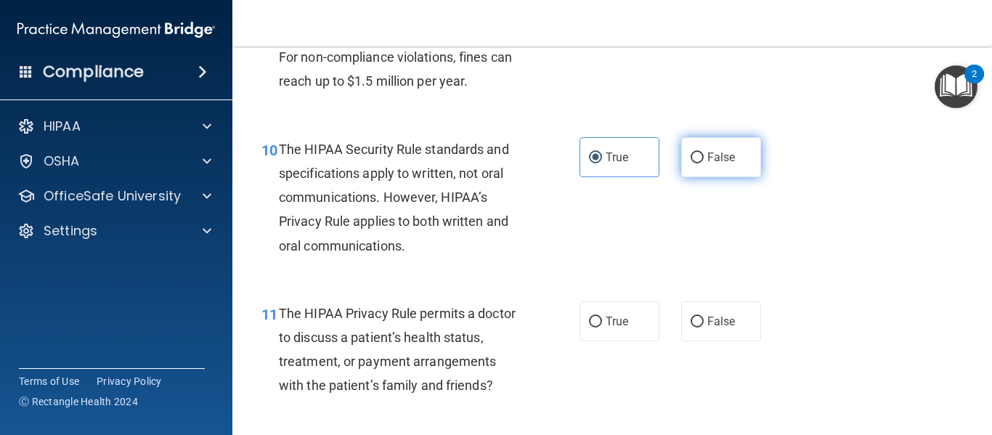
click at [708, 158] on span "False" at bounding box center [721, 157] width 28 height 14
click at [704, 158] on input "False" at bounding box center [697, 158] width 13 height 11
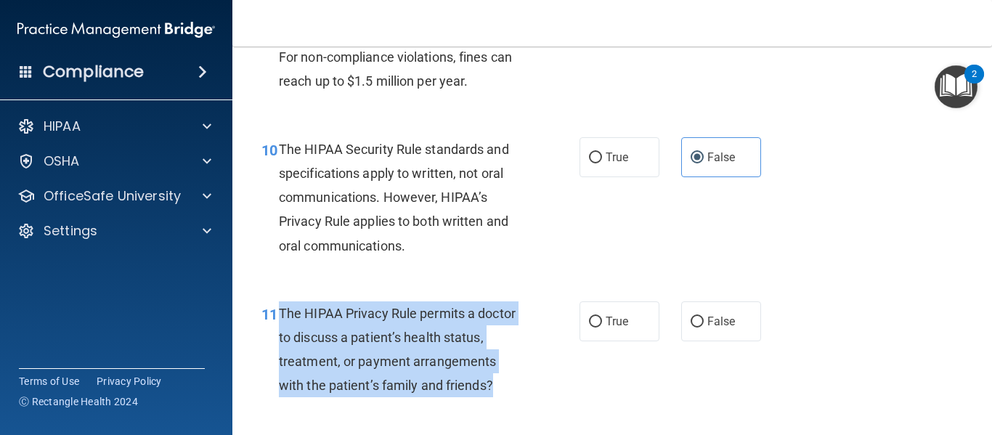
drag, startPoint x: 277, startPoint y: 311, endPoint x: 497, endPoint y: 395, distance: 235.6
click at [497, 395] on div "11 The HIPAA Privacy Rule permits a doctor to discuss a patient’s health status…" at bounding box center [421, 353] width 362 height 104
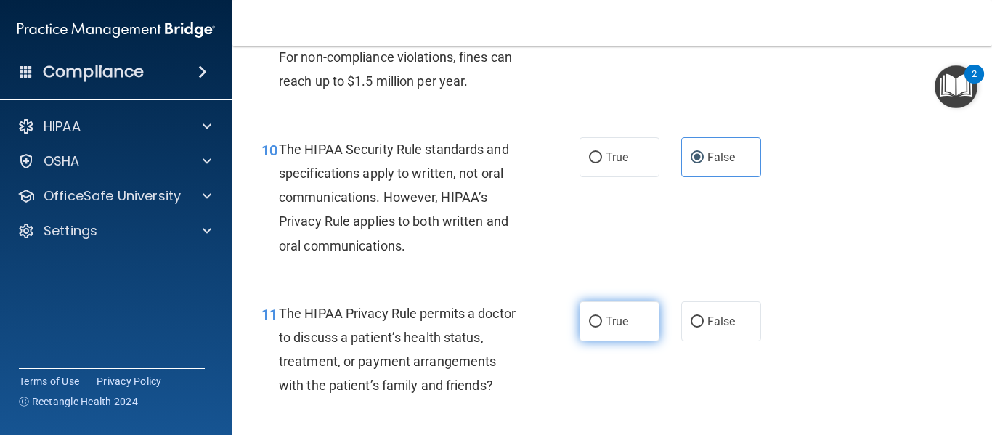
click at [606, 329] on label "True" at bounding box center [620, 321] width 80 height 40
click at [602, 328] on input "True" at bounding box center [595, 322] width 13 height 11
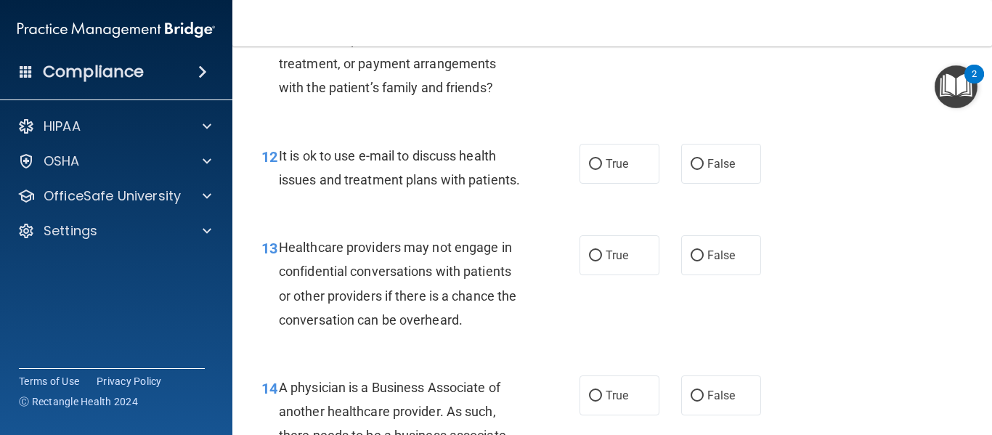
scroll to position [1602, 0]
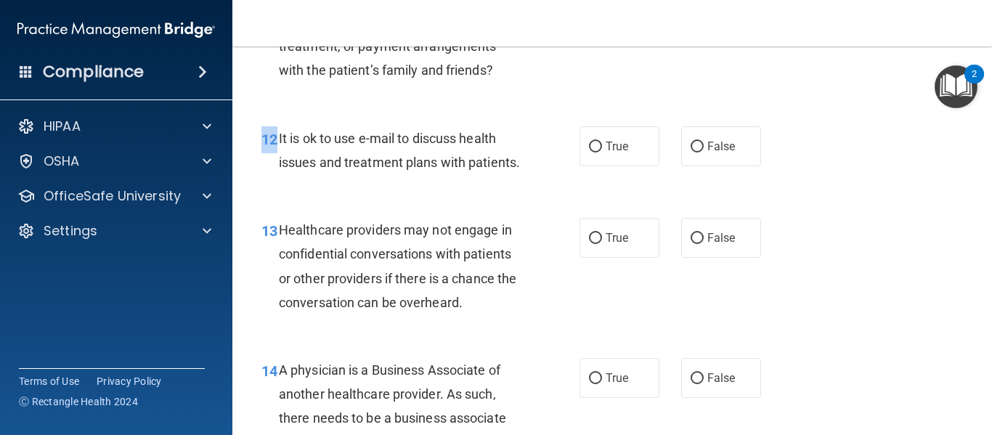
drag, startPoint x: 275, startPoint y: 137, endPoint x: 448, endPoint y: 212, distance: 189.3
click at [448, 200] on div "12 It is ok to use e-mail to discuss health issues and treatment plans with pat…" at bounding box center [612, 154] width 723 height 92
click at [279, 134] on span "It is ok to use e-mail to discuss health issues and treatment plans with patien…" at bounding box center [399, 150] width 241 height 39
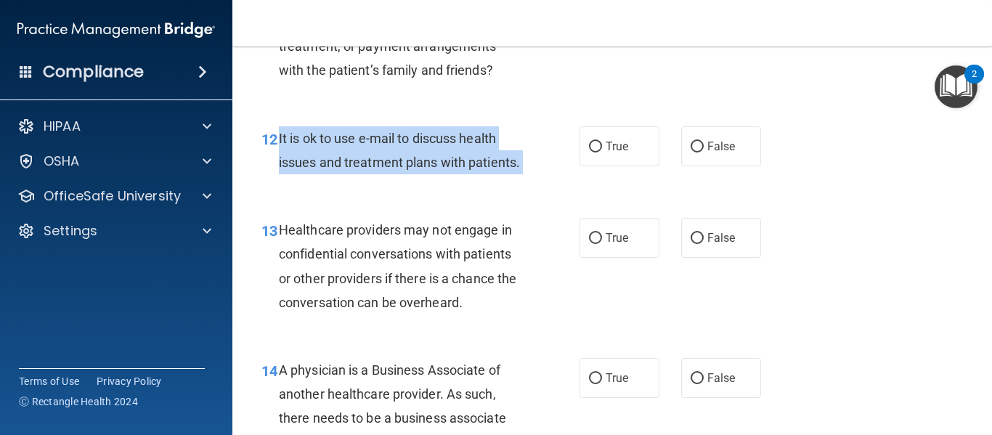
drag, startPoint x: 279, startPoint y: 134, endPoint x: 356, endPoint y: 195, distance: 98.7
click at [356, 174] on div "It is ok to use e-mail to discuss health issues and treatment plans with patien…" at bounding box center [406, 150] width 255 height 48
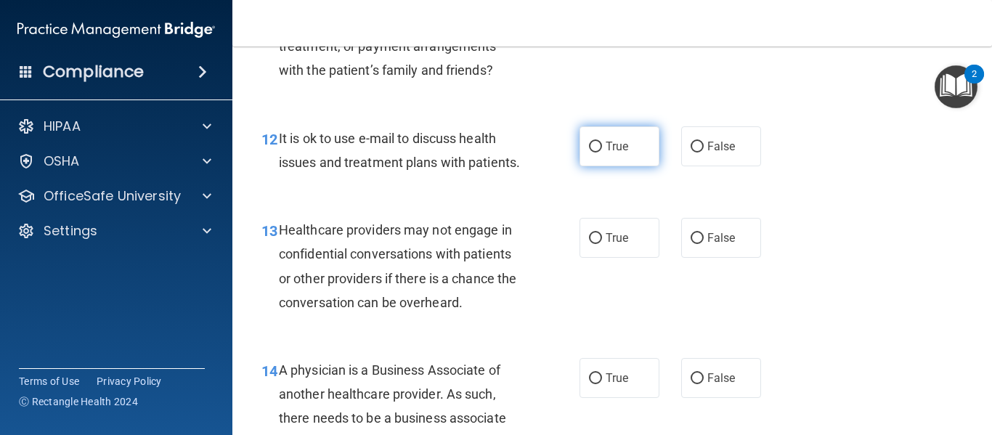
click at [591, 153] on label "True" at bounding box center [620, 146] width 80 height 40
click at [591, 153] on input "True" at bounding box center [595, 147] width 13 height 11
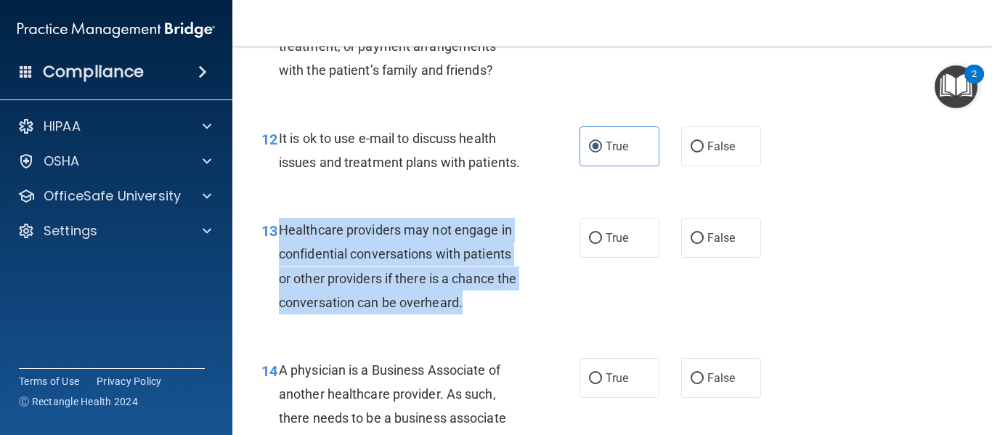
drag, startPoint x: 277, startPoint y: 249, endPoint x: 529, endPoint y: 333, distance: 265.5
click at [529, 322] on div "13 Healthcare providers may not engage in confidential conversations with patie…" at bounding box center [421, 270] width 362 height 104
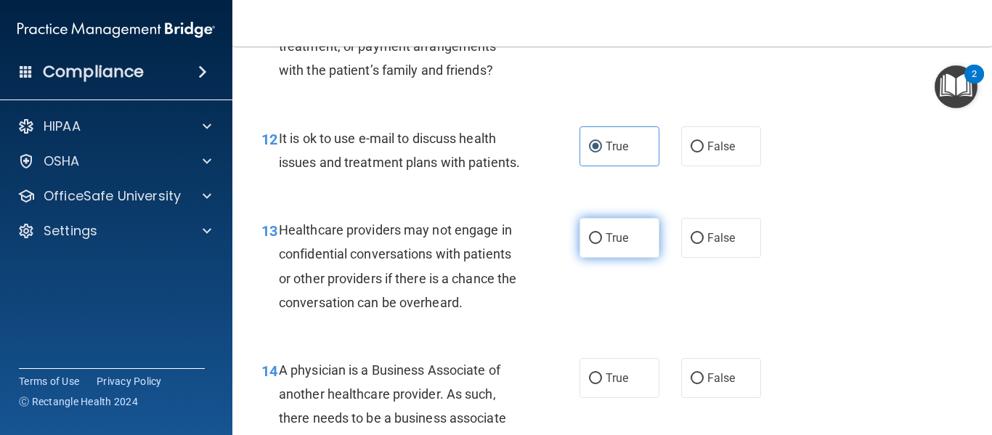
click at [606, 245] on span "True" at bounding box center [617, 238] width 23 height 14
click at [602, 244] on input "True" at bounding box center [595, 238] width 13 height 11
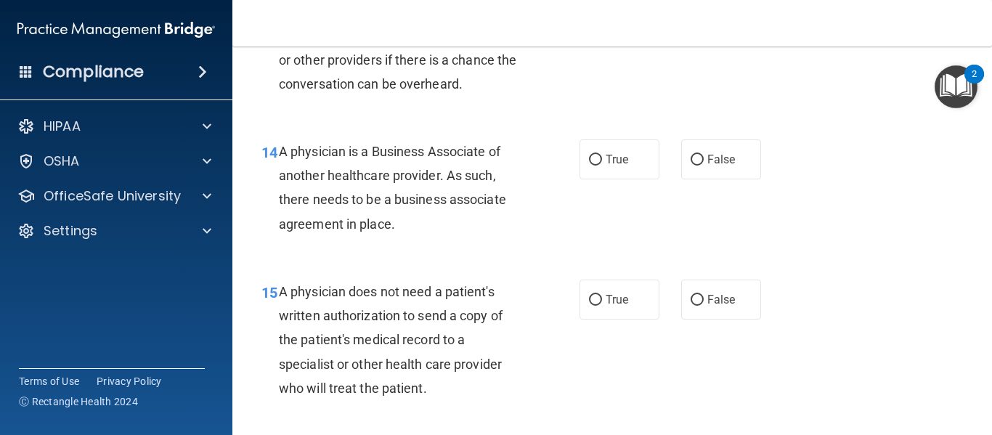
scroll to position [1882, 0]
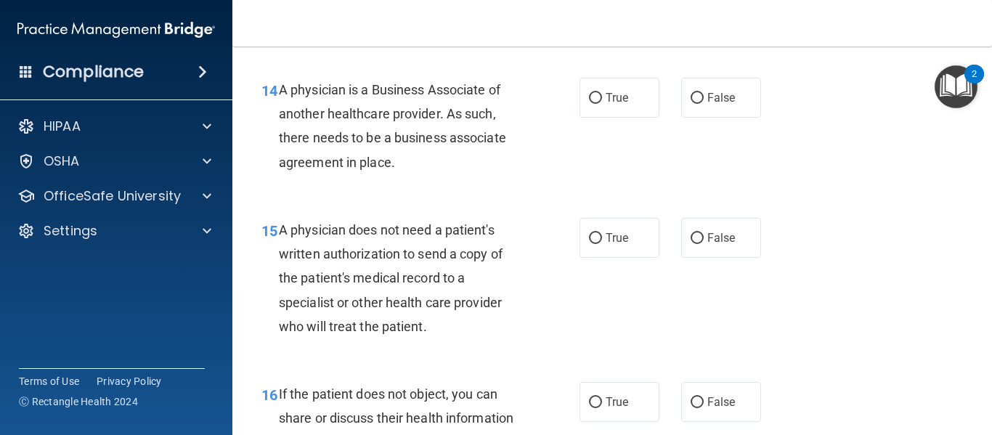
drag, startPoint x: 280, startPoint y: 112, endPoint x: 442, endPoint y: 190, distance: 179.9
click at [442, 174] on div "A physician is a Business Associate of another healthcare provider. As such, th…" at bounding box center [406, 126] width 255 height 97
click at [644, 118] on label "True" at bounding box center [620, 98] width 80 height 40
click at [602, 104] on input "True" at bounding box center [595, 98] width 13 height 11
drag, startPoint x: 276, startPoint y: 256, endPoint x: 489, endPoint y: 370, distance: 241.4
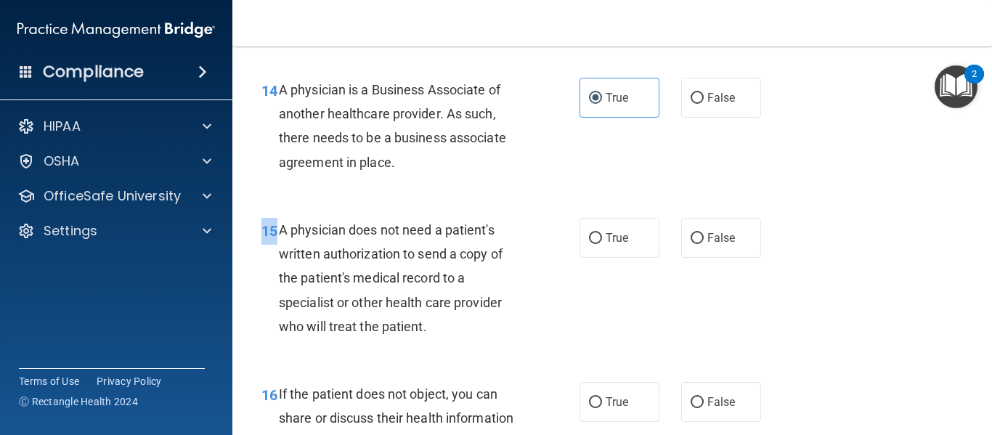
click at [489, 364] on div "15 A physician does not need a patient's written authorization to send a copy o…" at bounding box center [612, 282] width 723 height 164
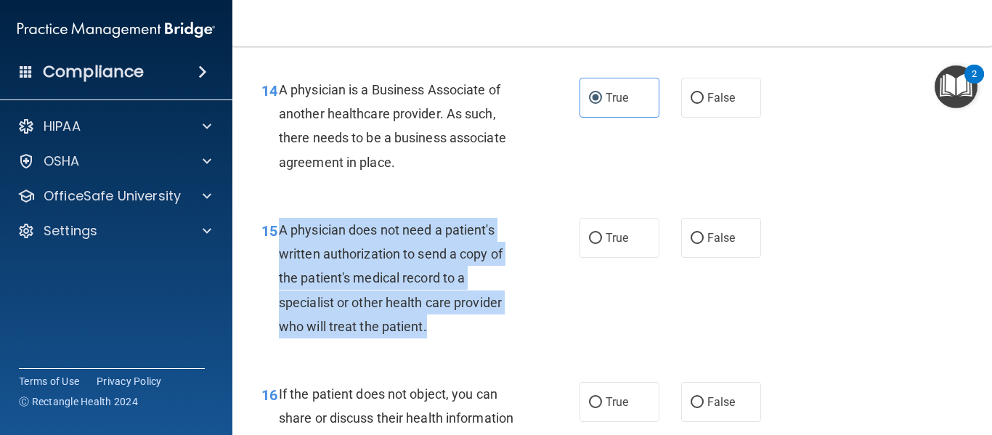
drag, startPoint x: 279, startPoint y: 251, endPoint x: 470, endPoint y: 350, distance: 215.4
click at [470, 338] on div "A physician does not need a patient's written authorization to send a copy of t…" at bounding box center [406, 278] width 255 height 121
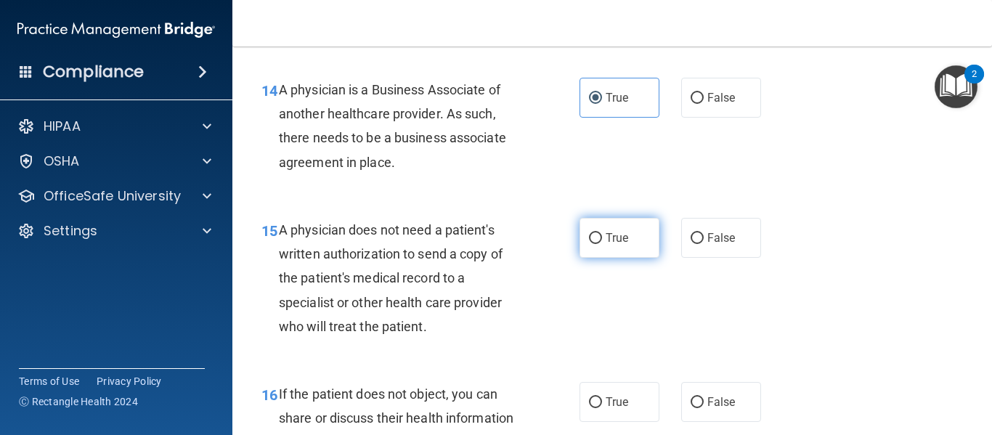
click at [606, 245] on span "True" at bounding box center [617, 238] width 23 height 14
click at [602, 244] on input "True" at bounding box center [595, 238] width 13 height 11
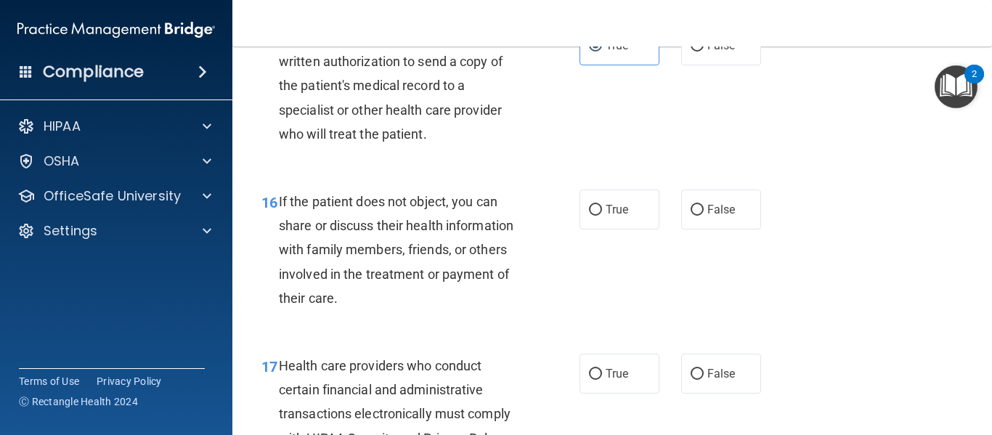
scroll to position [2092, 0]
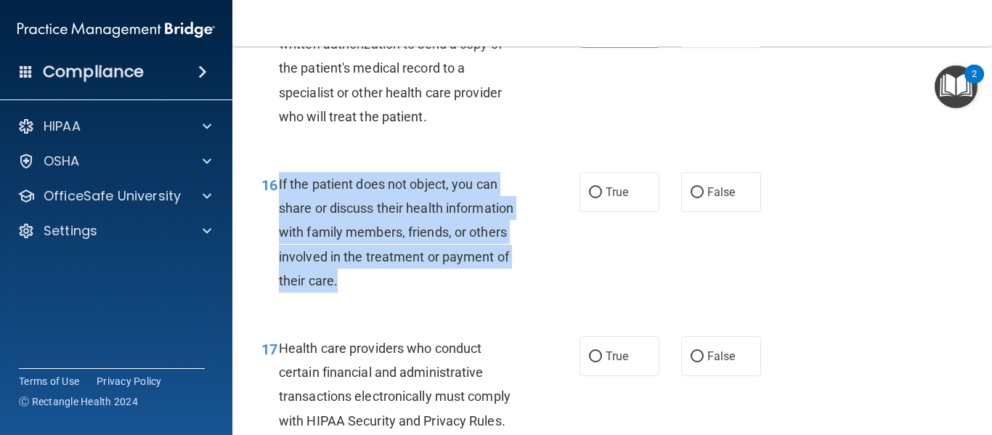
drag, startPoint x: 279, startPoint y: 205, endPoint x: 425, endPoint y: 297, distance: 172.7
click at [425, 293] on div "If the patient does not object, you can share or discuss their health informati…" at bounding box center [406, 232] width 255 height 121
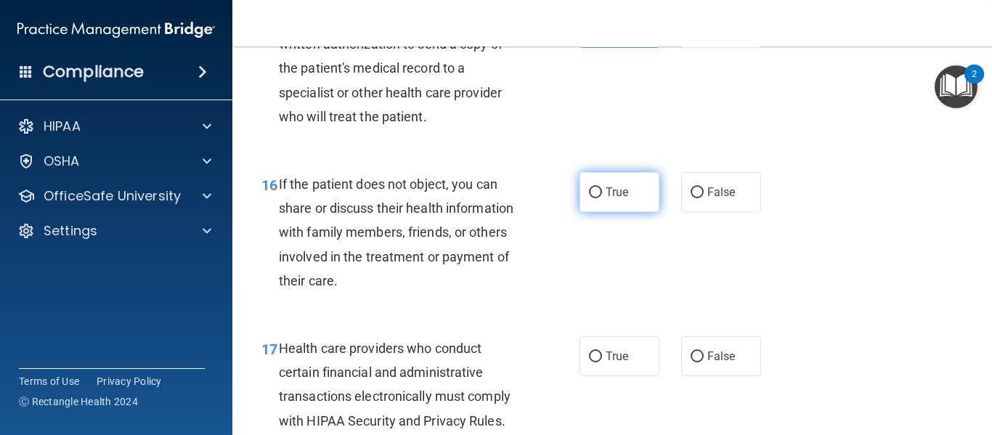
click at [624, 212] on label "True" at bounding box center [620, 192] width 80 height 40
click at [602, 198] on input "True" at bounding box center [595, 192] width 13 height 11
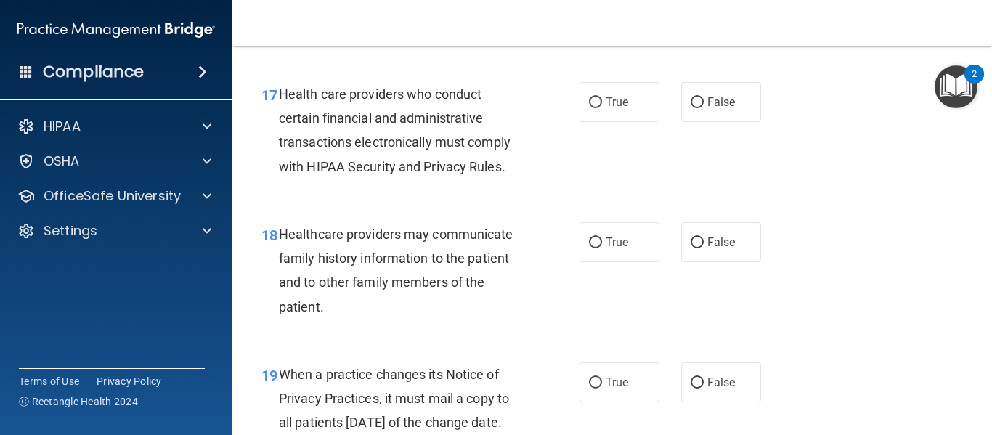
scroll to position [2355, 0]
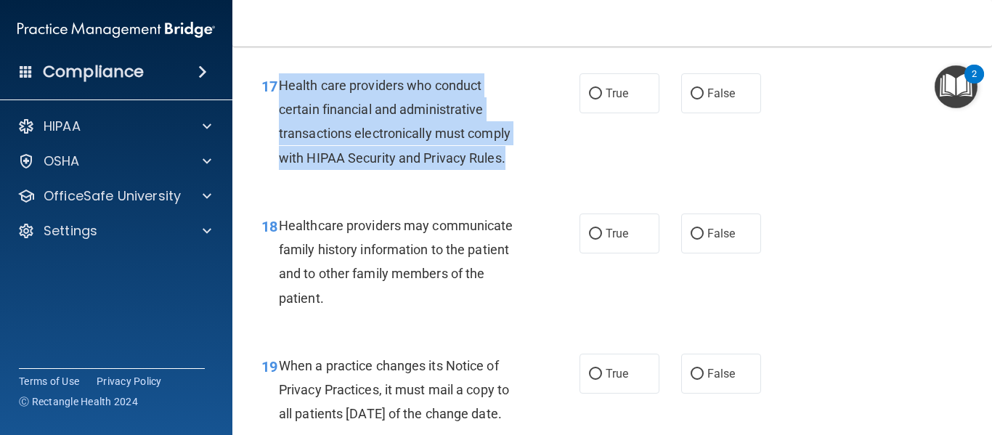
drag, startPoint x: 276, startPoint y: 105, endPoint x: 511, endPoint y: 198, distance: 253.3
click at [511, 177] on div "17 Health care providers who conduct certain financial and administrative trans…" at bounding box center [421, 125] width 362 height 104
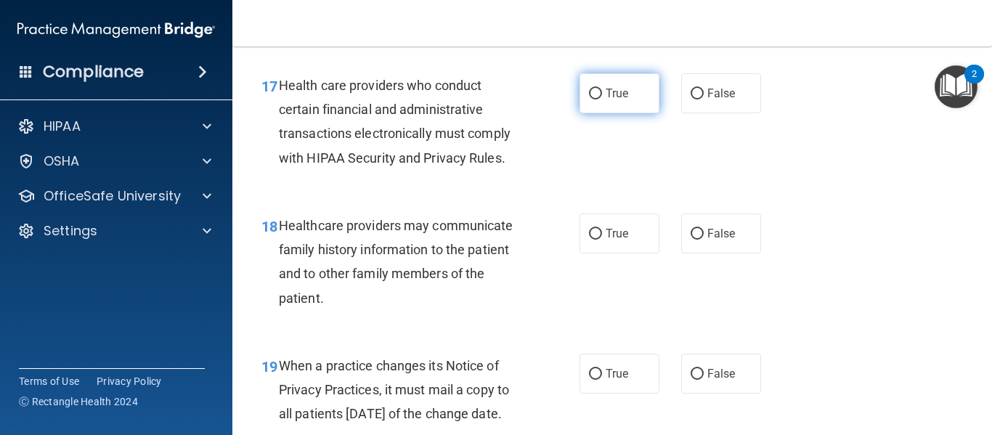
click at [617, 100] on span "True" at bounding box center [617, 93] width 23 height 14
click at [602, 99] on input "True" at bounding box center [595, 94] width 13 height 11
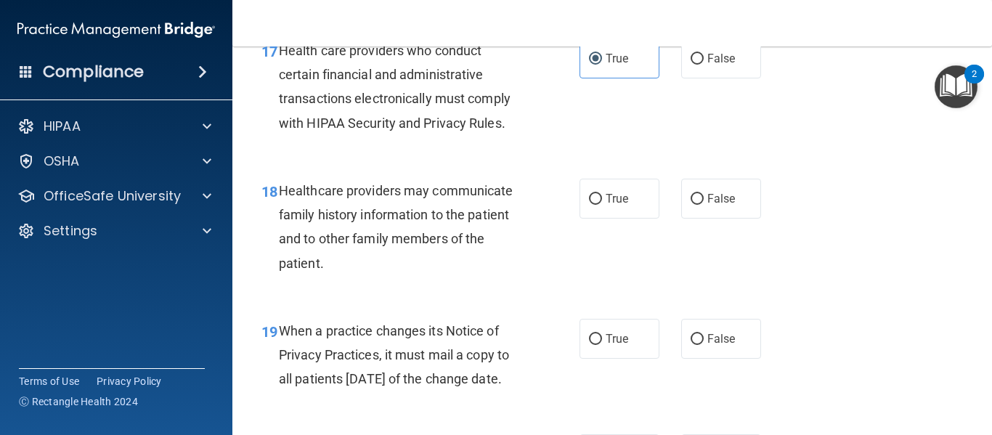
scroll to position [2399, 0]
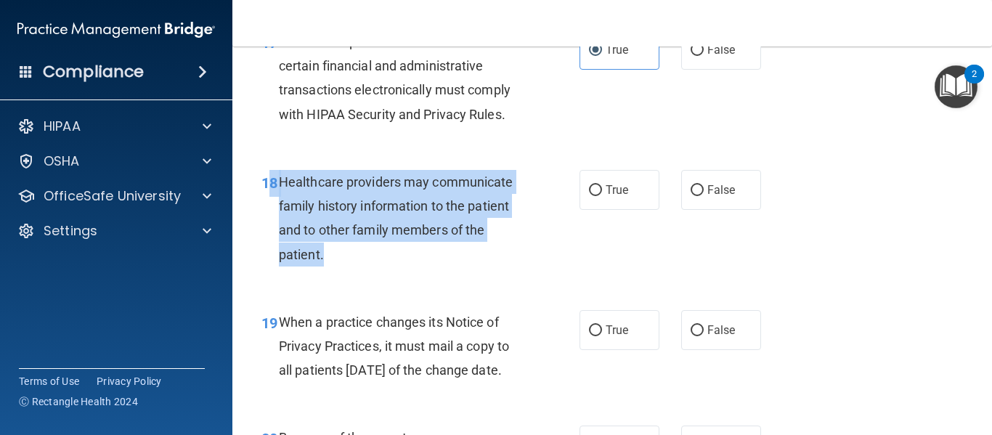
drag, startPoint x: 274, startPoint y: 203, endPoint x: 361, endPoint y: 272, distance: 111.1
click at [361, 272] on div "18 Healthcare providers may communicate family history information to the patie…" at bounding box center [421, 222] width 362 height 104
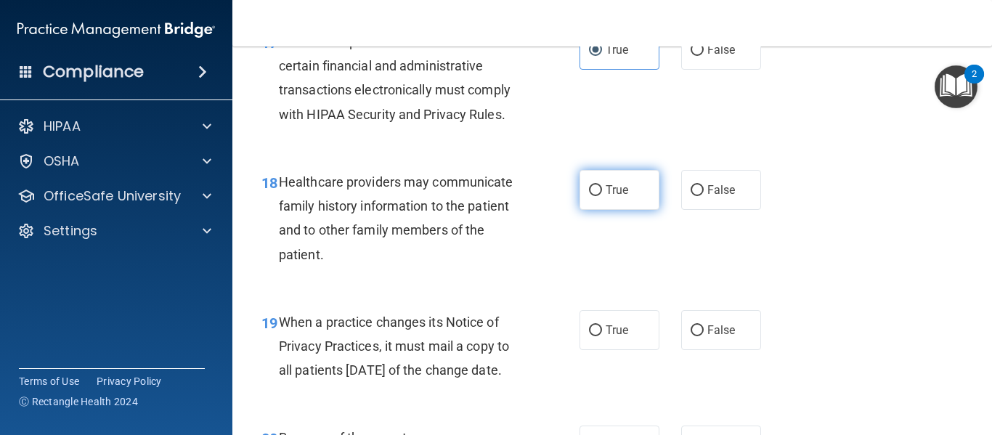
click at [609, 197] on span "True" at bounding box center [617, 190] width 23 height 14
click at [602, 196] on input "True" at bounding box center [595, 190] width 13 height 11
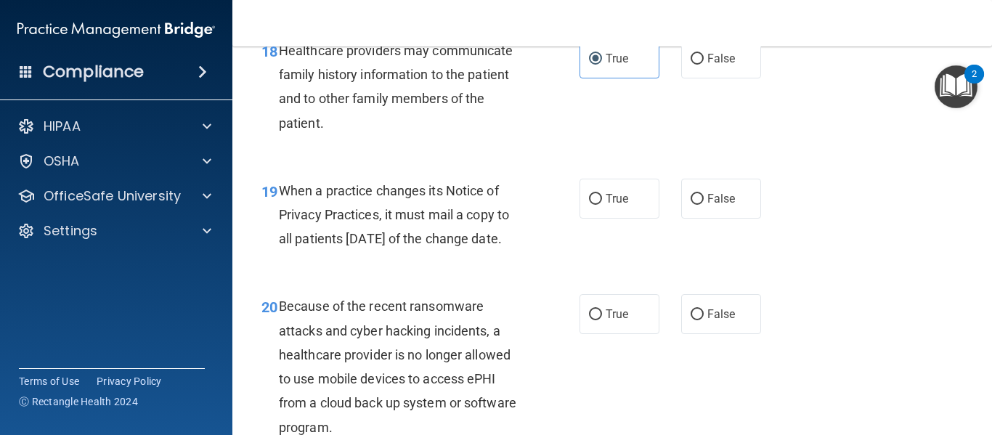
scroll to position [2548, 0]
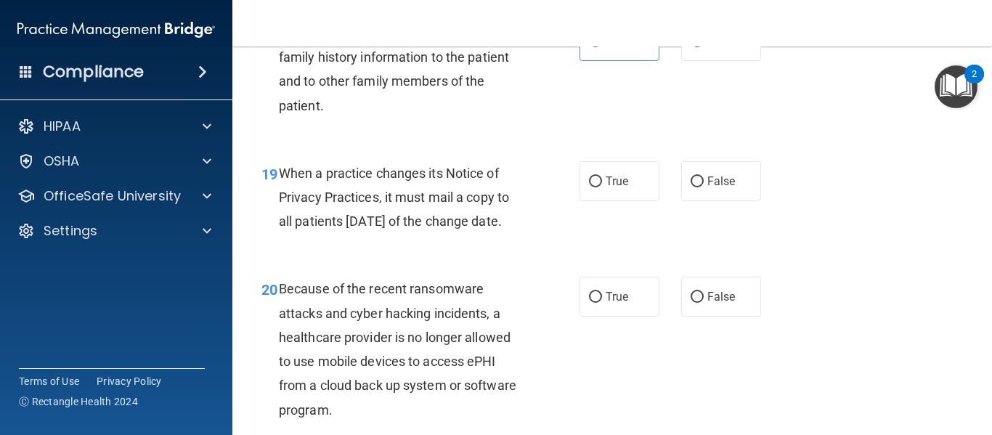
drag, startPoint x: 277, startPoint y: 194, endPoint x: 352, endPoint y: 265, distance: 103.2
click at [352, 241] on div "19 When a practice changes its Notice of Privacy Practices, it must mail a copy…" at bounding box center [421, 201] width 362 height 80
click at [606, 188] on span "True" at bounding box center [617, 181] width 23 height 14
click at [602, 187] on input "True" at bounding box center [595, 181] width 13 height 11
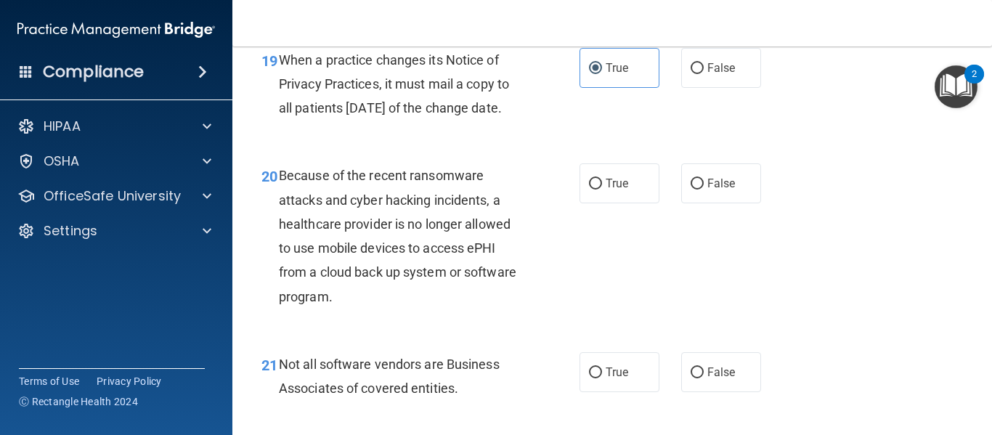
scroll to position [2688, 0]
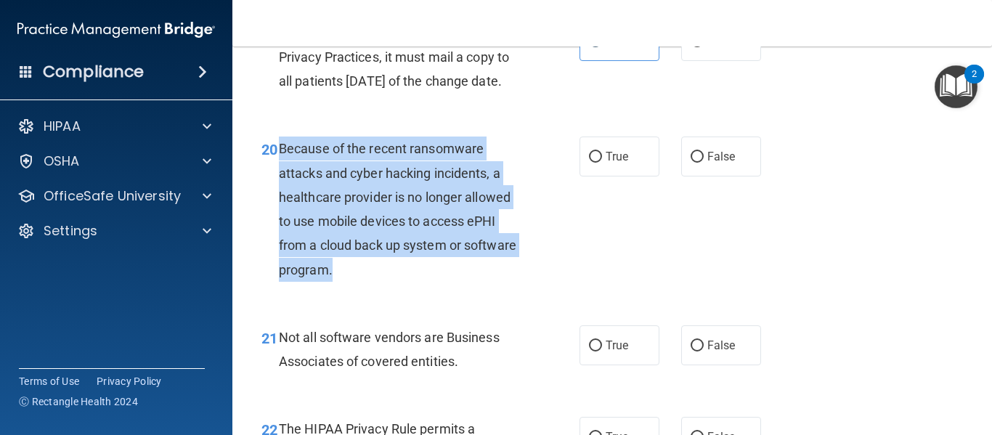
drag, startPoint x: 275, startPoint y: 196, endPoint x: 426, endPoint y: 311, distance: 189.1
click at [426, 288] on div "20 Because of the recent ransomware attacks and cyber hacking incidents, a heal…" at bounding box center [421, 213] width 362 height 152
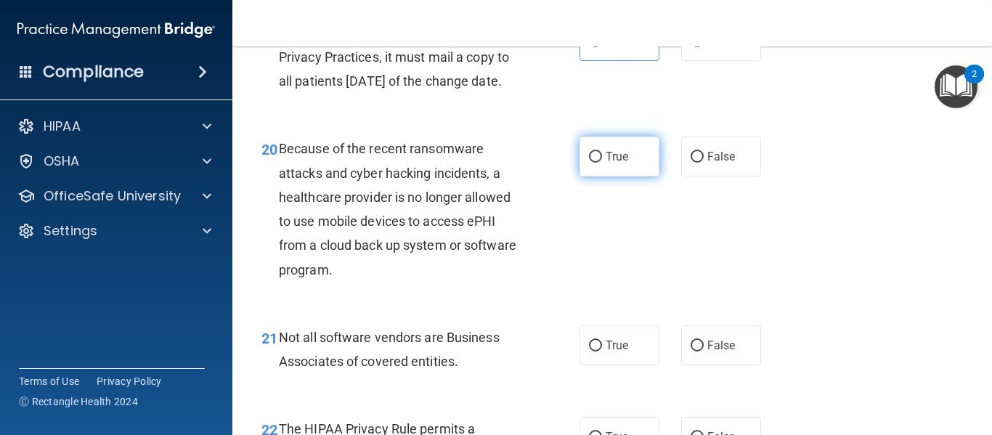
click at [613, 163] on span "True" at bounding box center [617, 157] width 23 height 14
click at [602, 163] on input "True" at bounding box center [595, 157] width 13 height 11
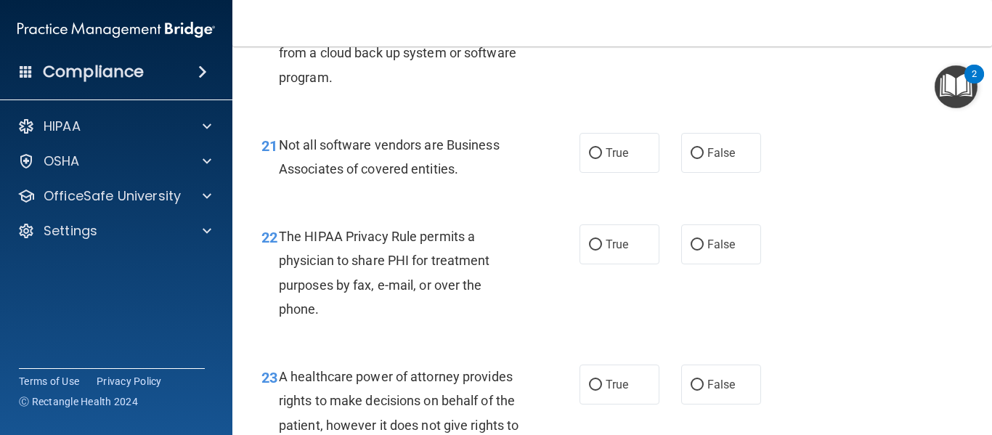
scroll to position [2941, 0]
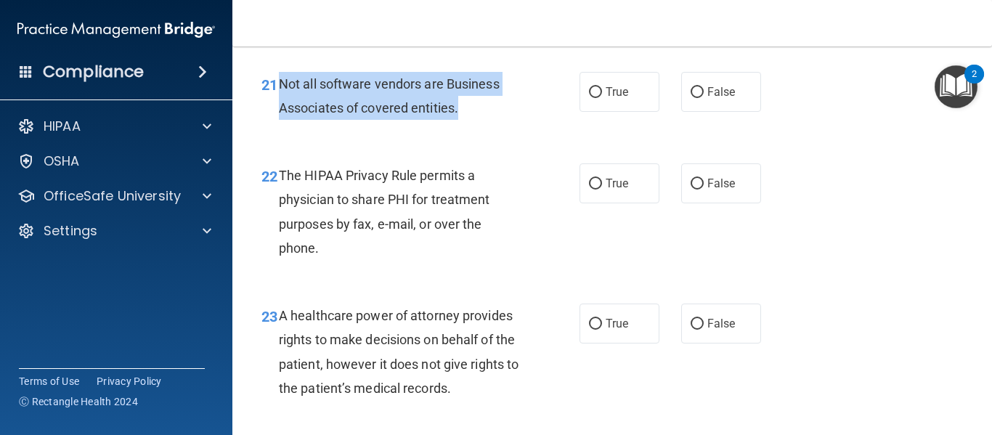
drag, startPoint x: 278, startPoint y: 133, endPoint x: 463, endPoint y: 160, distance: 186.5
click at [463, 120] on div "Not all software vendors are Business Associates of covered entities." at bounding box center [406, 96] width 255 height 48
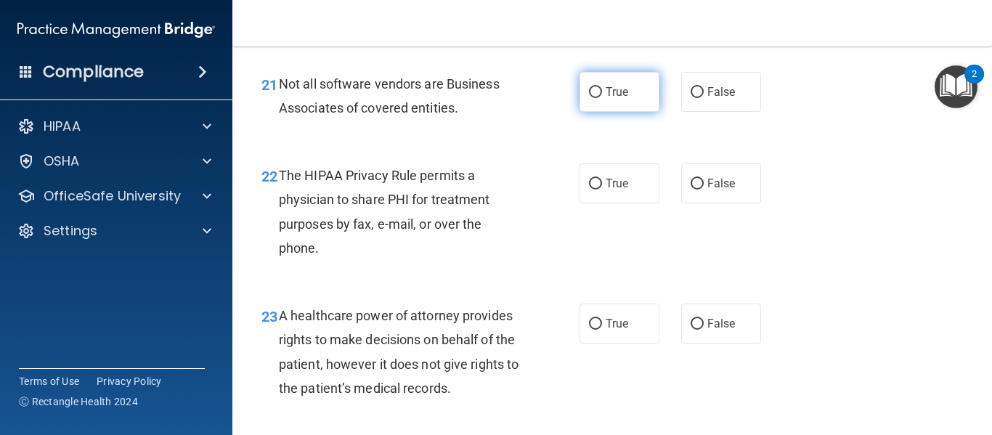
click at [625, 112] on label "True" at bounding box center [620, 92] width 80 height 40
click at [602, 98] on input "True" at bounding box center [595, 92] width 13 height 11
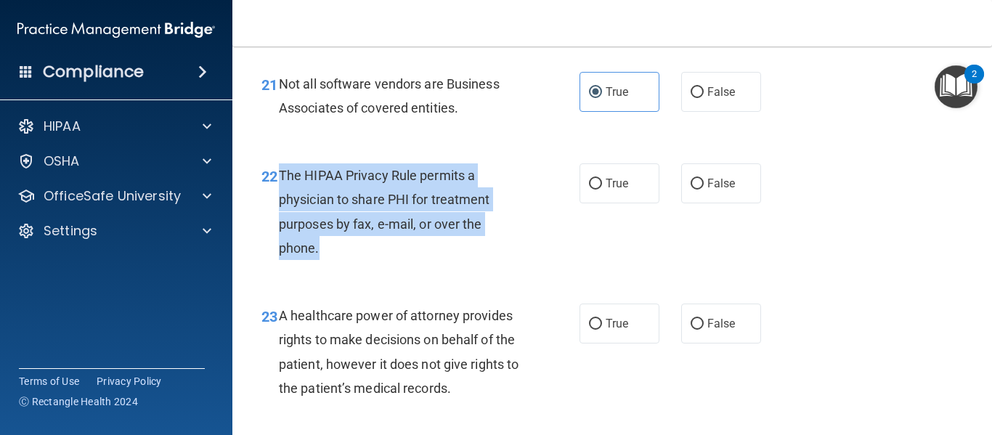
drag, startPoint x: 279, startPoint y: 225, endPoint x: 379, endPoint y: 301, distance: 125.9
click at [379, 260] on div "The HIPAA Privacy Rule permits a physician to share PHI for treatment purposes …" at bounding box center [406, 211] width 255 height 97
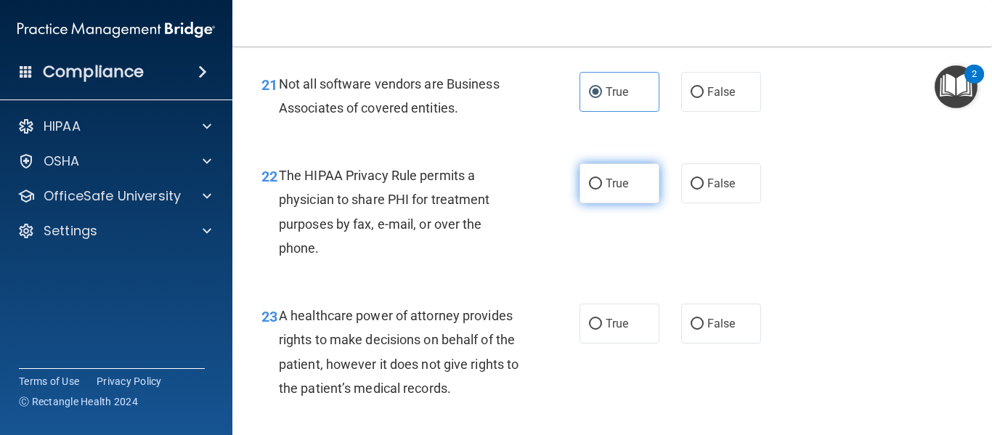
click at [609, 203] on label "True" at bounding box center [620, 183] width 80 height 40
click at [602, 190] on input "True" at bounding box center [595, 184] width 13 height 11
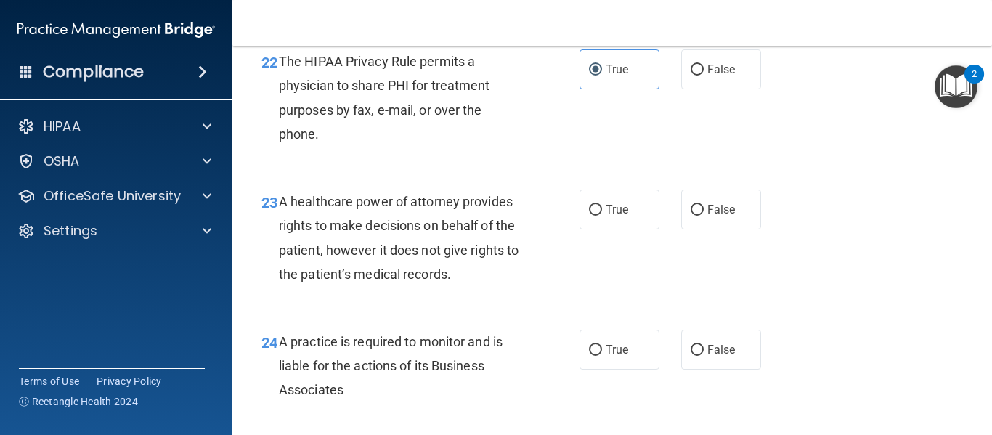
scroll to position [3064, 0]
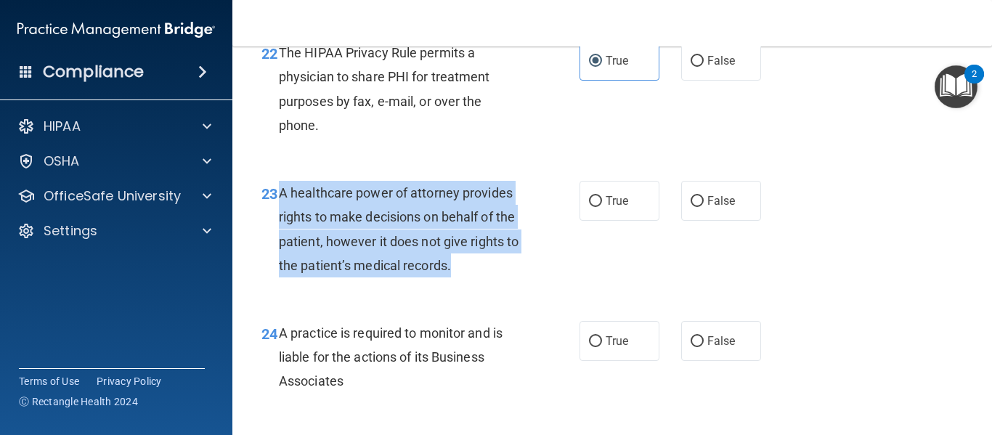
drag, startPoint x: 280, startPoint y: 241, endPoint x: 505, endPoint y: 326, distance: 241.3
click at [505, 285] on div "23 A healthcare power of attorney provides rights to make decisions on behalf o…" at bounding box center [421, 233] width 362 height 104
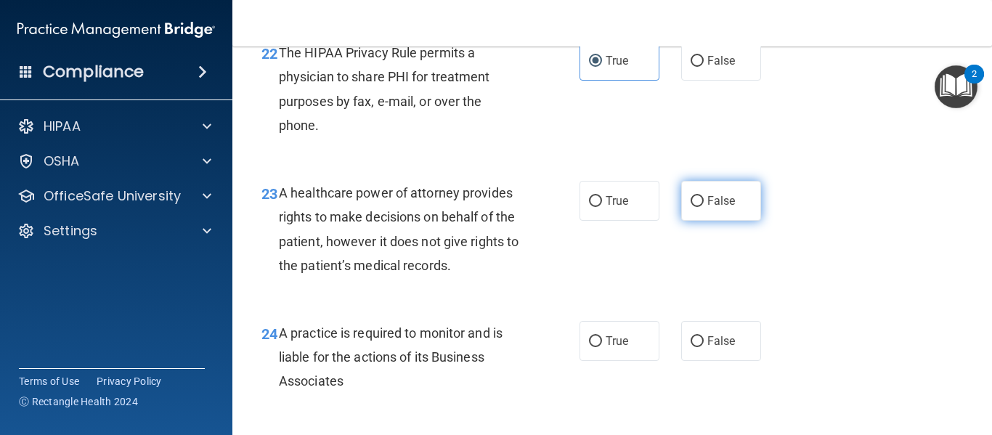
click at [708, 221] on label "False" at bounding box center [721, 201] width 80 height 40
click at [704, 207] on input "False" at bounding box center [697, 201] width 13 height 11
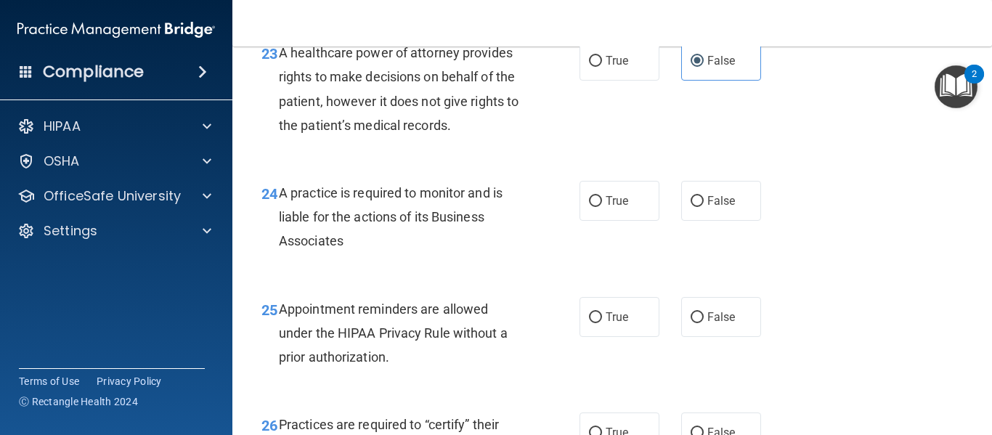
scroll to position [3239, 0]
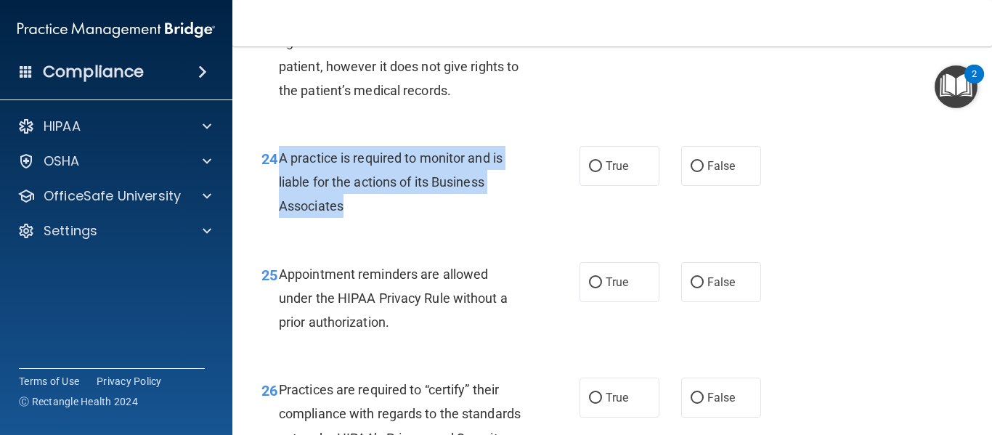
drag, startPoint x: 278, startPoint y: 203, endPoint x: 384, endPoint y: 256, distance: 118.2
click at [384, 219] on div "A practice is required to monitor and is liable for the actions of its Business…" at bounding box center [406, 182] width 255 height 73
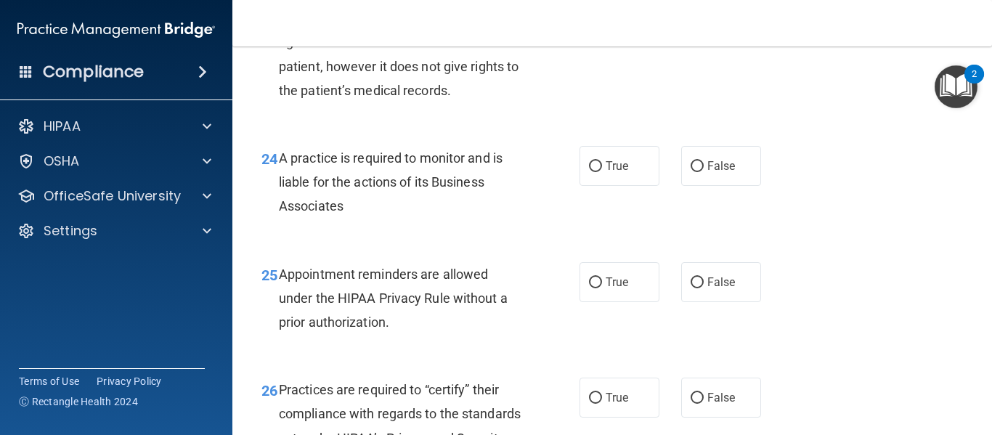
click at [671, 186] on div "True False" at bounding box center [676, 166] width 192 height 40
click at [688, 186] on label "False" at bounding box center [721, 166] width 80 height 40
click at [691, 172] on input "False" at bounding box center [697, 166] width 13 height 11
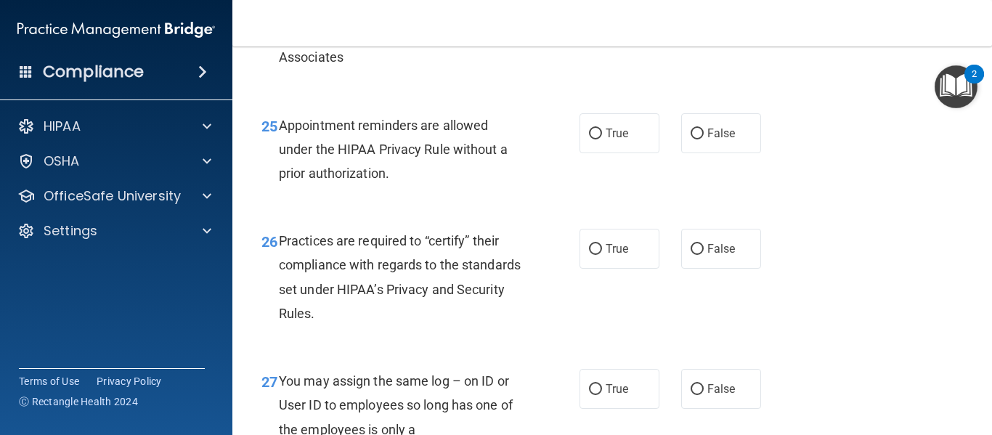
scroll to position [3414, 0]
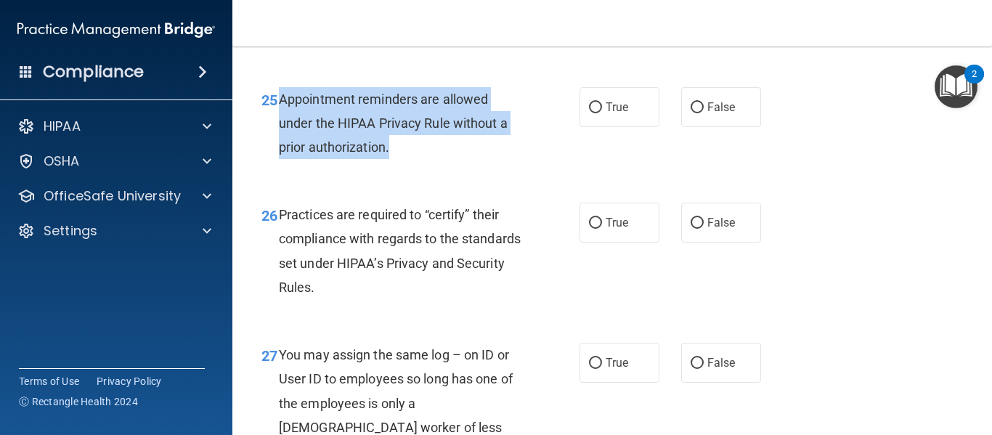
drag, startPoint x: 278, startPoint y: 147, endPoint x: 412, endPoint y: 212, distance: 149.4
click at [412, 167] on div "25 Appointment reminders are allowed under the HIPAA Privacy Rule without a pri…" at bounding box center [421, 127] width 362 height 80
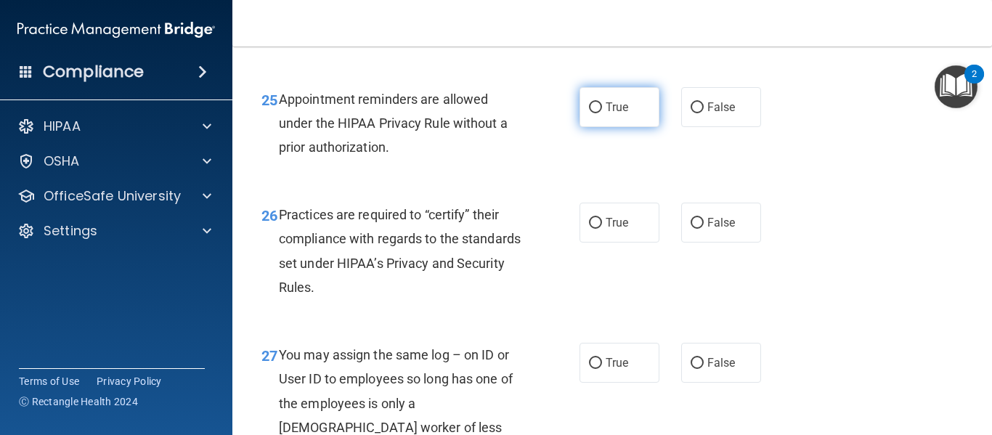
click at [605, 127] on label "True" at bounding box center [620, 107] width 80 height 40
click at [602, 113] on input "True" at bounding box center [595, 107] width 13 height 11
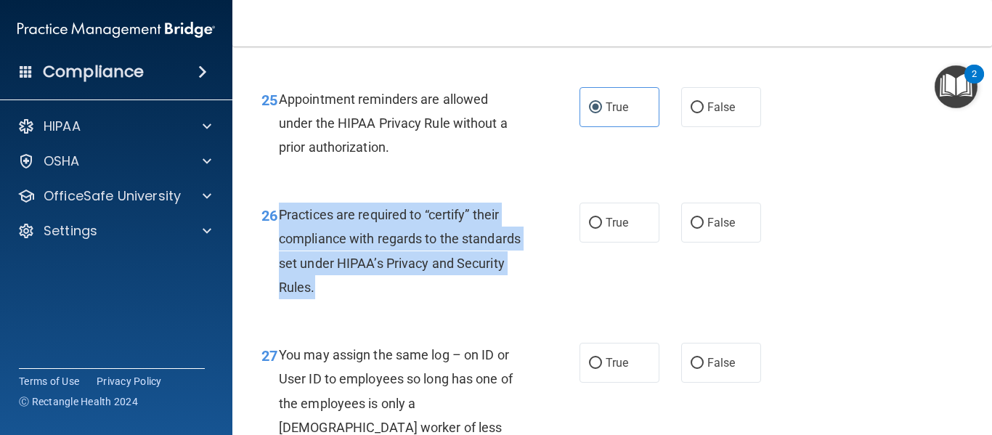
drag, startPoint x: 275, startPoint y: 261, endPoint x: 471, endPoint y: 346, distance: 213.4
click at [471, 306] on div "26 Practices are required to “certify” their compliance with regards to the sta…" at bounding box center [421, 255] width 362 height 104
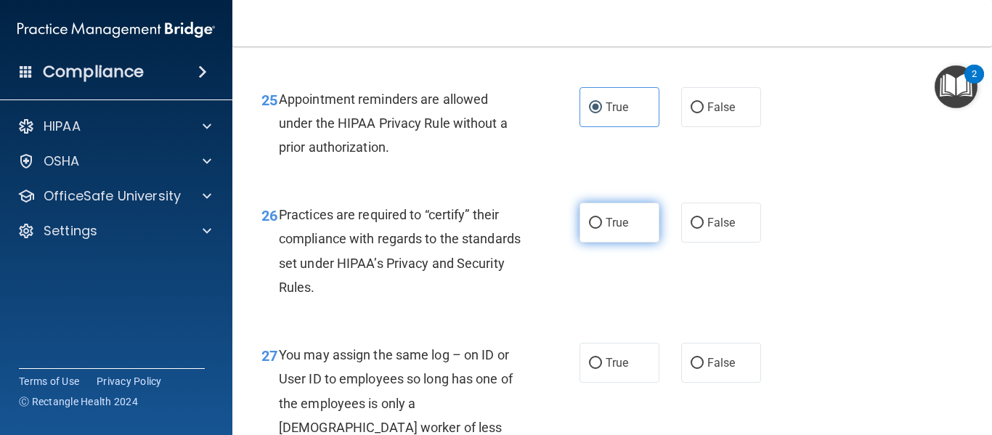
click at [609, 243] on label "True" at bounding box center [620, 223] width 80 height 40
click at [602, 229] on input "True" at bounding box center [595, 223] width 13 height 11
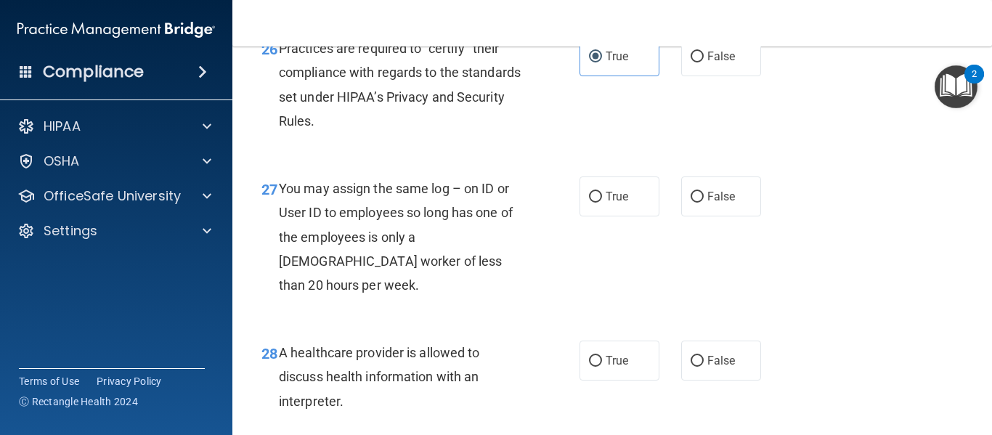
scroll to position [3589, 0]
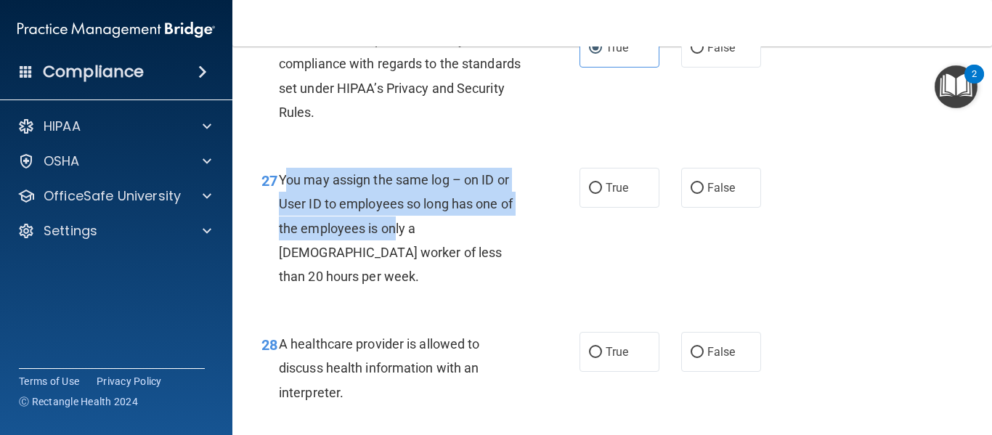
drag, startPoint x: 283, startPoint y: 228, endPoint x: 387, endPoint y: 282, distance: 116.9
click at [387, 282] on span "You may assign the same log – on ID or User ID to employees so long has one of …" at bounding box center [396, 228] width 234 height 112
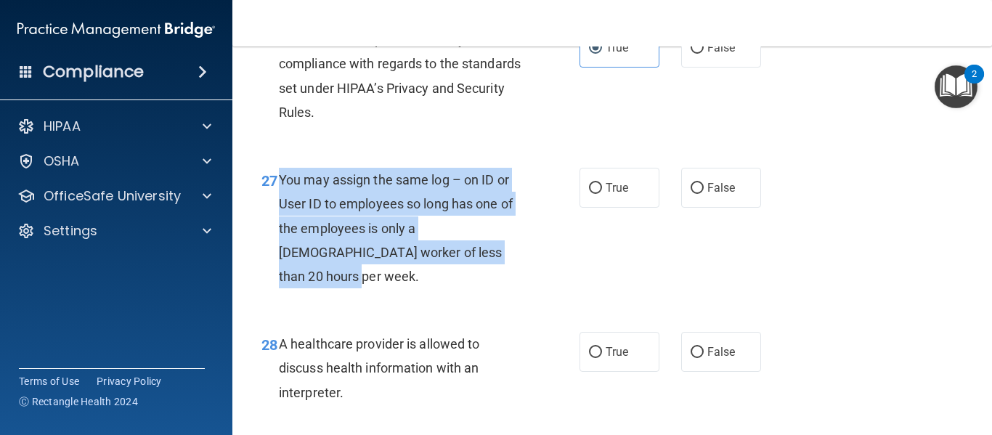
drag, startPoint x: 278, startPoint y: 227, endPoint x: 462, endPoint y: 301, distance: 198.4
click at [462, 288] on div "You may assign the same log – on ID or User ID to employees so long has one of …" at bounding box center [406, 228] width 255 height 121
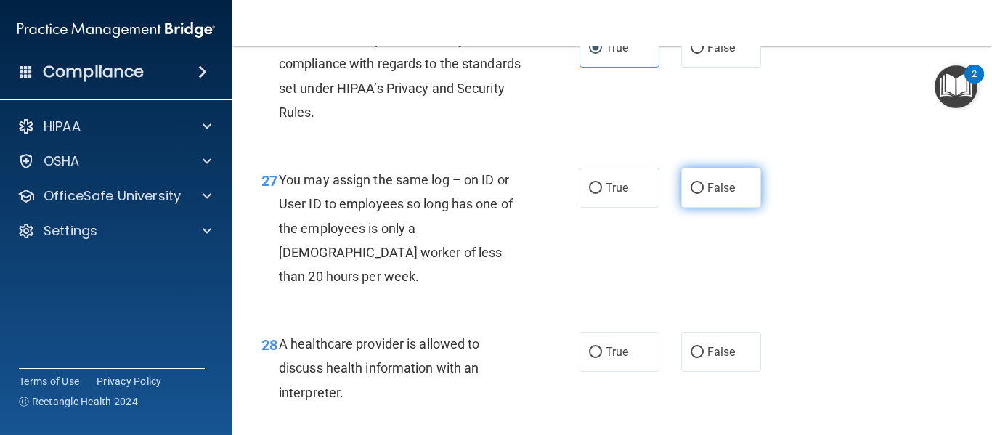
click at [724, 208] on label "False" at bounding box center [721, 188] width 80 height 40
click at [704, 194] on input "False" at bounding box center [697, 188] width 13 height 11
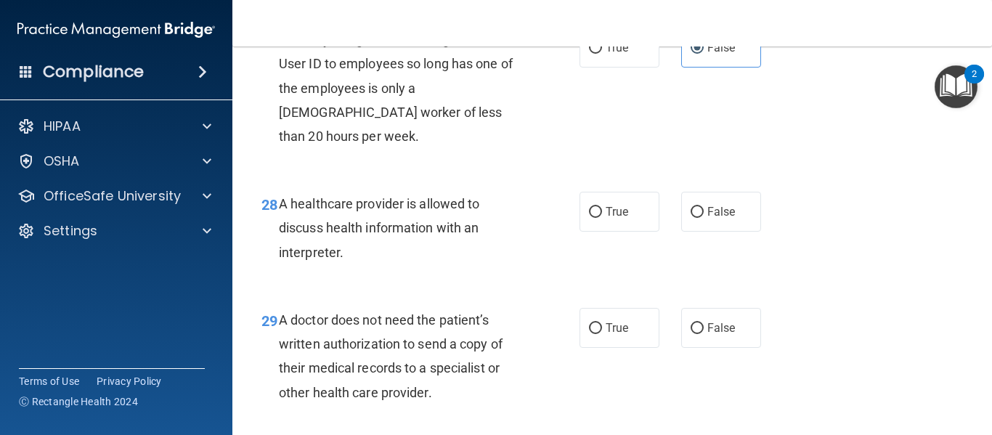
scroll to position [3755, 0]
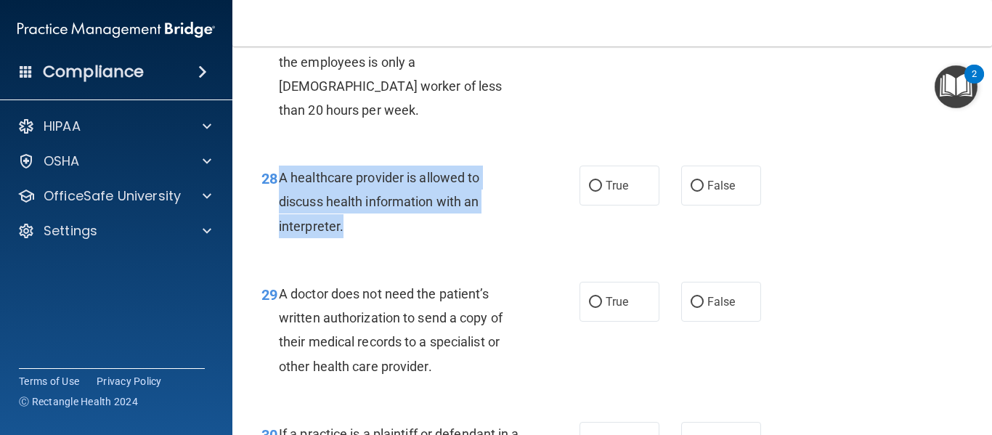
drag, startPoint x: 280, startPoint y: 199, endPoint x: 386, endPoint y: 259, distance: 121.6
click at [386, 238] on div "A healthcare provider is allowed to discuss health information with an interpre…" at bounding box center [406, 202] width 255 height 73
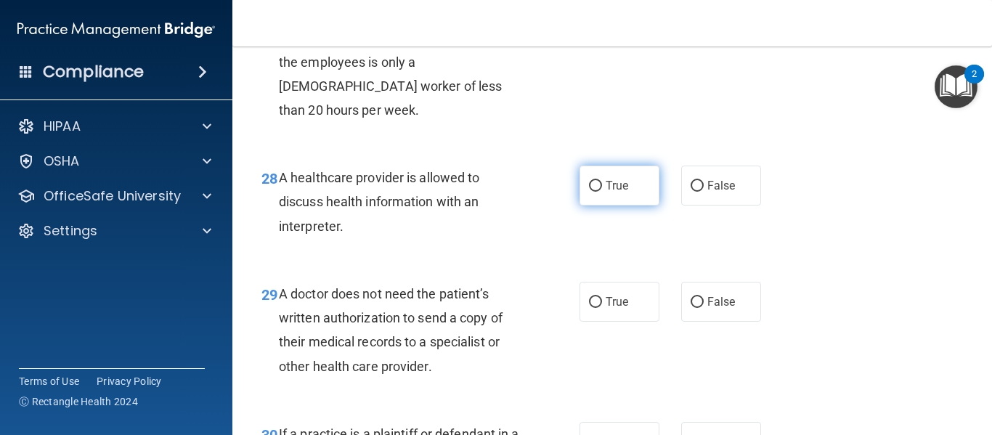
click at [600, 206] on label "True" at bounding box center [620, 186] width 80 height 40
click at [600, 192] on input "True" at bounding box center [595, 186] width 13 height 11
drag, startPoint x: 277, startPoint y: 320, endPoint x: 450, endPoint y: 402, distance: 192.3
click at [450, 386] on div "29 A doctor does not need the patient’s written authorization to send a copy of…" at bounding box center [421, 334] width 362 height 104
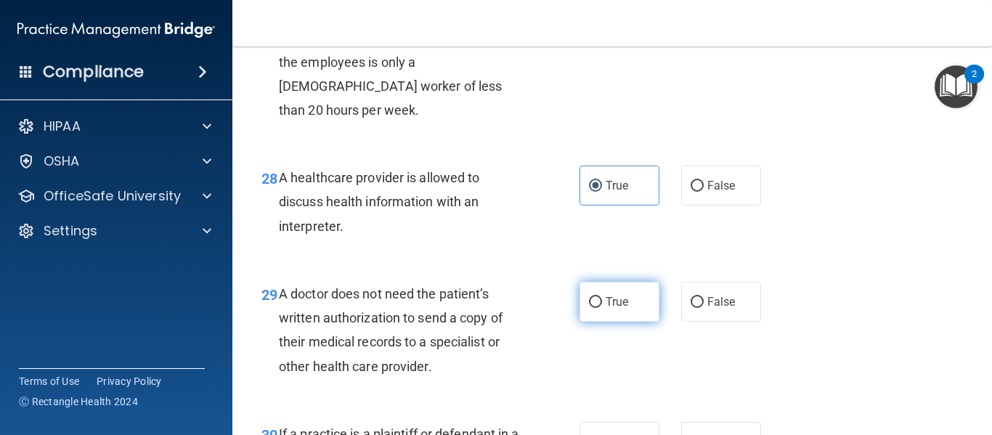
click at [619, 309] on span "True" at bounding box center [617, 302] width 23 height 14
click at [602, 308] on input "True" at bounding box center [595, 302] width 13 height 11
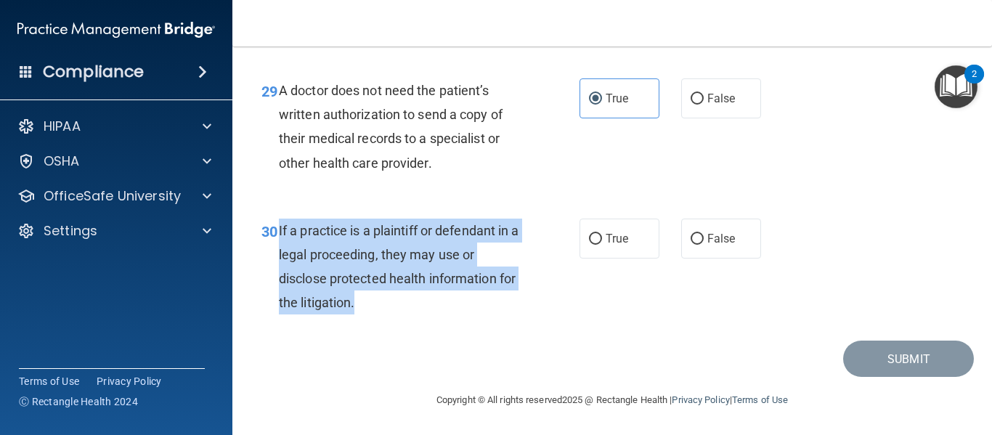
drag, startPoint x: 278, startPoint y: 229, endPoint x: 415, endPoint y: 305, distance: 157.0
click at [415, 305] on div "If a practice is a plaintiff or defendant in a legal proceeding, they may use o…" at bounding box center [406, 267] width 255 height 97
click at [589, 237] on input "True" at bounding box center [595, 239] width 13 height 11
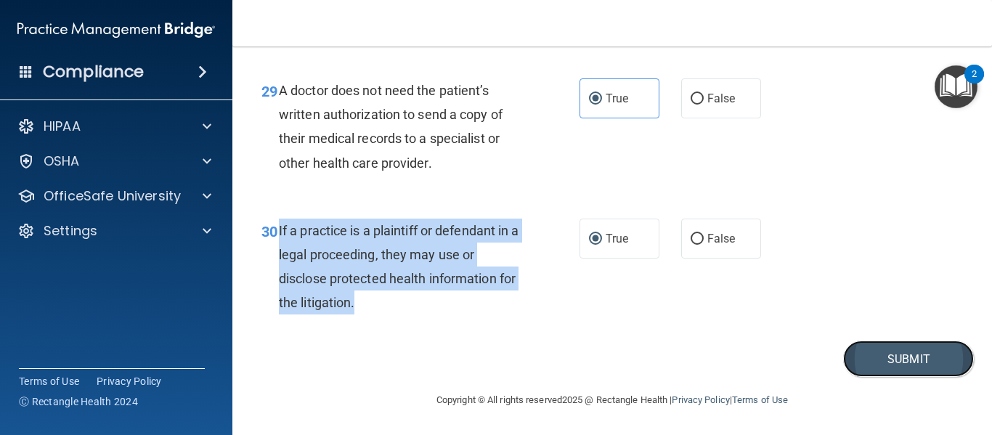
click at [879, 357] on button "Submit" at bounding box center [908, 359] width 131 height 37
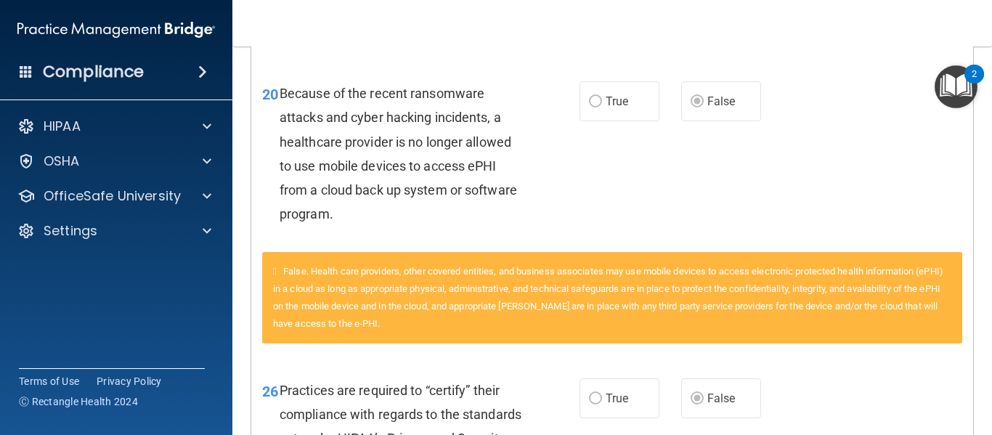
scroll to position [2094, 0]
